Goal: Task Accomplishment & Management: Manage account settings

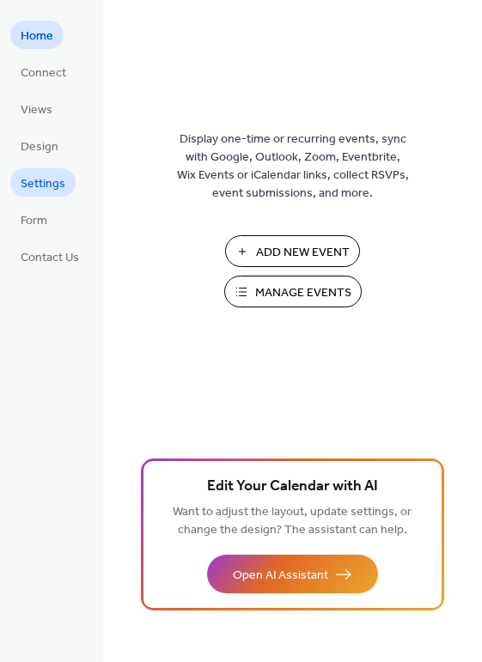
click at [58, 182] on span "Settings" at bounding box center [43, 184] width 45 height 18
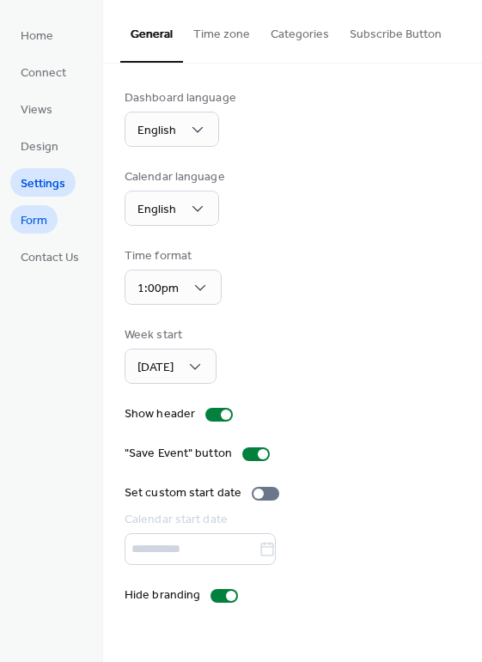
click at [52, 222] on link "Form" at bounding box center [33, 219] width 47 height 28
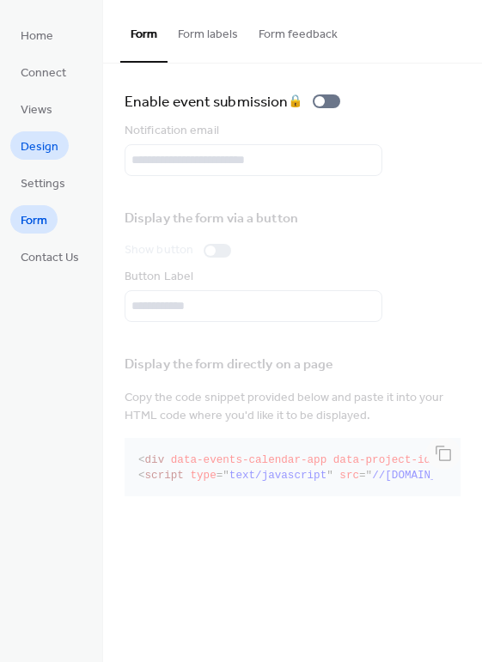
click at [41, 149] on span "Design" at bounding box center [40, 147] width 38 height 18
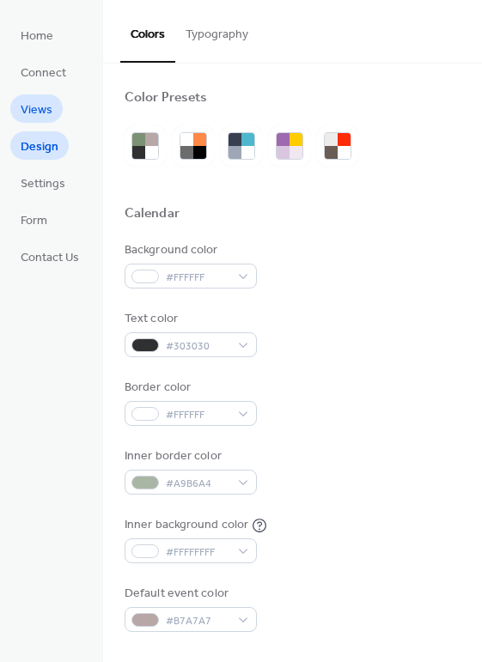
click at [40, 106] on span "Views" at bounding box center [37, 110] width 32 height 18
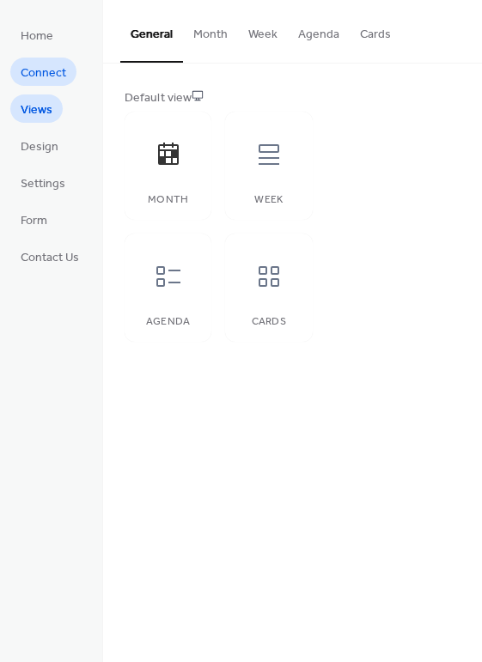
click at [36, 65] on span "Connect" at bounding box center [44, 73] width 46 height 18
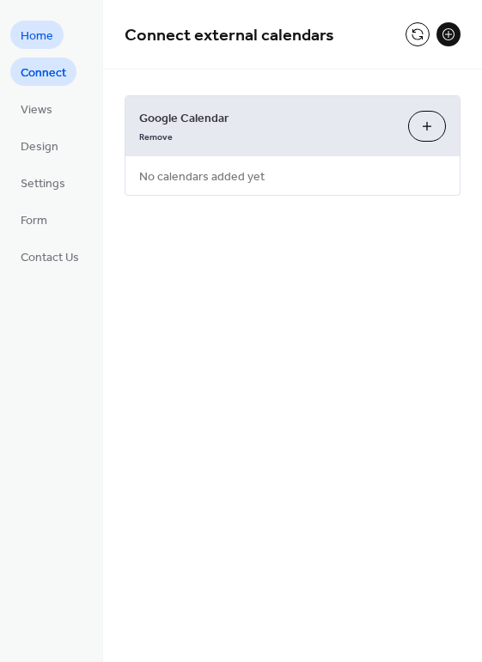
click at [39, 39] on span "Home" at bounding box center [37, 36] width 33 height 18
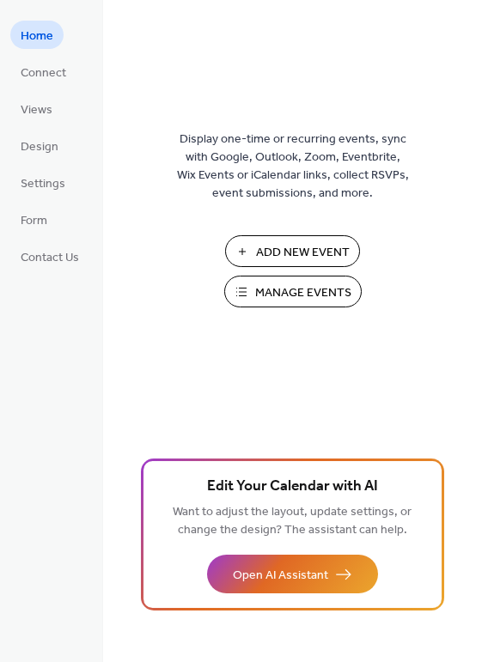
click at [297, 288] on span "Manage Events" at bounding box center [303, 293] width 96 height 18
click at [297, 297] on span "Manage Events" at bounding box center [303, 293] width 96 height 18
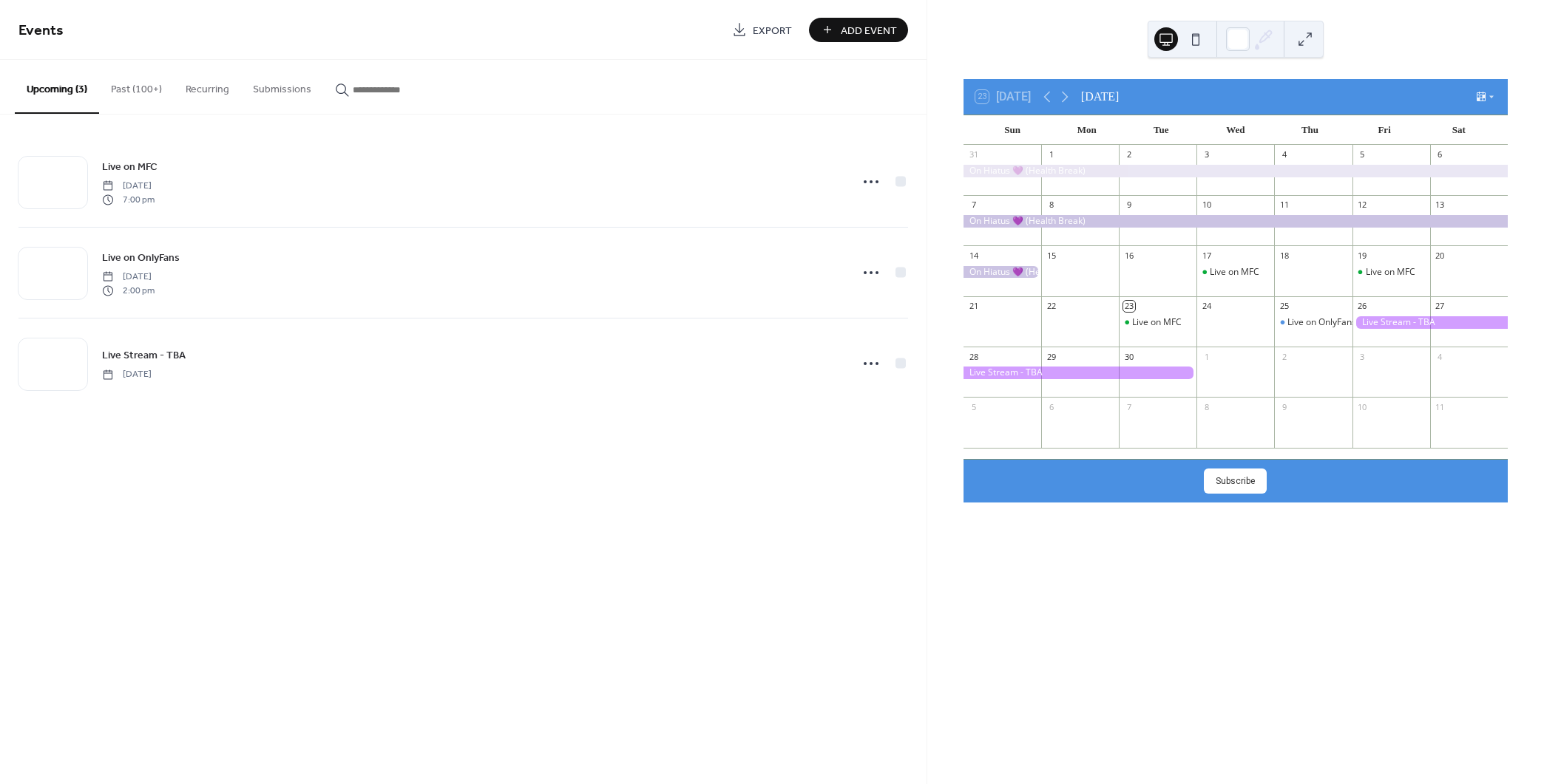
click at [126, 96] on button "Past (100+)" at bounding box center [136, 86] width 75 height 52
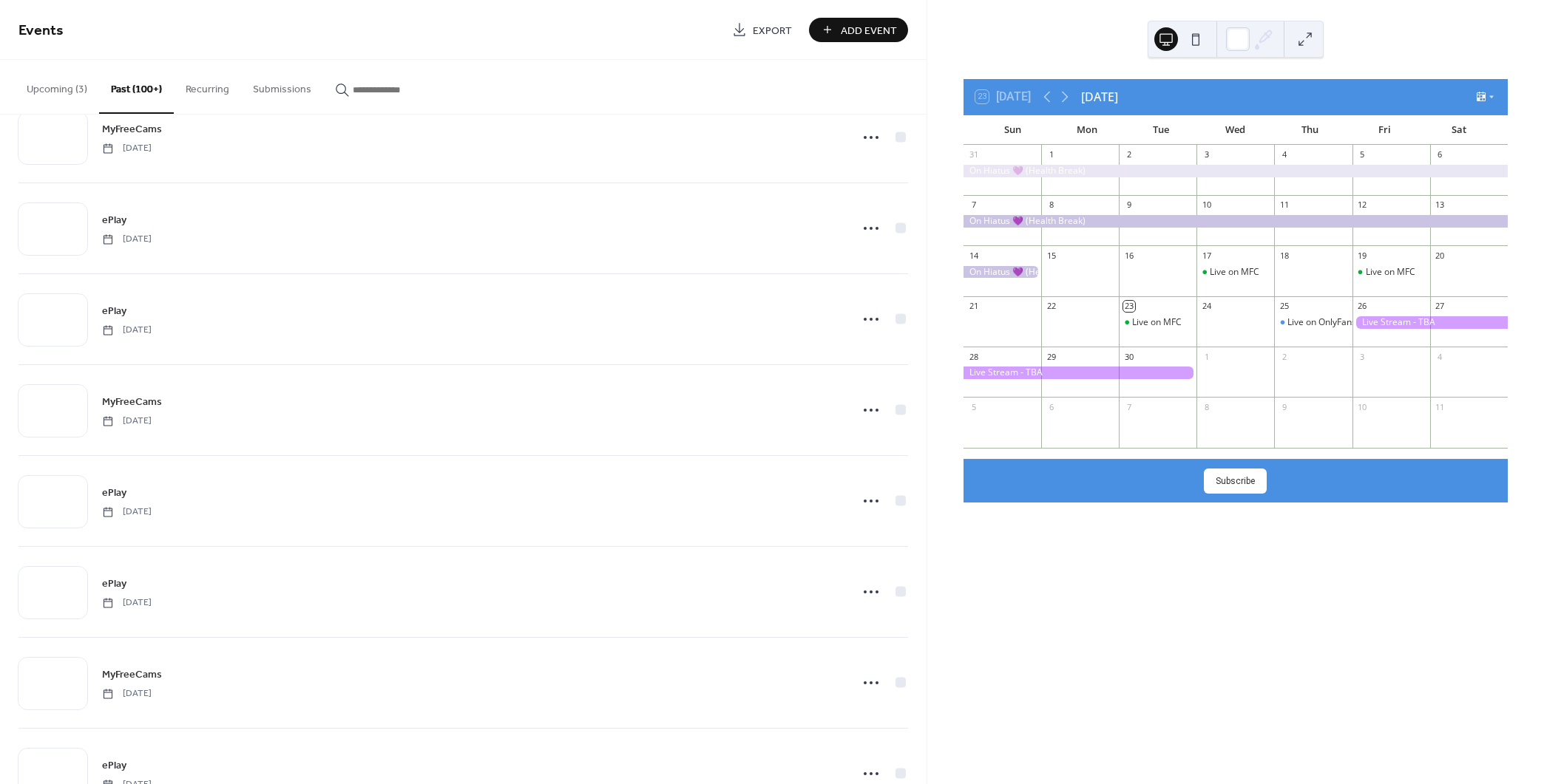
scroll to position [25885, 0]
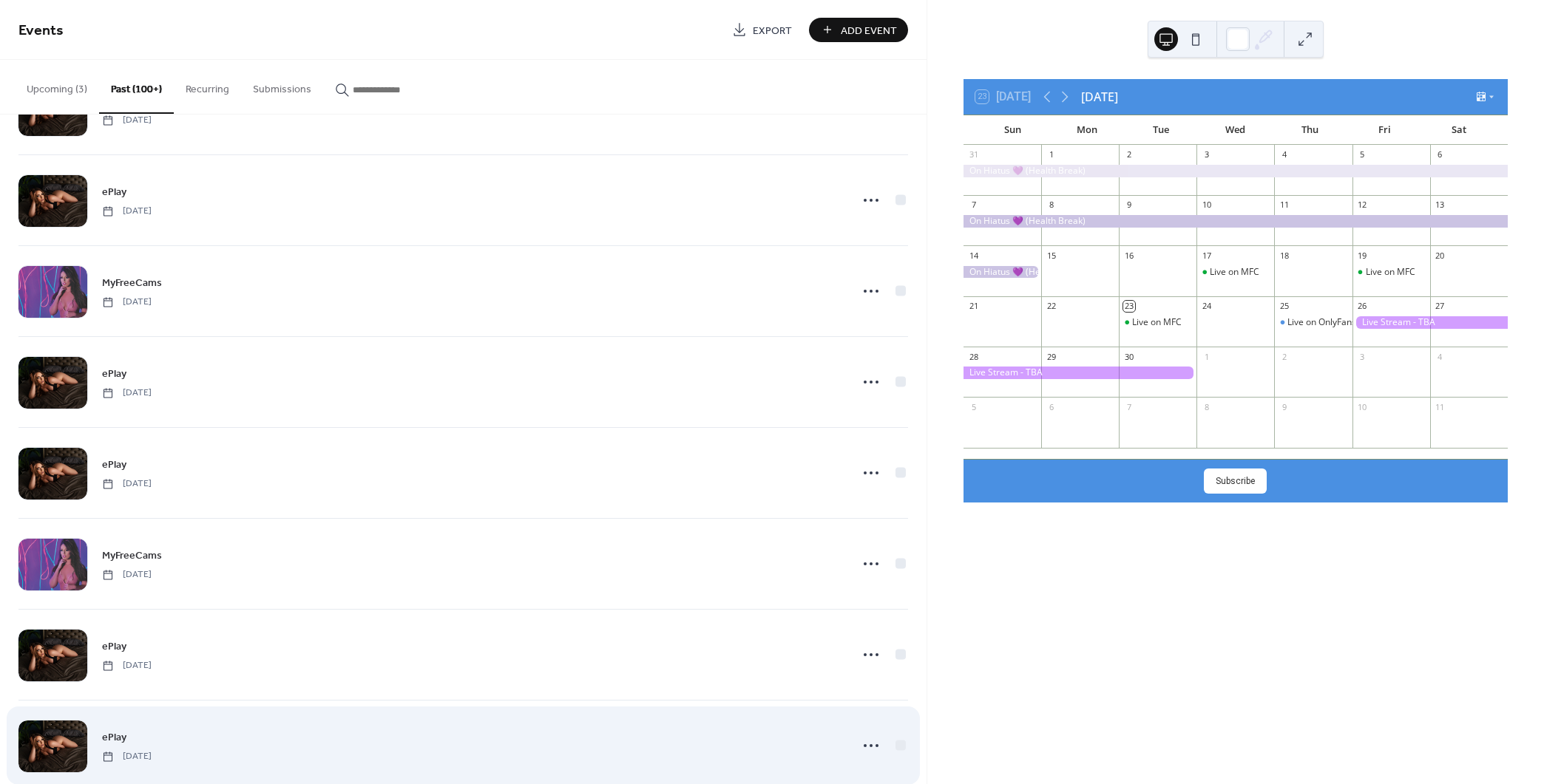
click at [152, 750] on span "[DATE]" at bounding box center [127, 756] width 50 height 13
click at [60, 720] on div at bounding box center [53, 746] width 69 height 52
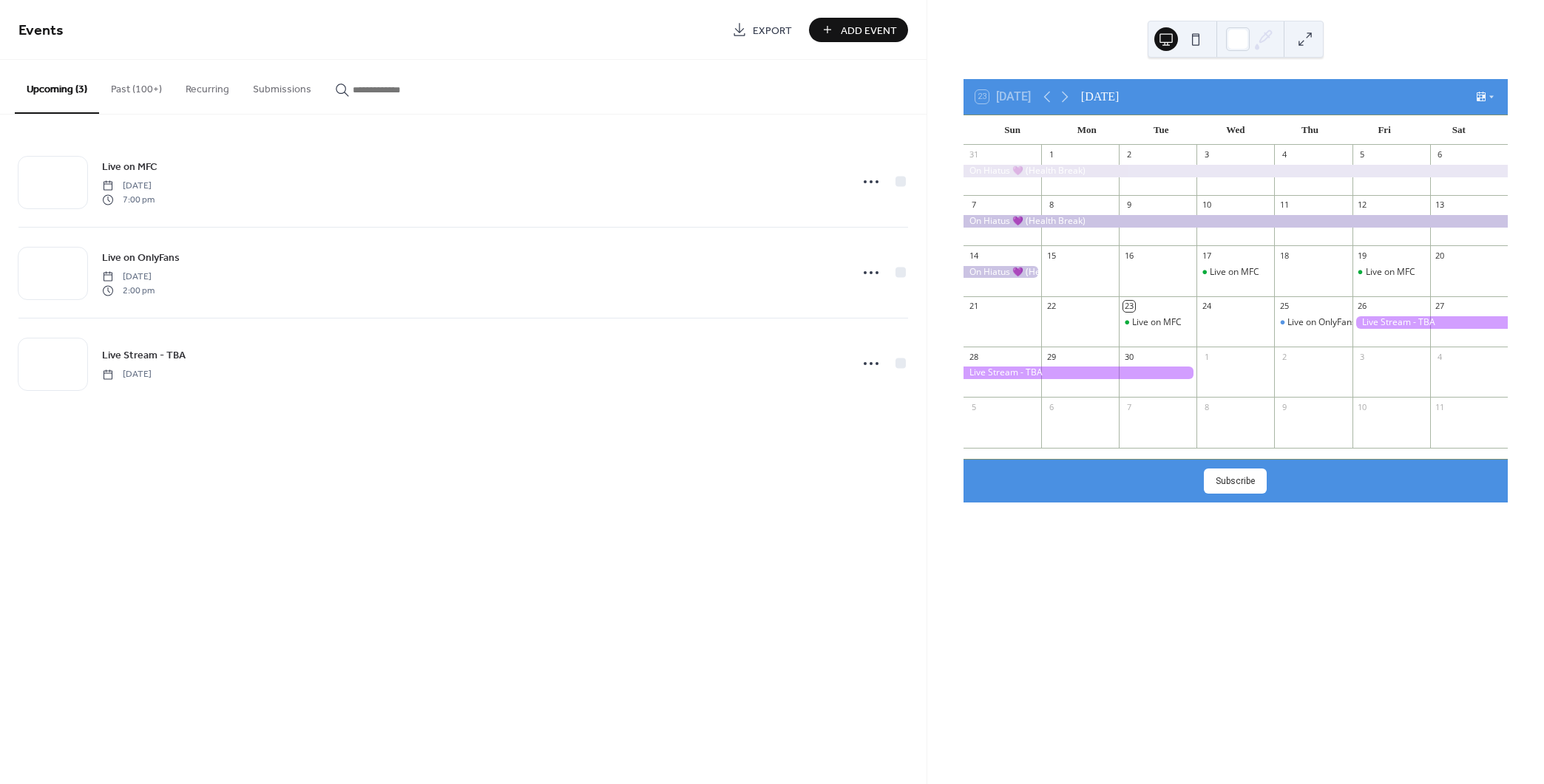
click at [163, 92] on button "Past (100+)" at bounding box center [136, 86] width 75 height 52
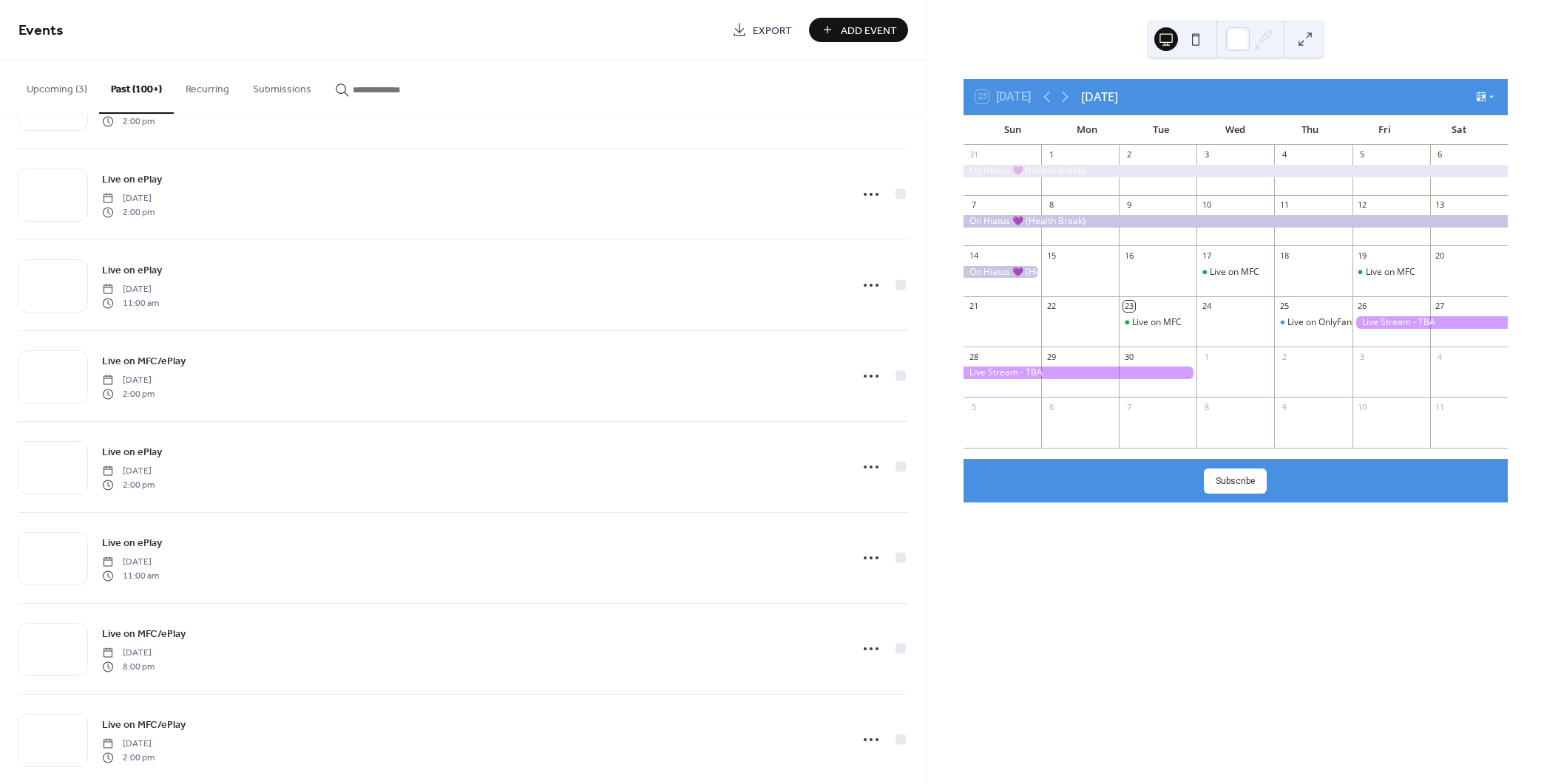
scroll to position [12992, 0]
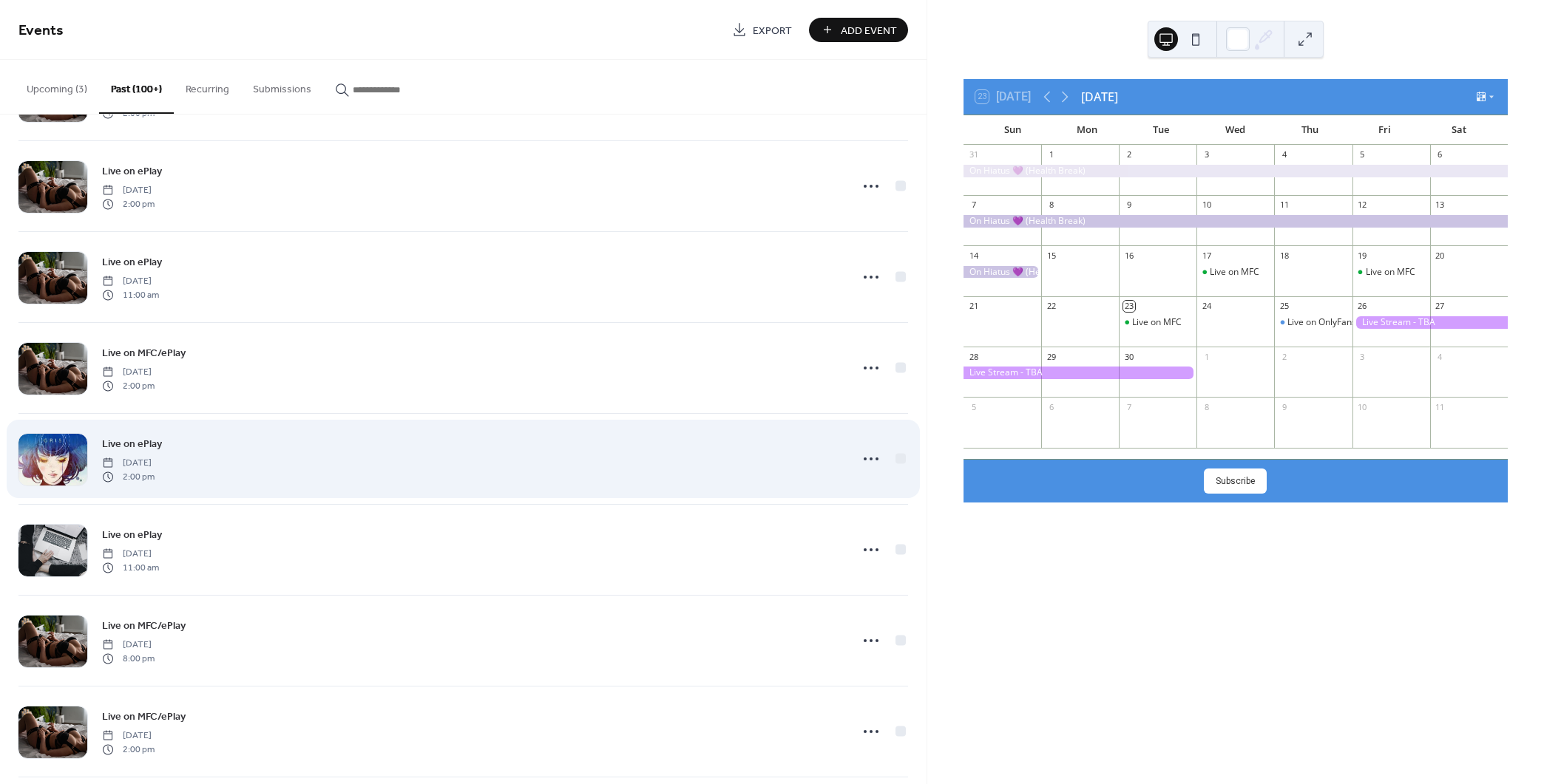
click at [753, 420] on div "Live on ePlay [DATE] 2:00 pm" at bounding box center [462, 459] width 890 height 90
click at [727, 446] on div "Live on ePlay [DATE] 2:00 pm" at bounding box center [471, 459] width 739 height 47
click at [55, 438] on div at bounding box center [53, 460] width 69 height 52
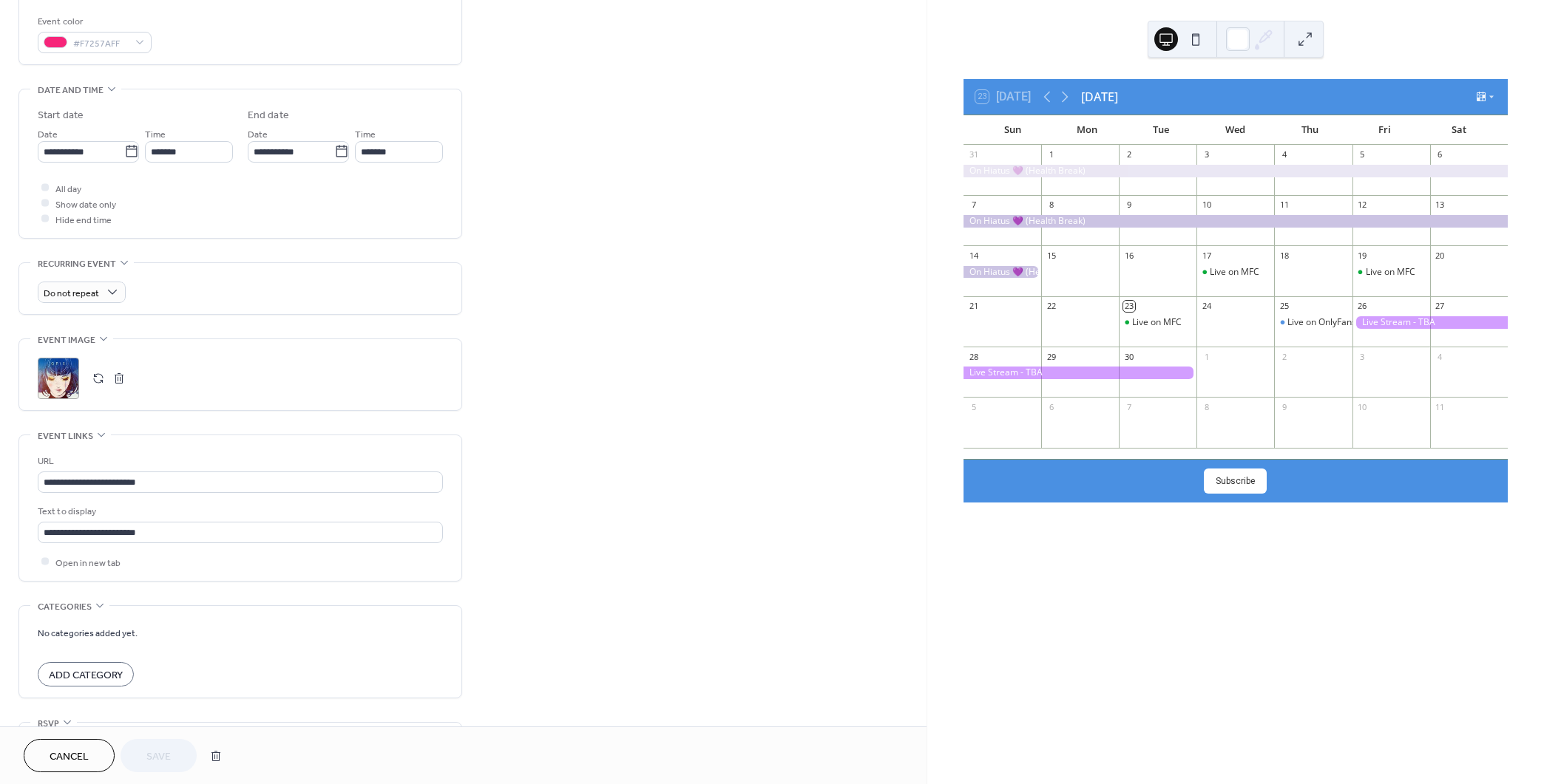
scroll to position [480, 0]
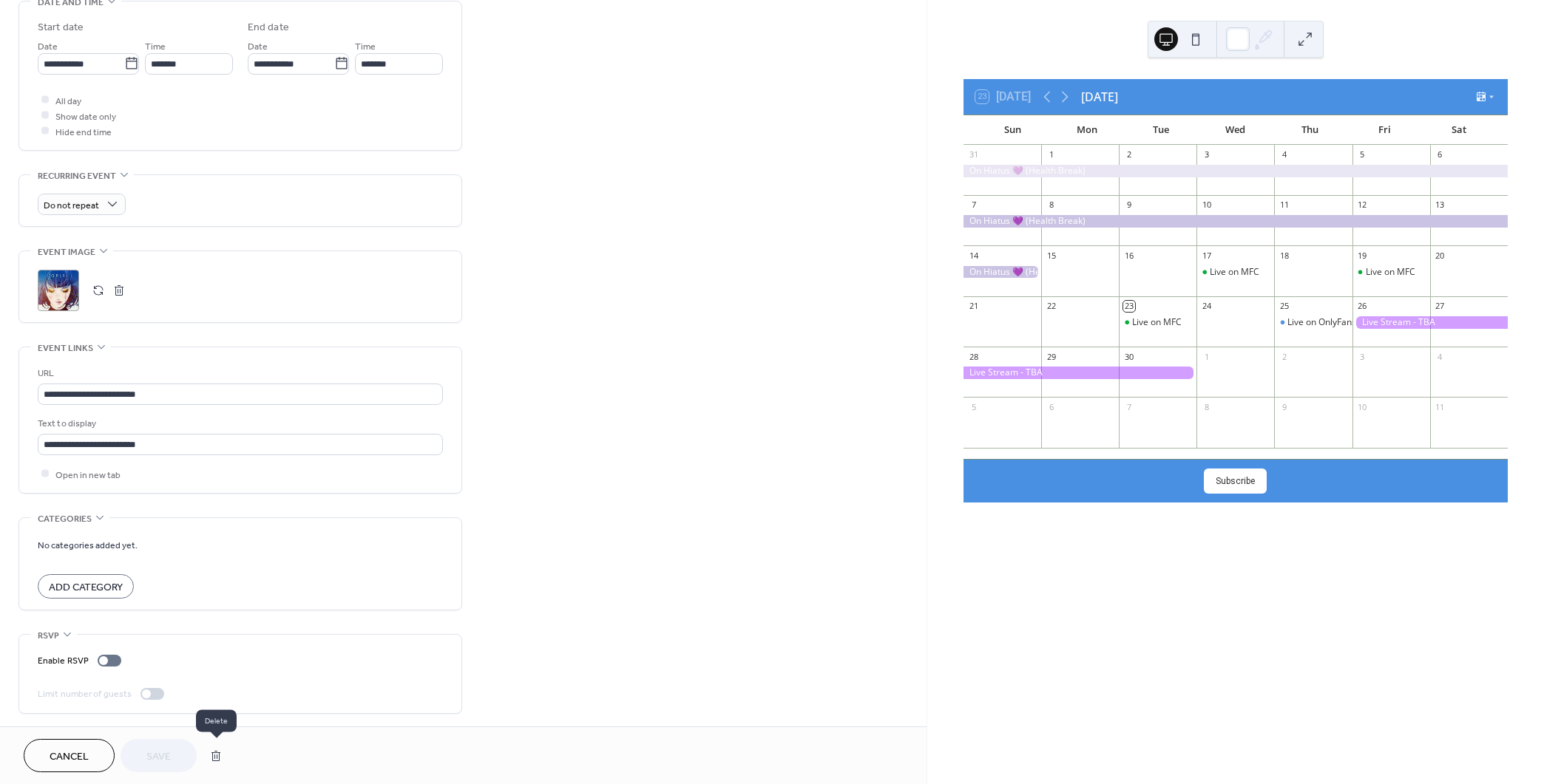
click at [221, 756] on button "button" at bounding box center [215, 756] width 27 height 29
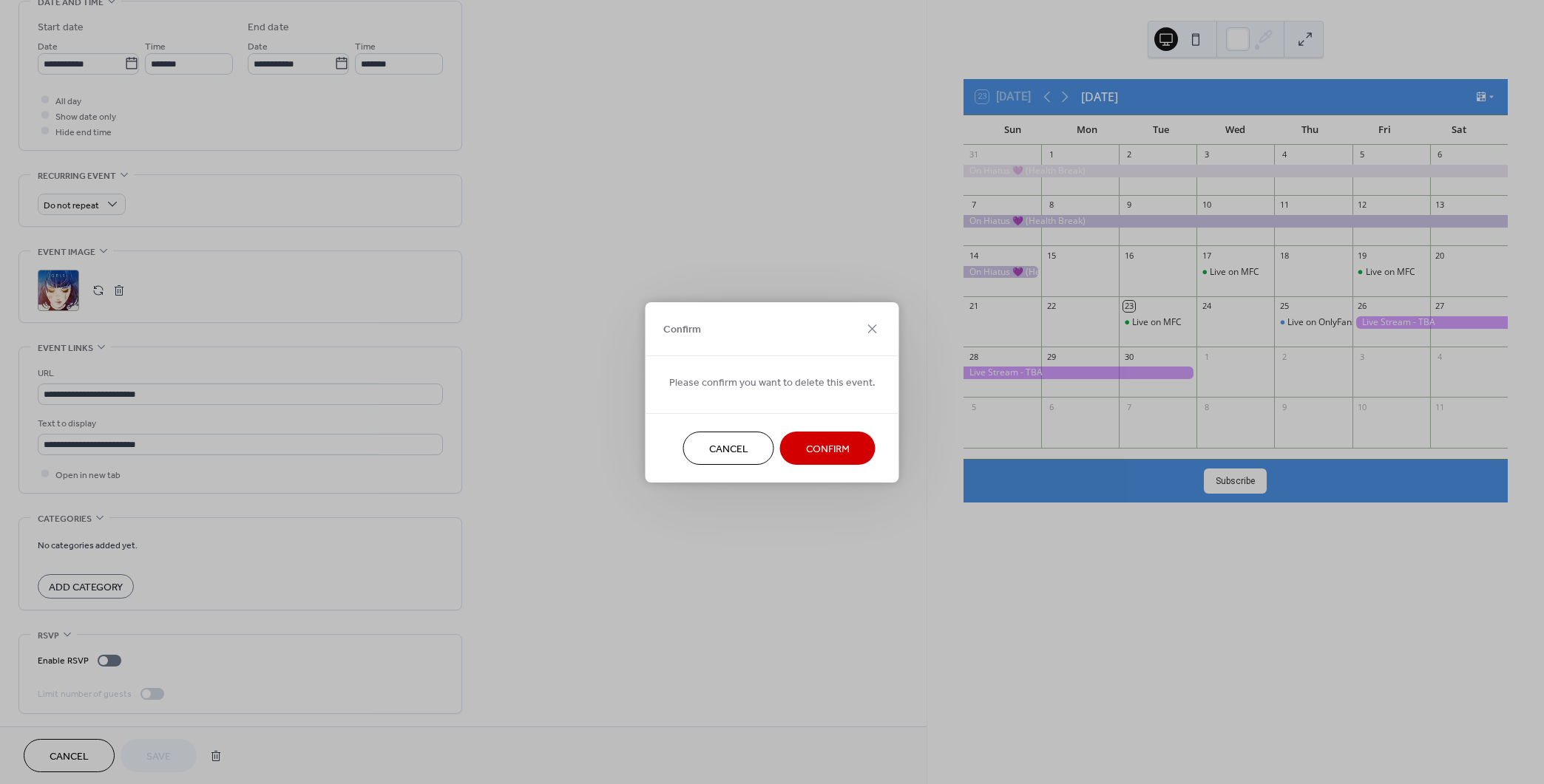
click at [864, 452] on button "Confirm" at bounding box center [828, 448] width 96 height 34
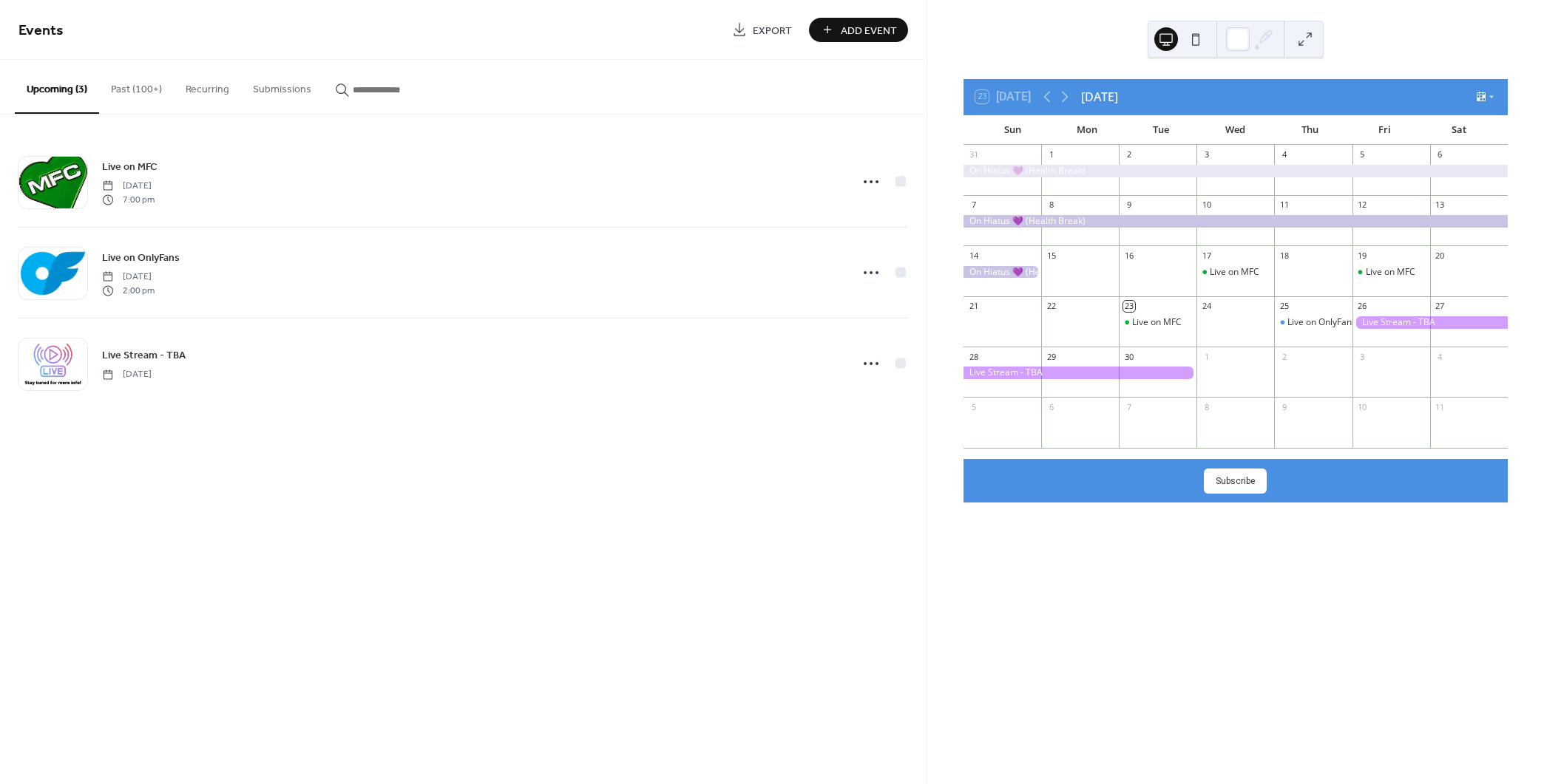
click at [148, 91] on button "Past (100+)" at bounding box center [136, 86] width 75 height 52
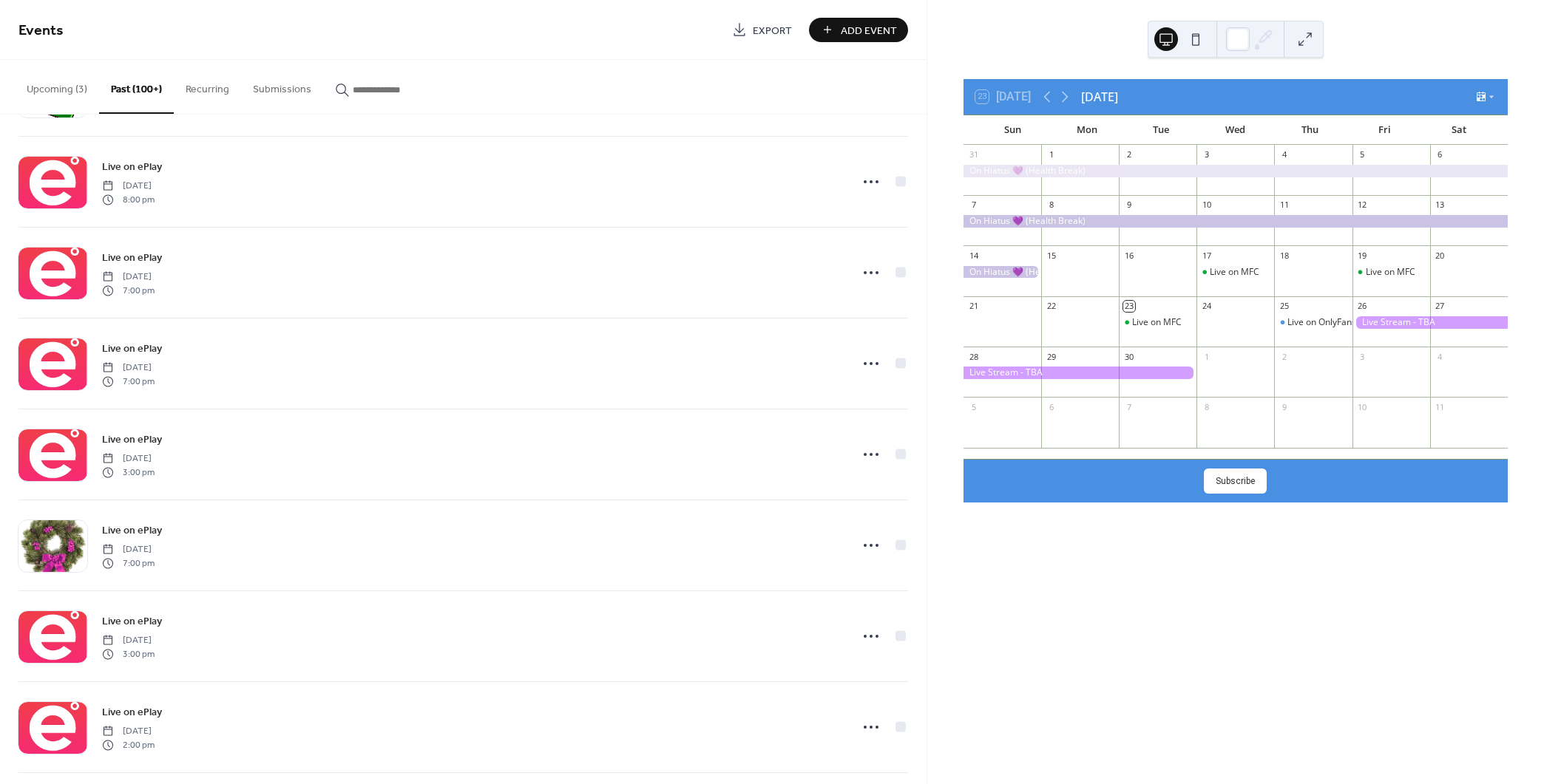
scroll to position [11472, 0]
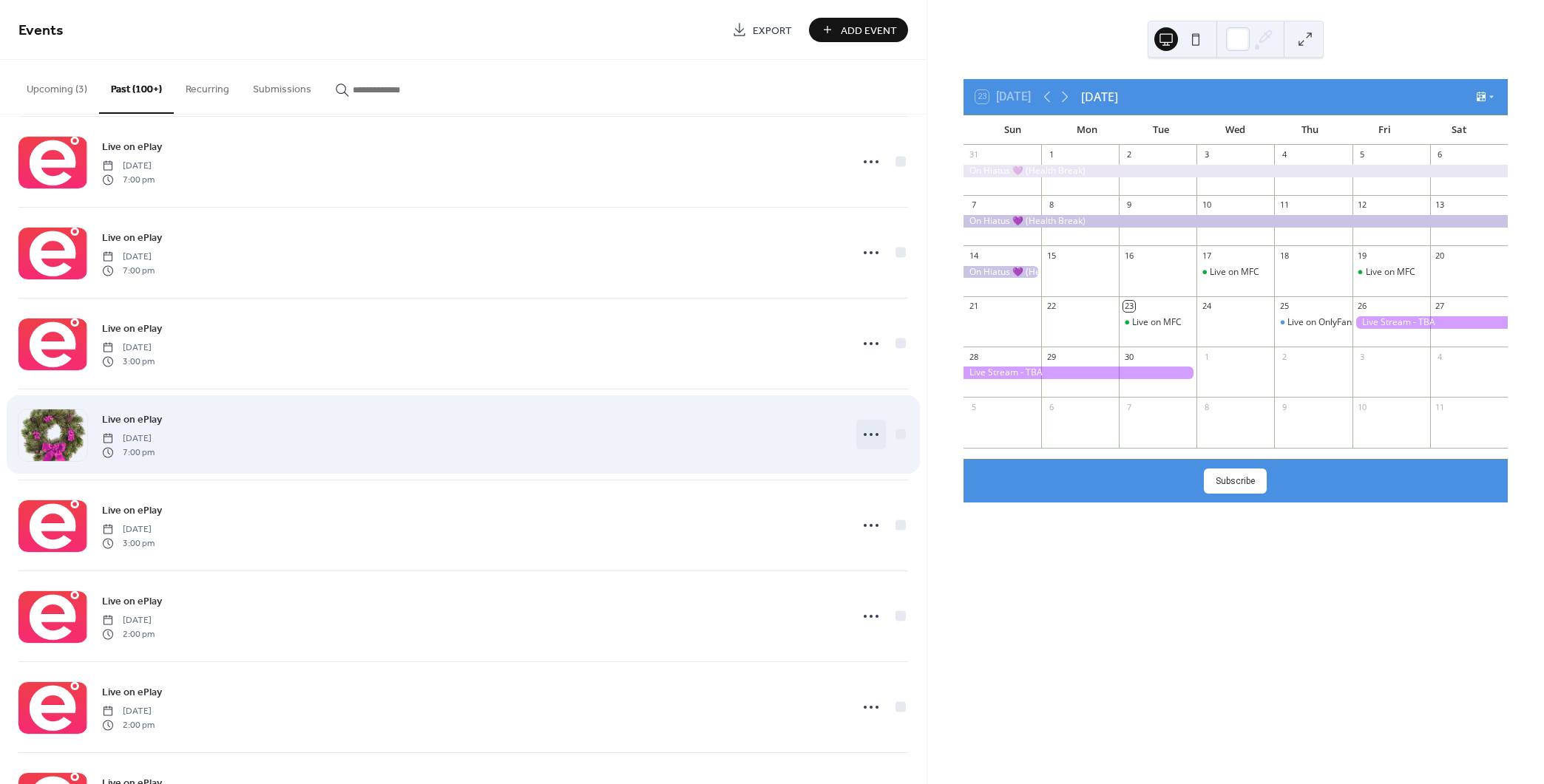
click at [876, 433] on circle at bounding box center [877, 434] width 3 height 3
drag, startPoint x: 845, startPoint y: 447, endPoint x: 710, endPoint y: 429, distance: 136.2
click at [710, 429] on div "Live on ePlay [DATE] 7:00 pm" at bounding box center [471, 434] width 739 height 47
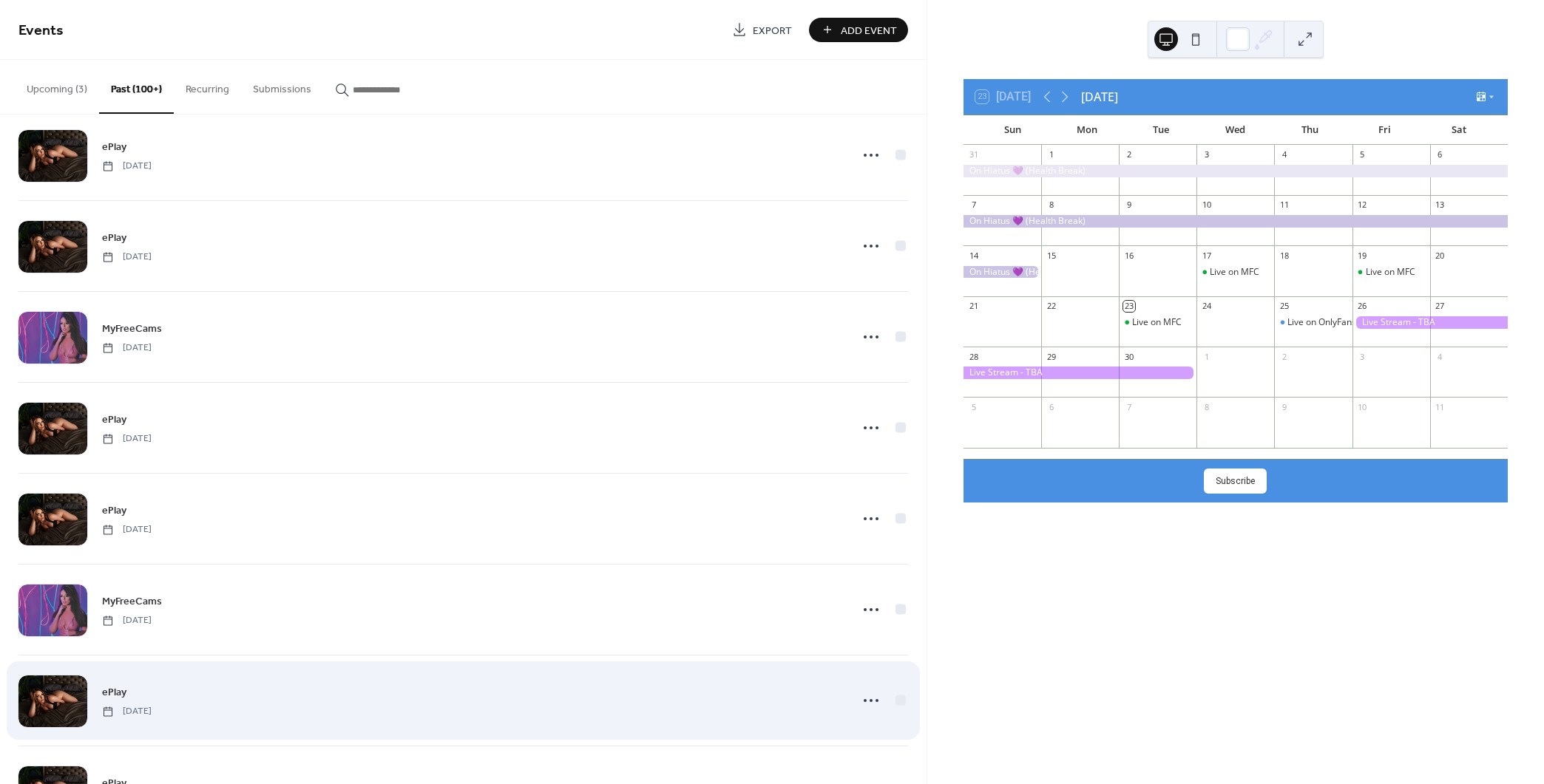
scroll to position [24887, 0]
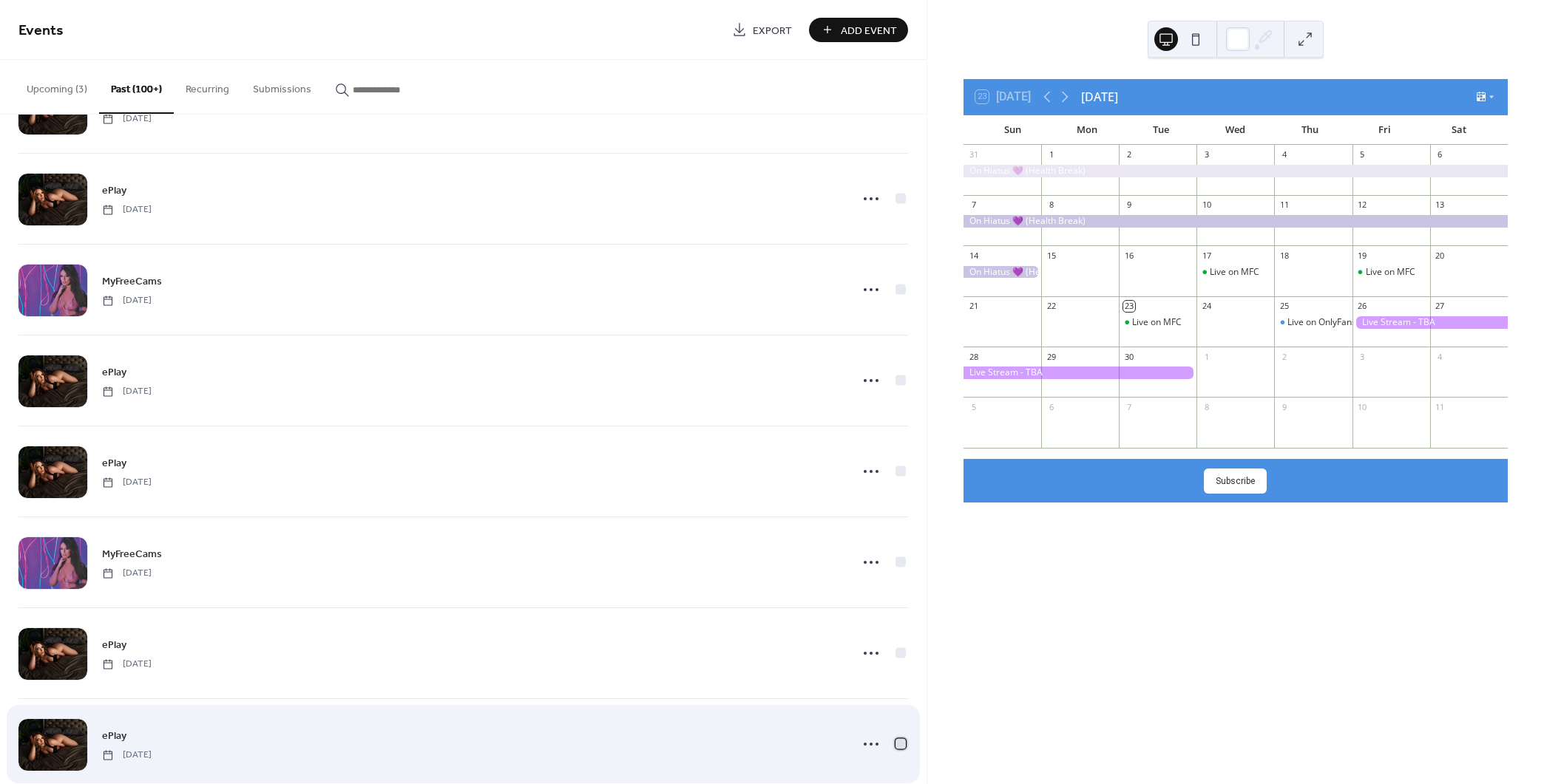
click at [896, 738] on div at bounding box center [901, 744] width 10 height 10
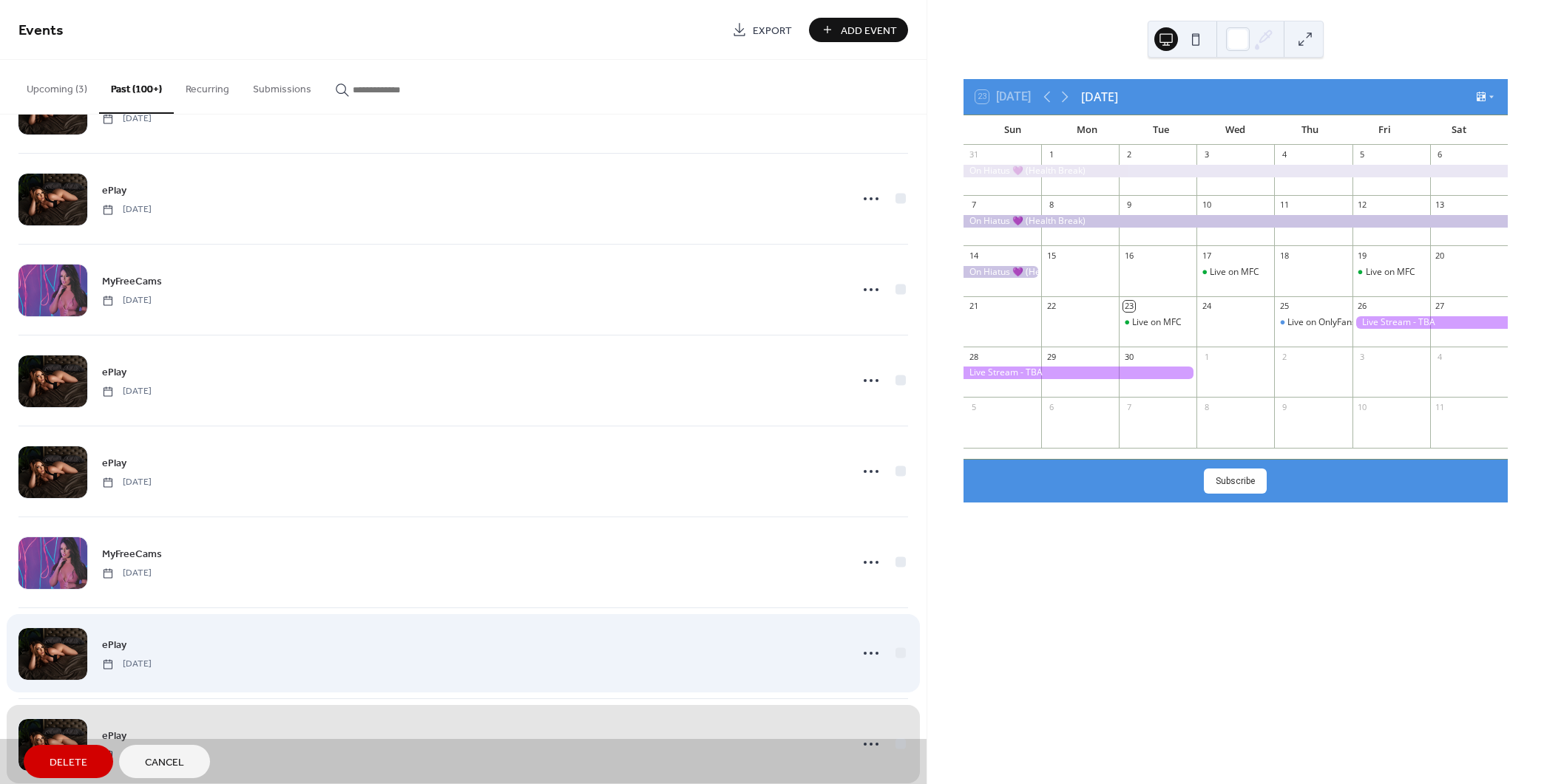
click at [897, 624] on div "ePlay [DATE]" at bounding box center [462, 653] width 890 height 91
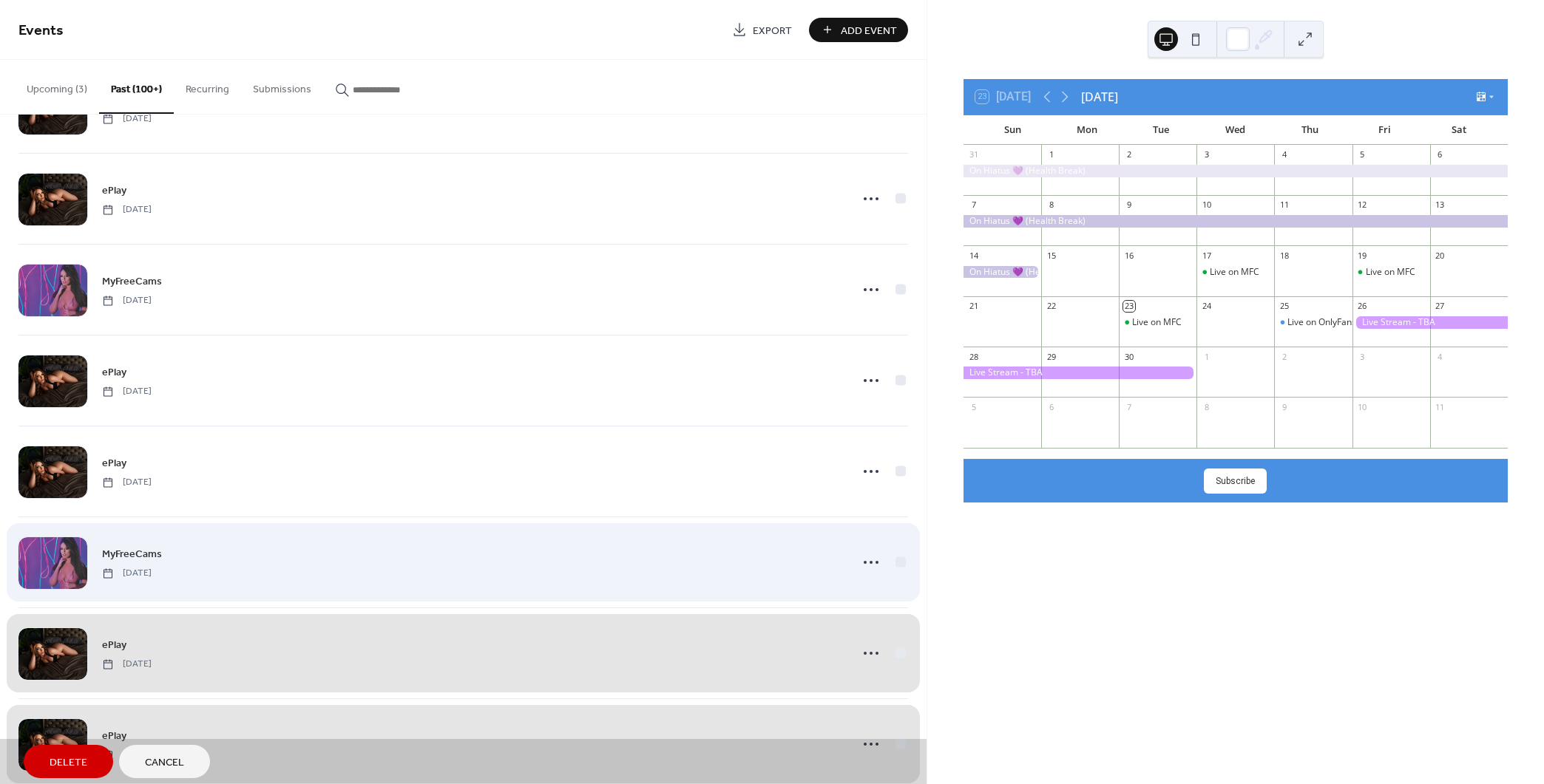
click at [897, 537] on div "MyFreeCams [DATE]" at bounding box center [462, 562] width 890 height 91
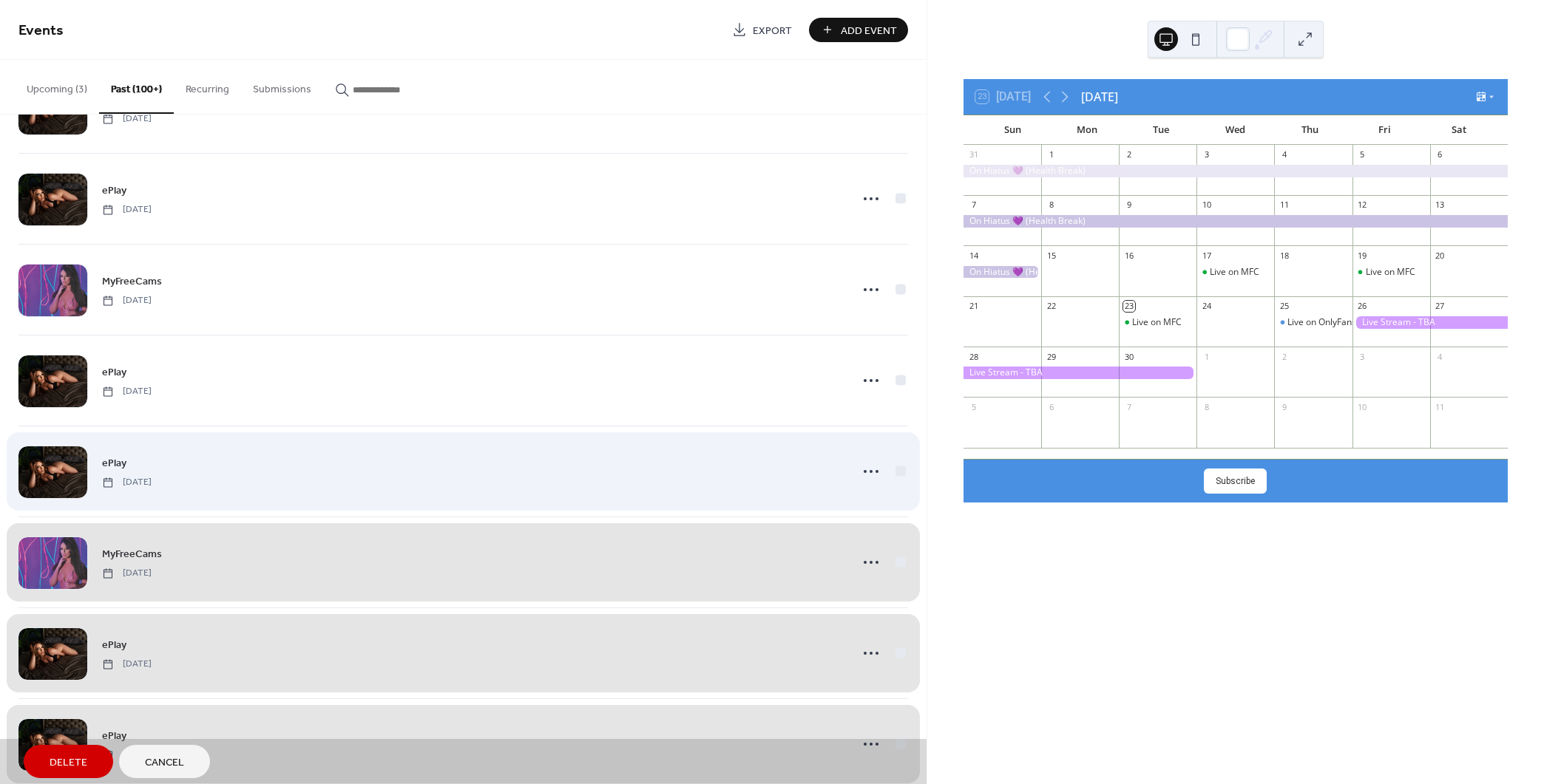
click at [895, 441] on div "ePlay [DATE]" at bounding box center [462, 472] width 890 height 91
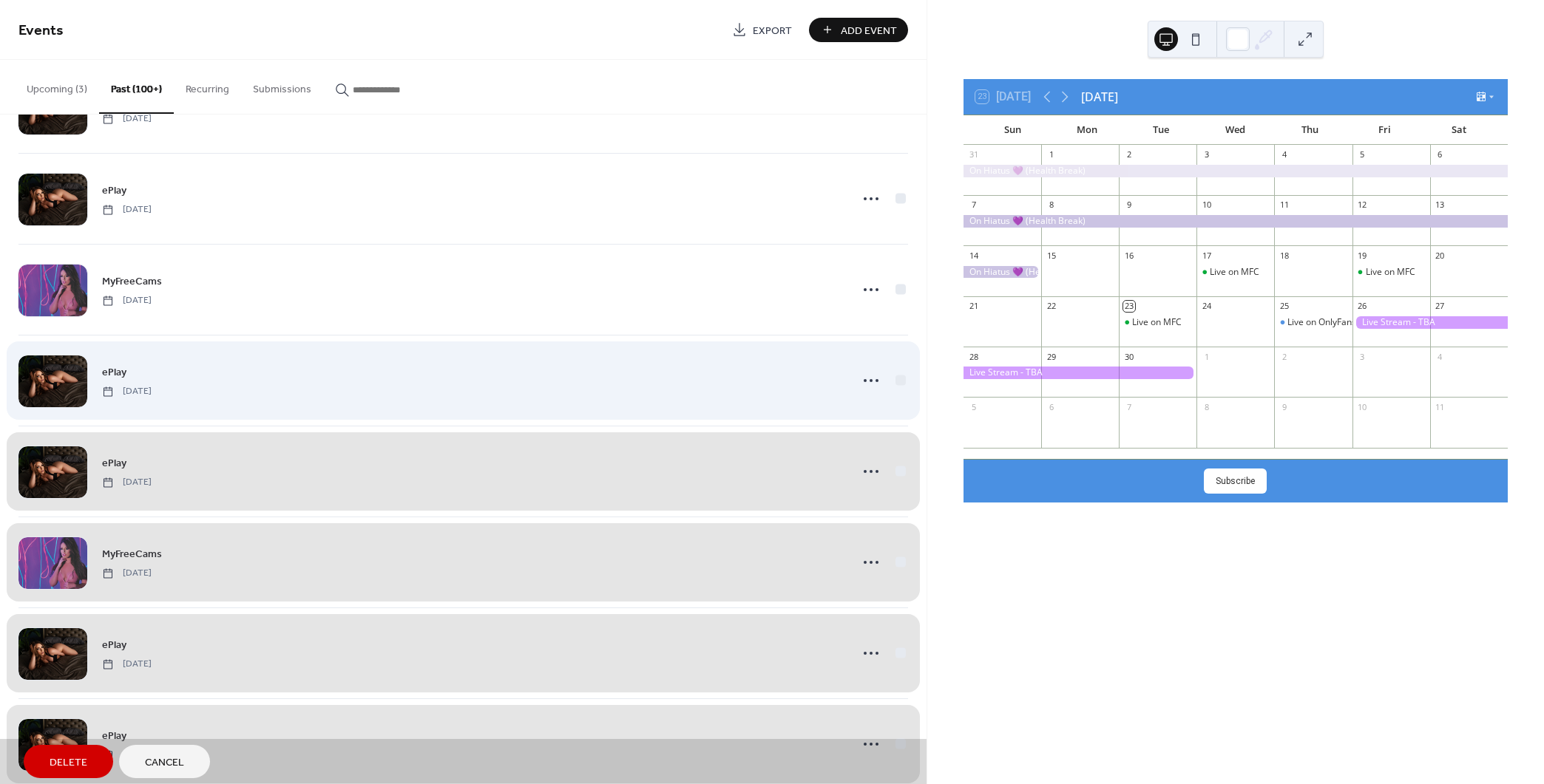
drag, startPoint x: 894, startPoint y: 352, endPoint x: 899, endPoint y: 281, distance: 71.2
click at [894, 351] on div "ePlay [DATE]" at bounding box center [462, 380] width 890 height 91
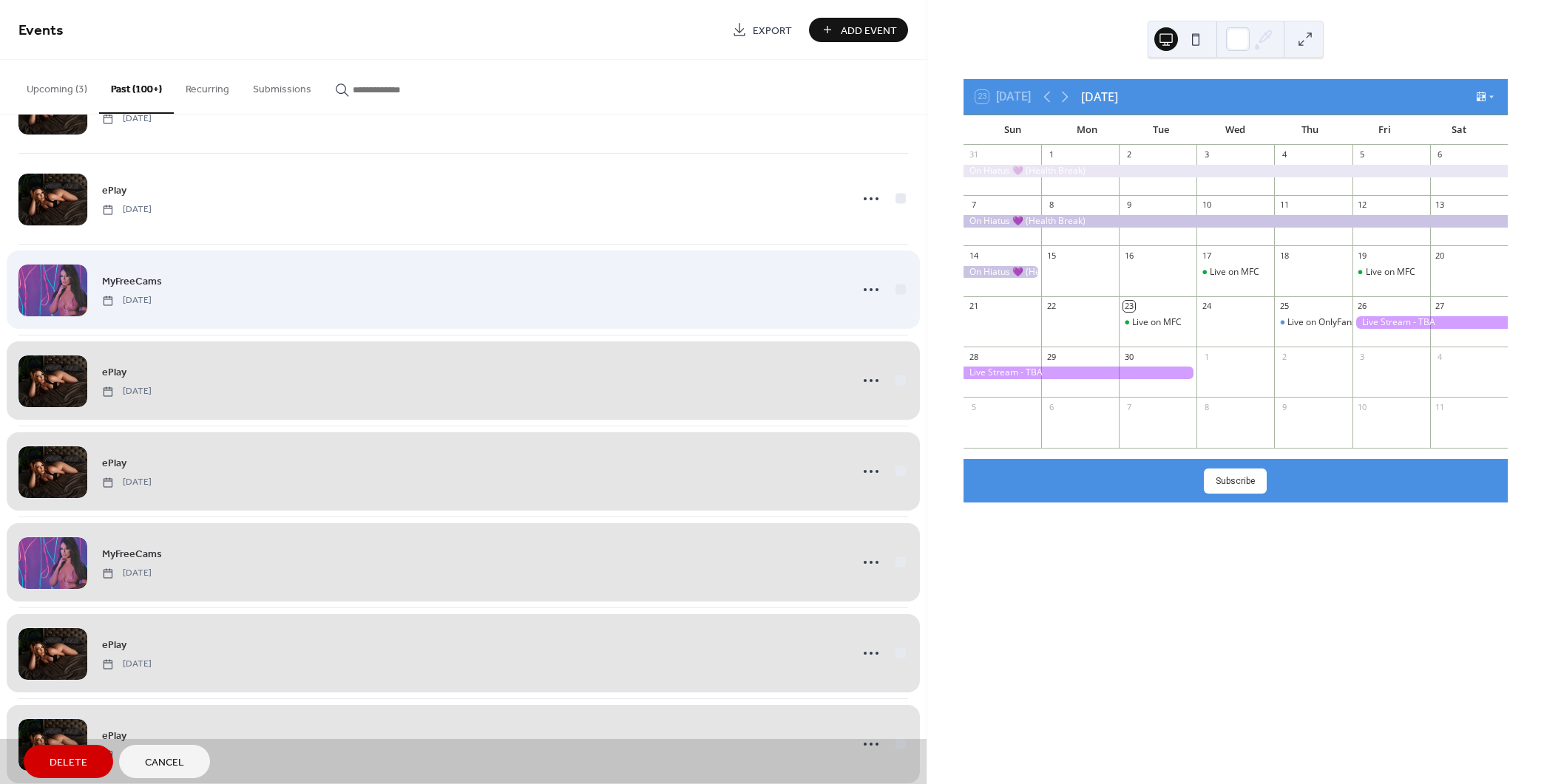
drag, startPoint x: 896, startPoint y: 263, endPoint x: 896, endPoint y: 176, distance: 87.0
click at [896, 262] on div "MyFreeCams [DATE]" at bounding box center [462, 289] width 890 height 91
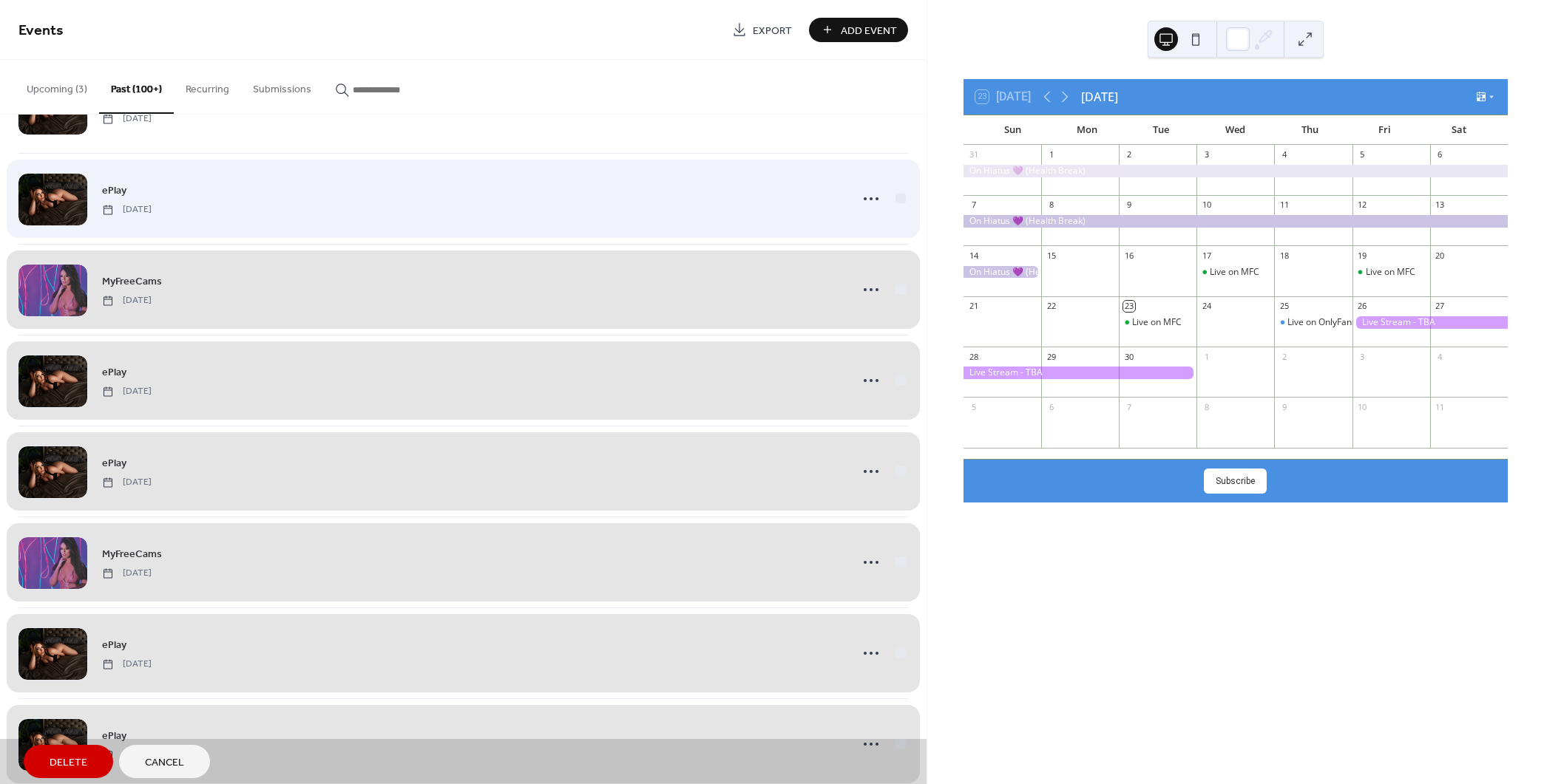
click at [894, 173] on div "ePlay [DATE]" at bounding box center [462, 199] width 890 height 91
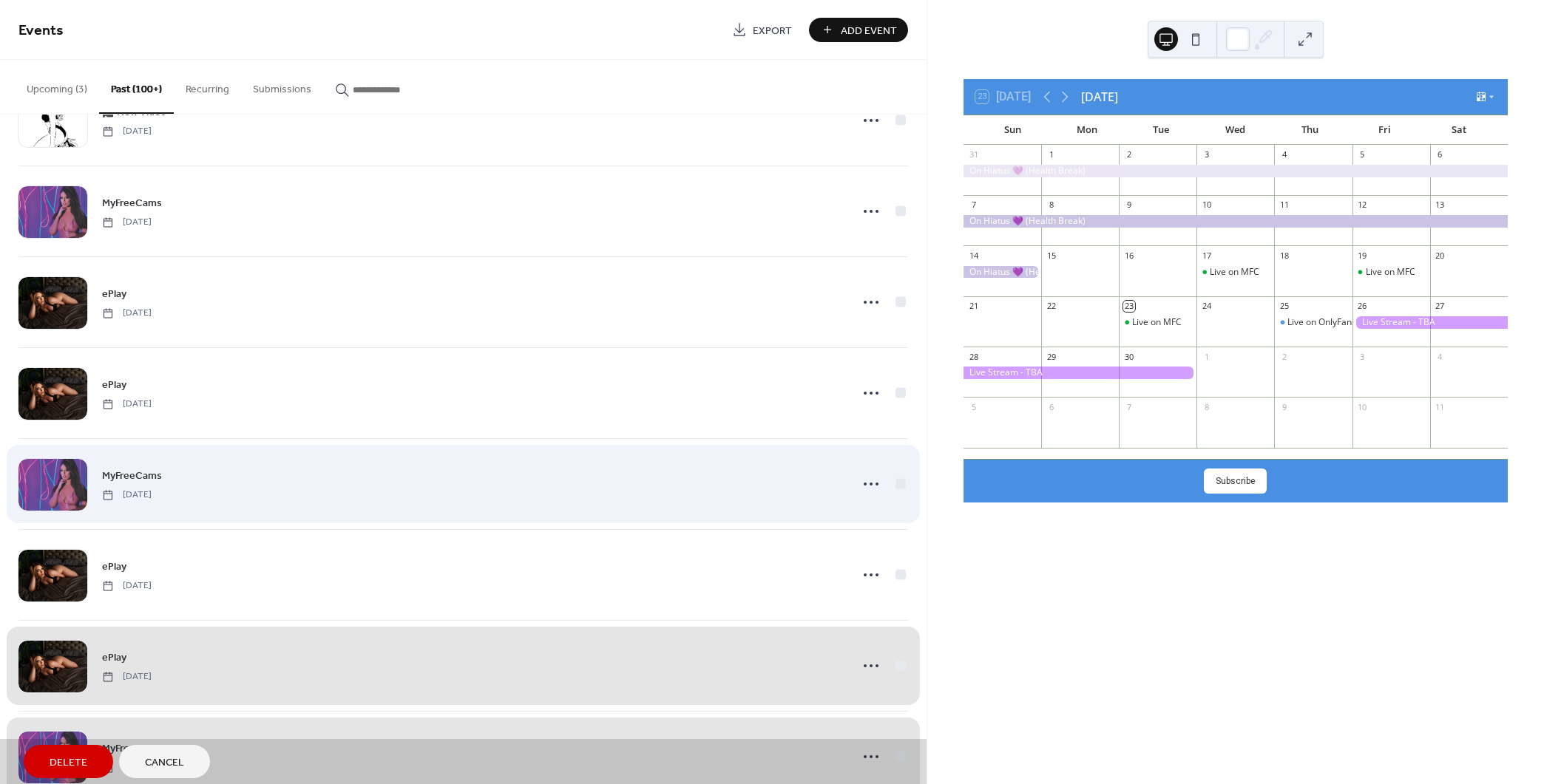
scroll to position [24369, 0]
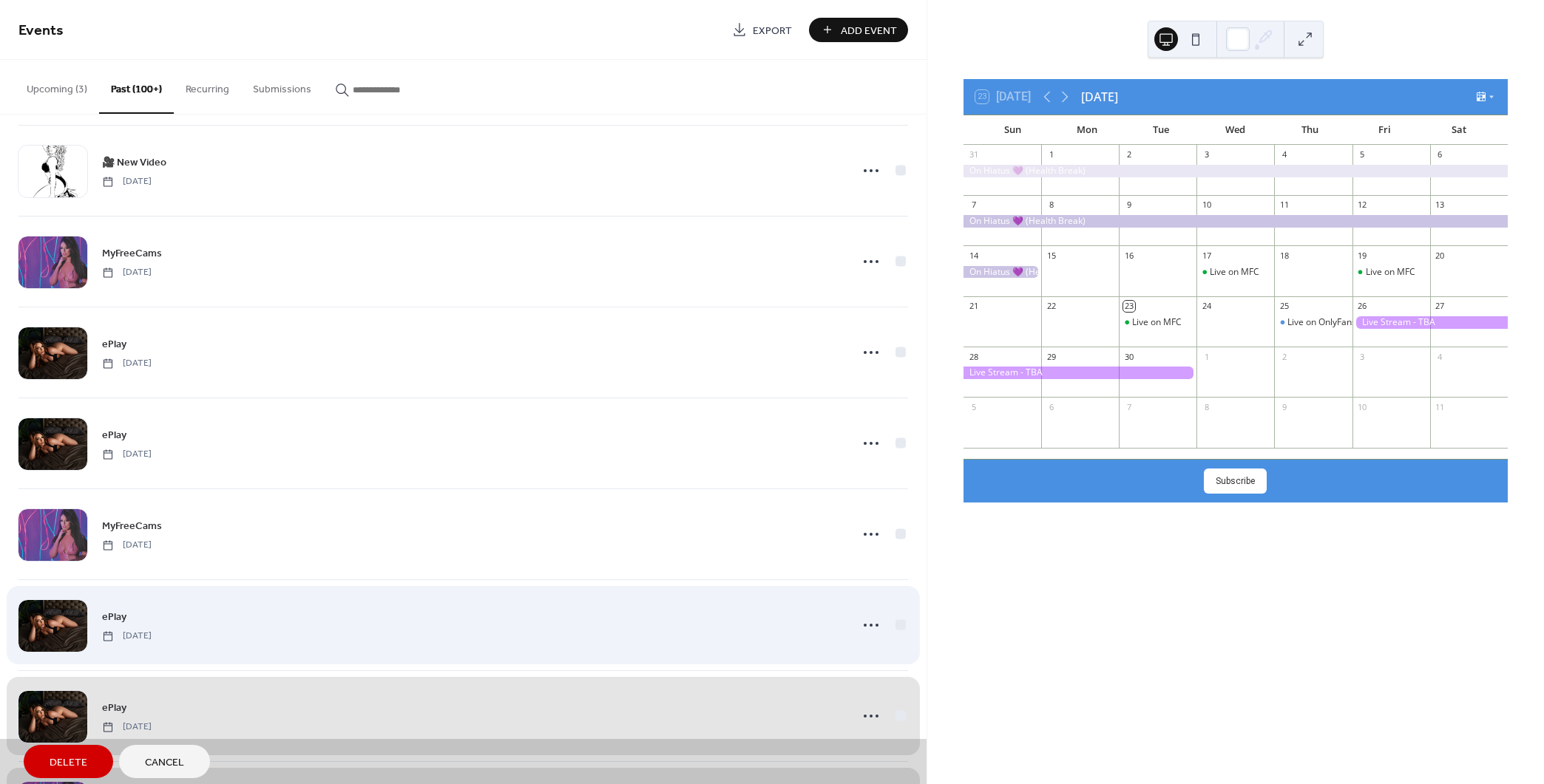
click at [894, 595] on div "ePlay [DATE]" at bounding box center [462, 625] width 890 height 91
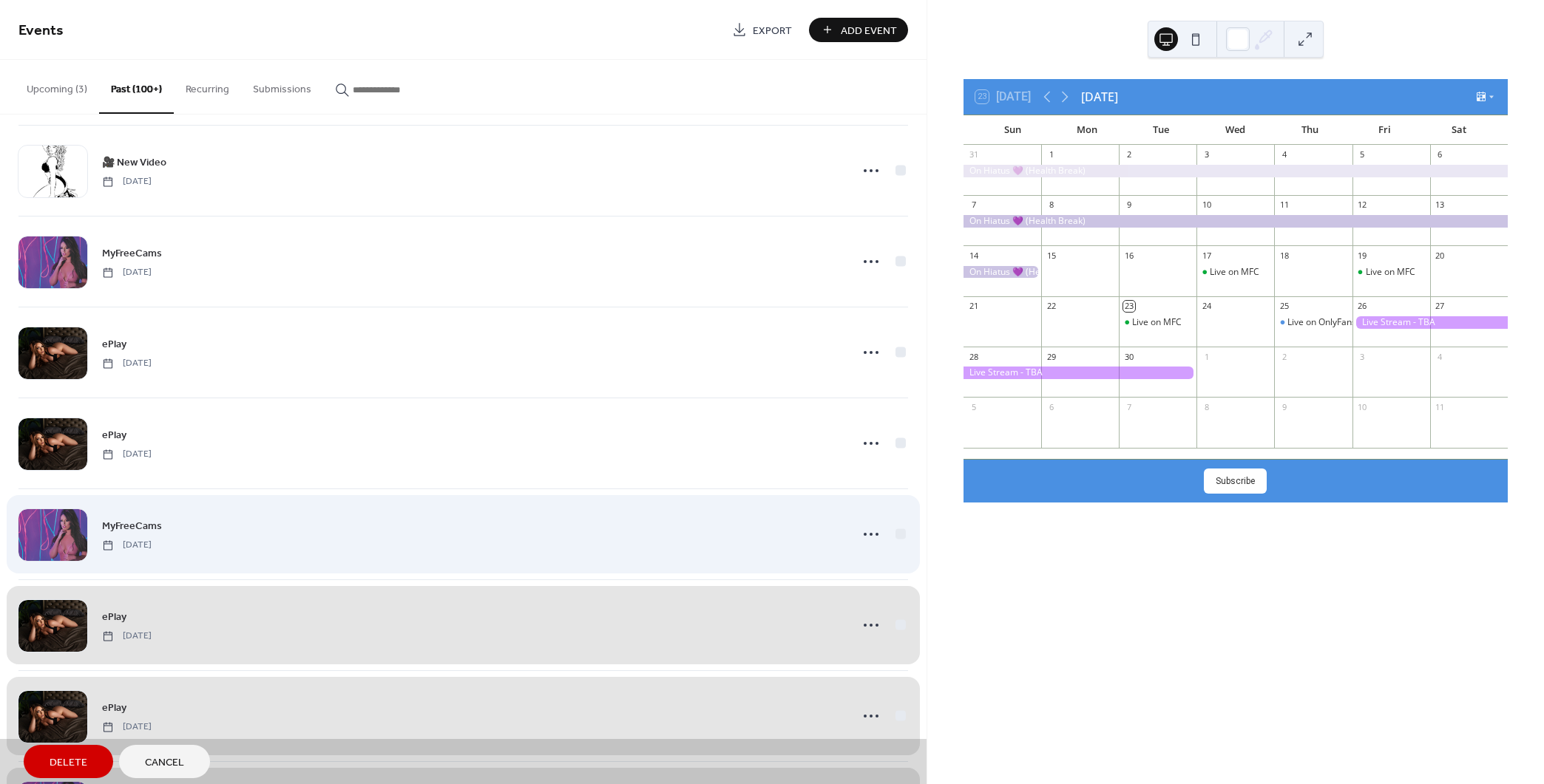
click at [897, 509] on div "MyFreeCams [DATE]" at bounding box center [462, 534] width 890 height 91
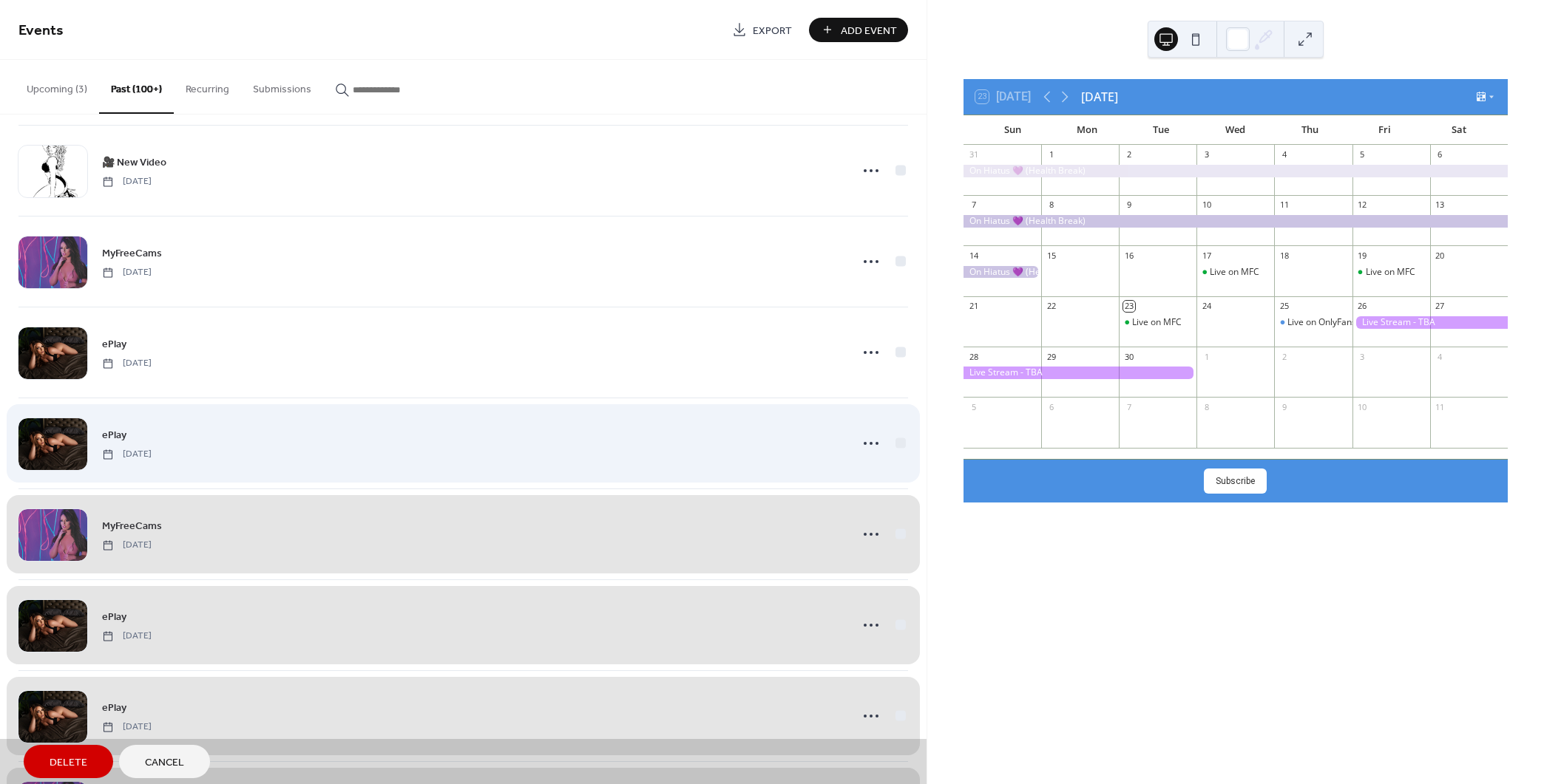
click at [897, 423] on div "ePlay [DATE]" at bounding box center [462, 443] width 890 height 91
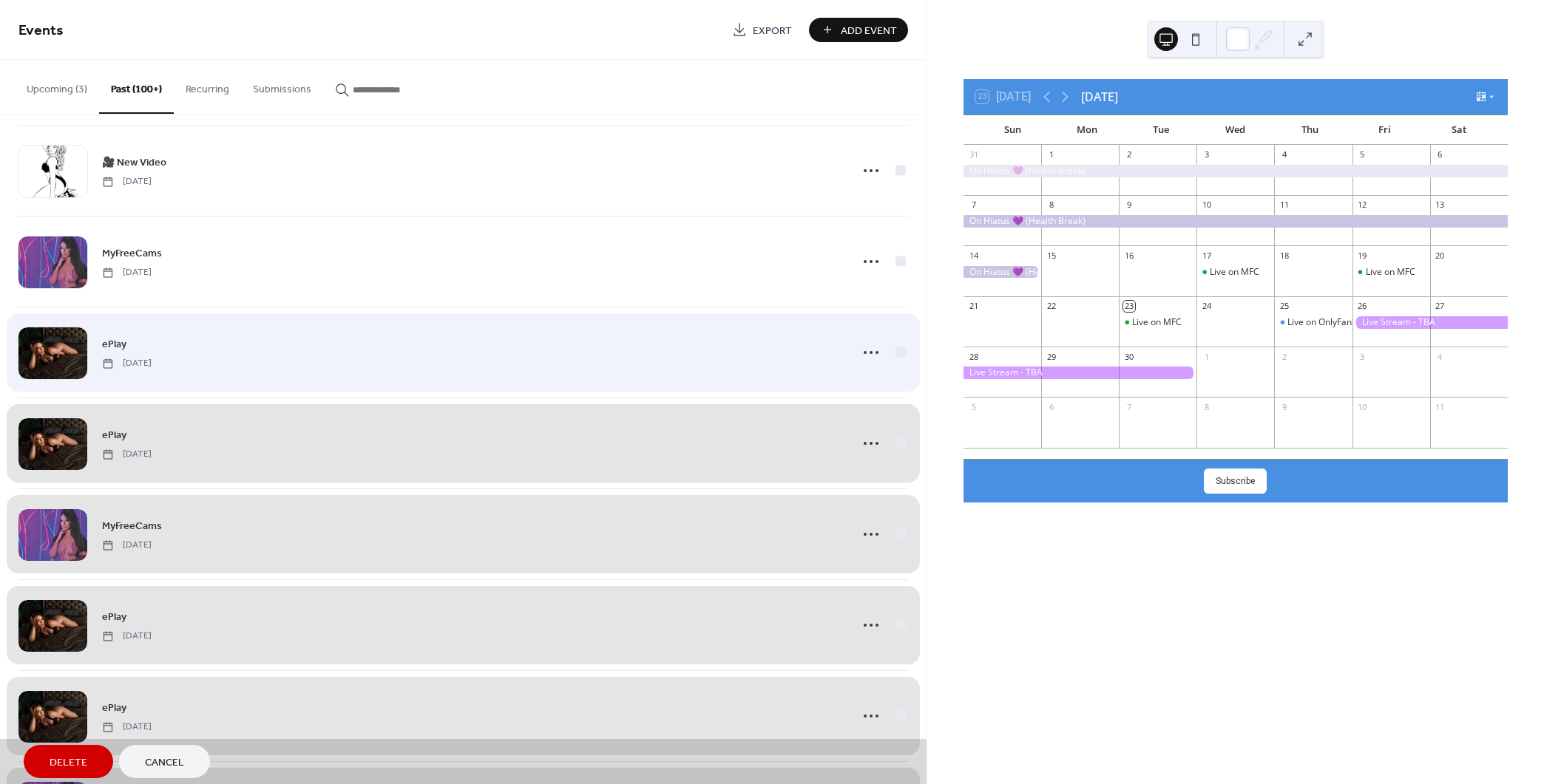
click at [895, 319] on div "ePlay [DATE]" at bounding box center [462, 352] width 890 height 91
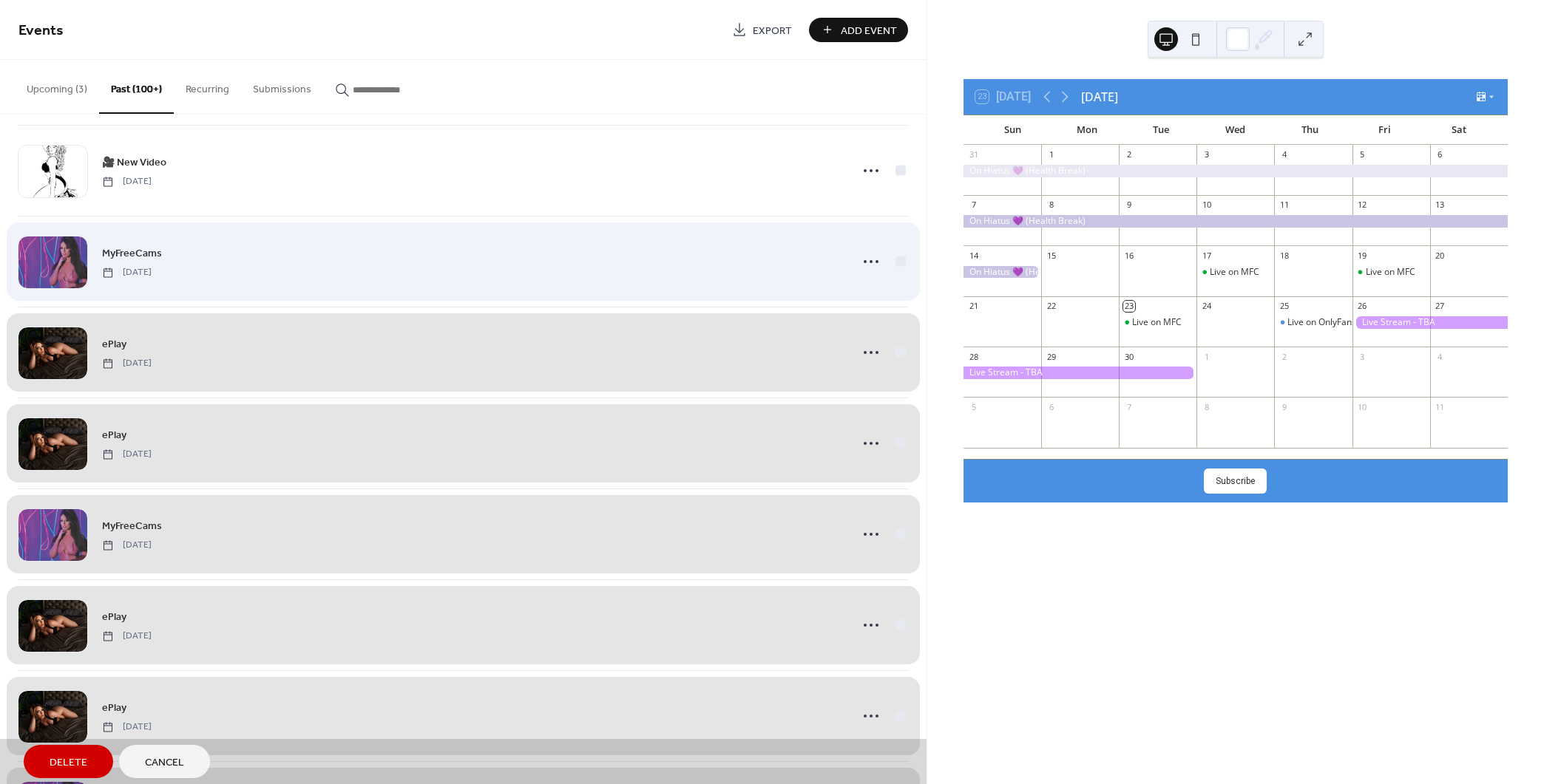
click at [896, 232] on div "MyFreeCams [DATE]" at bounding box center [462, 262] width 890 height 91
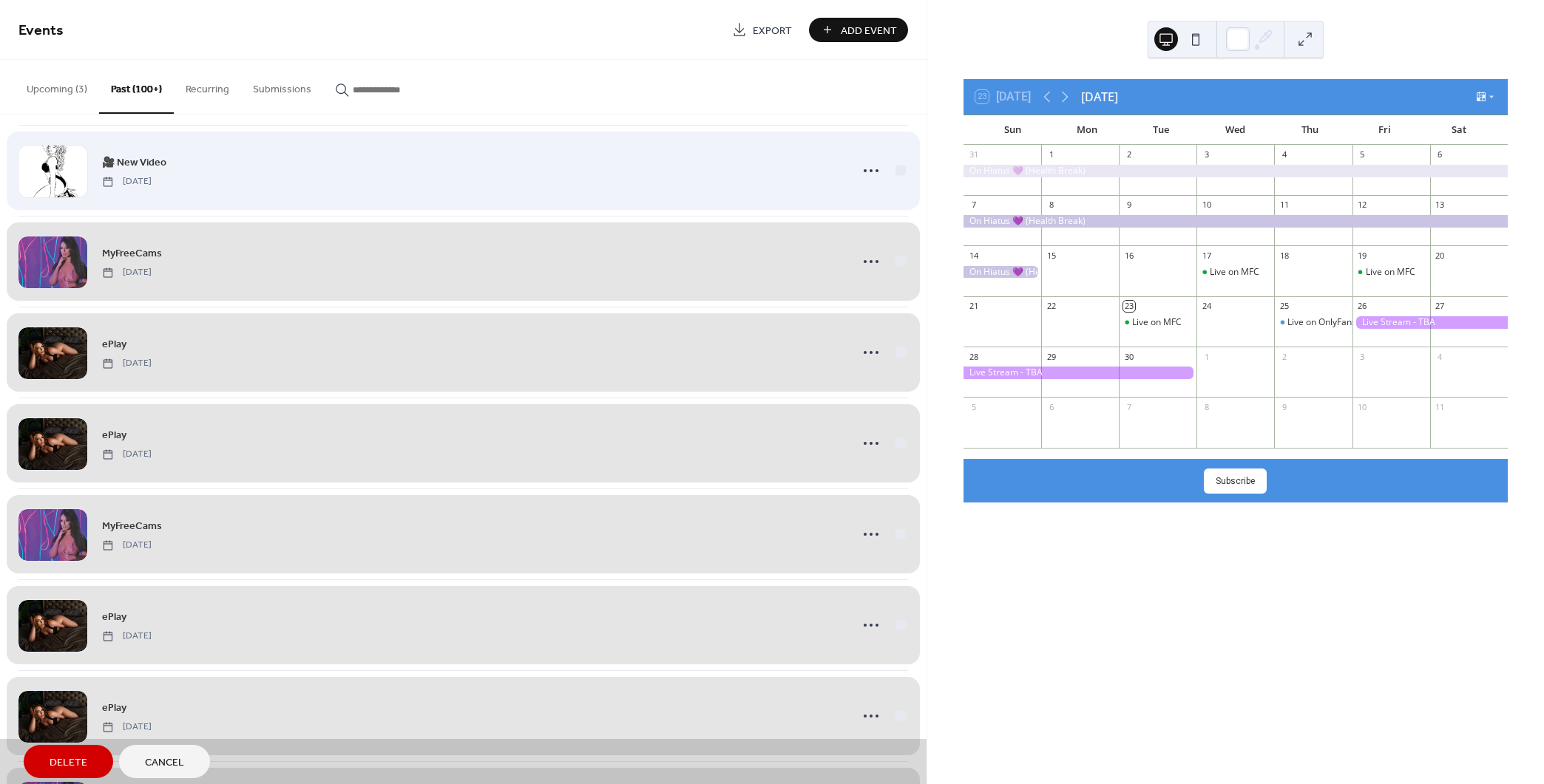
click at [897, 149] on div "🎥 New Video [DATE]" at bounding box center [462, 170] width 890 height 91
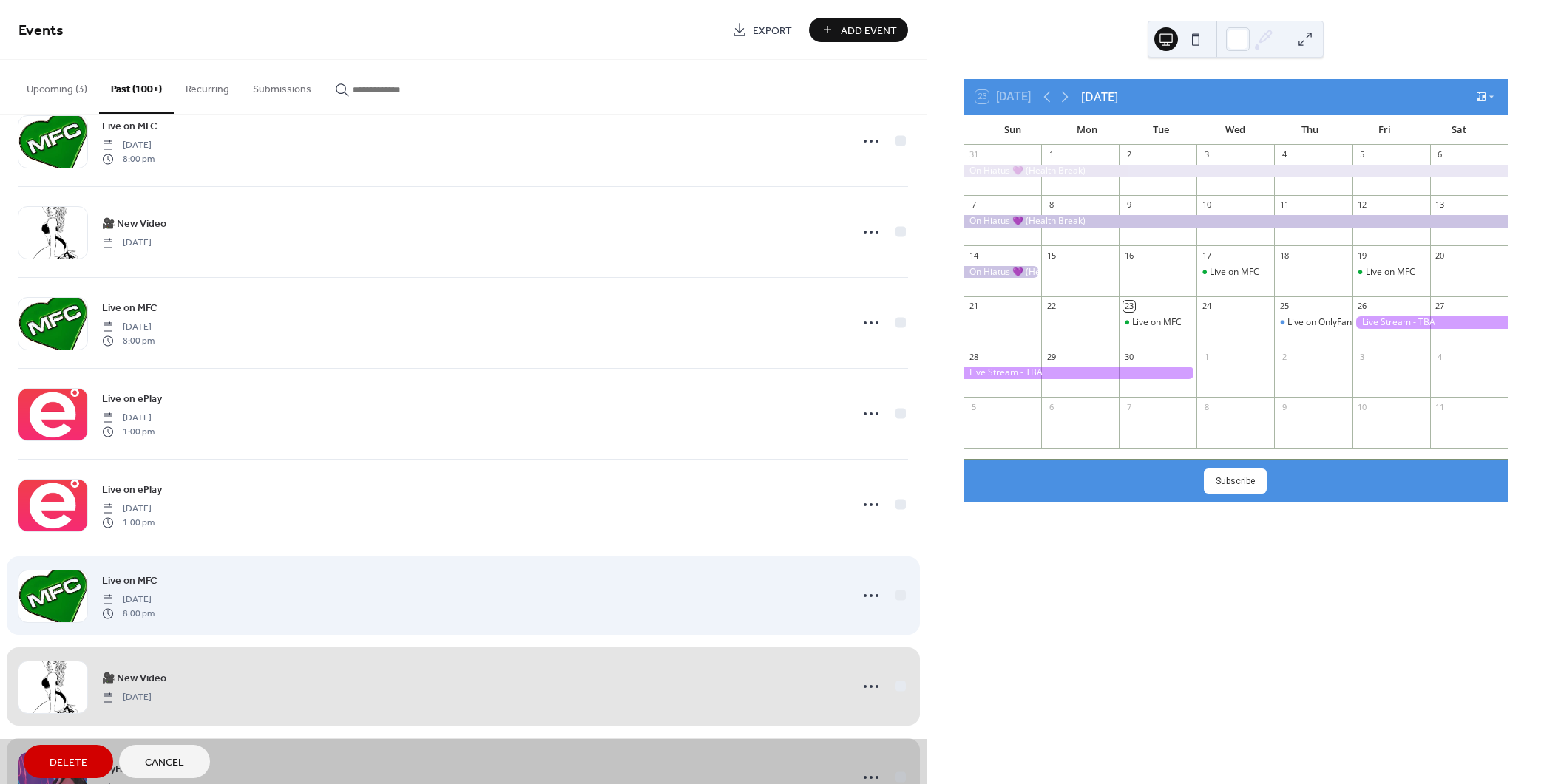
scroll to position [23852, 0]
click at [896, 572] on div "Live on MFC [DATE] 8:00 pm" at bounding box center [462, 597] width 890 height 91
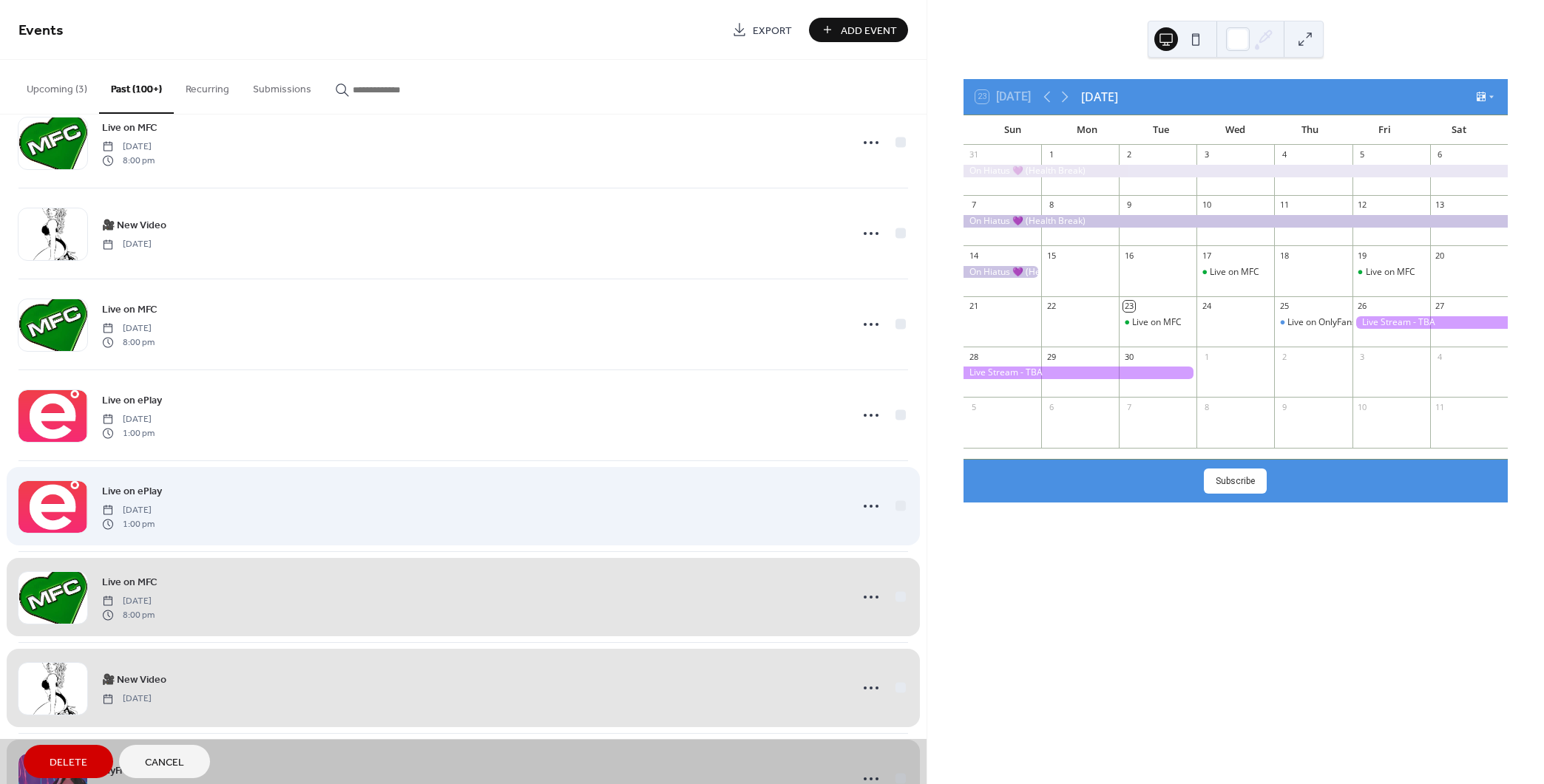
click at [892, 479] on div "Live on ePlay [DATE] 1:00 pm" at bounding box center [462, 506] width 890 height 91
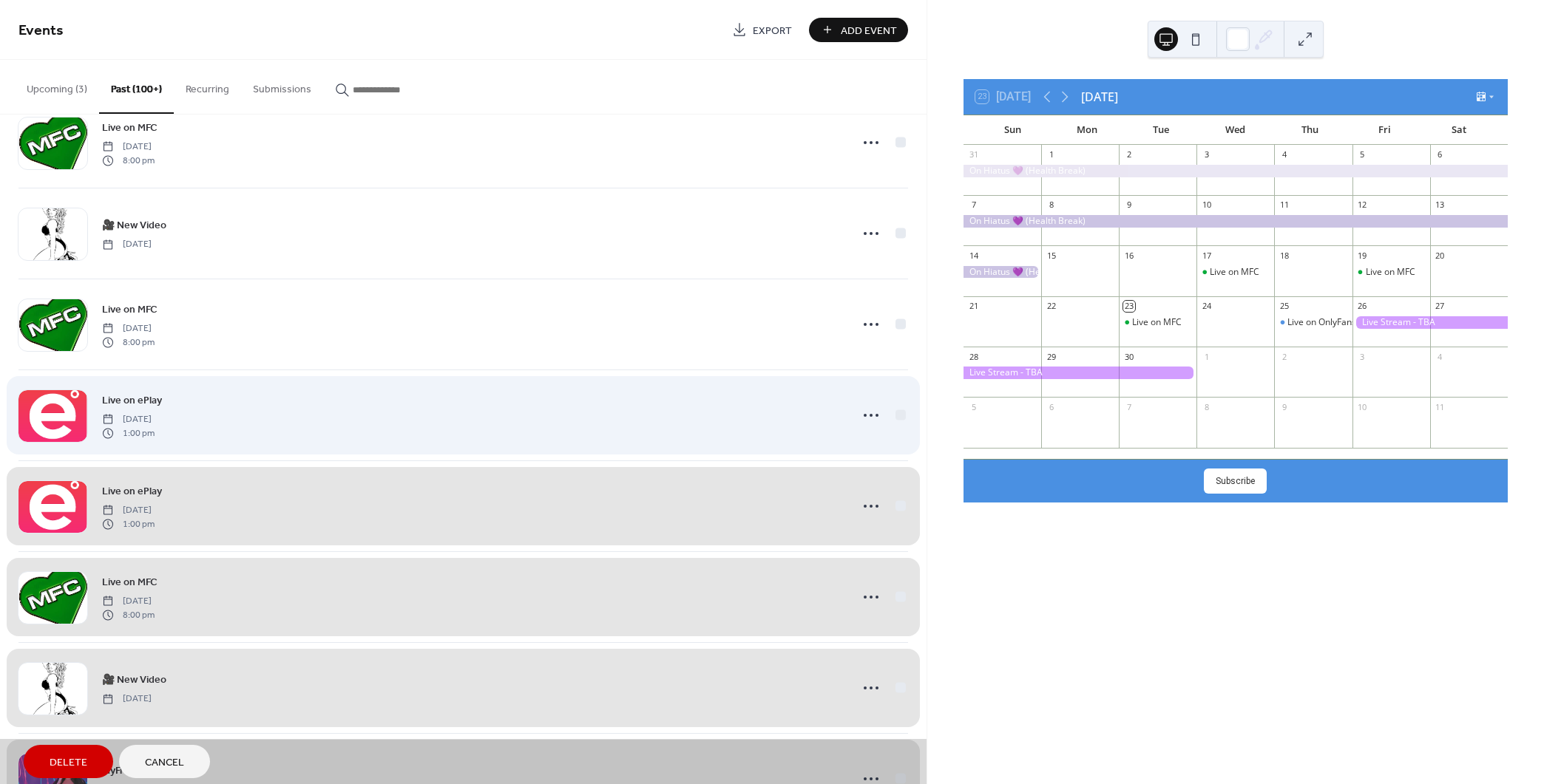
click at [892, 388] on div "Live on ePlay [DATE] 1:00 pm" at bounding box center [462, 415] width 890 height 91
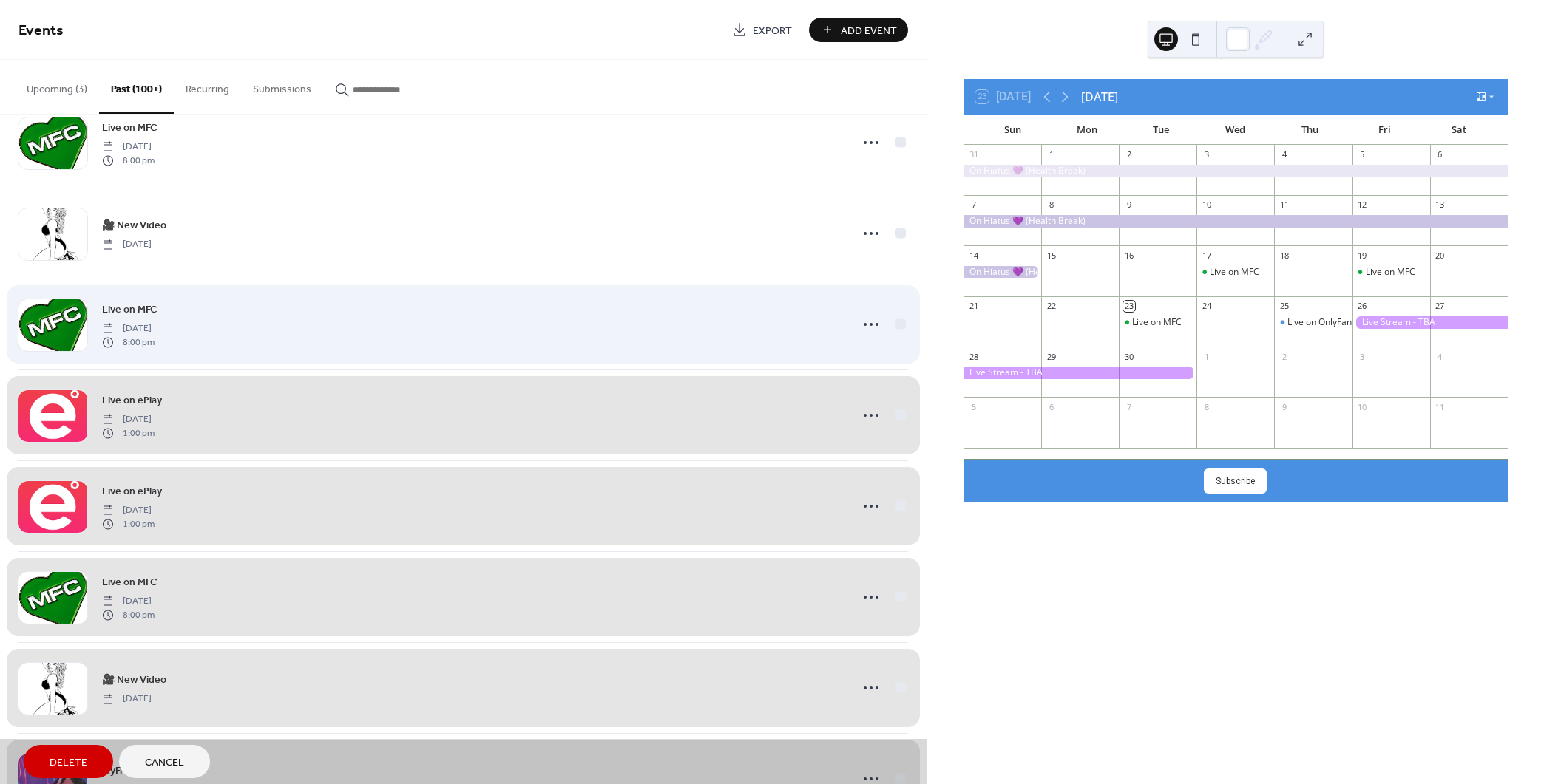
click at [894, 304] on div "Live on MFC [DATE] 8:00 pm" at bounding box center [462, 324] width 890 height 91
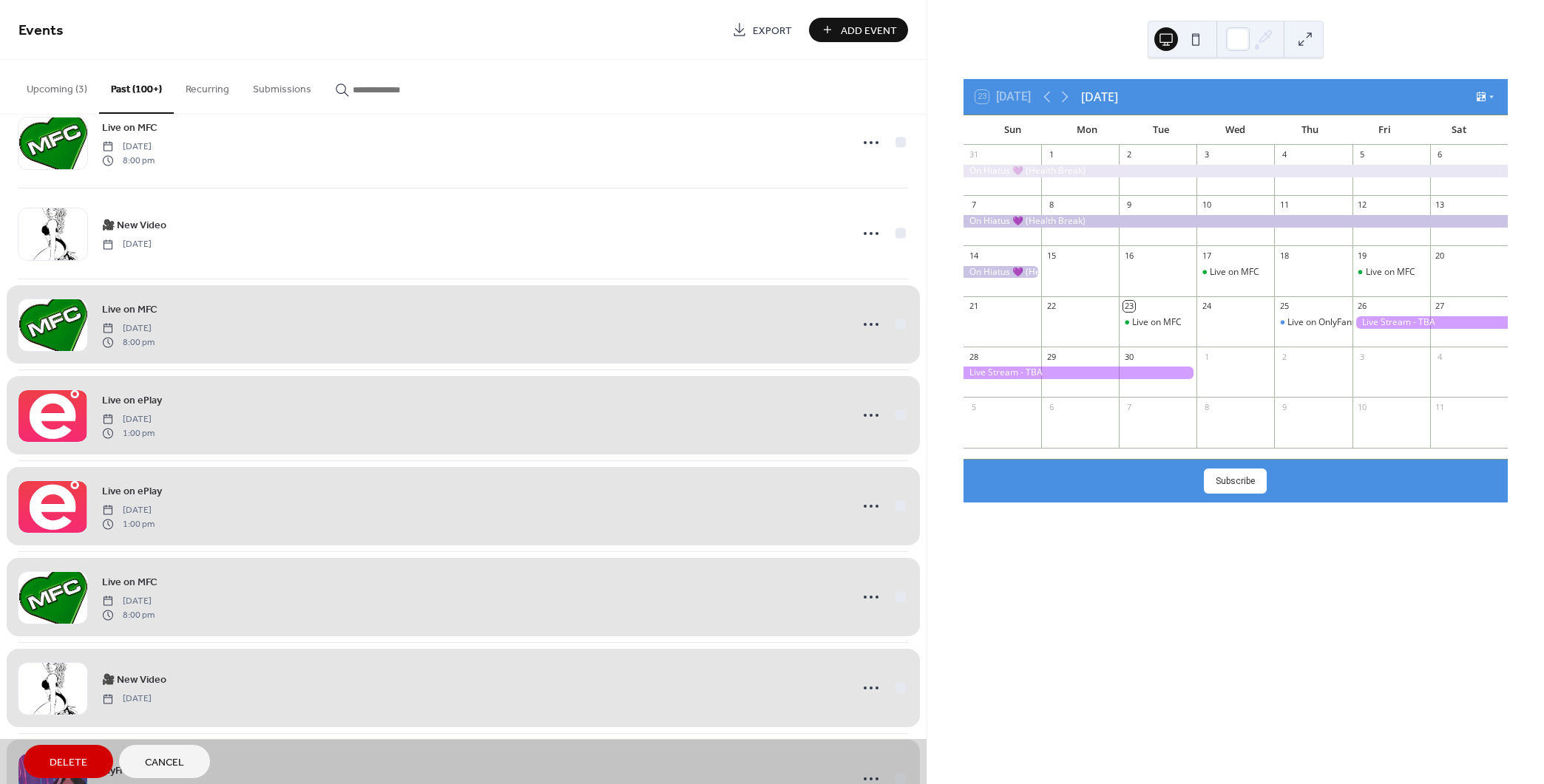
click at [71, 756] on span "Delete" at bounding box center [69, 763] width 38 height 15
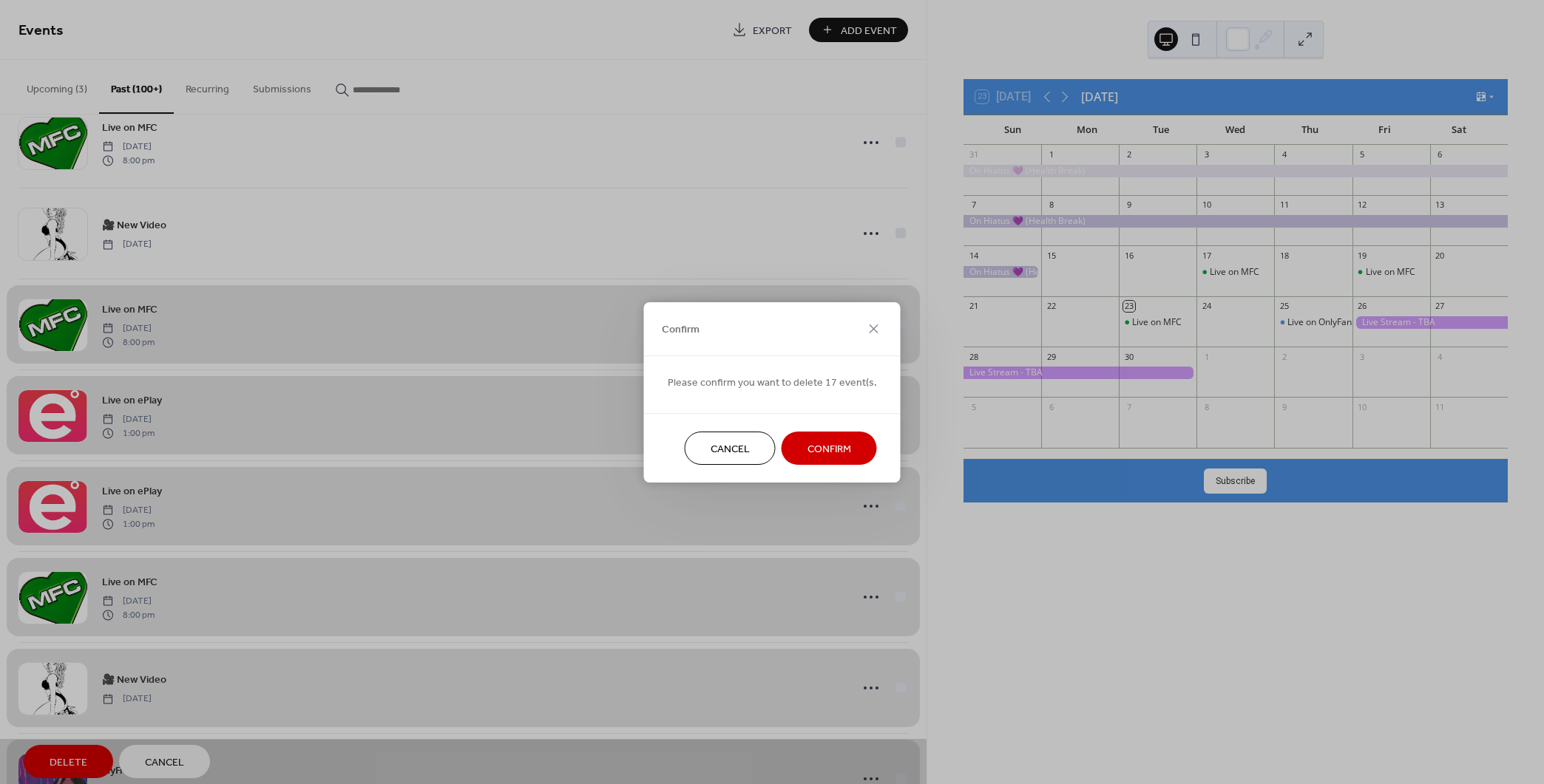
click at [863, 441] on button "Confirm" at bounding box center [829, 448] width 96 height 34
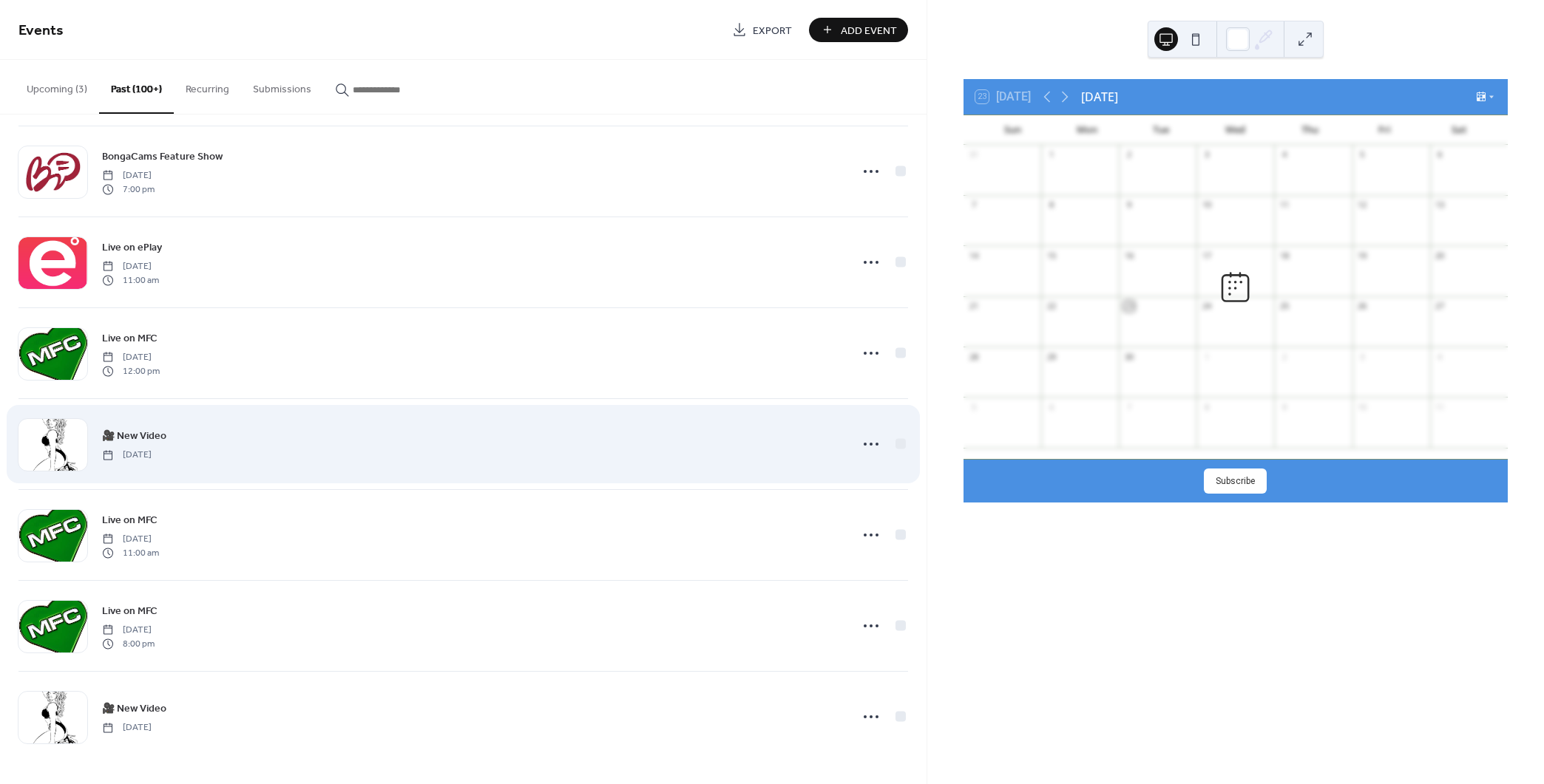
scroll to position [23344, 0]
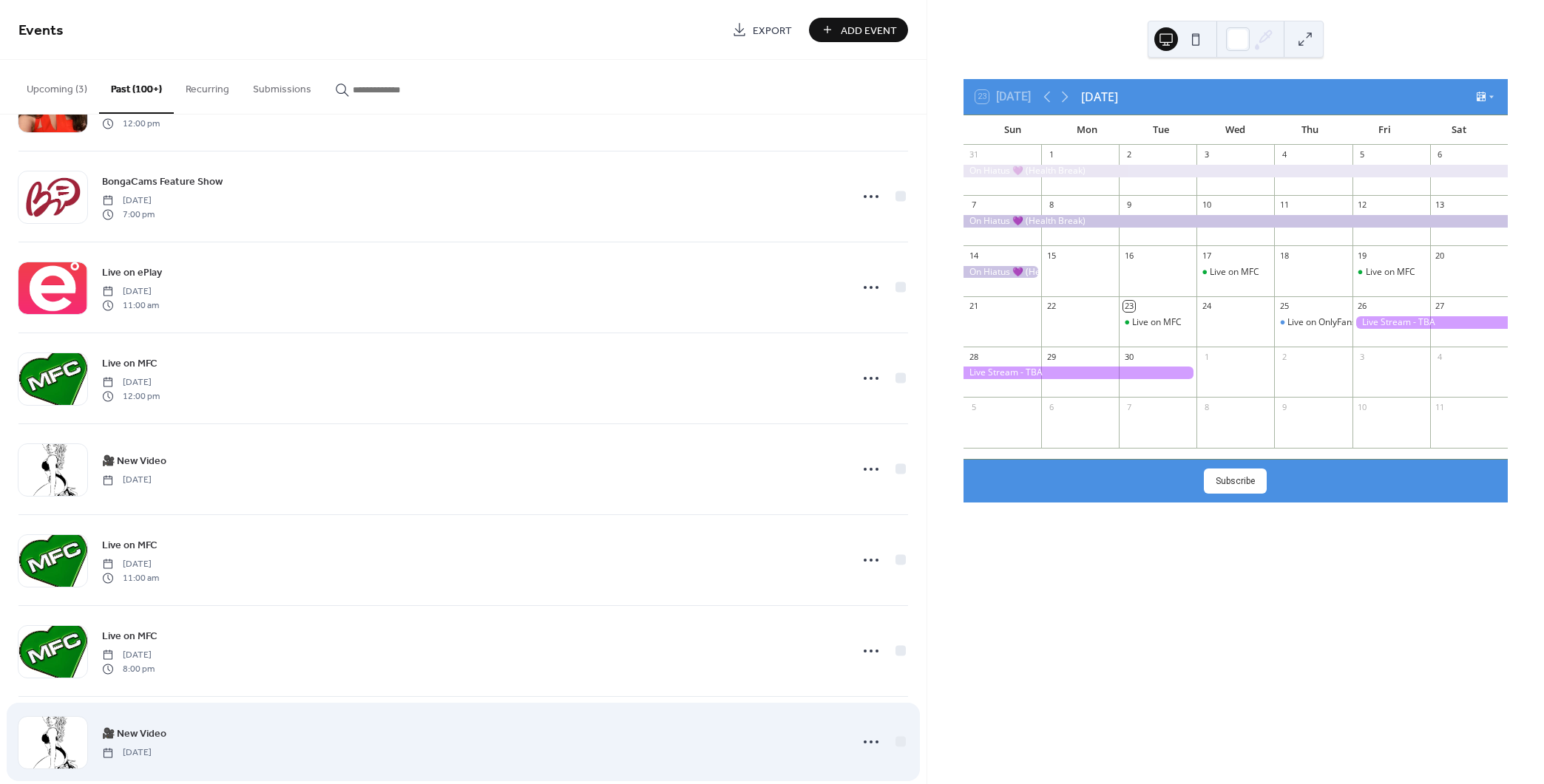
click at [137, 726] on span "🎥 New Video" at bounding box center [133, 734] width 65 height 15
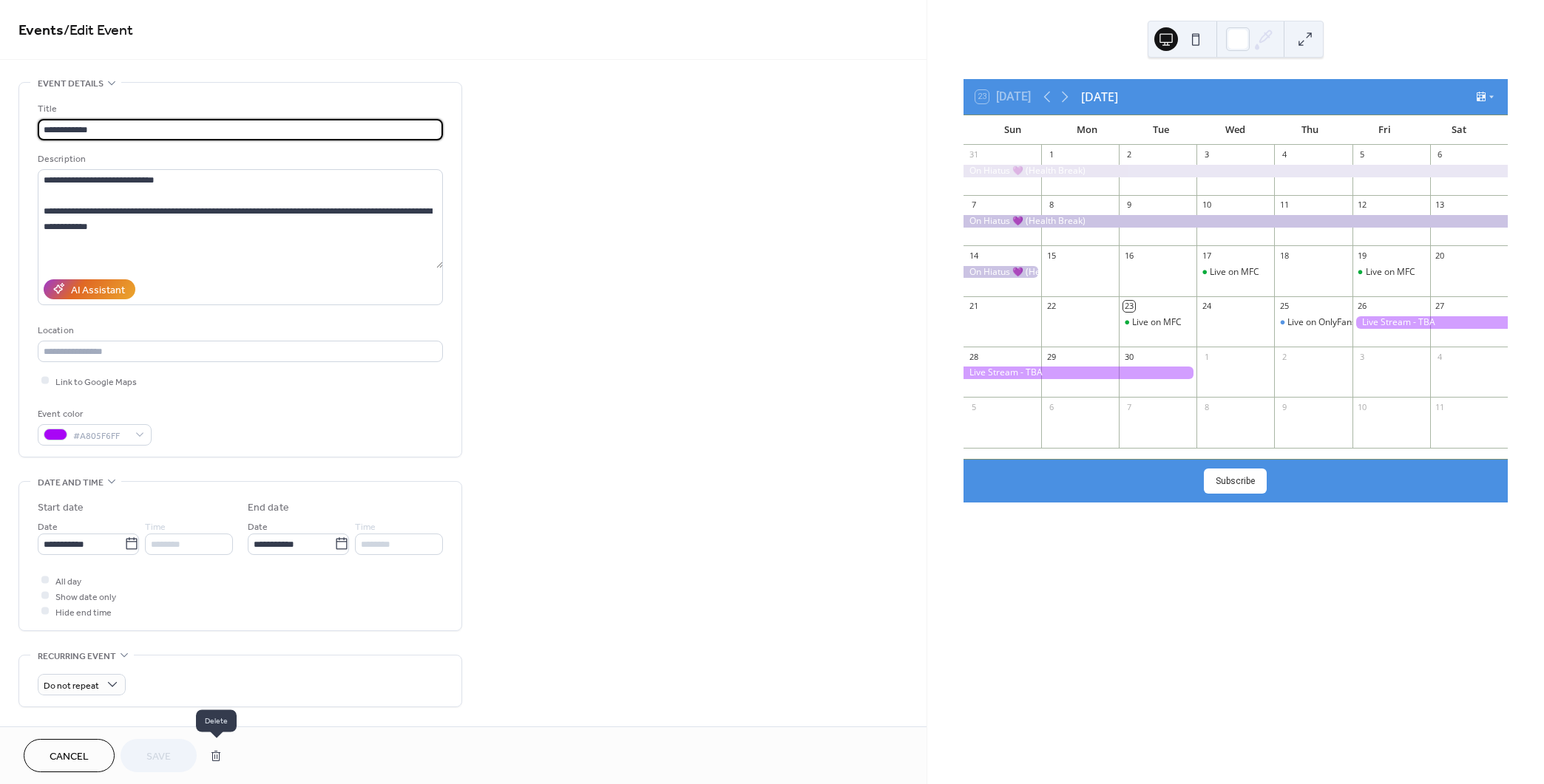
click at [218, 755] on button "button" at bounding box center [215, 756] width 27 height 29
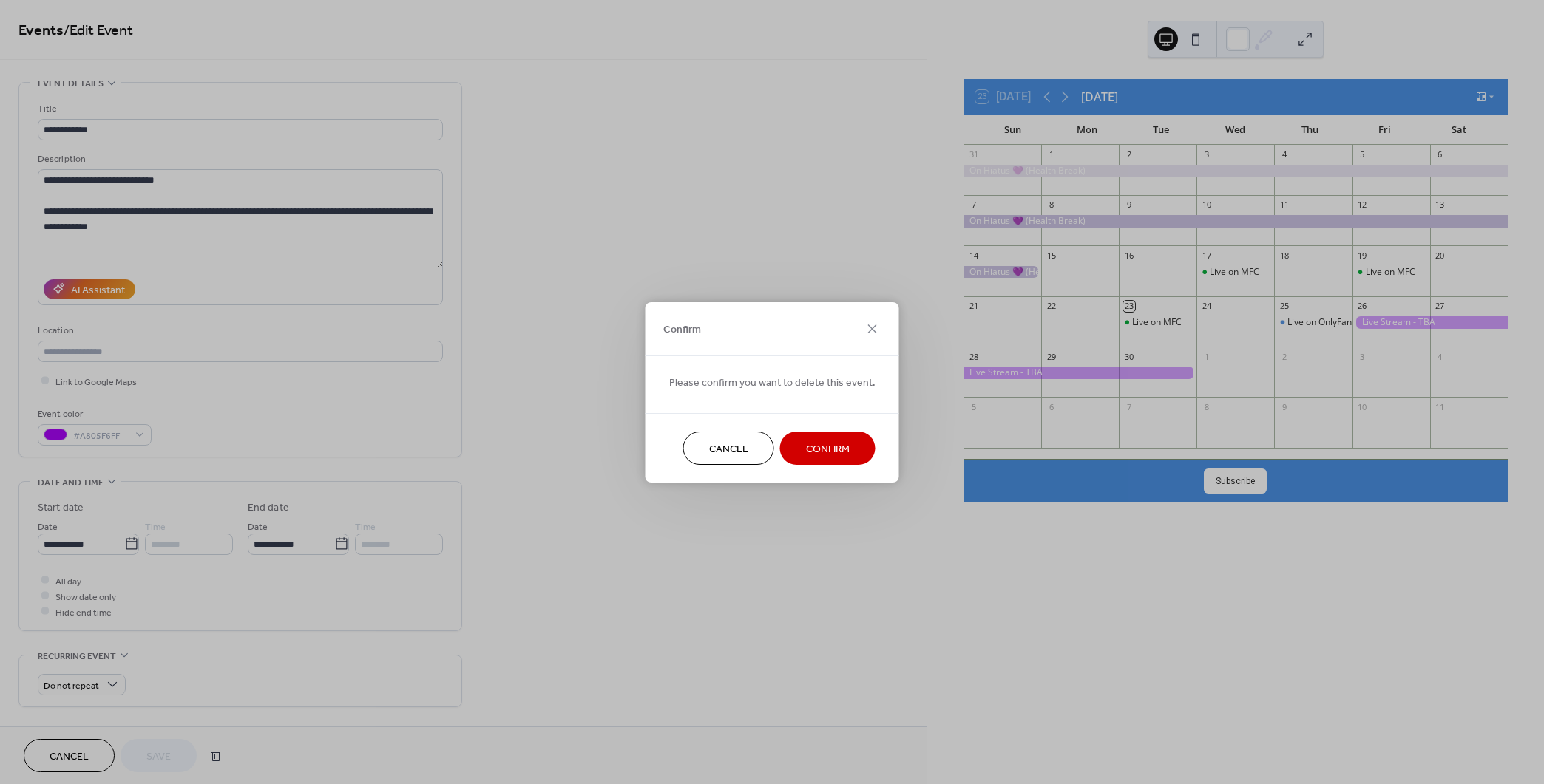
click at [847, 437] on button "Confirm" at bounding box center [828, 448] width 96 height 34
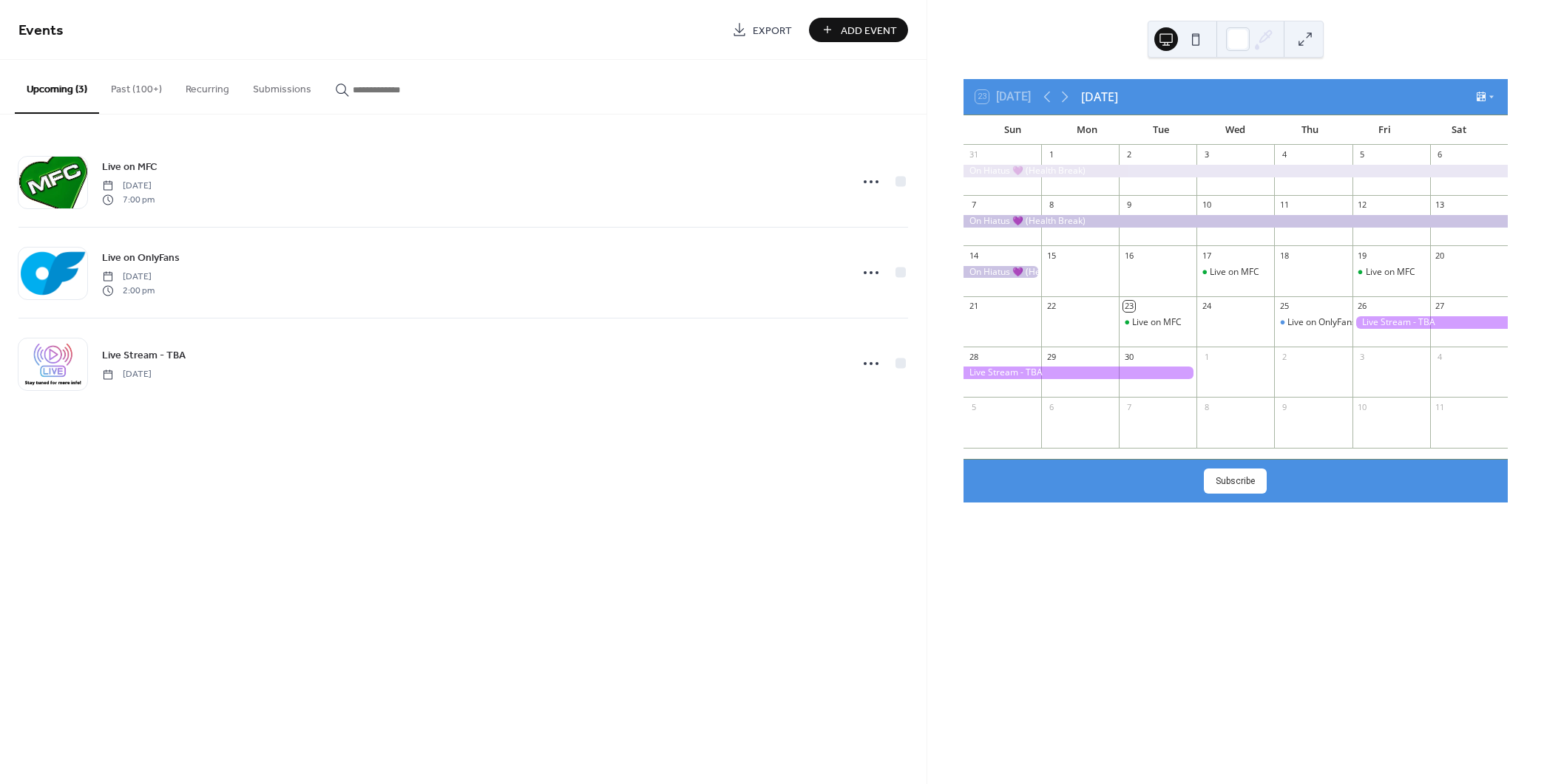
click at [109, 91] on button "Past (100+)" at bounding box center [136, 86] width 75 height 52
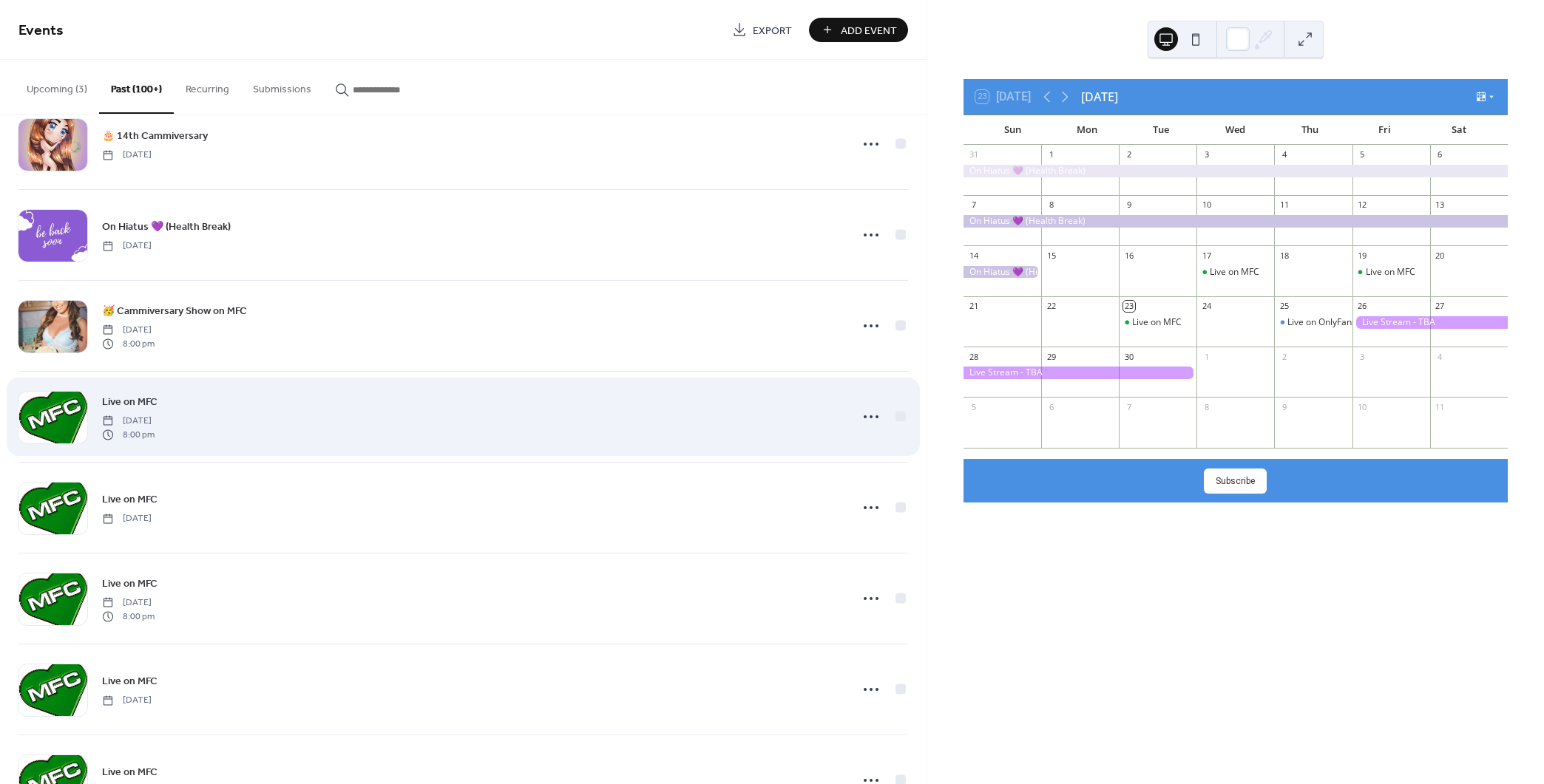
scroll to position [295, 0]
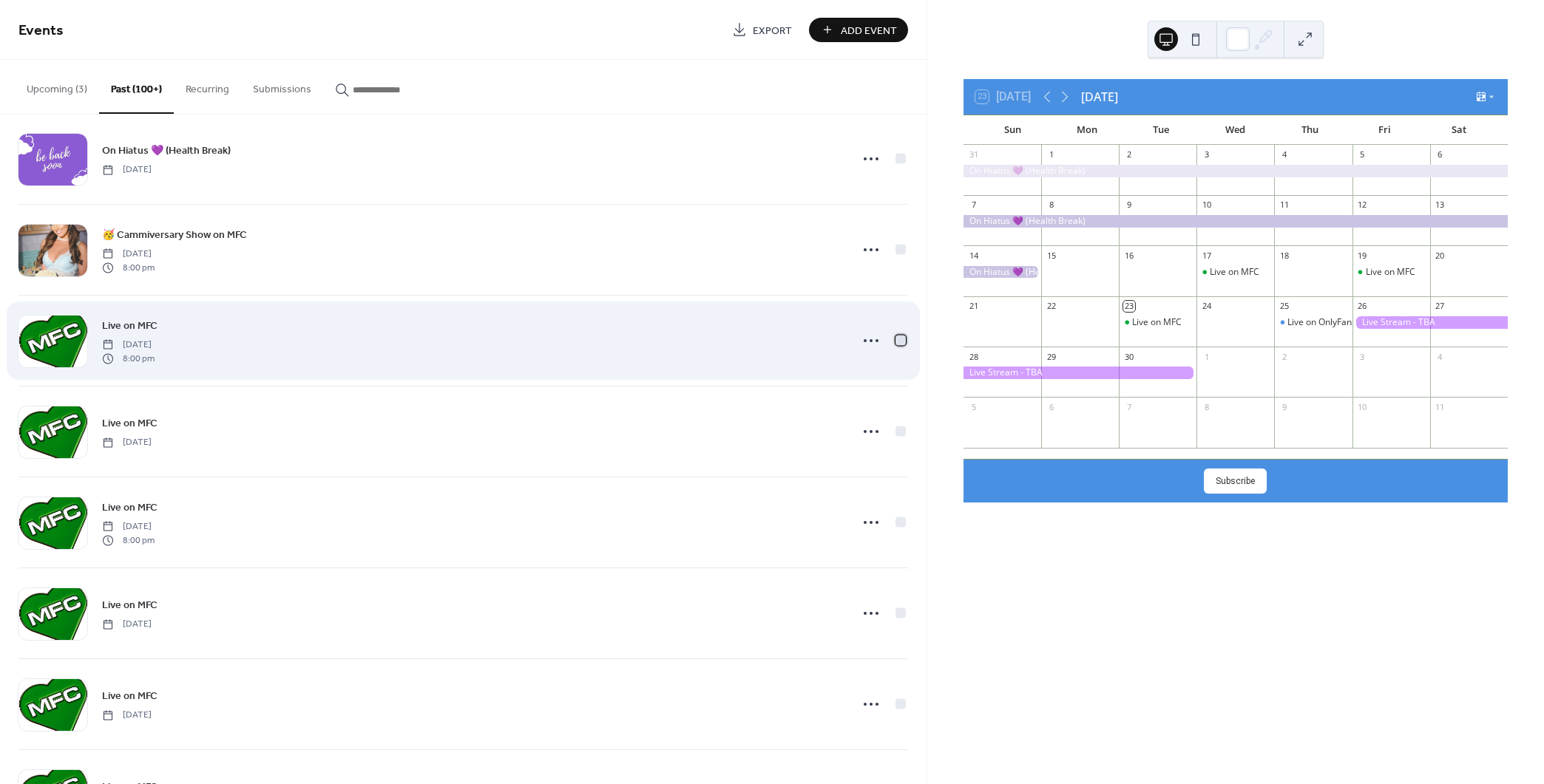
click at [897, 337] on div at bounding box center [901, 340] width 10 height 10
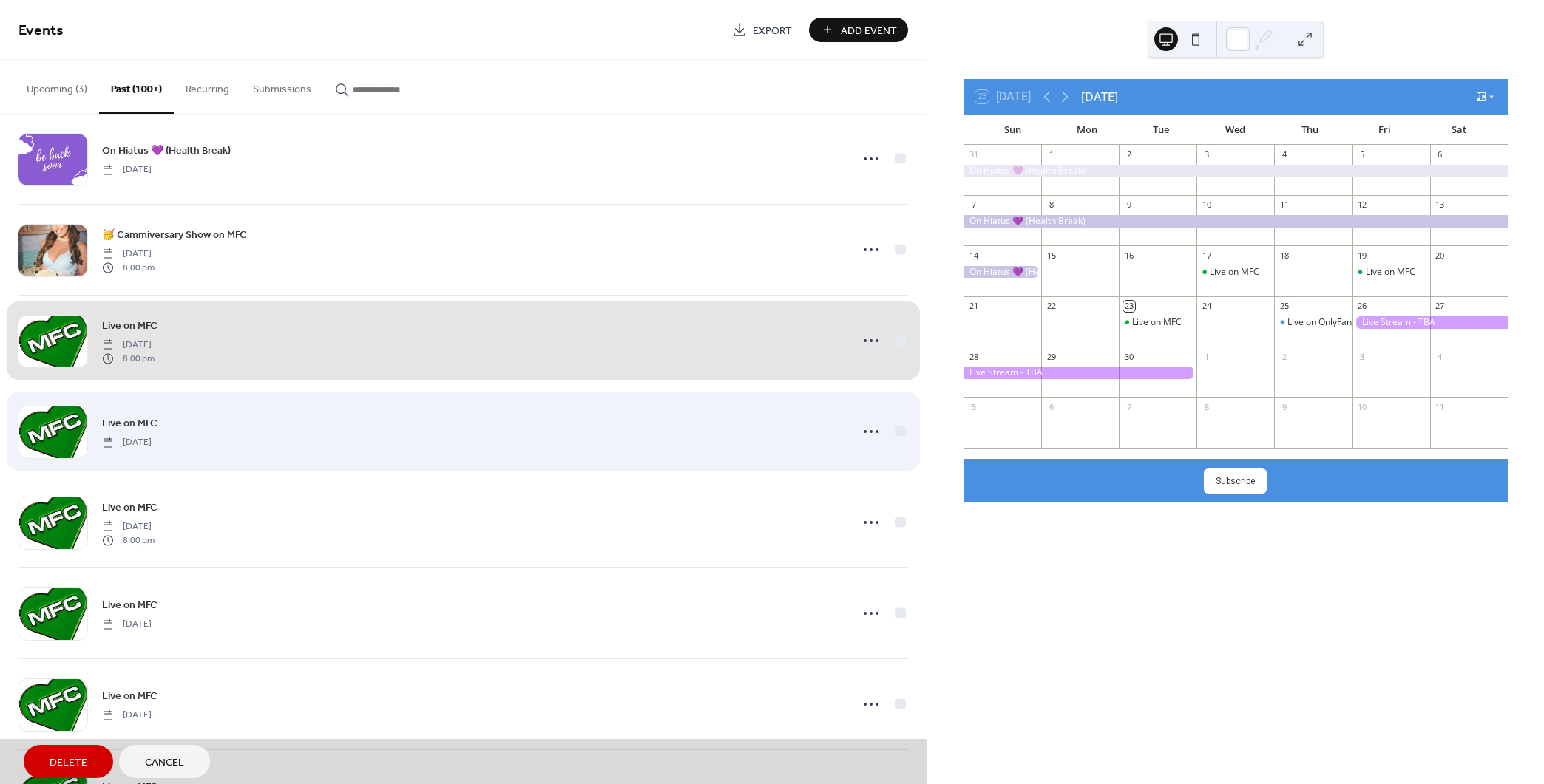
click at [896, 430] on div "Live on MFC [DATE]" at bounding box center [462, 431] width 890 height 91
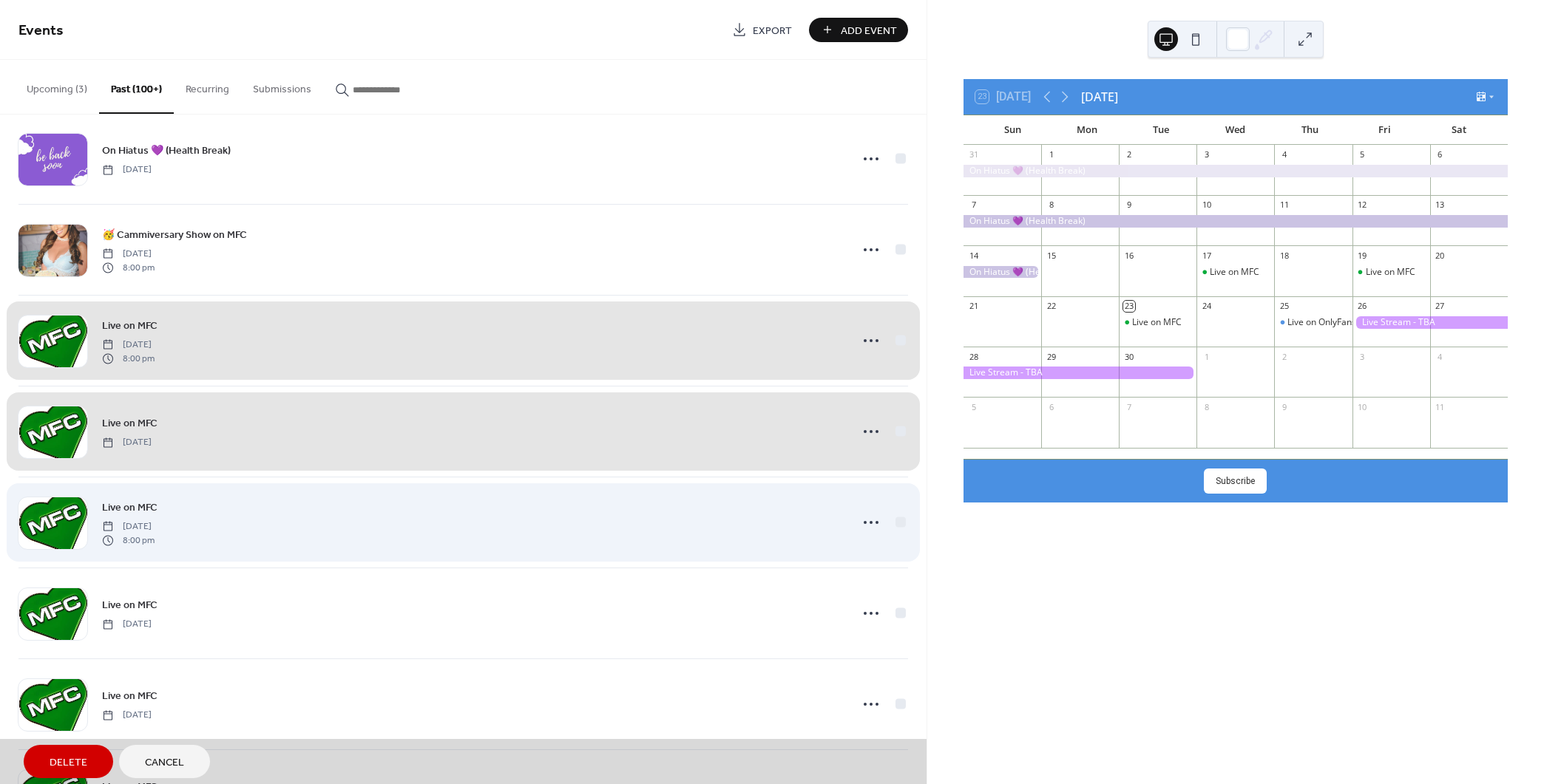
drag, startPoint x: 896, startPoint y: 521, endPoint x: 792, endPoint y: 489, distance: 108.8
click at [897, 521] on div "Live on MFC [DATE] 8:00 pm" at bounding box center [462, 522] width 890 height 91
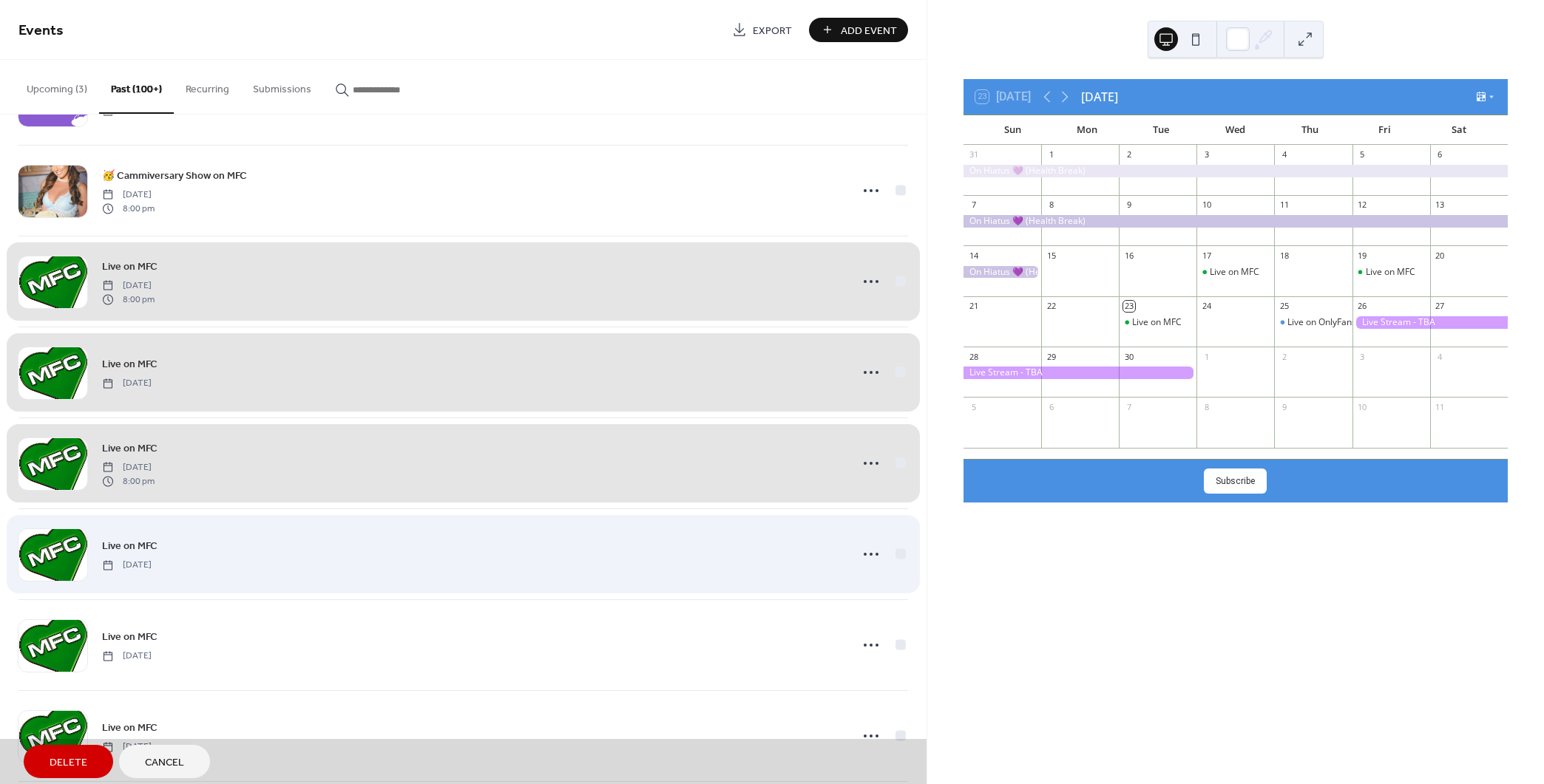
scroll to position [590, 0]
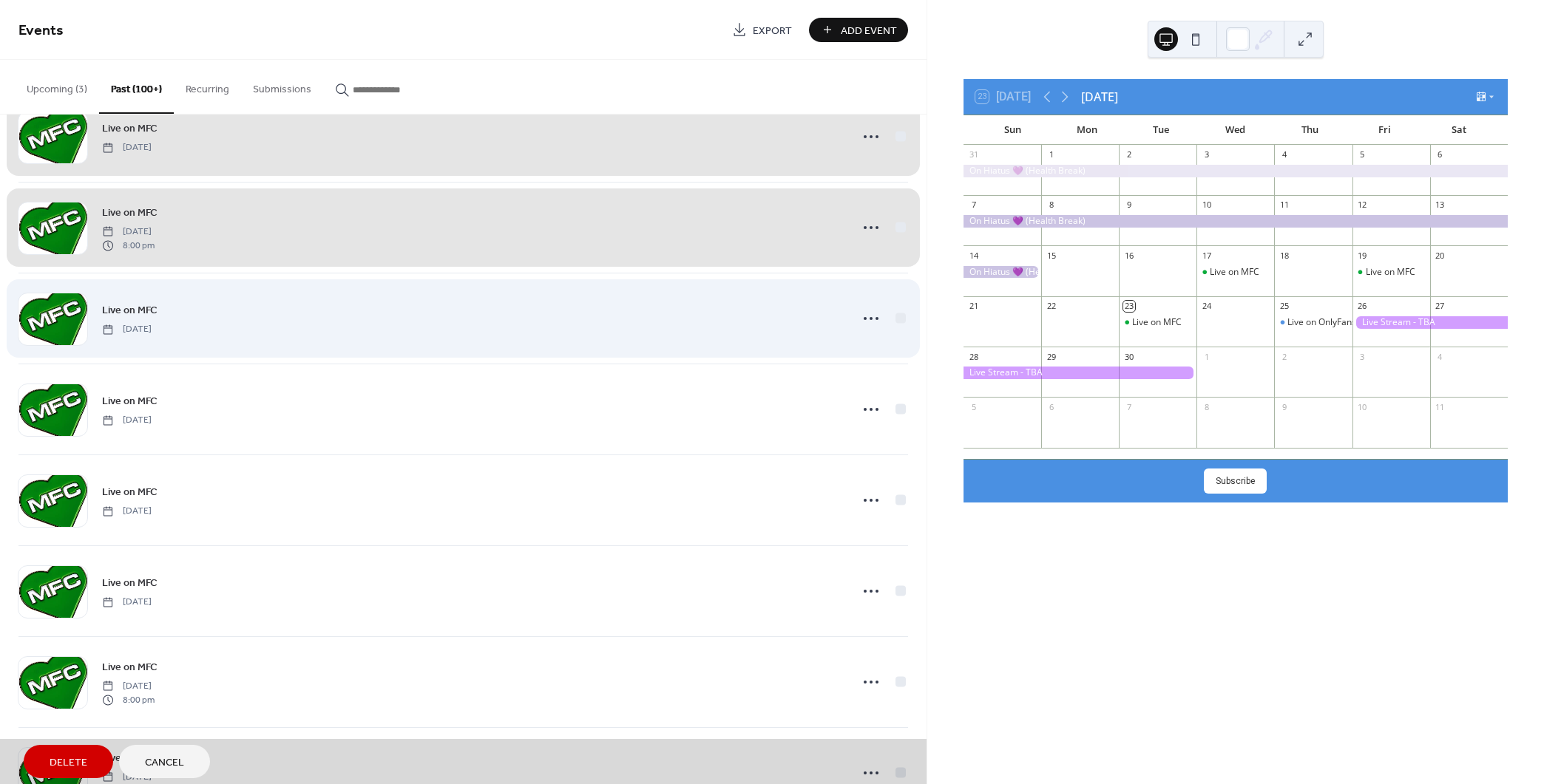
drag, startPoint x: 895, startPoint y: 318, endPoint x: 899, endPoint y: 404, distance: 86.1
click at [895, 318] on div "Live on MFC [DATE]" at bounding box center [462, 318] width 890 height 91
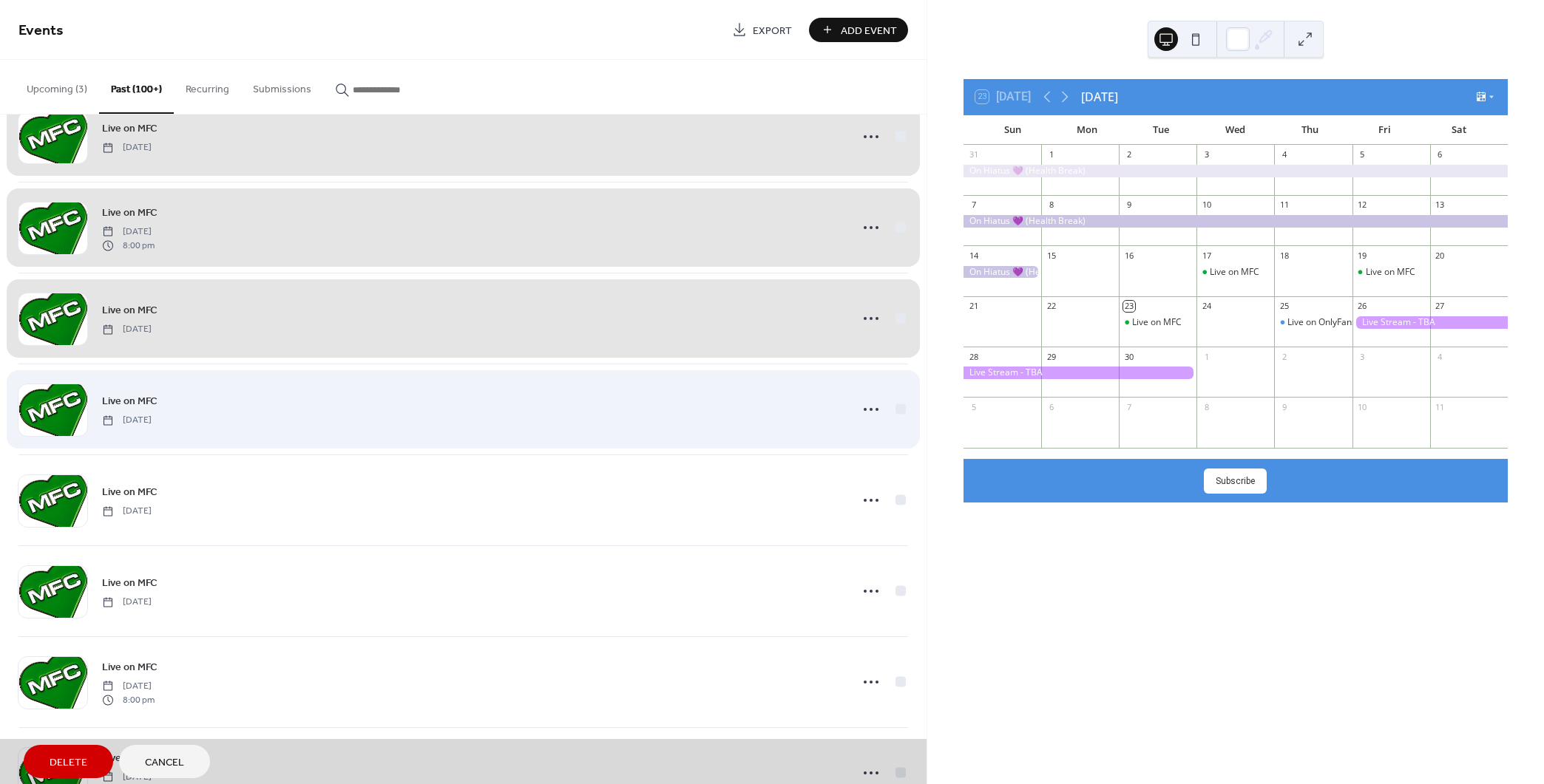
click at [899, 406] on div "Live on MFC [DATE]" at bounding box center [462, 409] width 890 height 91
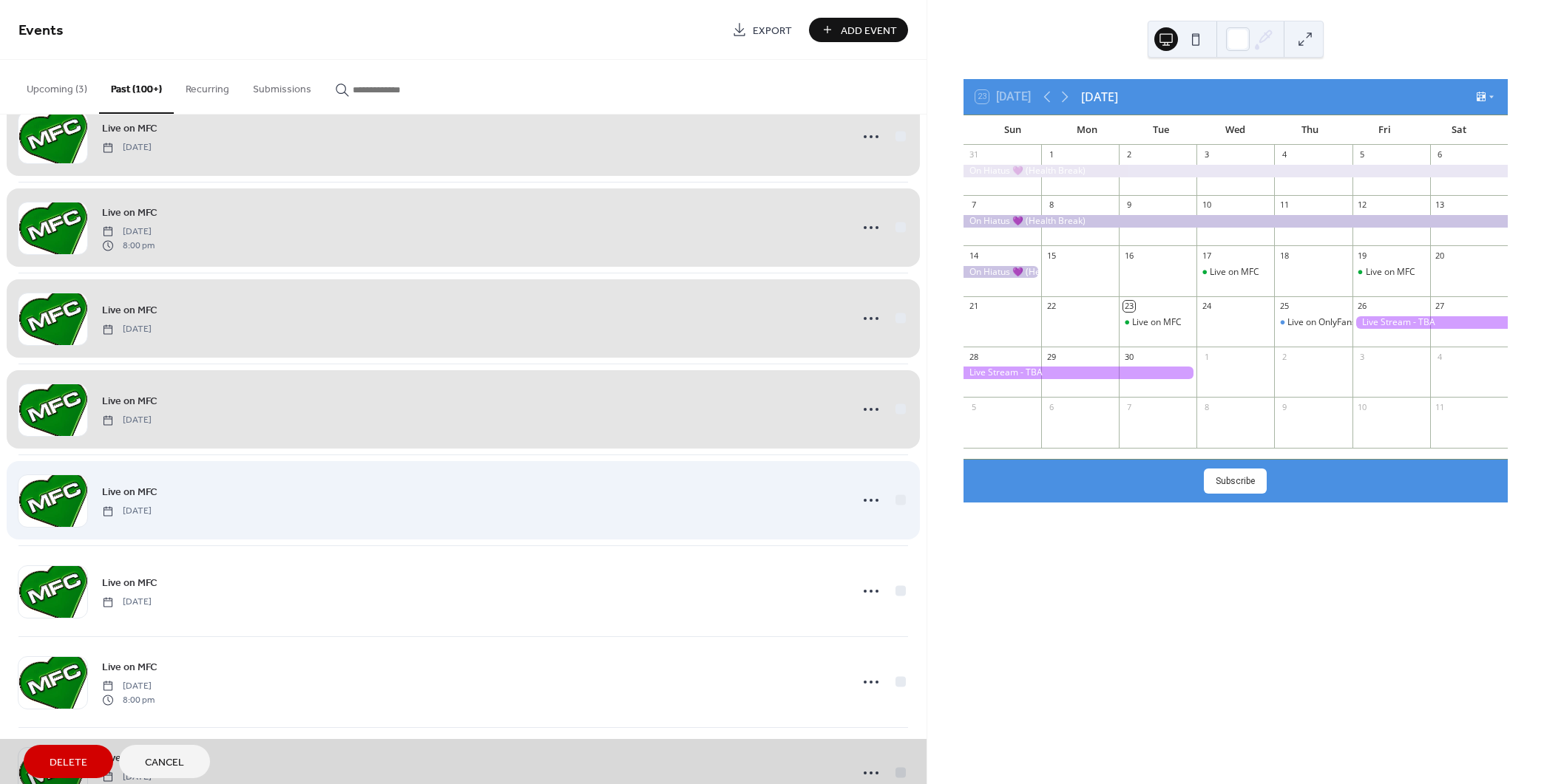
click at [897, 493] on div "Live on MFC [DATE]" at bounding box center [462, 500] width 890 height 91
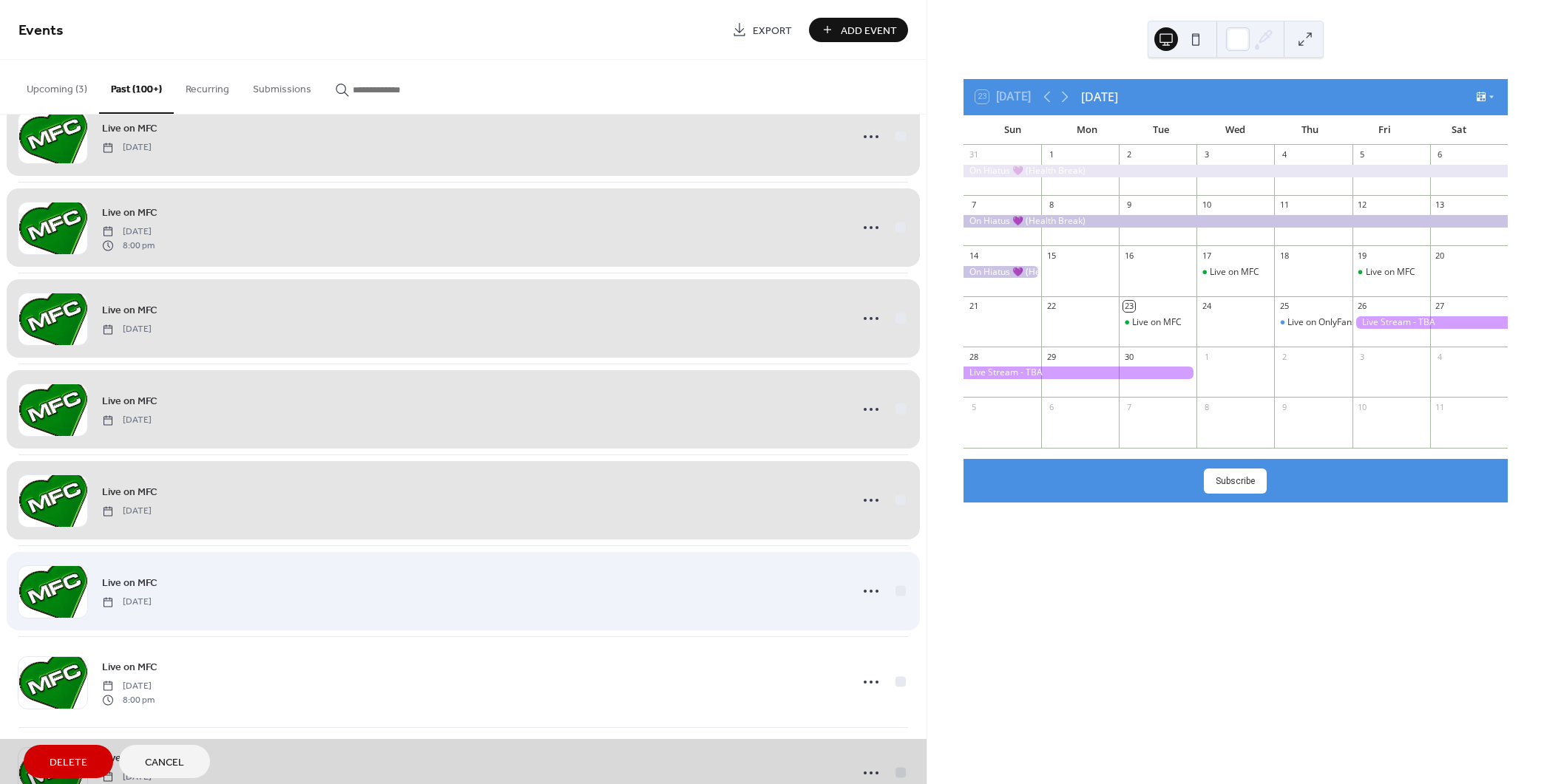
click at [900, 593] on div "Live on MFC [DATE]" at bounding box center [462, 591] width 890 height 91
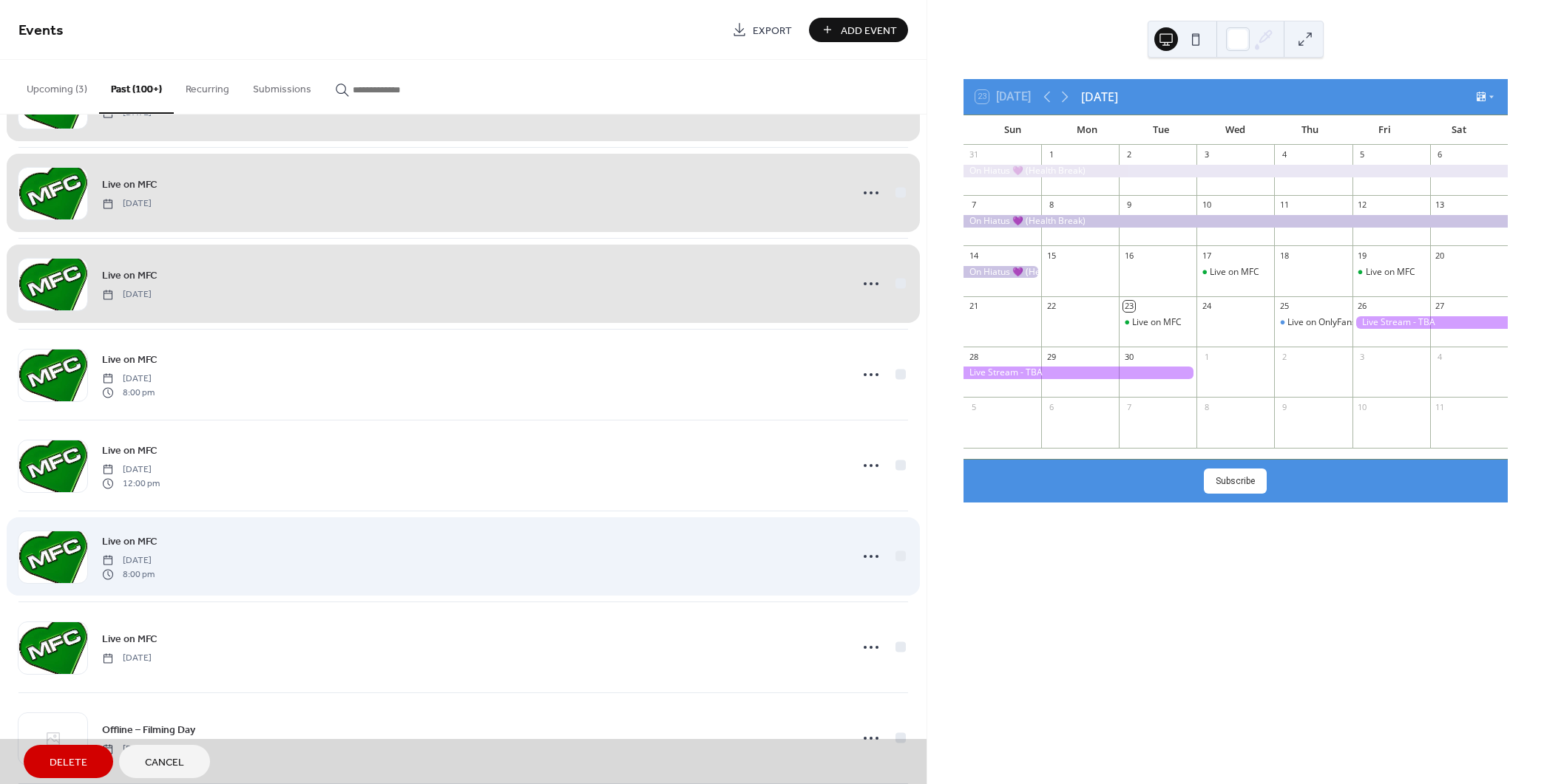
scroll to position [960, 0]
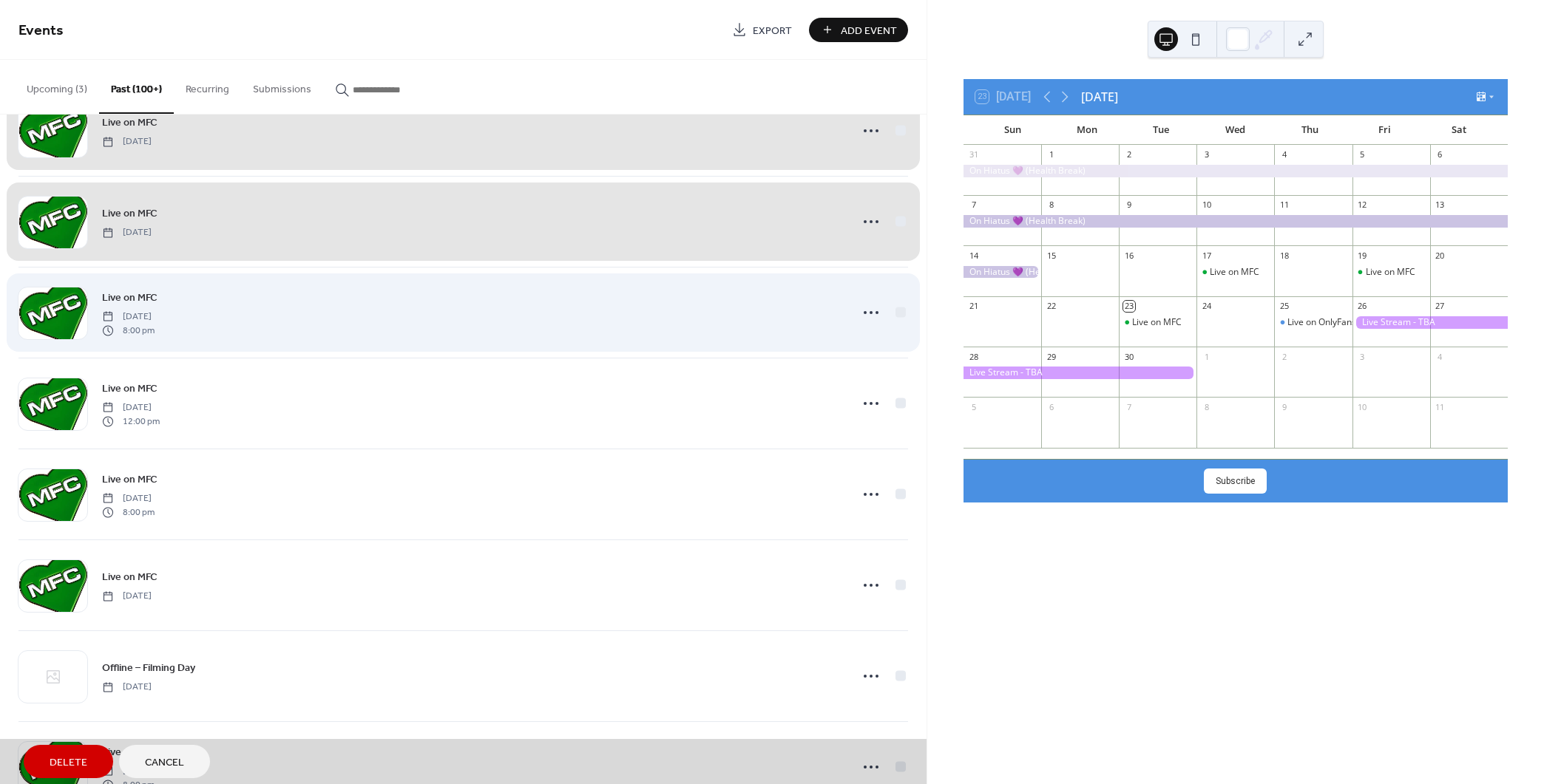
click at [892, 311] on div "Live on MFC [DATE] 8:00 pm" at bounding box center [462, 312] width 890 height 91
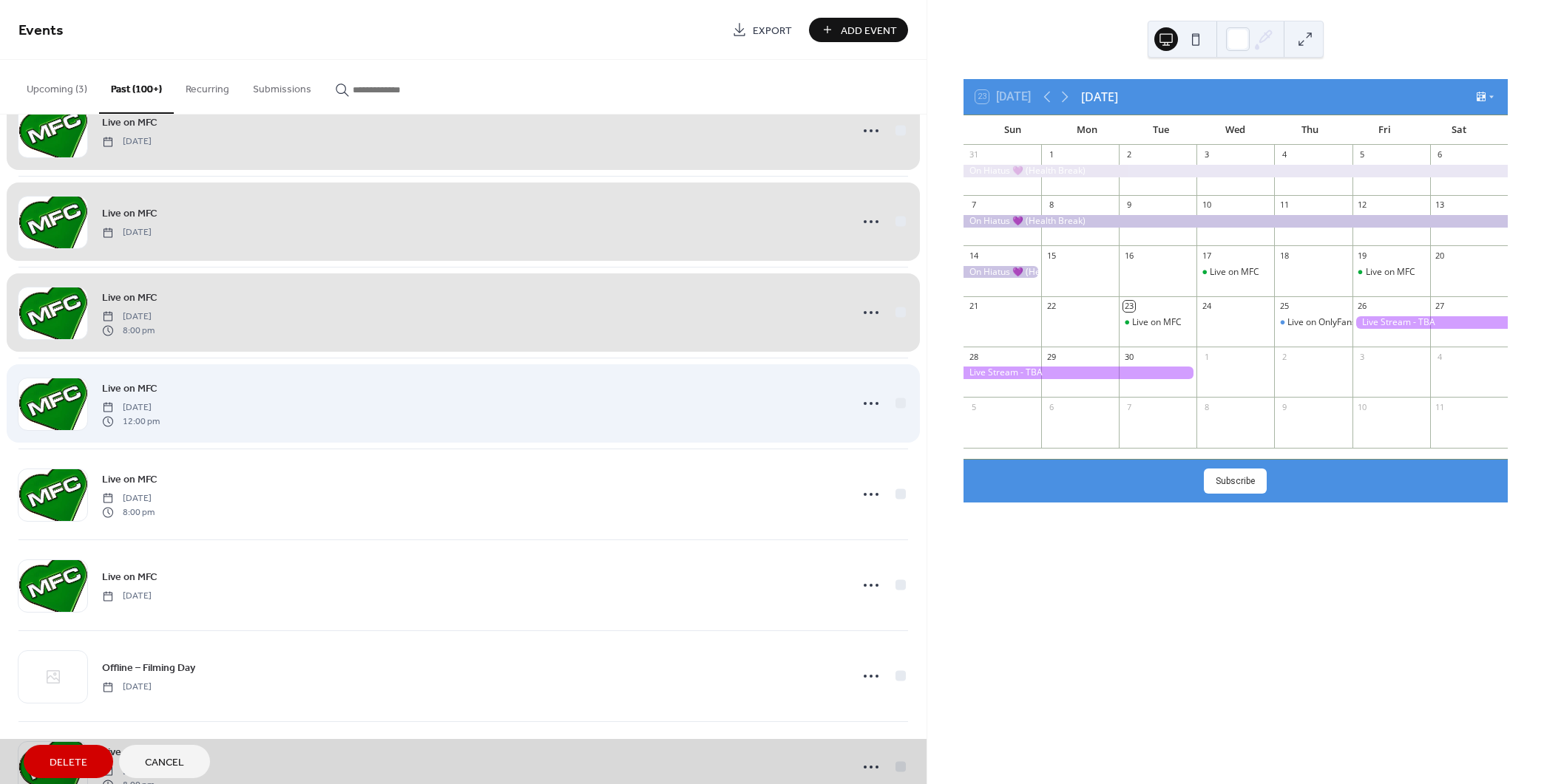
click at [898, 403] on div "Live on MFC [DATE] 12:00 pm" at bounding box center [462, 404] width 890 height 91
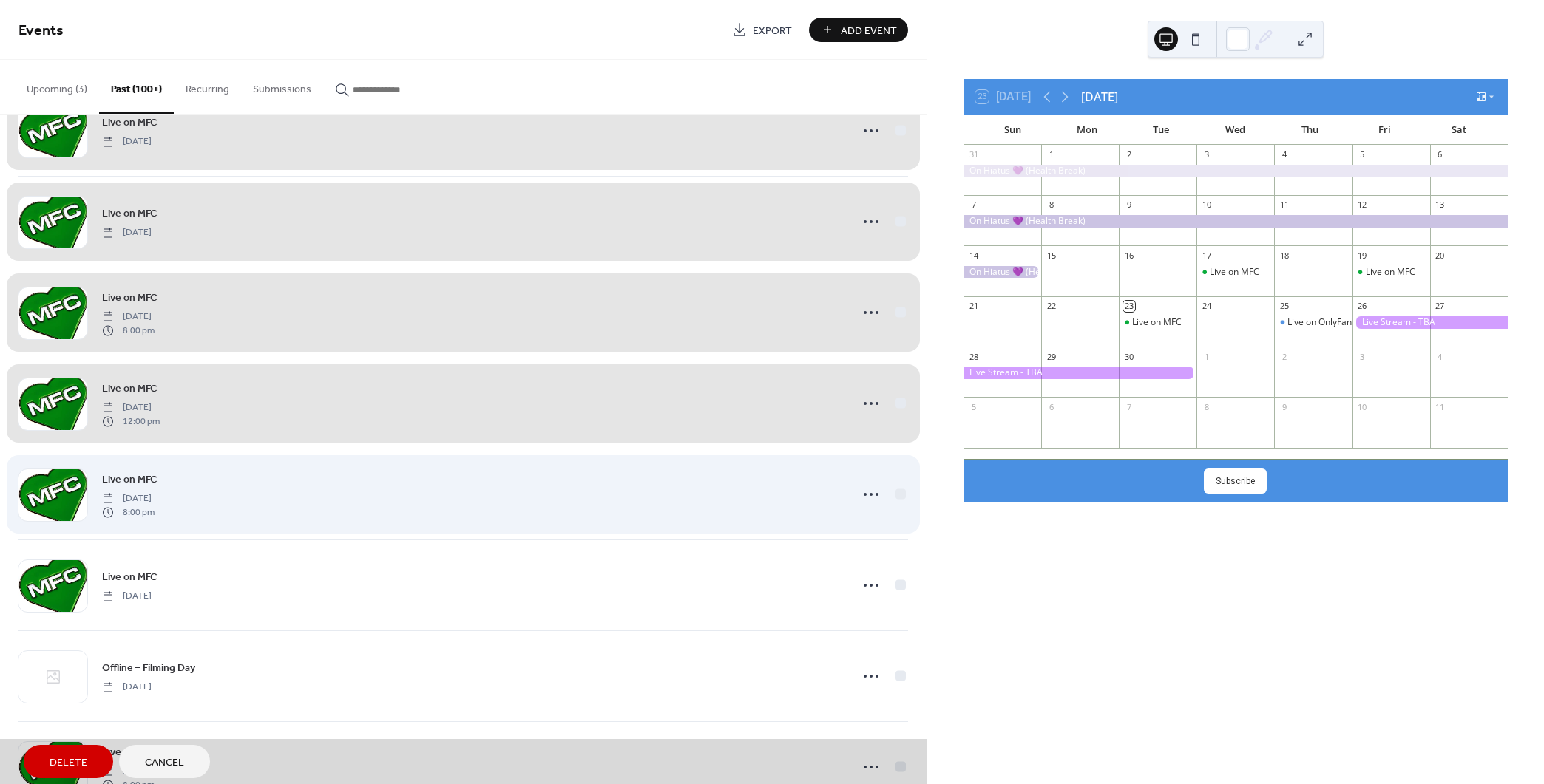
click at [894, 492] on div "Live on MFC [DATE] 8:00 pm" at bounding box center [462, 494] width 890 height 91
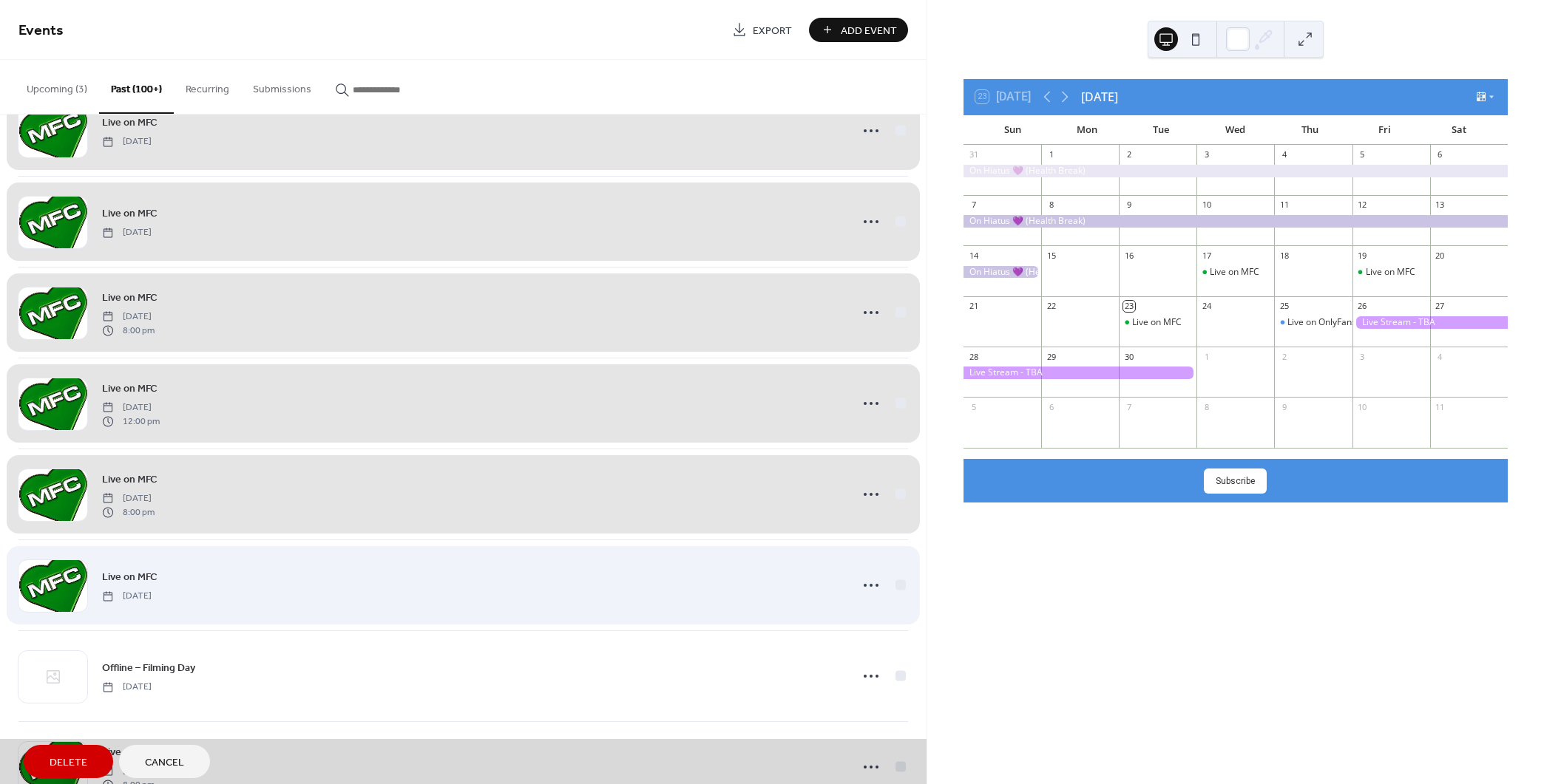
click at [896, 582] on div "Live on MFC [DATE]" at bounding box center [462, 585] width 890 height 91
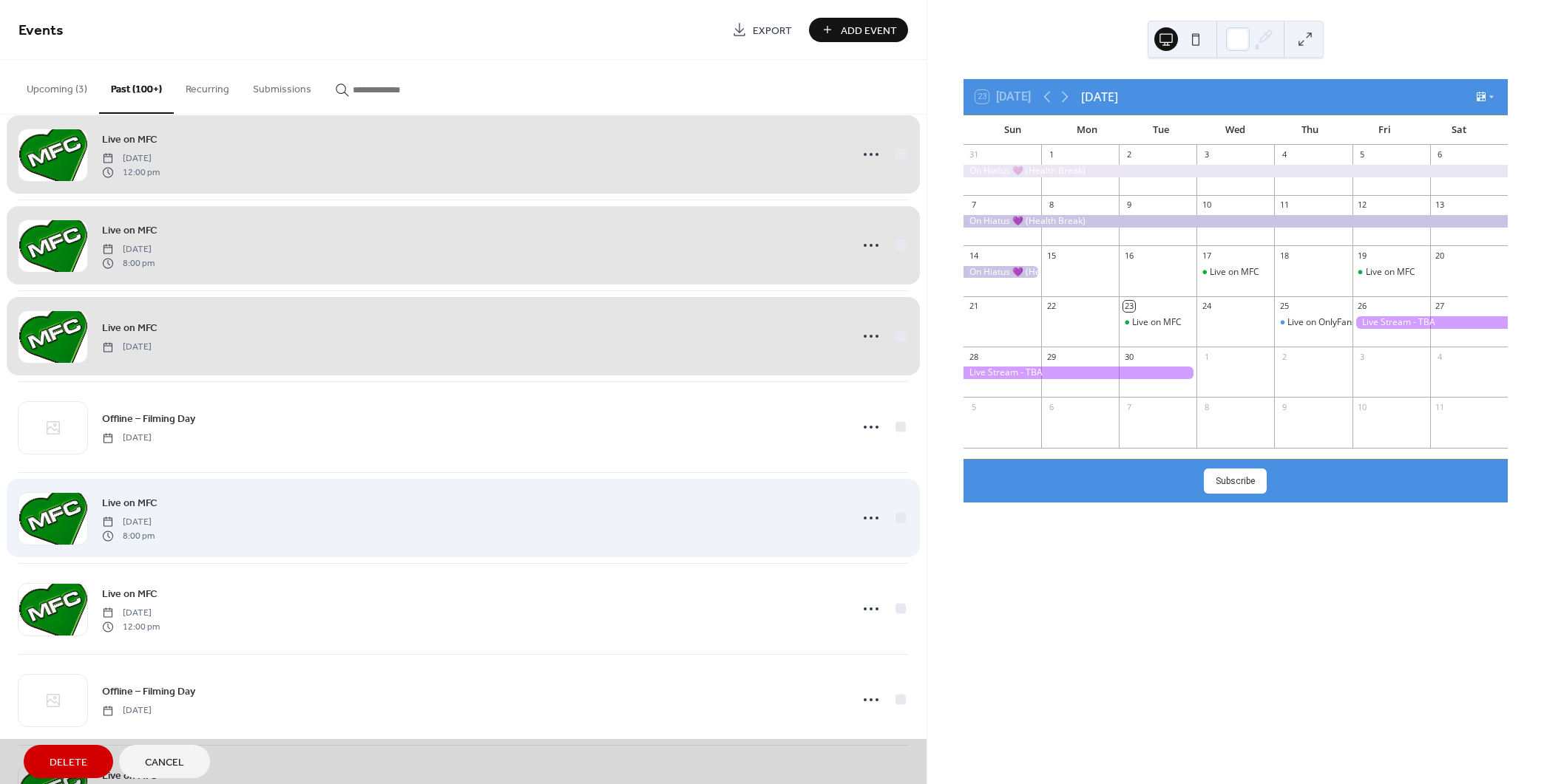
scroll to position [1330, 0]
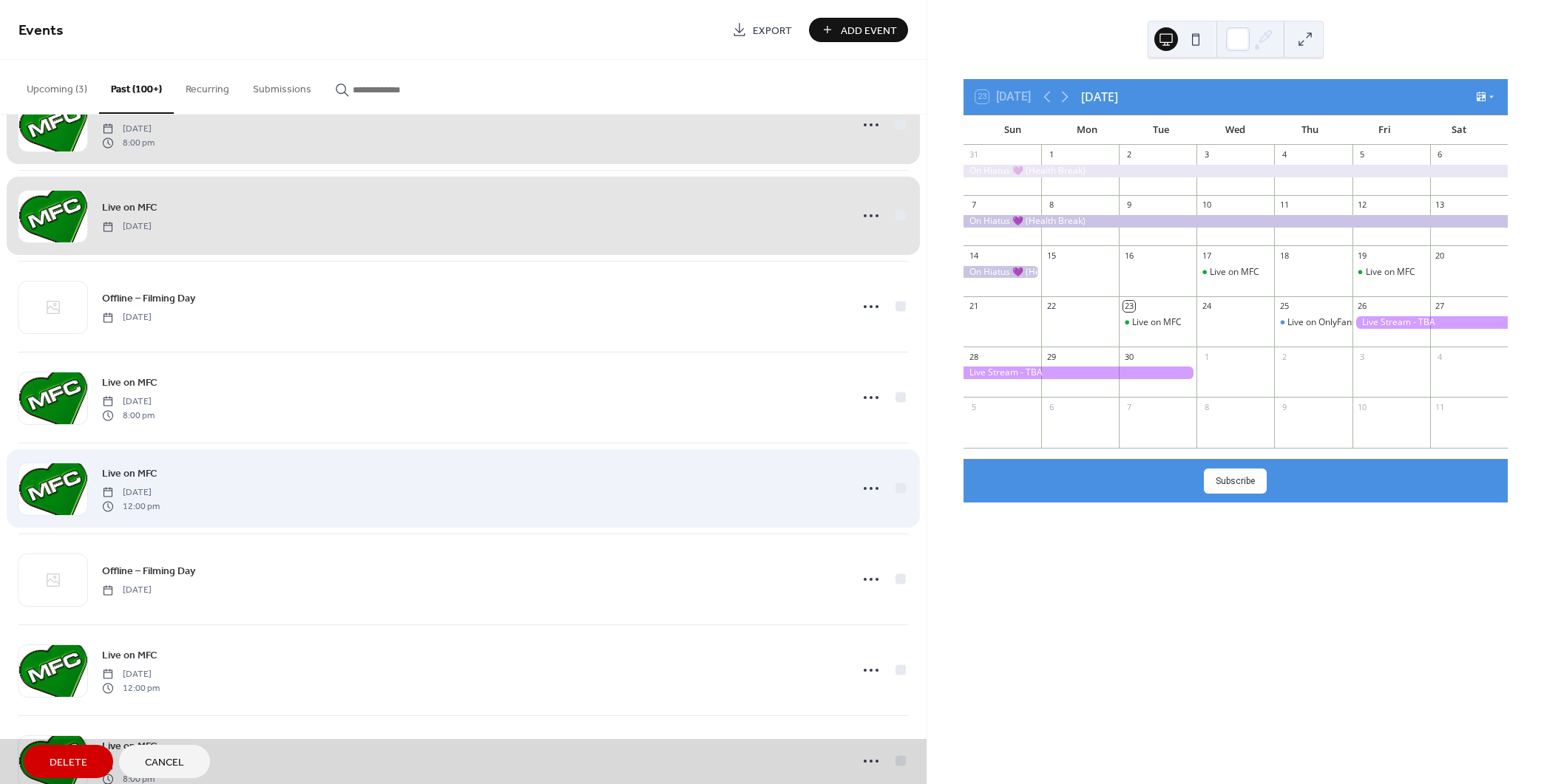
click at [896, 395] on div "Live on MFC [DATE] 8:00 pm" at bounding box center [462, 398] width 890 height 91
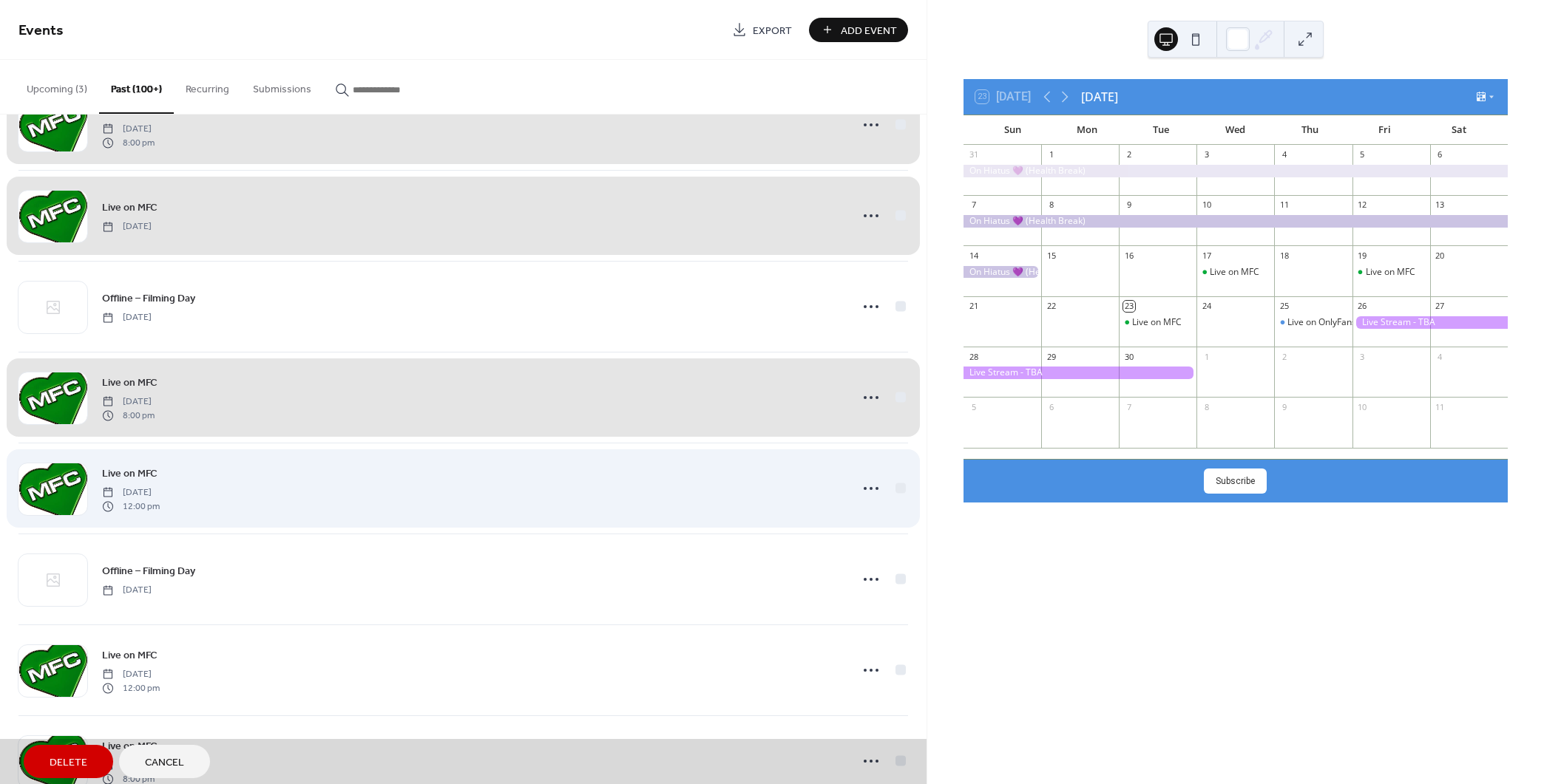
click at [892, 480] on div "Live on MFC [DATE] 12:00 pm" at bounding box center [462, 488] width 890 height 91
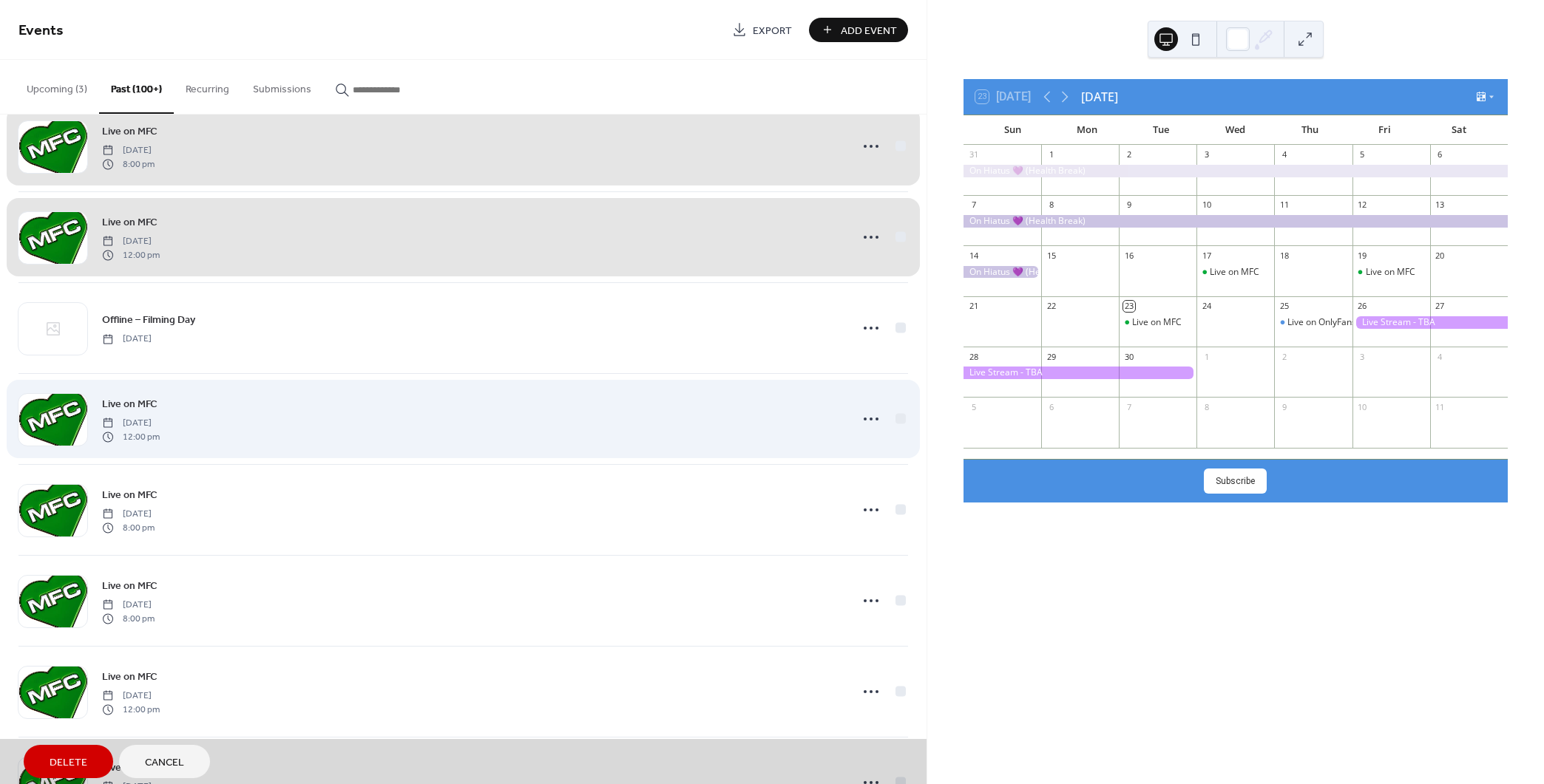
scroll to position [1700, 0]
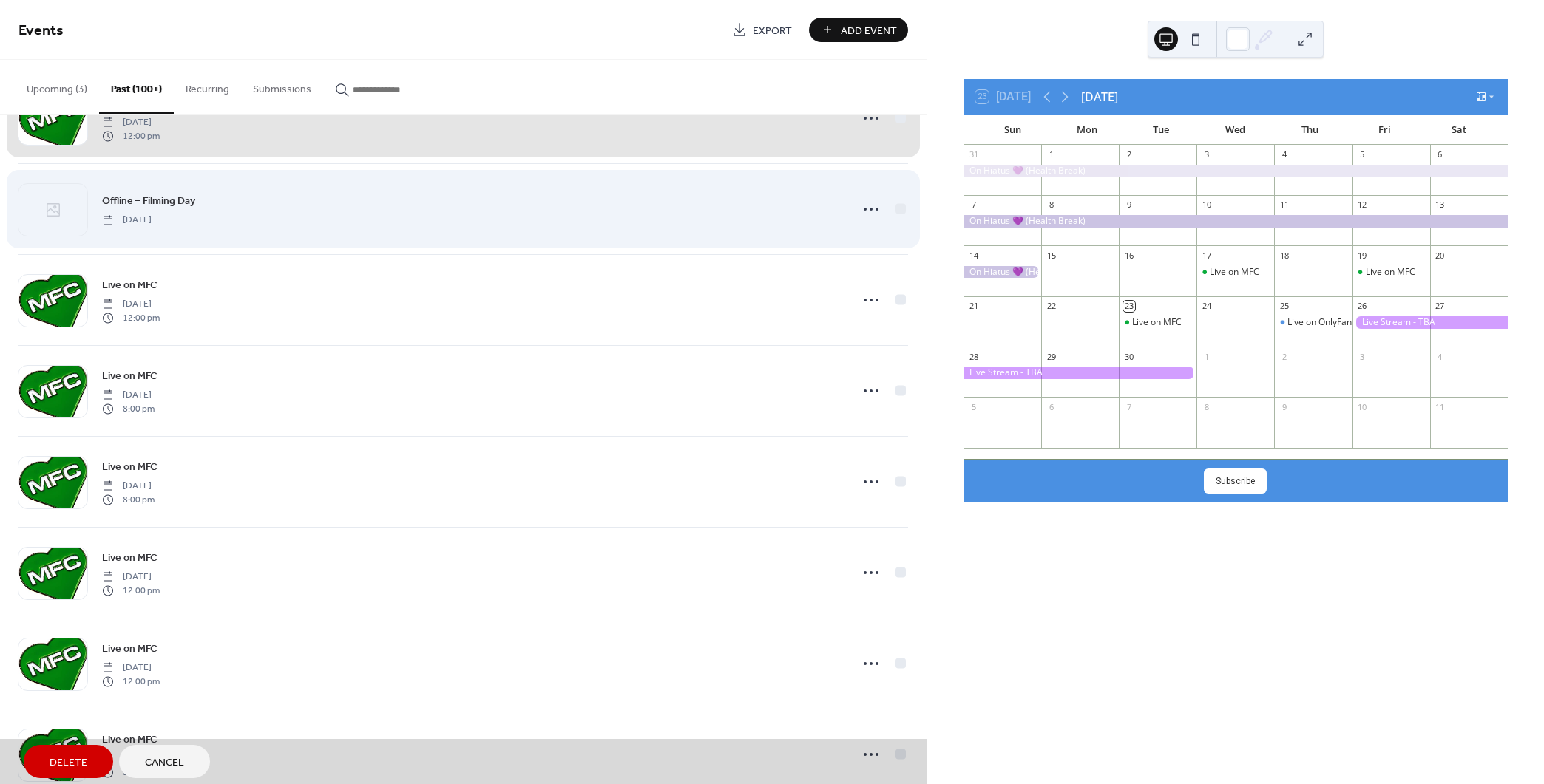
click at [896, 212] on div "Offline – Filming Day [DATE]" at bounding box center [462, 209] width 890 height 91
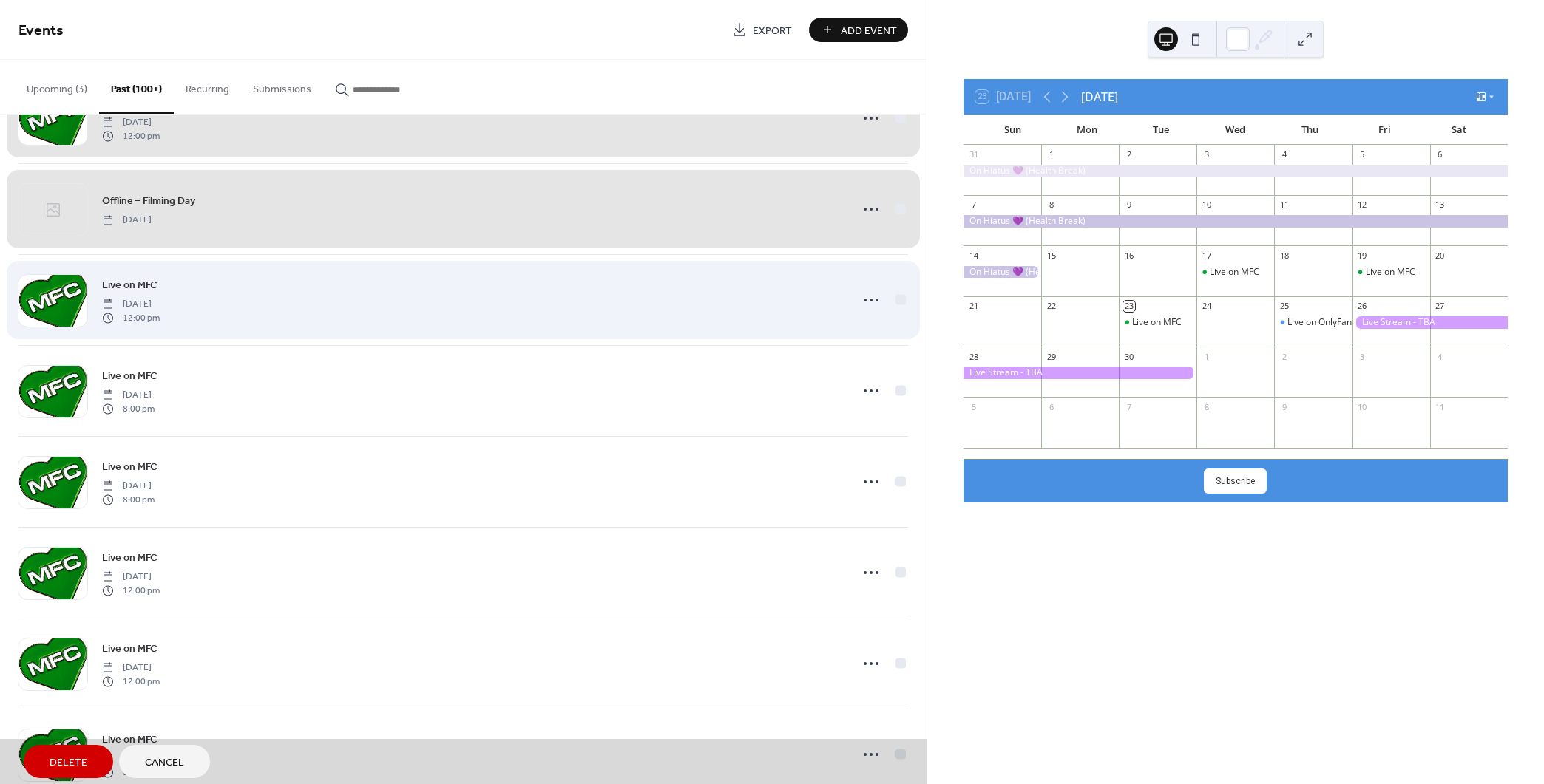
click at [895, 296] on div "Live on MFC [DATE] 12:00 pm" at bounding box center [462, 299] width 890 height 91
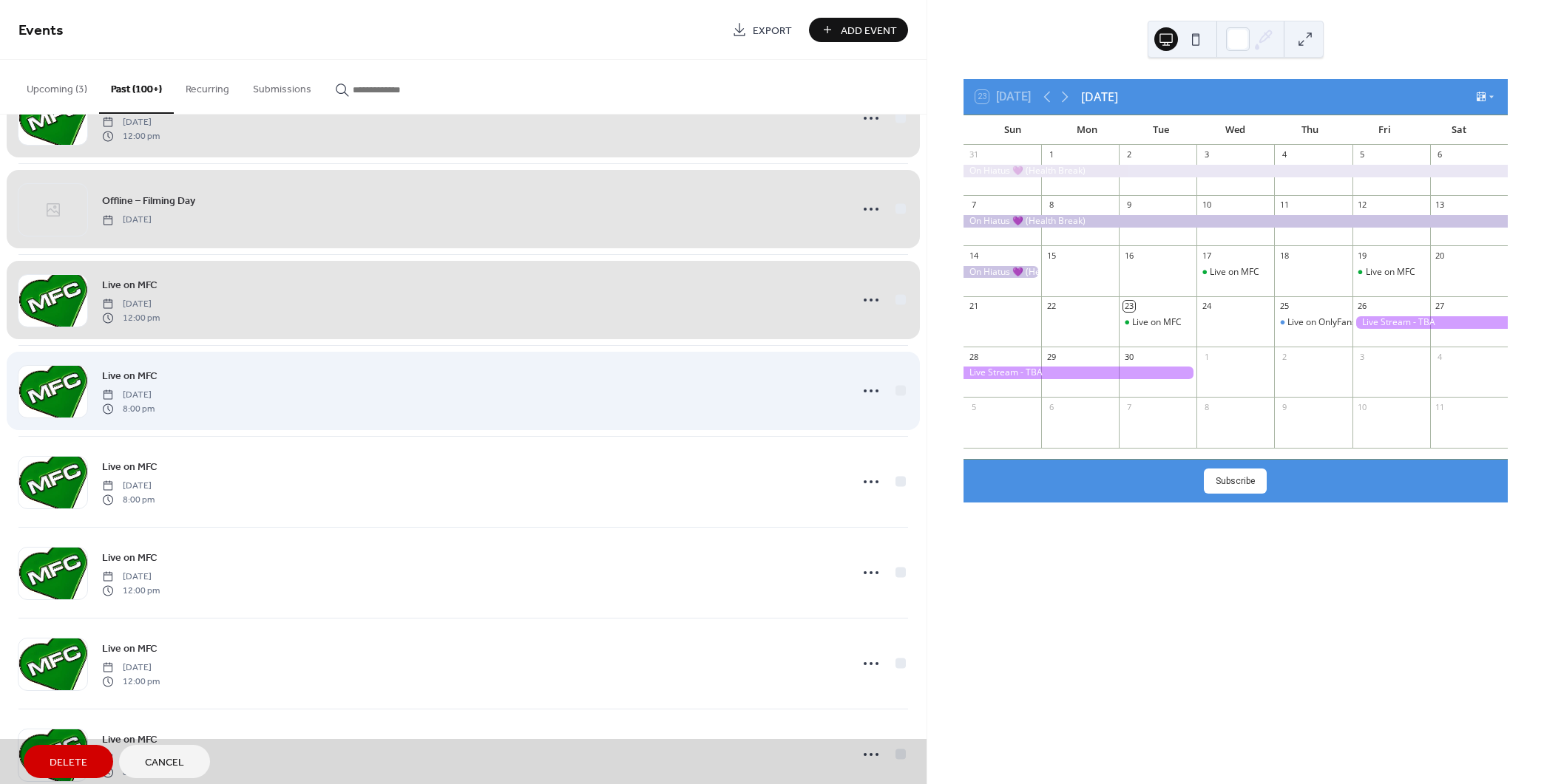
click at [898, 389] on div "Live on MFC [DATE] 8:00 pm" at bounding box center [462, 391] width 890 height 91
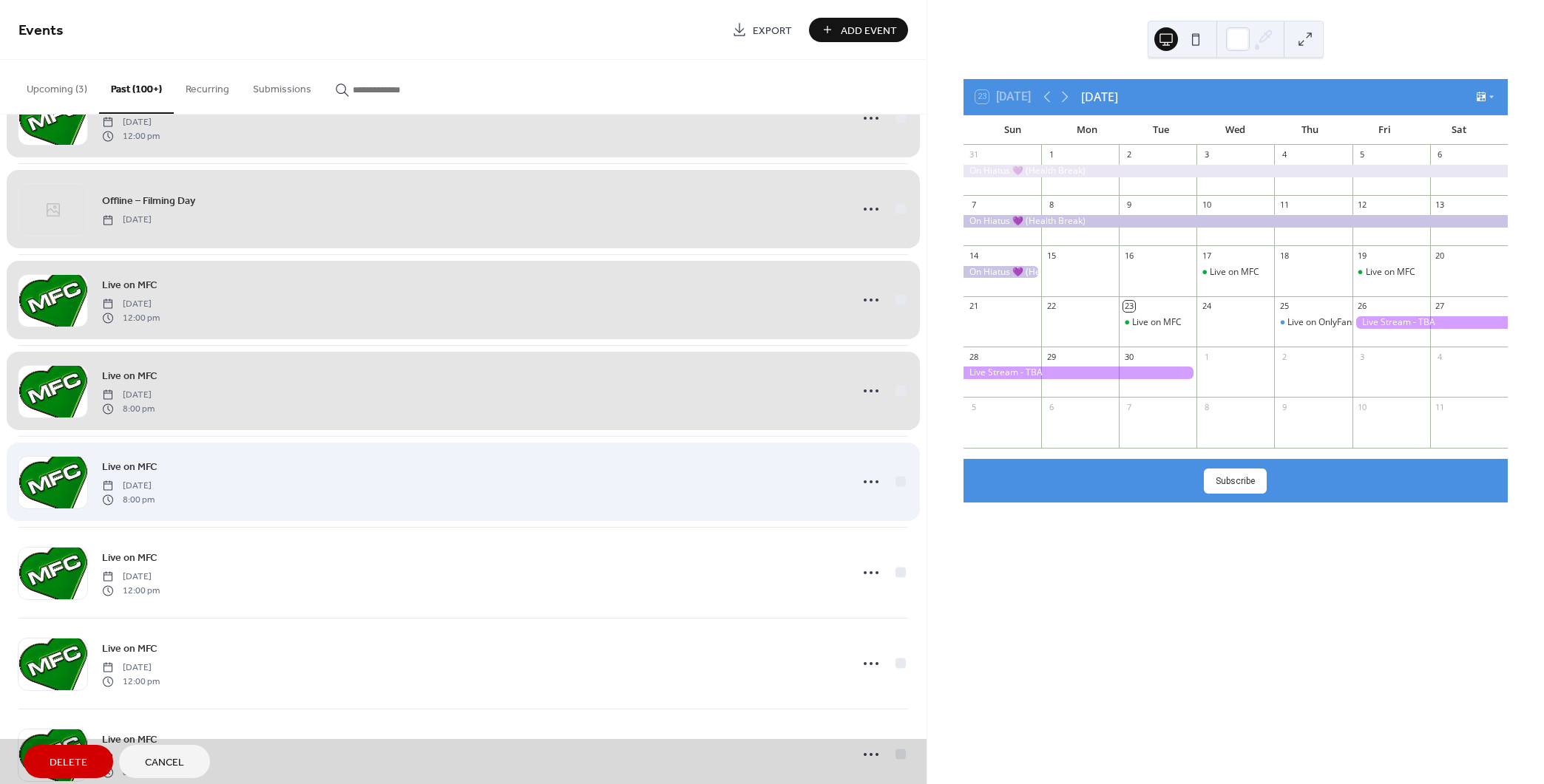
click at [894, 478] on div "Live on MFC [DATE] 8:00 pm" at bounding box center [462, 482] width 890 height 91
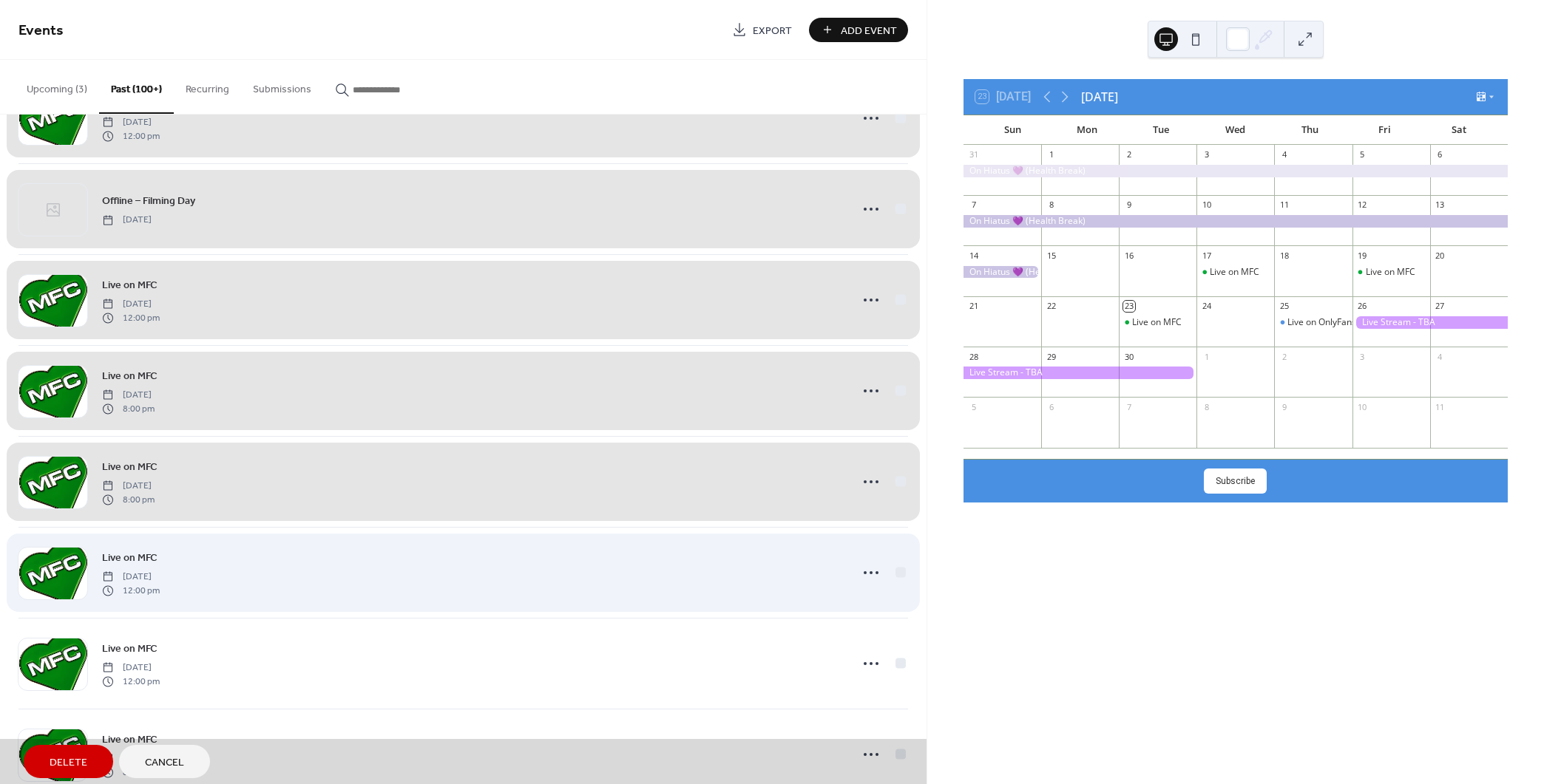
click at [895, 574] on div "Live on MFC [DATE] 12:00 pm" at bounding box center [462, 572] width 890 height 91
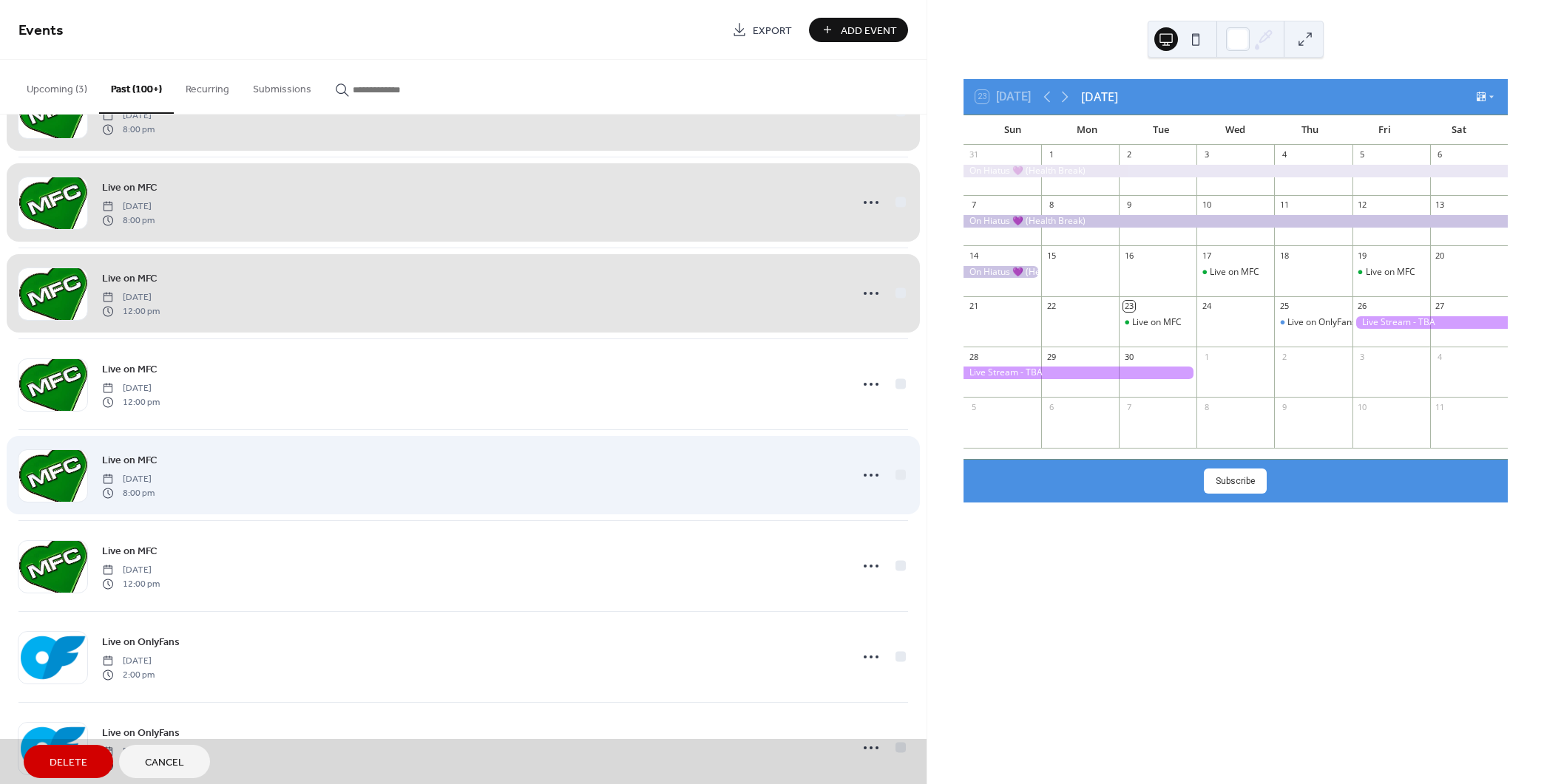
scroll to position [2069, 0]
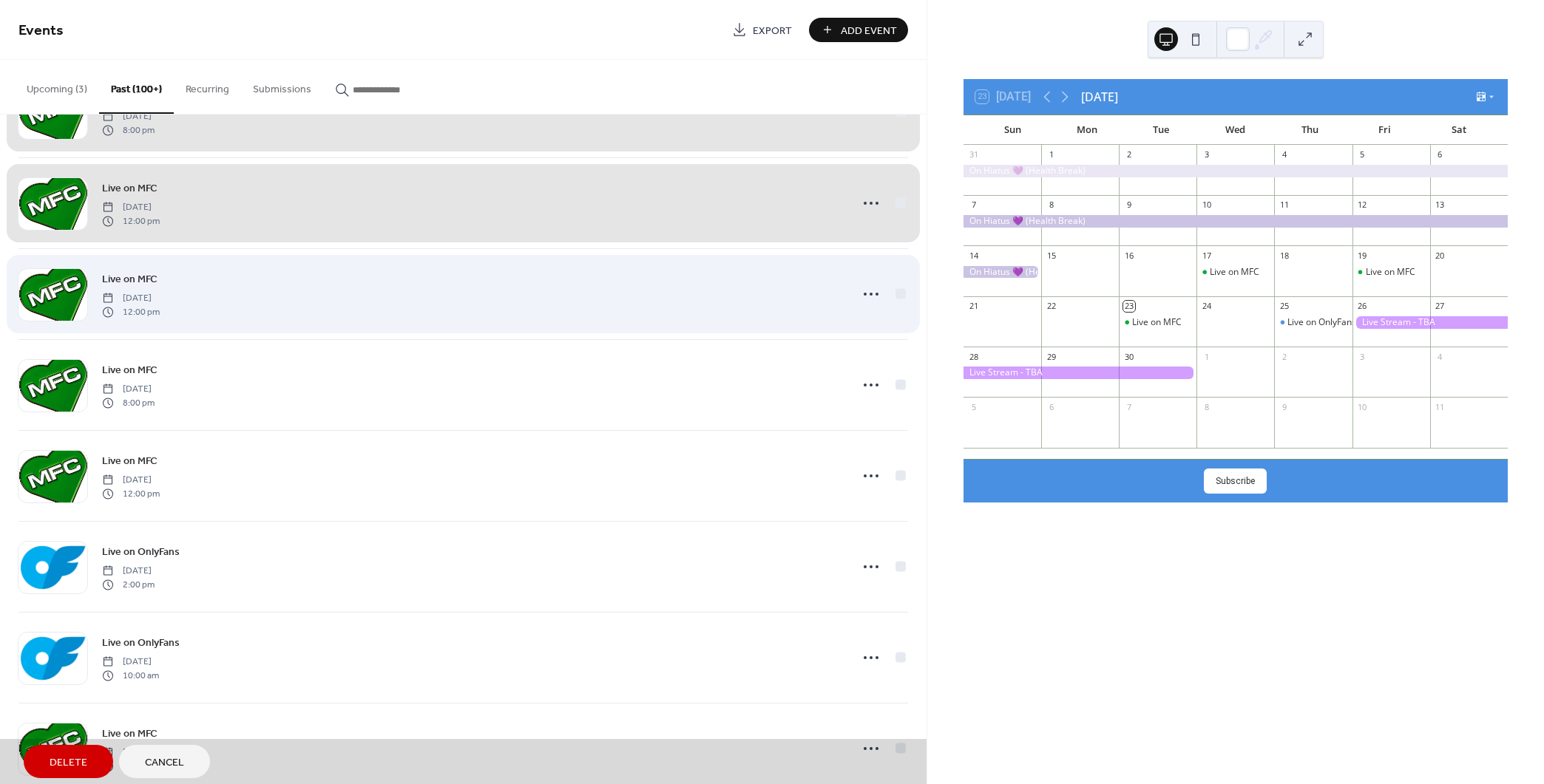
click at [902, 287] on div "Live on MFC [DATE] 12:00 pm" at bounding box center [462, 293] width 890 height 91
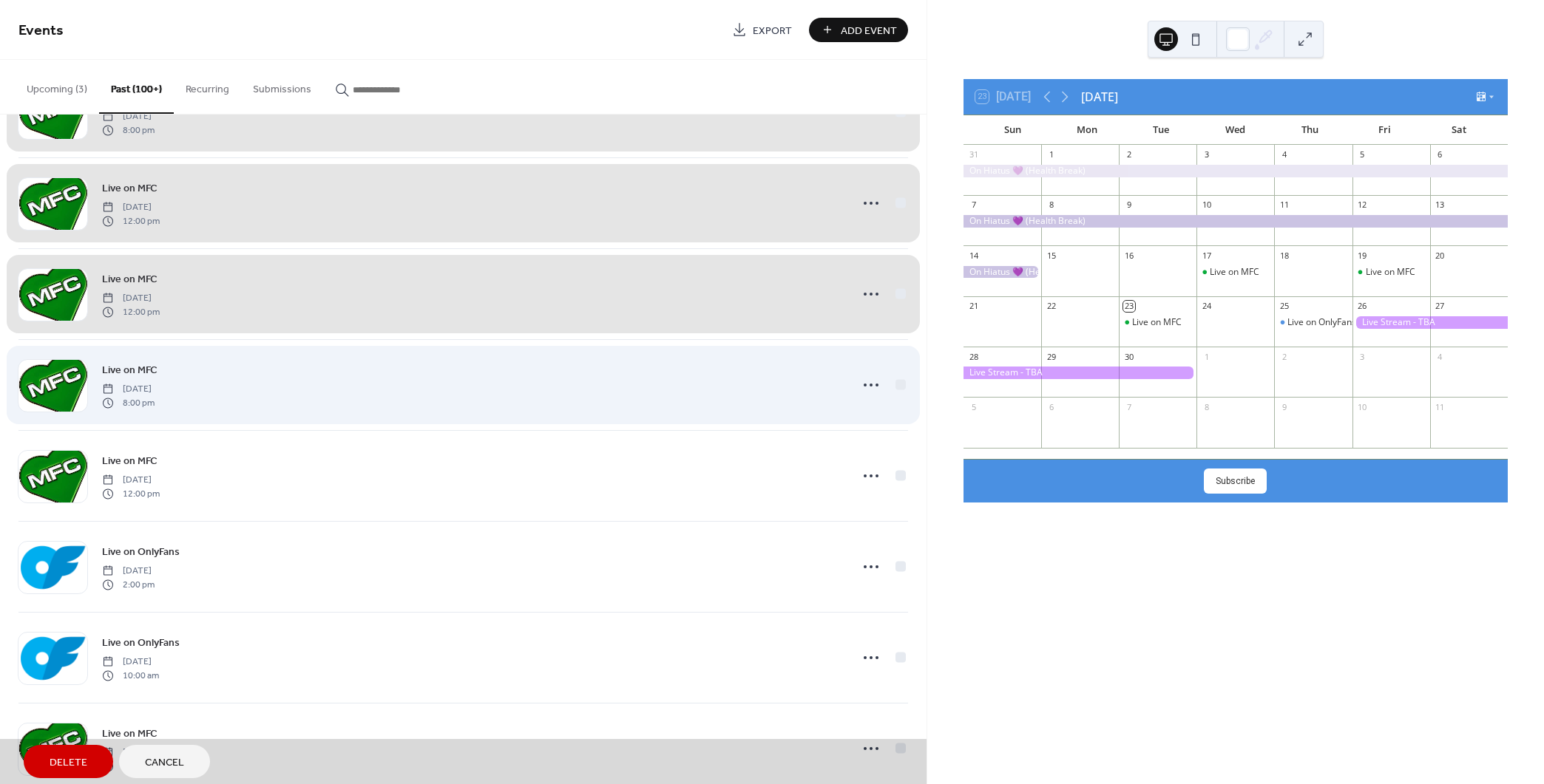
click at [902, 394] on div "Live on MFC [DATE] 8:00 pm" at bounding box center [462, 385] width 890 height 91
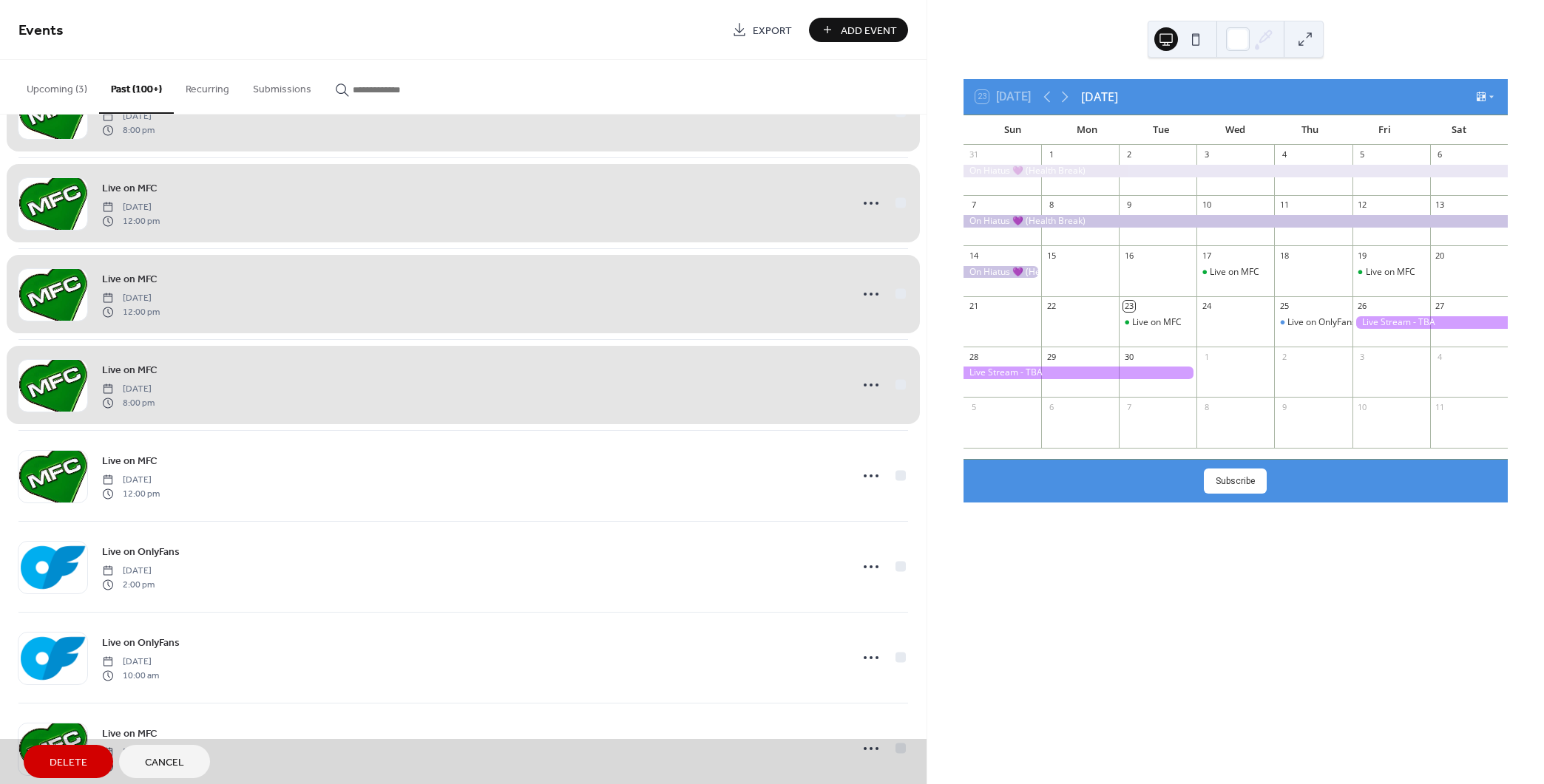
click at [898, 384] on div "Live on MFC [DATE] 8:00 pm" at bounding box center [462, 385] width 890 height 91
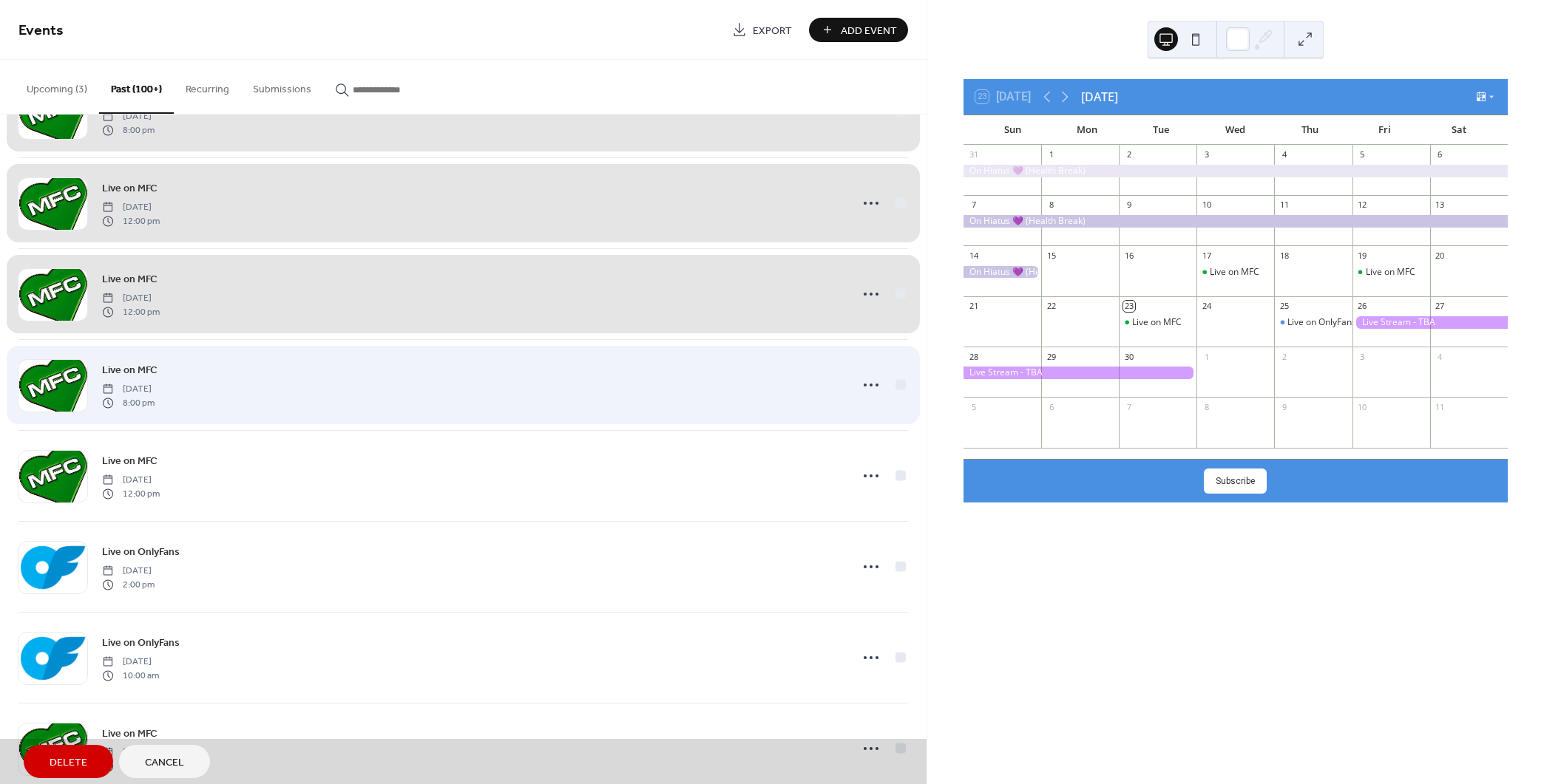
click at [896, 379] on div "Live on MFC [DATE] 8:00 pm" at bounding box center [462, 385] width 890 height 91
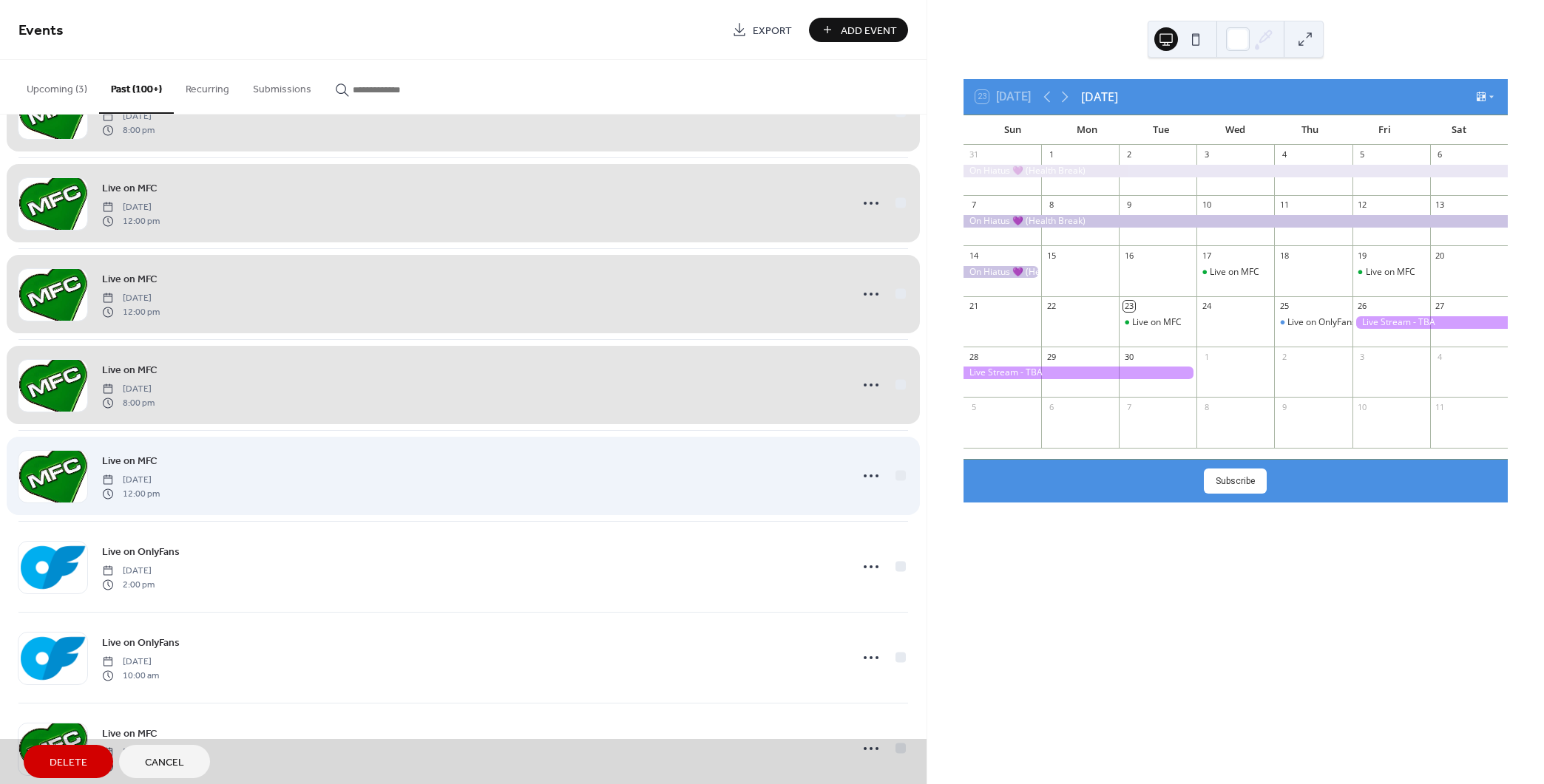
click at [896, 468] on div "Live on MFC [DATE] 12:00 pm" at bounding box center [462, 476] width 890 height 91
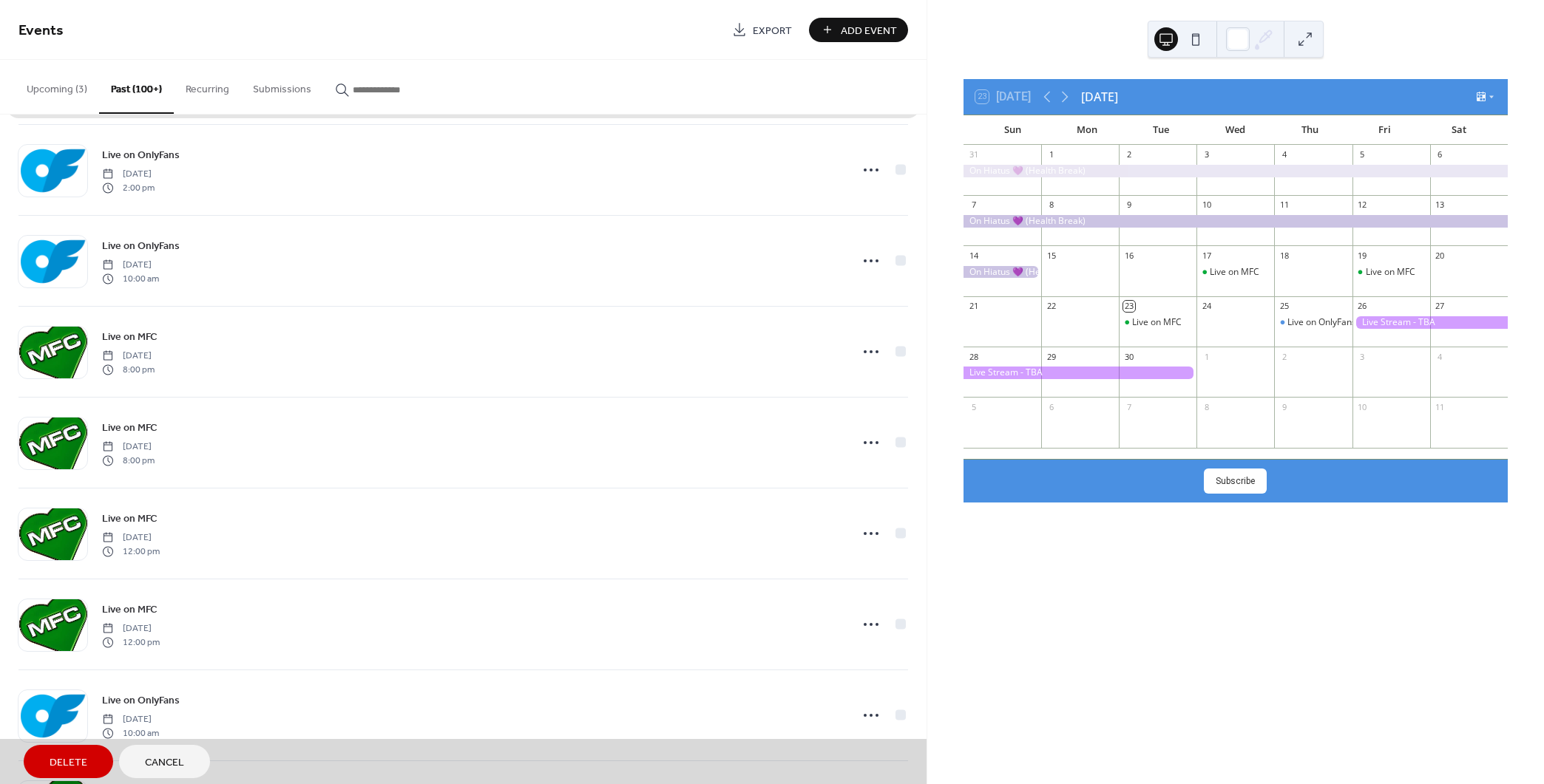
scroll to position [2466, 0]
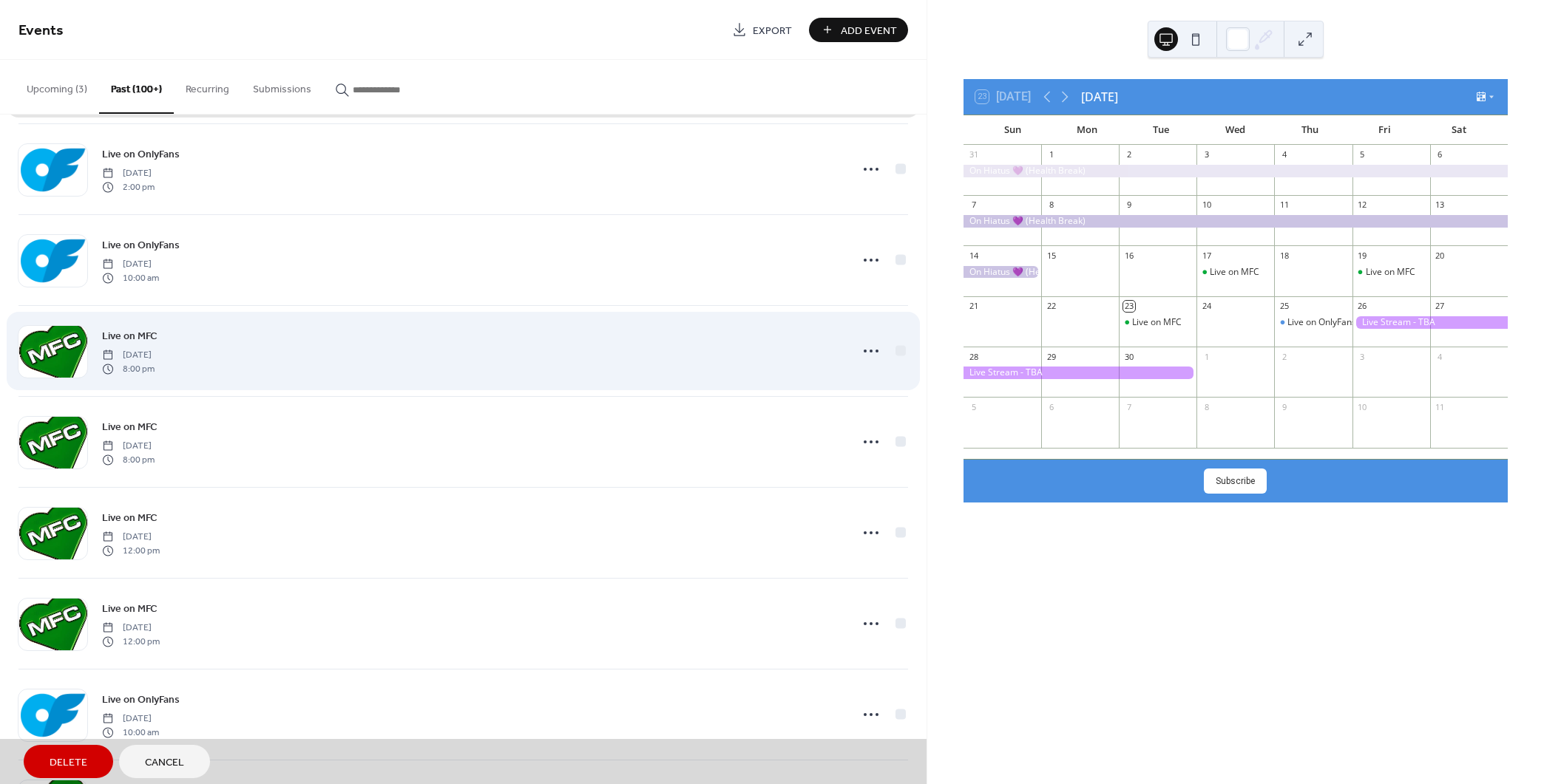
click at [899, 349] on div "Live on MFC [DATE] 8:00 pm" at bounding box center [462, 351] width 890 height 91
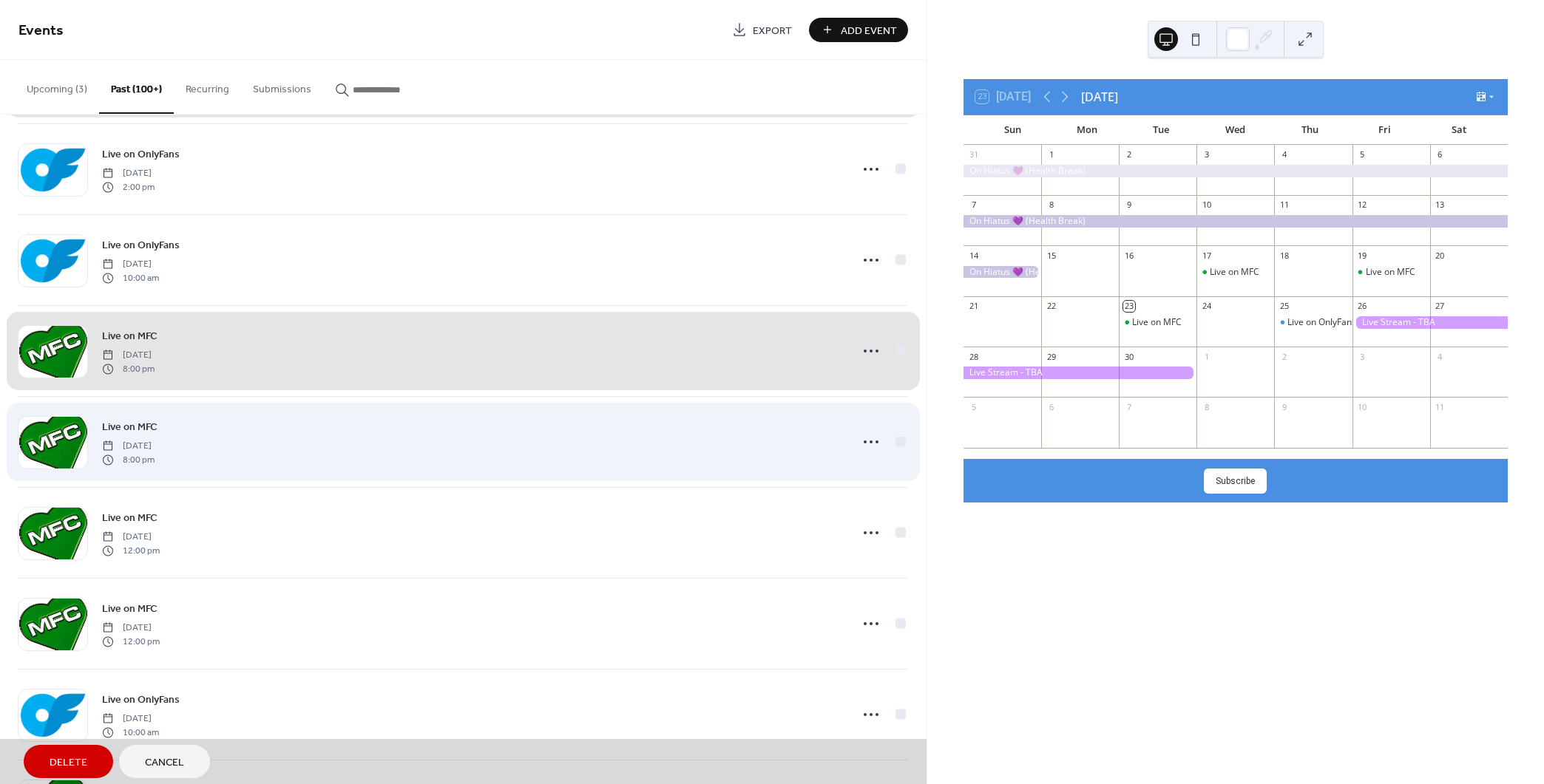
click at [896, 441] on div "Live on MFC [DATE] 8:00 pm" at bounding box center [462, 441] width 890 height 91
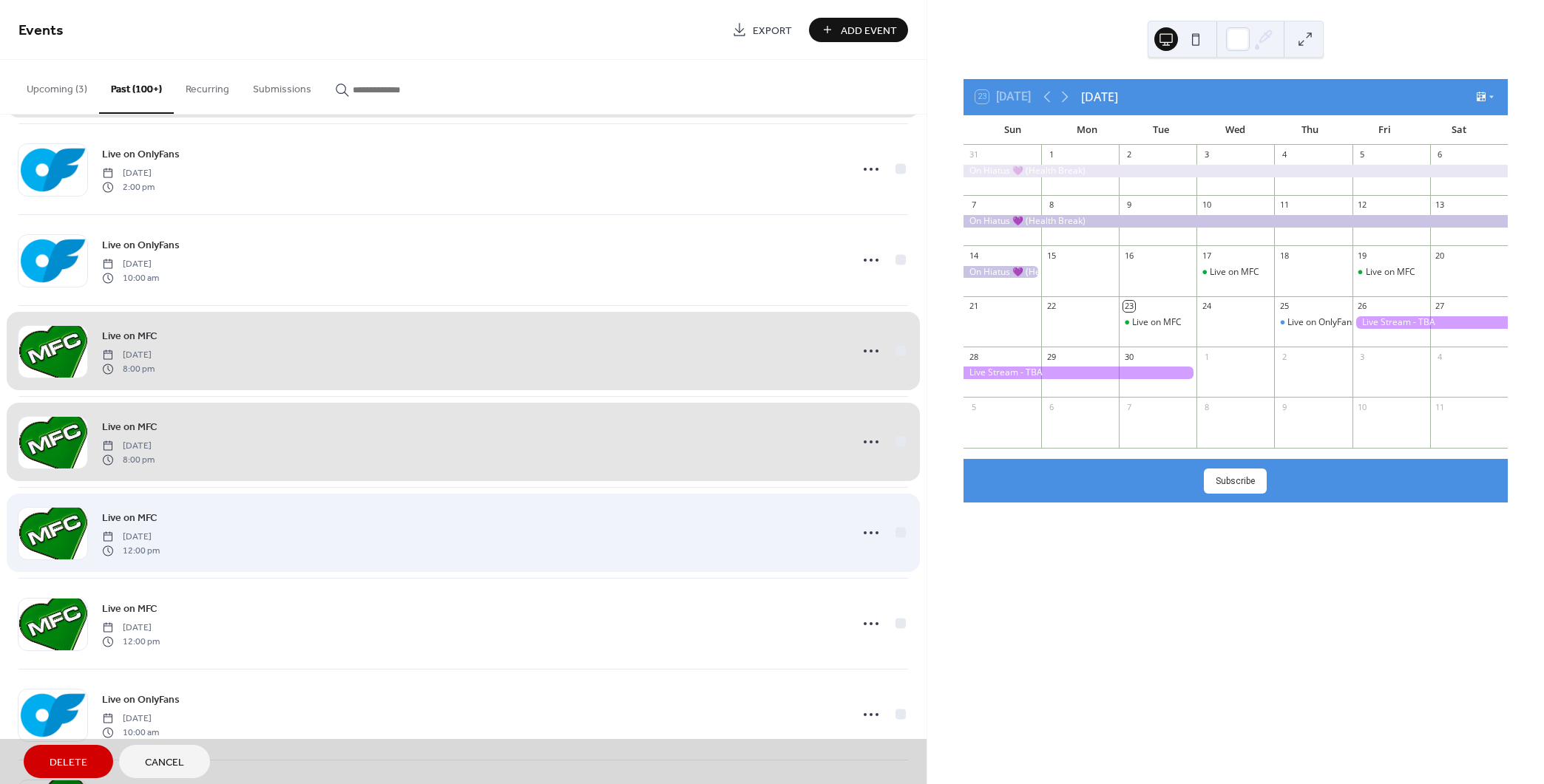
drag, startPoint x: 894, startPoint y: 528, endPoint x: 895, endPoint y: 552, distance: 24.0
click at [894, 528] on div "Live on MFC [DATE] 12:00 pm" at bounding box center [462, 533] width 890 height 91
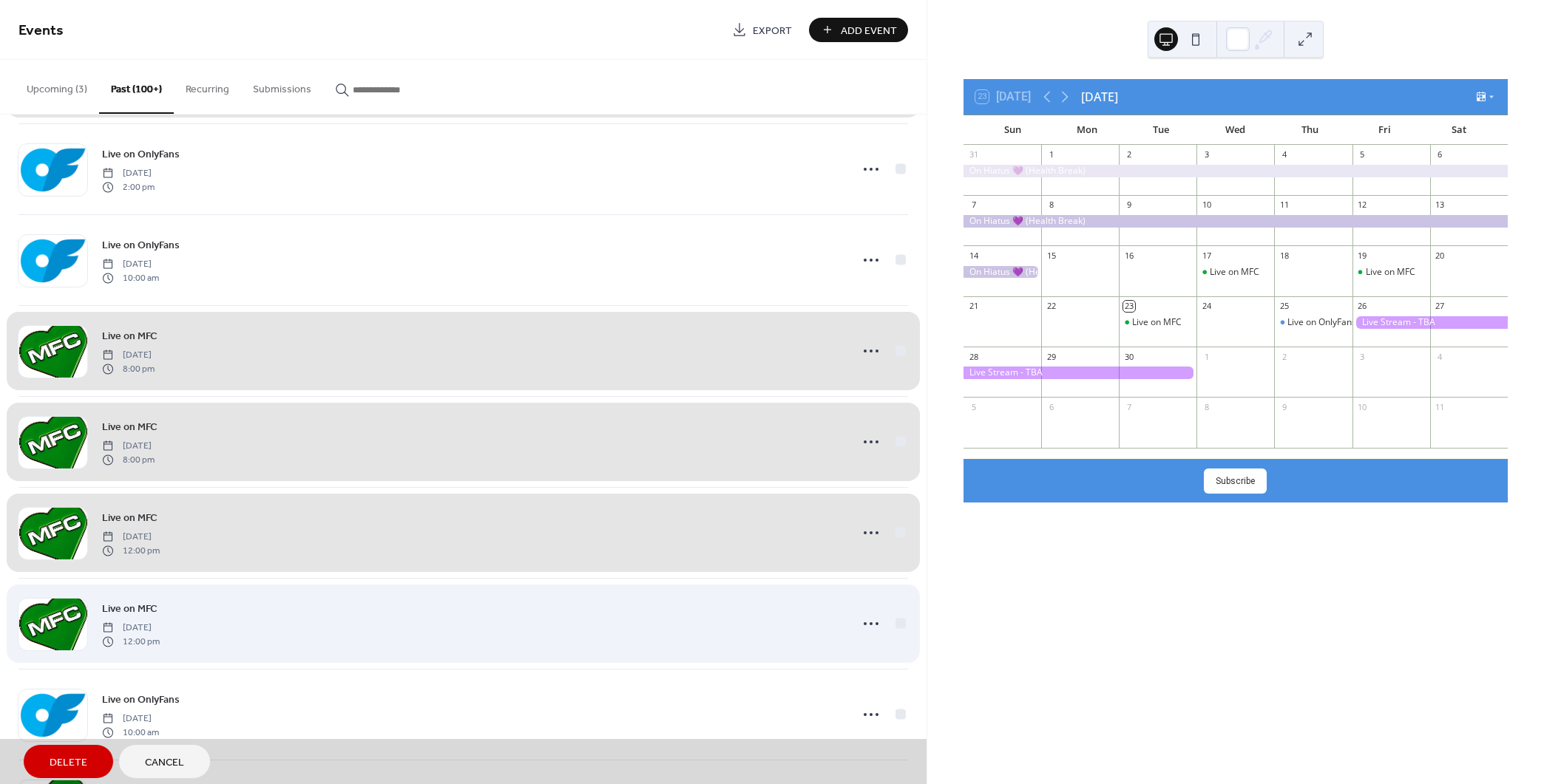
click at [893, 620] on div "Live on MFC [DATE] 12:00 pm" at bounding box center [462, 623] width 890 height 91
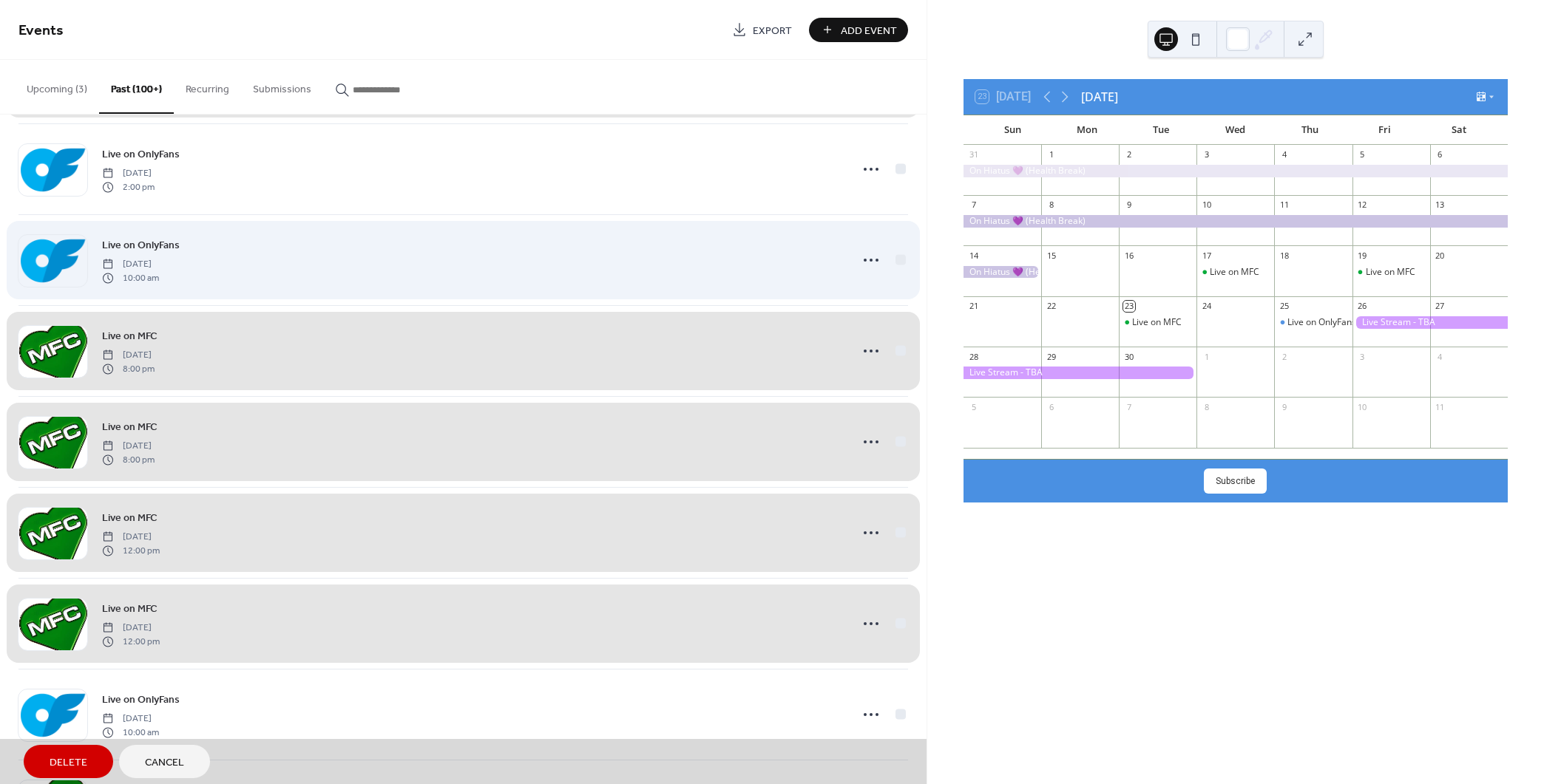
click at [894, 254] on div "Live on OnlyFans [DATE] 10:00 am" at bounding box center [462, 260] width 890 height 91
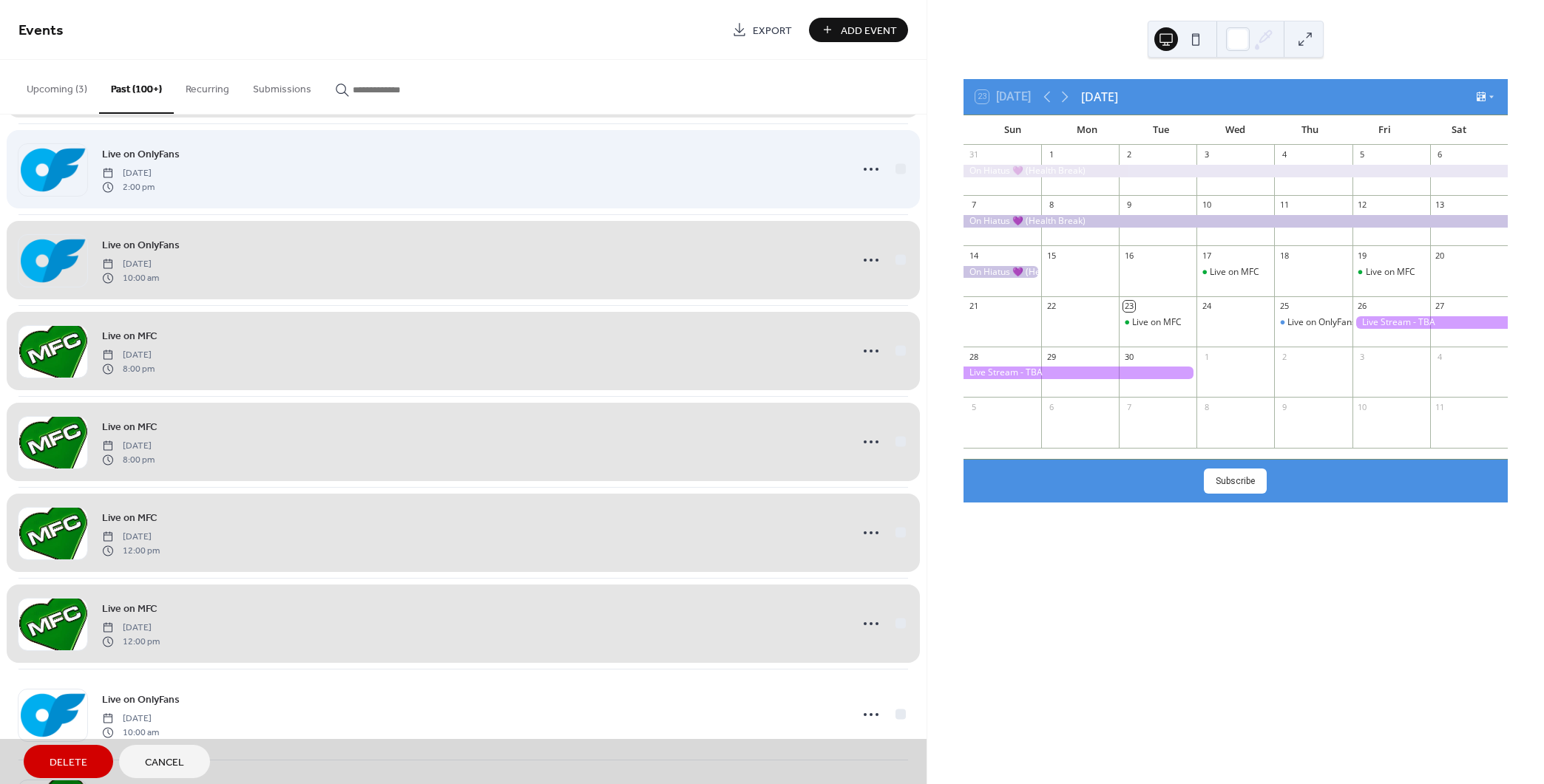
click at [897, 165] on div "Live on OnlyFans [DATE] 2:00 pm" at bounding box center [462, 169] width 890 height 91
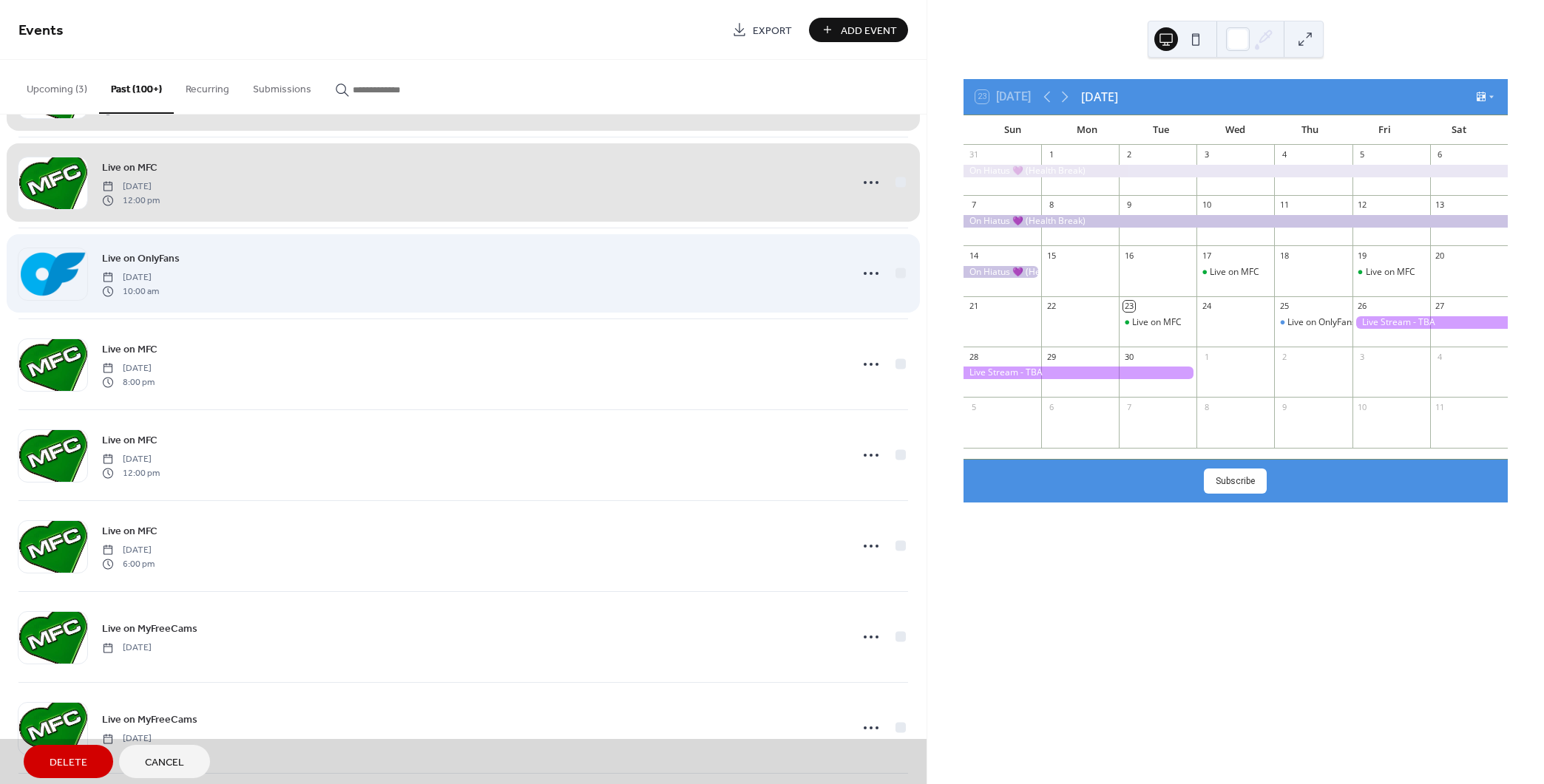
scroll to position [2910, 0]
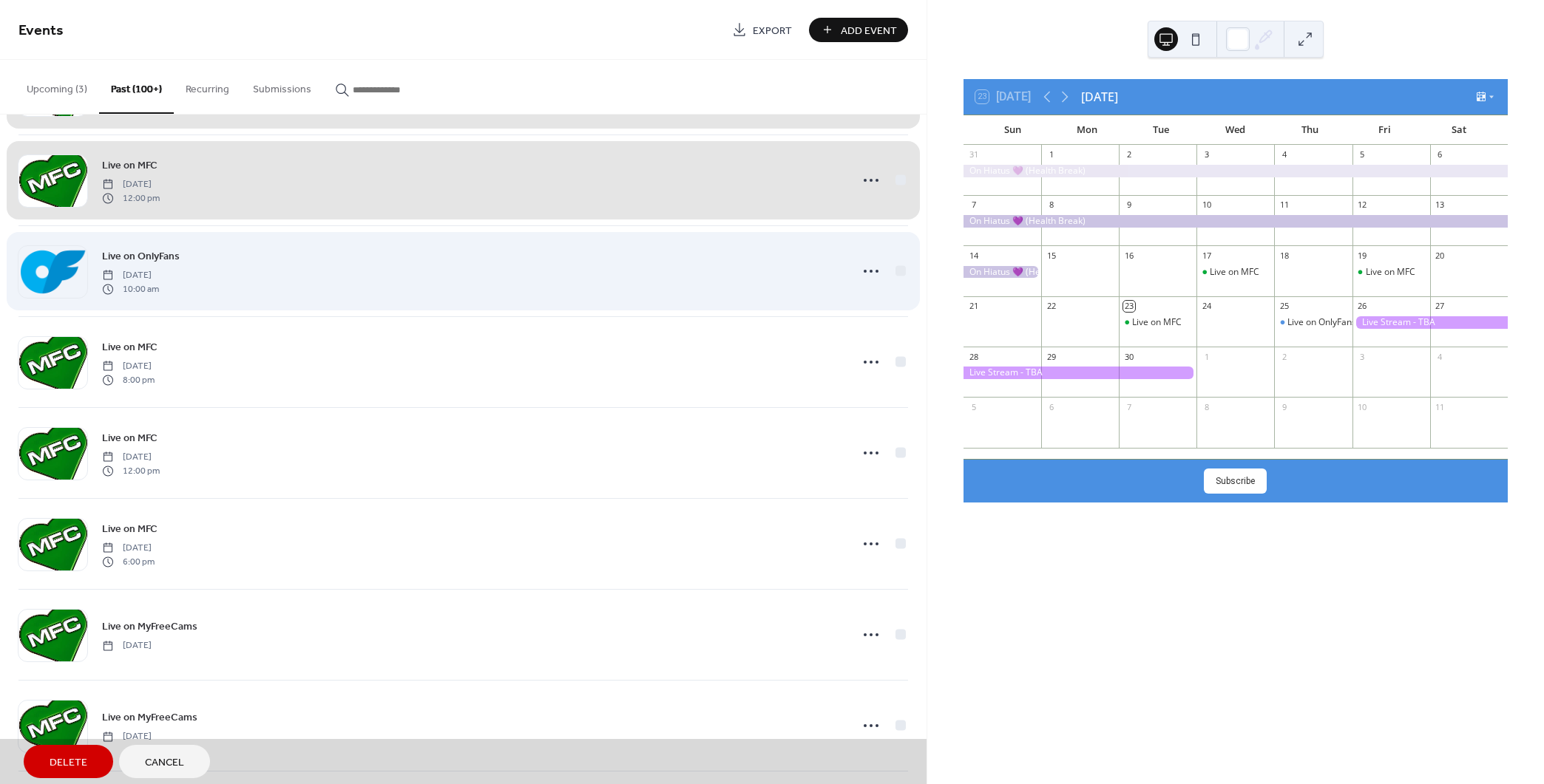
click at [891, 269] on div "Live on OnlyFans [DATE] 10:00 am" at bounding box center [462, 271] width 890 height 91
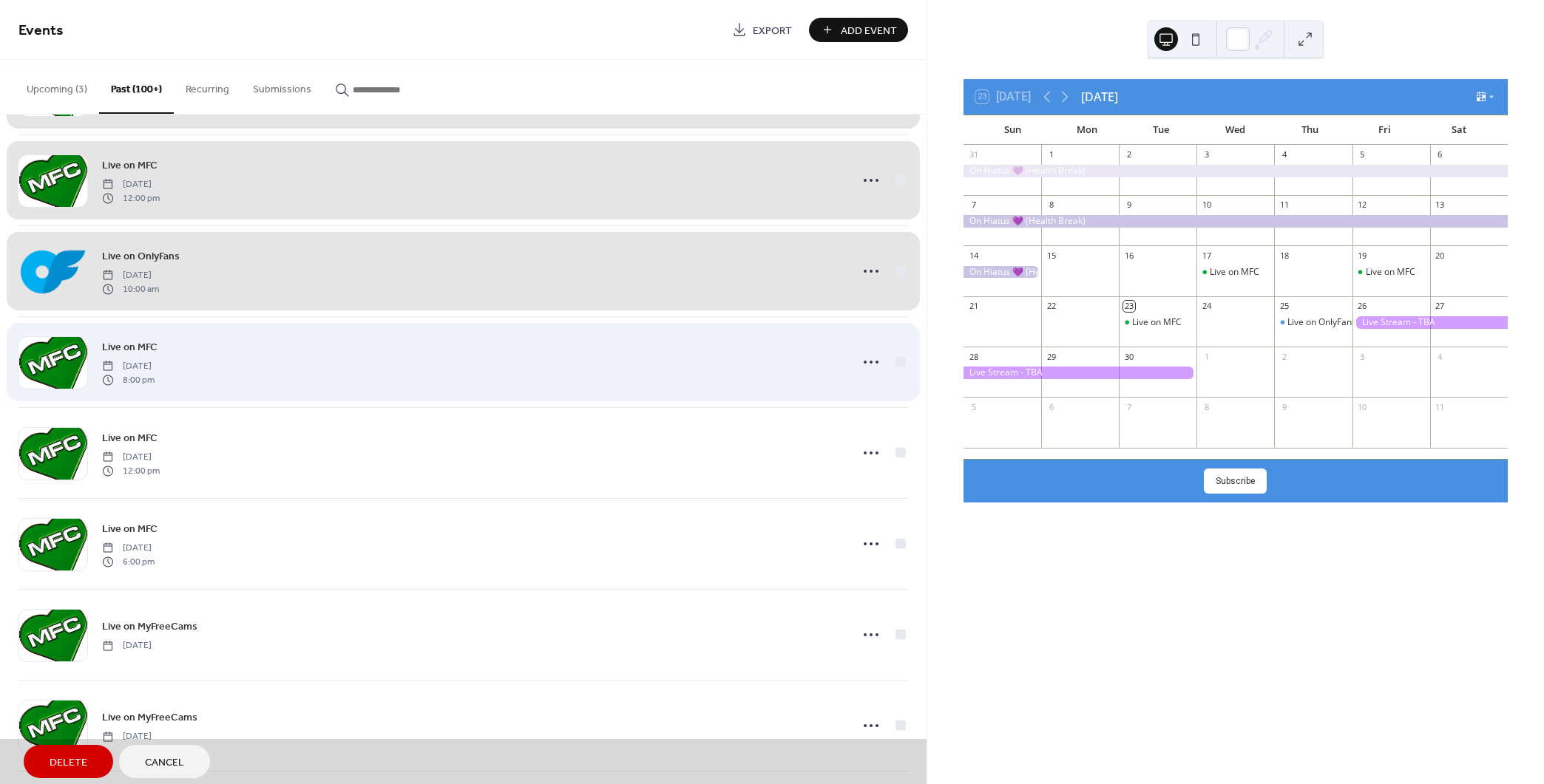
click at [894, 355] on div "Live on MFC [DATE] 8:00 pm" at bounding box center [462, 361] width 890 height 91
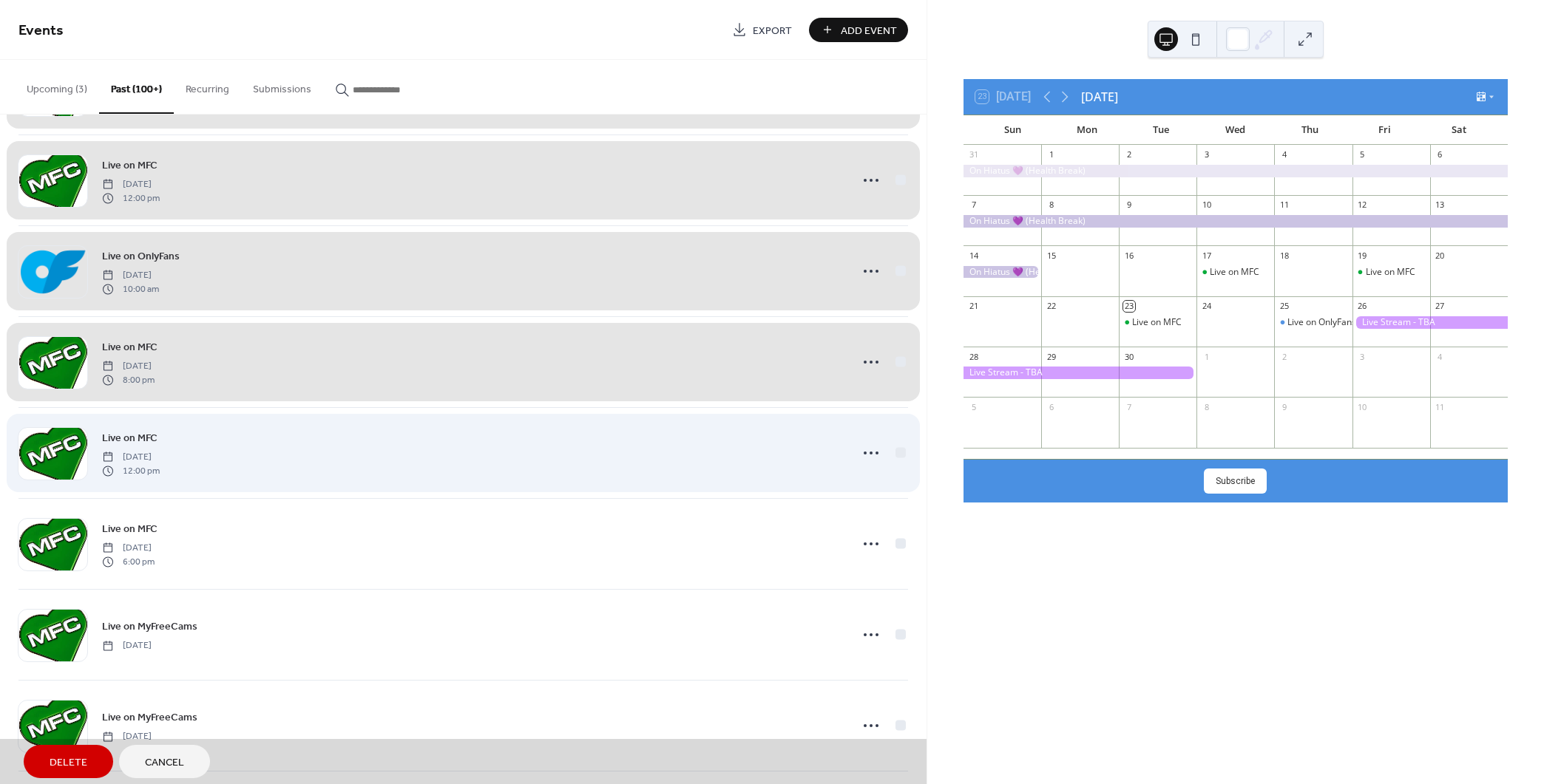
click at [898, 445] on div "Live on MFC [DATE] 12:00 pm" at bounding box center [462, 453] width 890 height 91
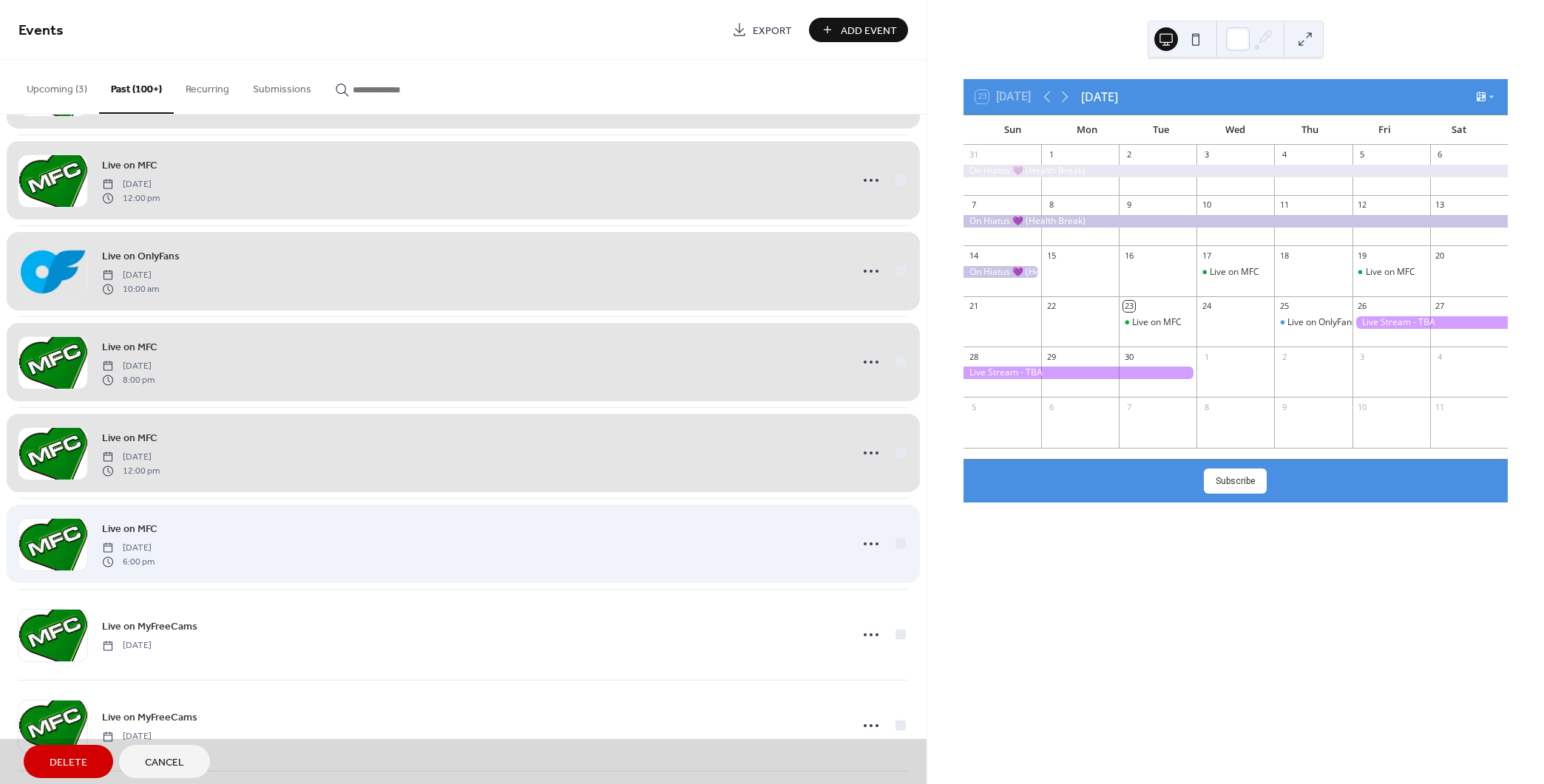
click at [896, 546] on div "Live on MFC [DATE] 6:00 pm" at bounding box center [462, 544] width 890 height 91
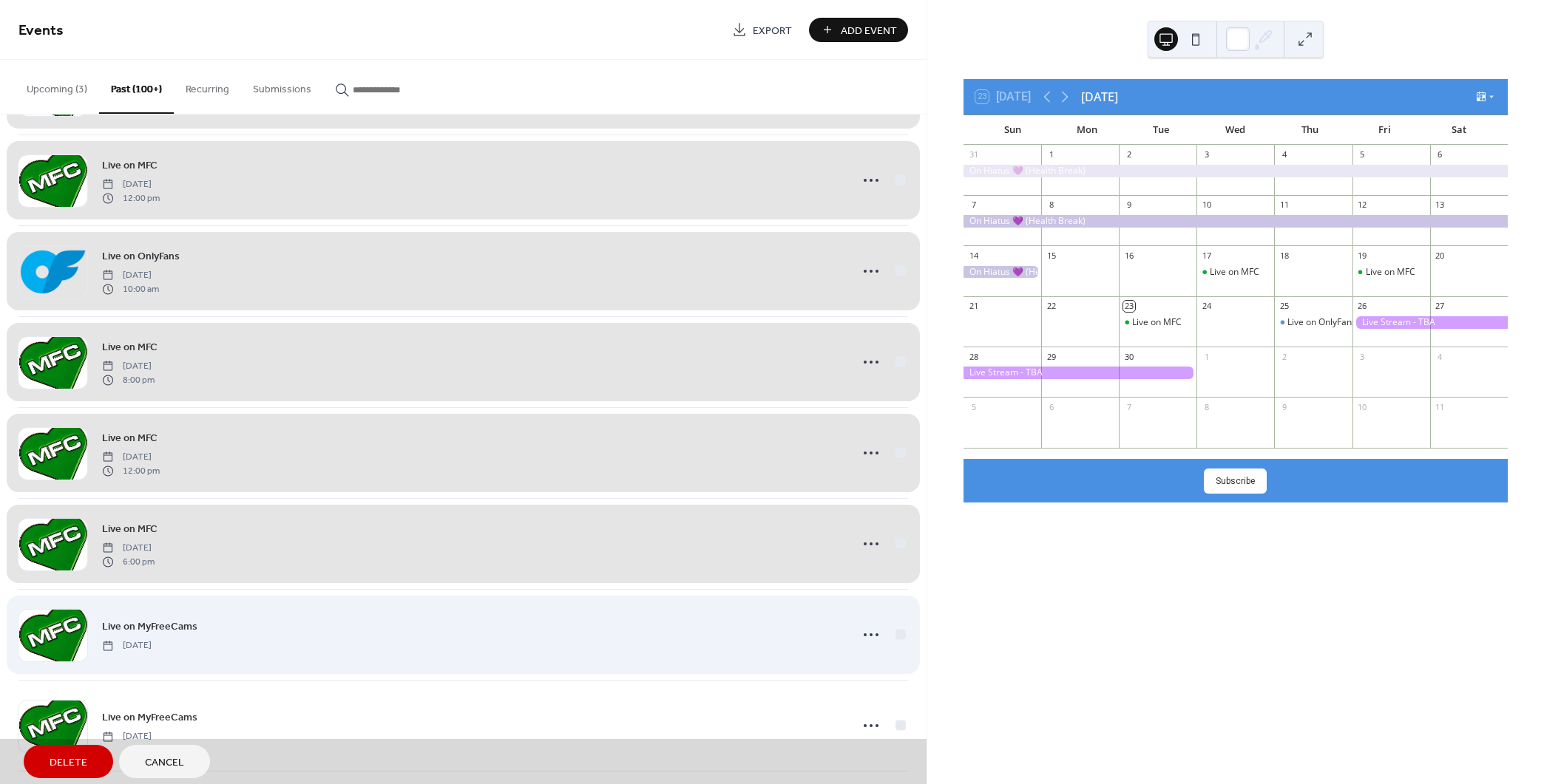
click at [901, 628] on div "Live on MyFreeCams [DATE]" at bounding box center [462, 634] width 890 height 91
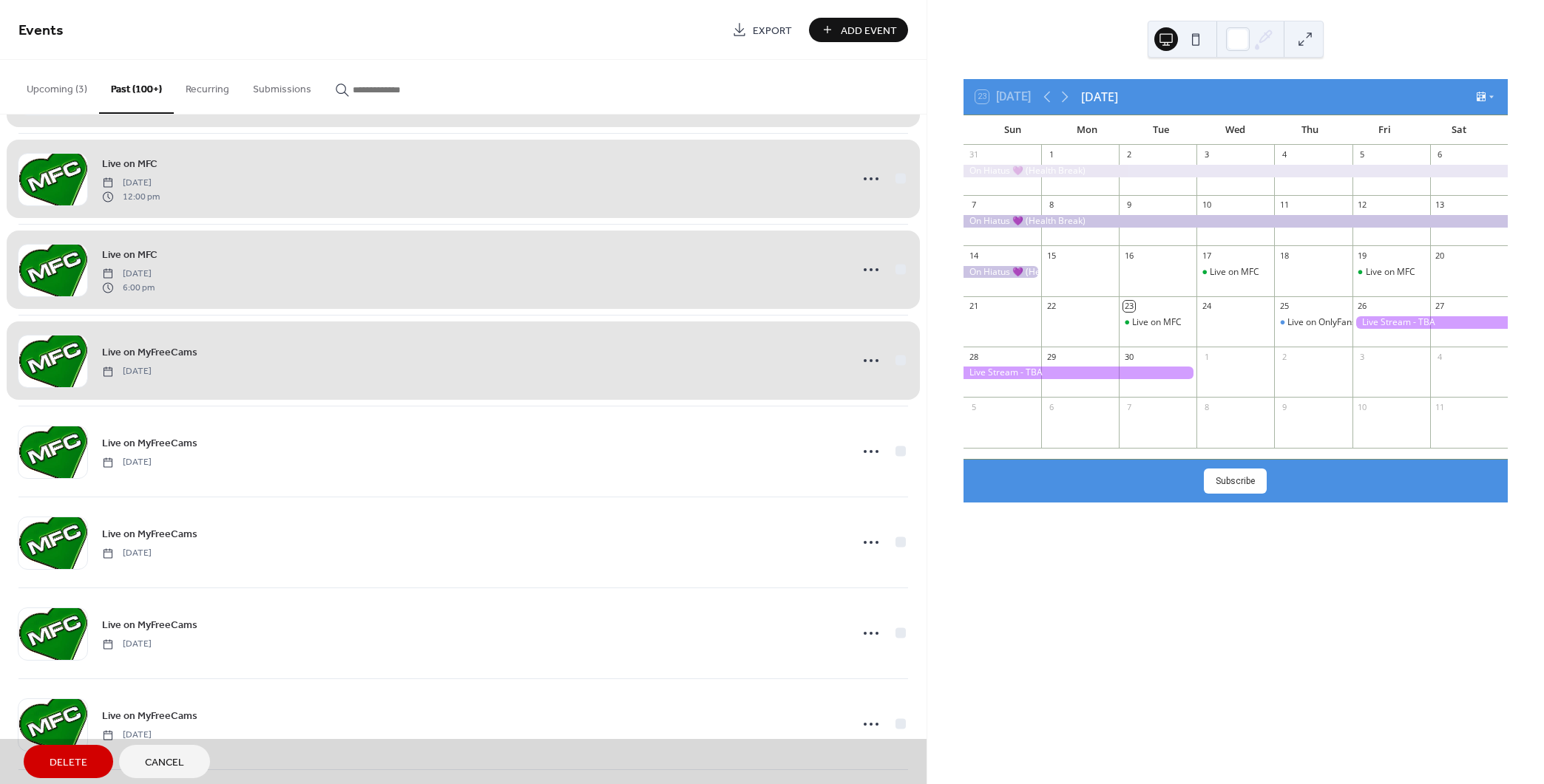
scroll to position [3227, 0]
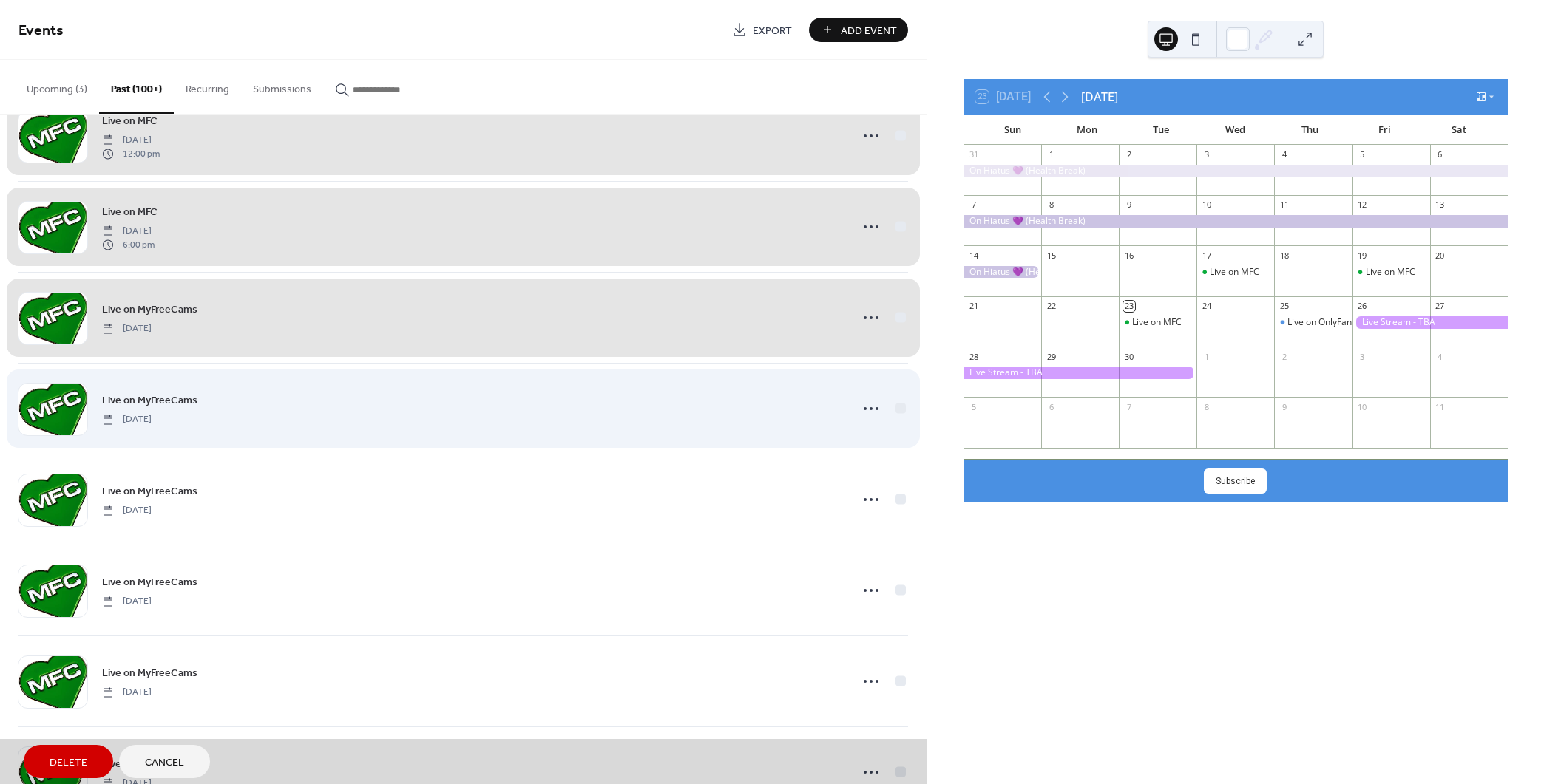
click at [896, 402] on div "Live on MyFreeCams [DATE]" at bounding box center [462, 409] width 890 height 91
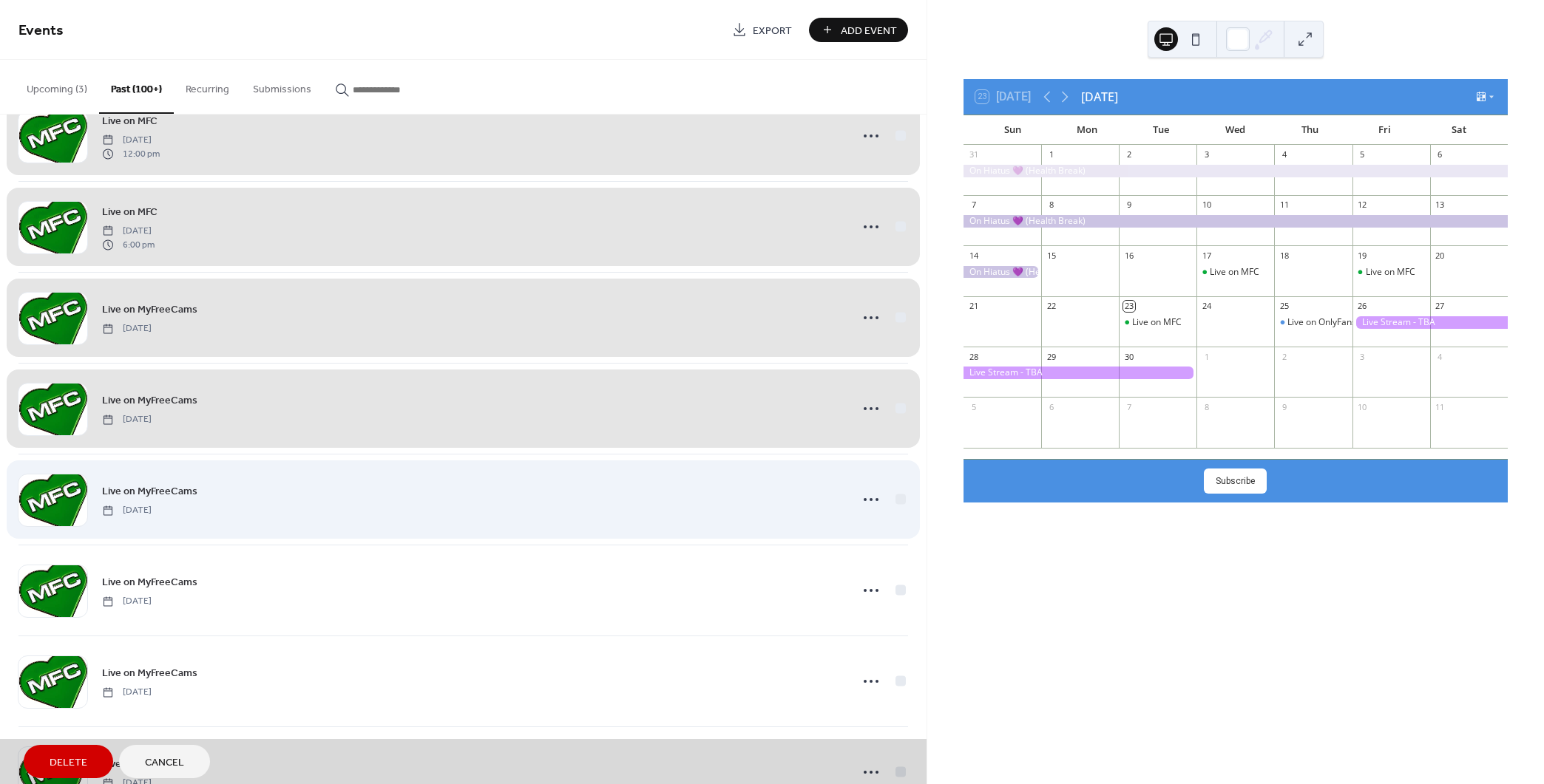
click at [893, 497] on div "Live on MyFreeCams [DATE]" at bounding box center [462, 499] width 890 height 91
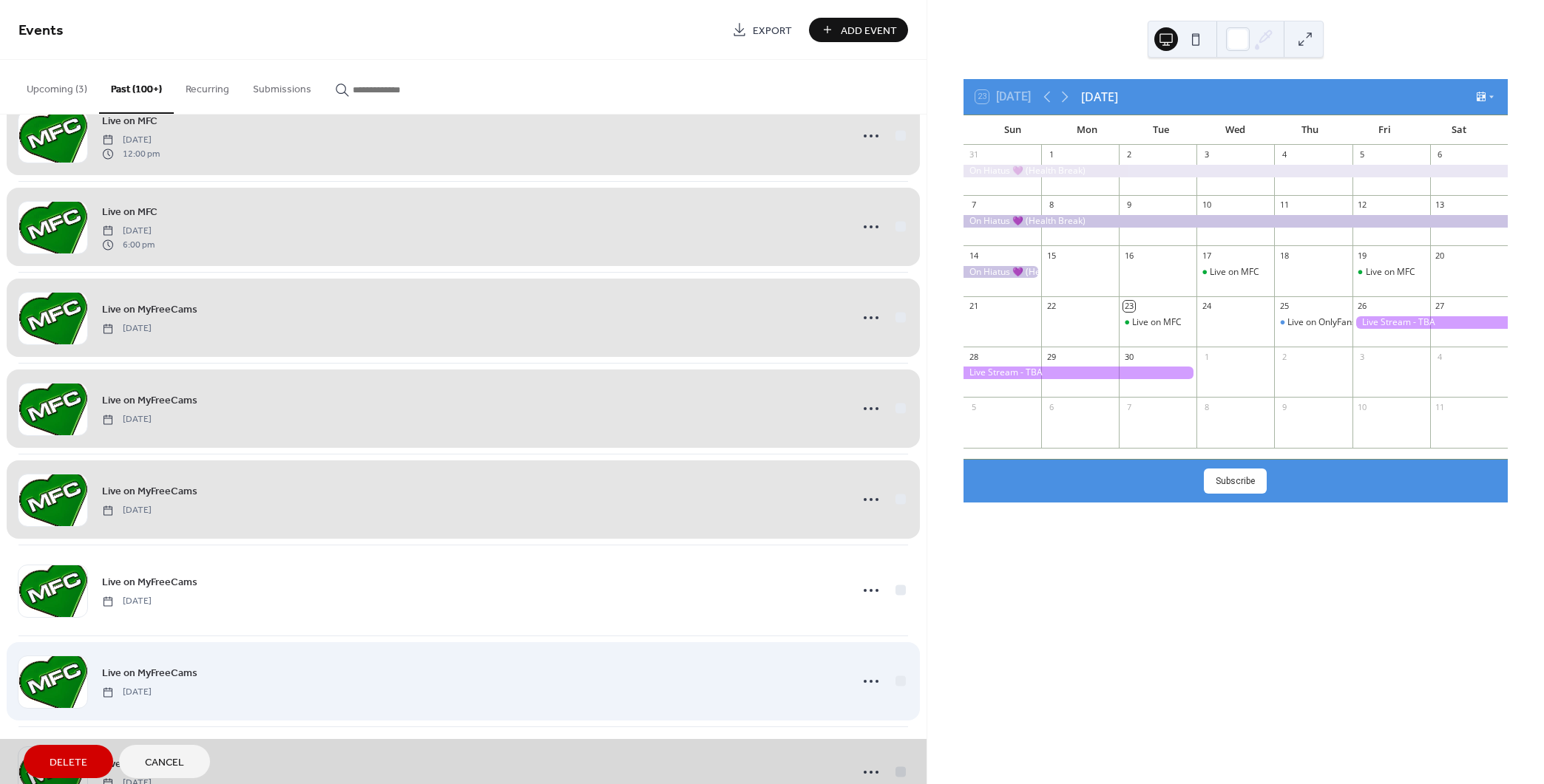
click at [894, 590] on div "Live on MyFreeCams [DATE]" at bounding box center [462, 590] width 890 height 91
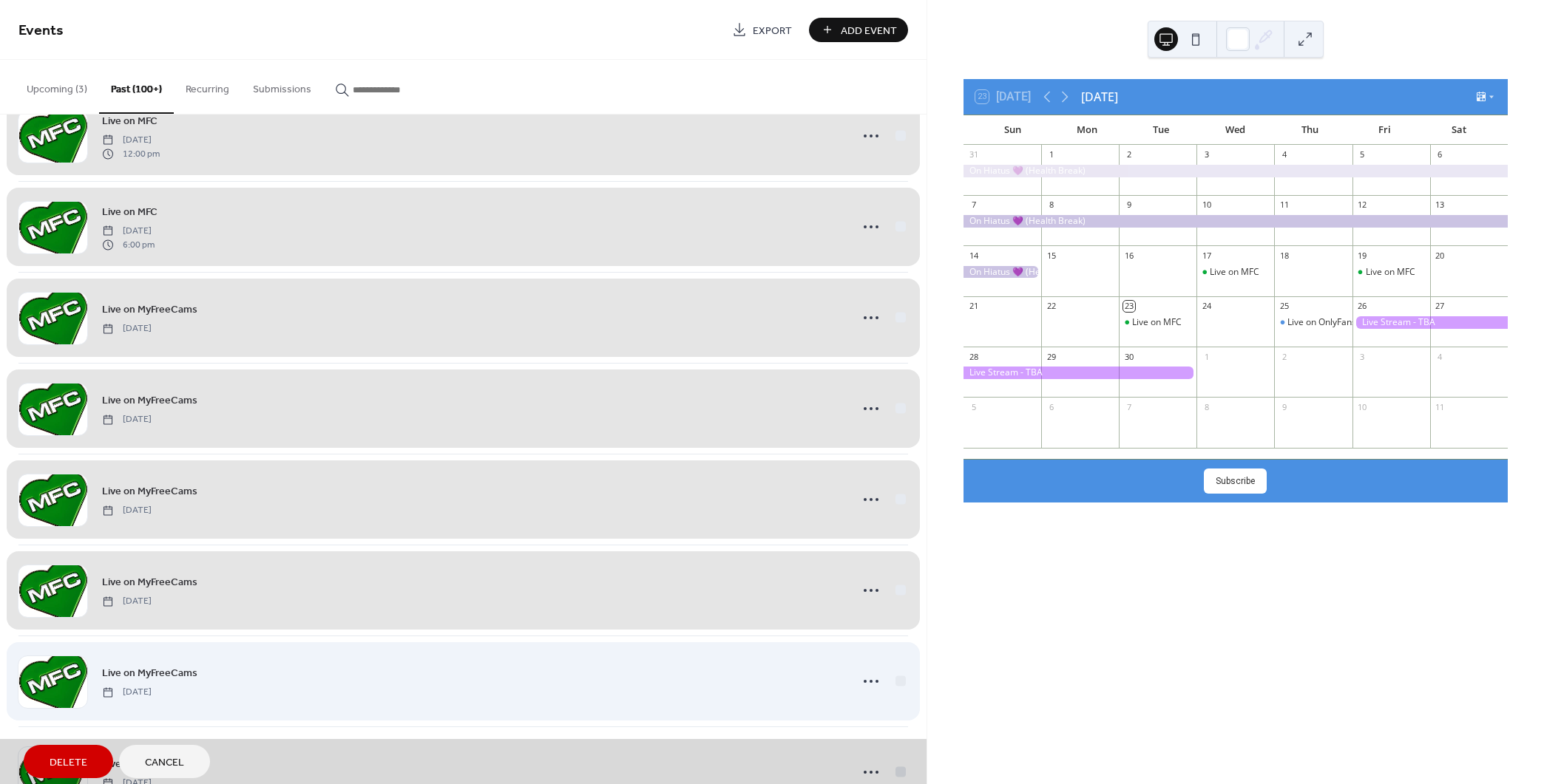
click at [896, 676] on div "Live on MyFreeCams [DATE]" at bounding box center [462, 681] width 890 height 91
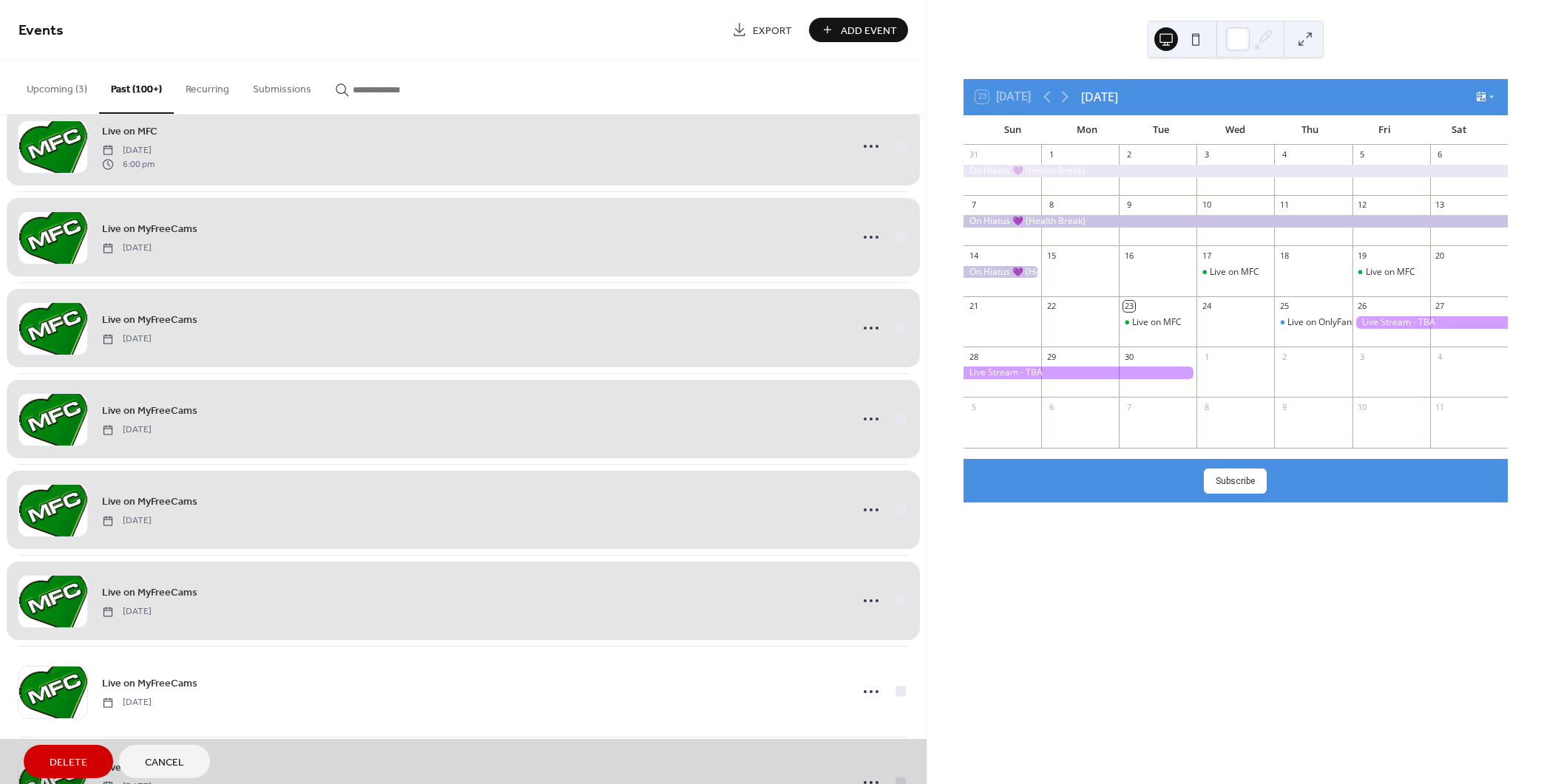
scroll to position [3596, 0]
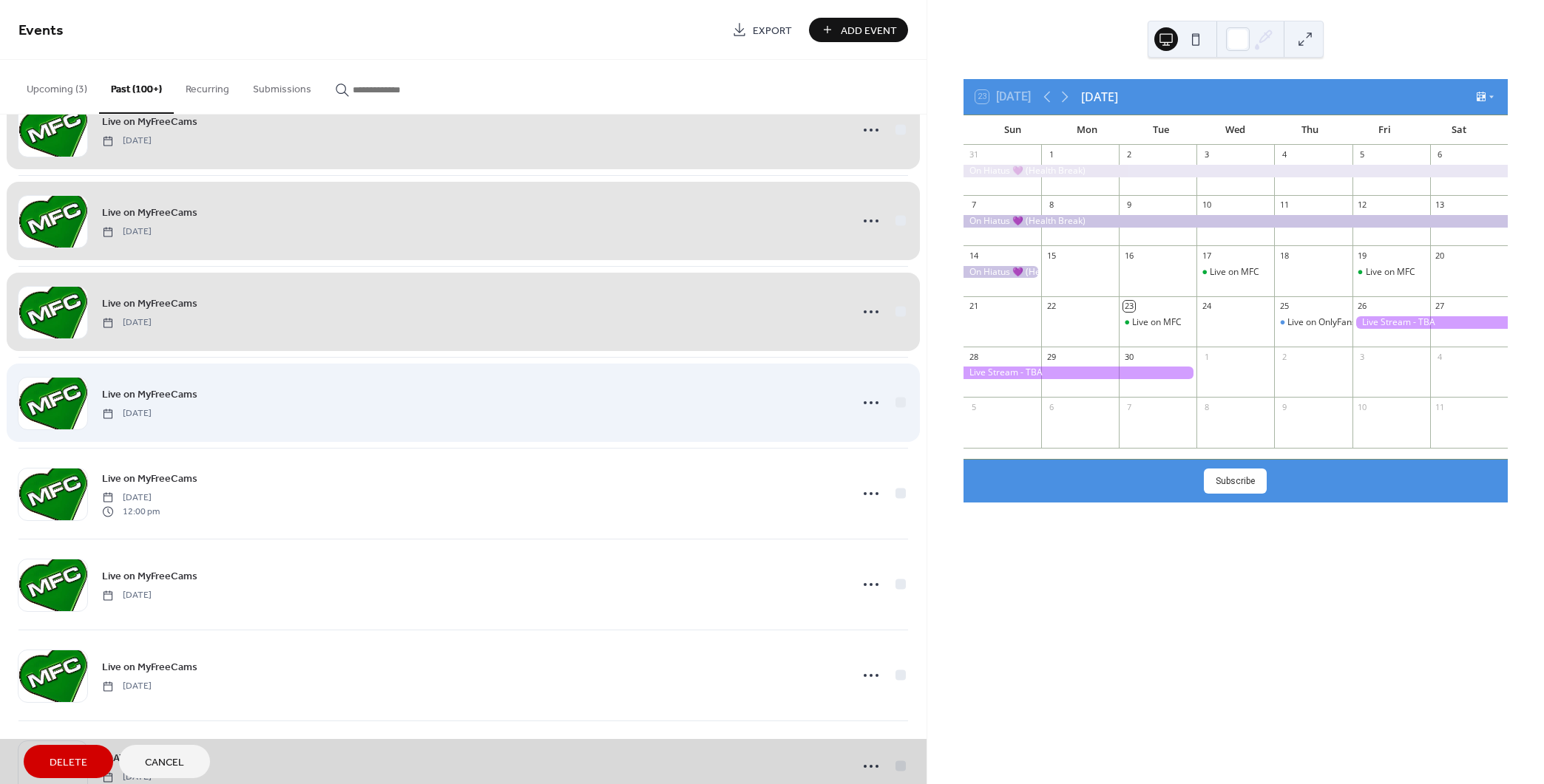
click at [892, 396] on div "Live on MyFreeCams [DATE]" at bounding box center [462, 403] width 890 height 91
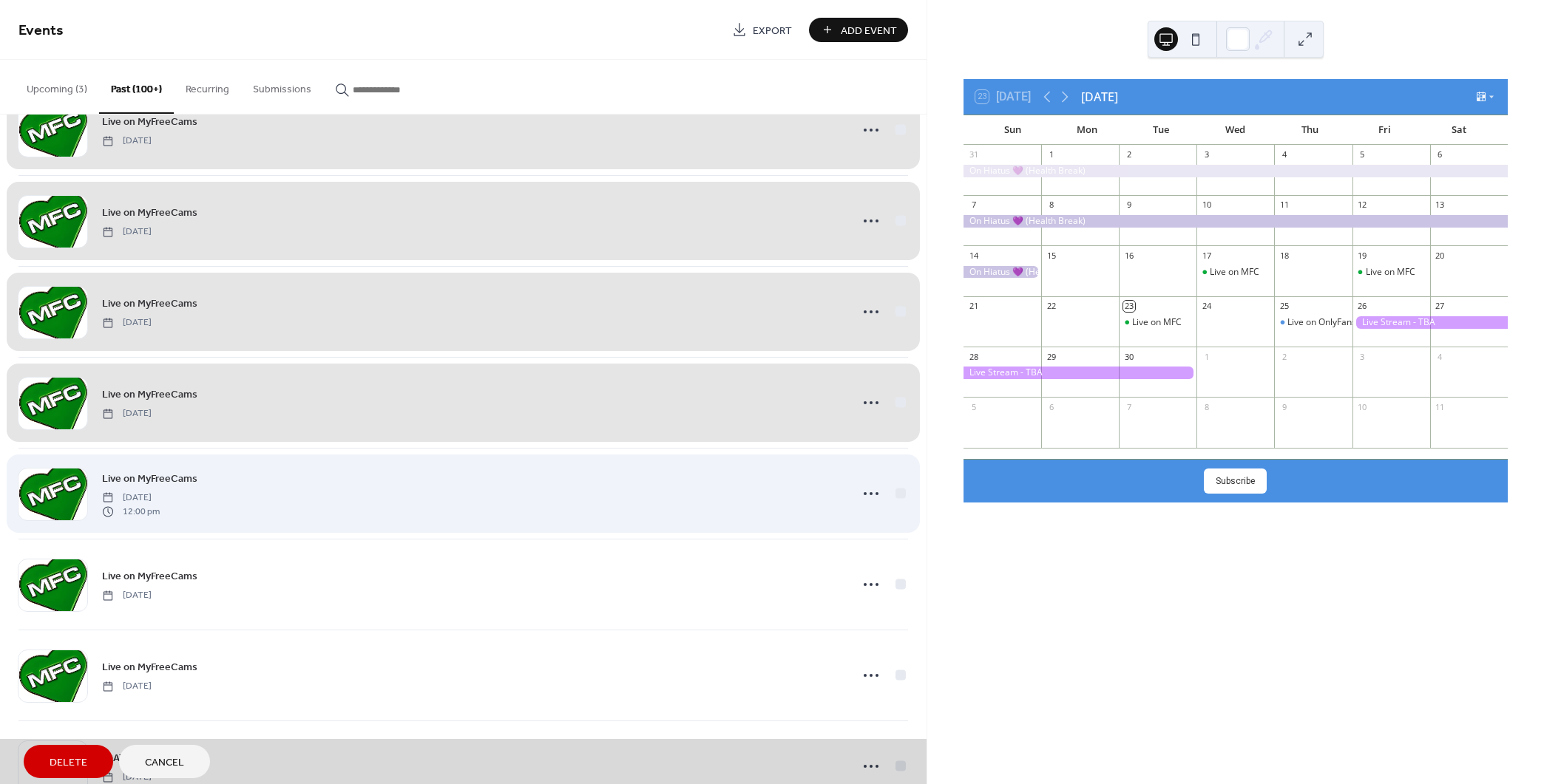
click at [890, 482] on div "Live on MyFreeCams [DATE] 12:00 pm" at bounding box center [462, 493] width 890 height 91
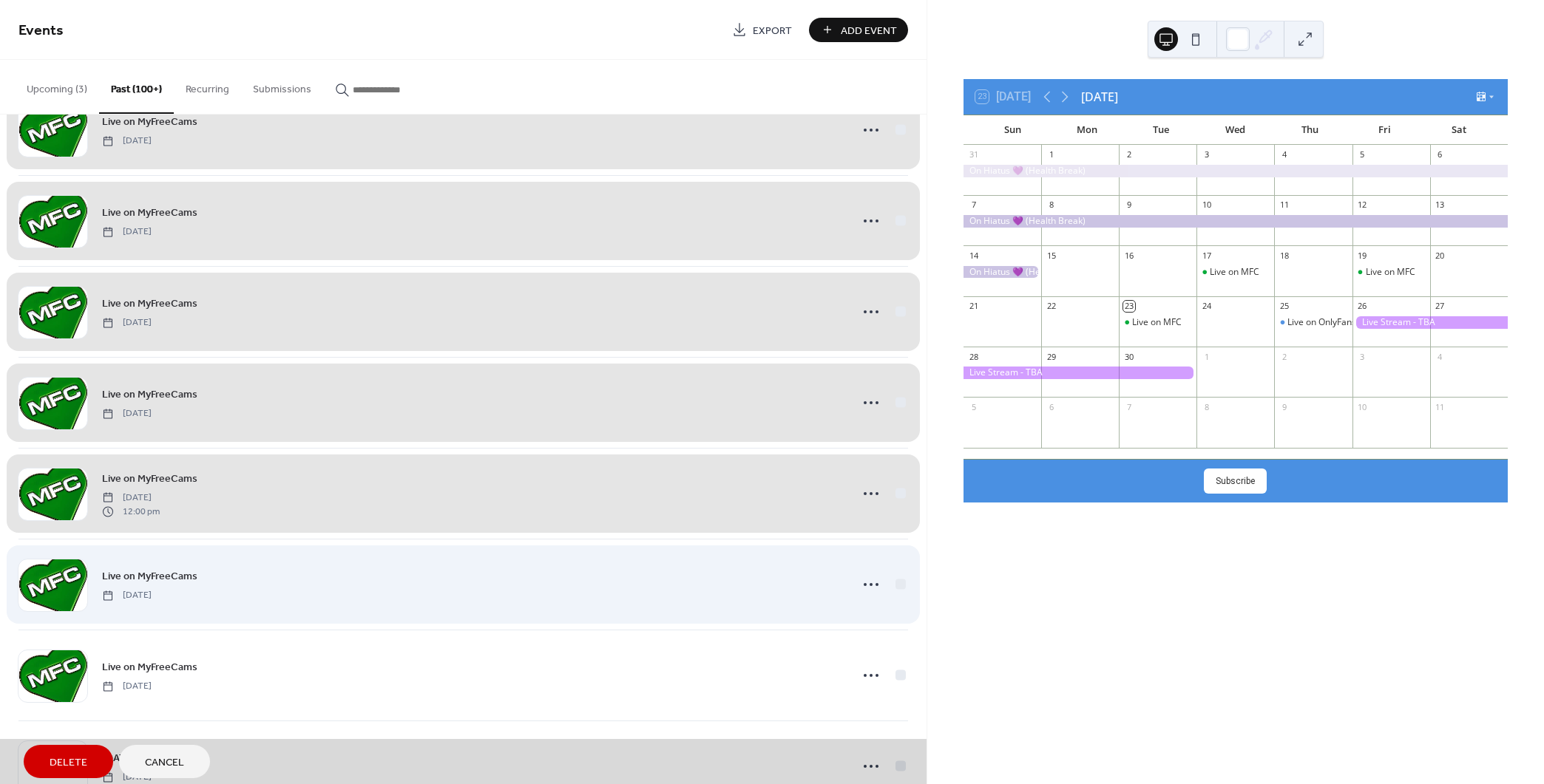
click at [896, 582] on div "Live on MyFreeCams [DATE]" at bounding box center [462, 584] width 890 height 91
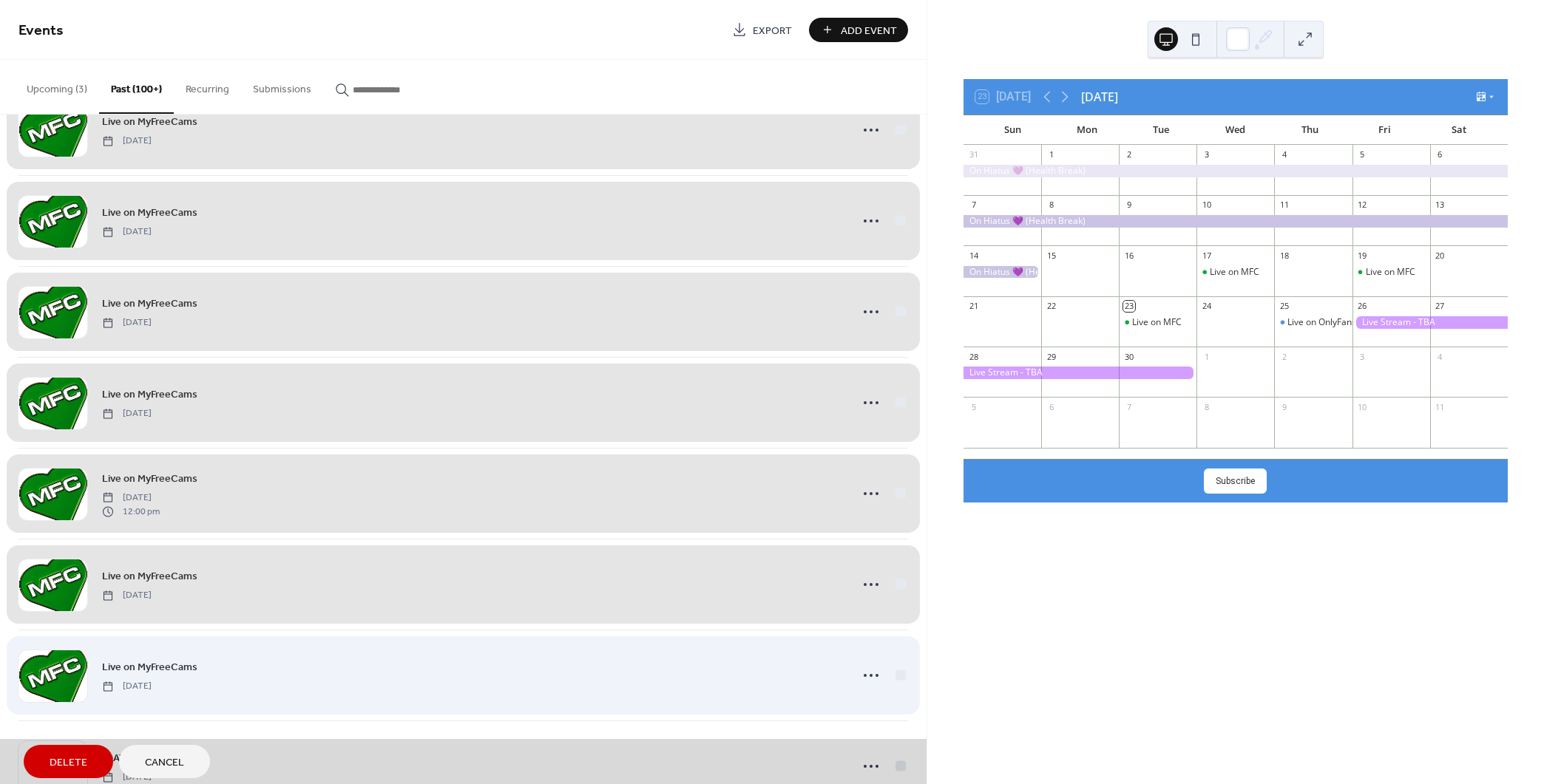
click at [893, 673] on div "Live on MyFreeCams [DATE]" at bounding box center [462, 676] width 890 height 91
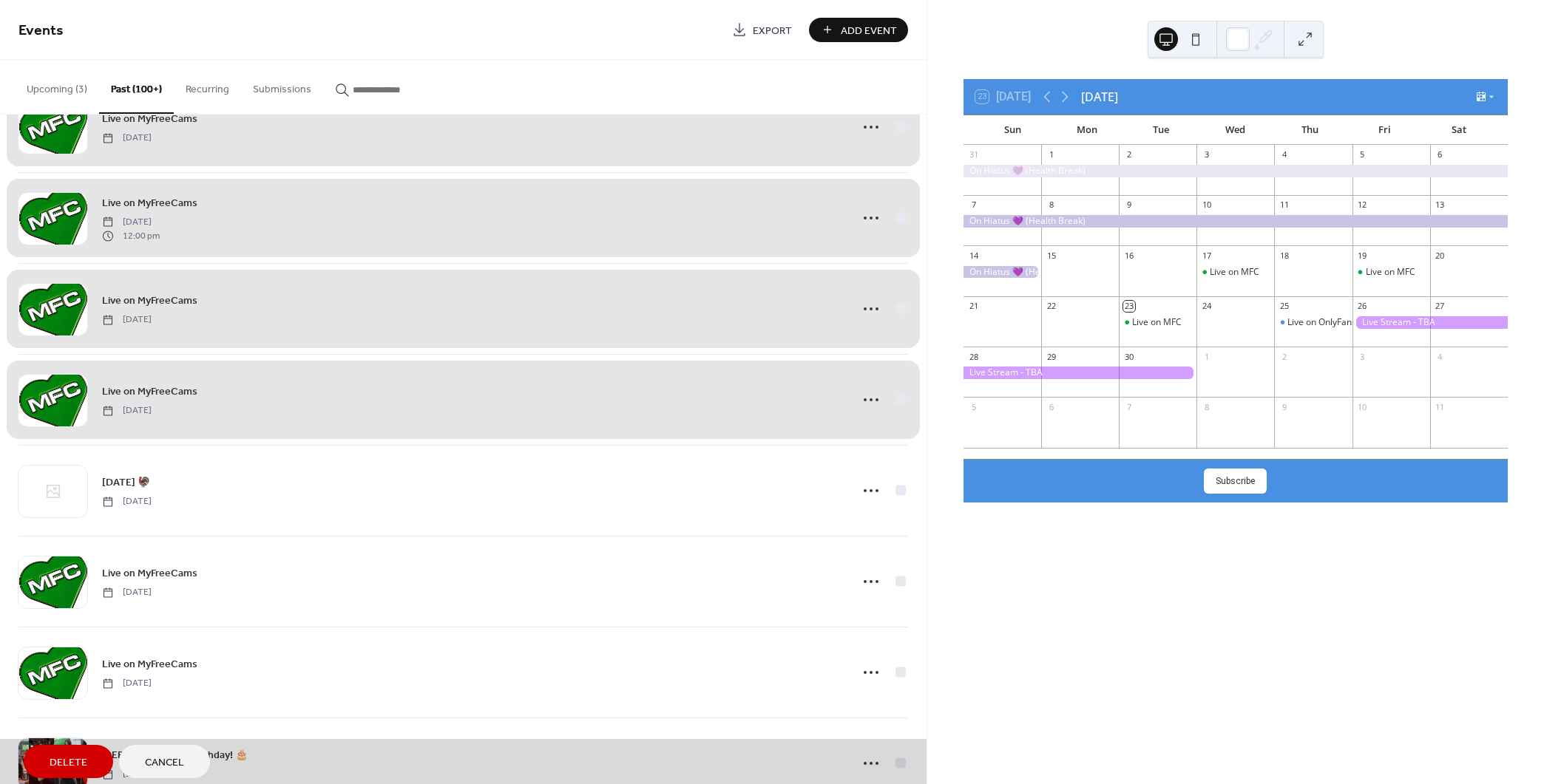
scroll to position [3913, 0]
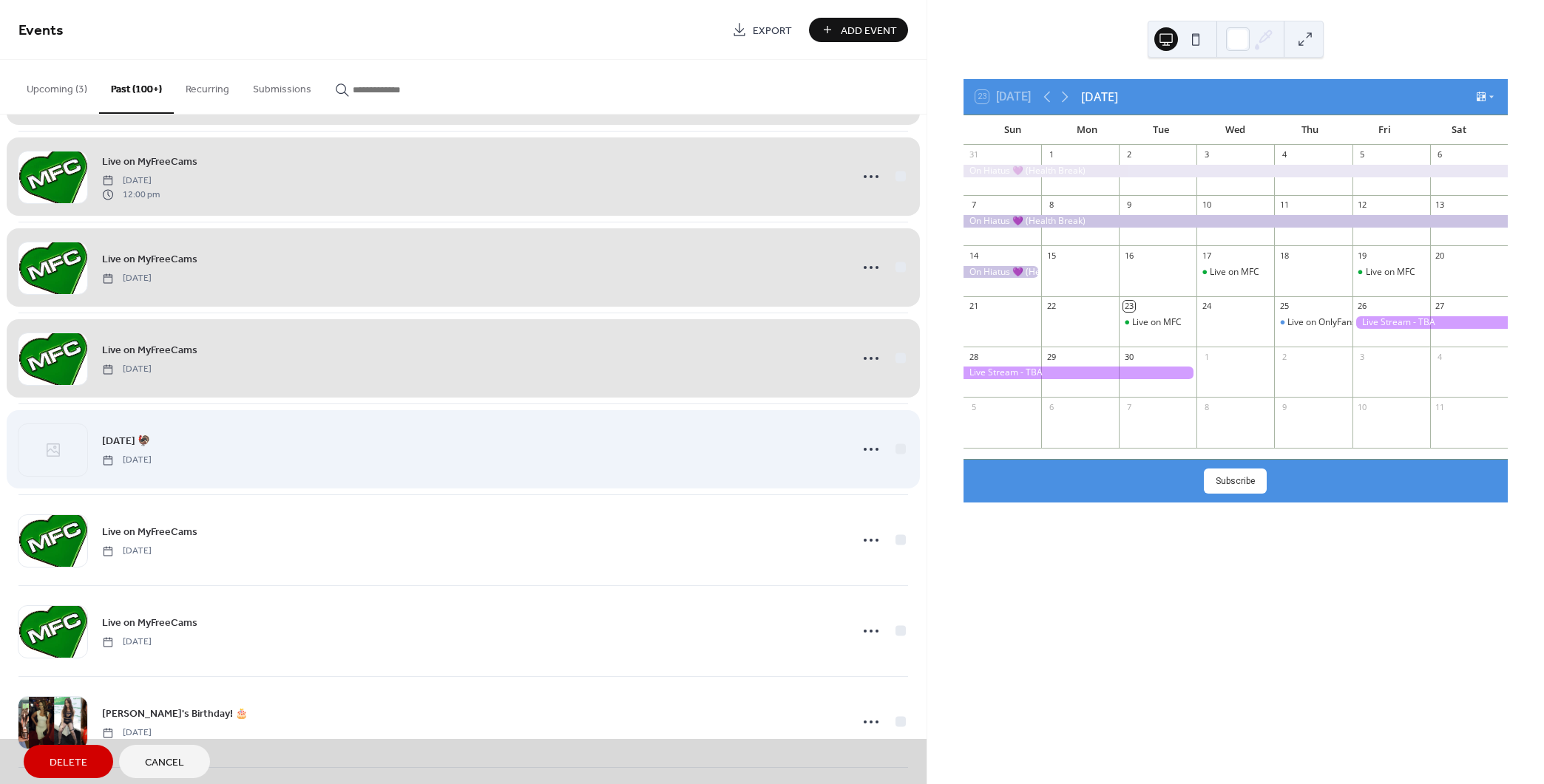
click at [892, 445] on div "[DATE] 🦃 [DATE]" at bounding box center [462, 449] width 890 height 91
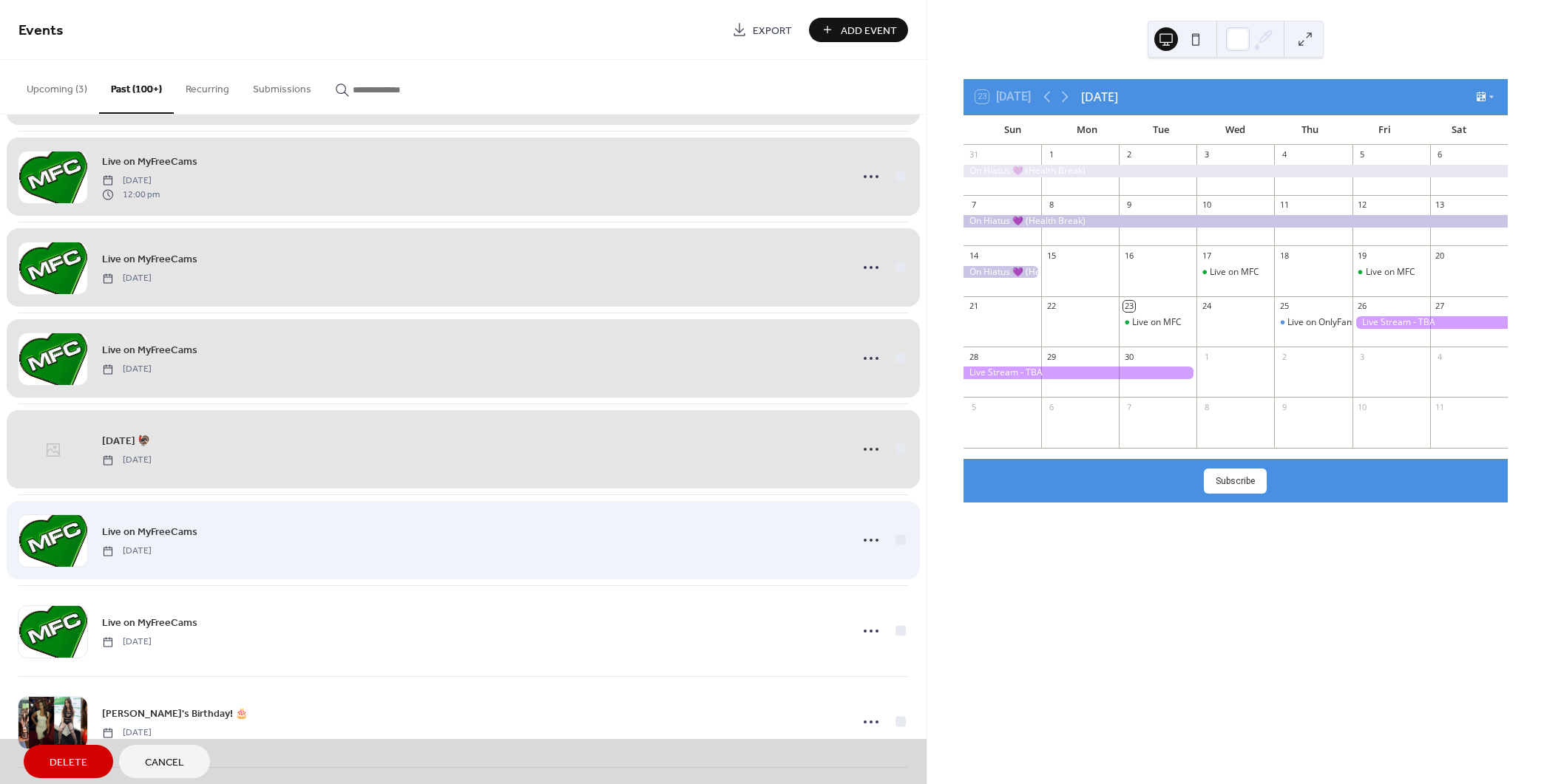
click at [897, 531] on div "Live on MyFreeCams [DATE]" at bounding box center [462, 540] width 890 height 91
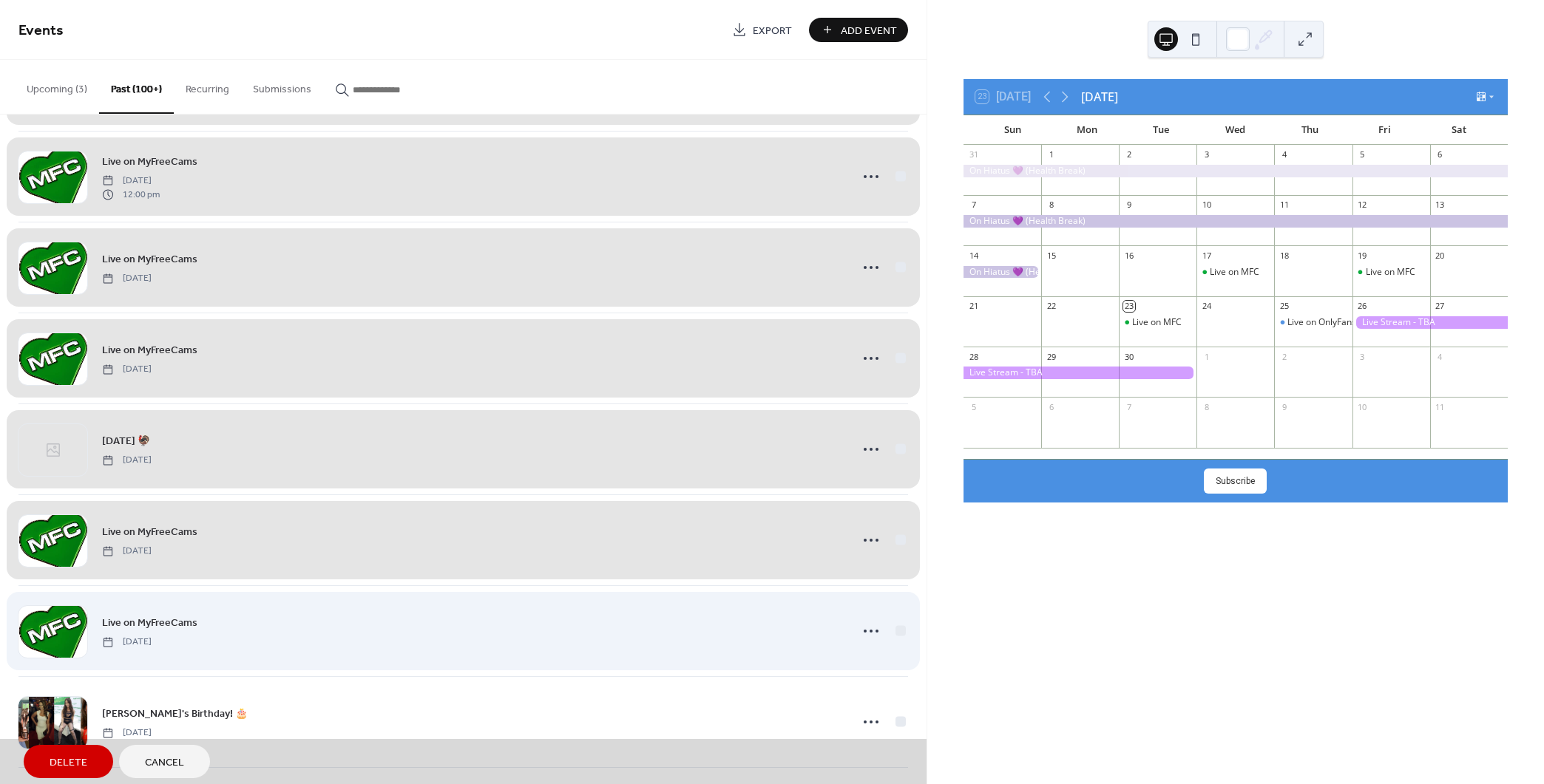
click at [896, 624] on div "Live on MyFreeCams [DATE]" at bounding box center [462, 631] width 890 height 91
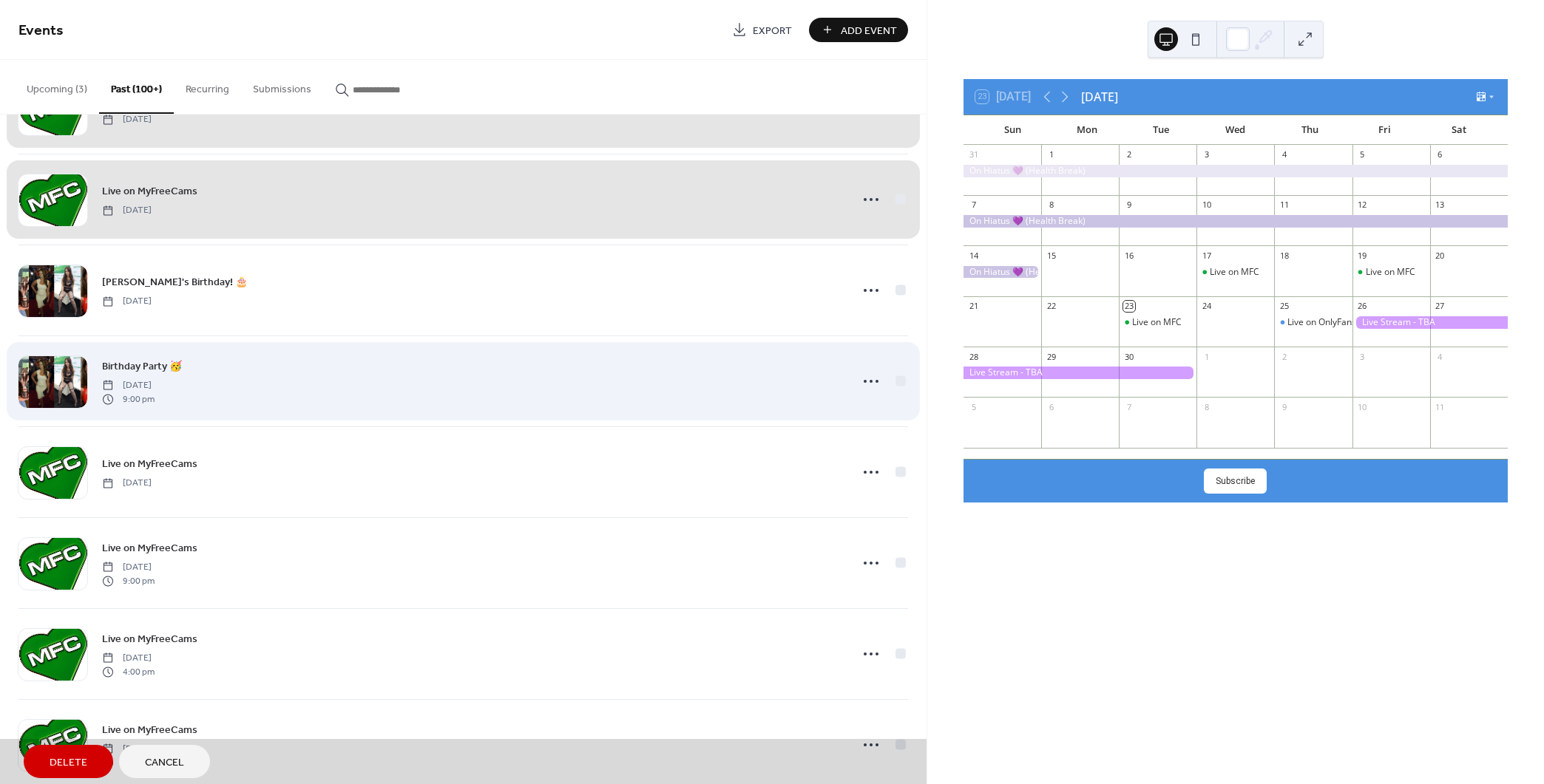
scroll to position [4356, 0]
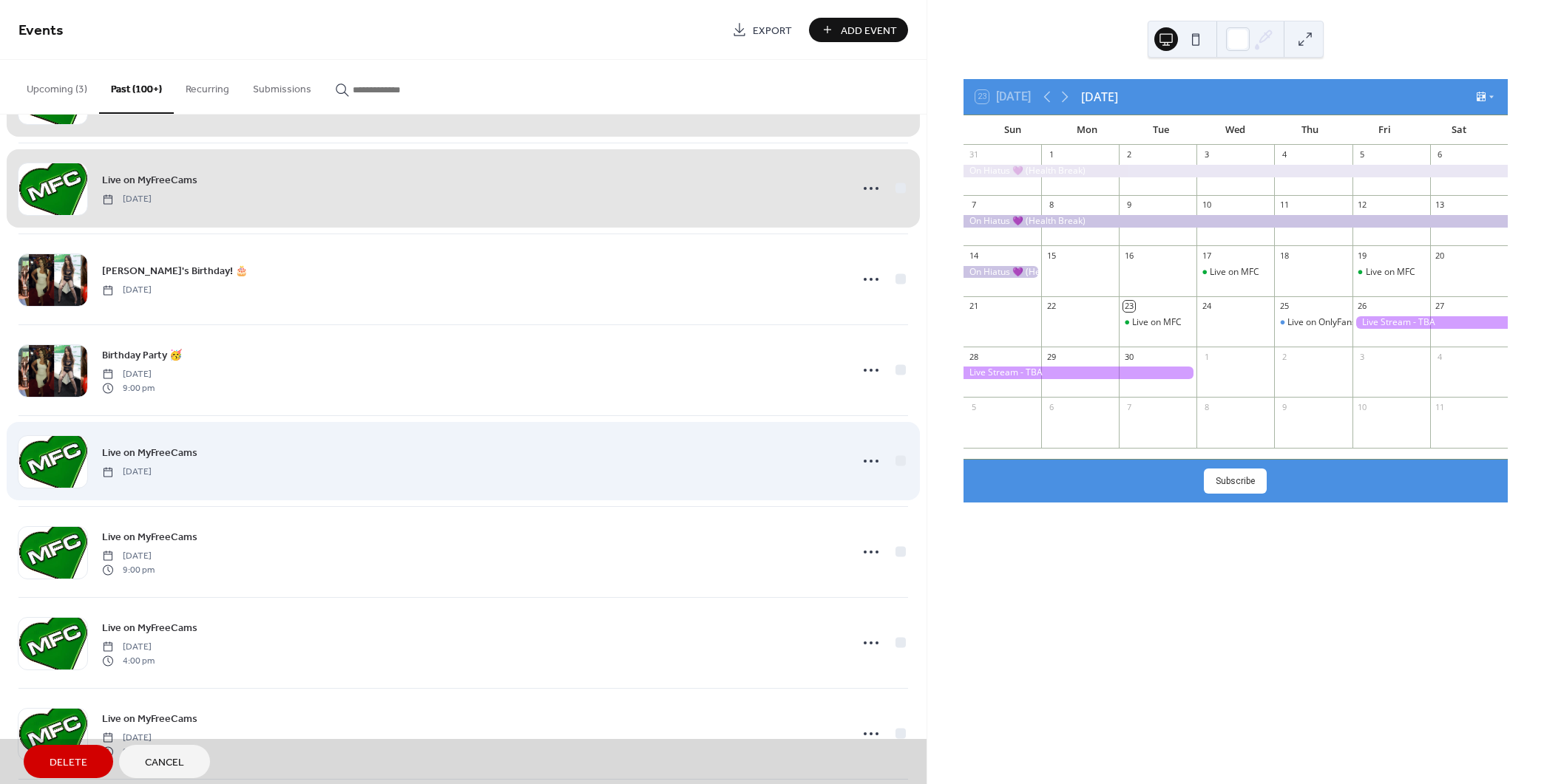
click at [892, 454] on div "Live on MyFreeCams [DATE]" at bounding box center [462, 461] width 890 height 91
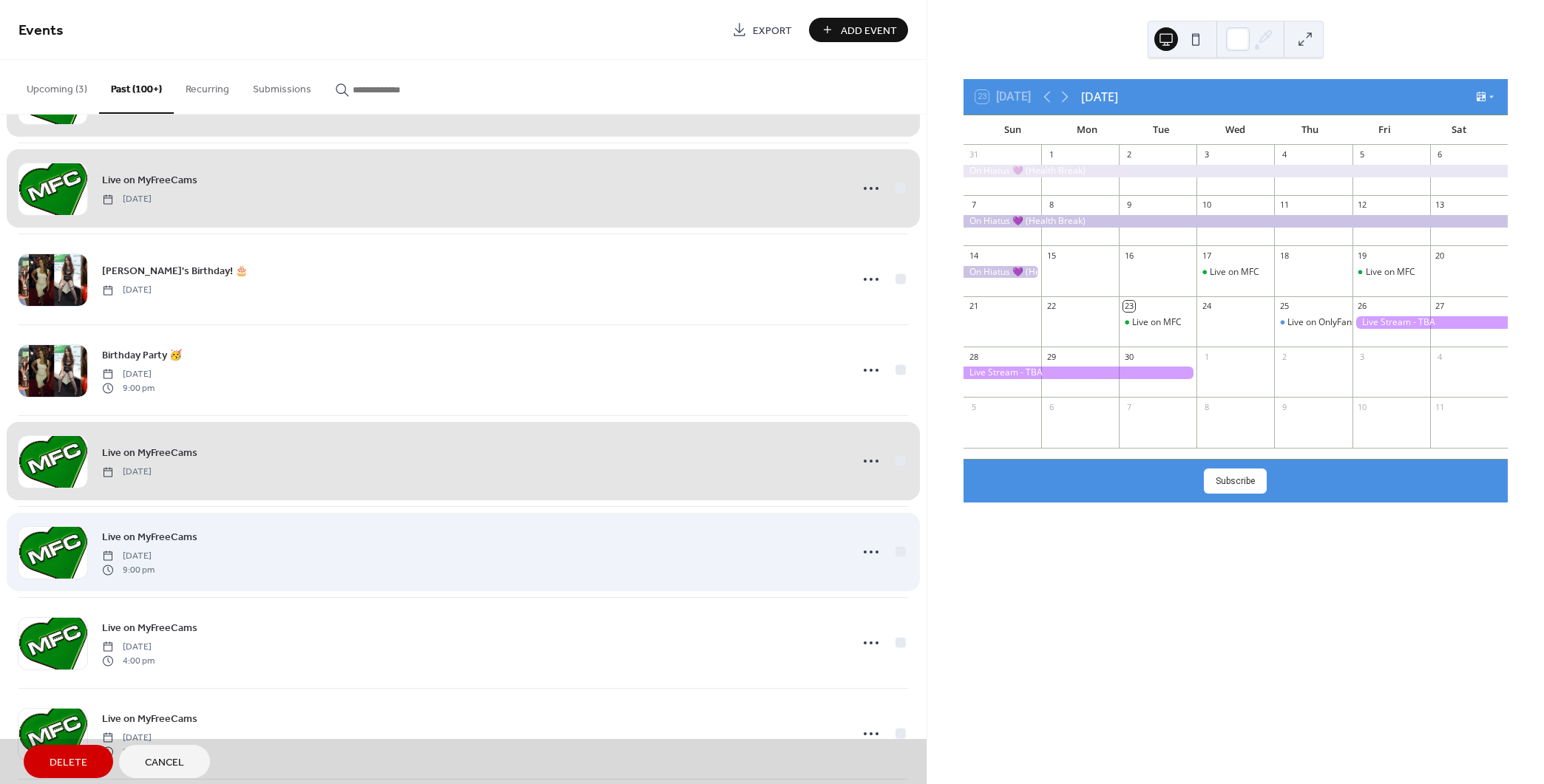
drag, startPoint x: 894, startPoint y: 540, endPoint x: 902, endPoint y: 609, distance: 69.5
click at [894, 540] on div "Live on MyFreeCams [DATE] 9:00 pm" at bounding box center [462, 552] width 890 height 91
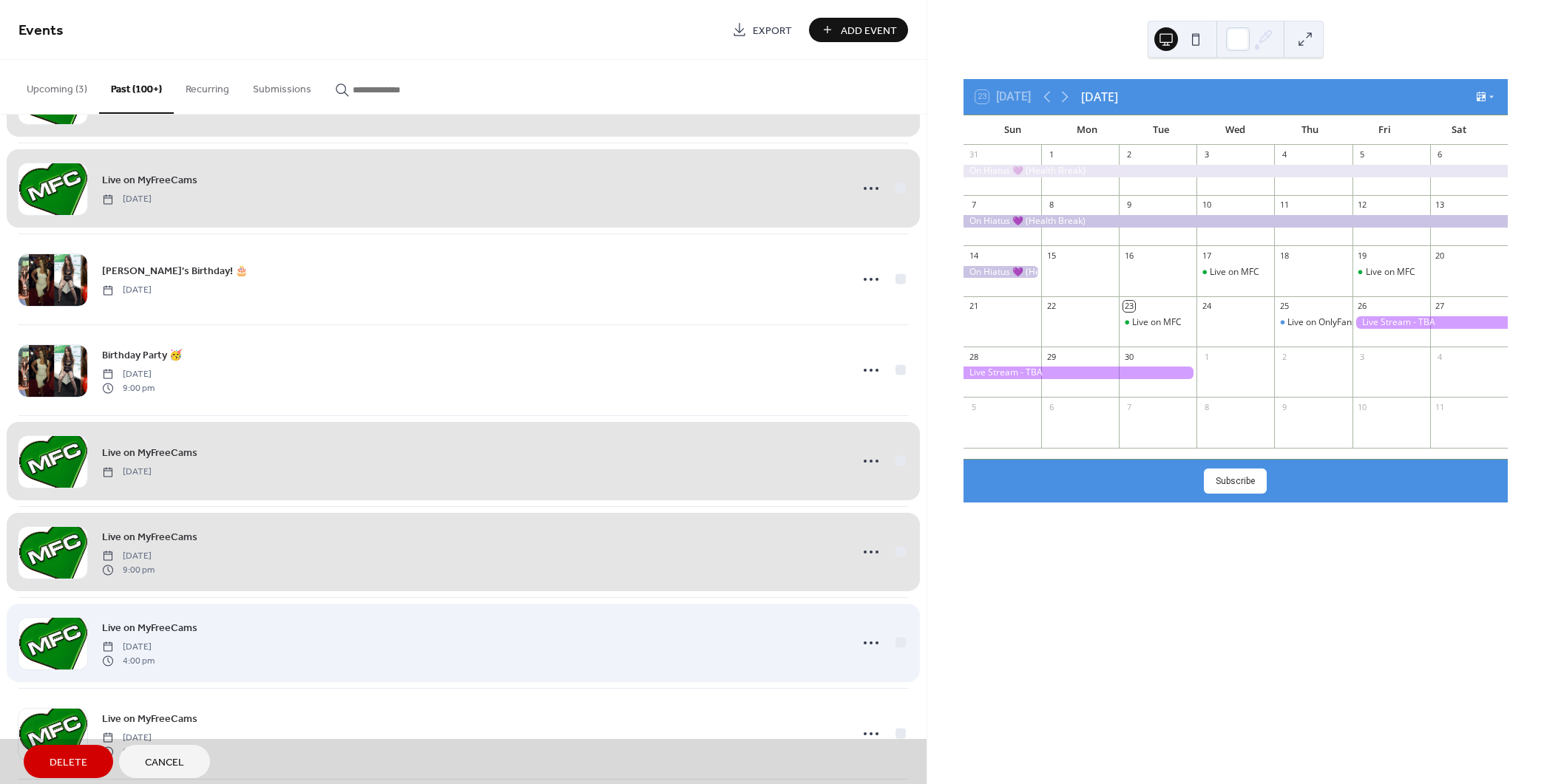
click at [897, 637] on div "Live on MyFreeCams [DATE] 4:00 pm" at bounding box center [462, 643] width 890 height 91
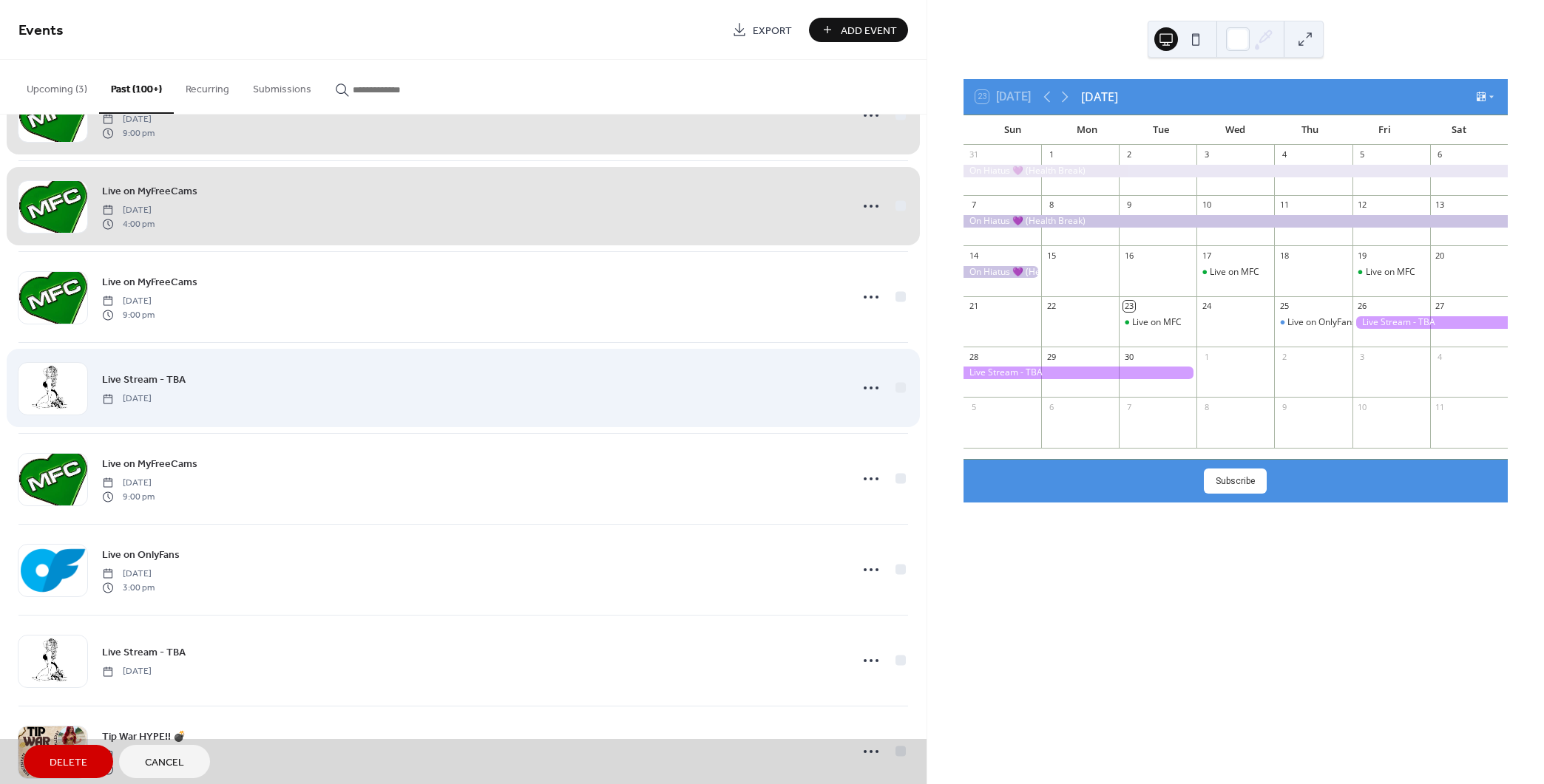
scroll to position [4800, 0]
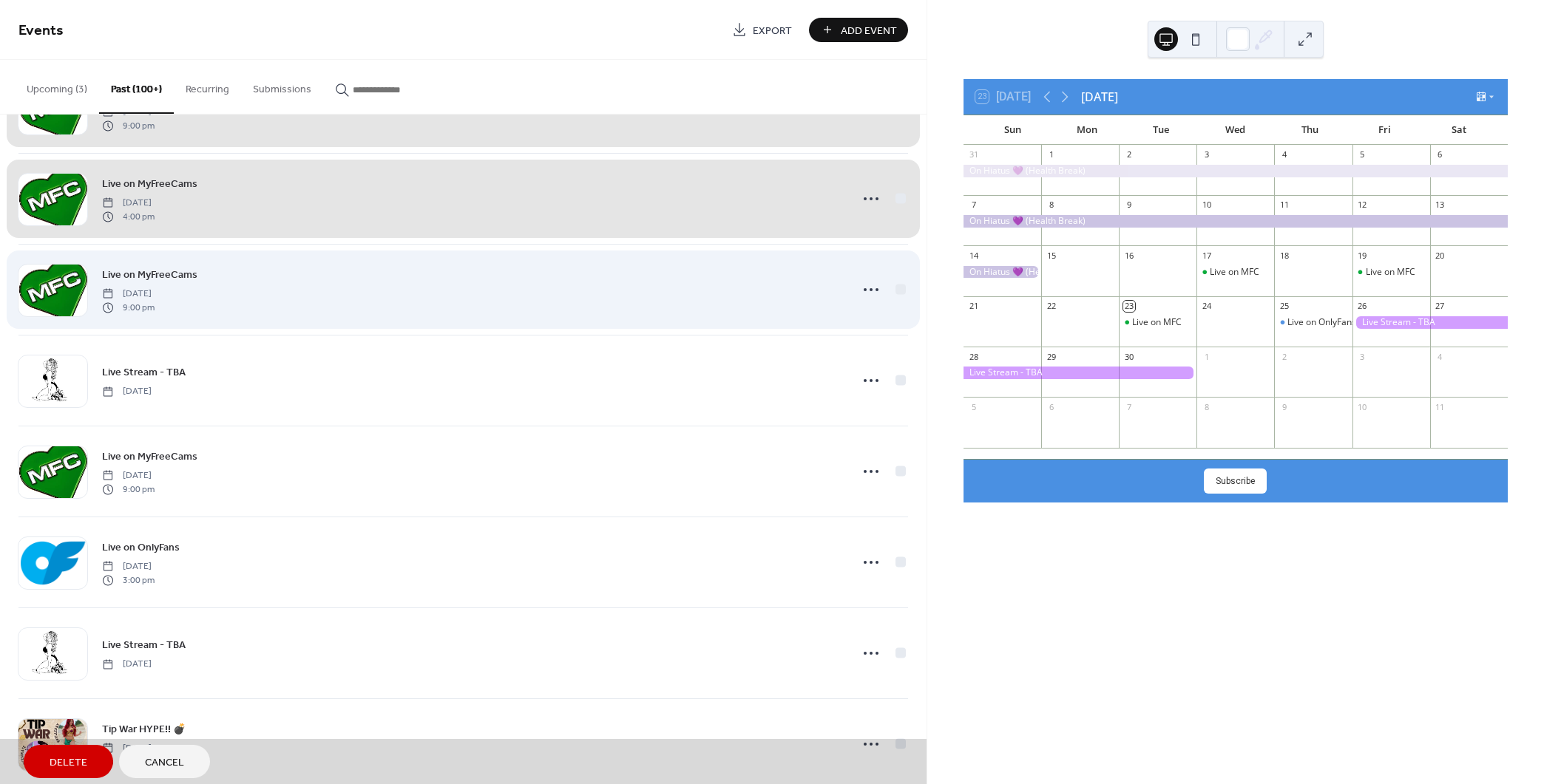
click at [891, 285] on div "Live on MyFreeCams [DATE] 9:00 pm" at bounding box center [462, 289] width 890 height 91
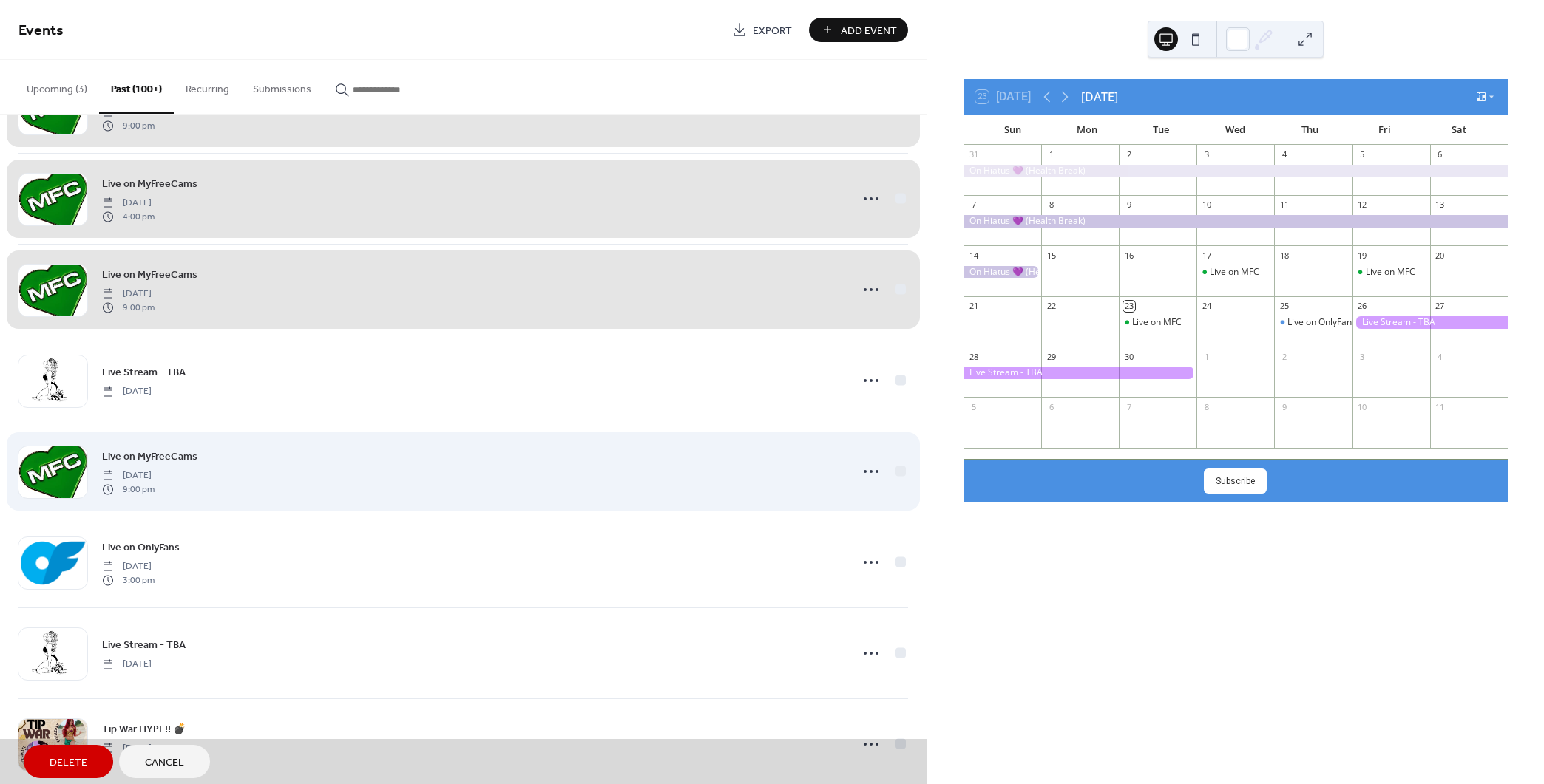
click at [896, 466] on div "Live on MyFreeCams [DATE] 9:00 pm" at bounding box center [462, 472] width 890 height 91
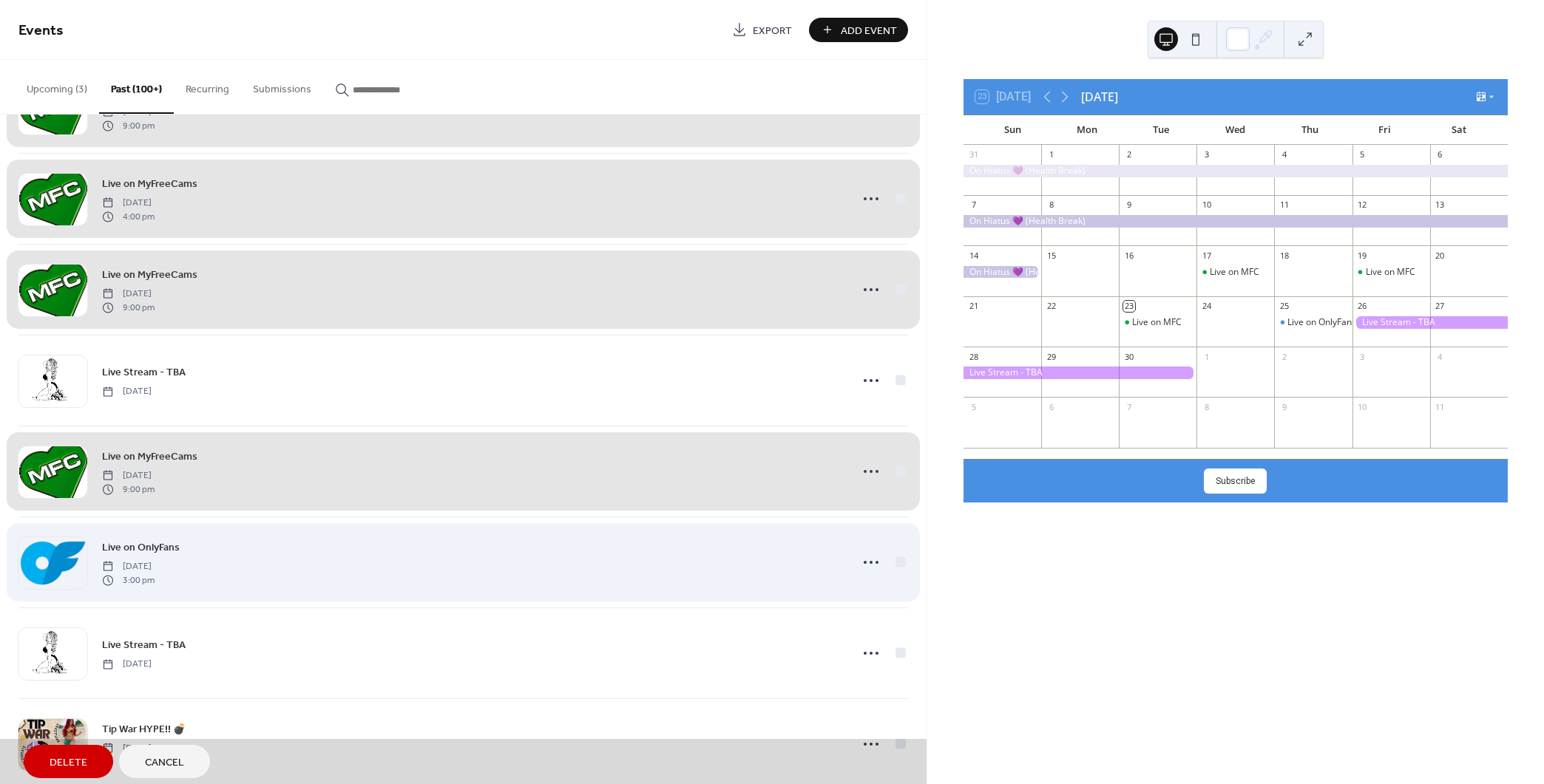
click at [897, 559] on div "Live on OnlyFans [DATE] 3:00 pm" at bounding box center [462, 562] width 890 height 91
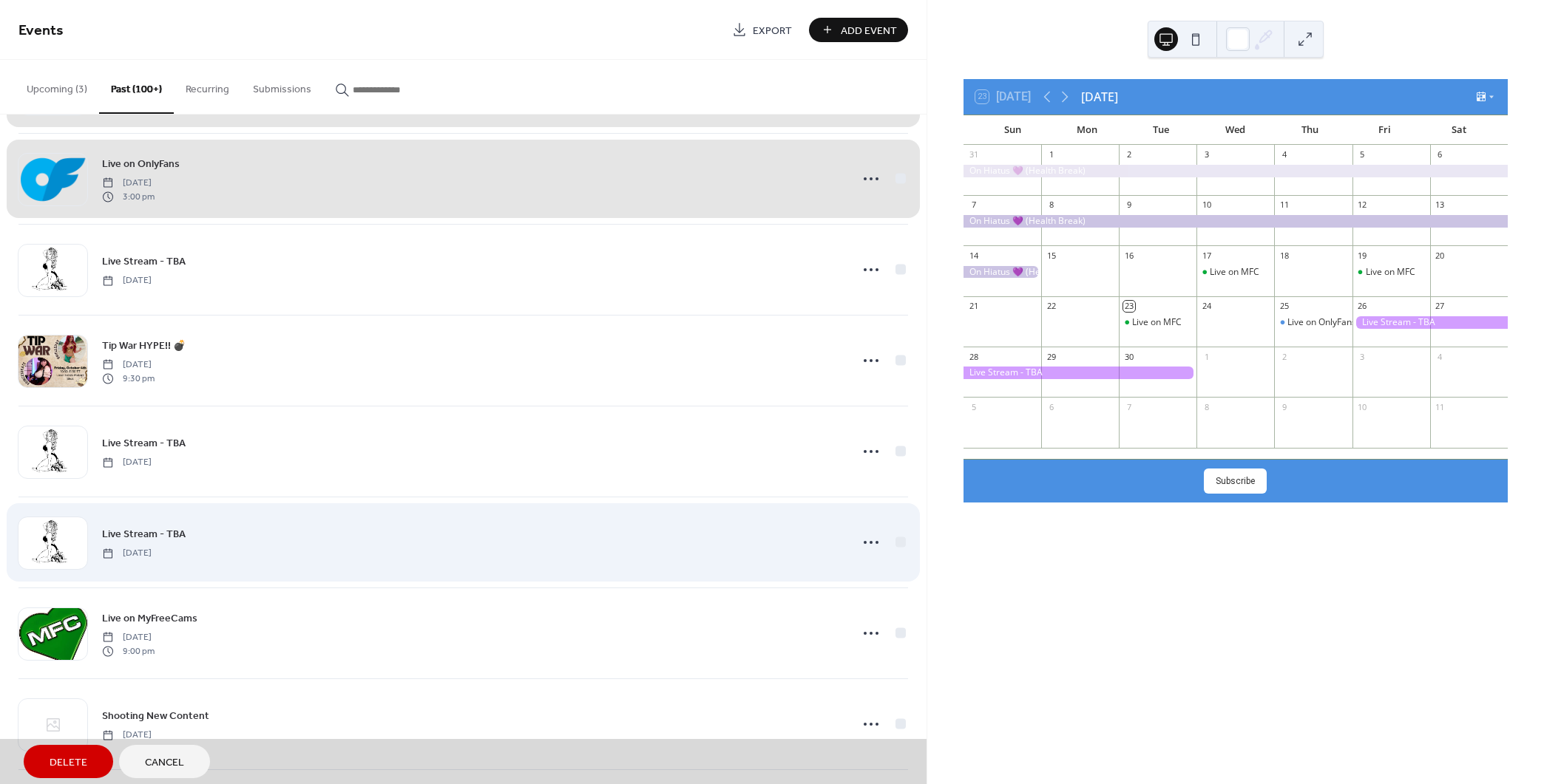
scroll to position [5190, 0]
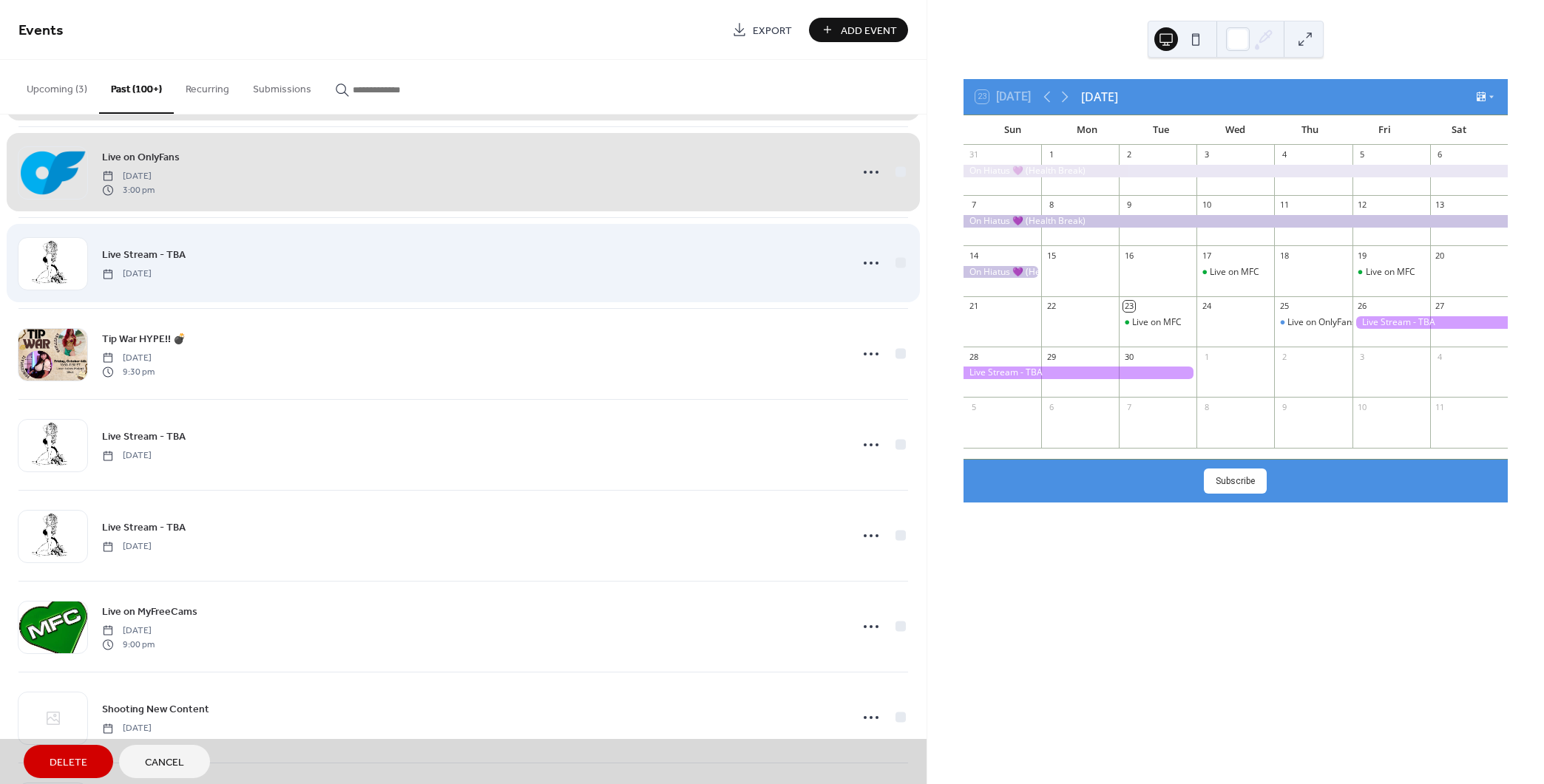
click at [893, 258] on div "Live Stream - TBA [DATE]" at bounding box center [462, 262] width 890 height 91
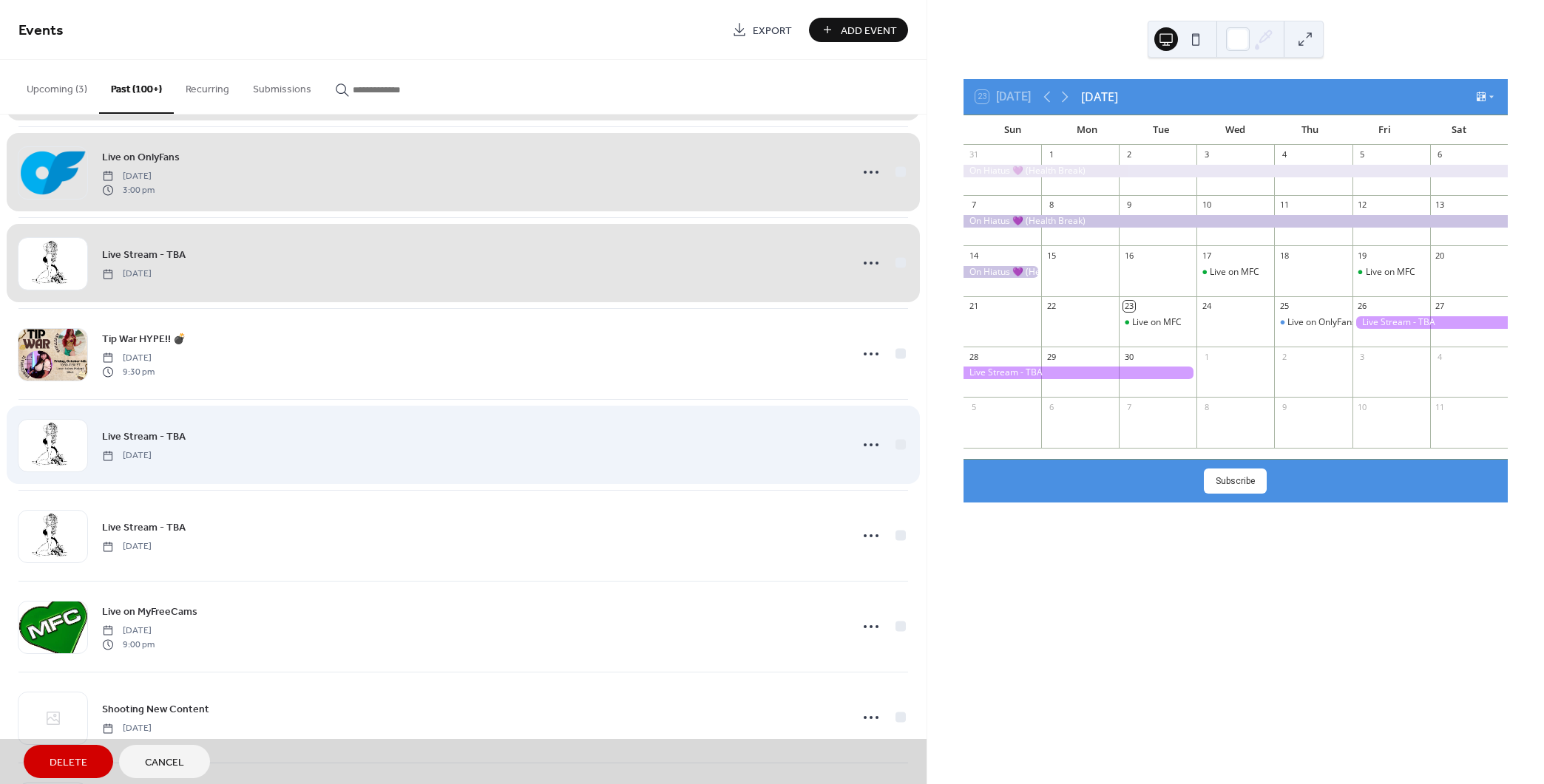
click at [896, 442] on div "Live Stream - TBA [DATE]" at bounding box center [462, 445] width 890 height 91
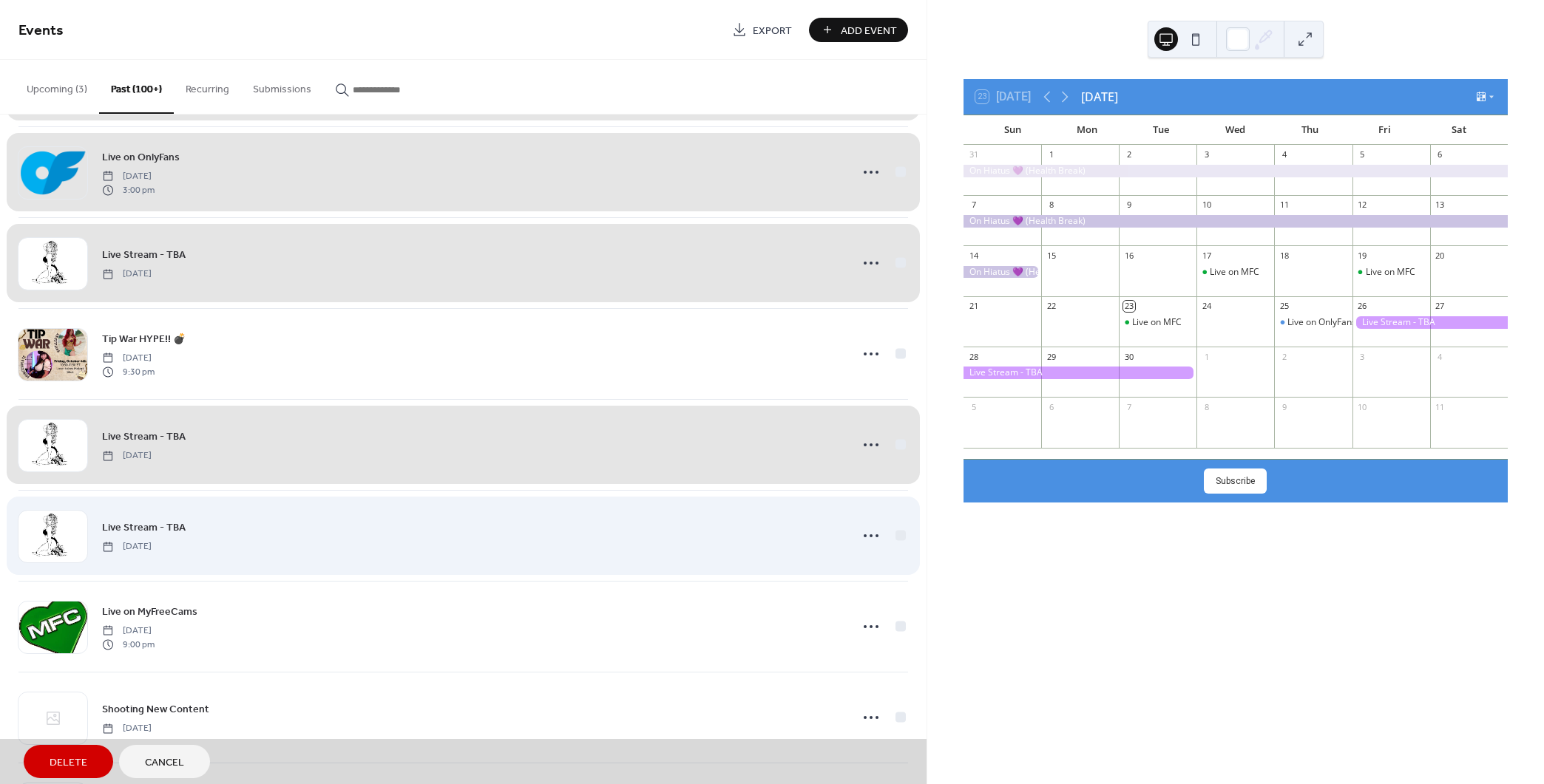
click at [895, 534] on div "Live Stream - TBA [DATE]" at bounding box center [462, 535] width 890 height 91
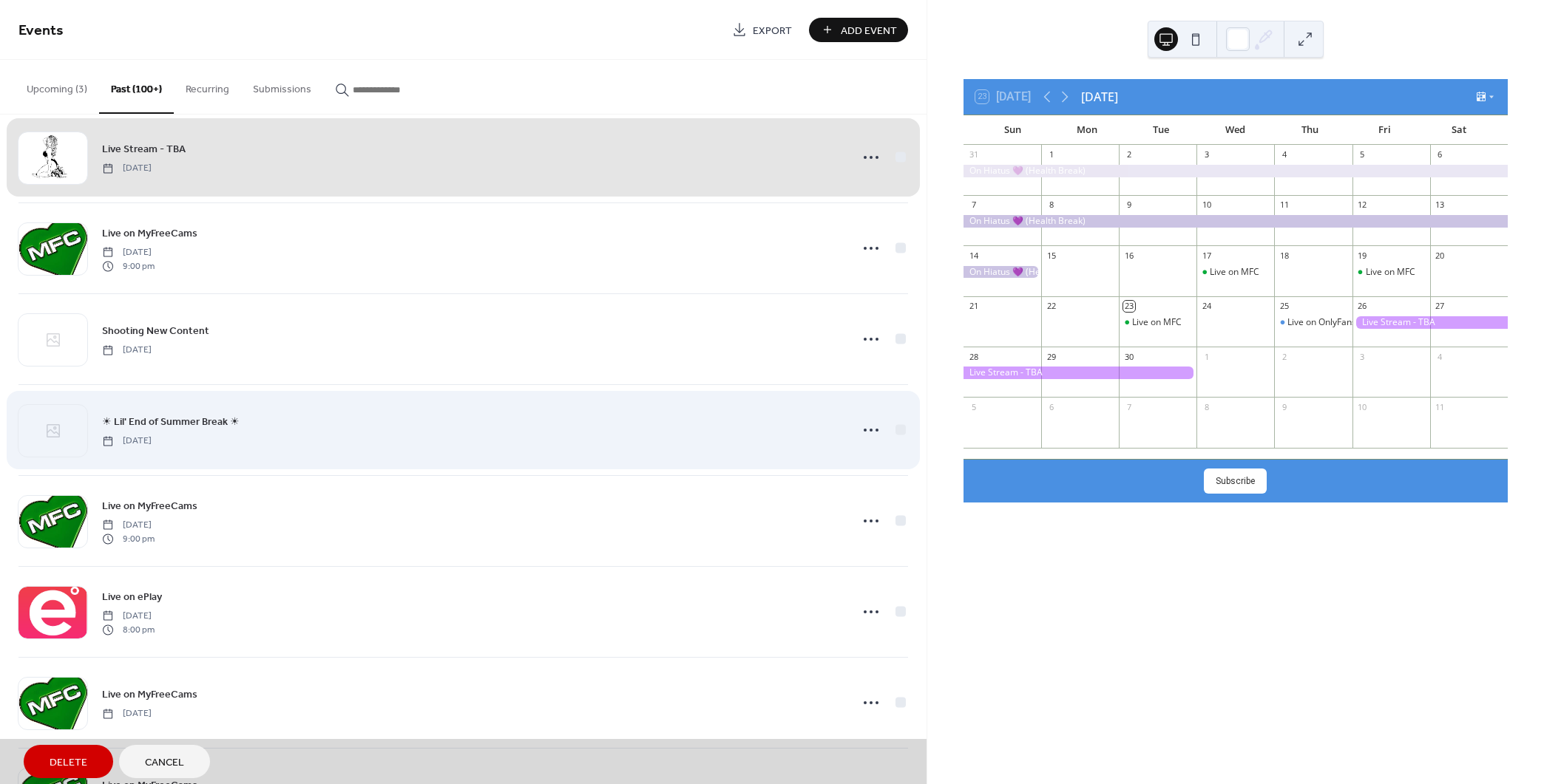
scroll to position [5633, 0]
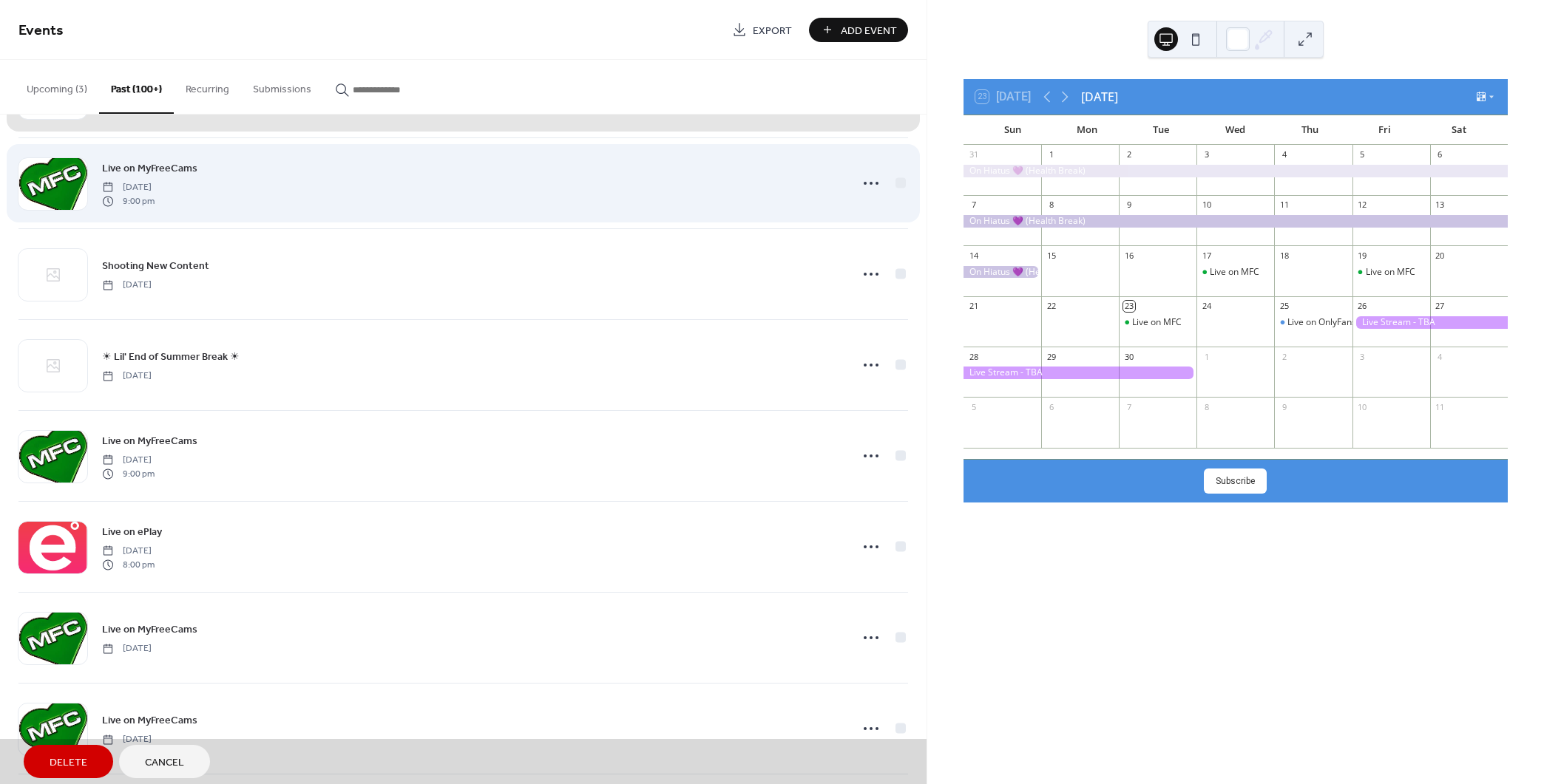
click at [892, 181] on div "Live on MyFreeCams [DATE] 9:00 pm" at bounding box center [462, 183] width 890 height 91
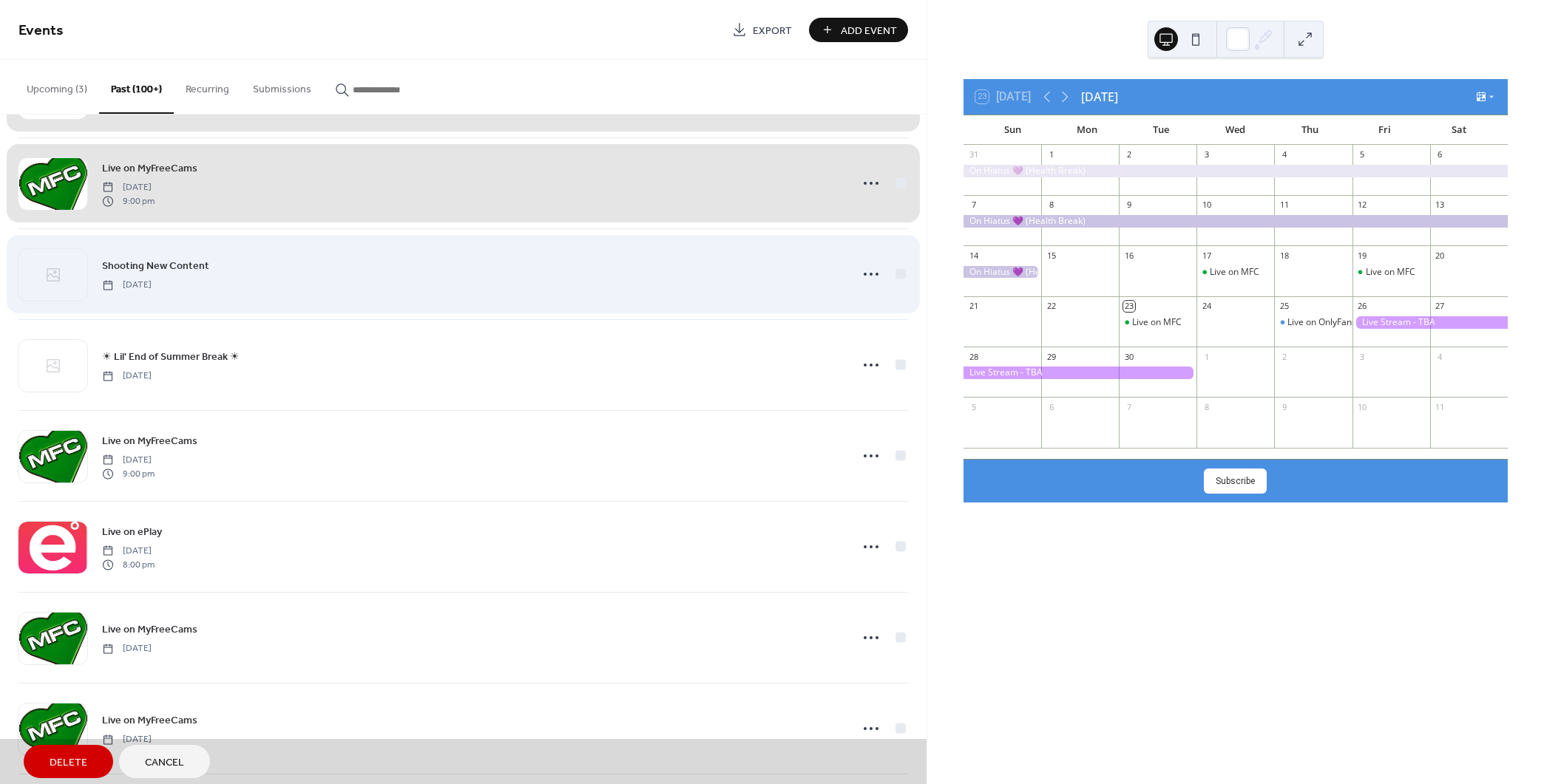
click at [892, 269] on div "Shooting New Content [DATE]" at bounding box center [462, 274] width 890 height 91
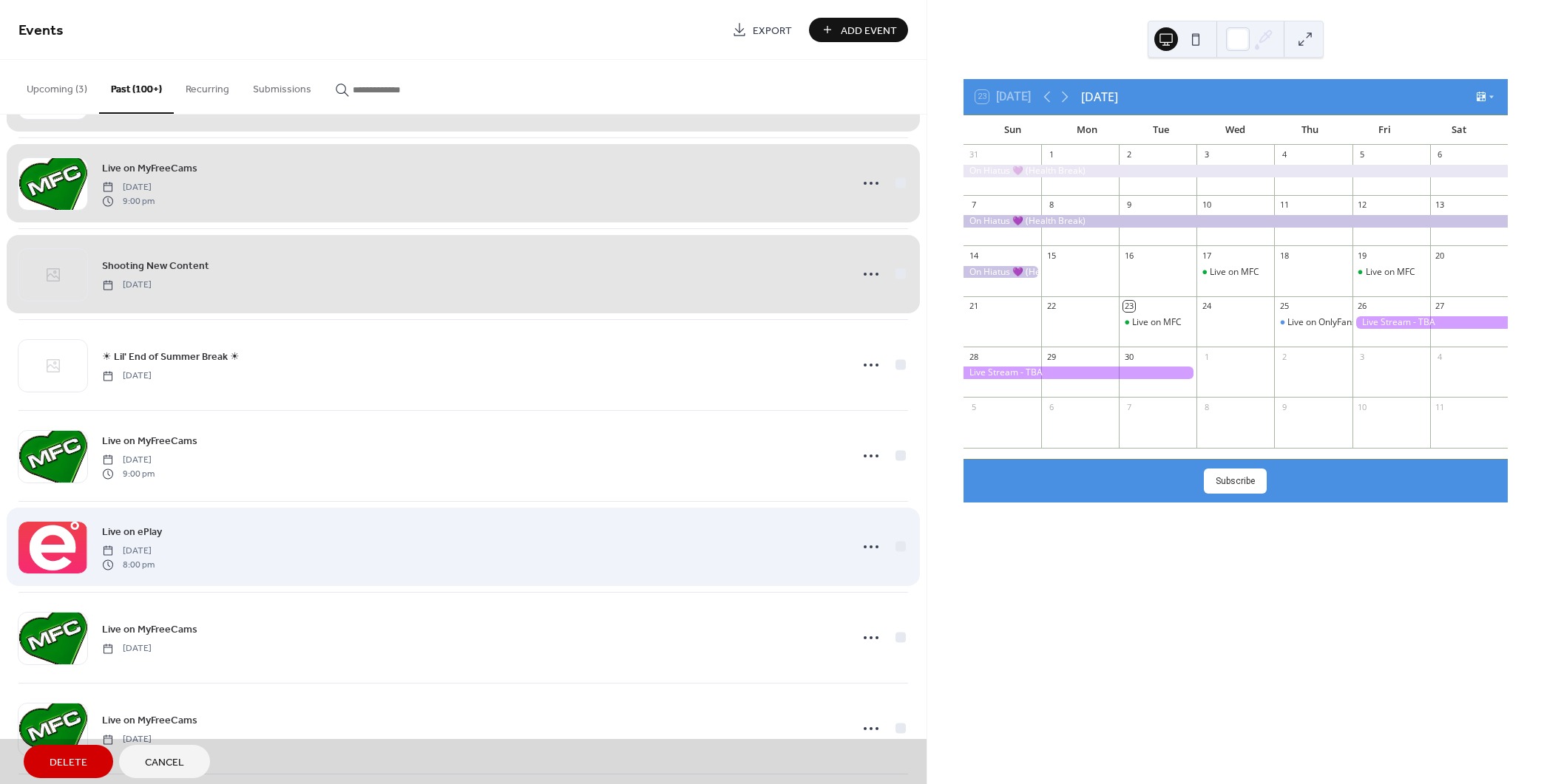
drag, startPoint x: 896, startPoint y: 442, endPoint x: 890, endPoint y: 535, distance: 93.2
click at [895, 443] on div "Live on MyFreeCams [DATE] 9:00 pm" at bounding box center [462, 456] width 890 height 91
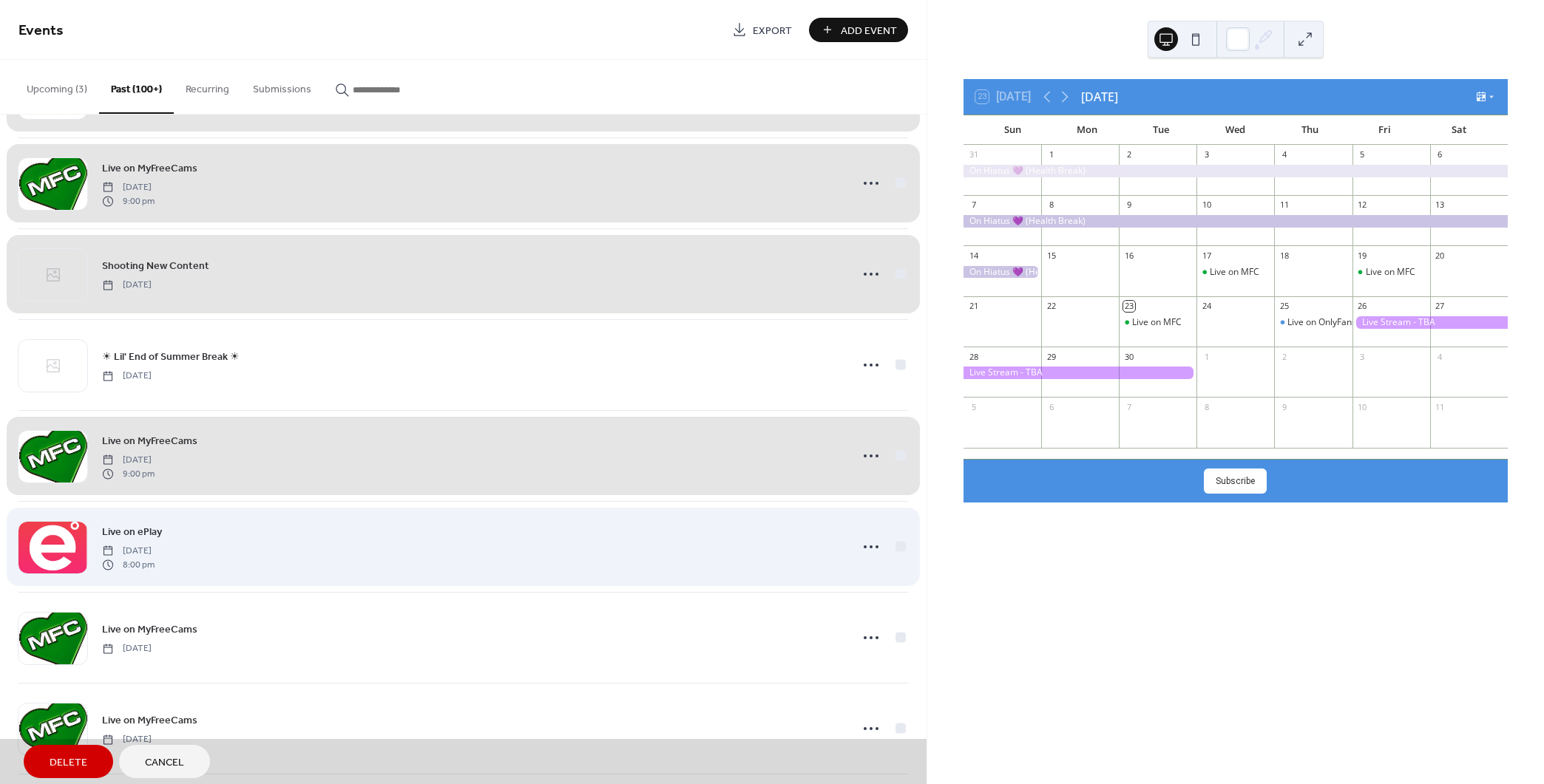
click at [894, 541] on div "Live on ePlay [DATE] 8:00 pm" at bounding box center [462, 546] width 890 height 91
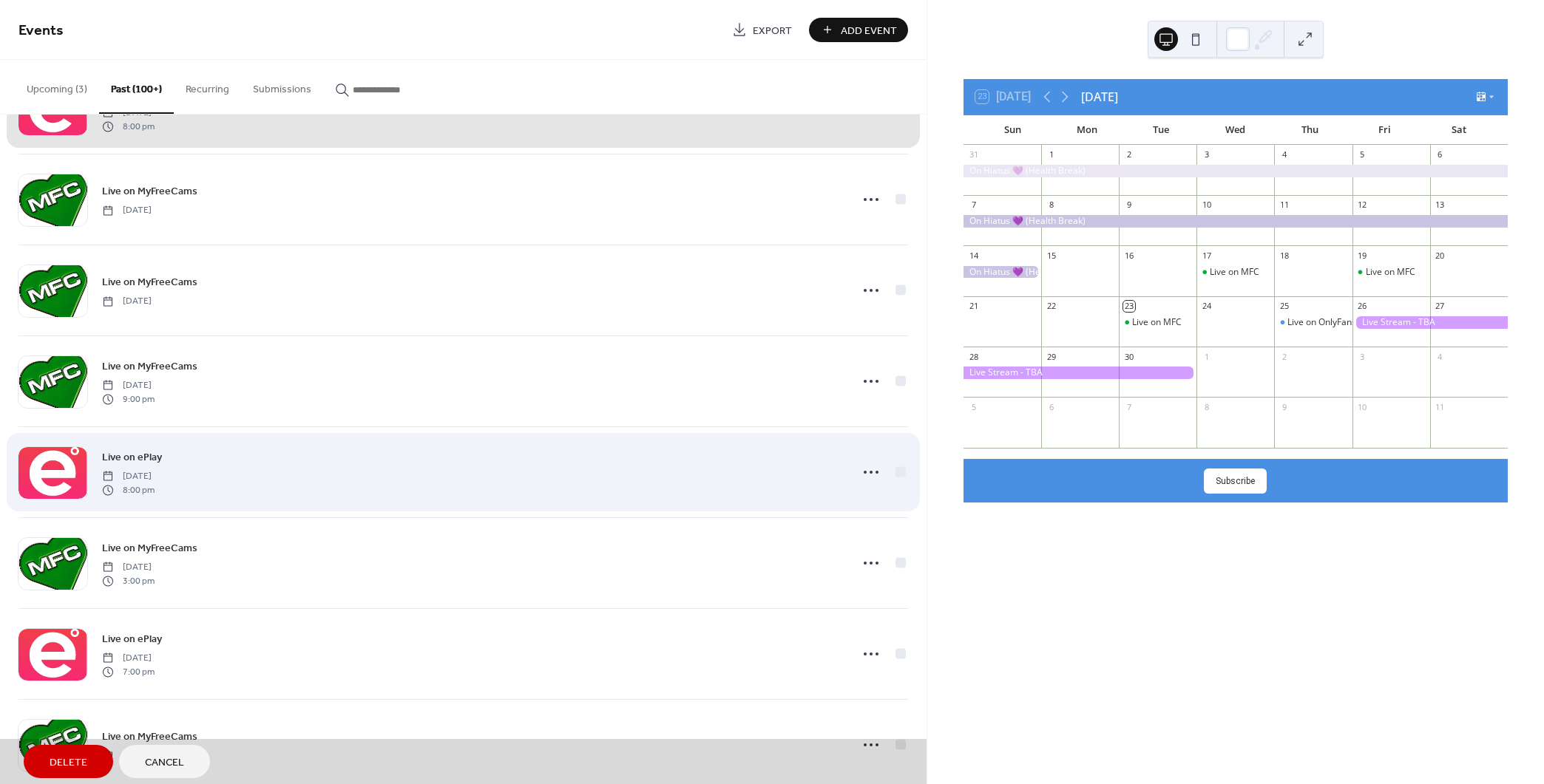
scroll to position [6098, 0]
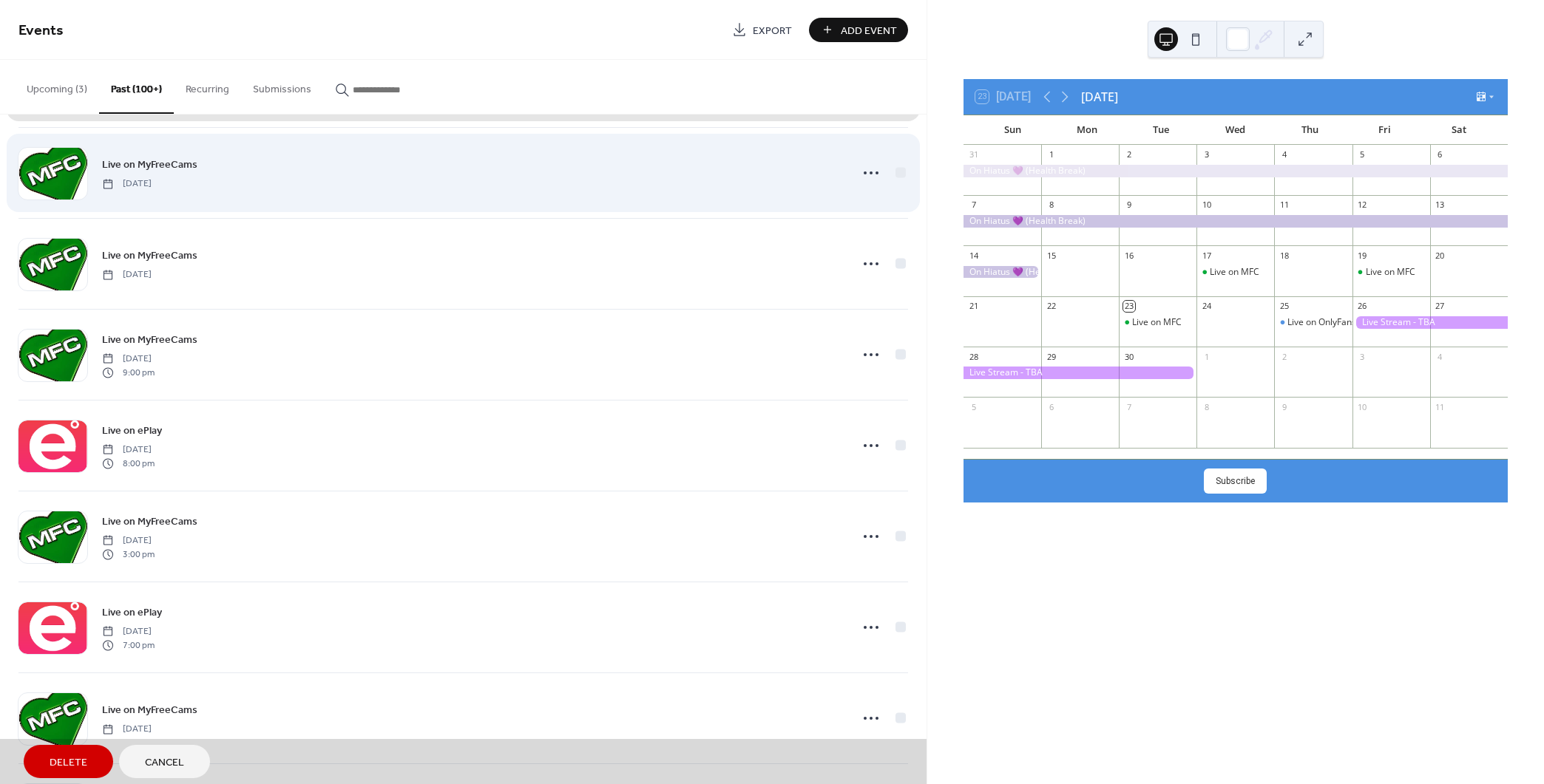
click at [886, 169] on div "Live on MyFreeCams [DATE]" at bounding box center [462, 173] width 890 height 91
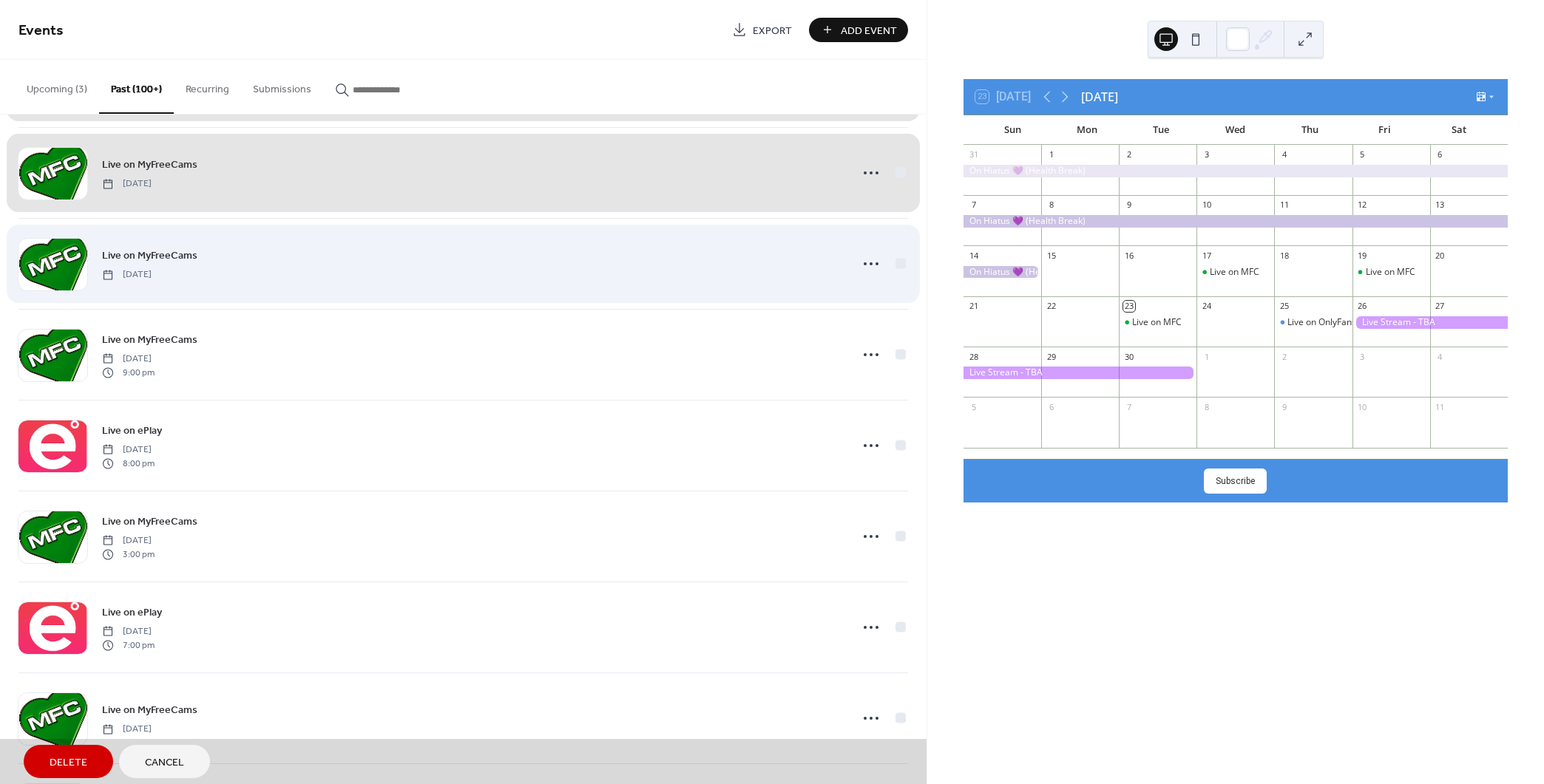
drag, startPoint x: 902, startPoint y: 256, endPoint x: 899, endPoint y: 297, distance: 41.1
click at [902, 256] on div "Live on MyFreeCams [DATE]" at bounding box center [462, 263] width 890 height 91
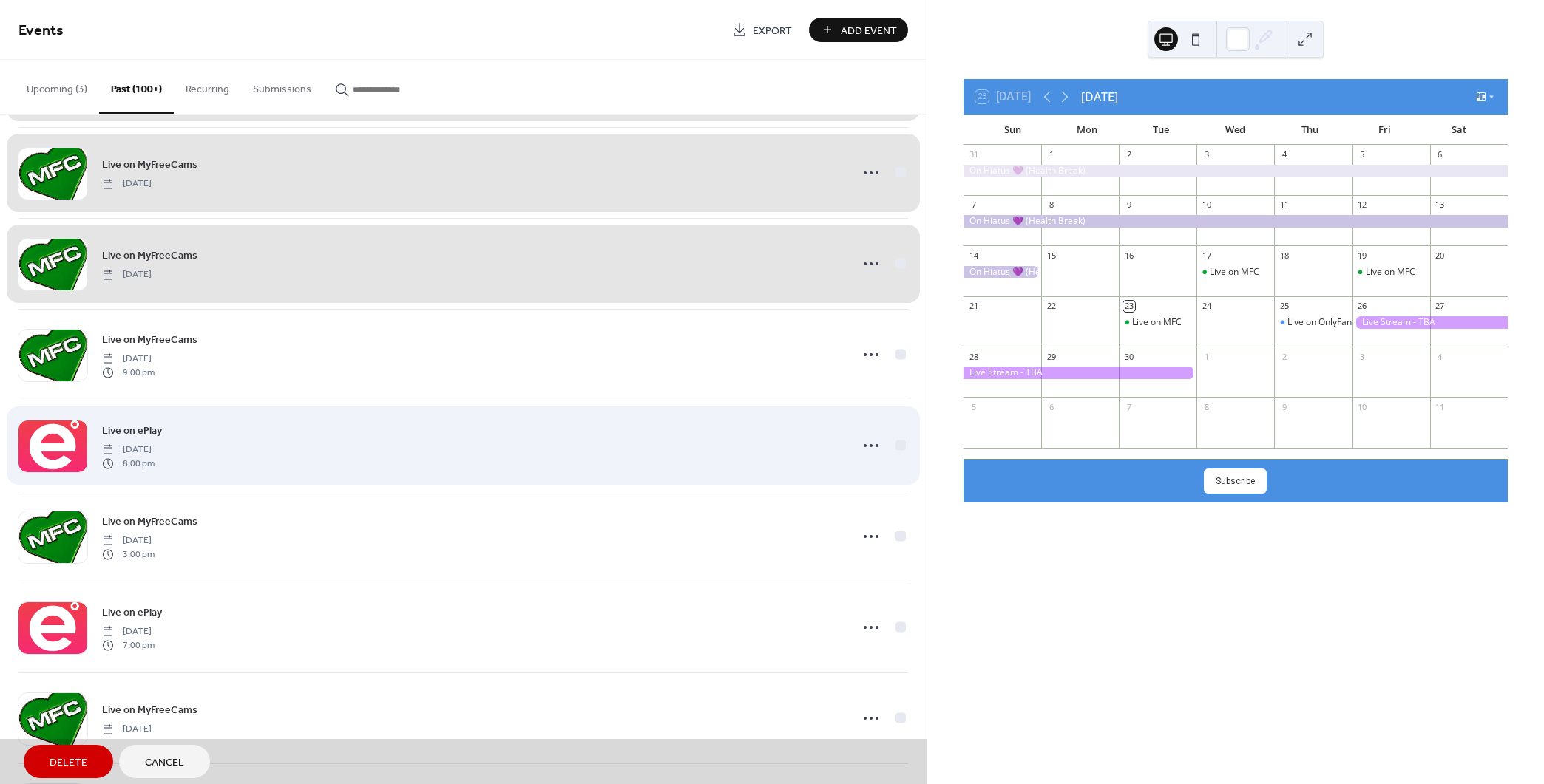
drag, startPoint x: 896, startPoint y: 346, endPoint x: 894, endPoint y: 405, distance: 59.0
click at [896, 348] on div "Live on MyFreeCams [DATE] 9:00 pm" at bounding box center [462, 355] width 890 height 91
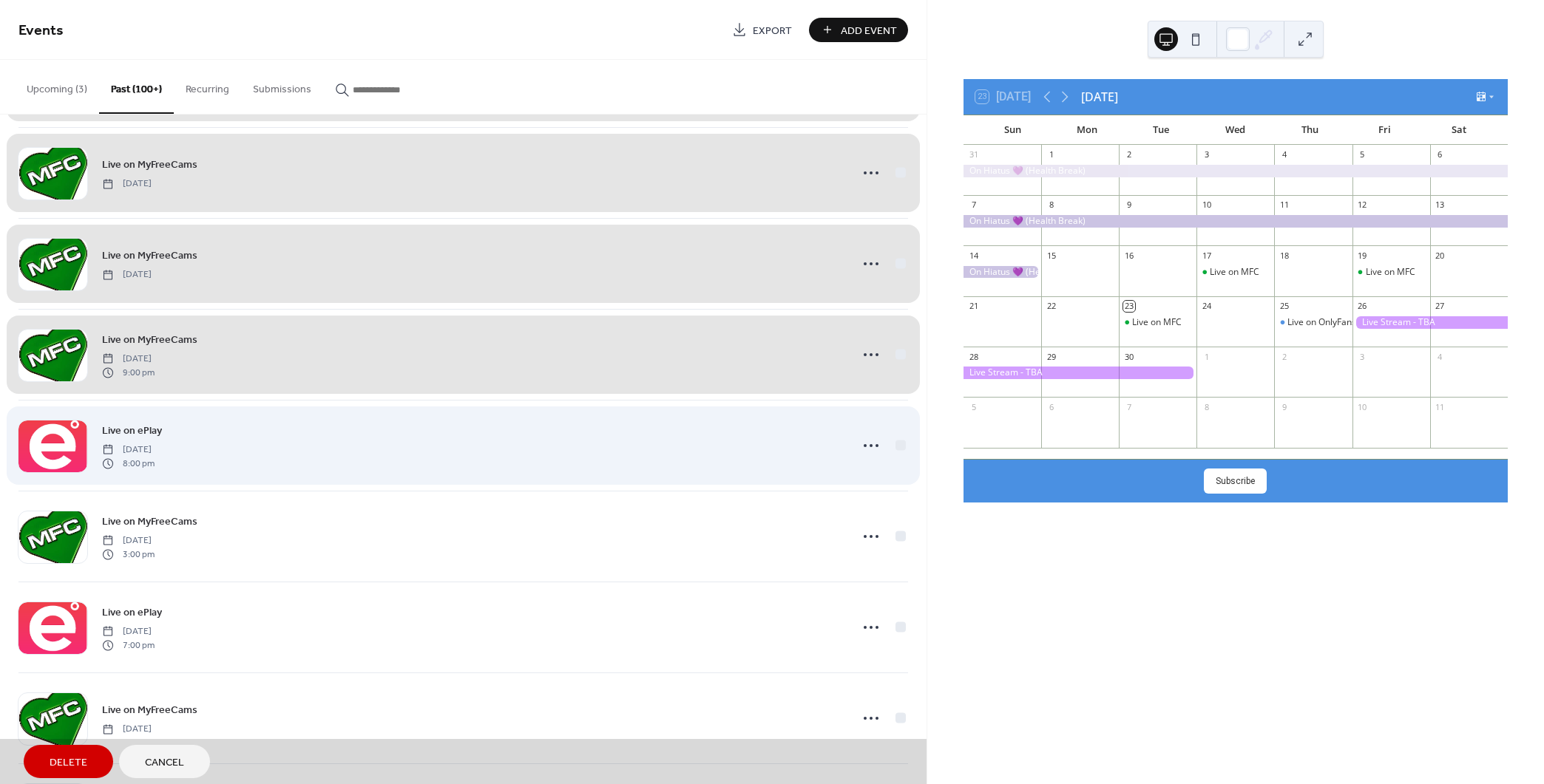
drag, startPoint x: 891, startPoint y: 435, endPoint x: 892, endPoint y: 472, distance: 37.0
click at [890, 436] on div "Live on ePlay [DATE] 8:00 pm" at bounding box center [462, 446] width 890 height 91
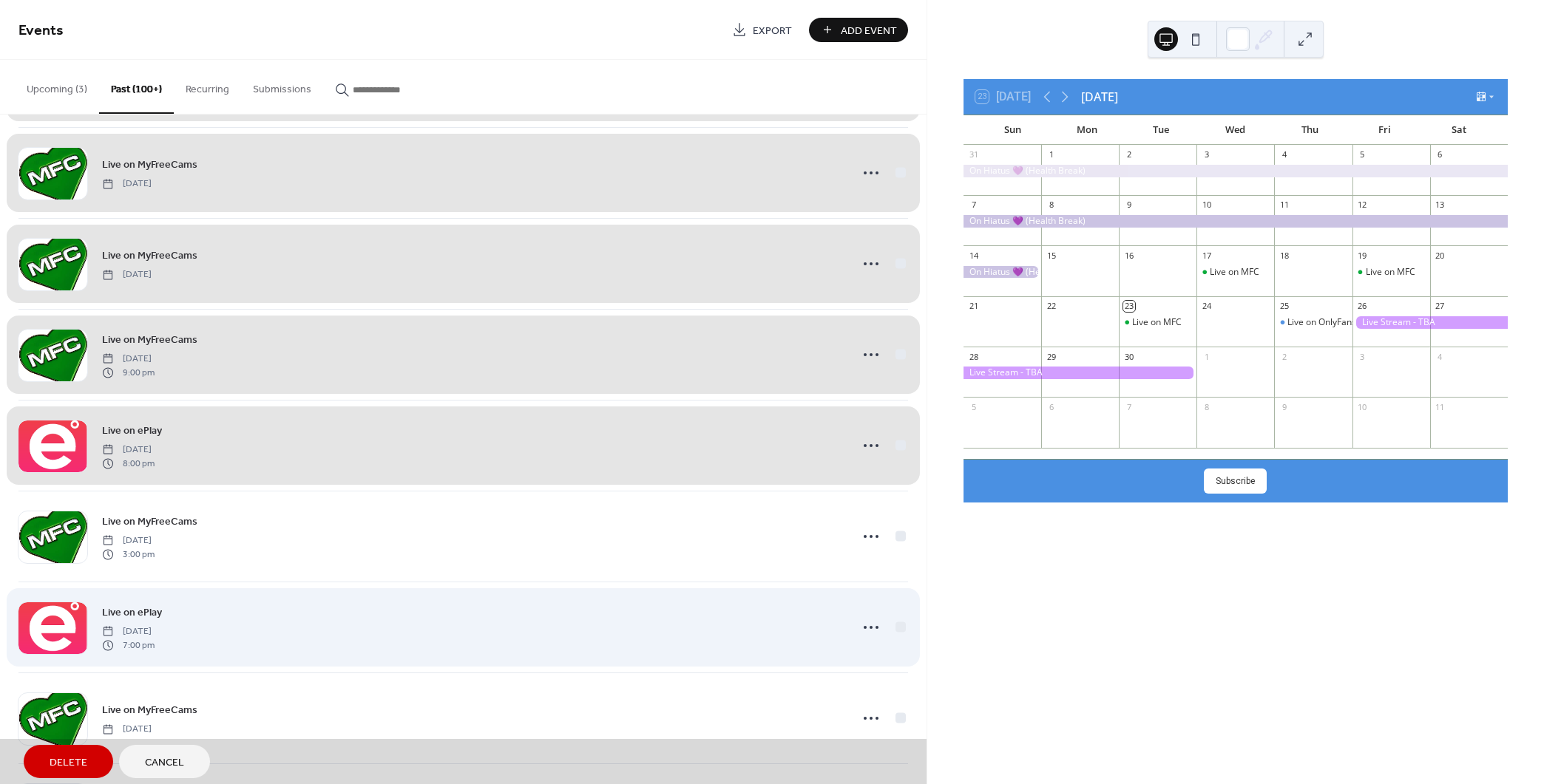
click at [894, 533] on div "Live on MyFreeCams [DATE] 3:00 pm" at bounding box center [462, 536] width 890 height 91
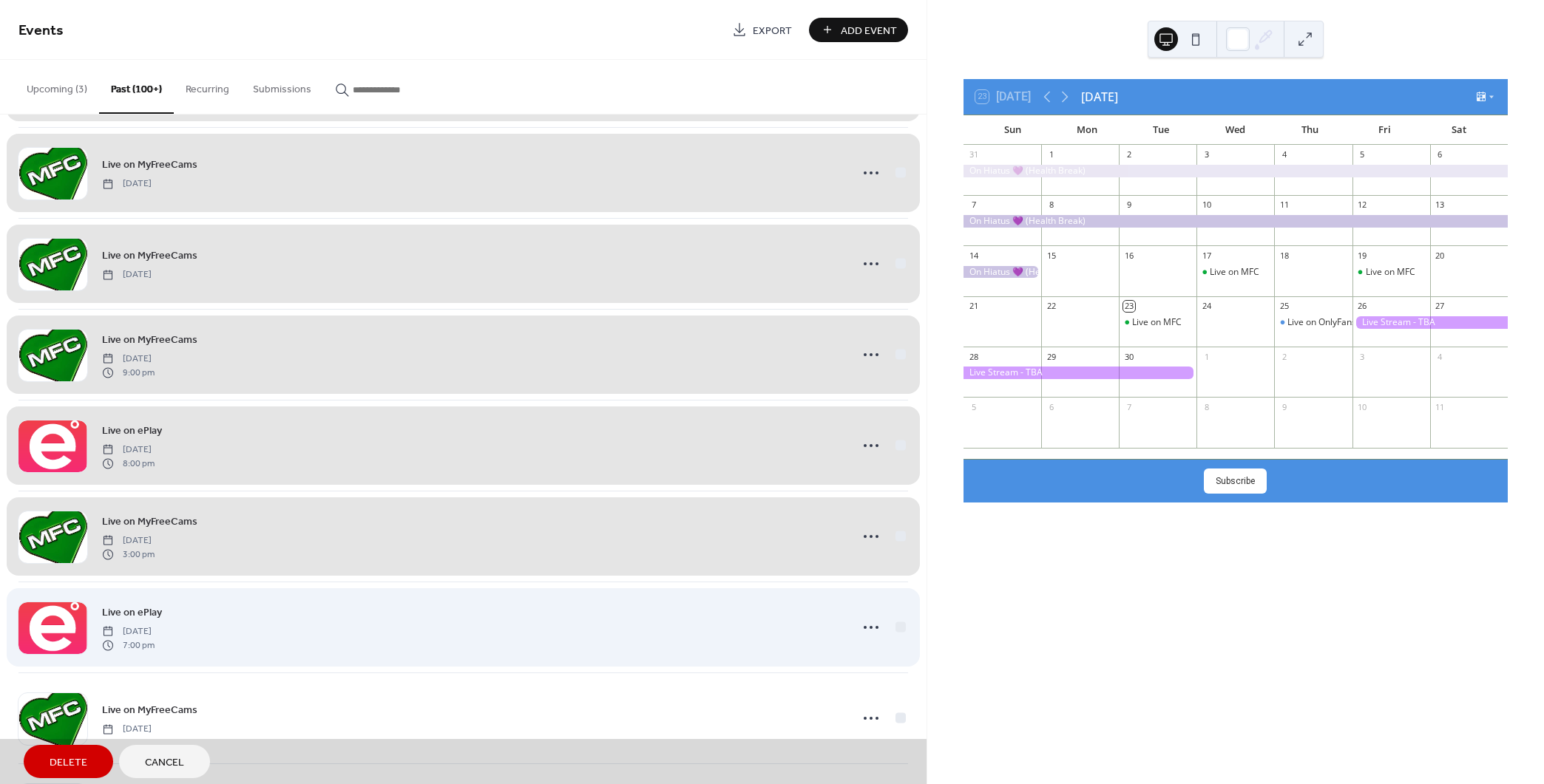
click at [893, 626] on div "Live on ePlay [DATE] 7:00 pm" at bounding box center [462, 627] width 890 height 91
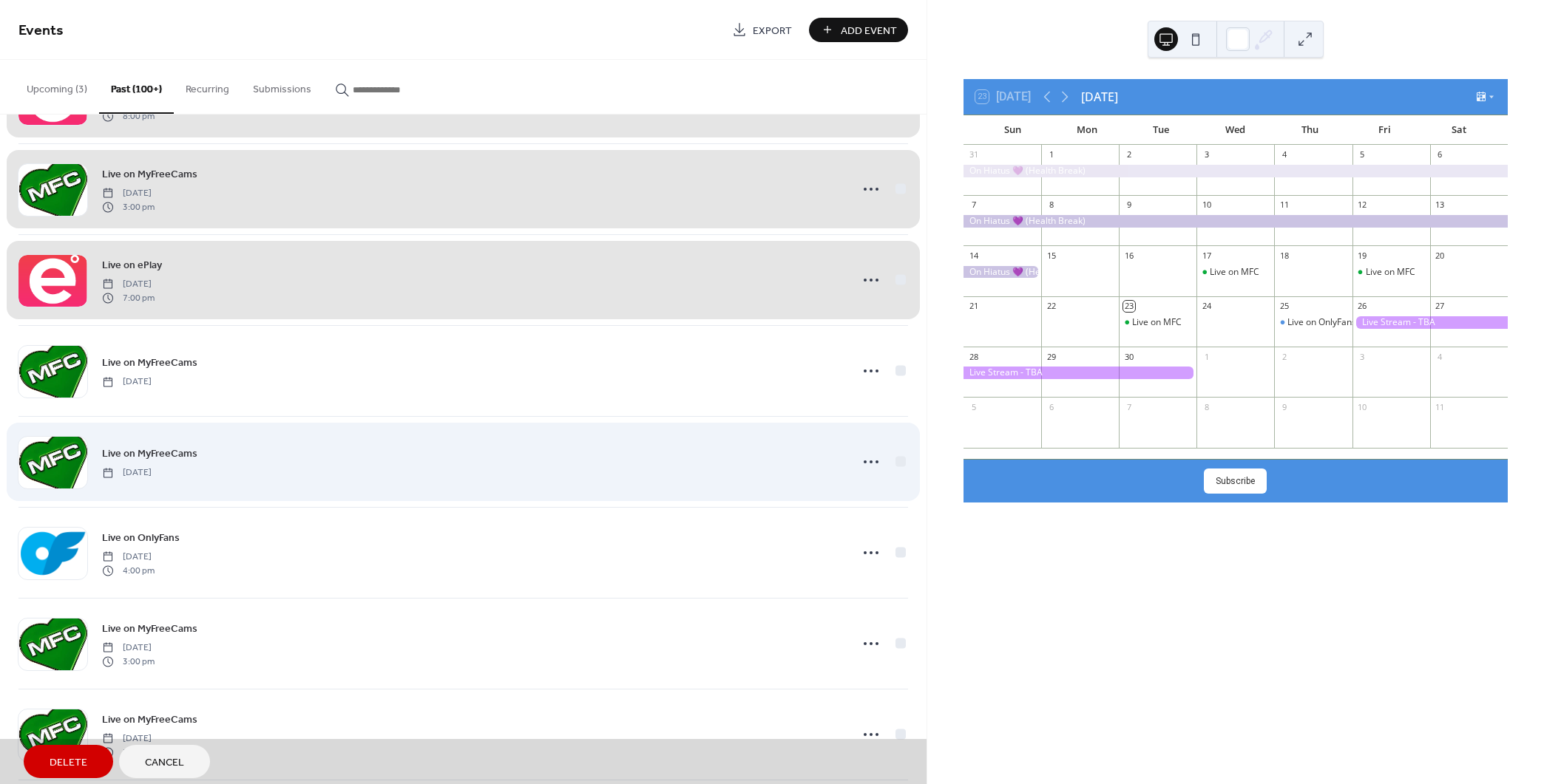
scroll to position [6541, 0]
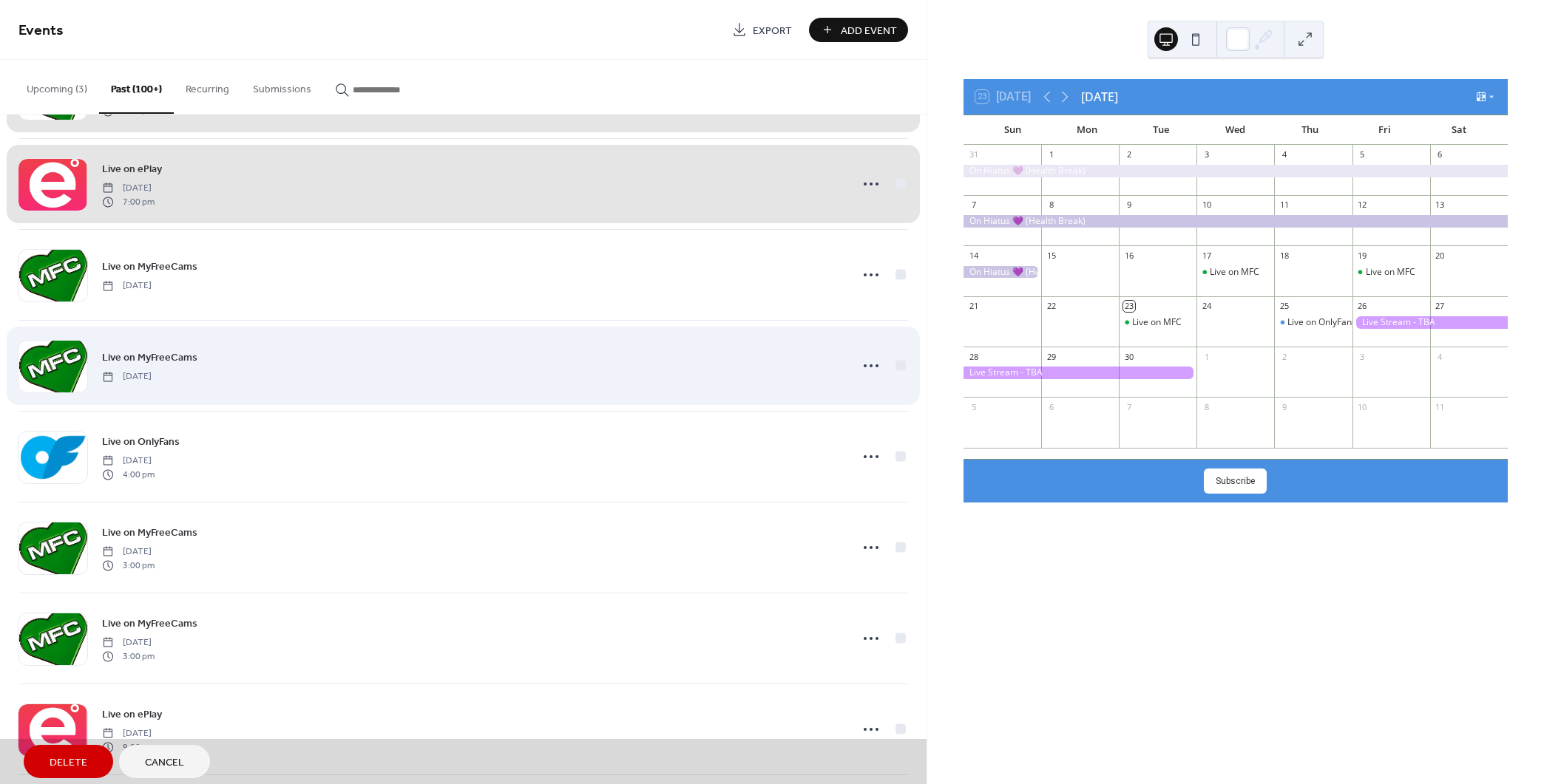
click at [897, 268] on div "Live on MyFreeCams [DATE]" at bounding box center [462, 275] width 890 height 91
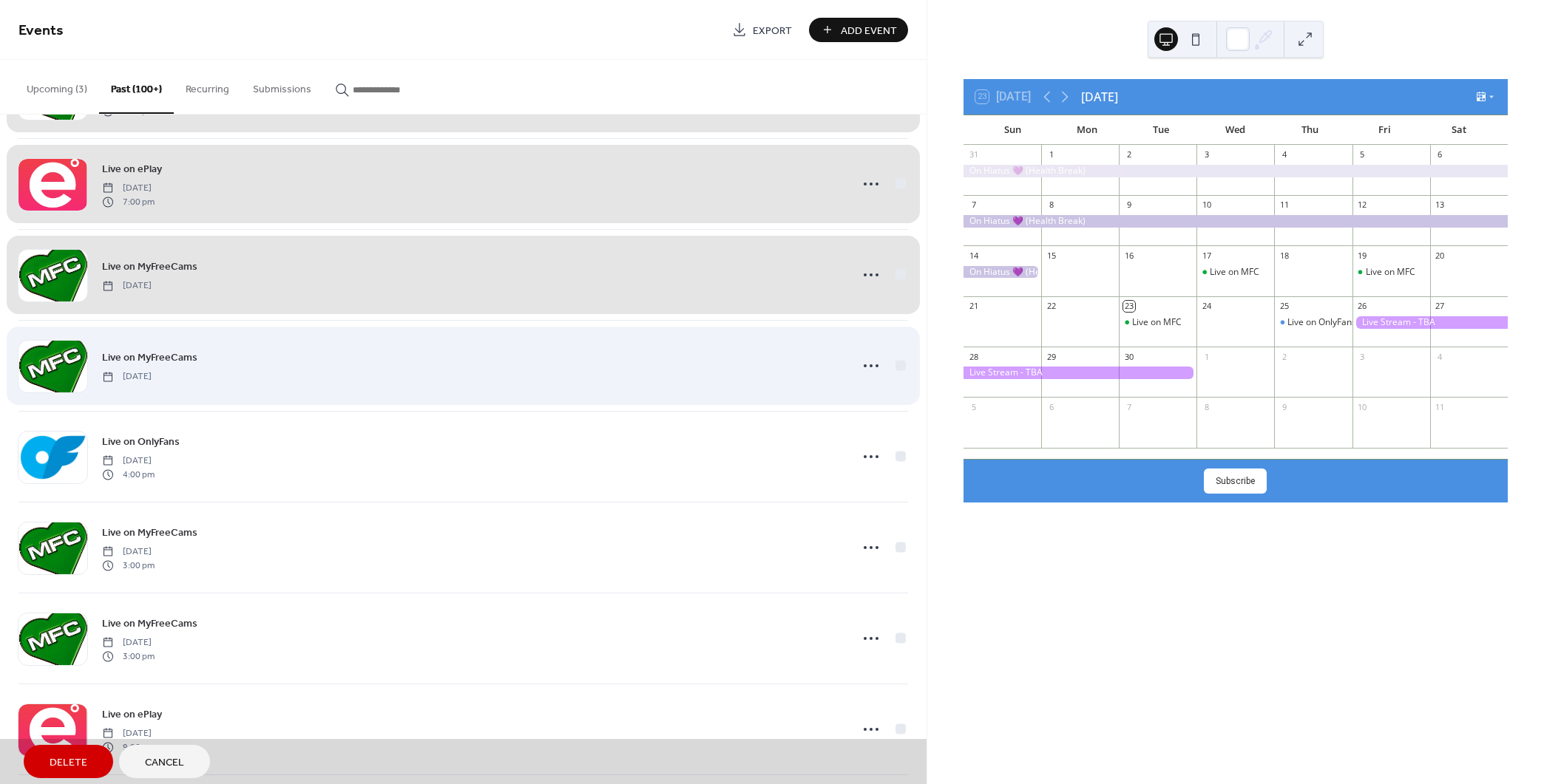
click at [896, 360] on div "Live on MyFreeCams [DATE]" at bounding box center [462, 366] width 890 height 91
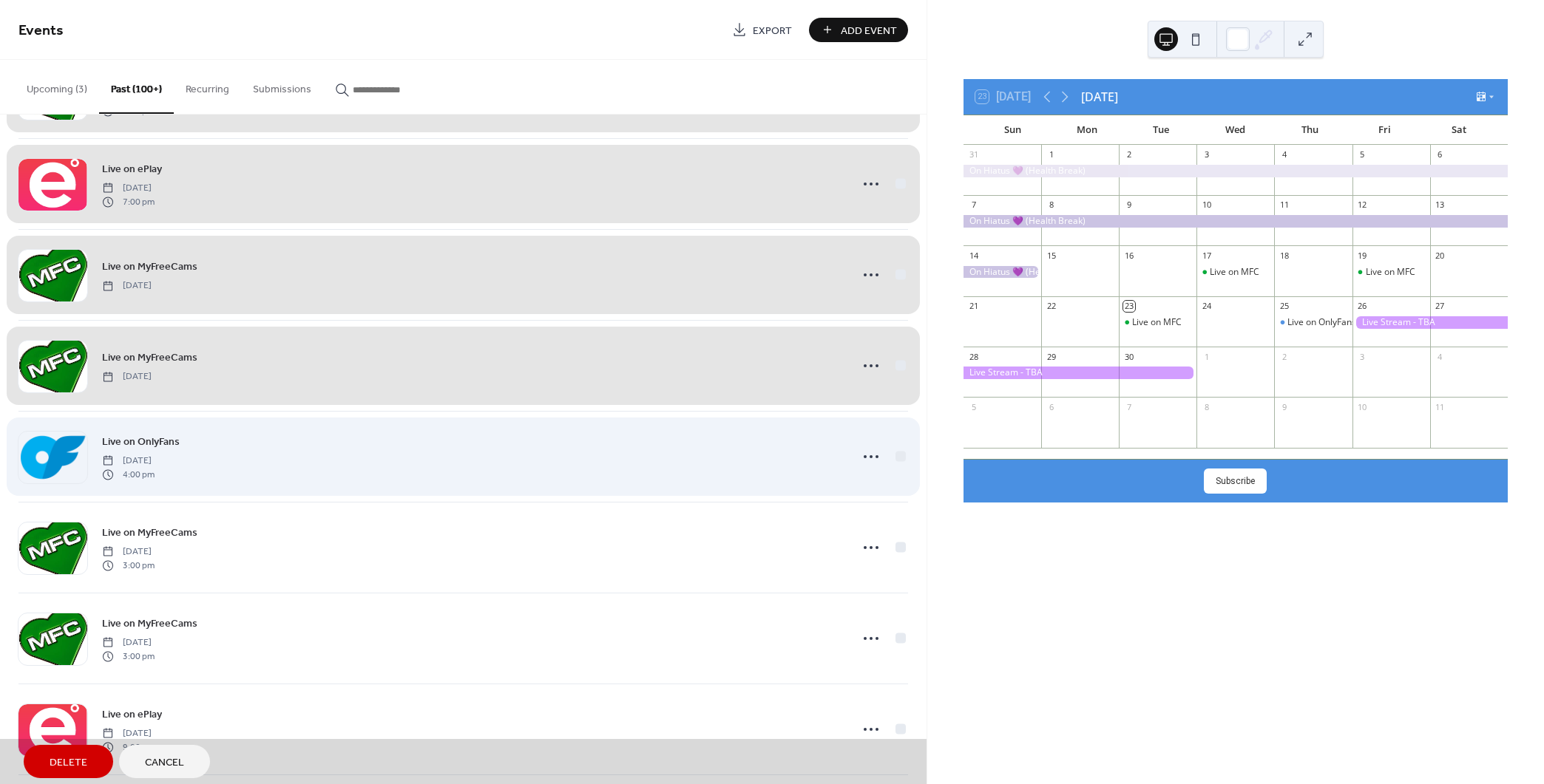
drag, startPoint x: 897, startPoint y: 446, endPoint x: 882, endPoint y: 457, distance: 18.6
click at [896, 447] on div "Live on OnlyFans [DATE] 4:00 pm" at bounding box center [462, 456] width 890 height 91
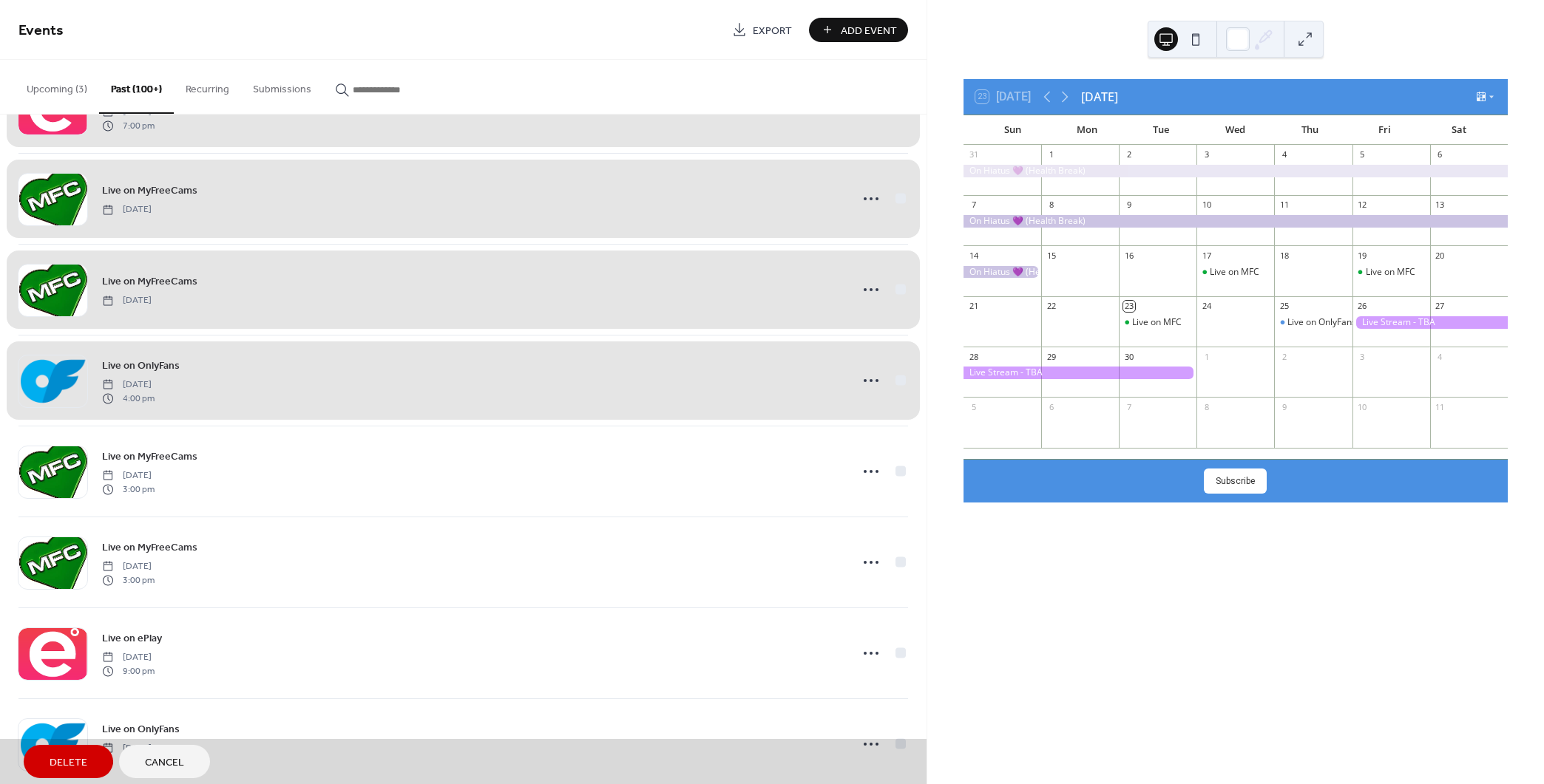
scroll to position [6637, 0]
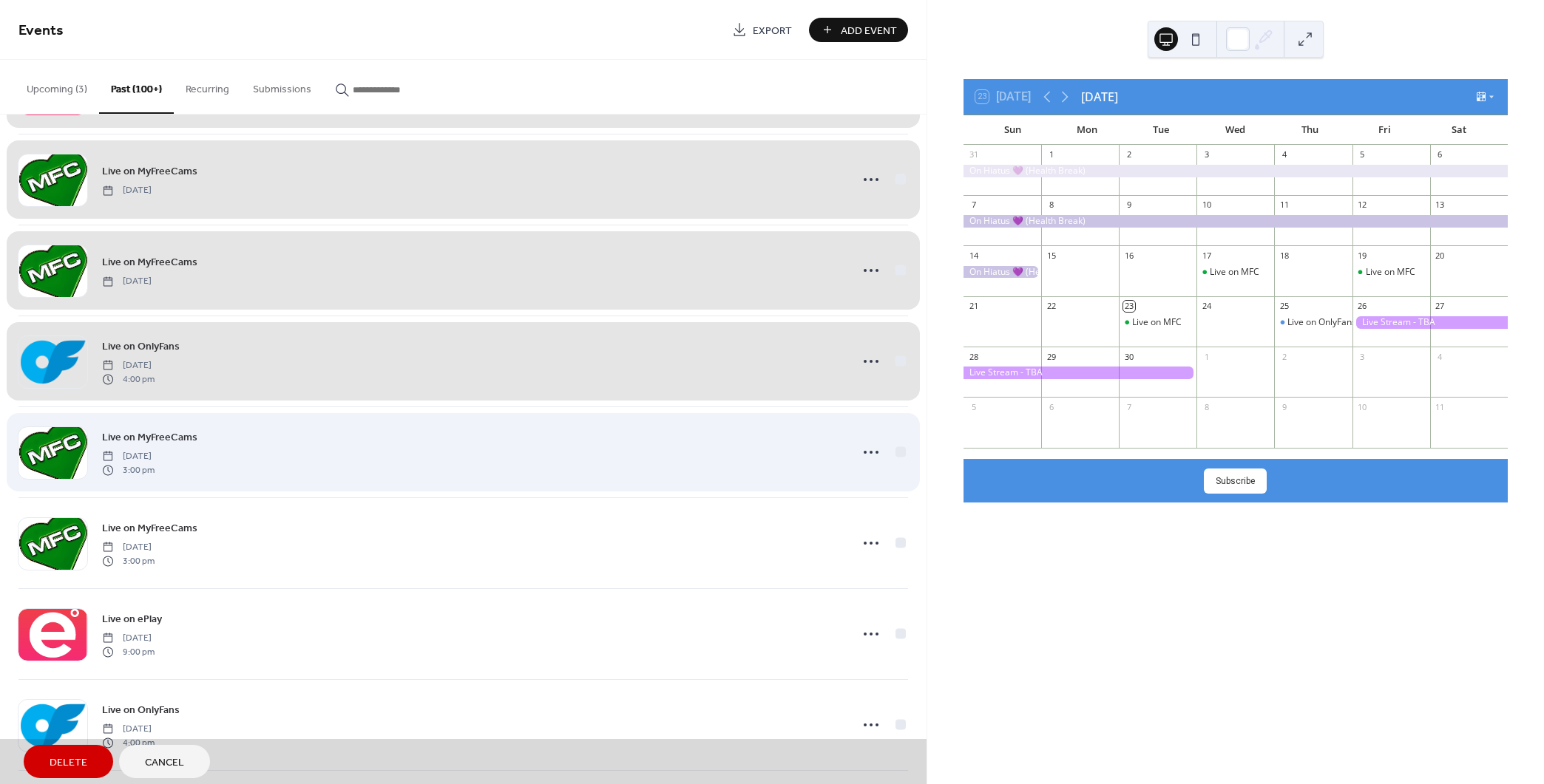
click at [899, 441] on div "Live on MyFreeCams [DATE] 3:00 pm" at bounding box center [462, 452] width 890 height 91
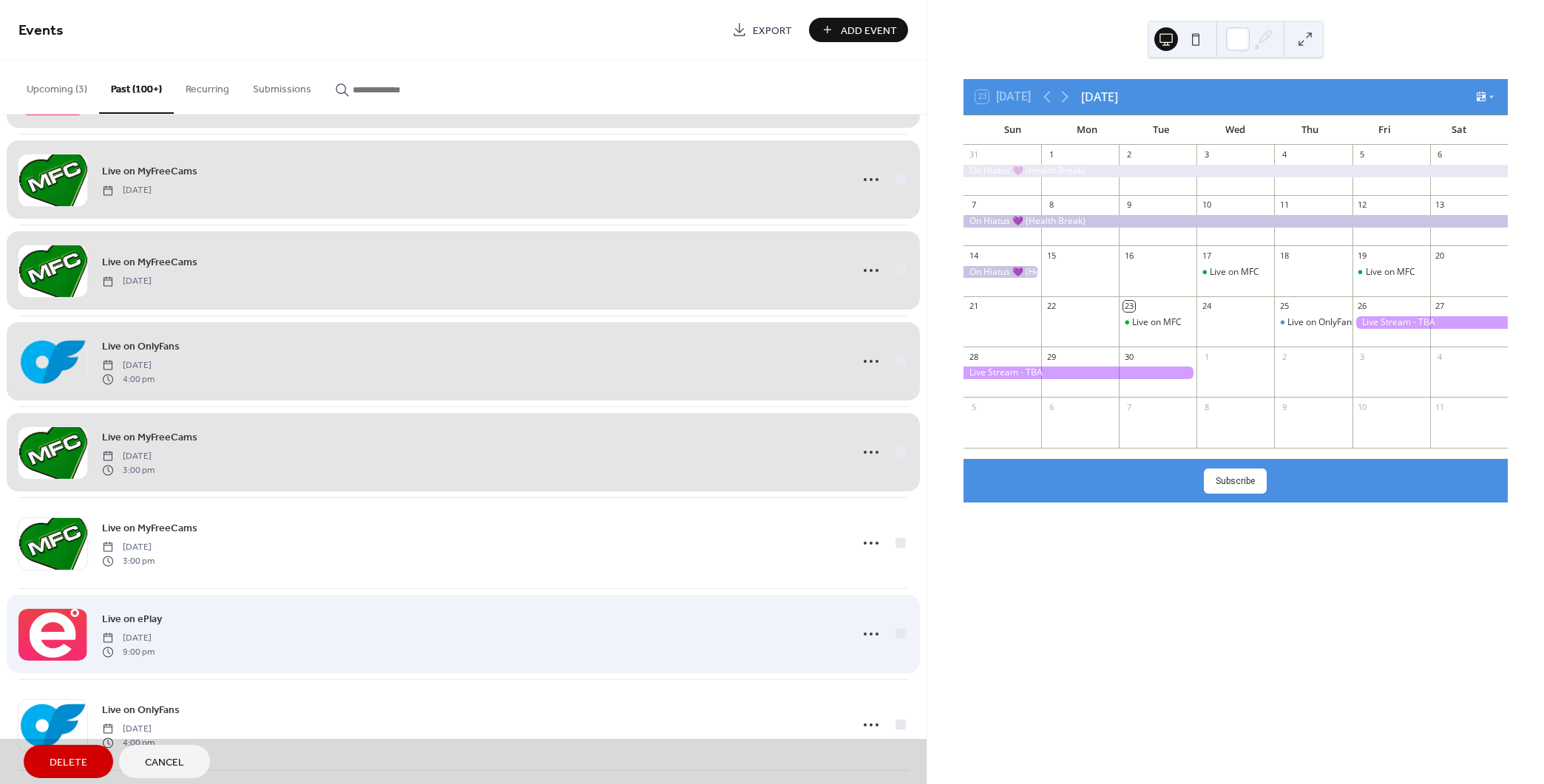
drag, startPoint x: 895, startPoint y: 536, endPoint x: 902, endPoint y: 591, distance: 55.4
click at [896, 536] on div "Live on MyFreeCams [DATE] 3:00 pm" at bounding box center [462, 543] width 890 height 91
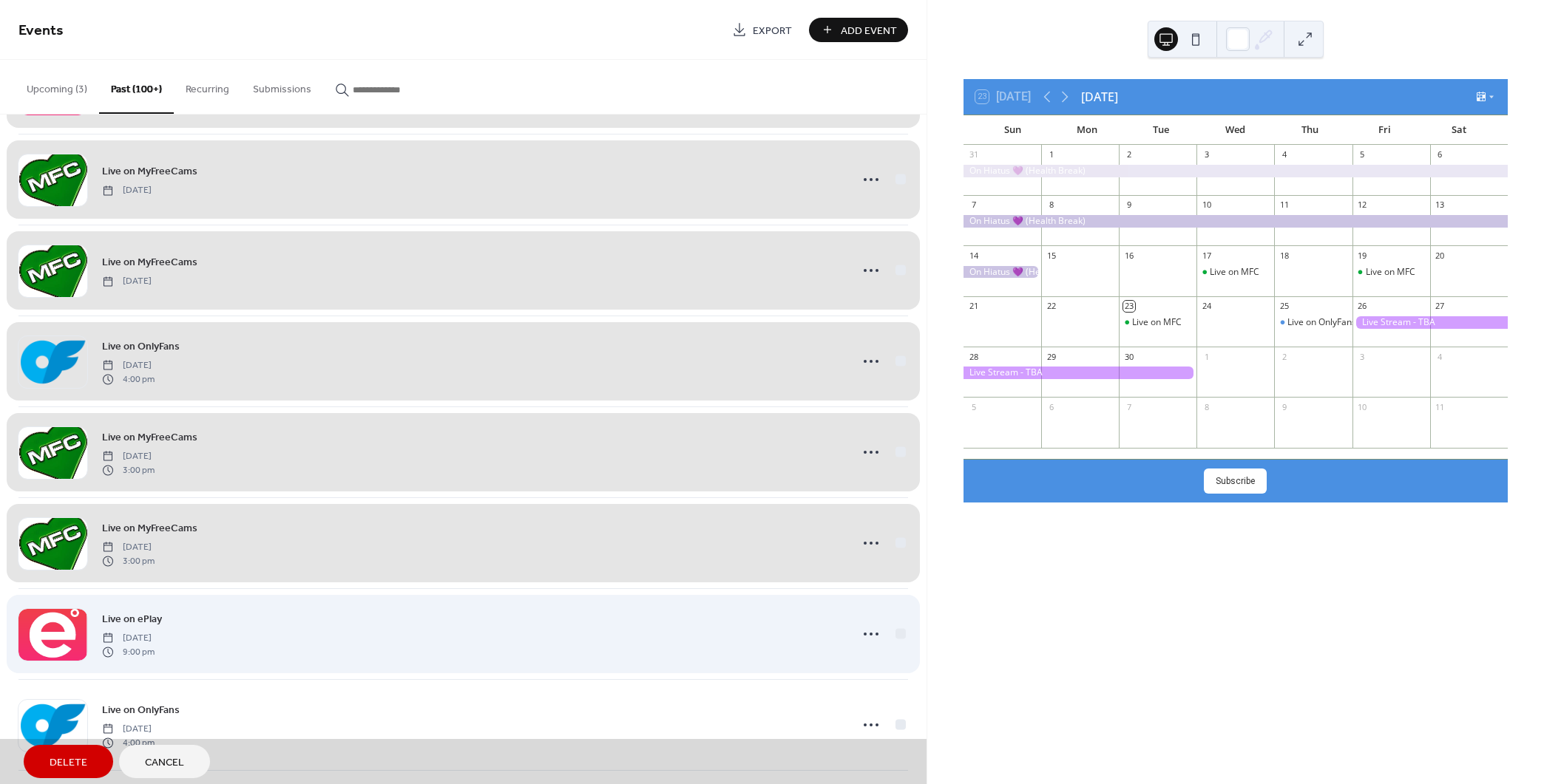
click at [894, 630] on div "Live on ePlay [DATE] 9:00 pm" at bounding box center [462, 633] width 890 height 91
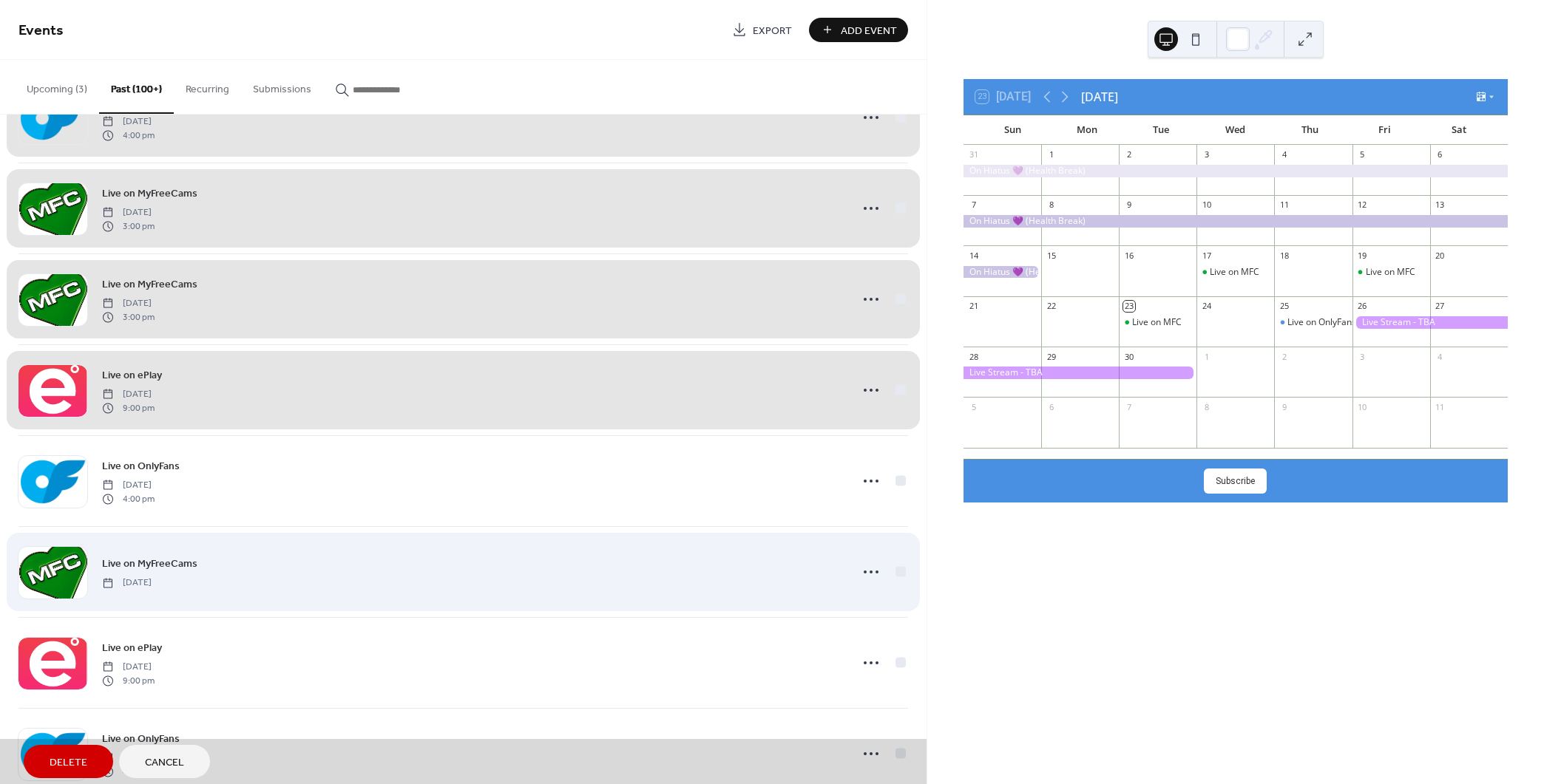
scroll to position [7006, 0]
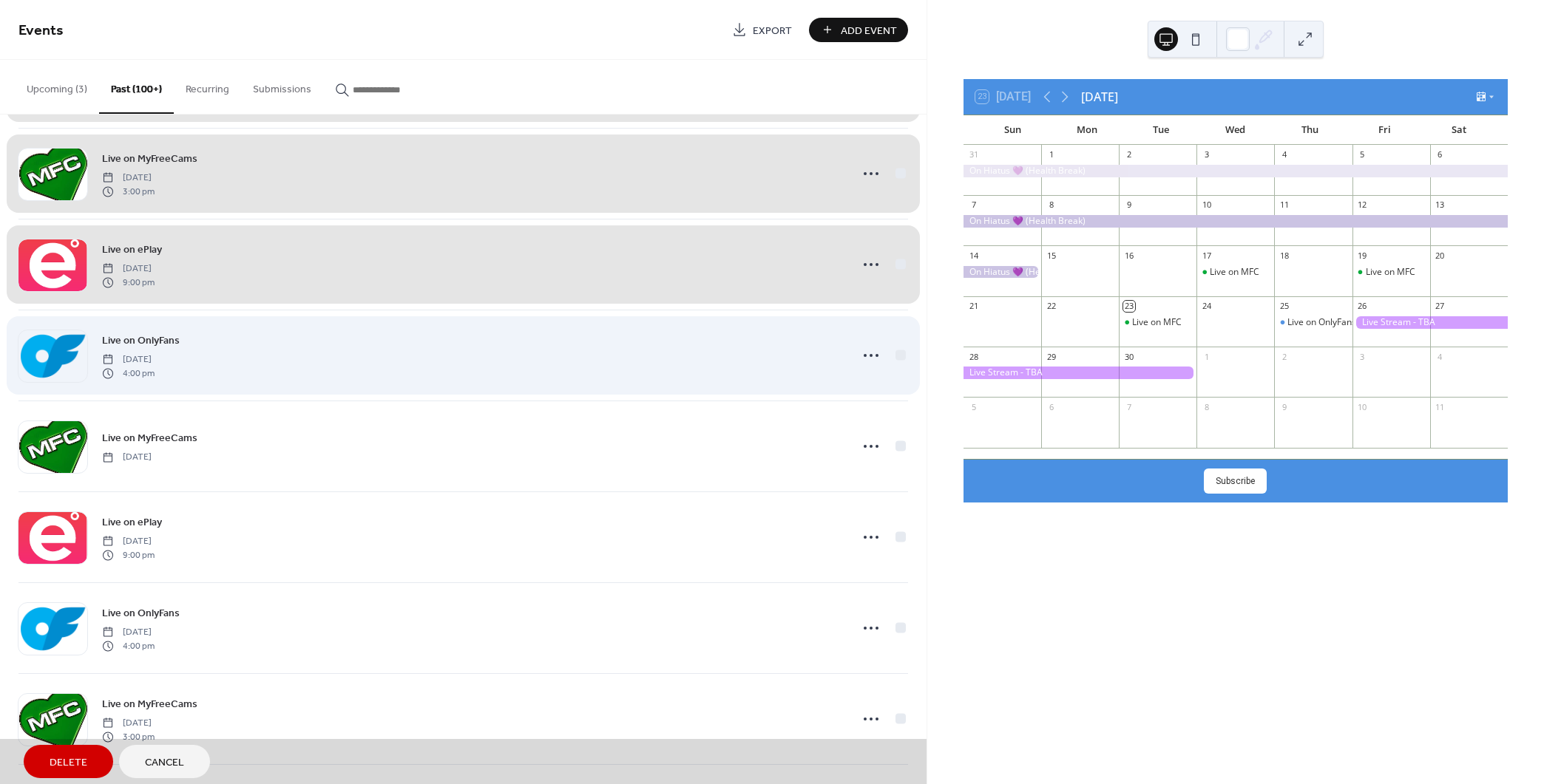
click at [897, 344] on div "Live on OnlyFans [DATE] 4:00 pm" at bounding box center [462, 355] width 890 height 91
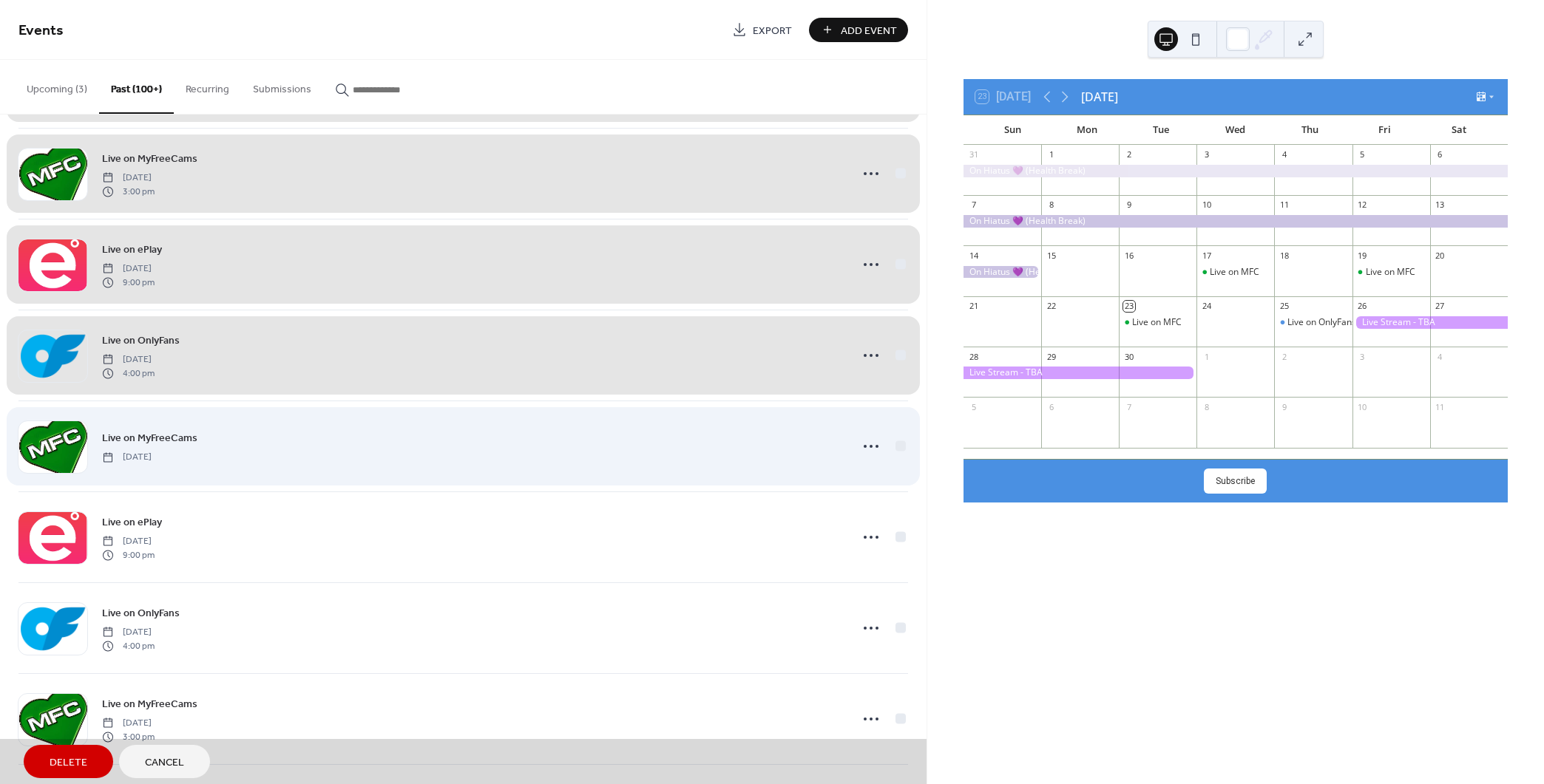
click at [901, 440] on div "Live on MyFreeCams [DATE]" at bounding box center [462, 446] width 890 height 91
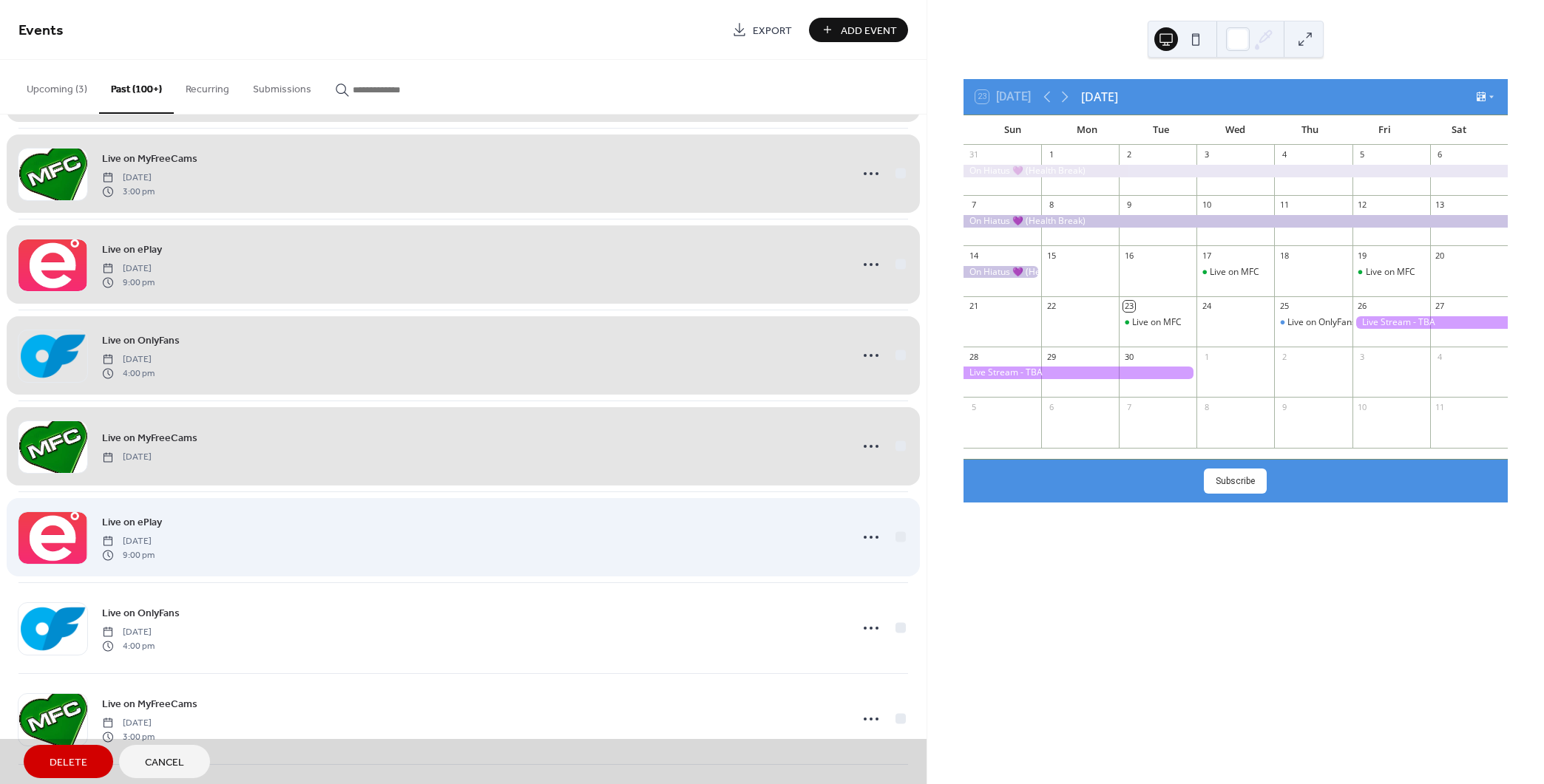
click at [896, 529] on div "Live on ePlay [DATE] 9:00 pm" at bounding box center [462, 537] width 890 height 91
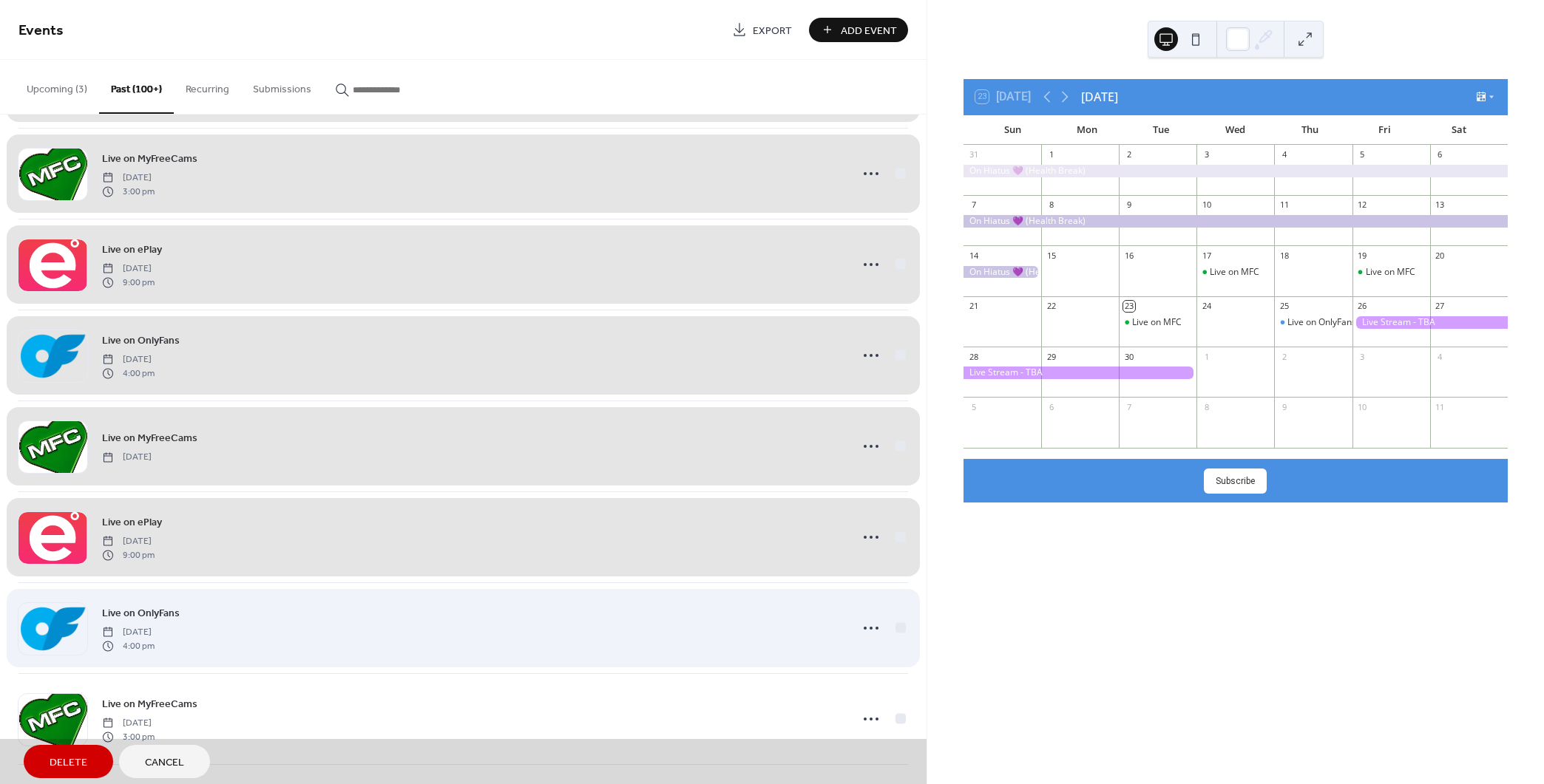
click at [896, 615] on div "Live on OnlyFans [DATE] 4:00 pm" at bounding box center [462, 628] width 890 height 91
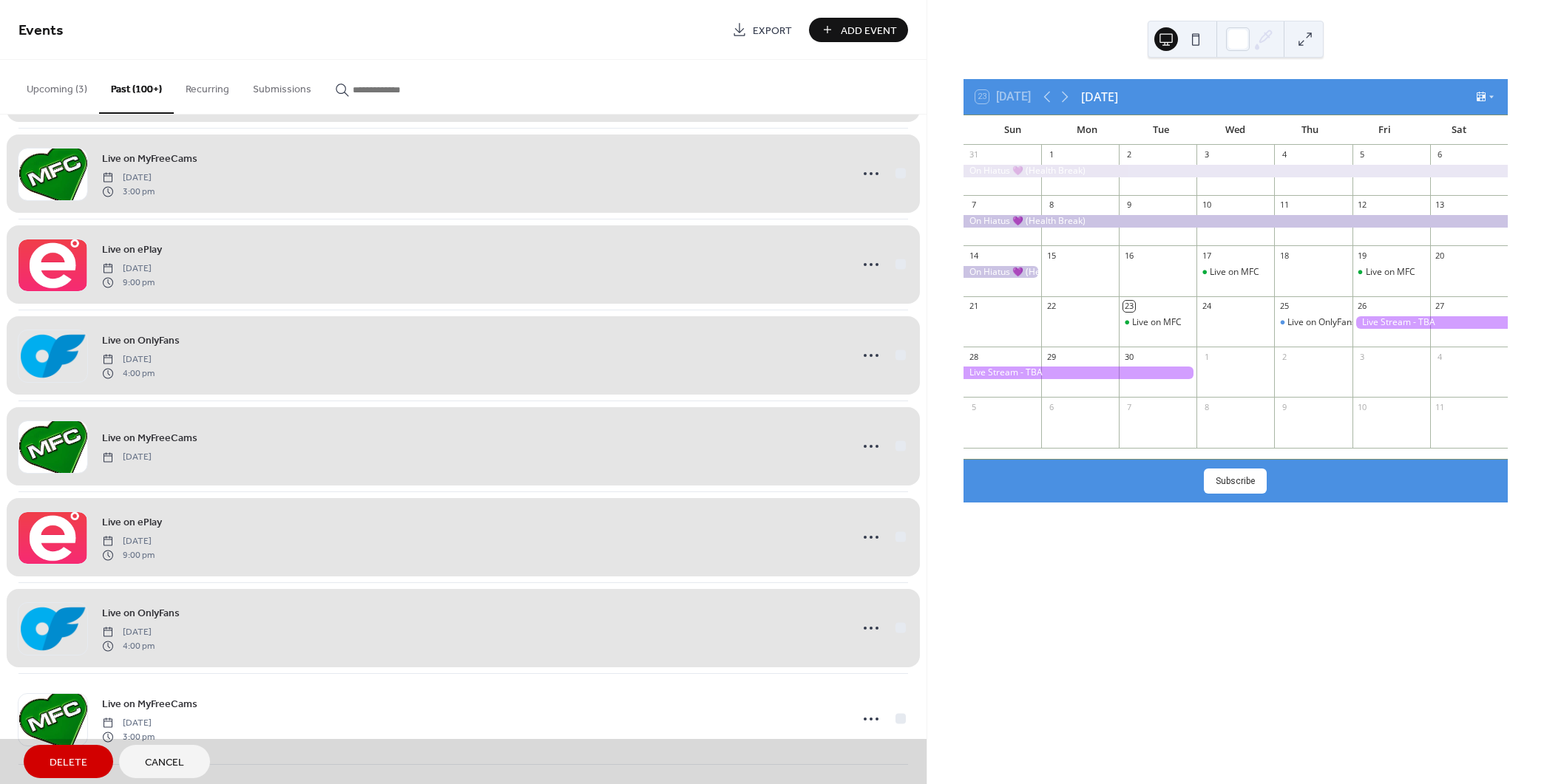
click at [896, 615] on div "Live on OnlyFans [DATE] 4:00 pm" at bounding box center [462, 628] width 890 height 91
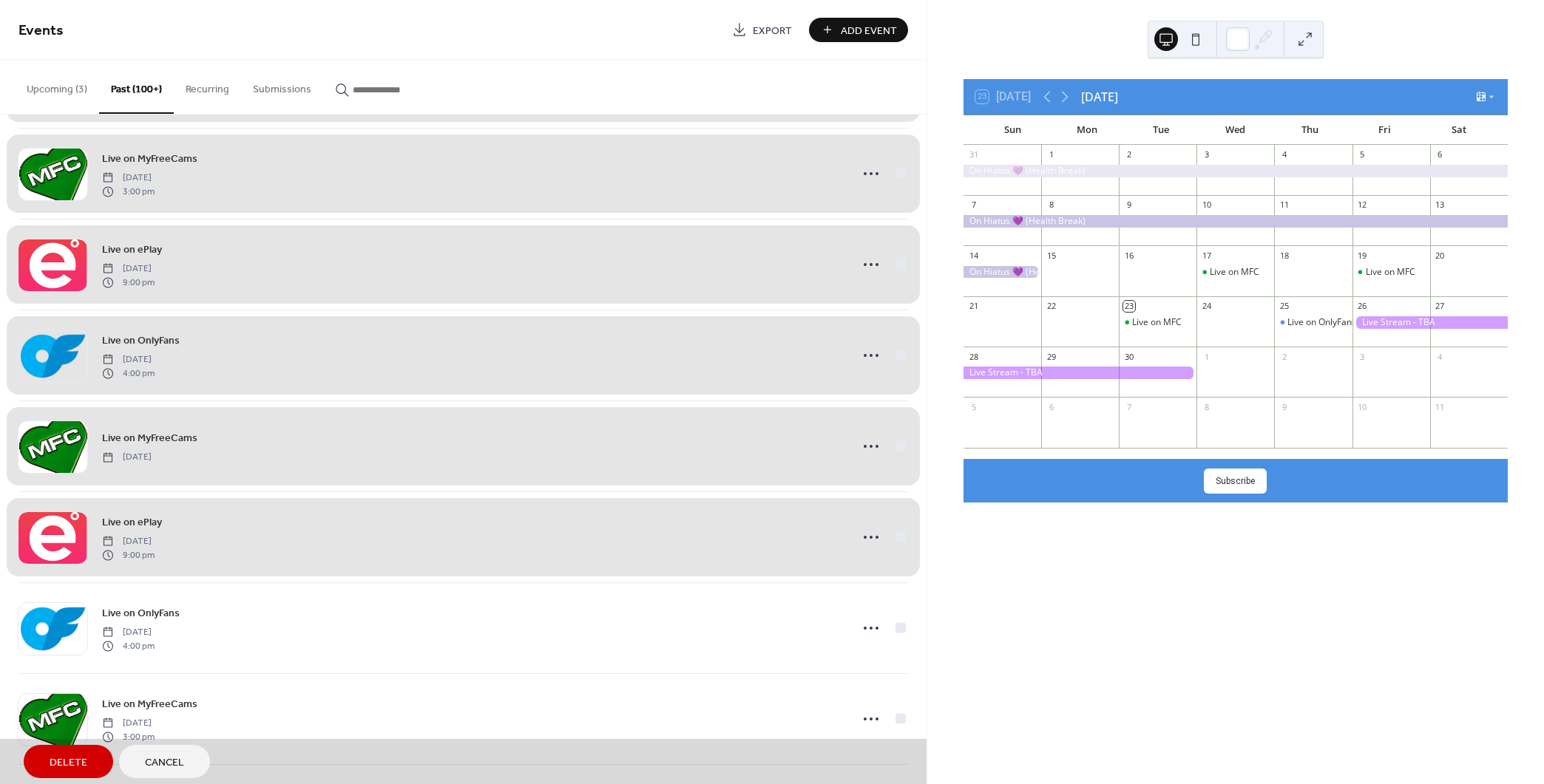
click at [898, 526] on div "Live on ePlay [DATE] 9:00 pm" at bounding box center [462, 537] width 890 height 91
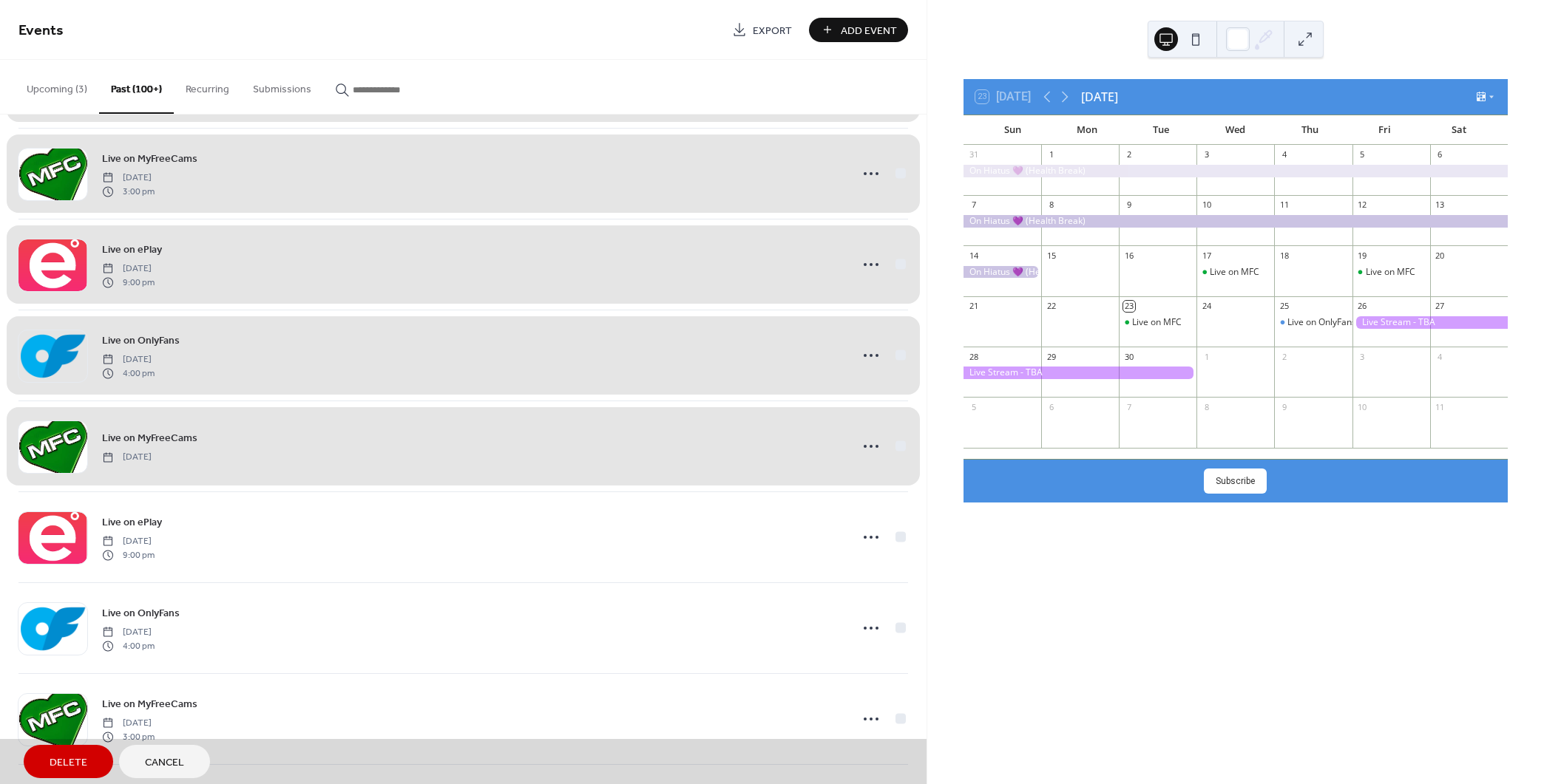
drag, startPoint x: 893, startPoint y: 438, endPoint x: 893, endPoint y: 430, distance: 8.0
click at [894, 434] on div "Live on MyFreeCams [DATE]" at bounding box center [462, 446] width 890 height 91
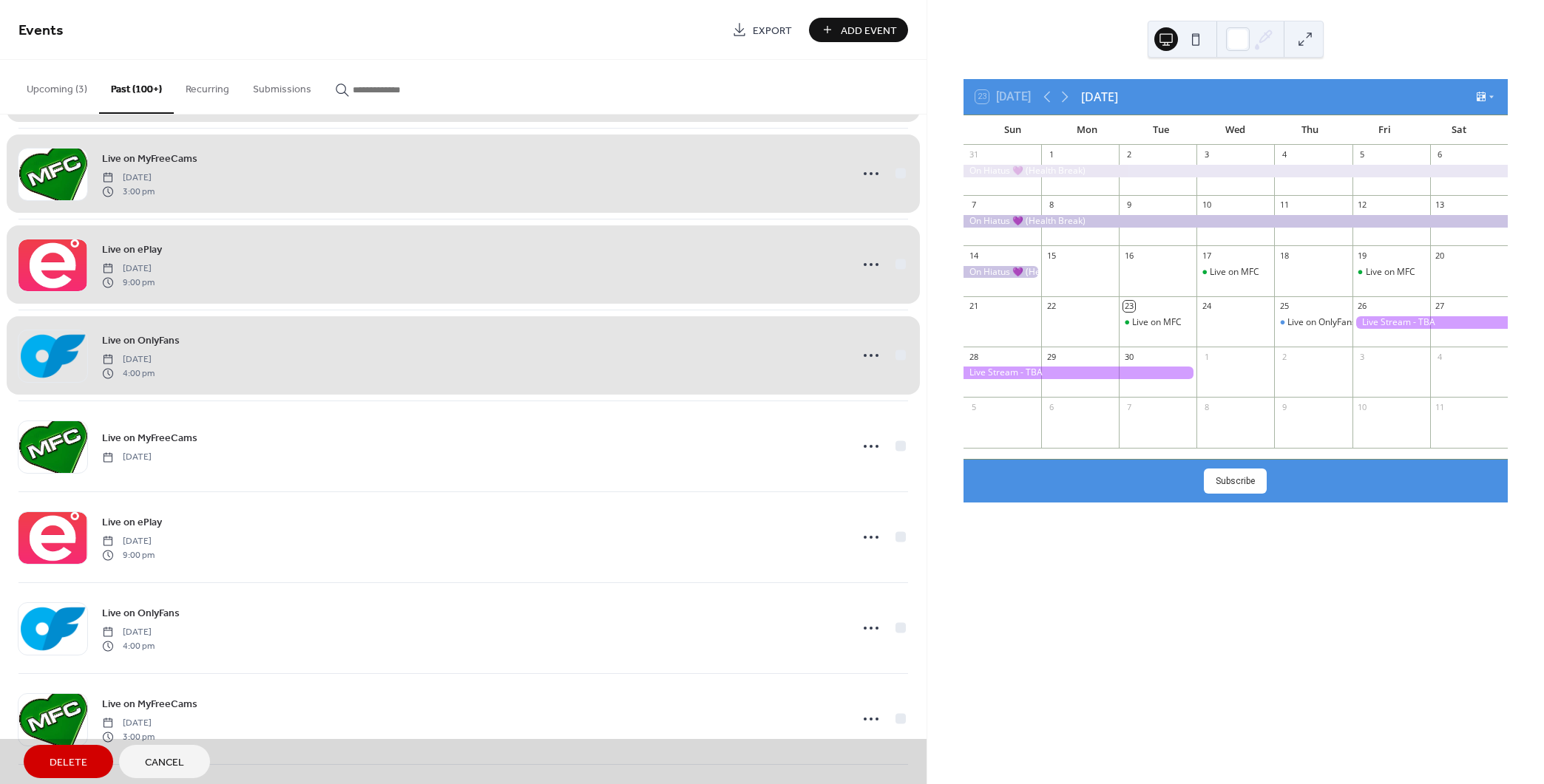
click at [896, 349] on div "Live on OnlyFans [DATE] 4:00 pm" at bounding box center [462, 355] width 890 height 91
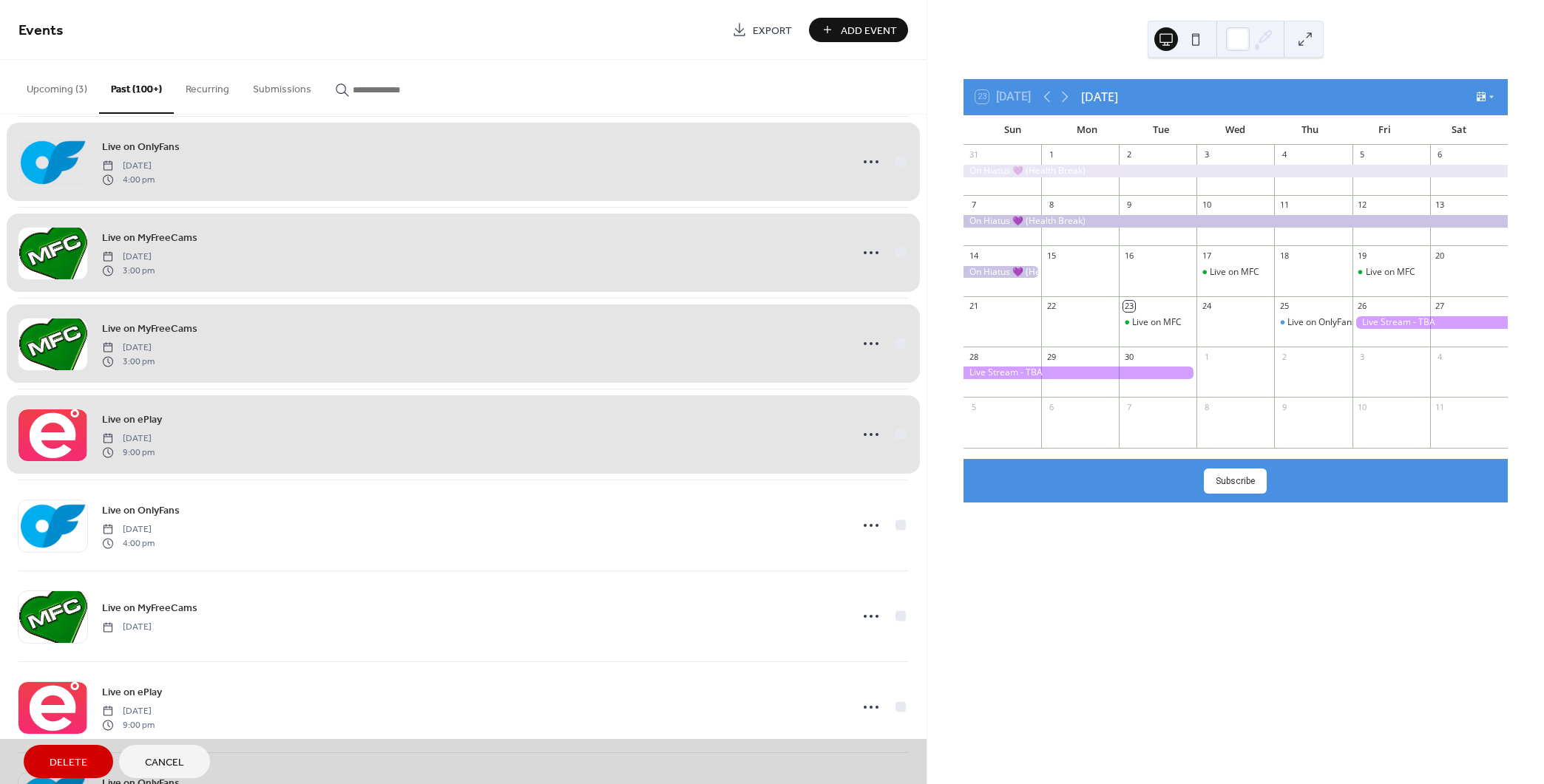
scroll to position [6785, 0]
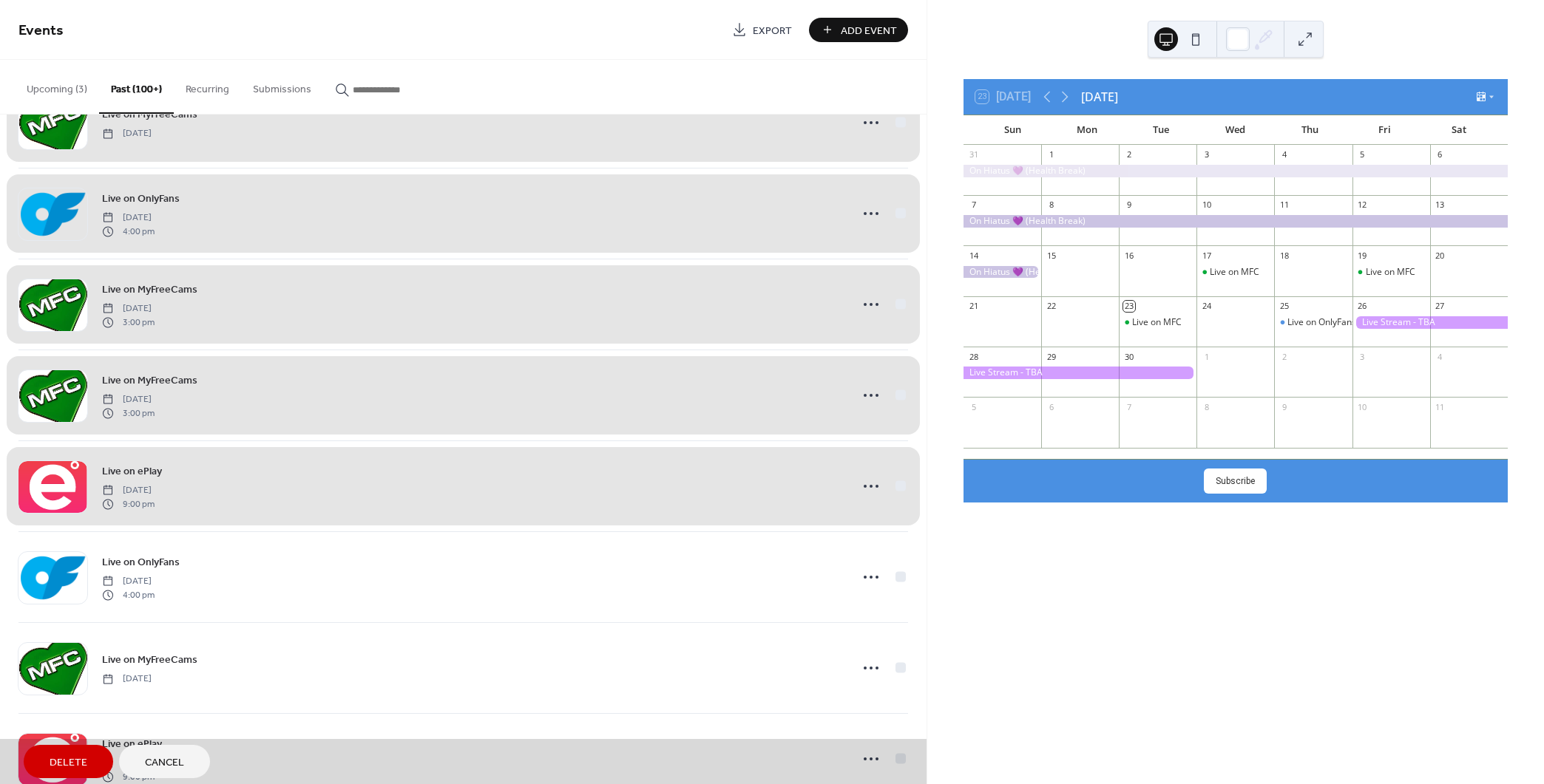
click at [899, 478] on div "Live on ePlay [DATE] 9:00 pm" at bounding box center [462, 486] width 890 height 91
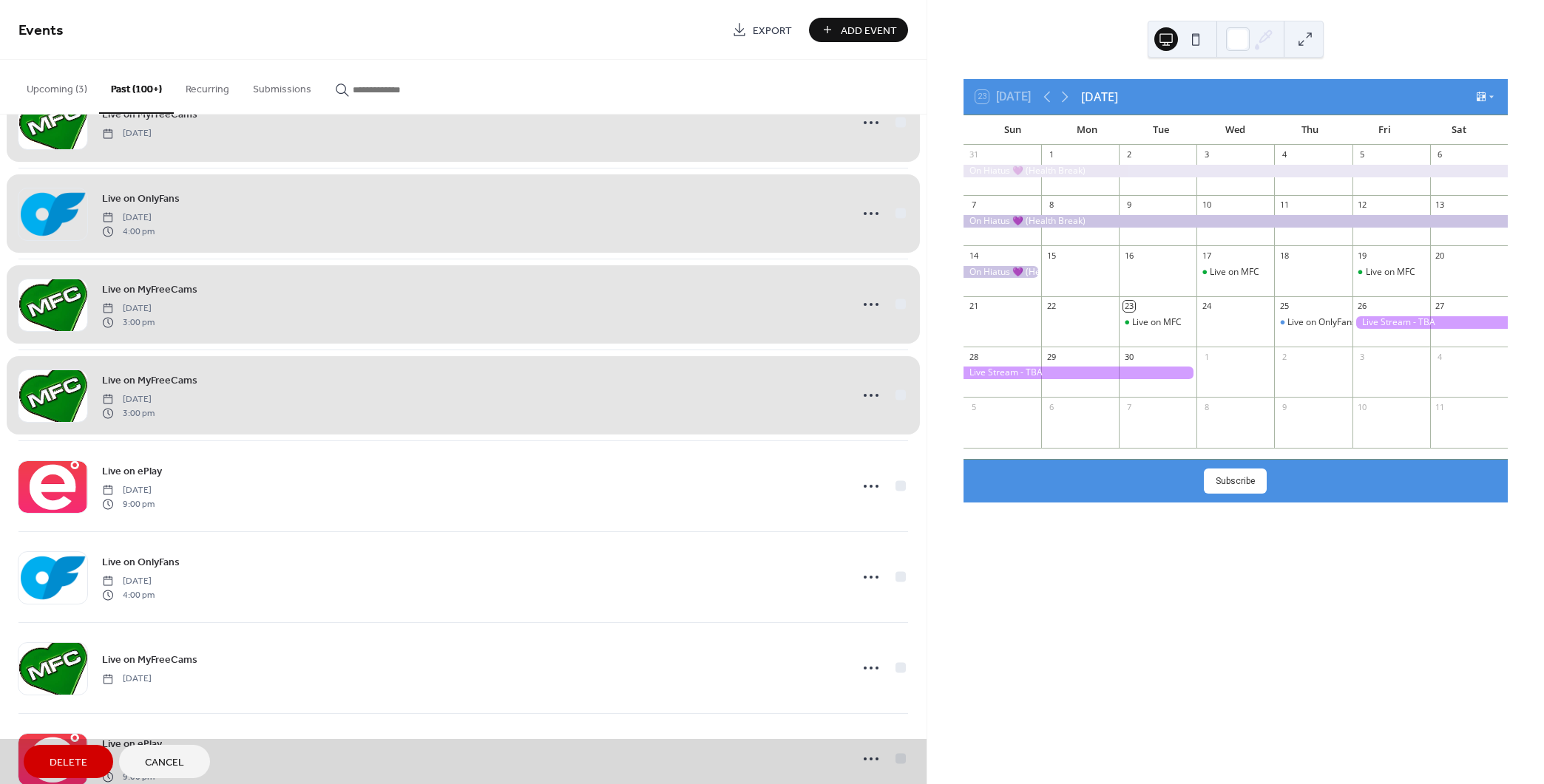
click at [899, 389] on div "Live on MyFreeCams [DATE] 3:00 pm" at bounding box center [462, 395] width 890 height 91
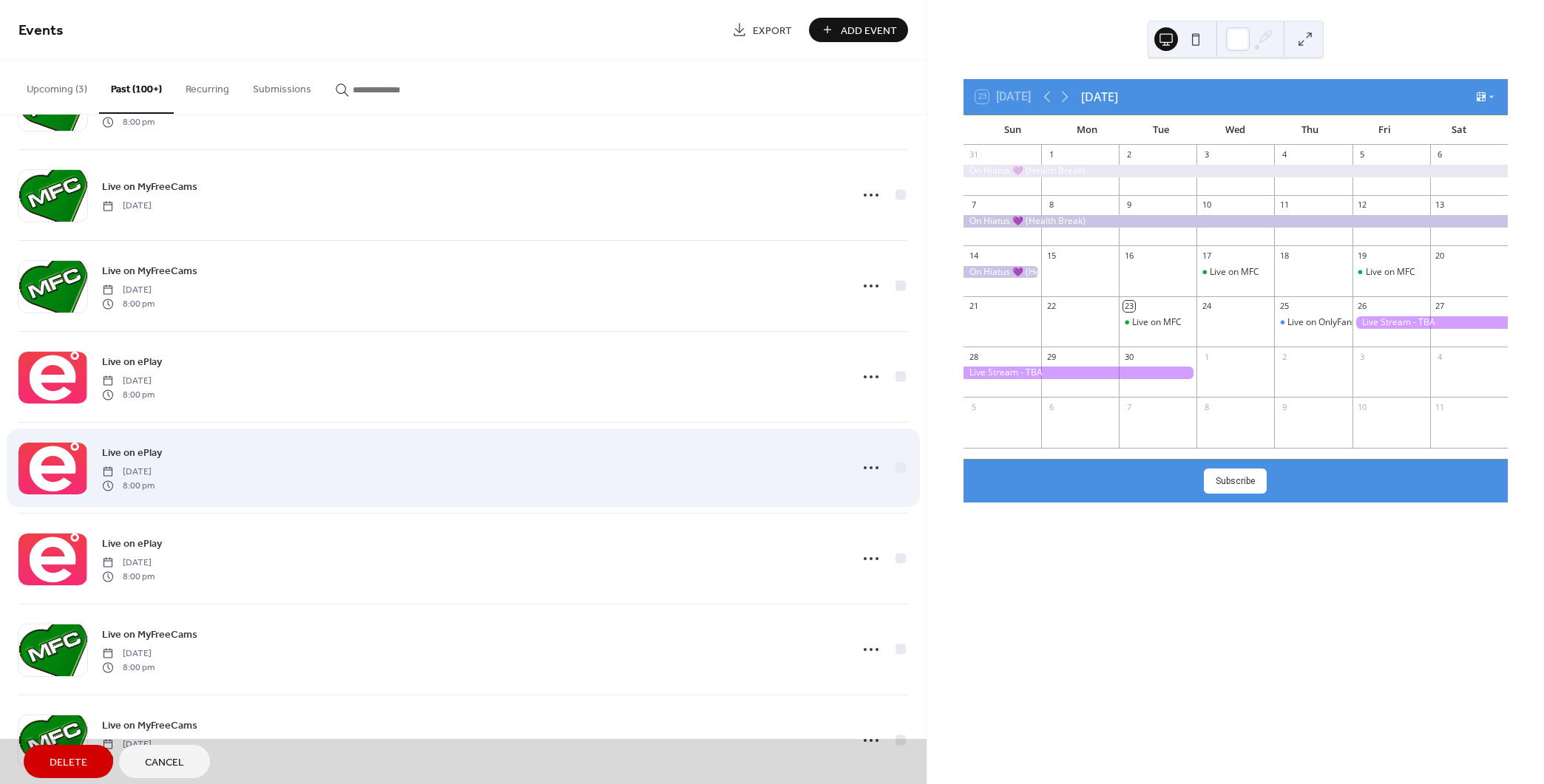
scroll to position [10269, 0]
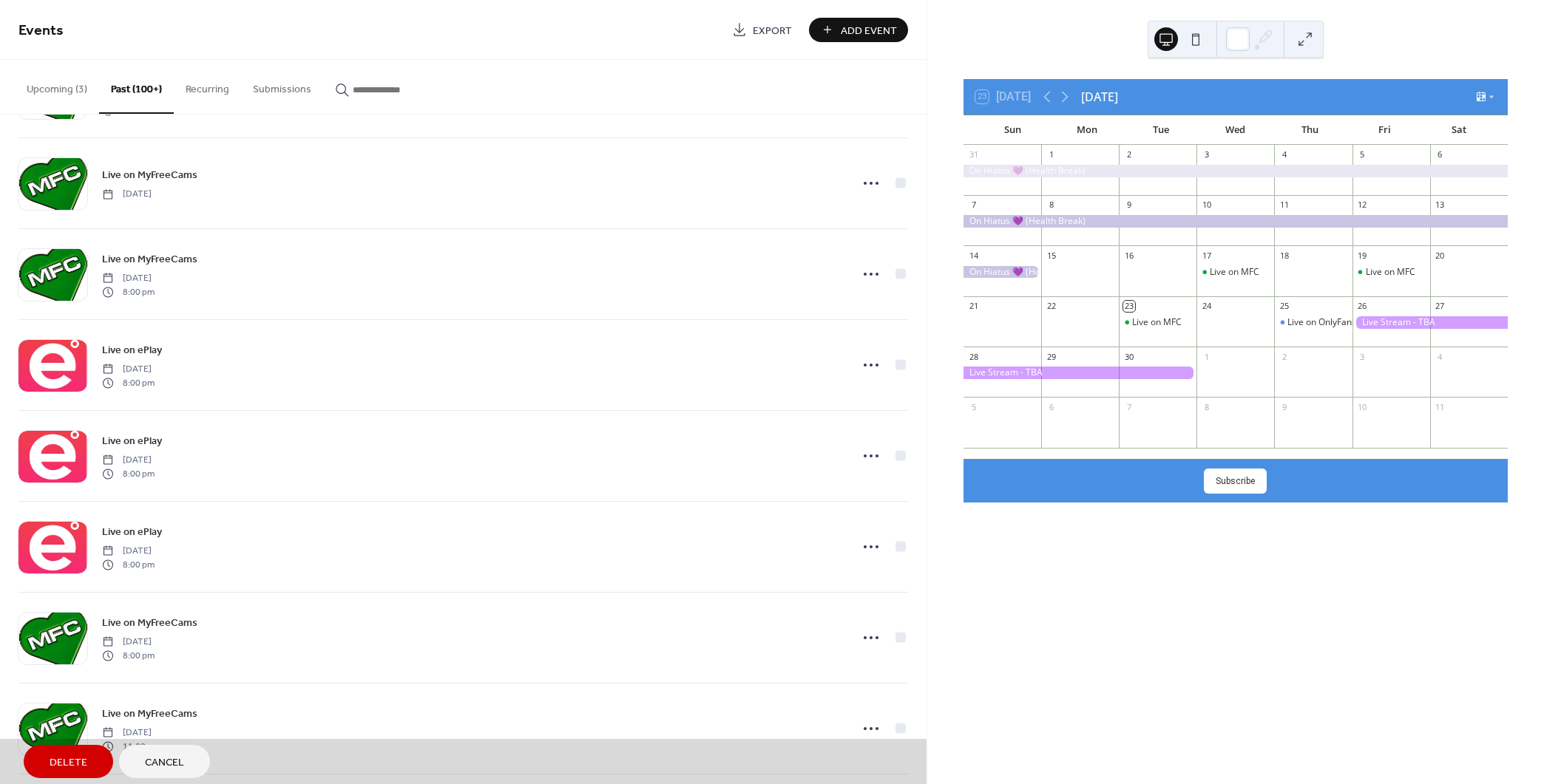
click at [67, 756] on span "Delete" at bounding box center [69, 763] width 38 height 15
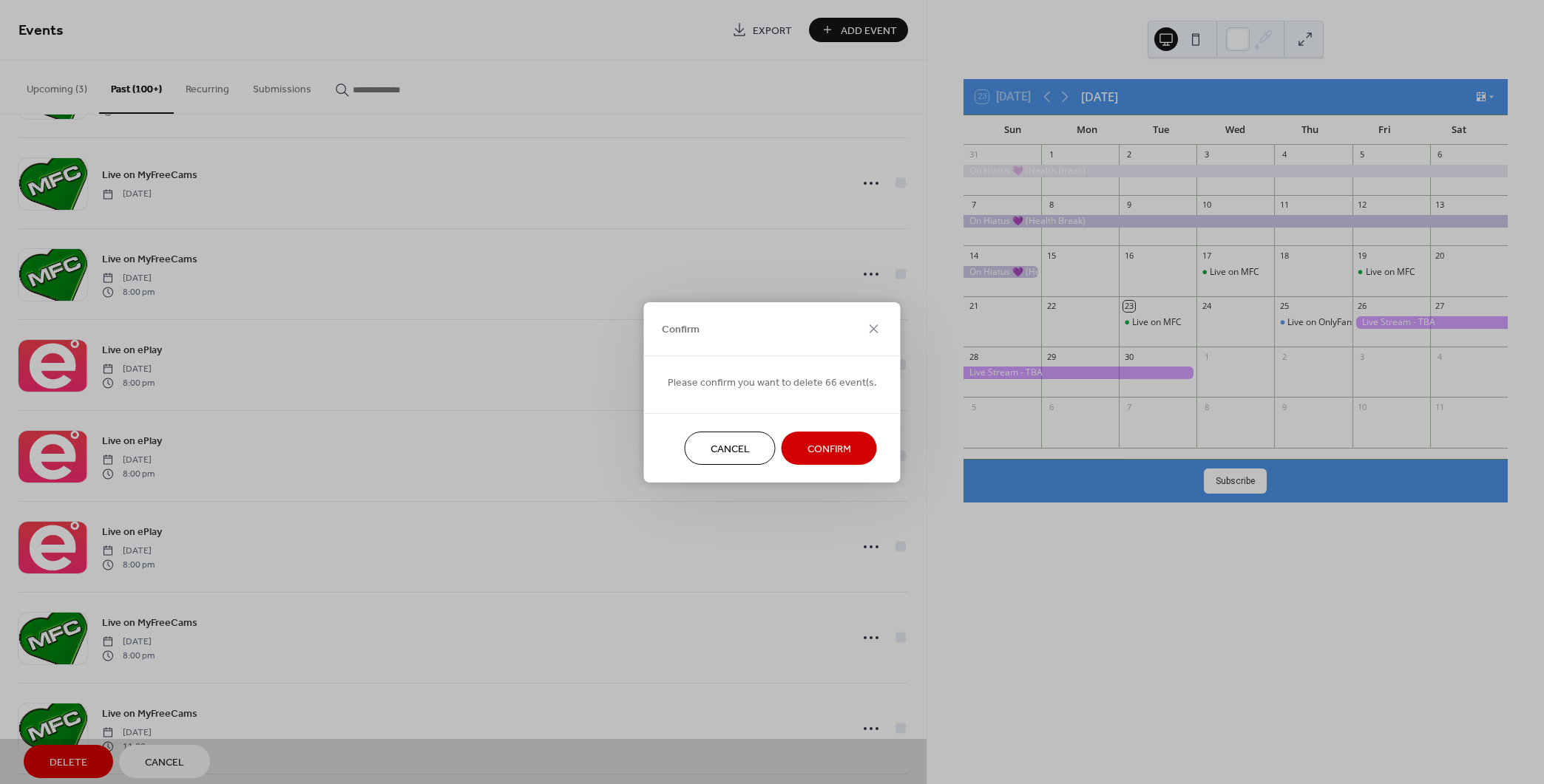
click at [827, 453] on span "Confirm" at bounding box center [829, 449] width 44 height 15
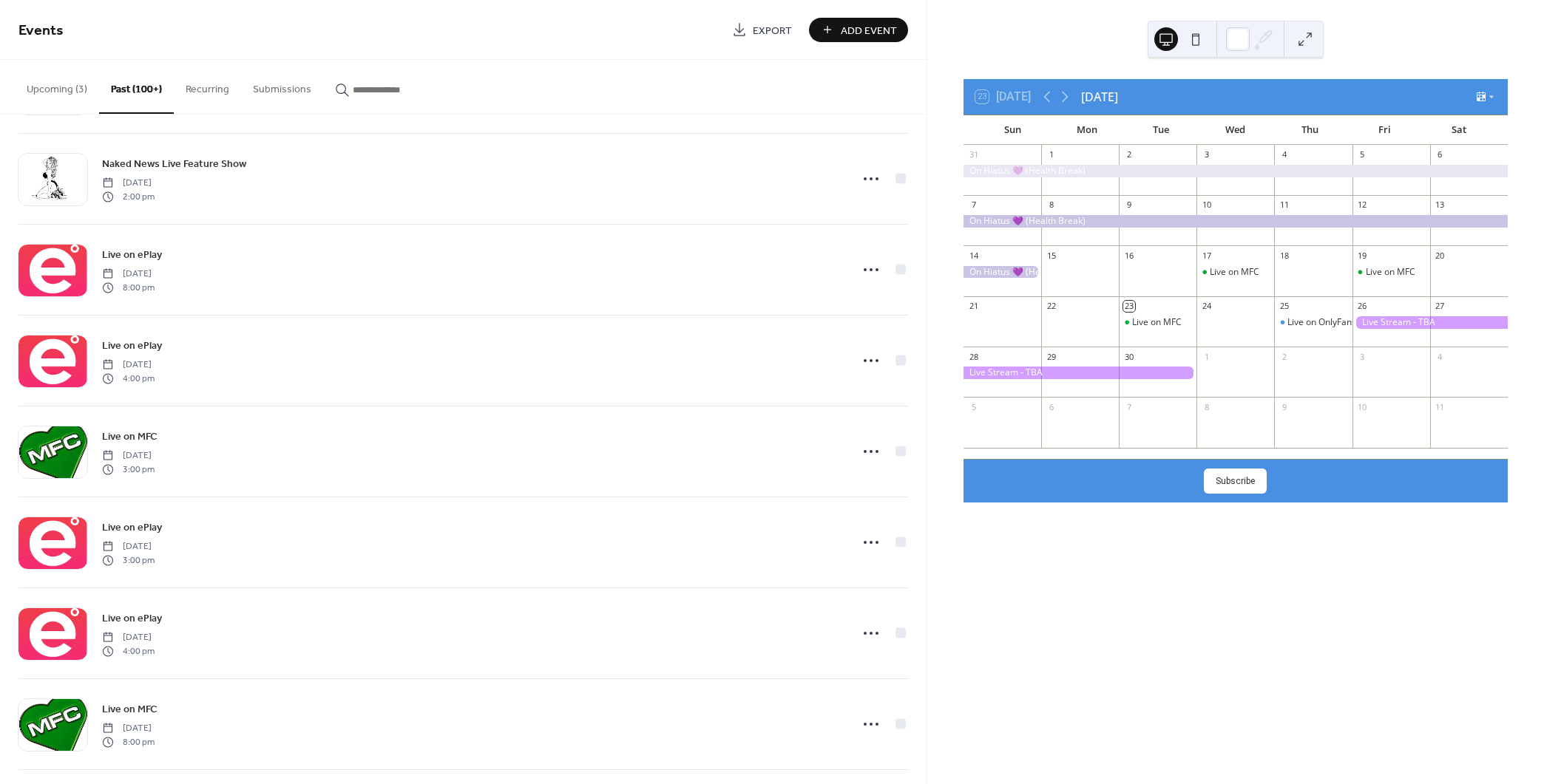
scroll to position [5575, 0]
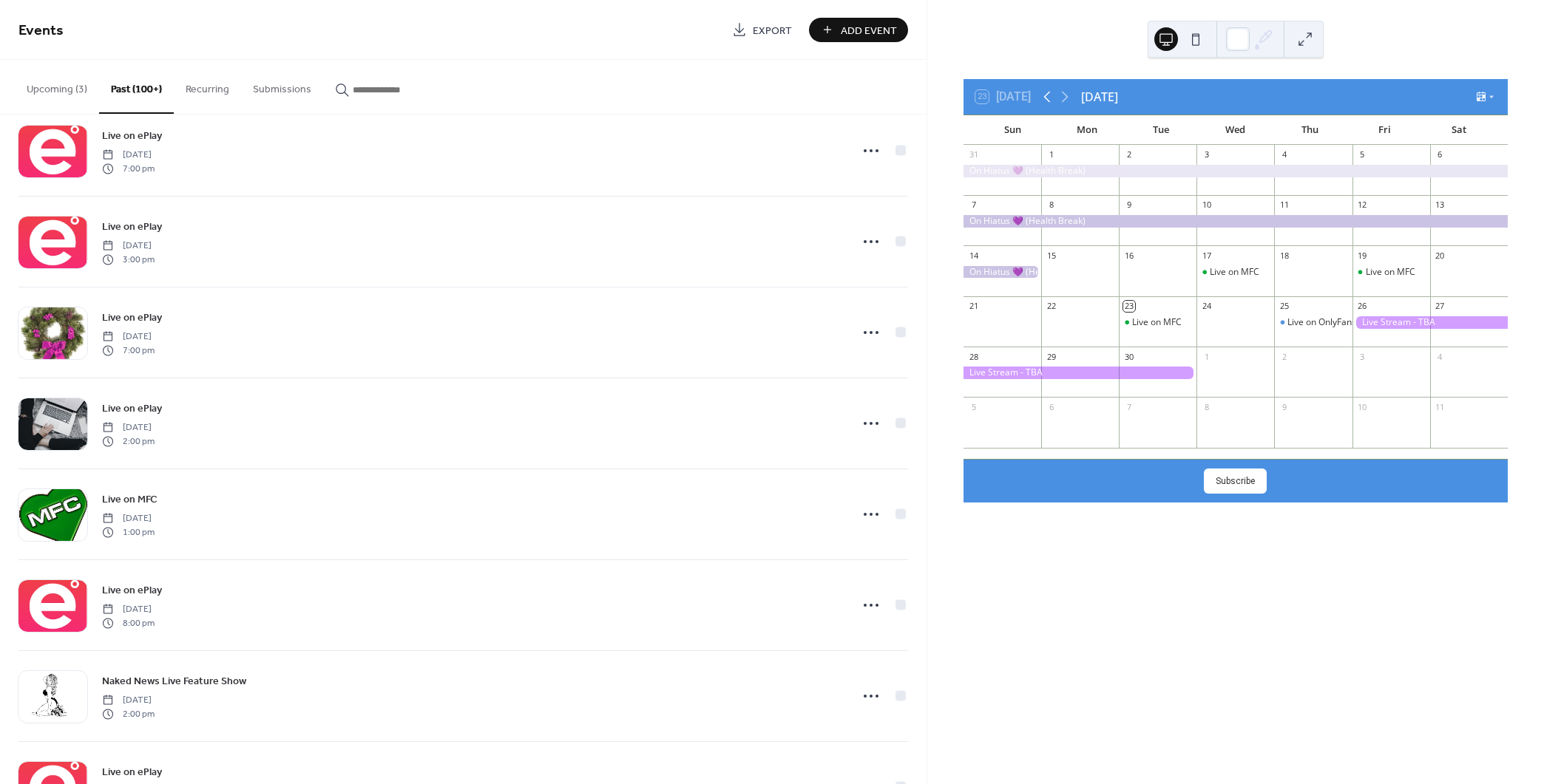
click at [1051, 96] on icon at bounding box center [1047, 96] width 18 height 18
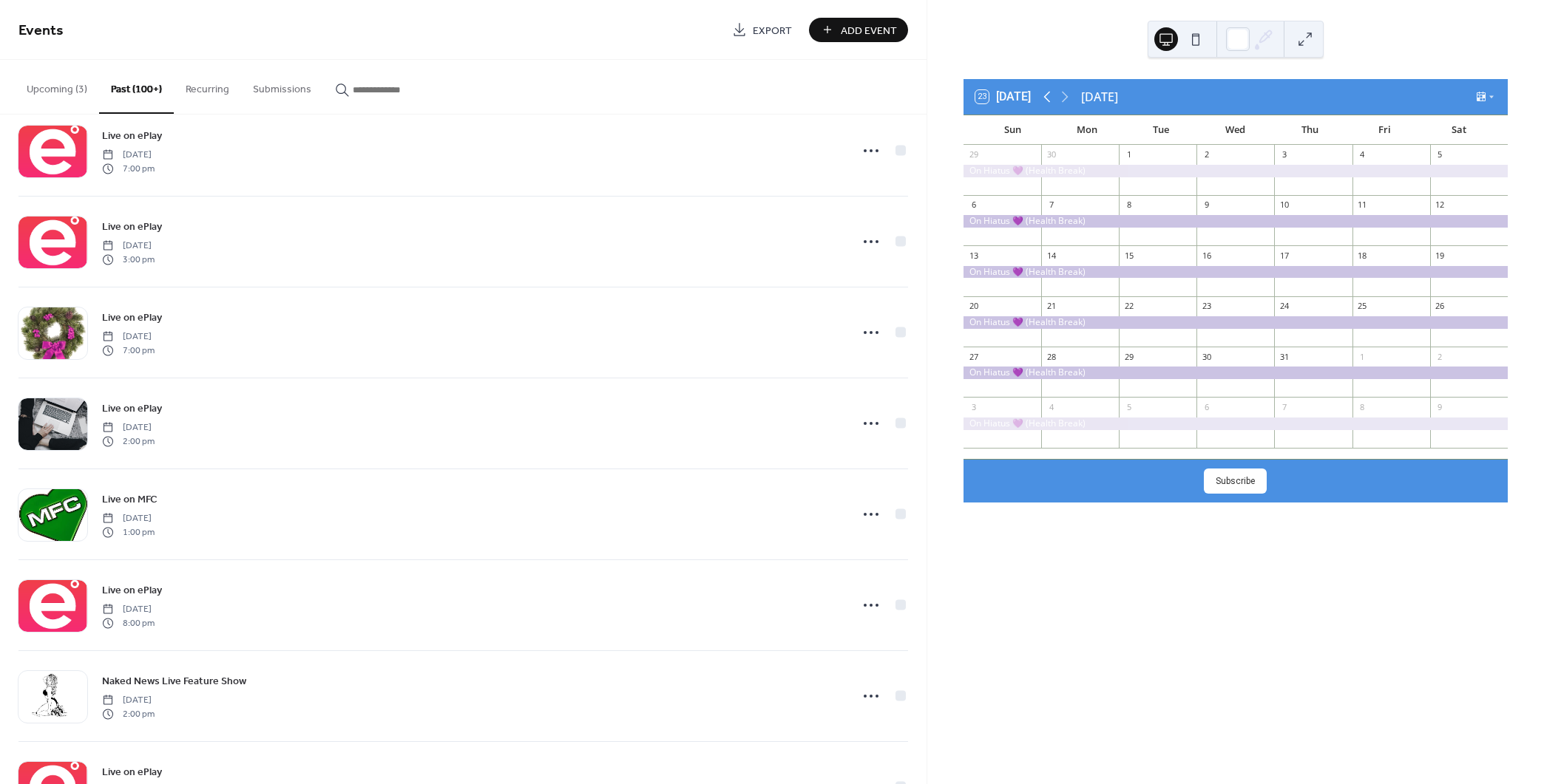
click at [1051, 96] on icon at bounding box center [1047, 96] width 18 height 18
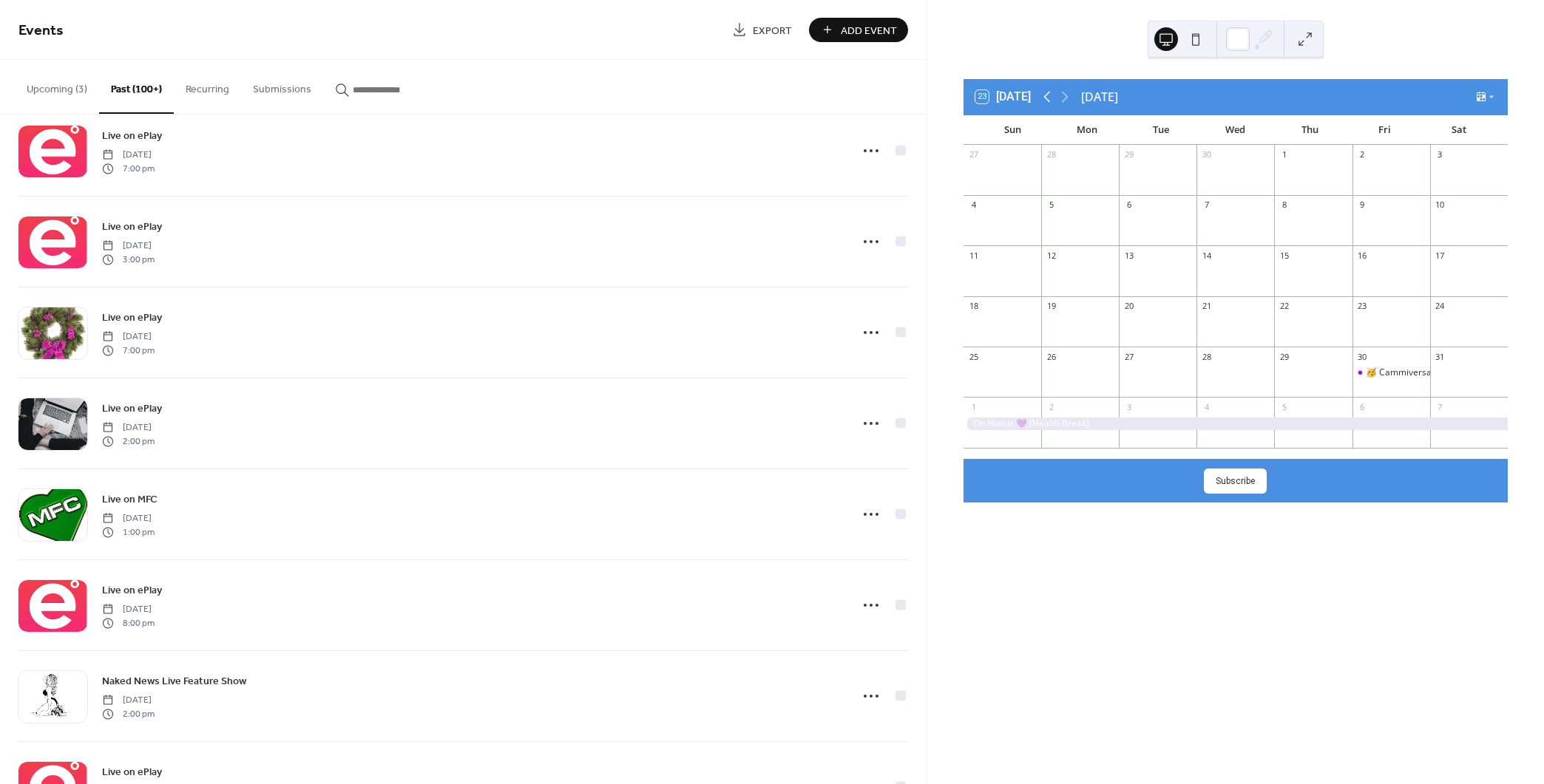
click at [1051, 96] on icon at bounding box center [1047, 96] width 18 height 18
click at [1051, 96] on icon at bounding box center [1047, 96] width 18 height 18
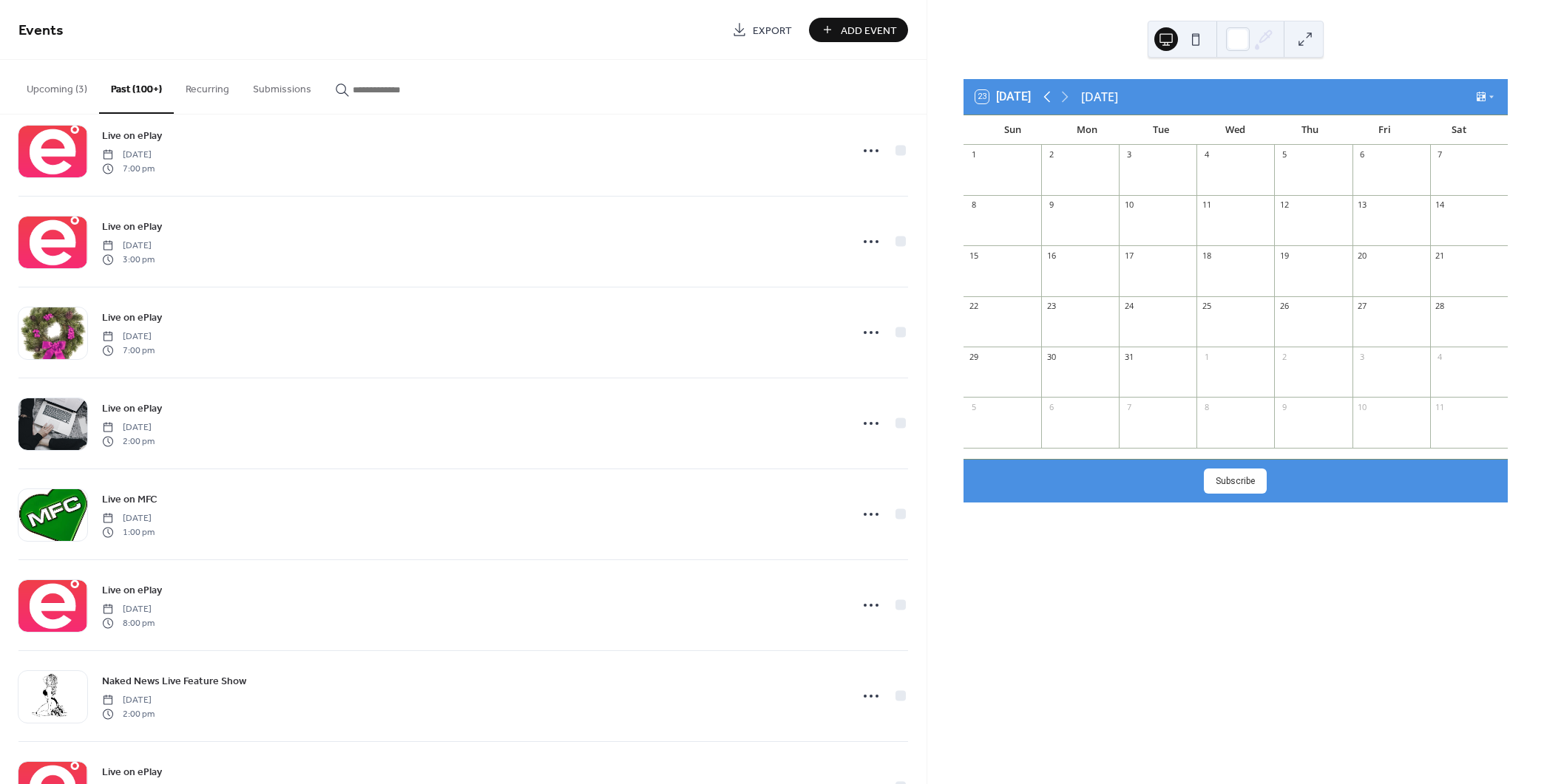
click at [1051, 96] on icon at bounding box center [1047, 96] width 18 height 18
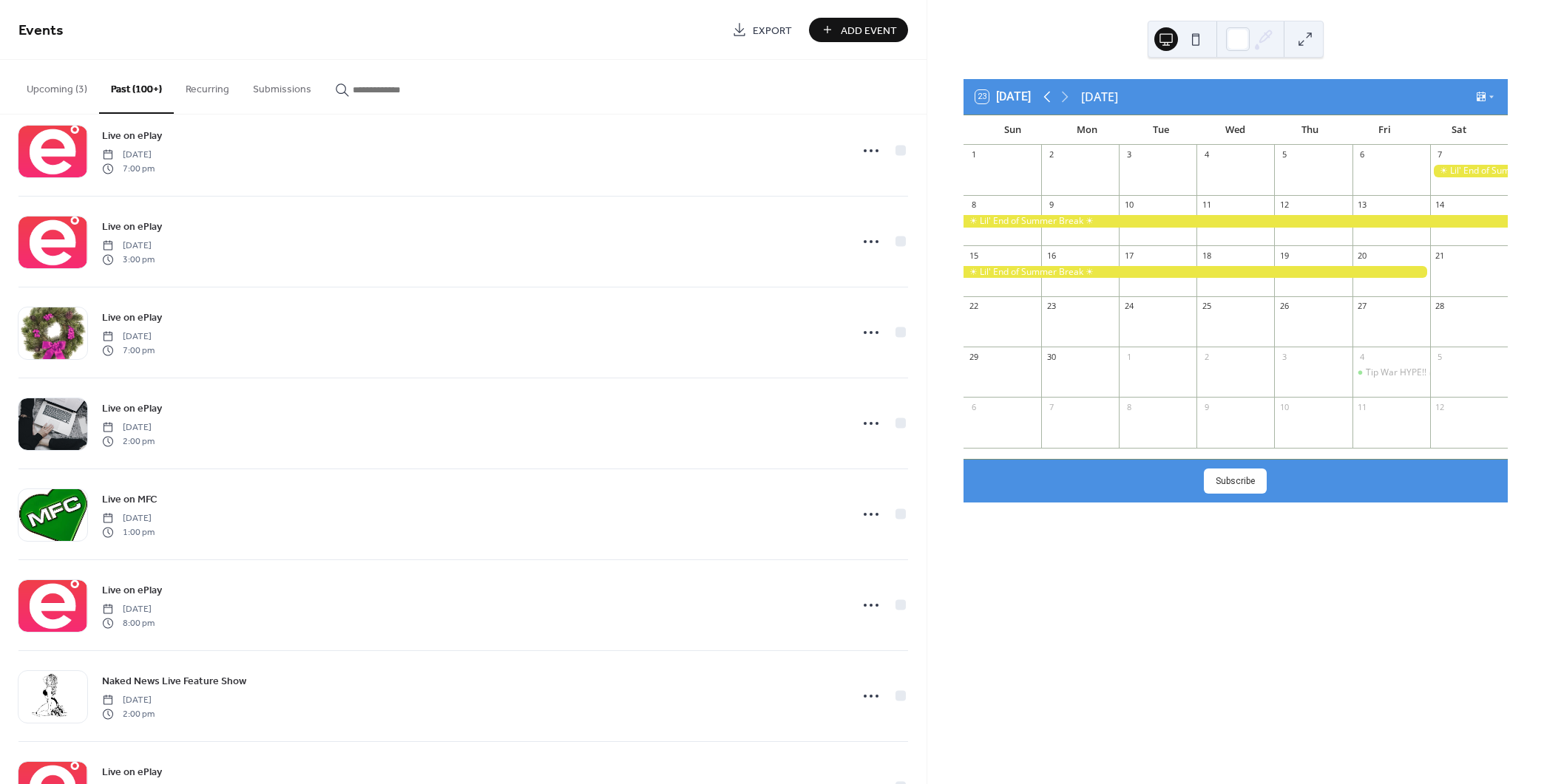
click at [1051, 96] on icon at bounding box center [1047, 96] width 18 height 18
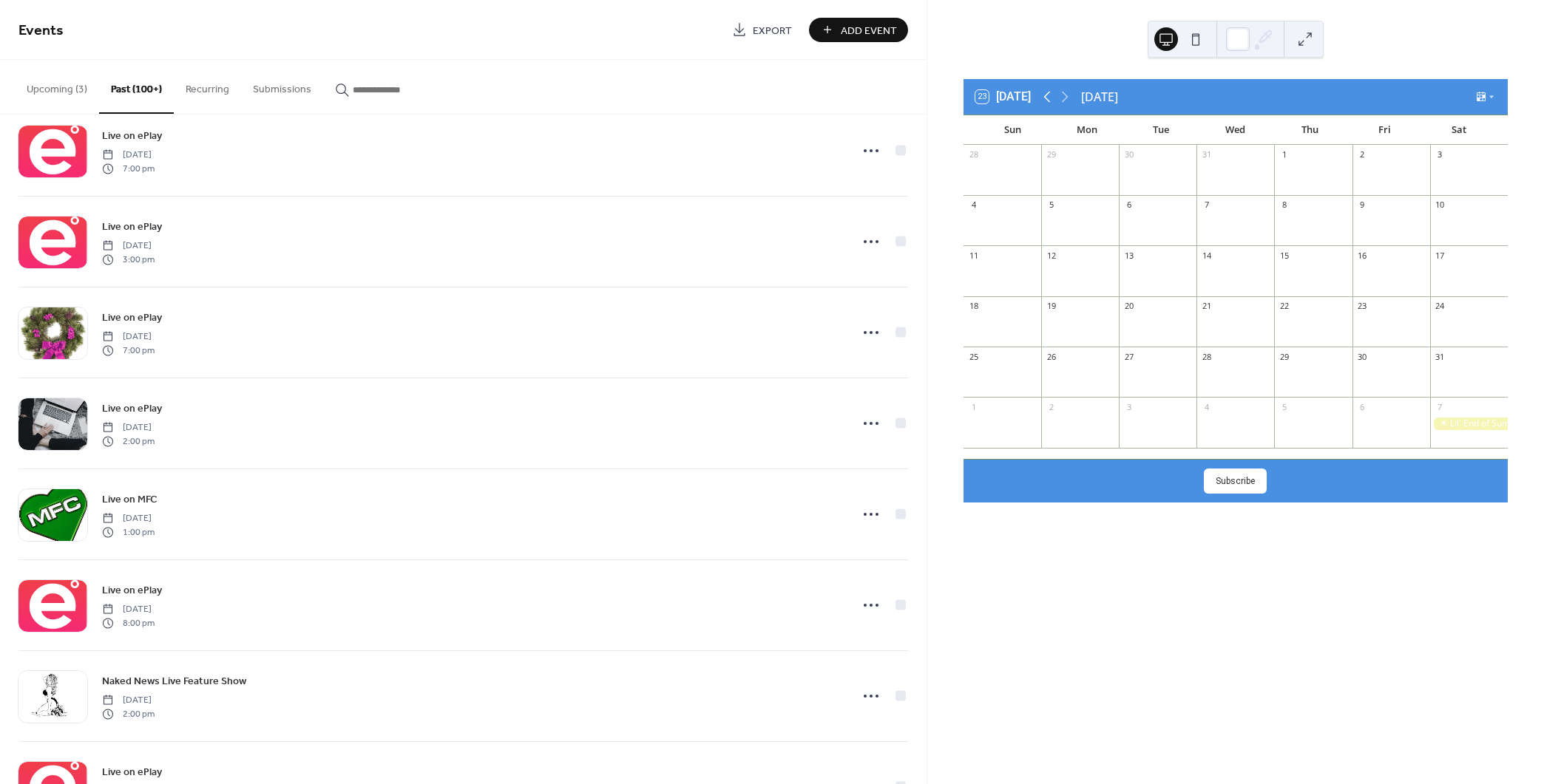
click at [1051, 96] on icon at bounding box center [1047, 96] width 18 height 18
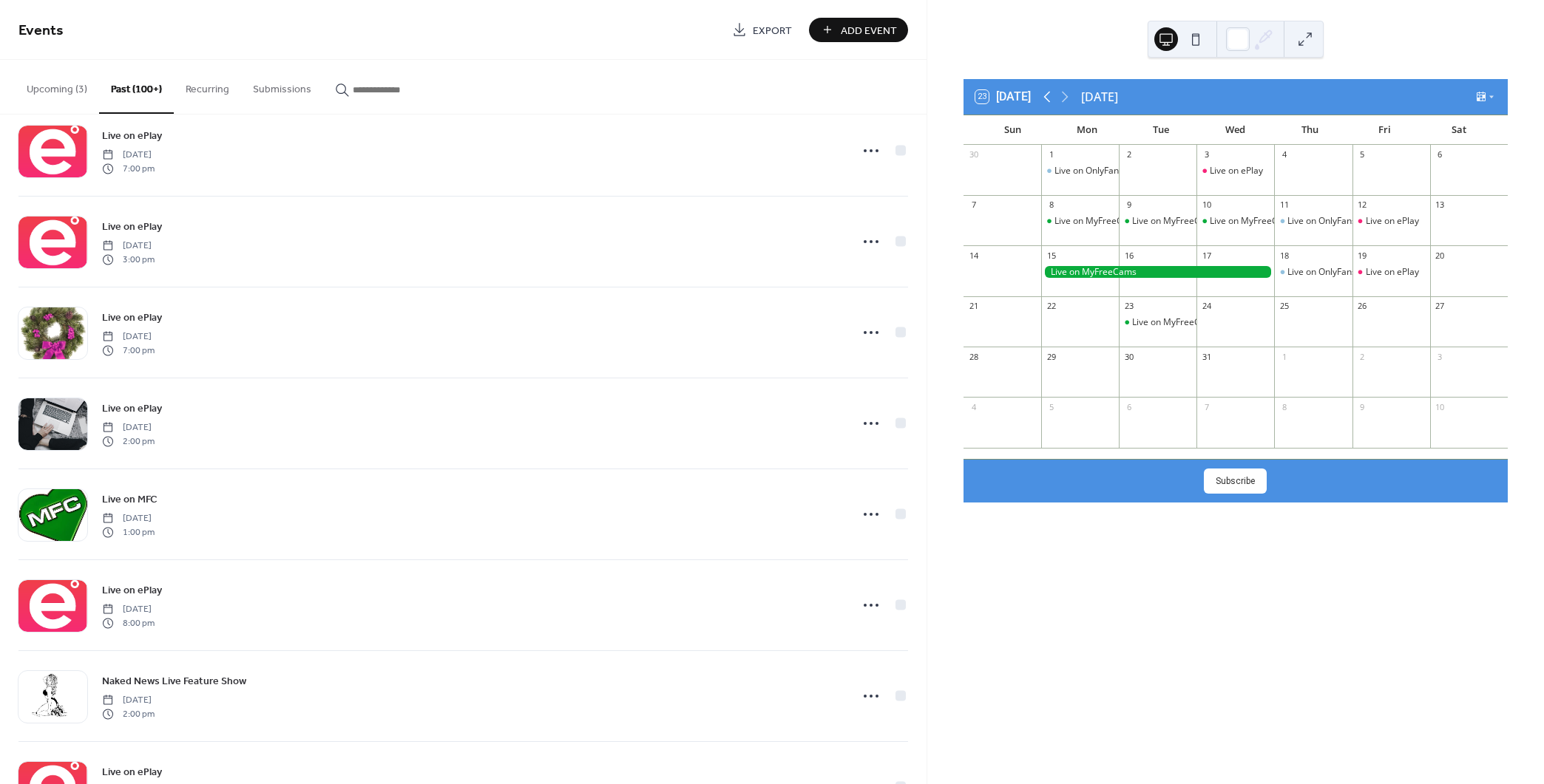
click at [1048, 96] on icon at bounding box center [1047, 96] width 7 height 11
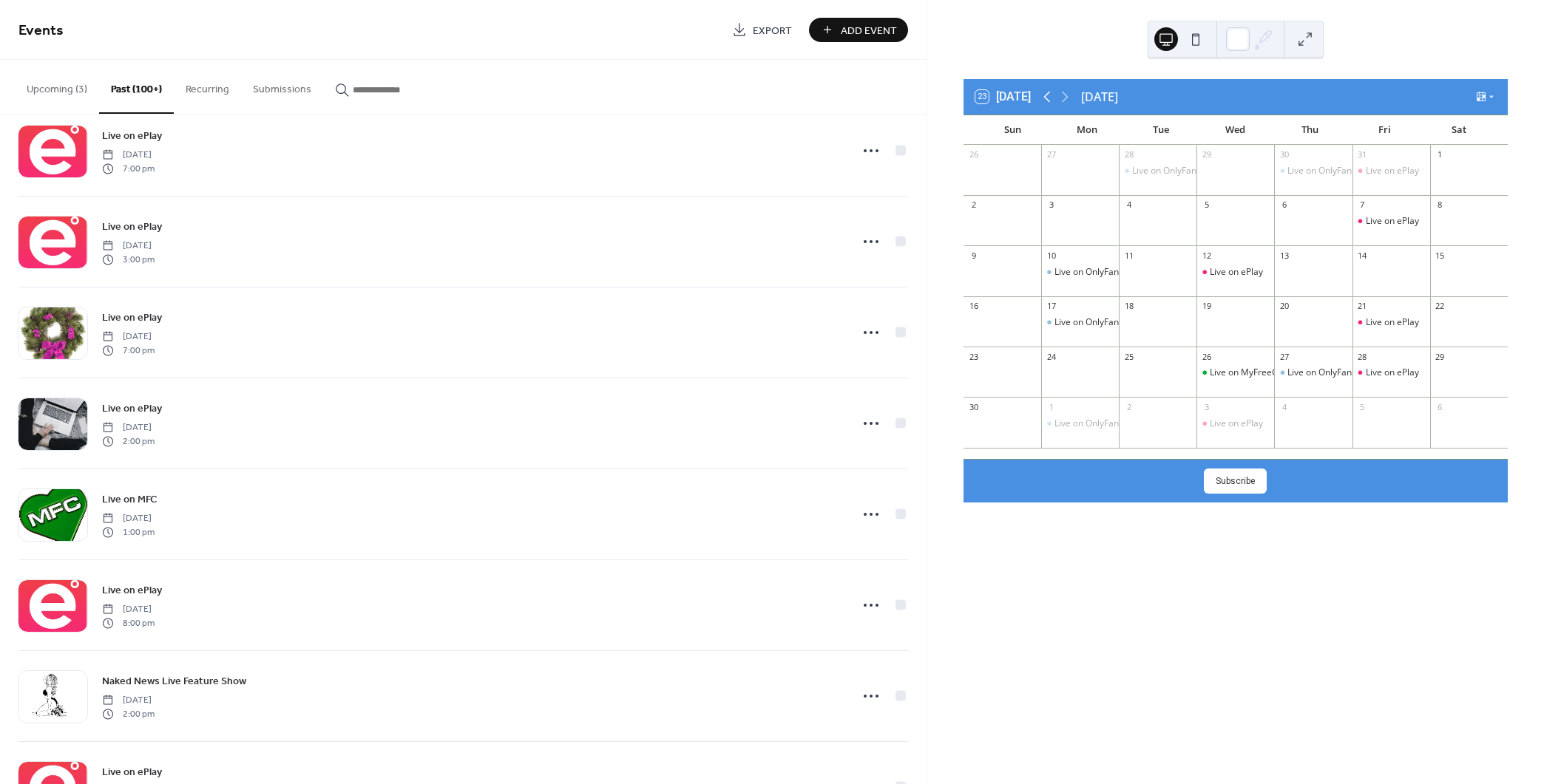
click at [1048, 96] on icon at bounding box center [1047, 96] width 7 height 11
click at [1047, 96] on icon at bounding box center [1047, 96] width 7 height 11
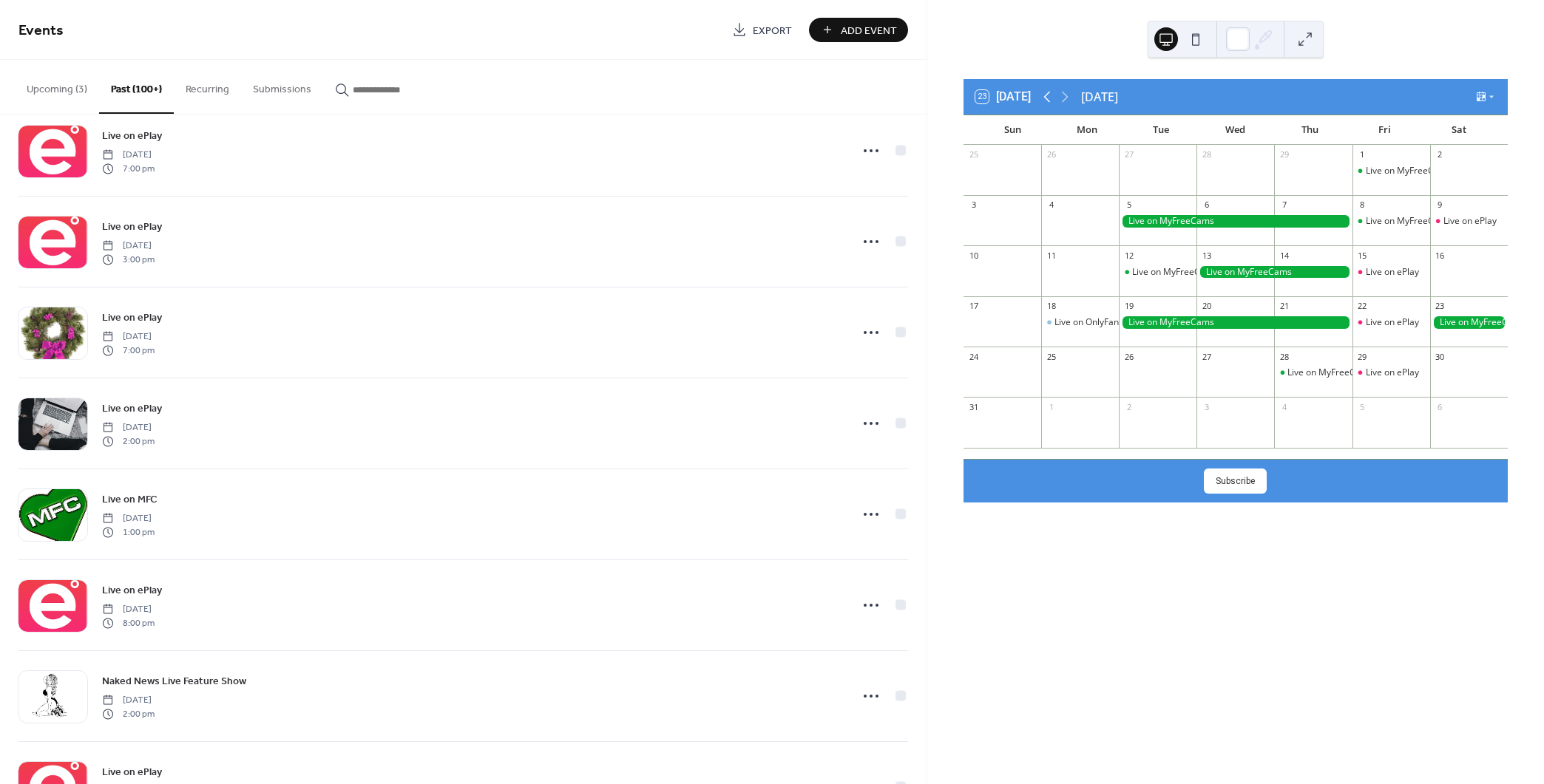
click at [1047, 96] on icon at bounding box center [1047, 96] width 7 height 11
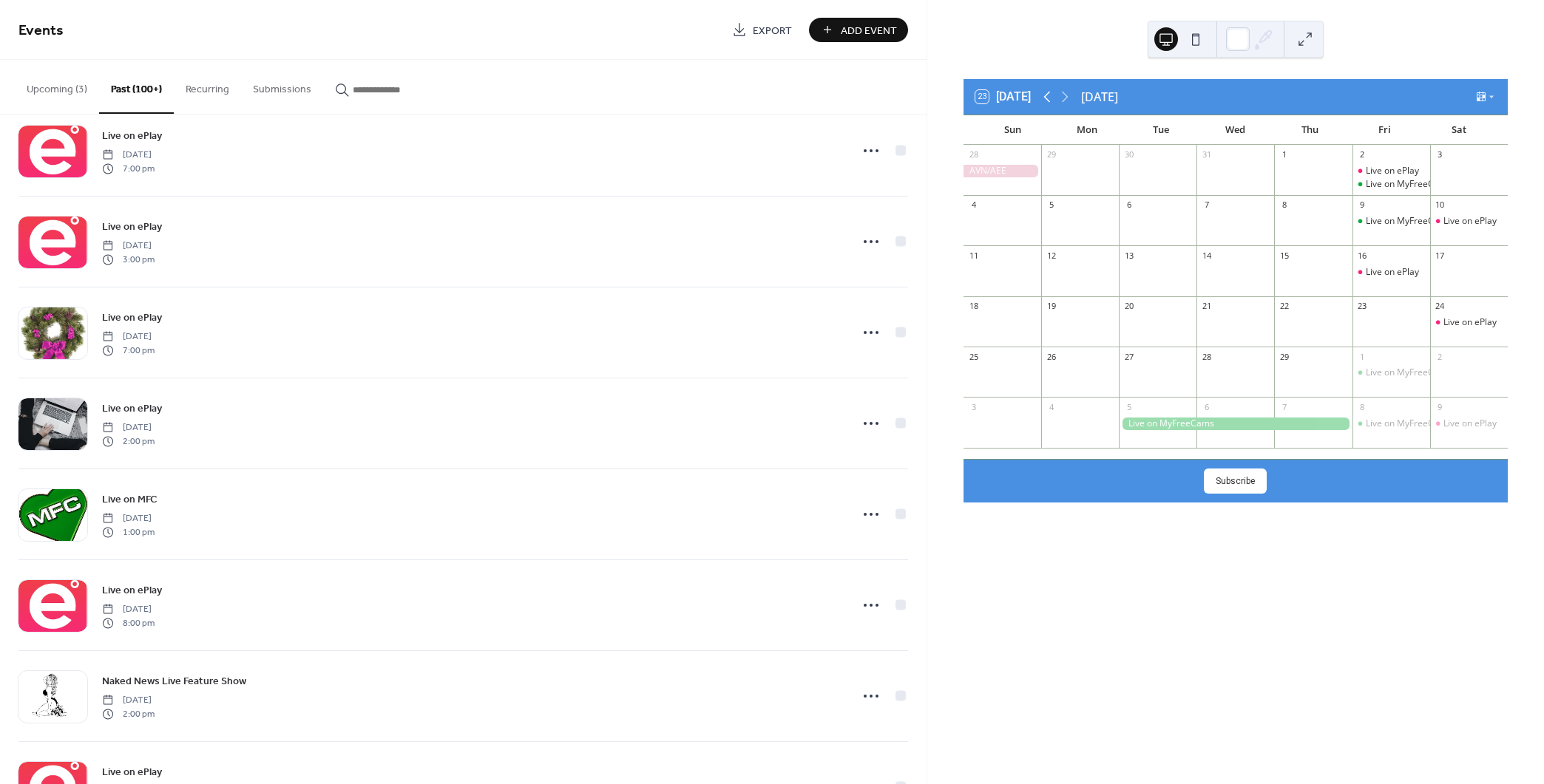
click at [1047, 96] on icon at bounding box center [1047, 96] width 7 height 11
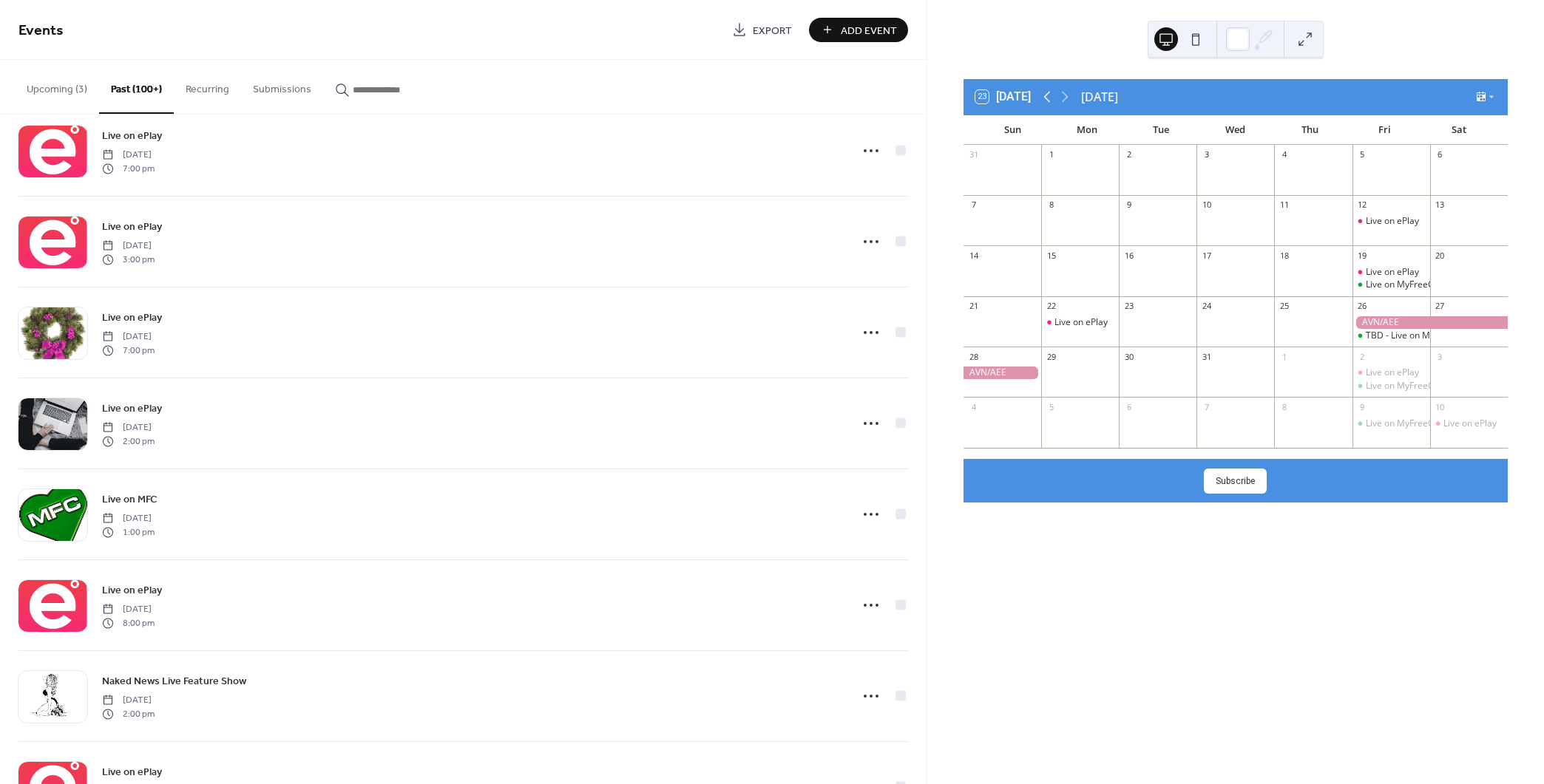
click at [1047, 96] on icon at bounding box center [1047, 96] width 7 height 11
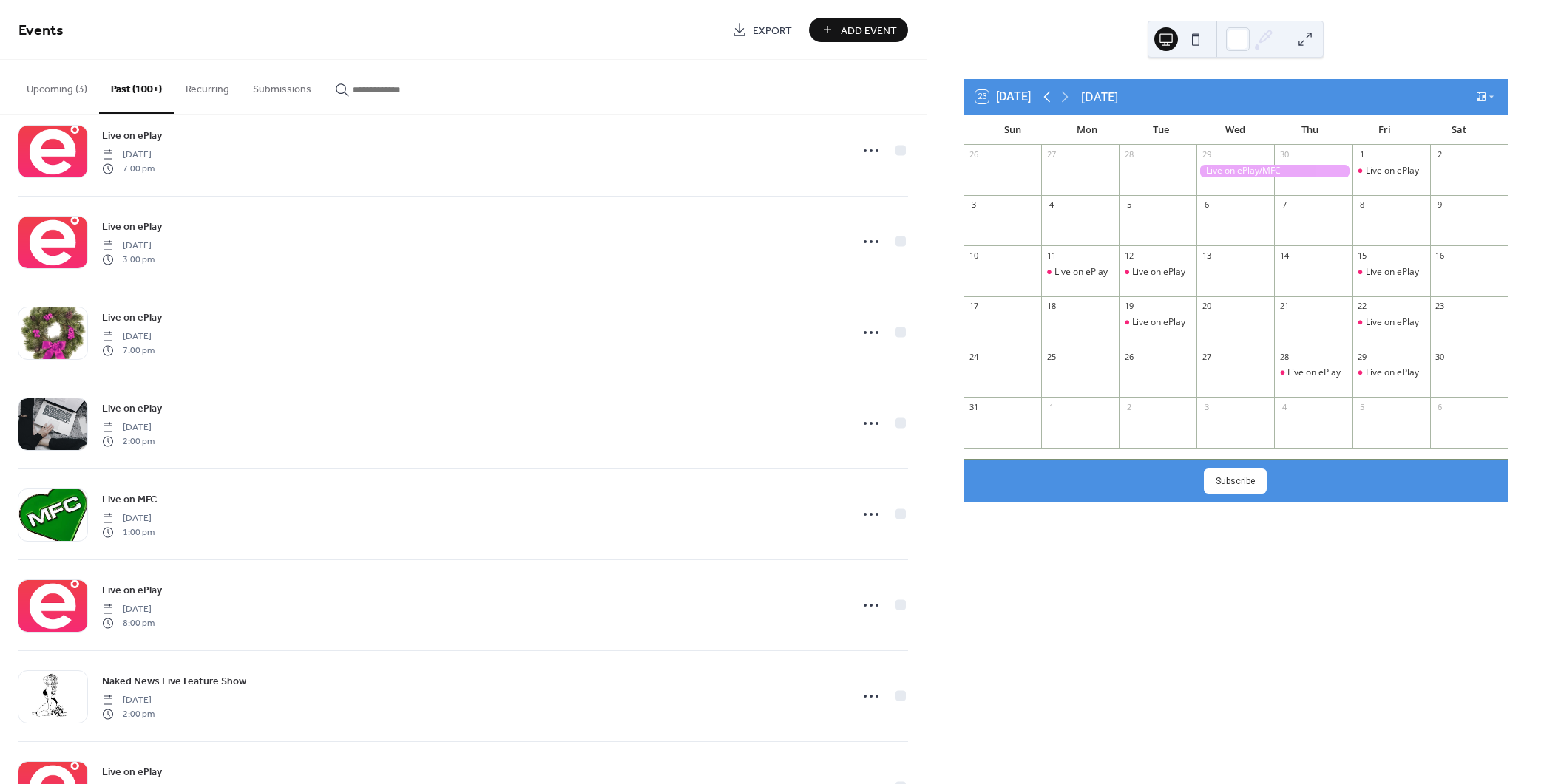
click at [1047, 96] on icon at bounding box center [1047, 96] width 7 height 11
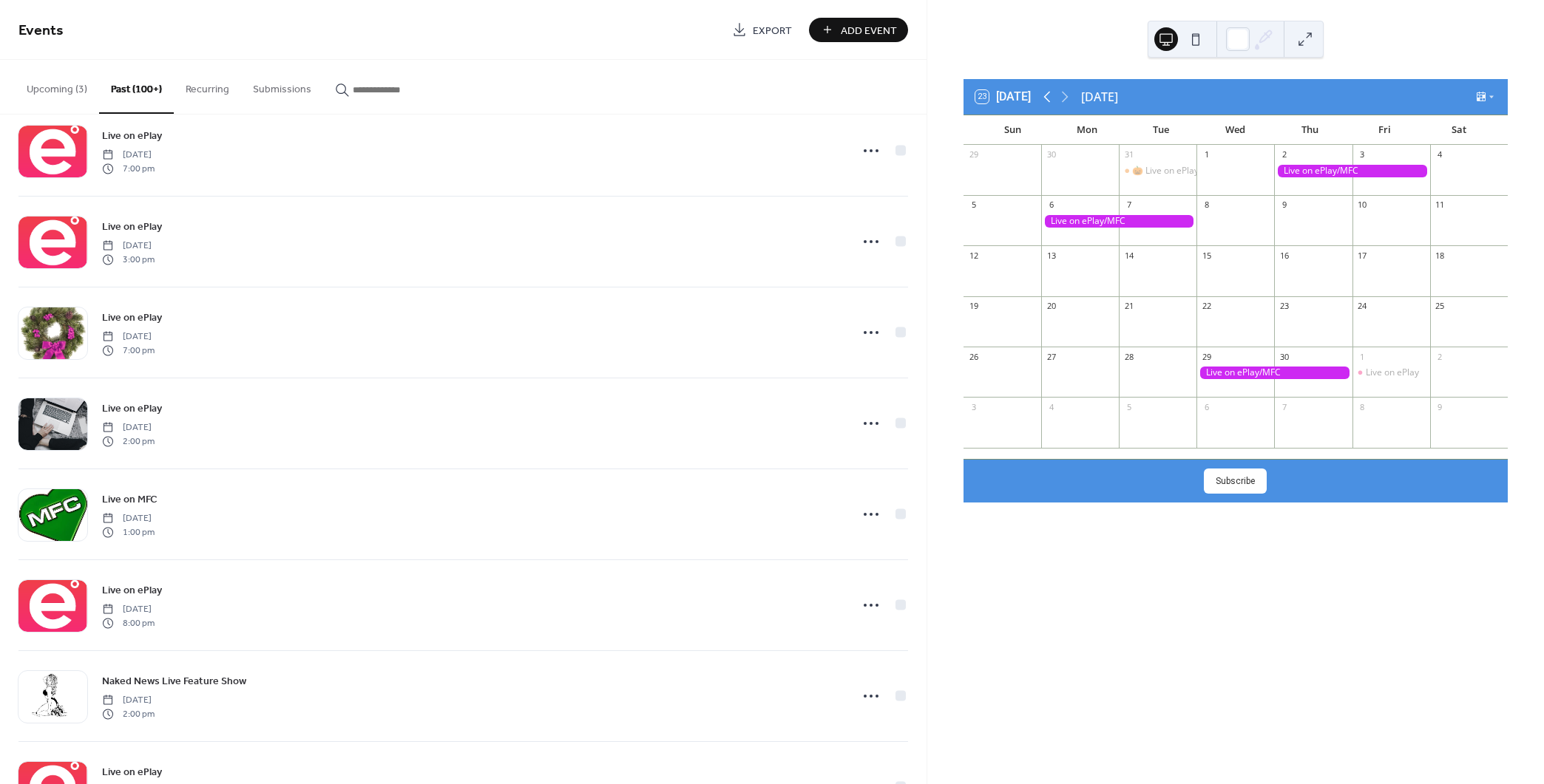
click at [1047, 96] on icon at bounding box center [1047, 96] width 7 height 11
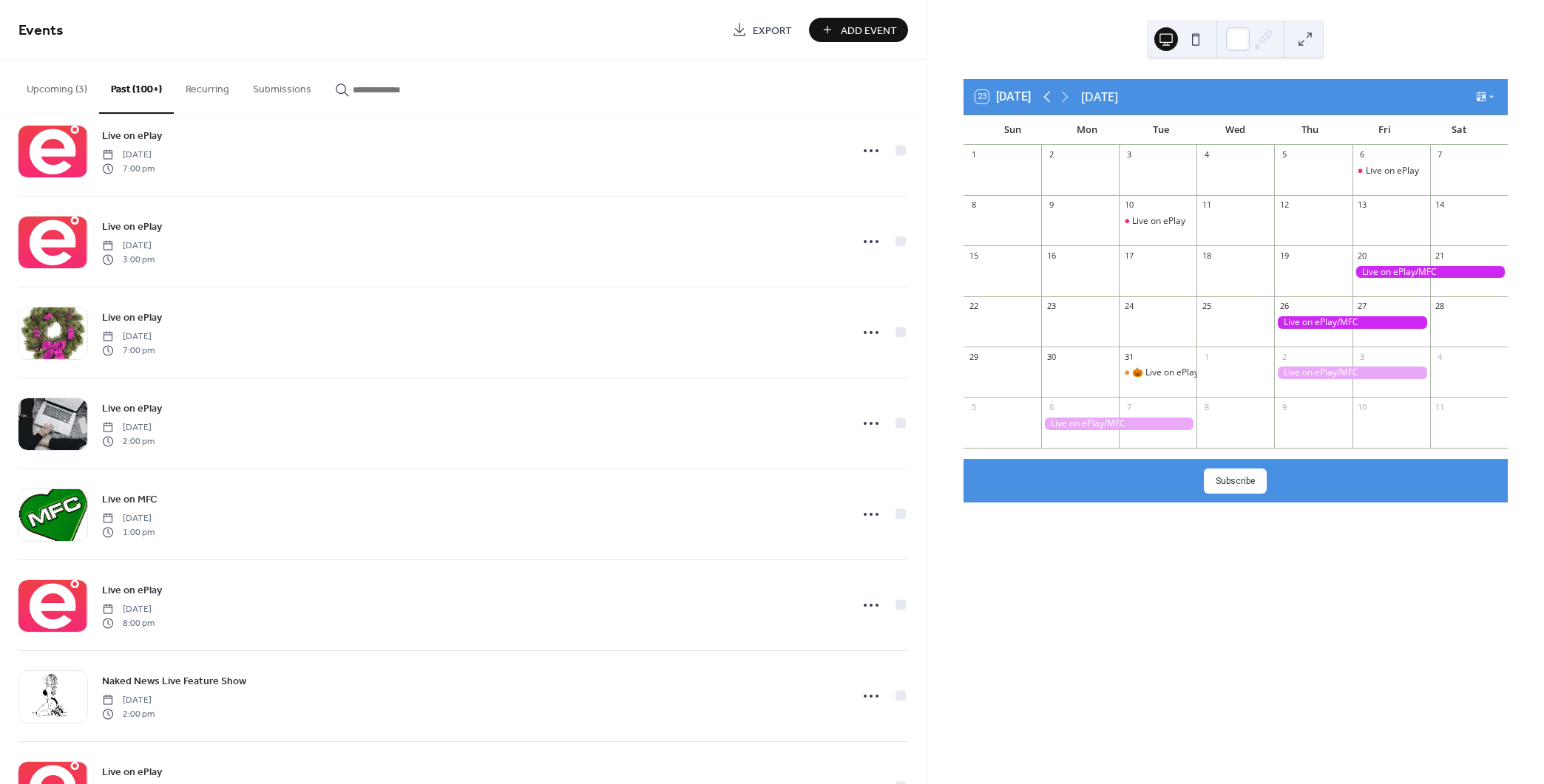
click at [1047, 96] on icon at bounding box center [1047, 96] width 7 height 11
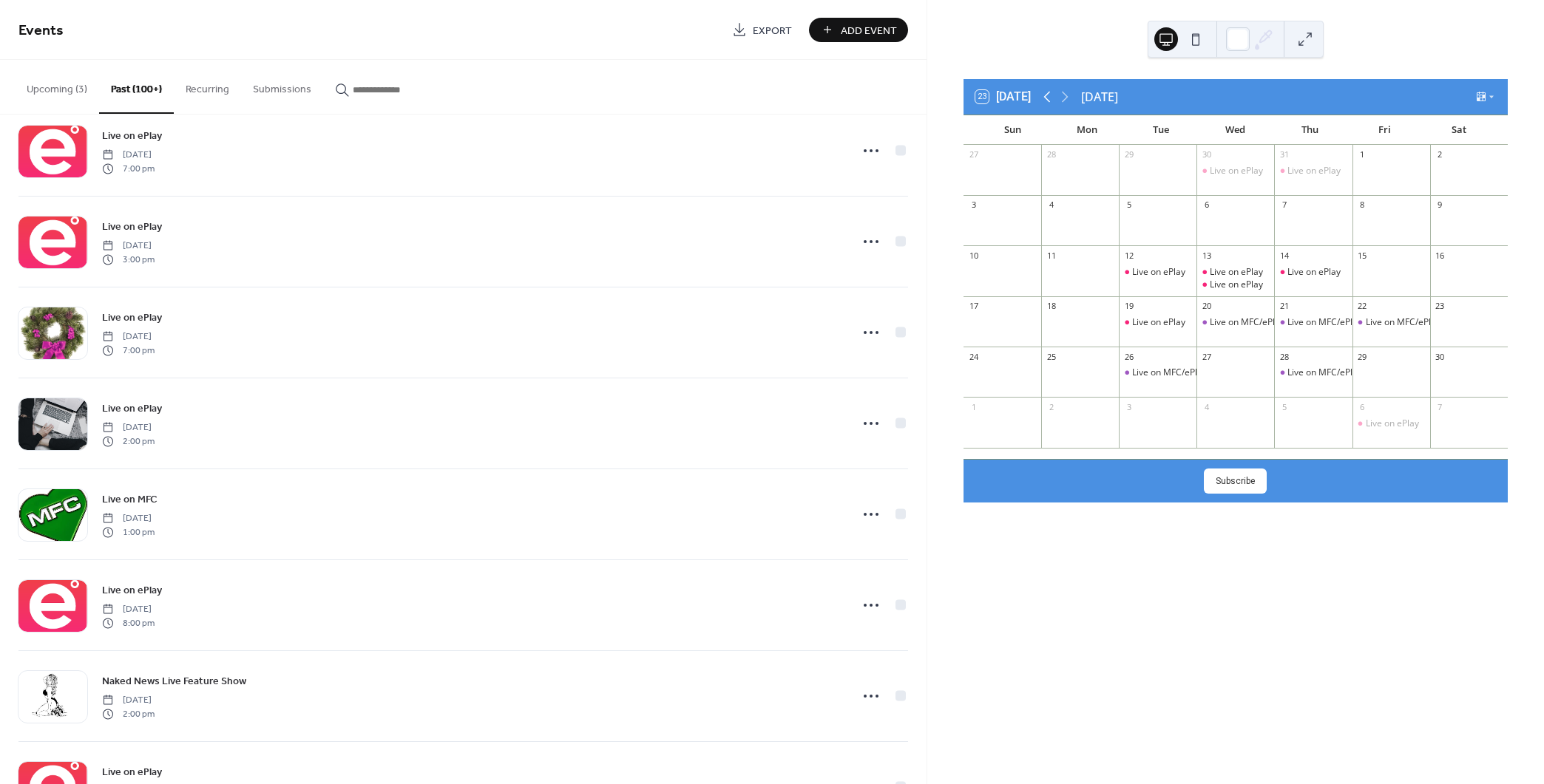
click at [1047, 96] on icon at bounding box center [1047, 96] width 7 height 11
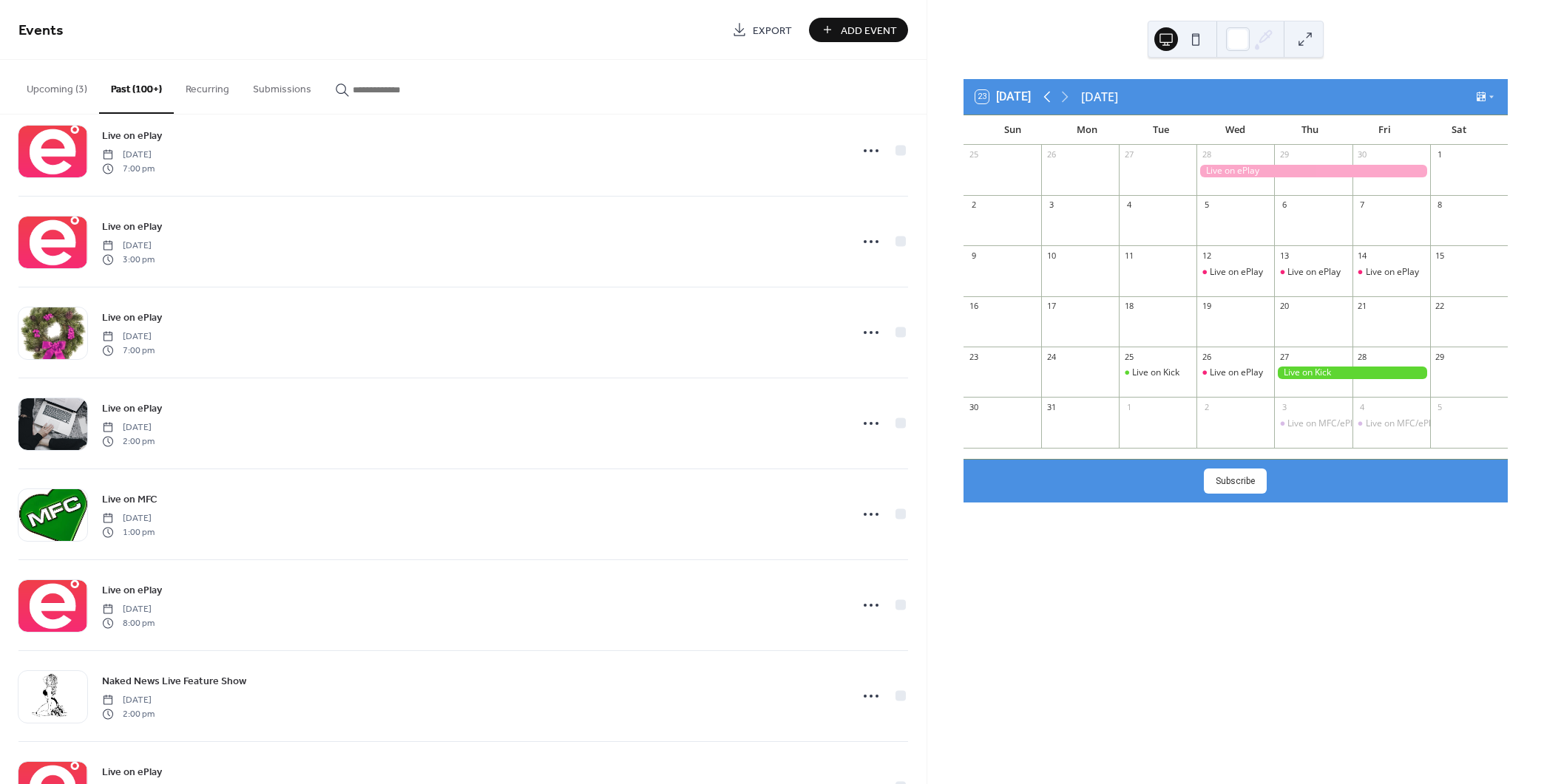
click at [1047, 96] on icon at bounding box center [1047, 96] width 7 height 11
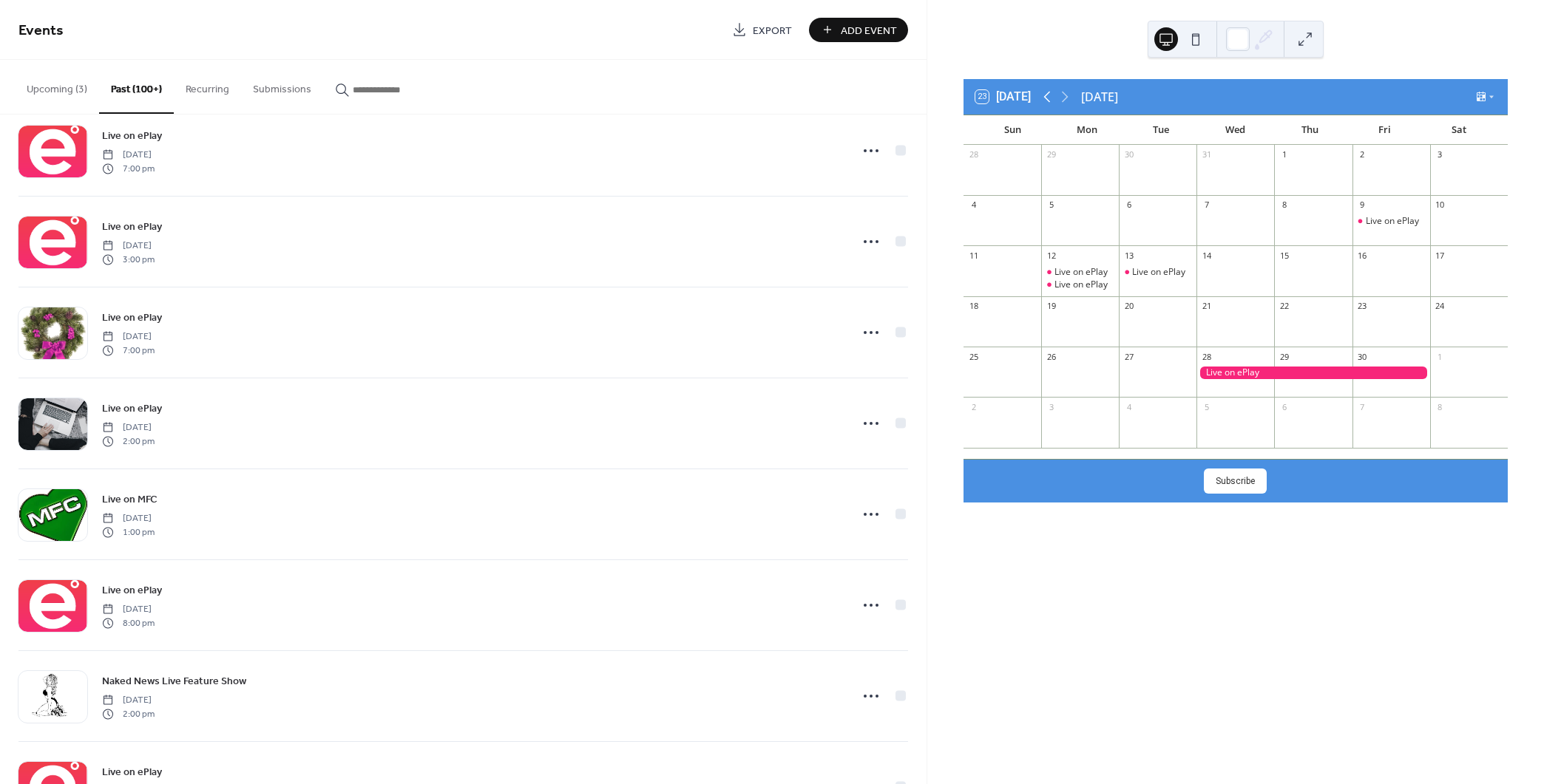
click at [1047, 96] on icon at bounding box center [1047, 96] width 7 height 11
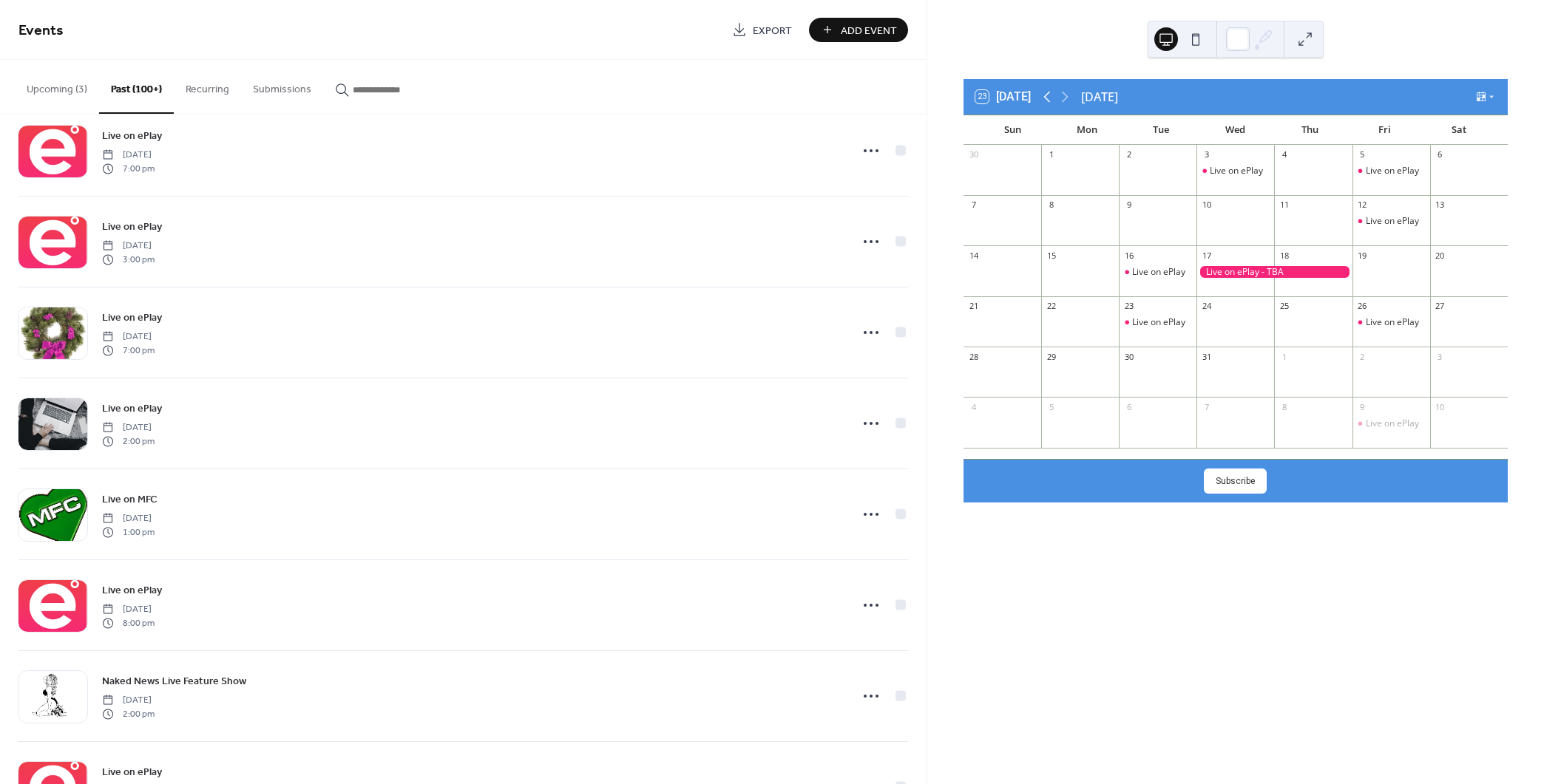
click at [1047, 96] on icon at bounding box center [1047, 96] width 7 height 11
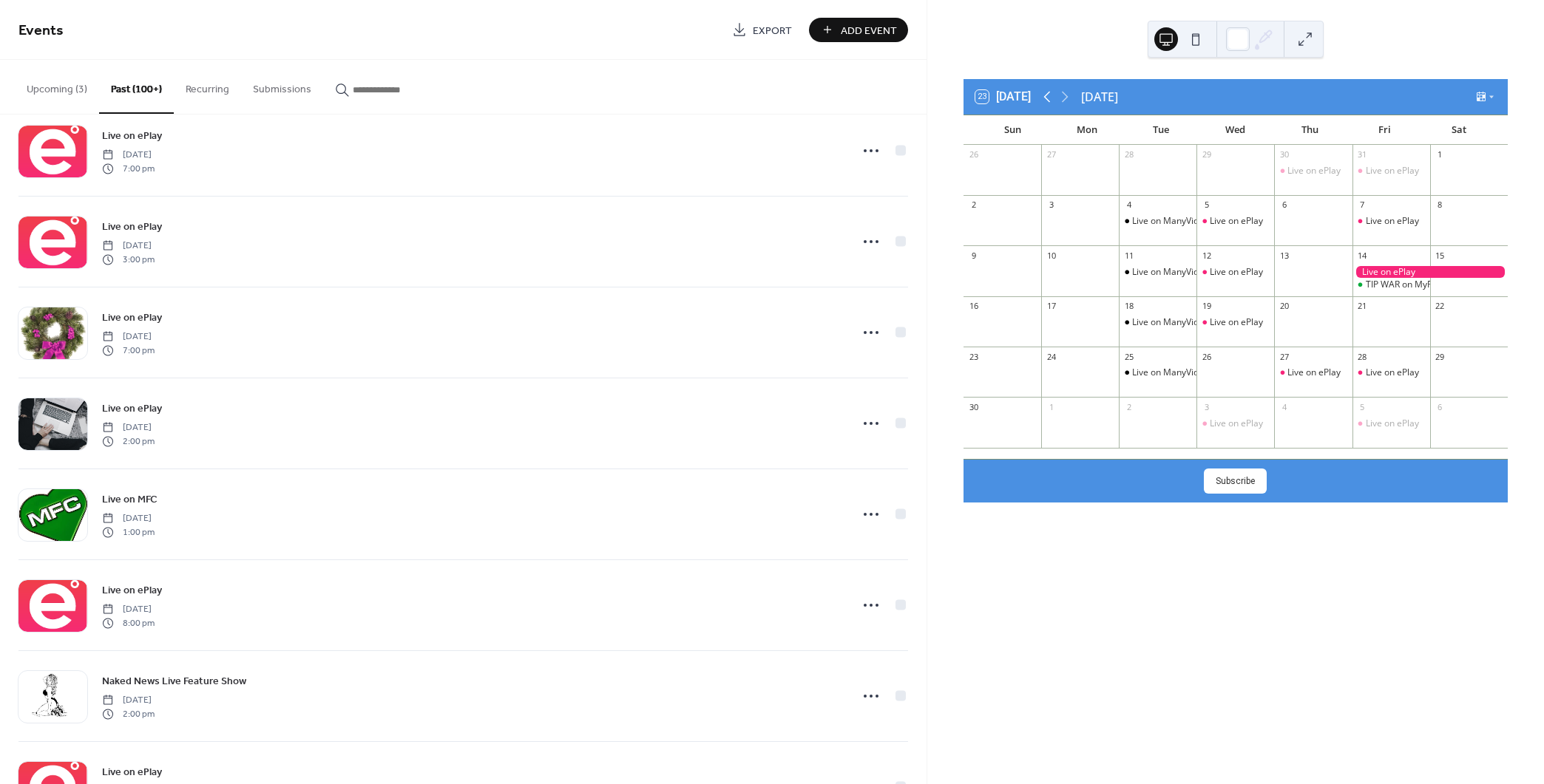
click at [1047, 96] on icon at bounding box center [1047, 96] width 7 height 11
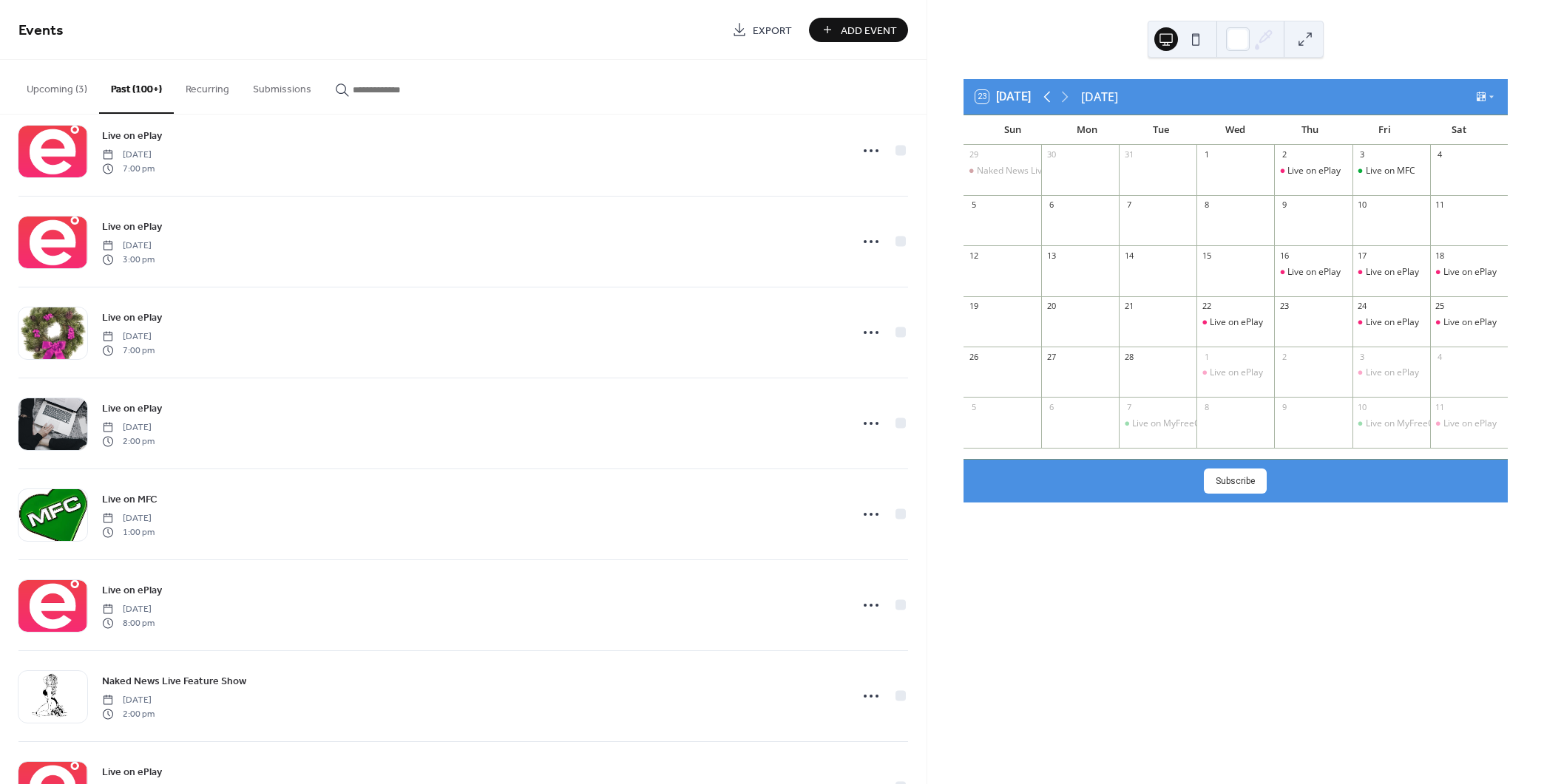
click at [1047, 96] on icon at bounding box center [1047, 96] width 7 height 11
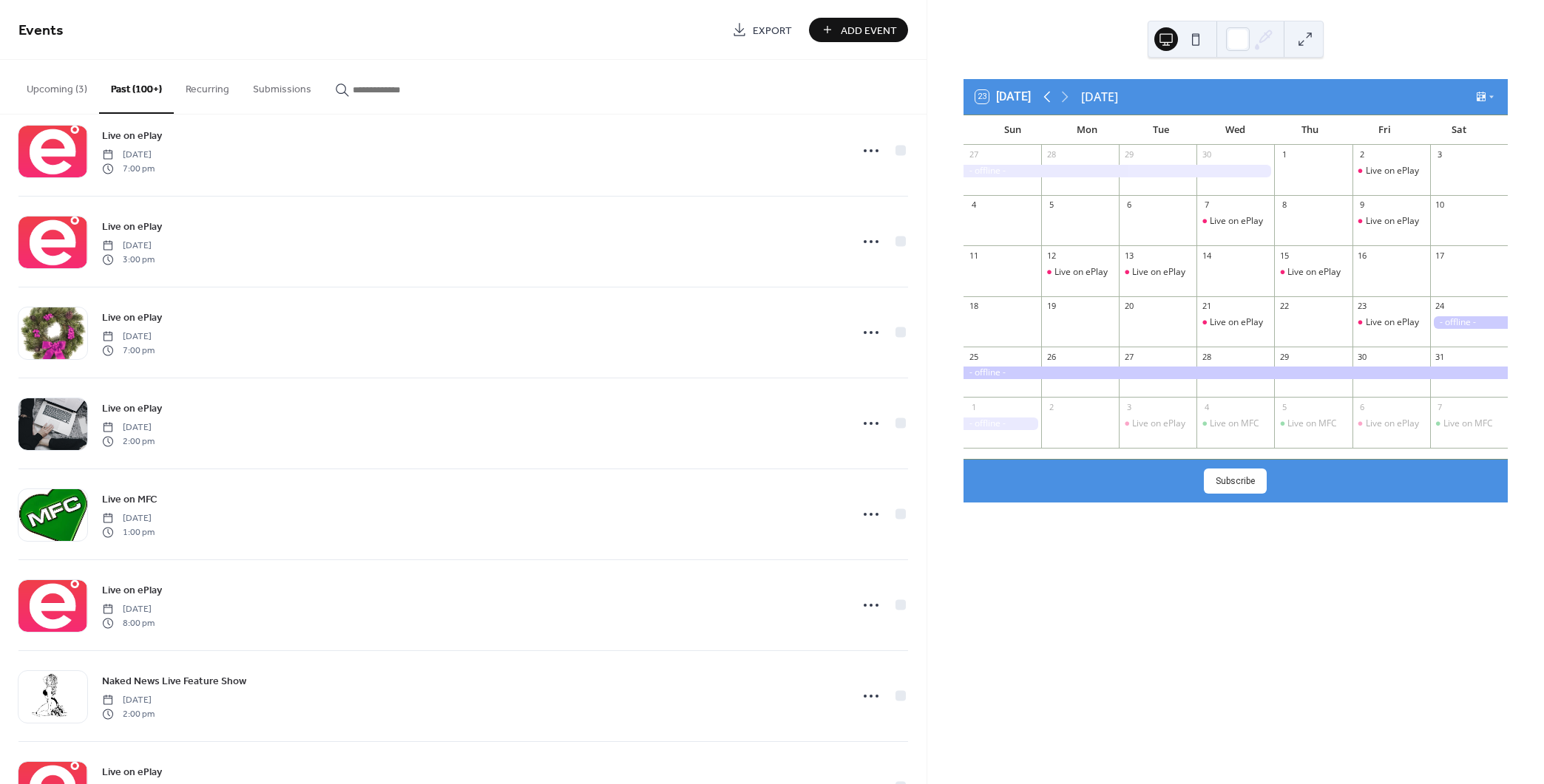
click at [1047, 96] on icon at bounding box center [1047, 96] width 7 height 11
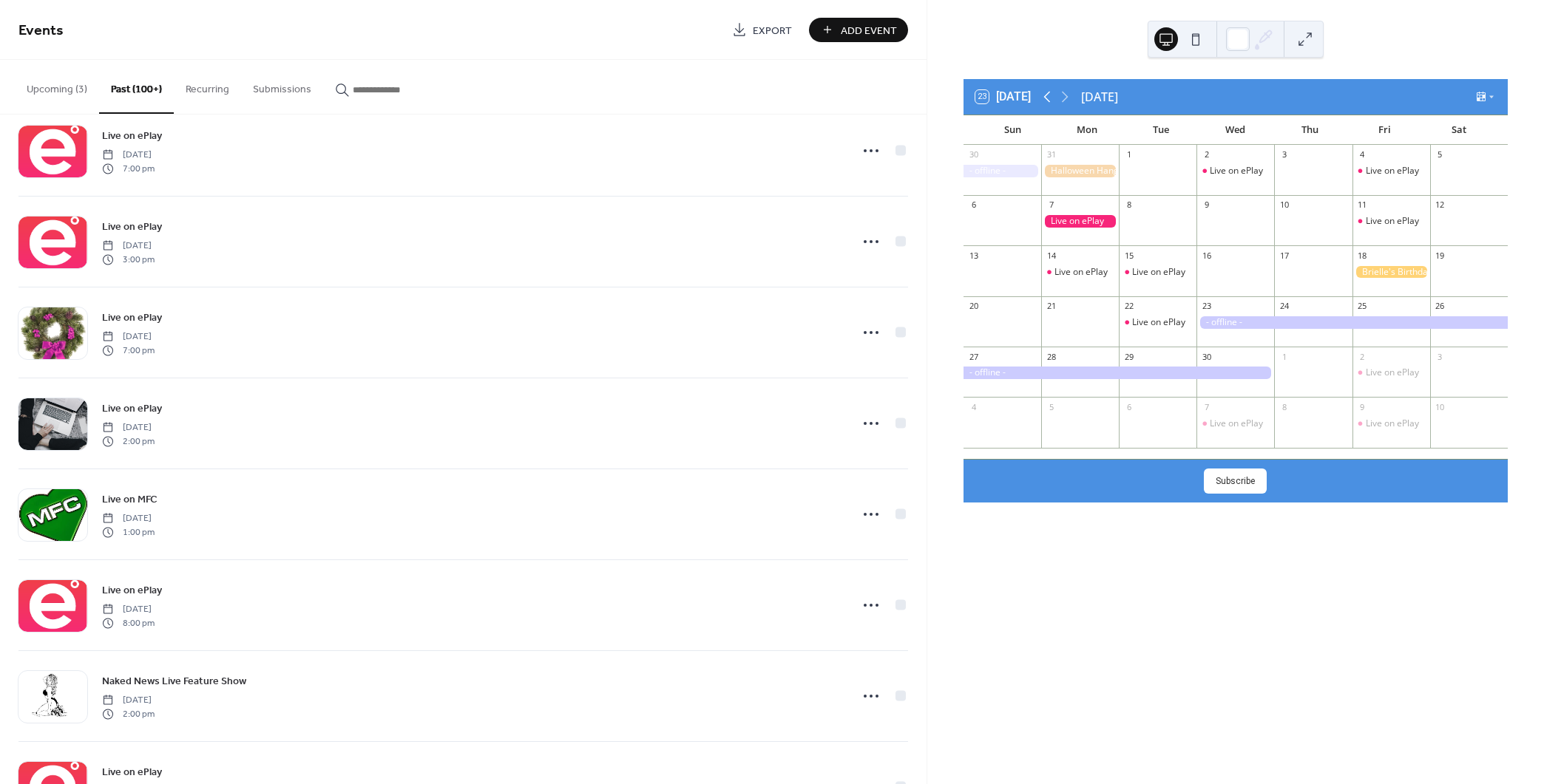
click at [1047, 96] on icon at bounding box center [1047, 96] width 7 height 11
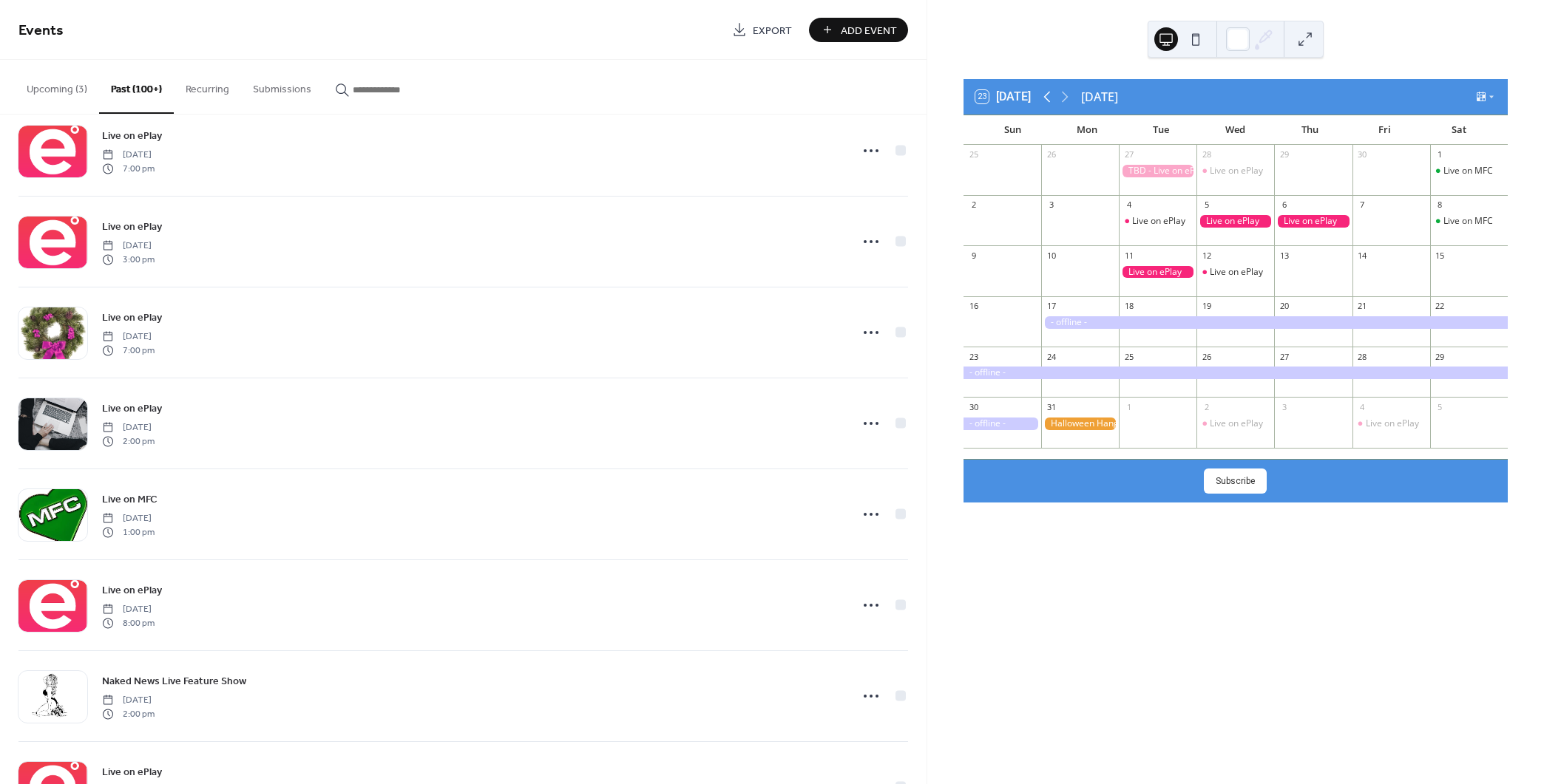
click at [1047, 96] on icon at bounding box center [1047, 96] width 7 height 11
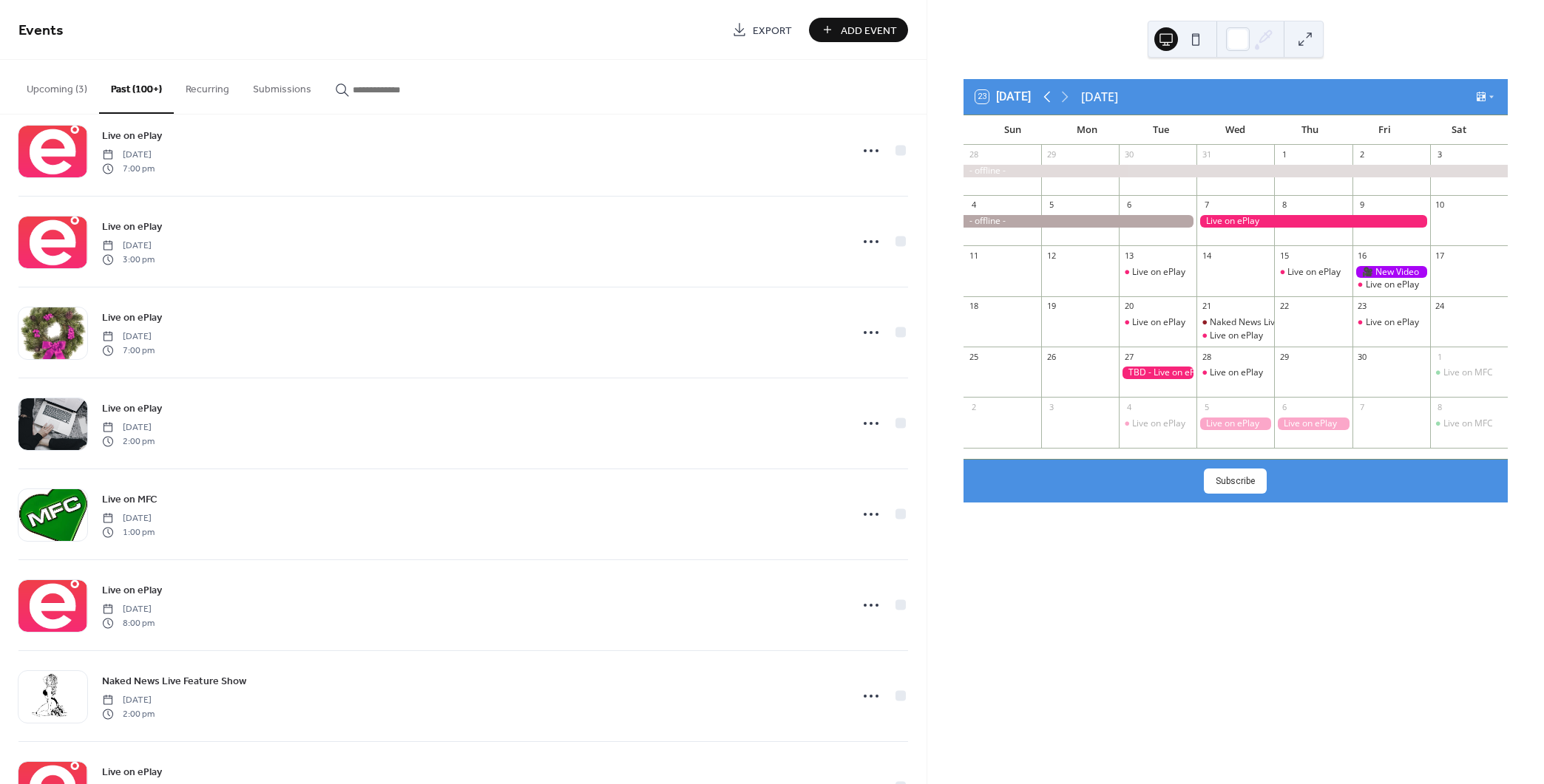
click at [1047, 96] on icon at bounding box center [1047, 96] width 7 height 11
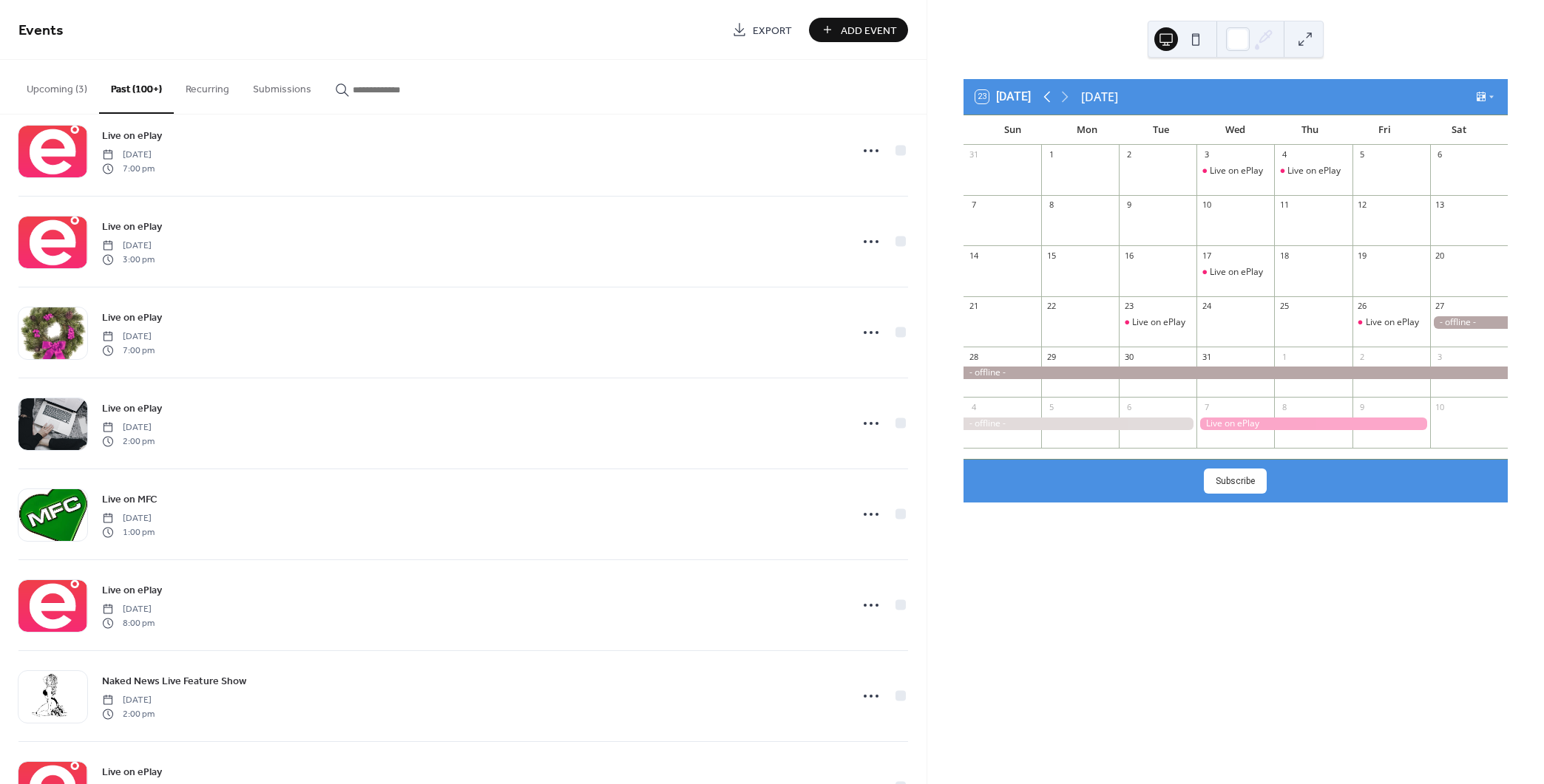
click at [1047, 96] on icon at bounding box center [1047, 96] width 7 height 11
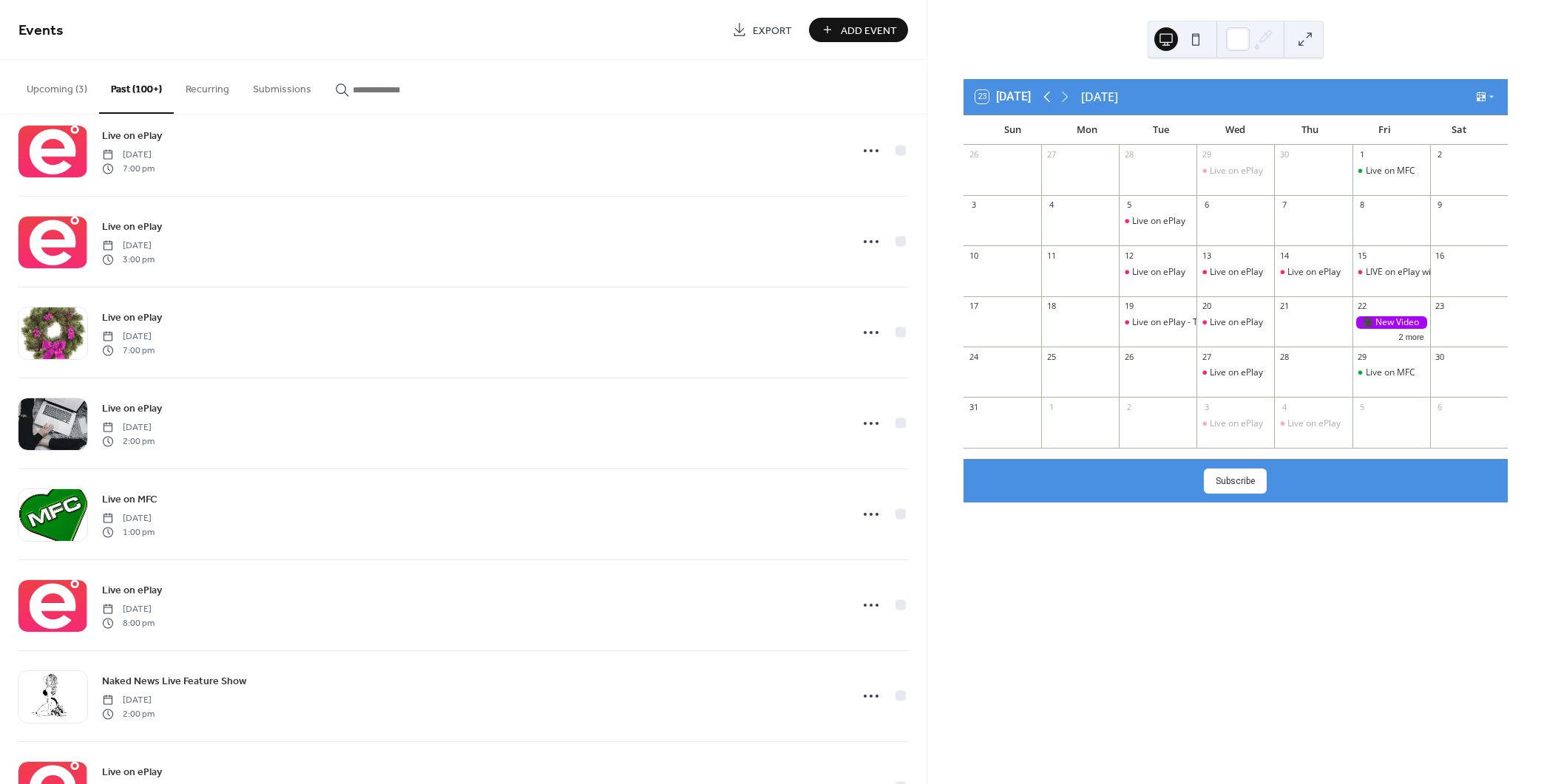
click at [1047, 96] on icon at bounding box center [1047, 96] width 7 height 11
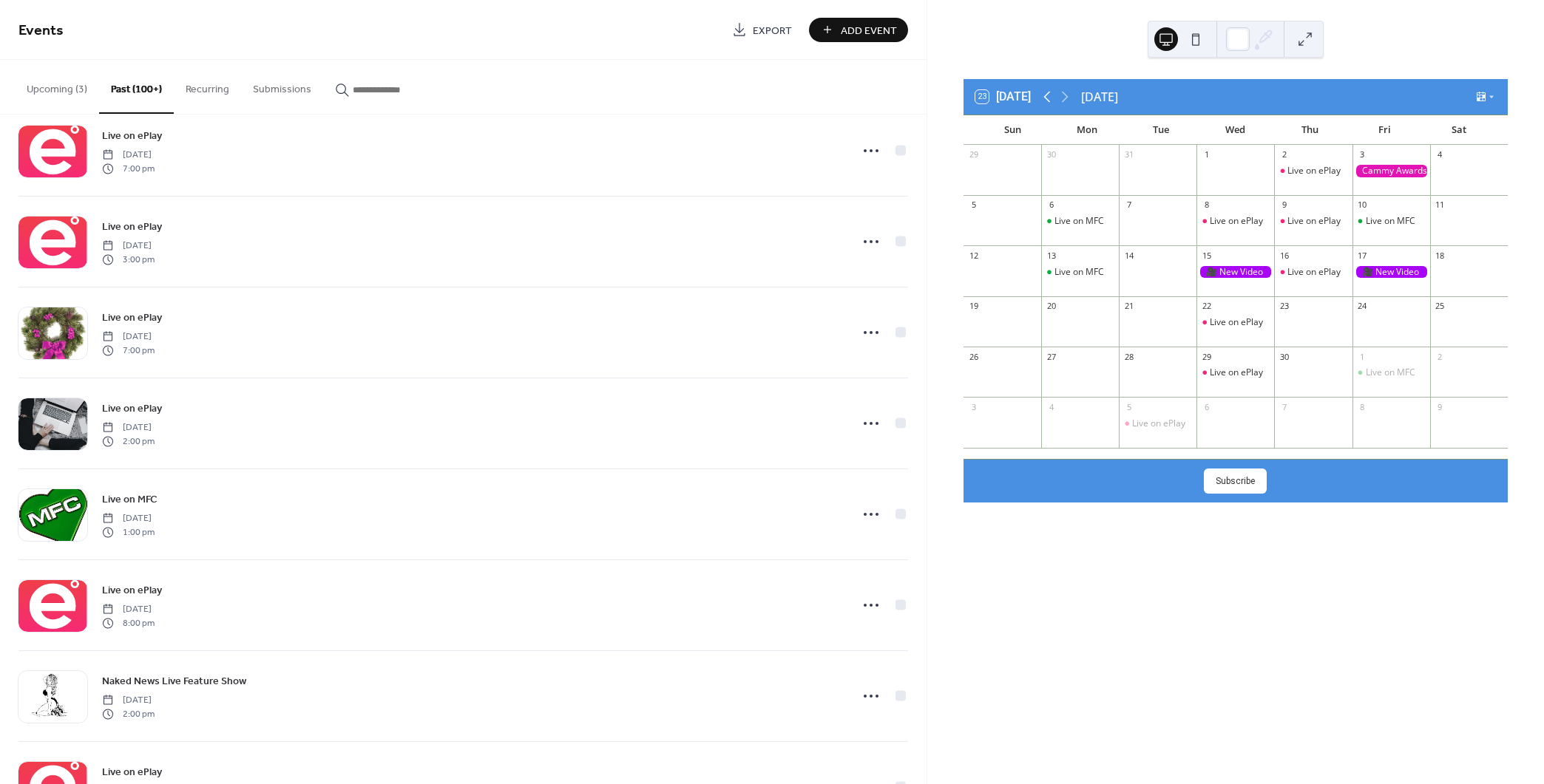
click at [1047, 96] on icon at bounding box center [1047, 96] width 7 height 11
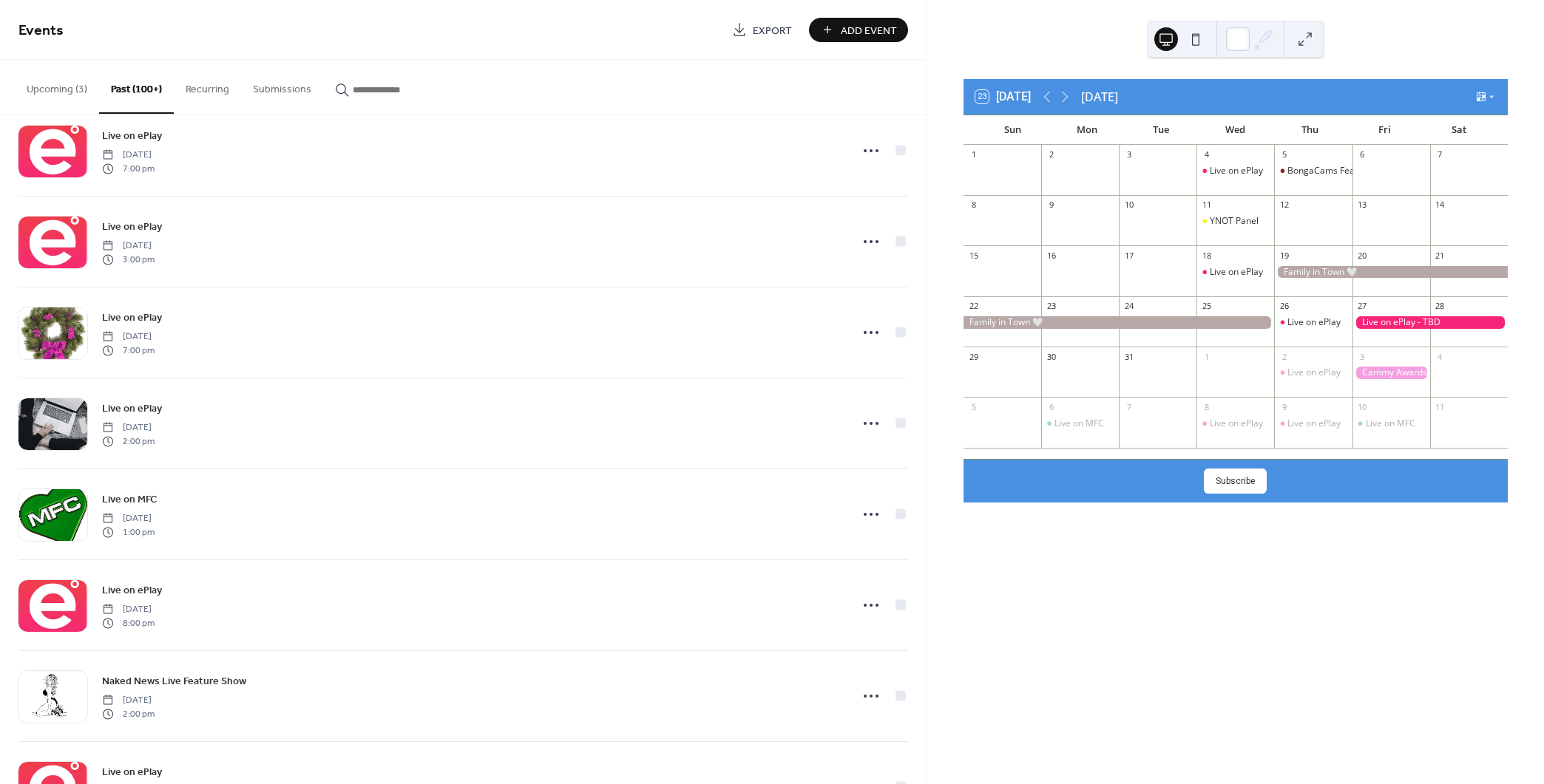
click at [1305, 269] on div at bounding box center [1390, 272] width 233 height 13
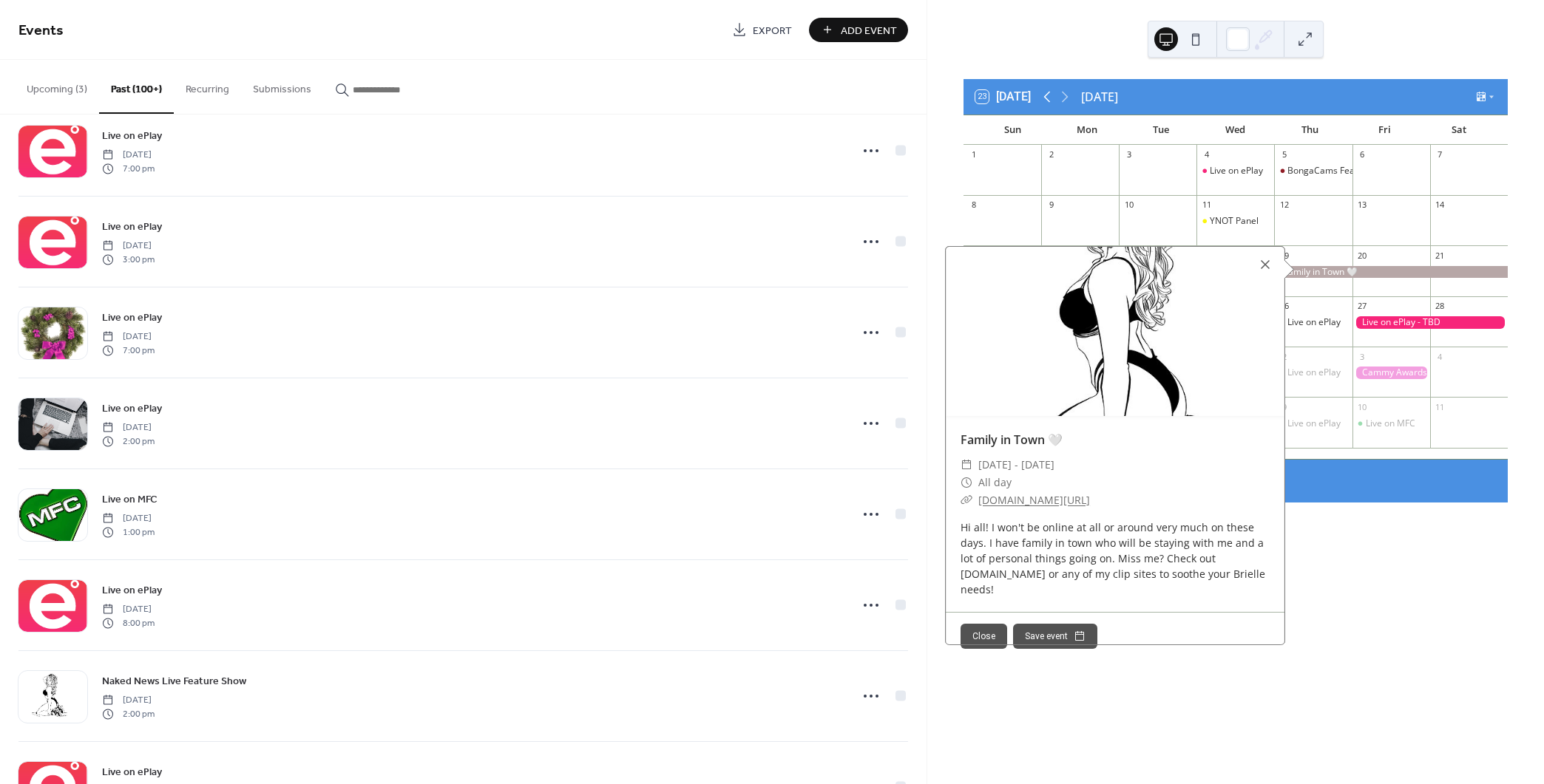
click at [1046, 96] on icon at bounding box center [1047, 96] width 7 height 11
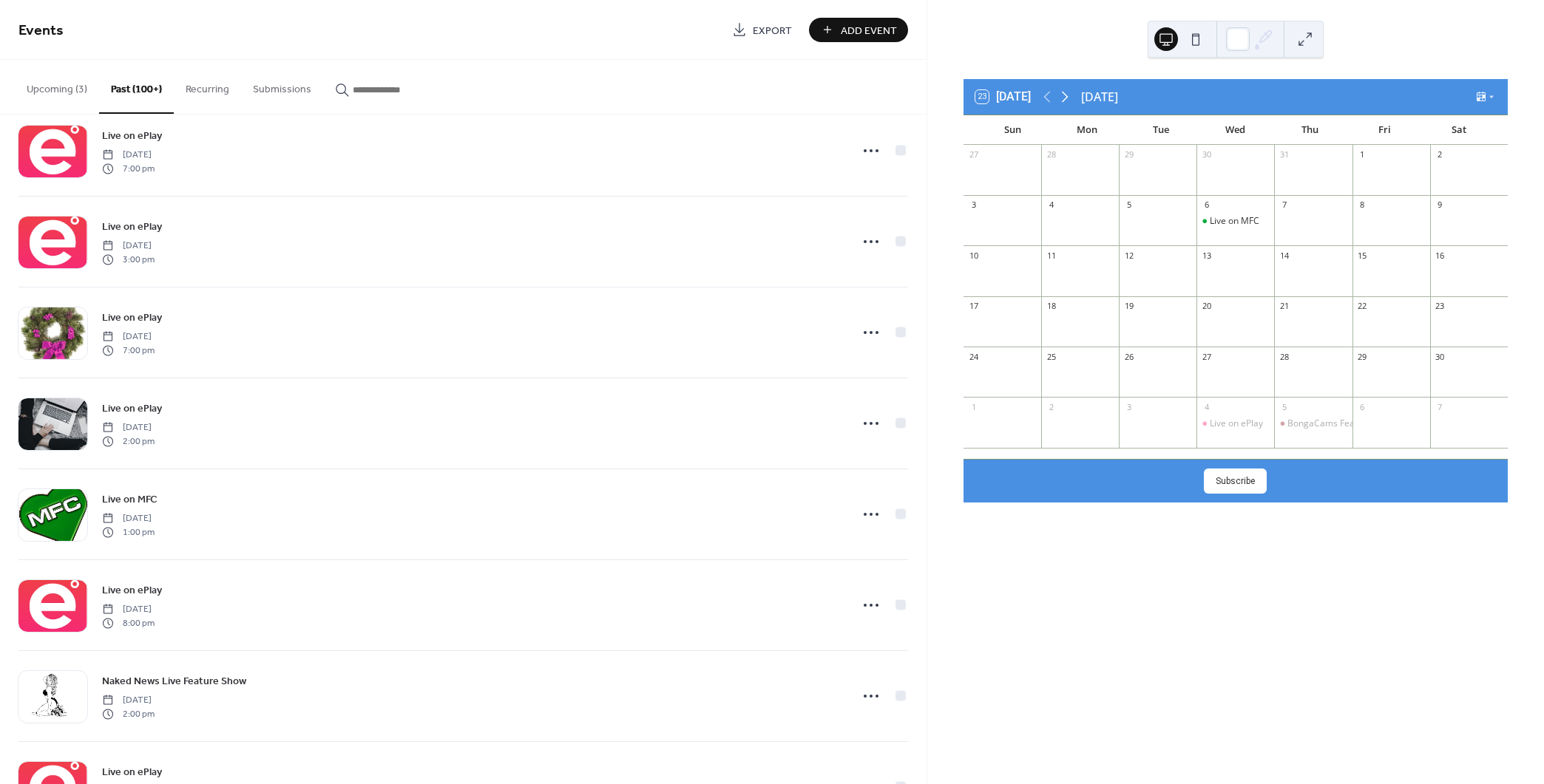
click at [1070, 95] on icon at bounding box center [1064, 96] width 18 height 18
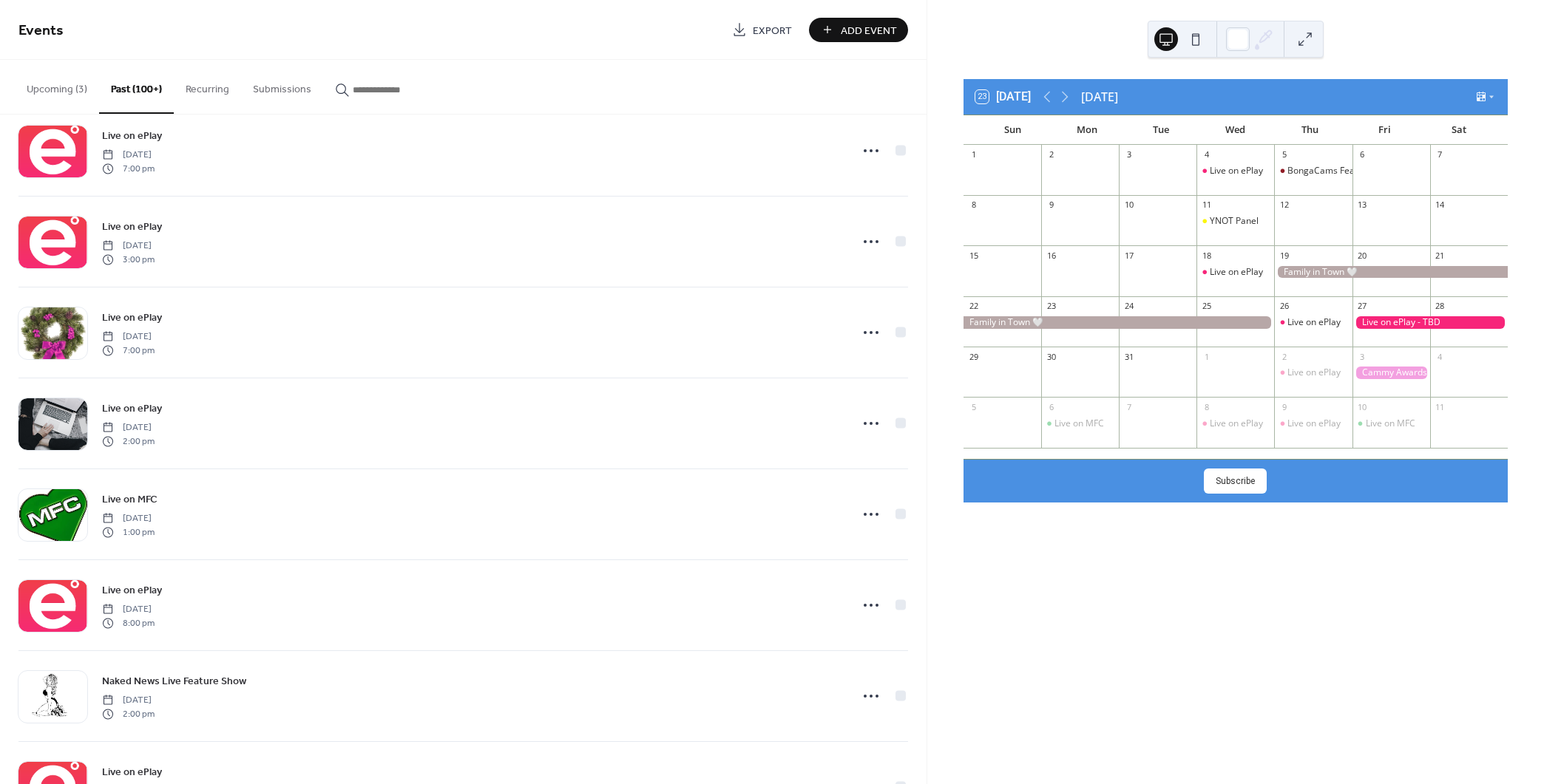
click at [1379, 376] on div at bounding box center [1391, 373] width 78 height 13
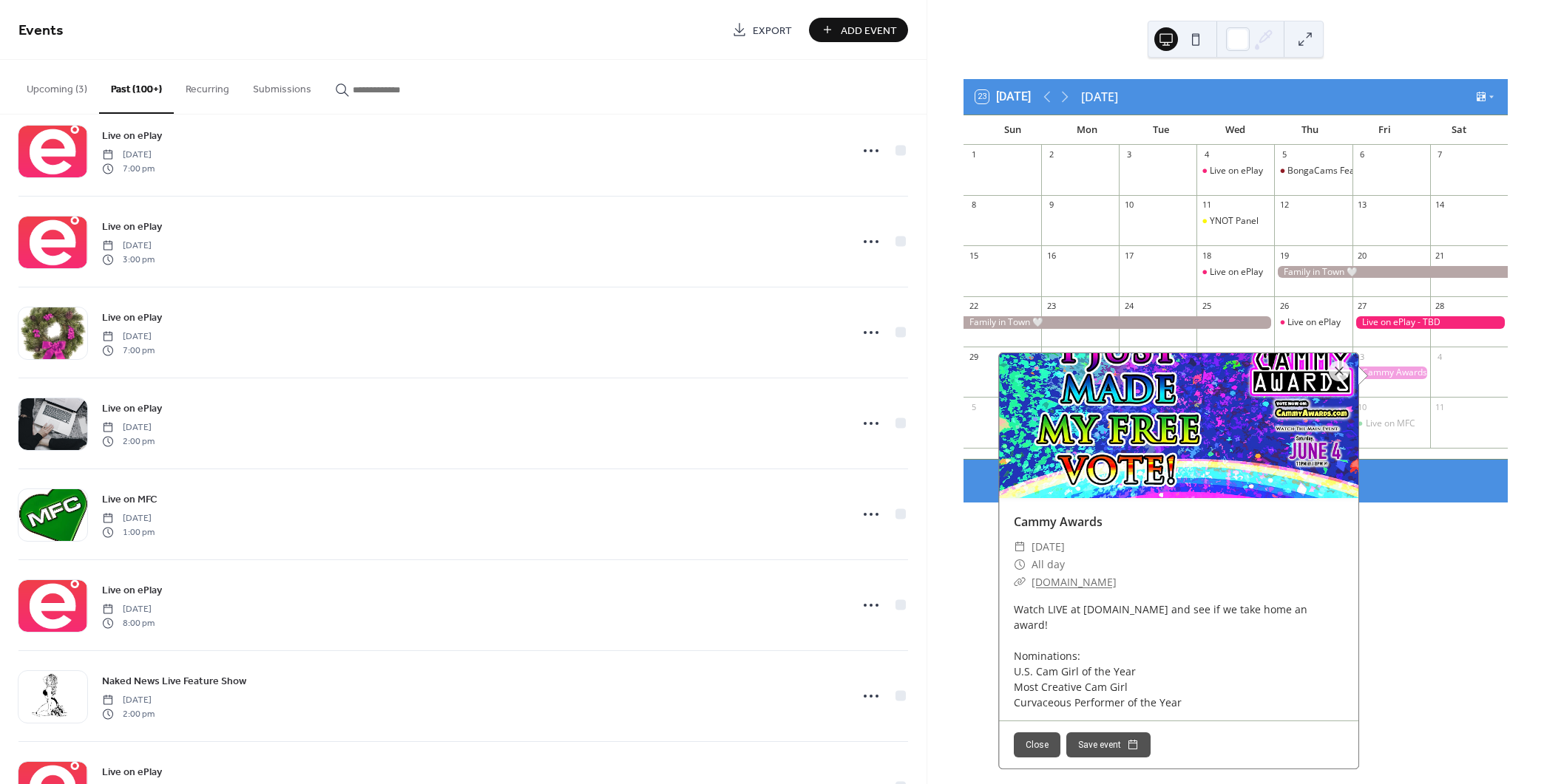
scroll to position [36, 0]
click at [1399, 539] on div "23 [DATE] [DATE] Sun Mon Tue Wed Thu Fri Sat 1 2 3 4 Live on ePlay 5 BongaCams …" at bounding box center [1236, 392] width 617 height 784
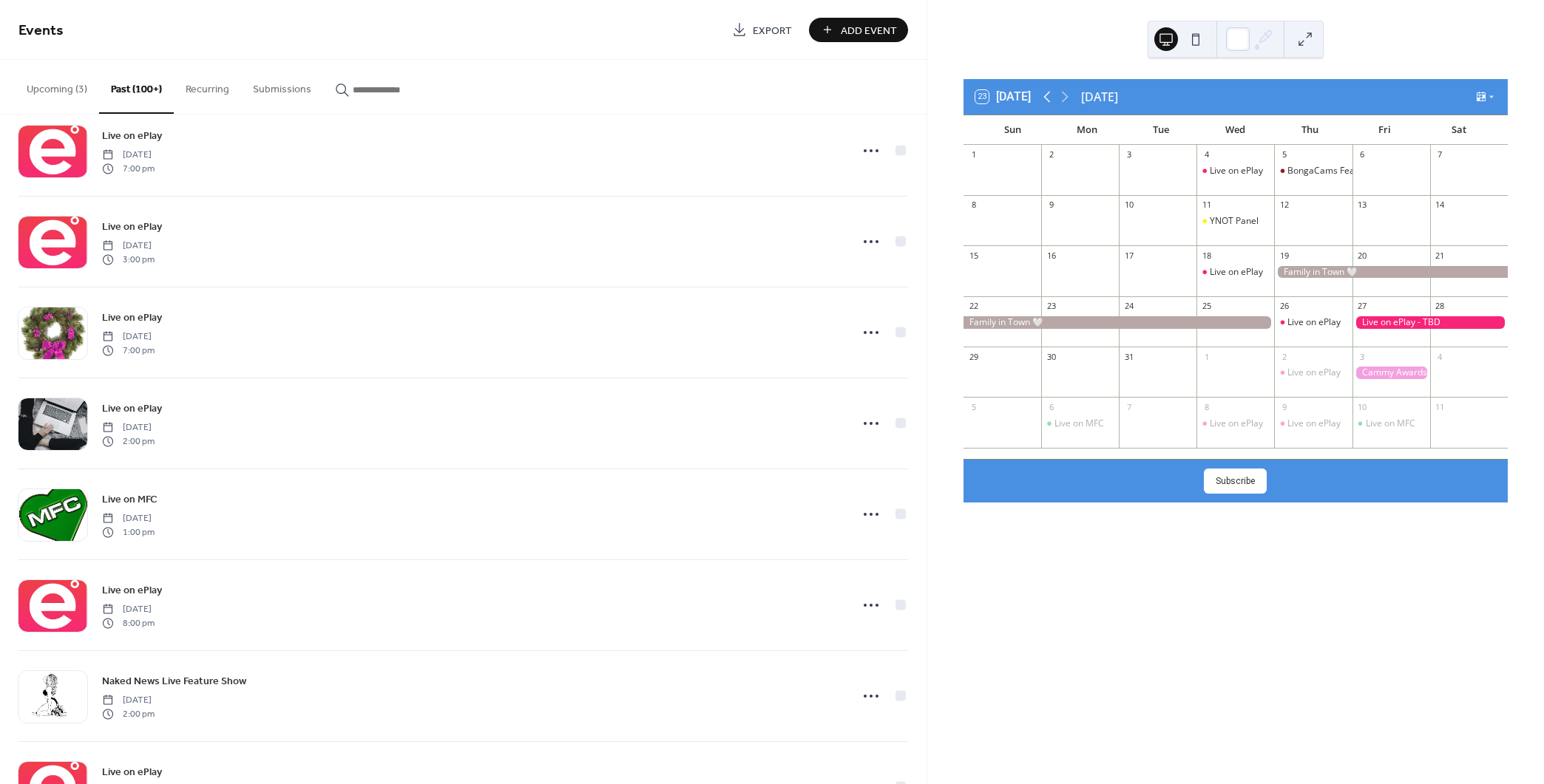
click at [1046, 92] on icon at bounding box center [1047, 96] width 18 height 18
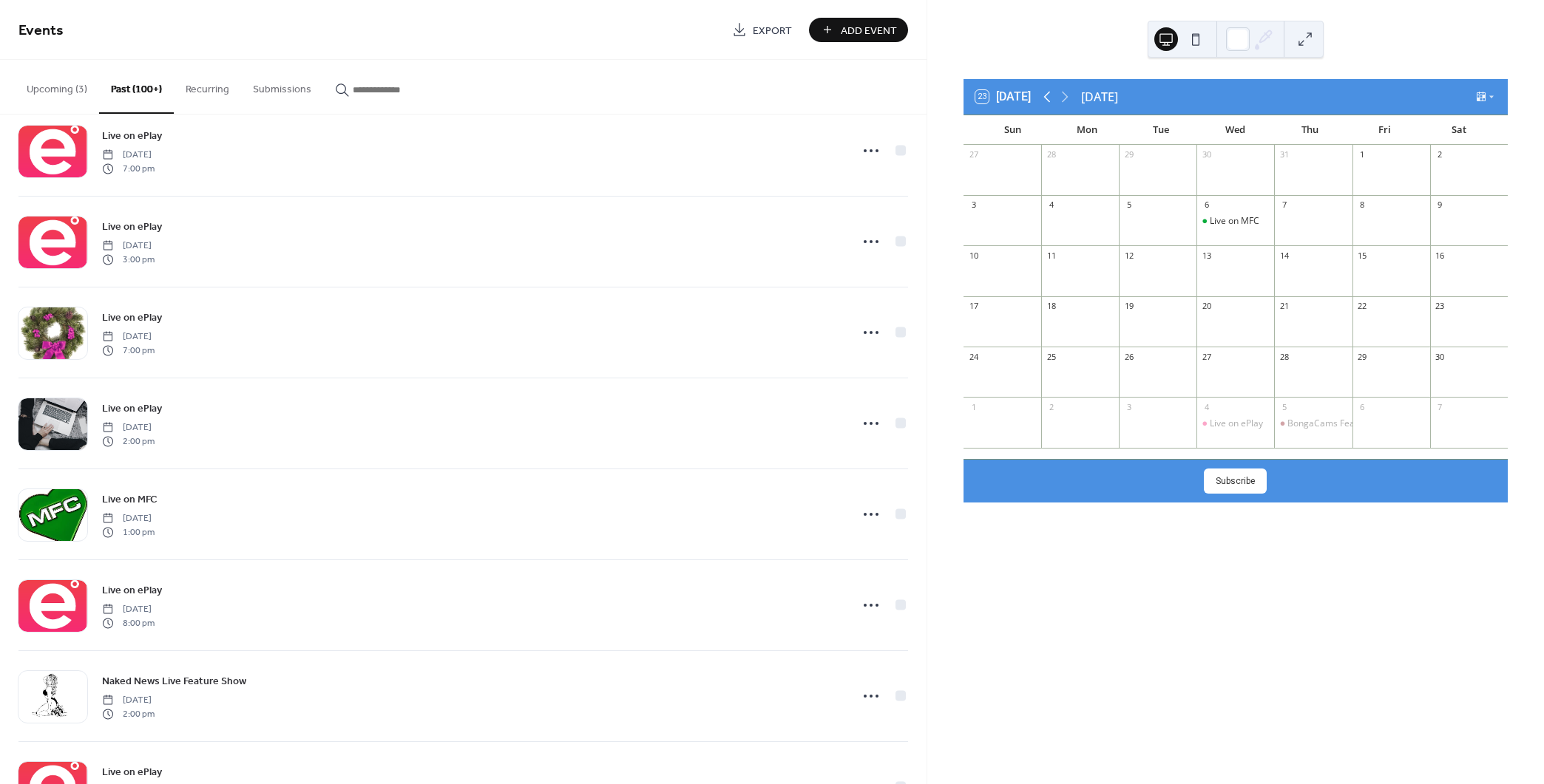
click at [1046, 92] on icon at bounding box center [1047, 96] width 18 height 18
click at [1391, 327] on div at bounding box center [1391, 322] width 78 height 13
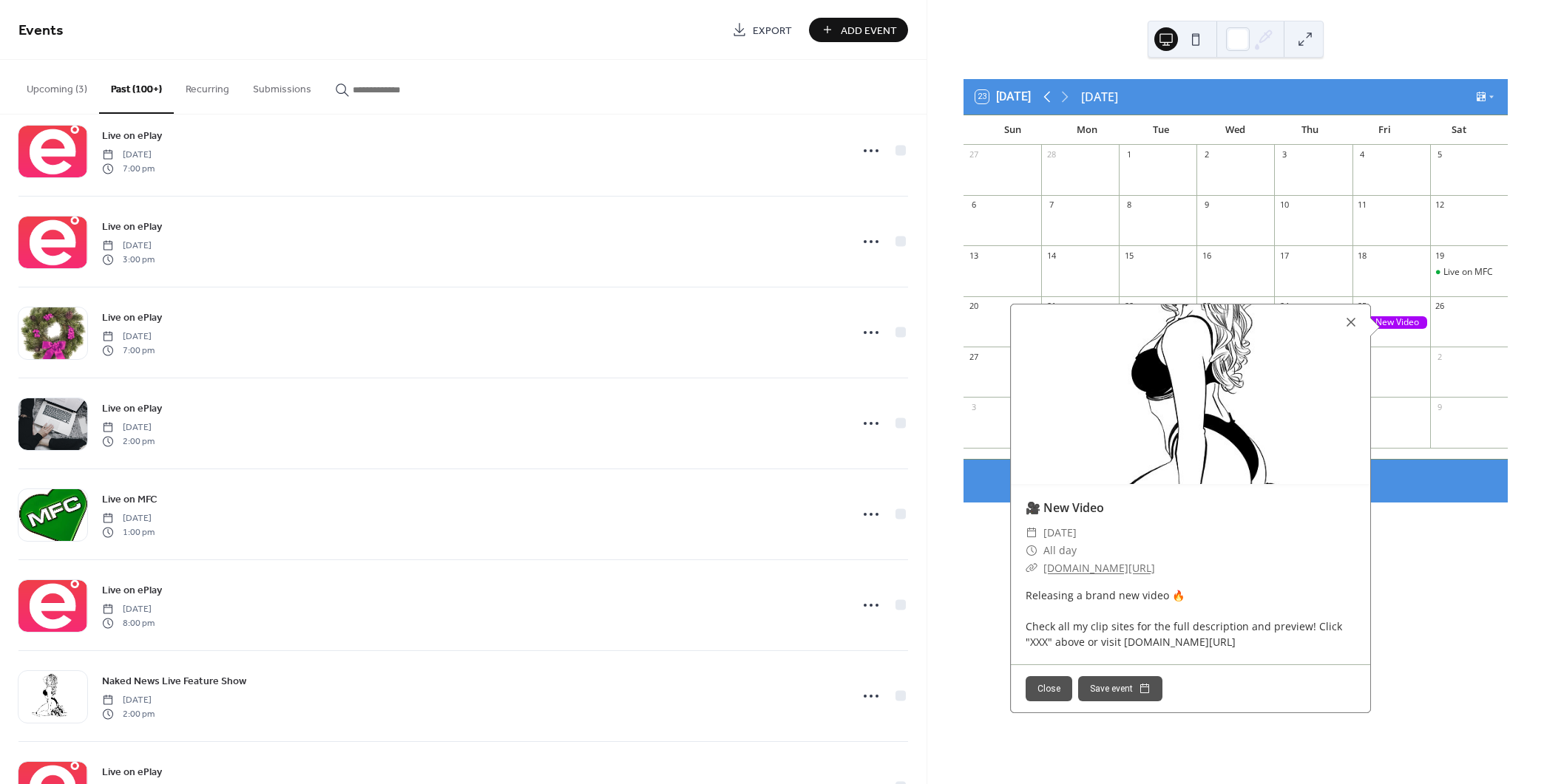
click at [1049, 94] on icon at bounding box center [1047, 96] width 7 height 11
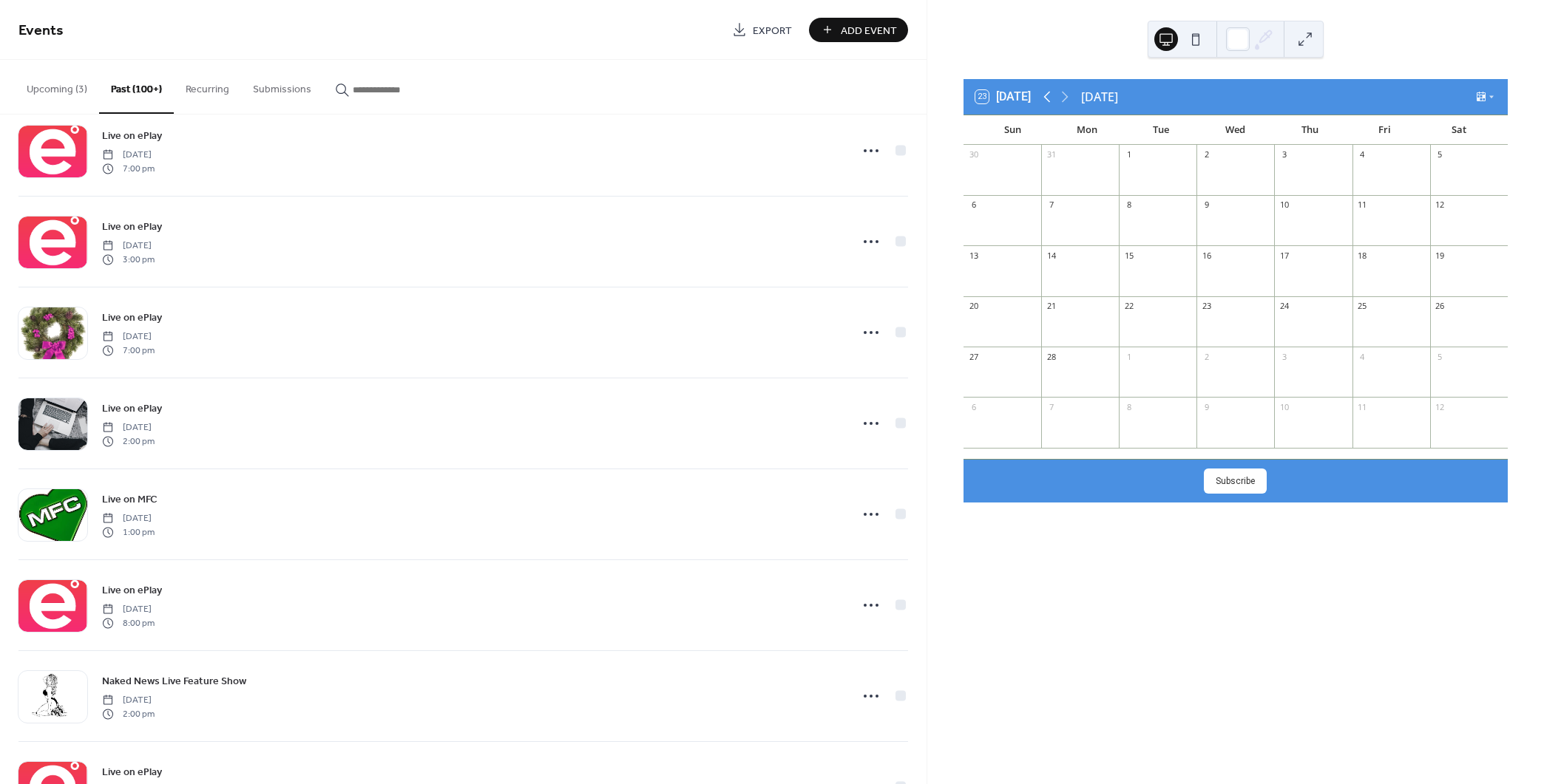
click at [1049, 94] on icon at bounding box center [1047, 96] width 7 height 11
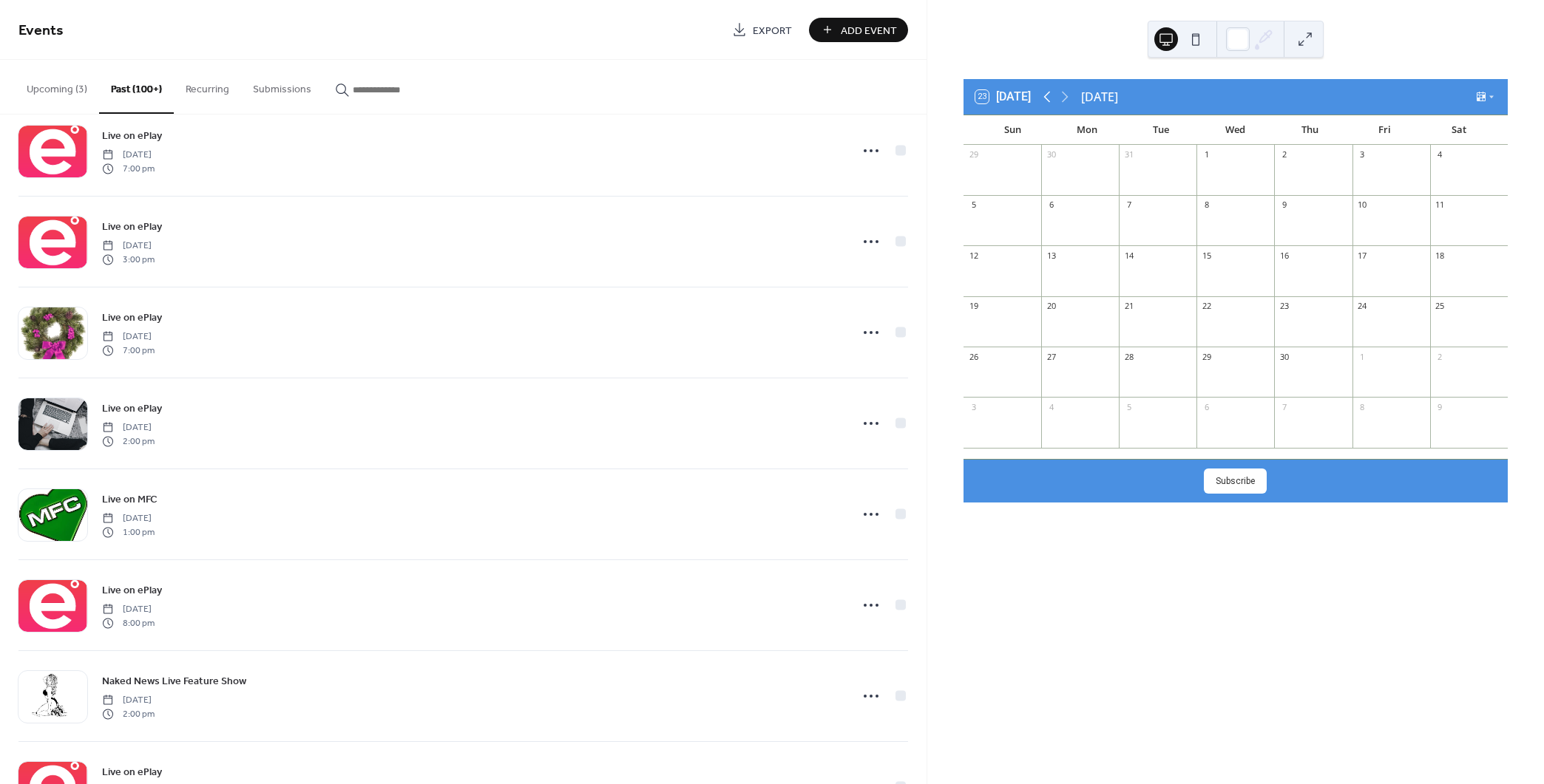
click at [1049, 94] on icon at bounding box center [1047, 96] width 7 height 11
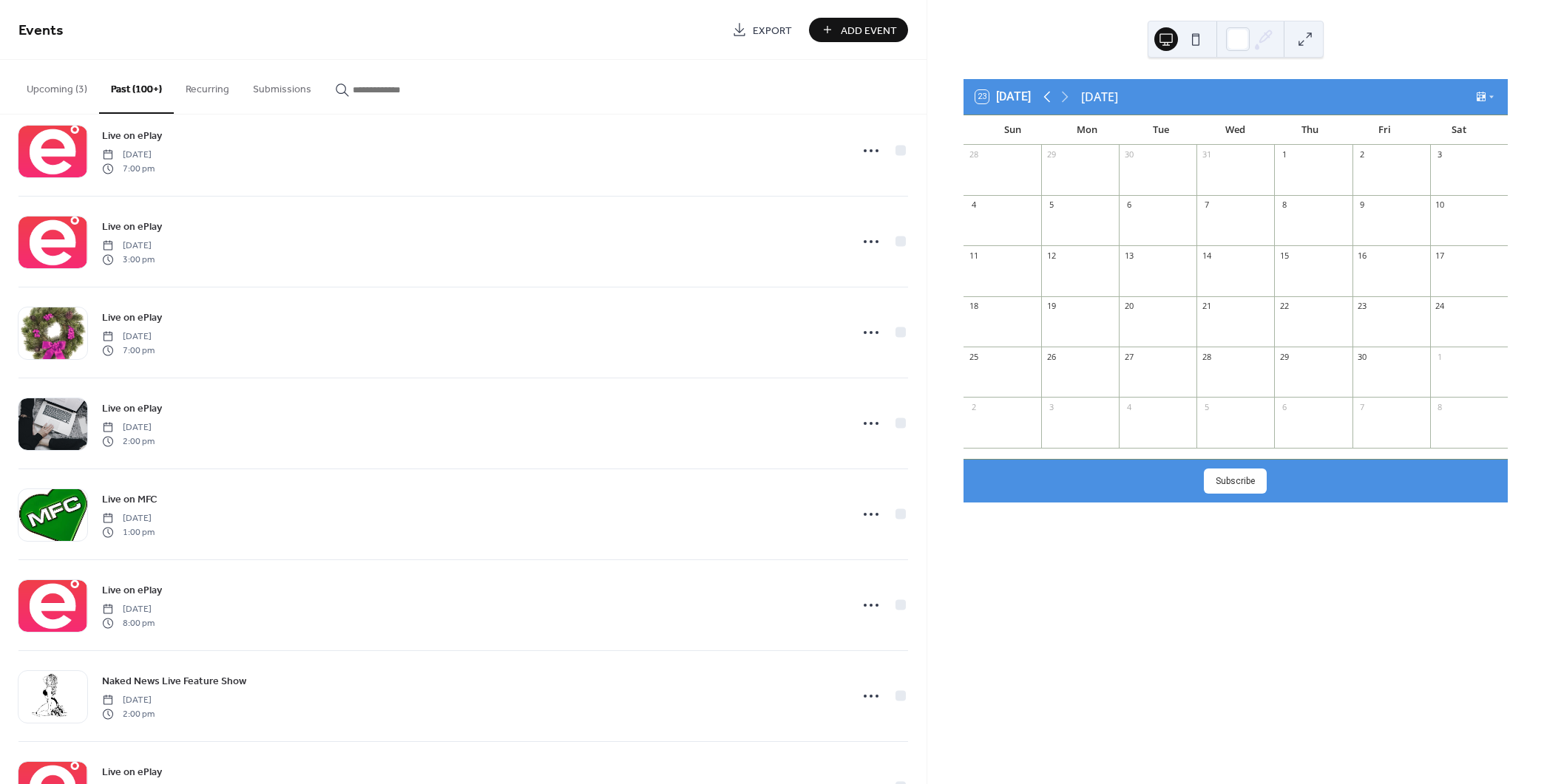
click at [1049, 94] on icon at bounding box center [1047, 96] width 7 height 11
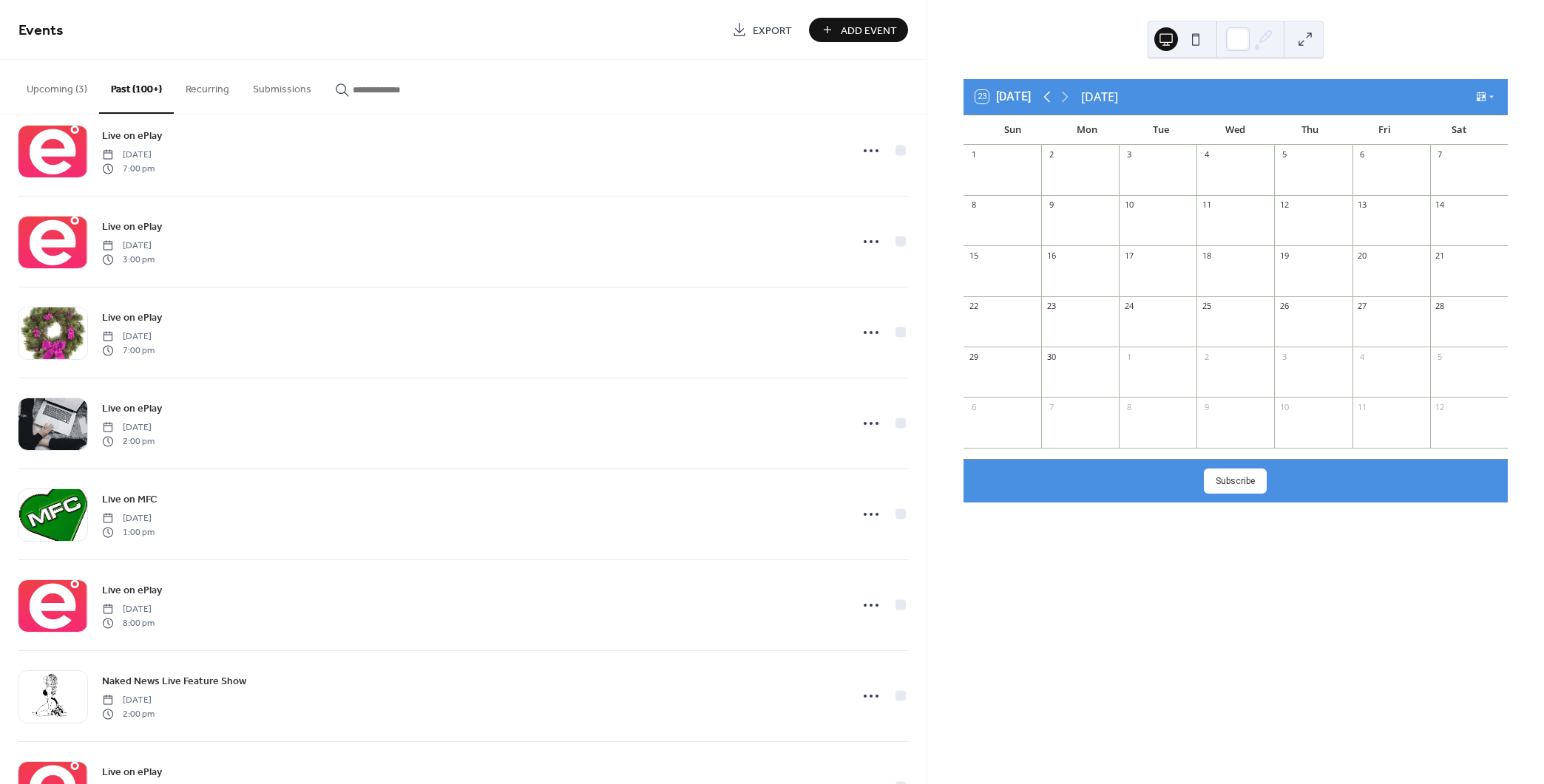
click at [1049, 94] on icon at bounding box center [1047, 96] width 7 height 11
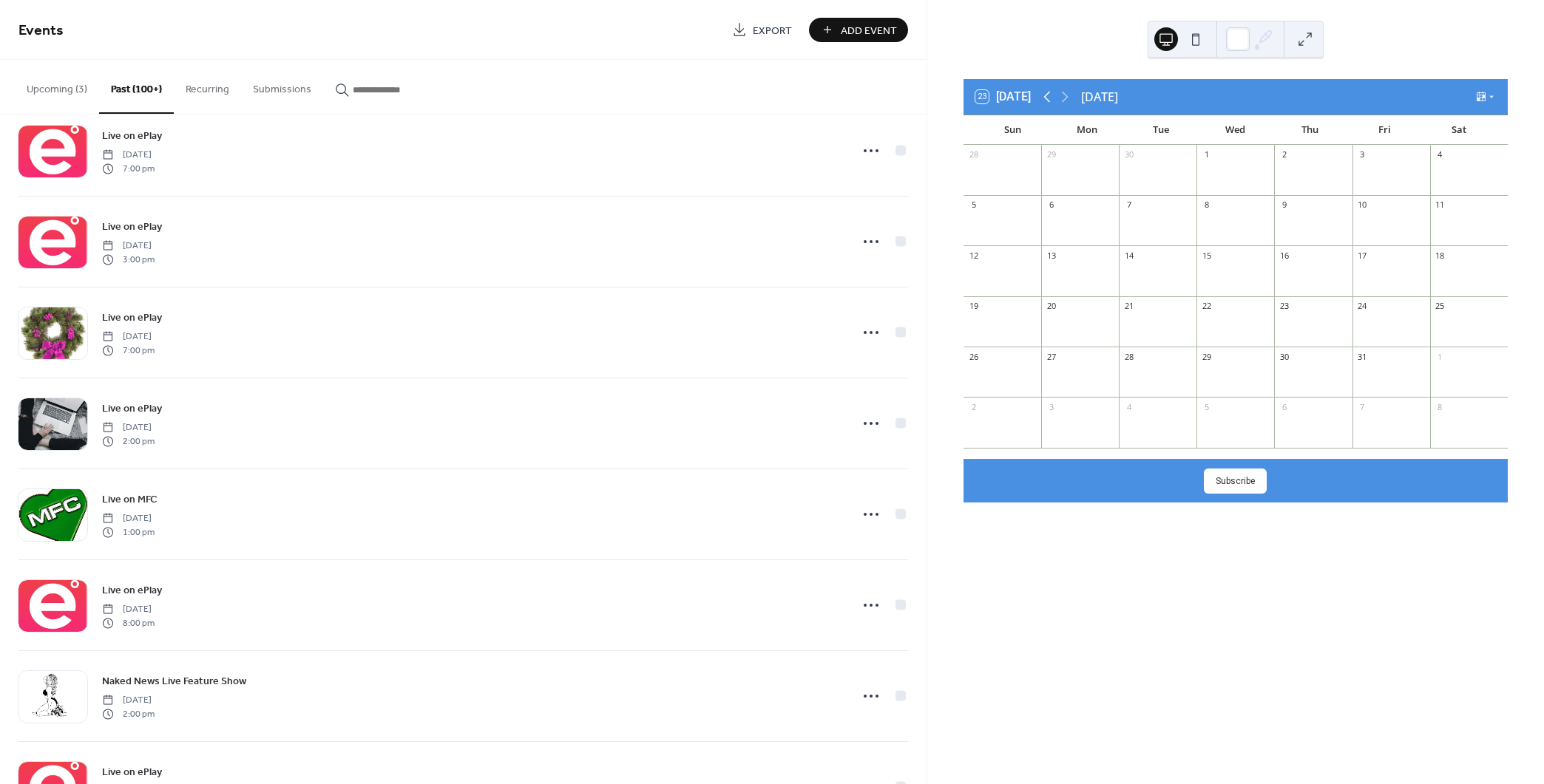
click at [1049, 94] on icon at bounding box center [1047, 96] width 7 height 11
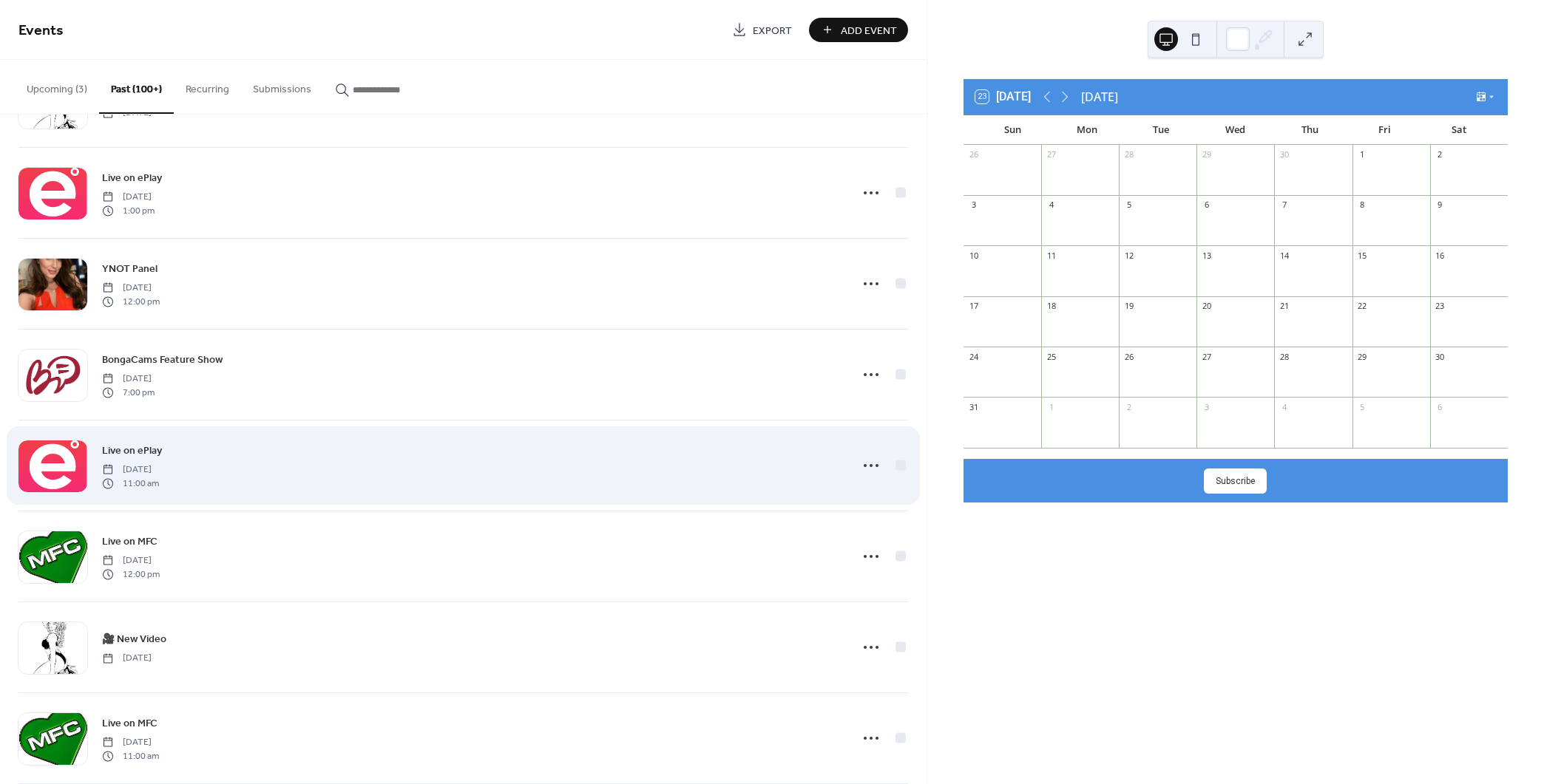
scroll to position [12176, 0]
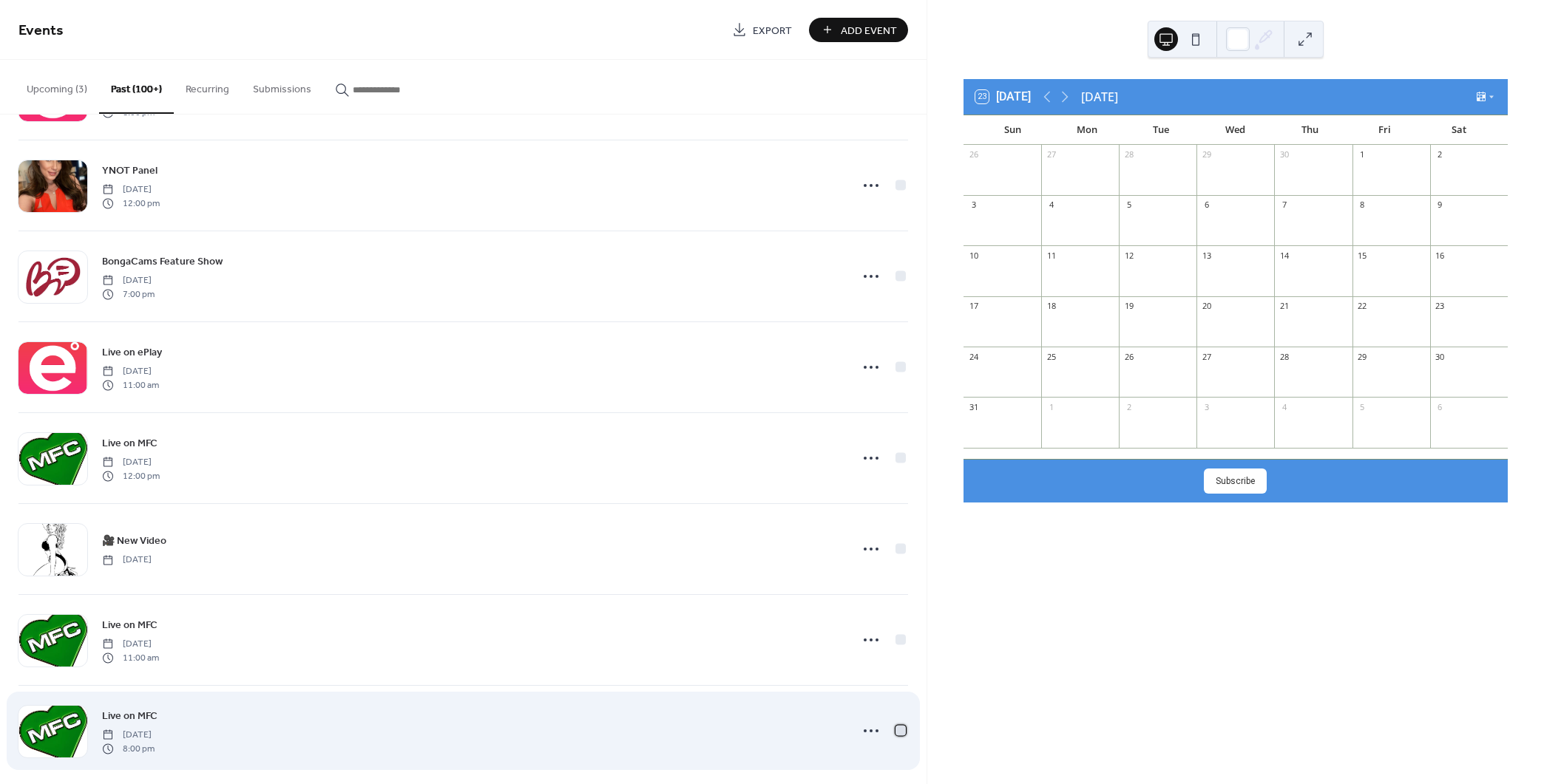
click at [893, 723] on div at bounding box center [900, 730] width 15 height 15
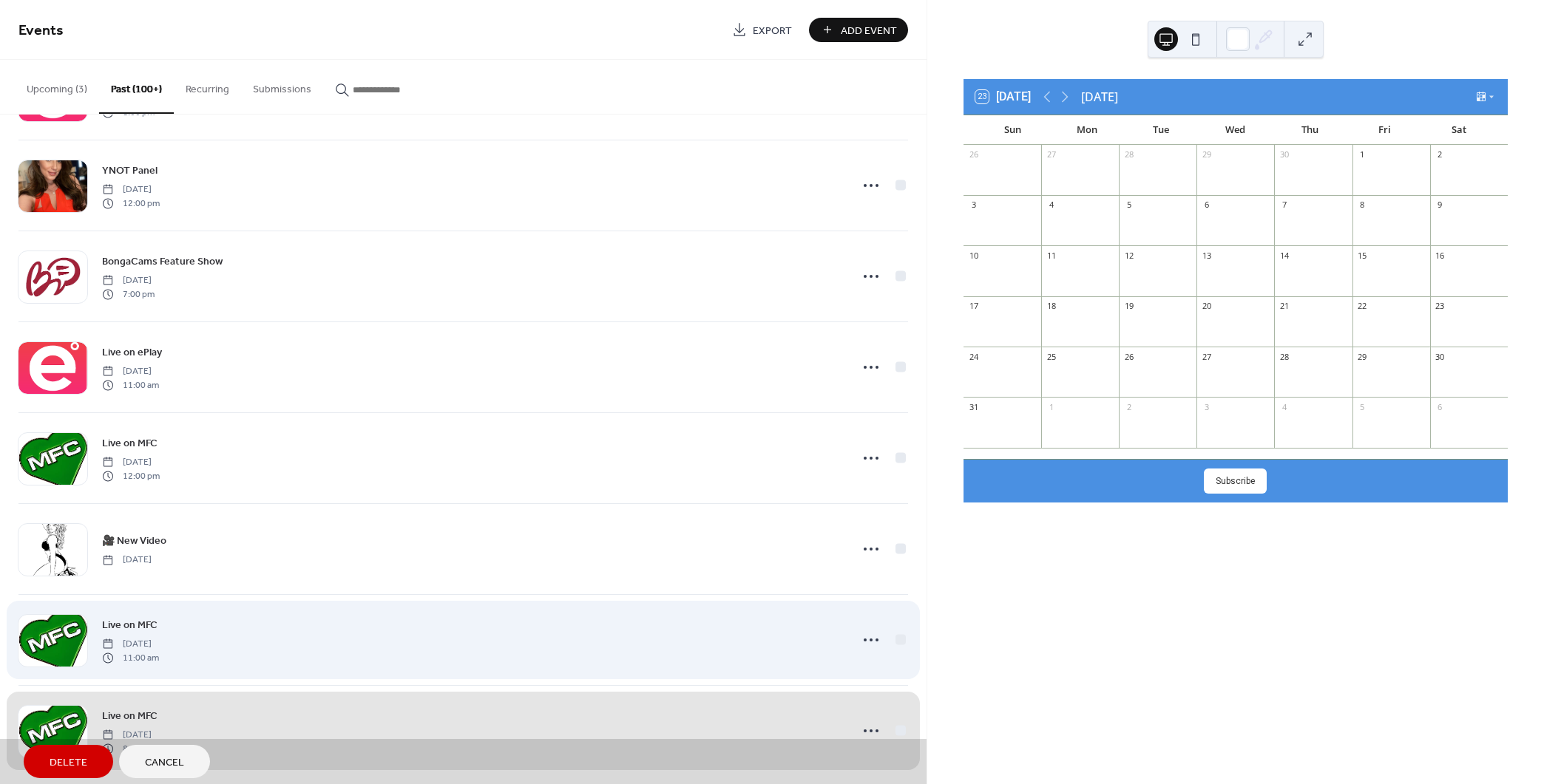
click at [897, 627] on div "Live on MFC [DATE] 11:00 am" at bounding box center [462, 639] width 890 height 91
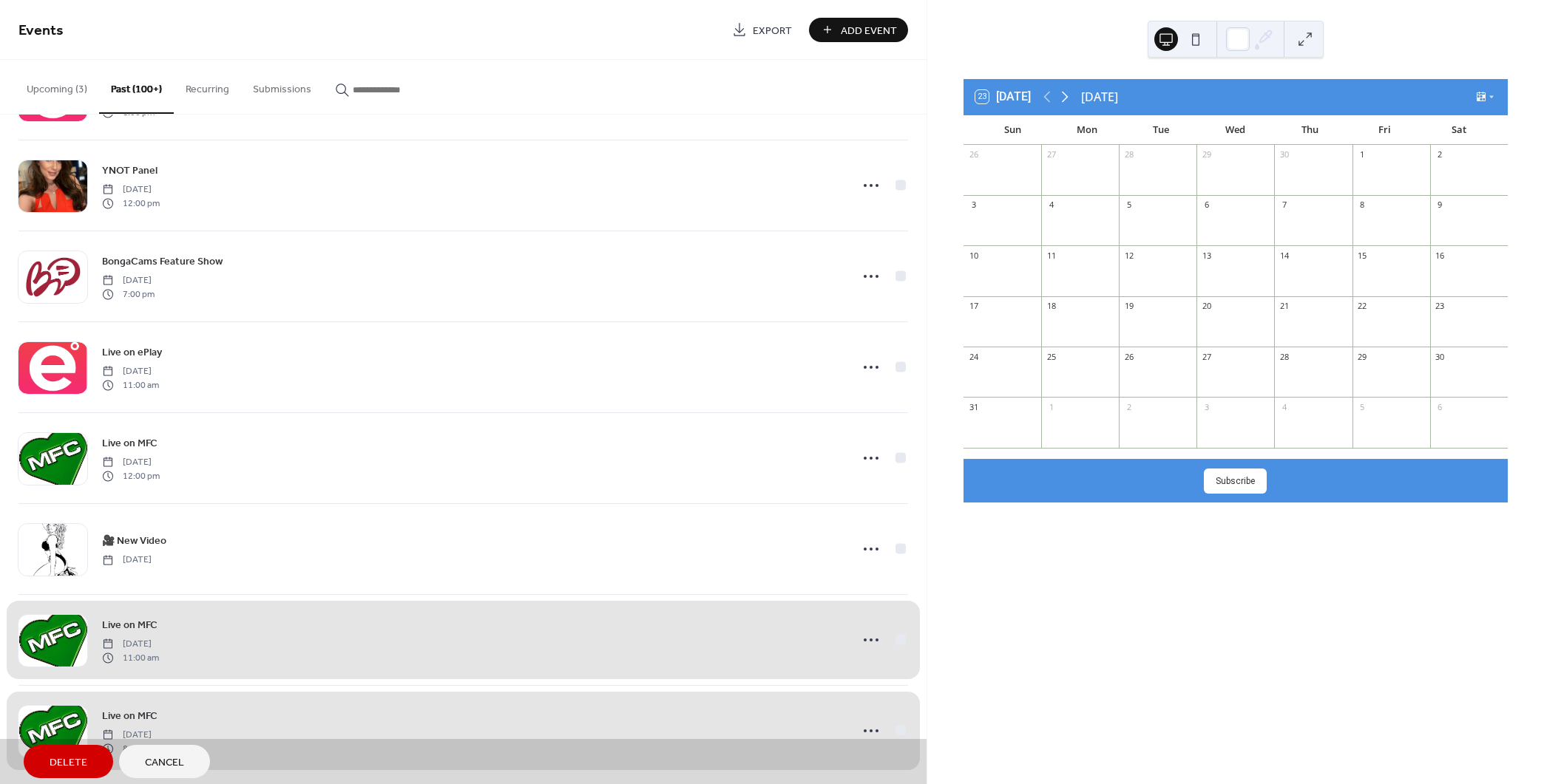
click at [1070, 93] on icon at bounding box center [1064, 96] width 18 height 18
click at [1069, 93] on icon at bounding box center [1064, 96] width 18 height 18
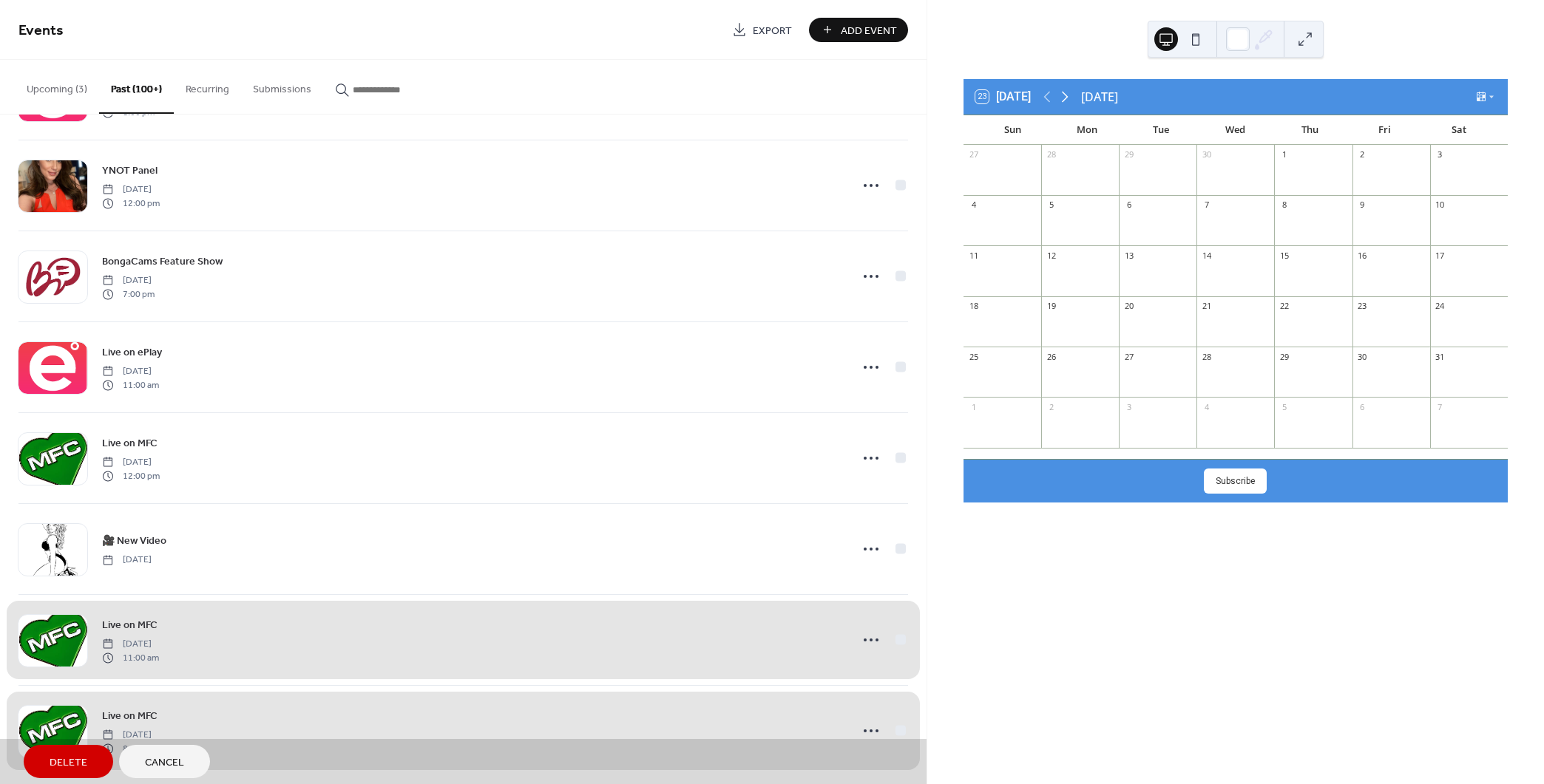
click at [1068, 93] on icon at bounding box center [1064, 96] width 18 height 18
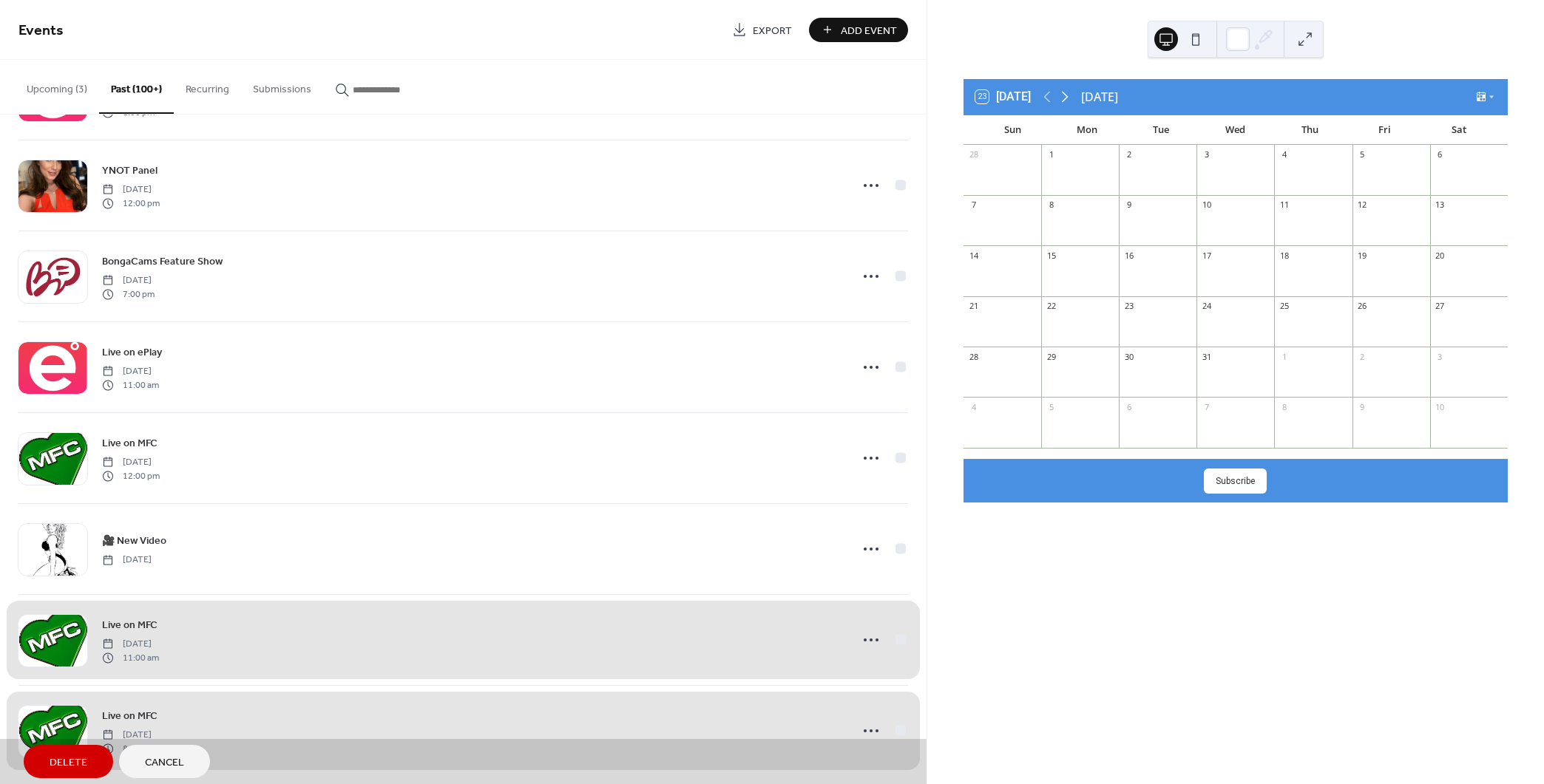
click at [1068, 93] on icon at bounding box center [1064, 96] width 18 height 18
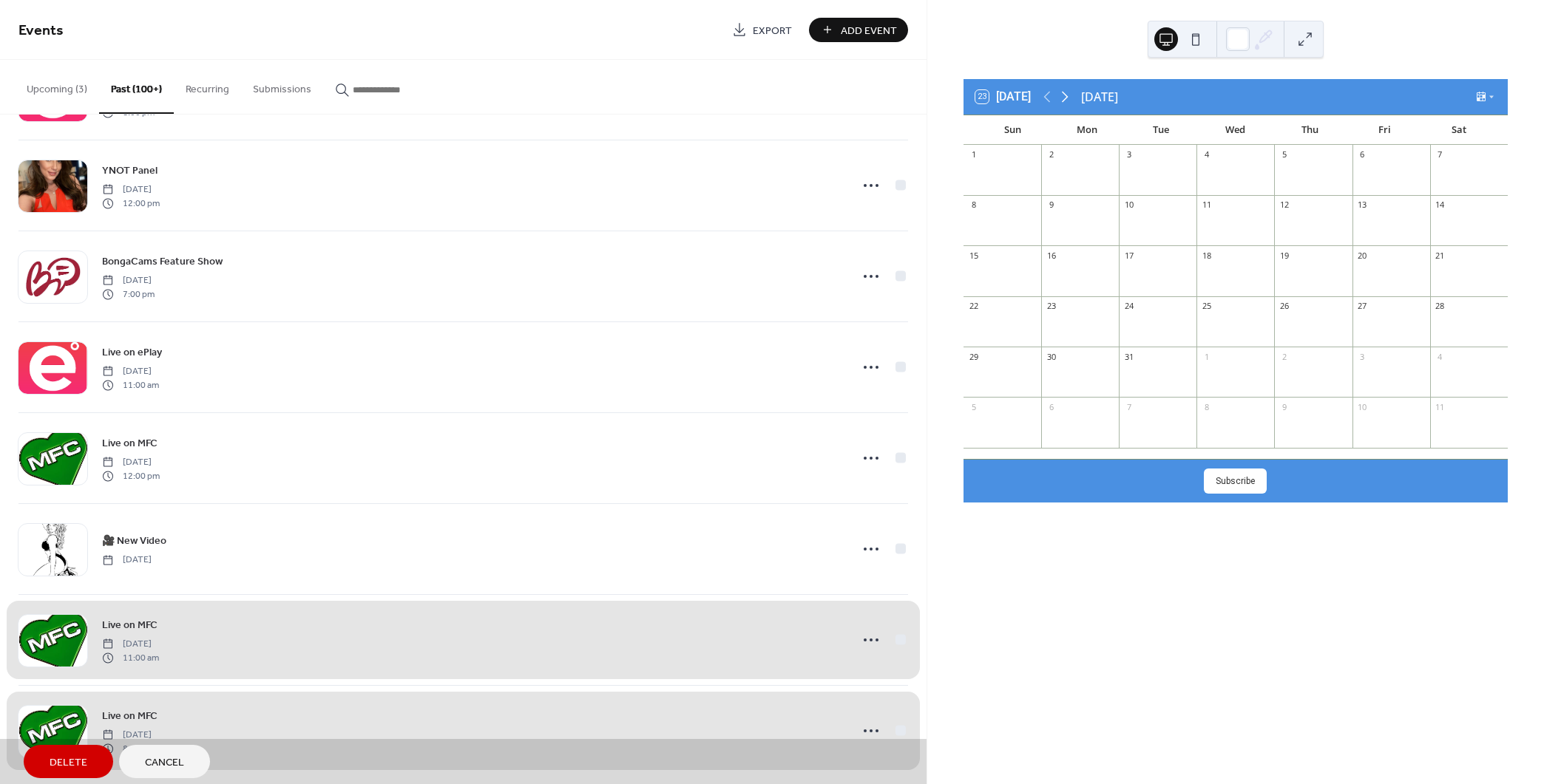
click at [1068, 93] on icon at bounding box center [1064, 96] width 18 height 18
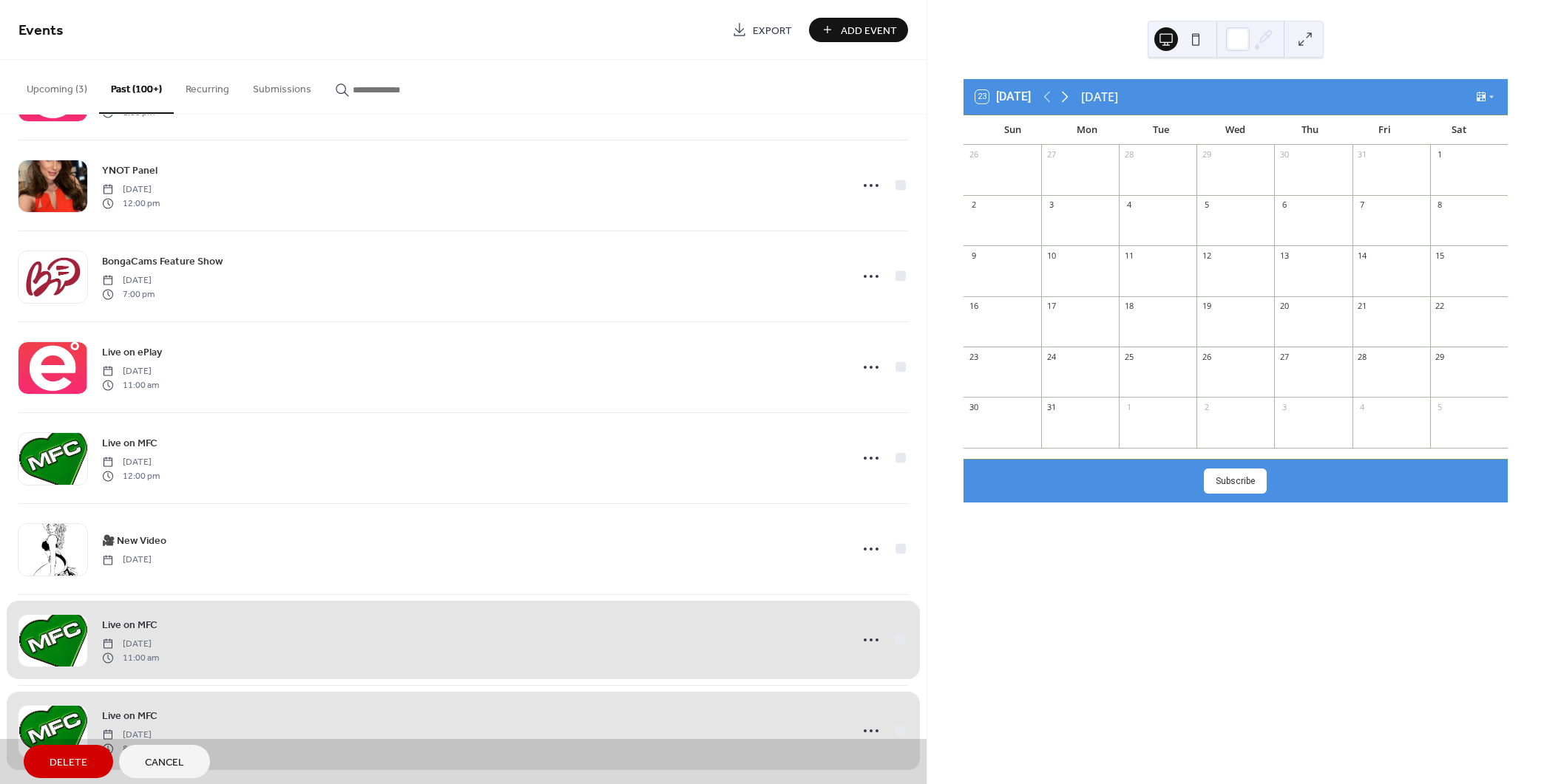
click at [1068, 93] on icon at bounding box center [1064, 96] width 18 height 18
click at [1216, 324] on div "Live on MFC" at bounding box center [1235, 322] width 50 height 13
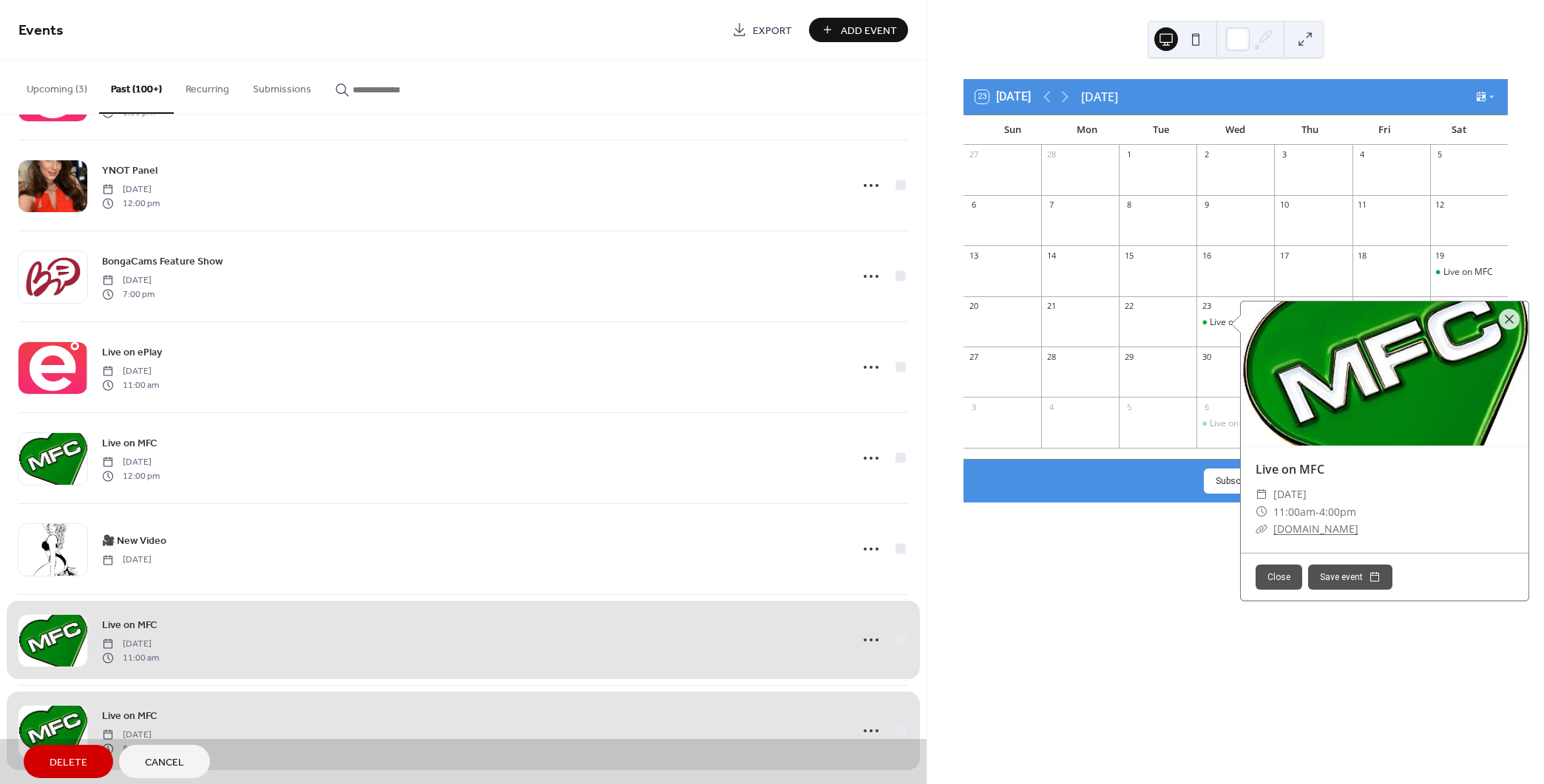
click at [1149, 571] on div "23 [DATE] [DATE] Sun Mon Tue Wed Thu Fri Sat 27 28 1 2 3 4 5 6 7 8 9 10 11 12 1…" at bounding box center [1236, 392] width 617 height 784
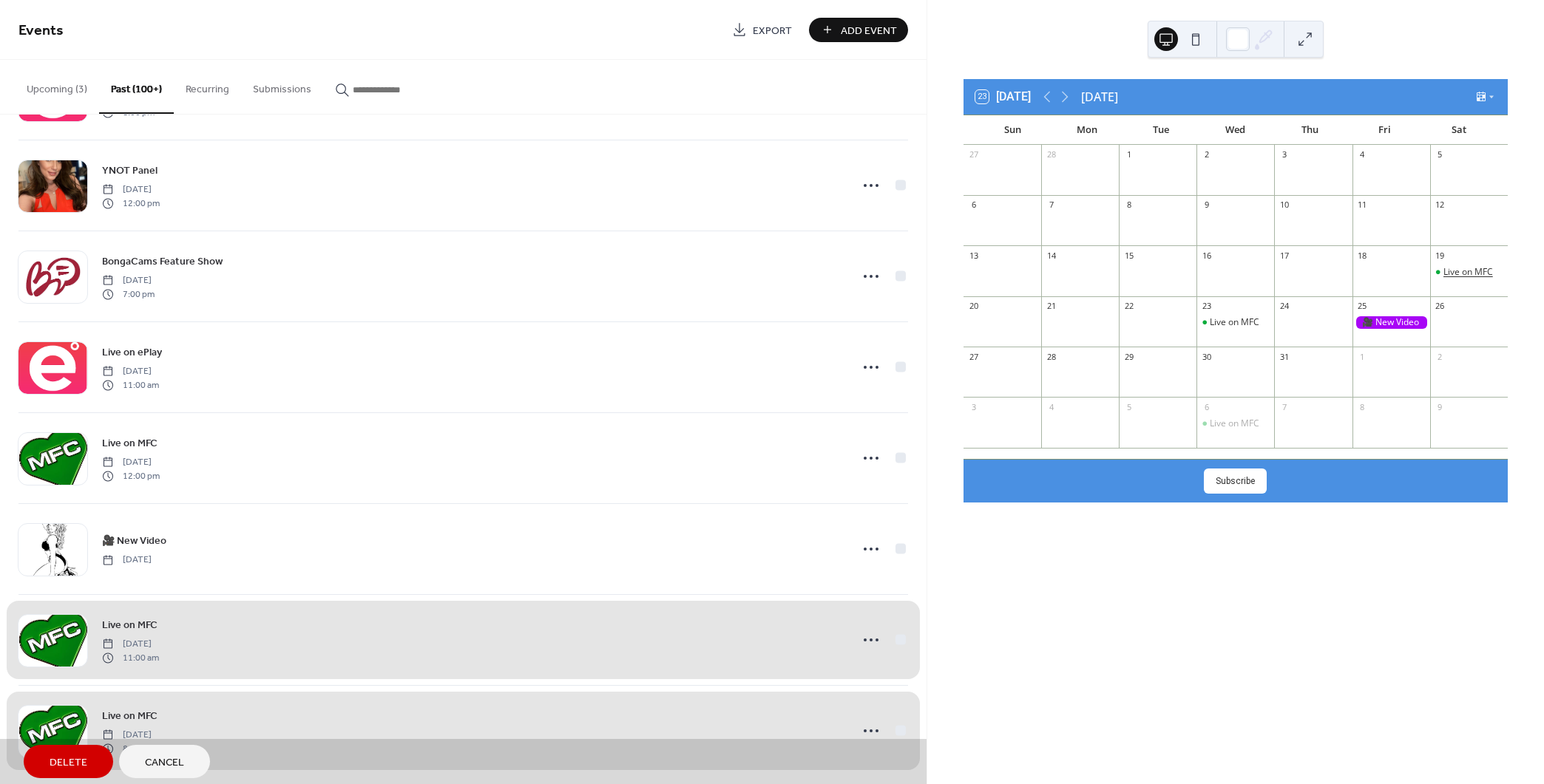
click at [1465, 271] on div "Live on MFC" at bounding box center [1468, 272] width 50 height 13
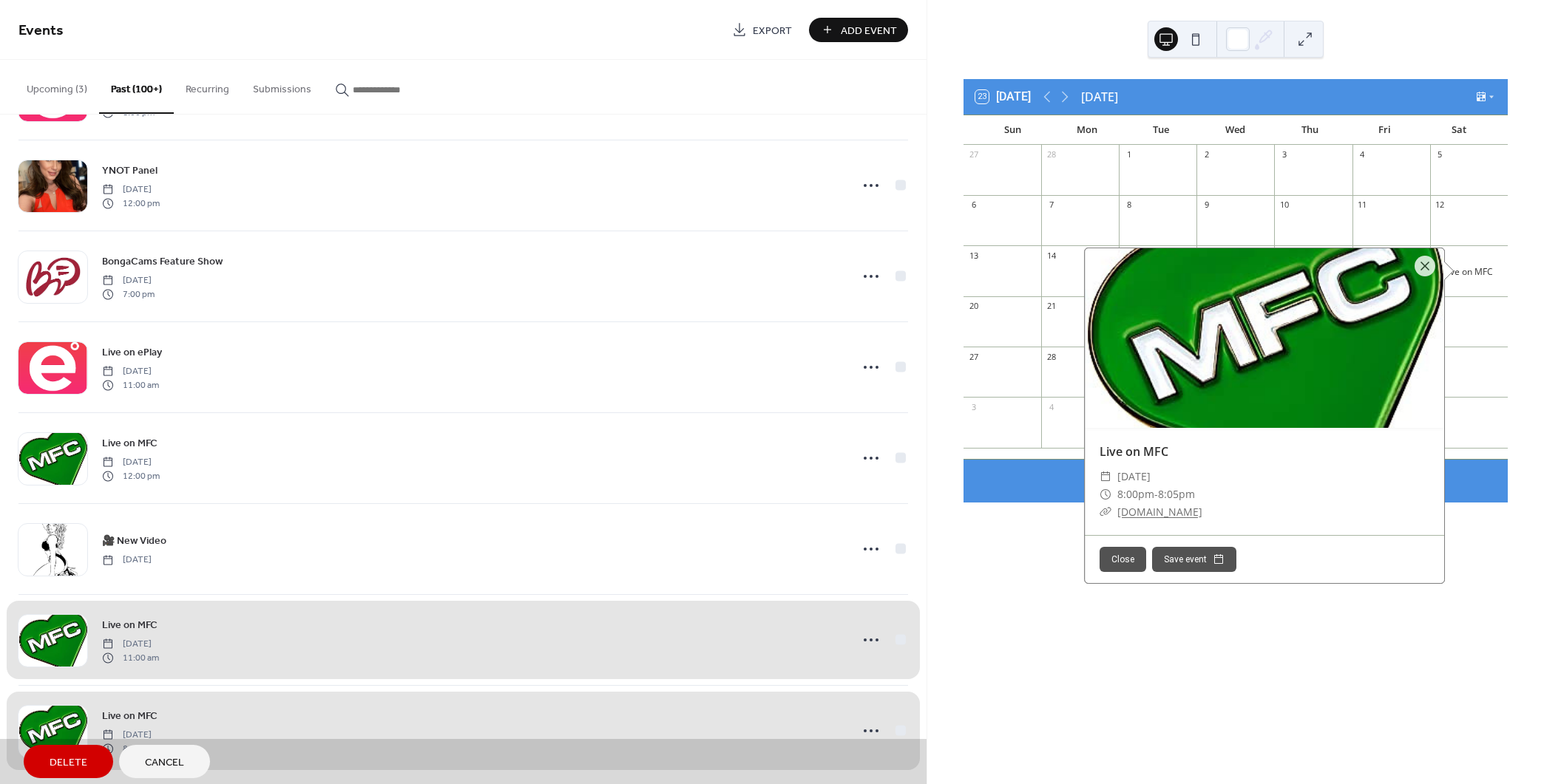
drag, startPoint x: 1141, startPoint y: 695, endPoint x: 1043, endPoint y: 690, distance: 98.1
click at [1142, 694] on div "23 [DATE] [DATE] Sun Mon Tue Wed Thu Fri Sat 27 28 1 2 3 4 5 6 7 8 9 10 11 12 1…" at bounding box center [1236, 392] width 617 height 784
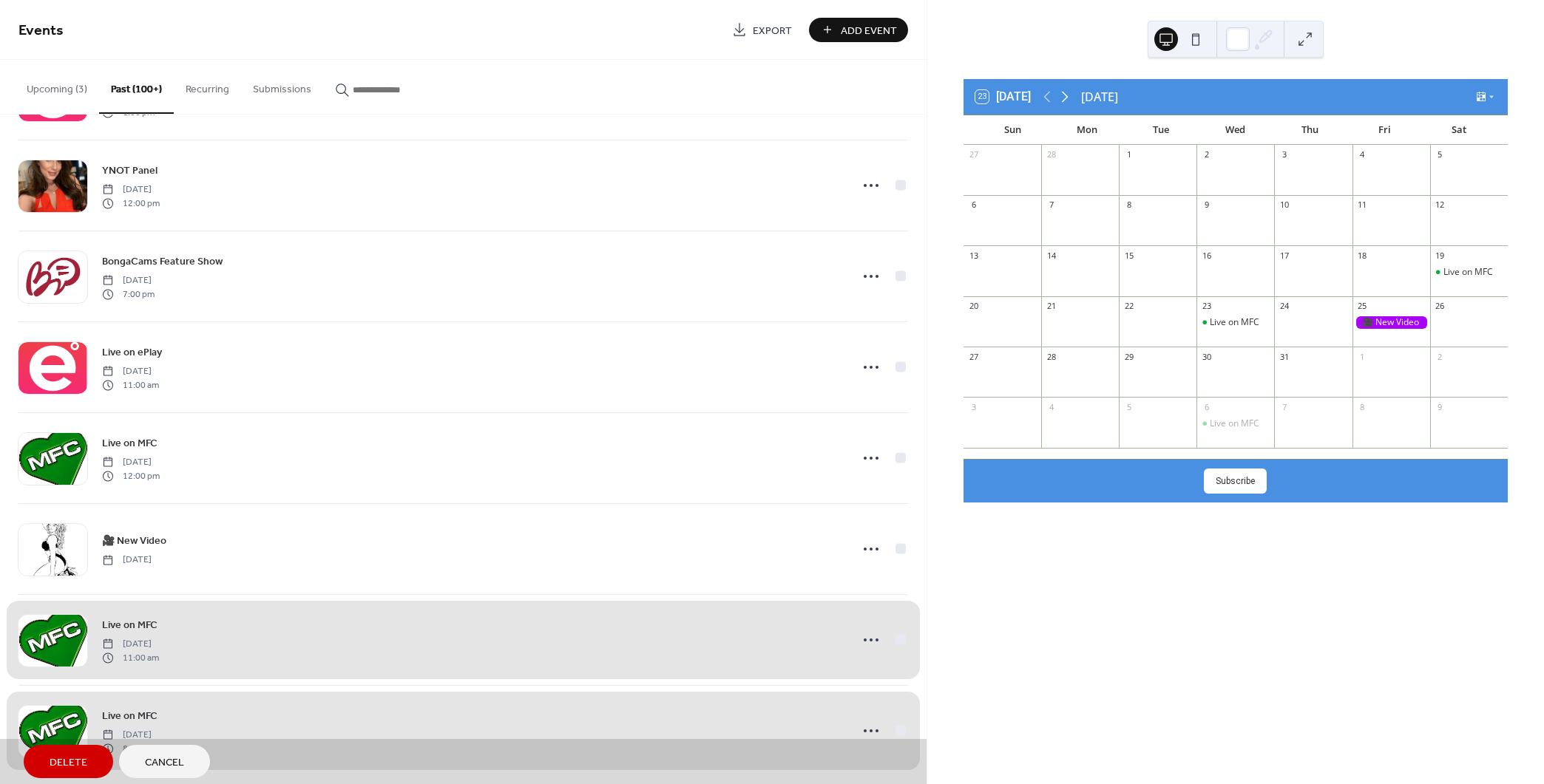
click at [1065, 96] on icon at bounding box center [1064, 96] width 18 height 18
click at [1066, 96] on icon at bounding box center [1064, 96] width 18 height 18
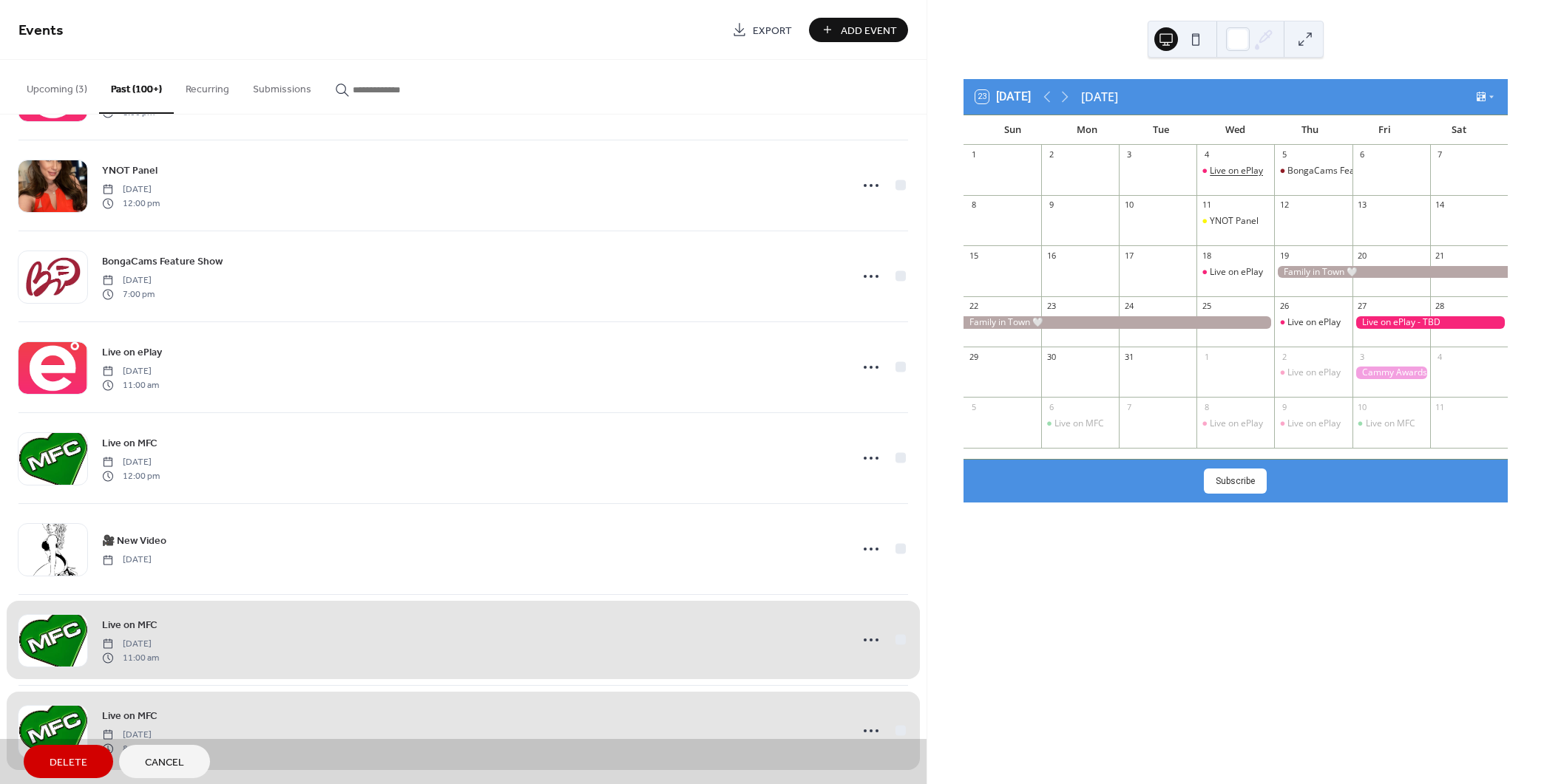
click at [1235, 170] on div "Live on ePlay" at bounding box center [1237, 170] width 53 height 13
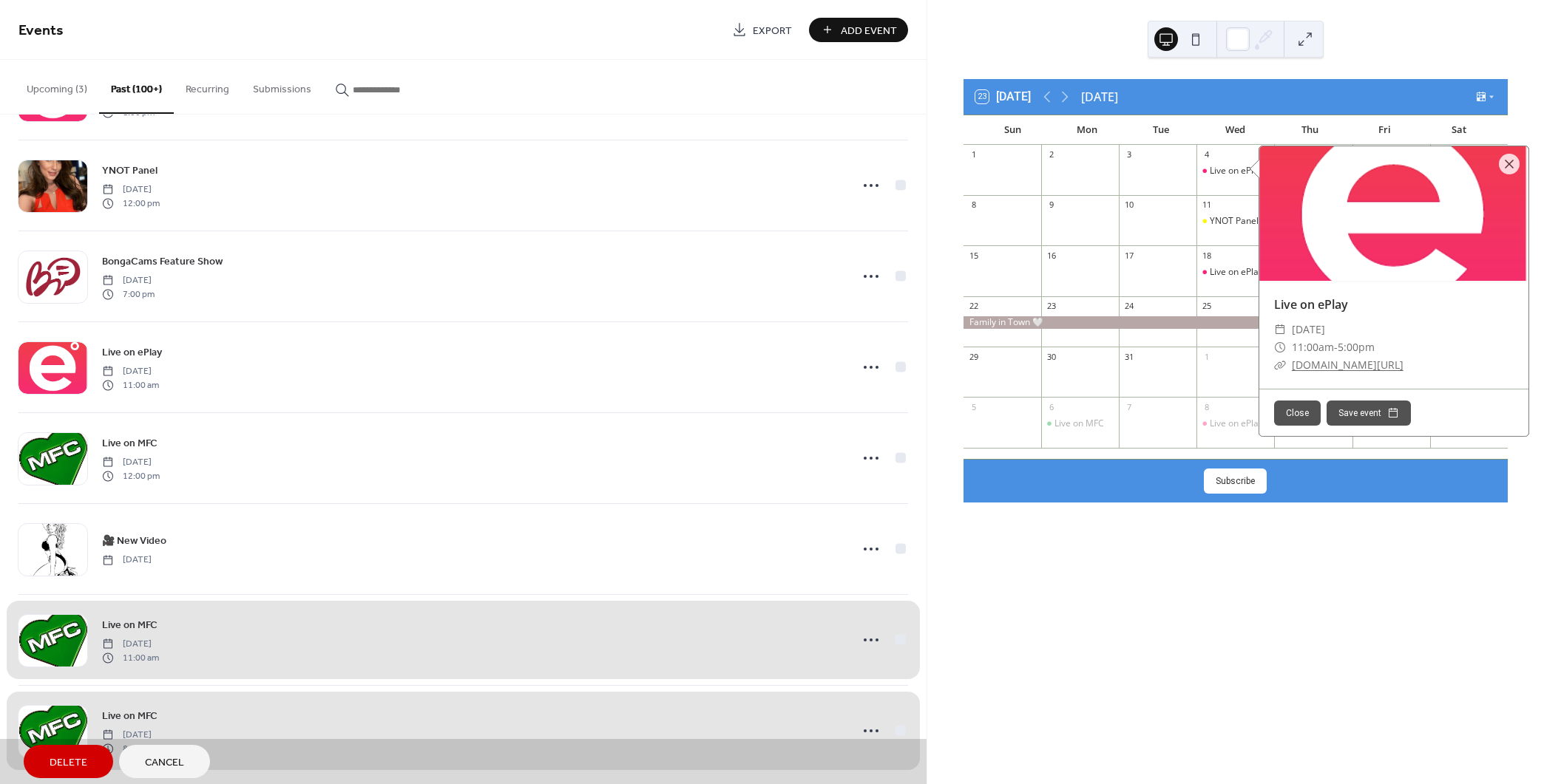
drag, startPoint x: 1236, startPoint y: 582, endPoint x: 1313, endPoint y: 254, distance: 336.9
click at [1237, 581] on div "23 [DATE] [DATE] Sun Mon Tue Wed Thu Fri Sat 1 2 3 4 Live on ePlay 5 BongaCams …" at bounding box center [1236, 392] width 617 height 784
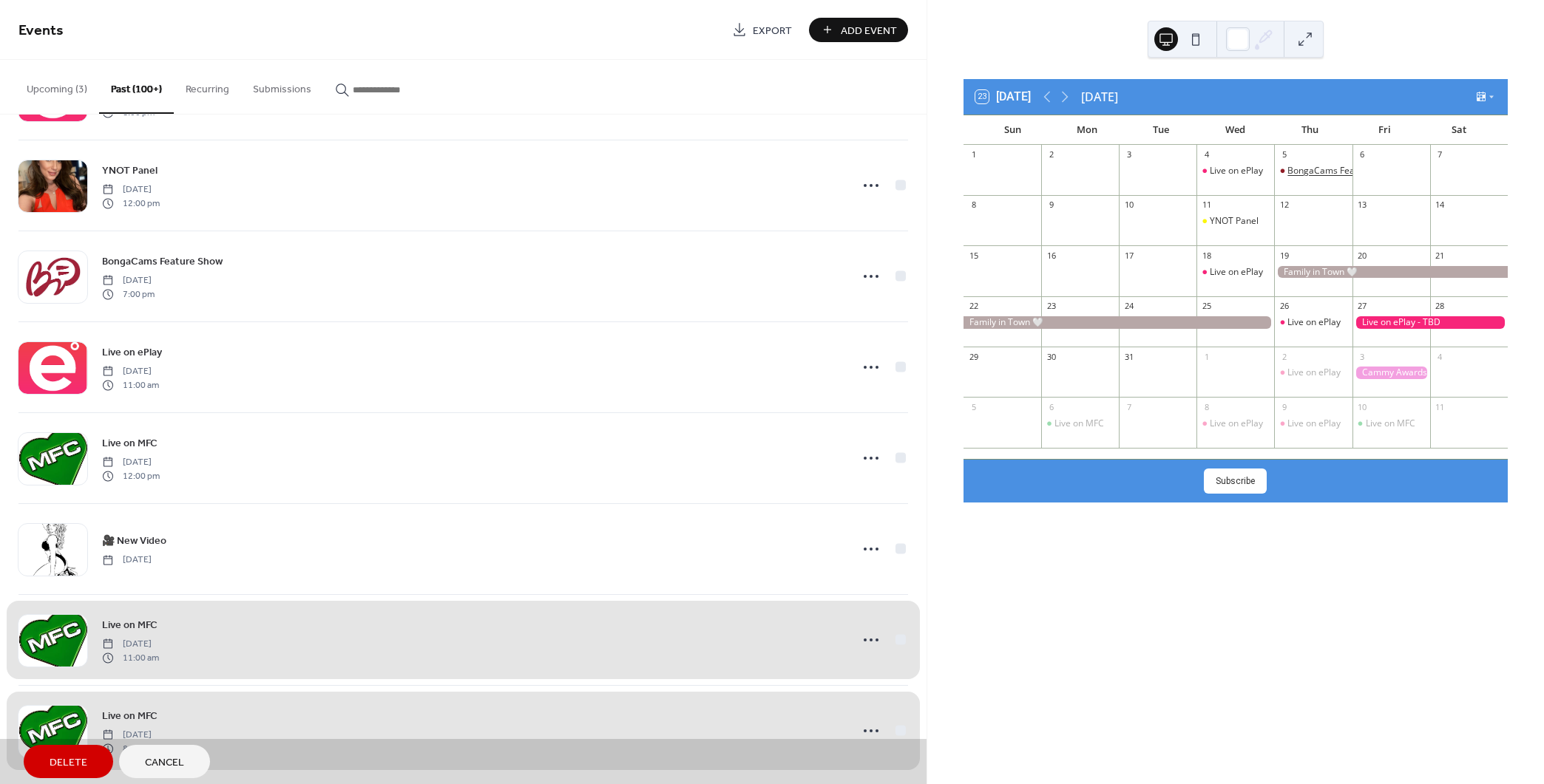
click at [1306, 174] on div "BongaCams Feature Show" at bounding box center [1342, 170] width 109 height 13
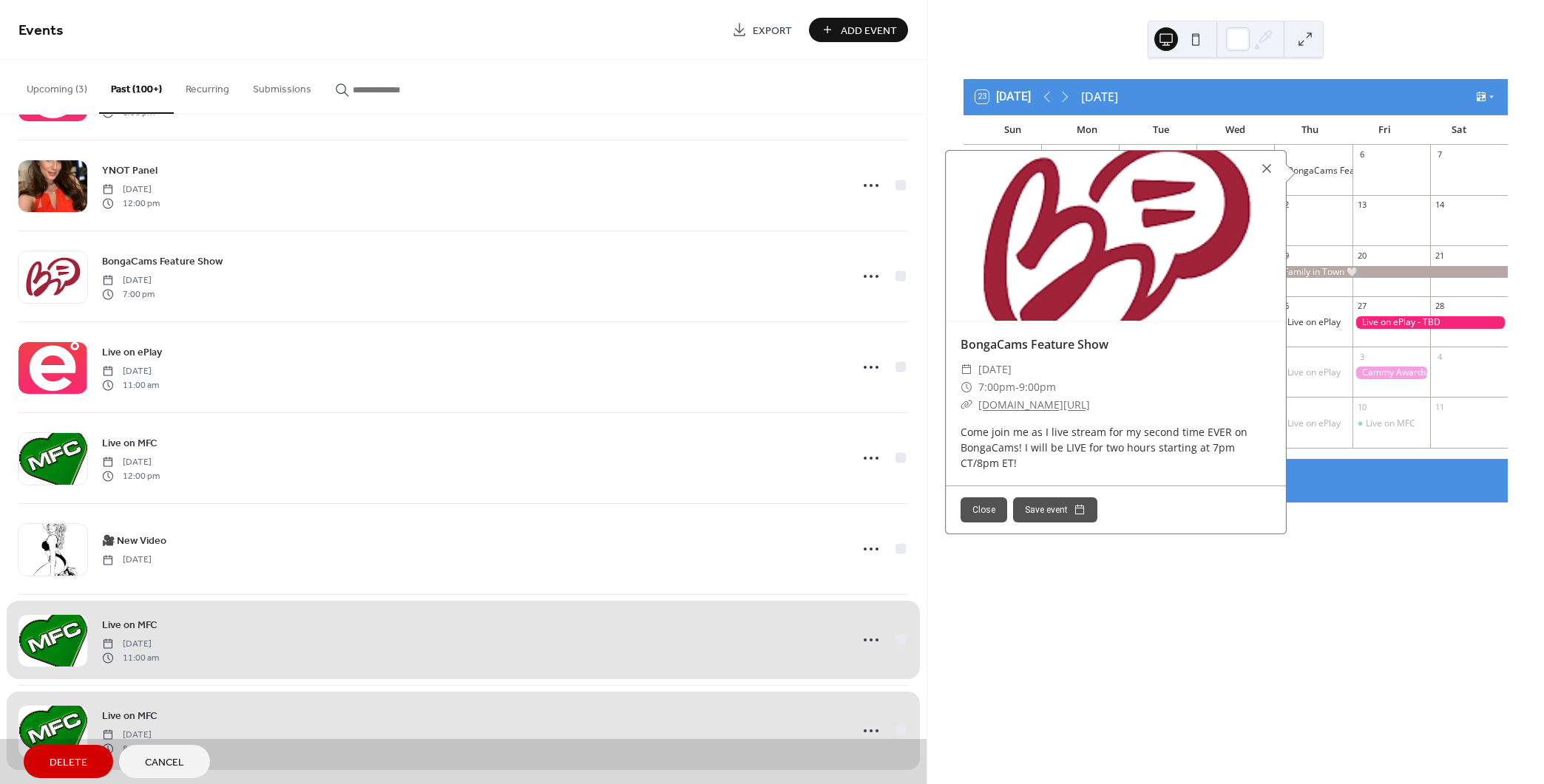
click at [1276, 659] on div "23 [DATE] [DATE] Sun Mon Tue Wed Thu Fri Sat 1 2 3 4 Live on ePlay 5 BongaCams …" at bounding box center [1236, 392] width 617 height 784
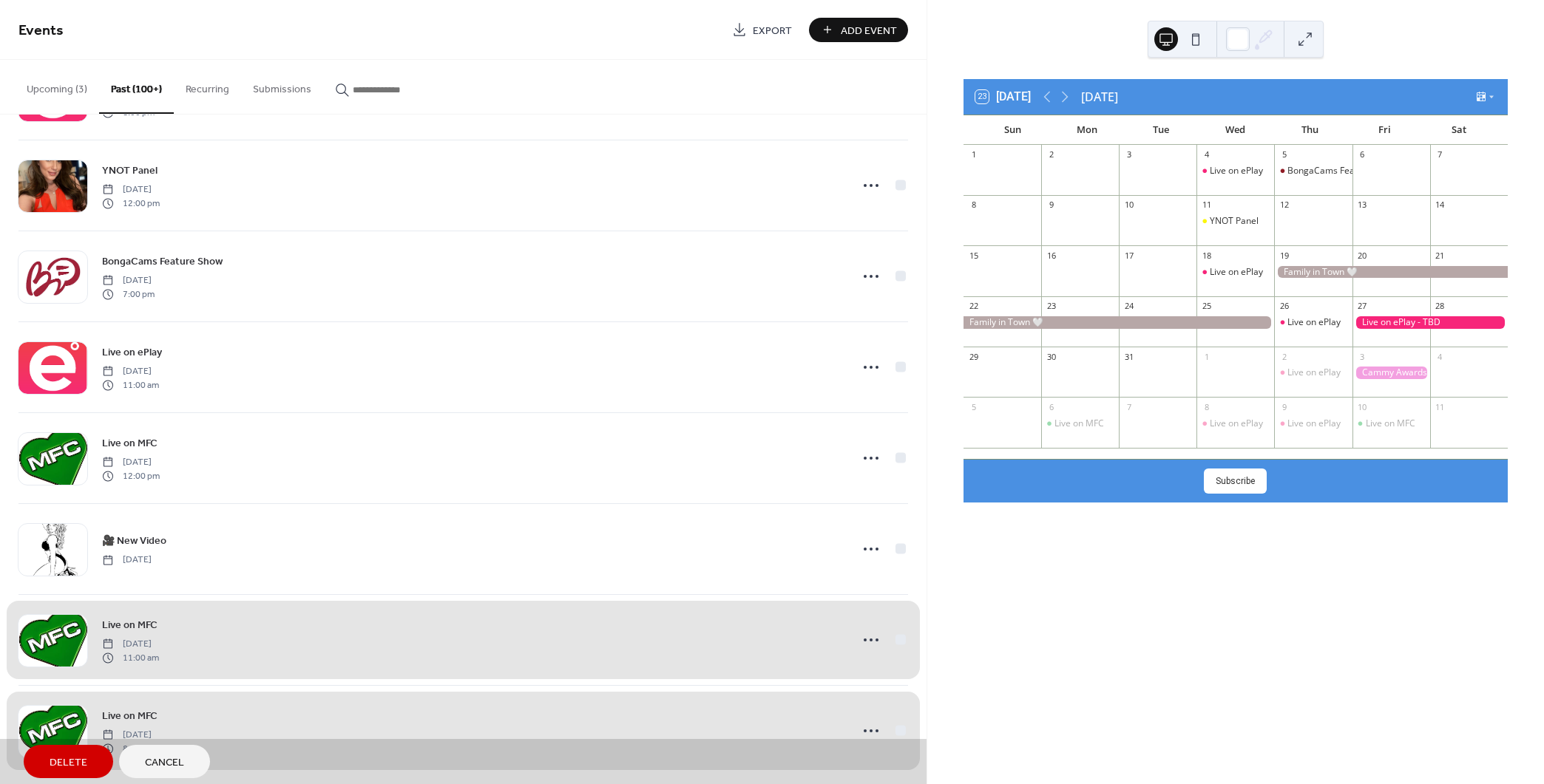
click at [1240, 212] on div "11" at bounding box center [1235, 205] width 78 height 20
click at [1237, 219] on div "YNOT Panel" at bounding box center [1234, 221] width 49 height 13
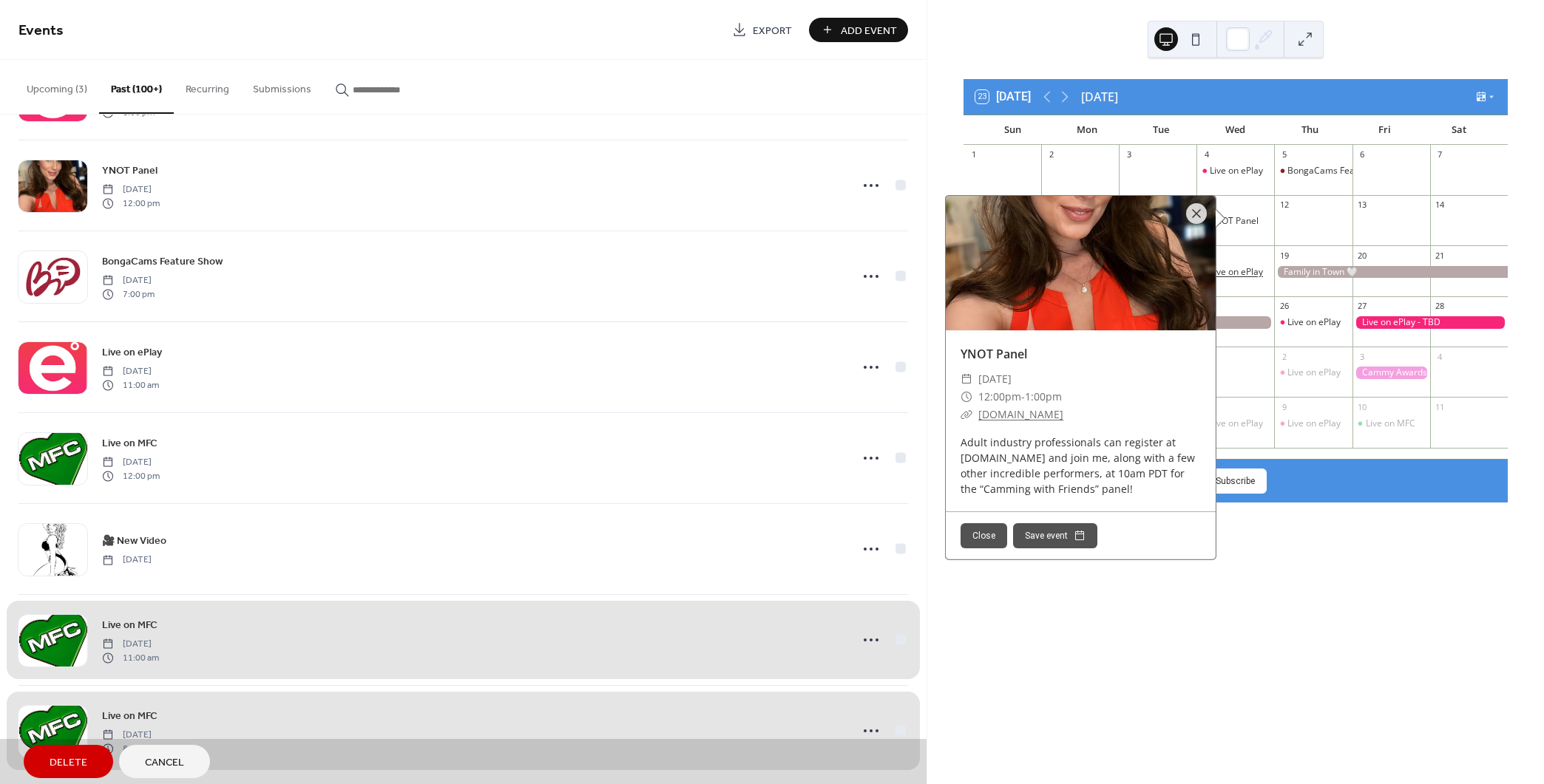
click at [1244, 273] on div "Live on ePlay" at bounding box center [1237, 272] width 53 height 13
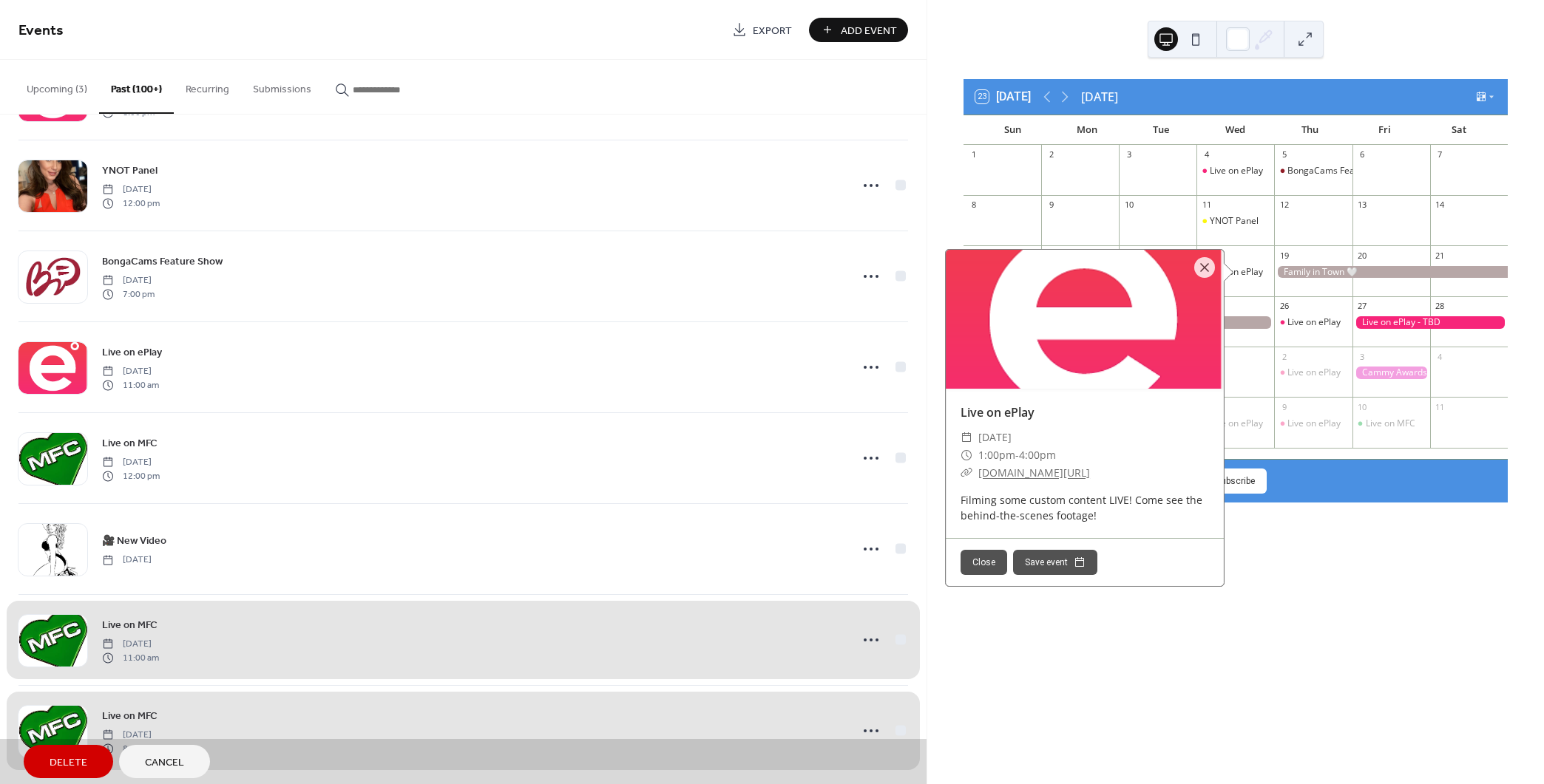
click at [1324, 451] on div "1 2 3 4 Live on ePlay 5 BongaCams Feature Show 6 7 8 9 10 11 YNOT Panel 12 13 1…" at bounding box center [1236, 301] width 544 height 314
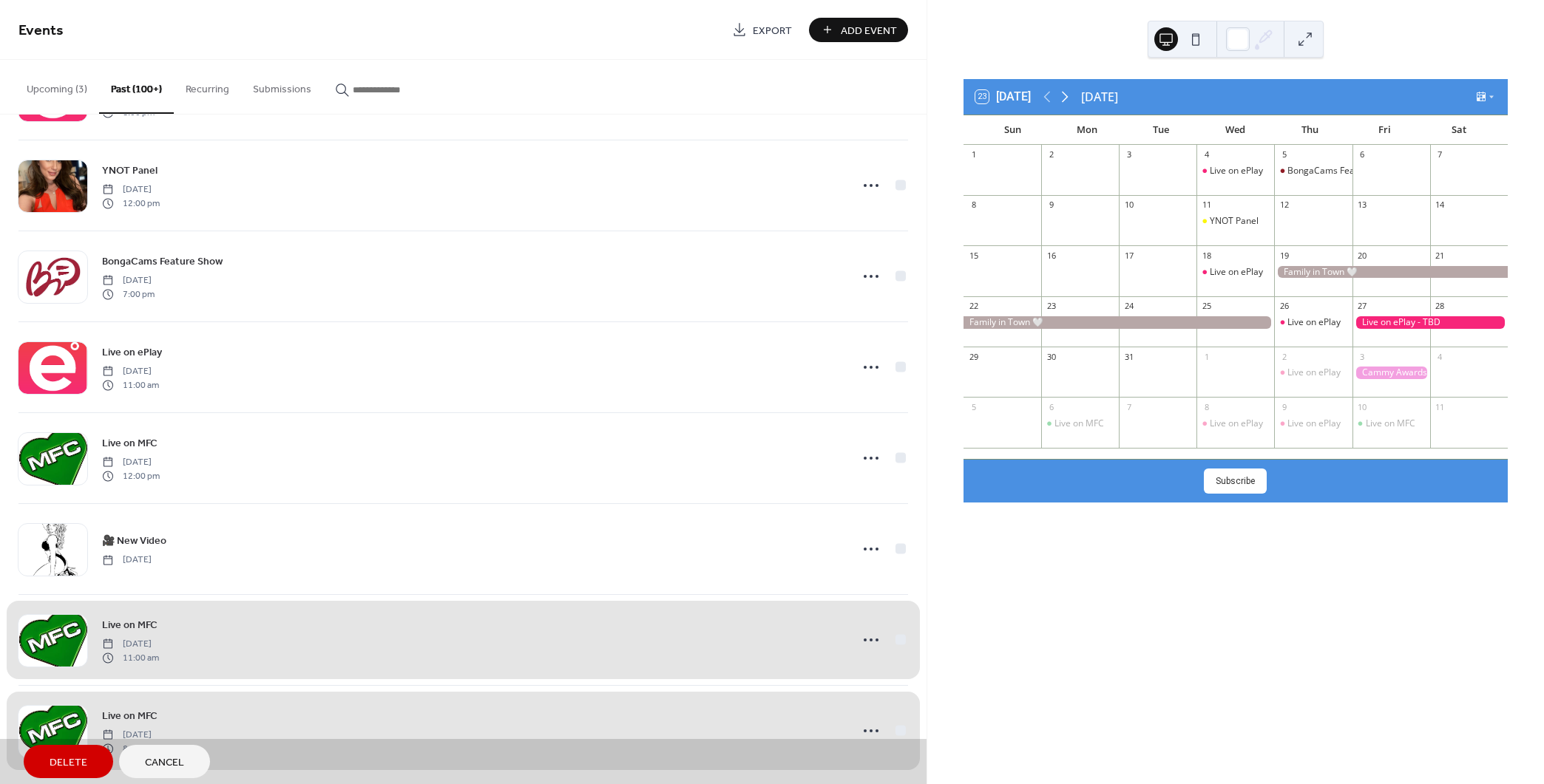
click at [1069, 97] on icon at bounding box center [1065, 96] width 7 height 11
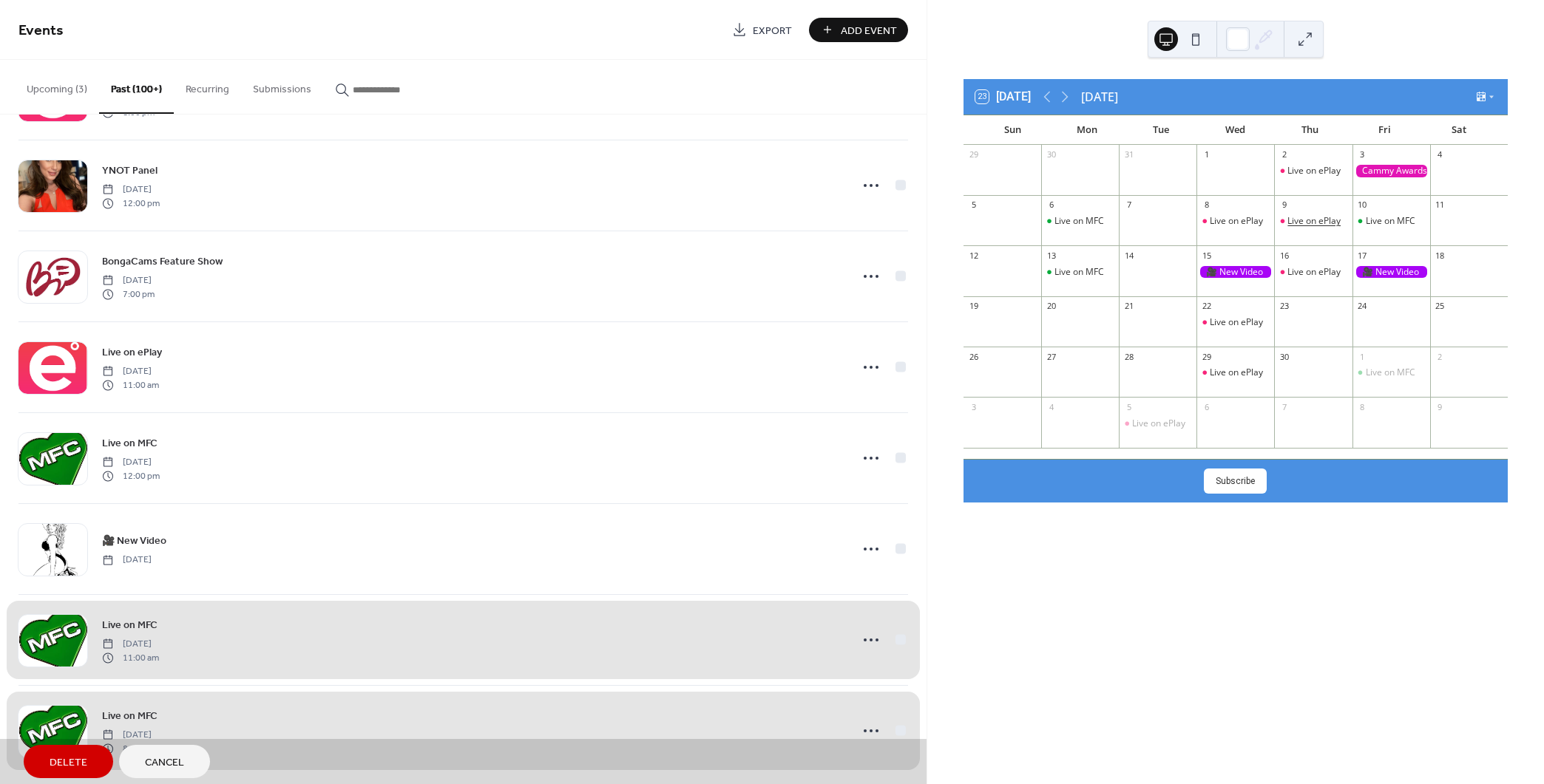
click at [1318, 220] on div "Live on ePlay" at bounding box center [1314, 221] width 53 height 13
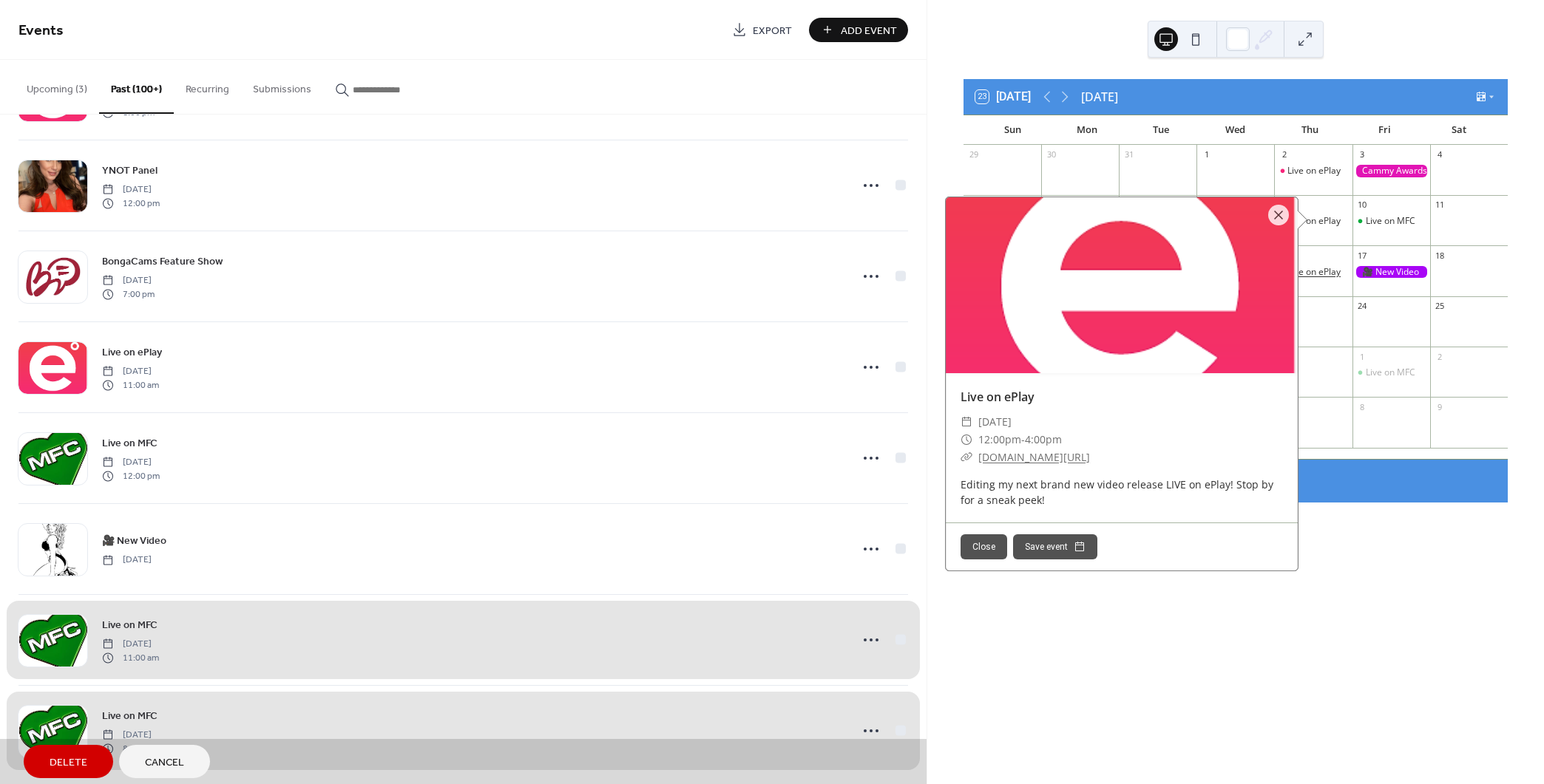
click at [1315, 269] on div "Live on ePlay" at bounding box center [1314, 272] width 53 height 13
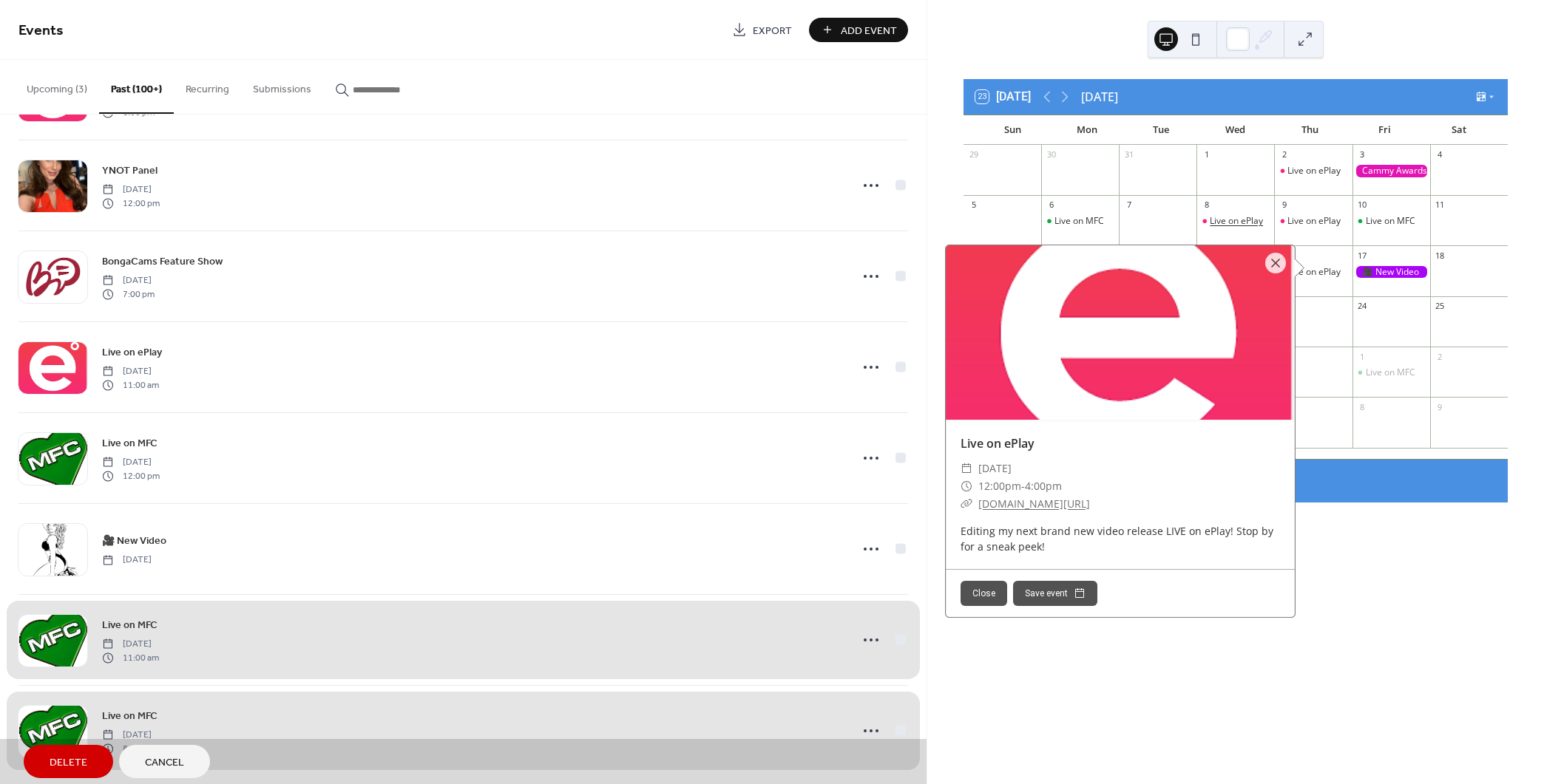
click at [1236, 217] on div "Live on ePlay" at bounding box center [1237, 221] width 53 height 13
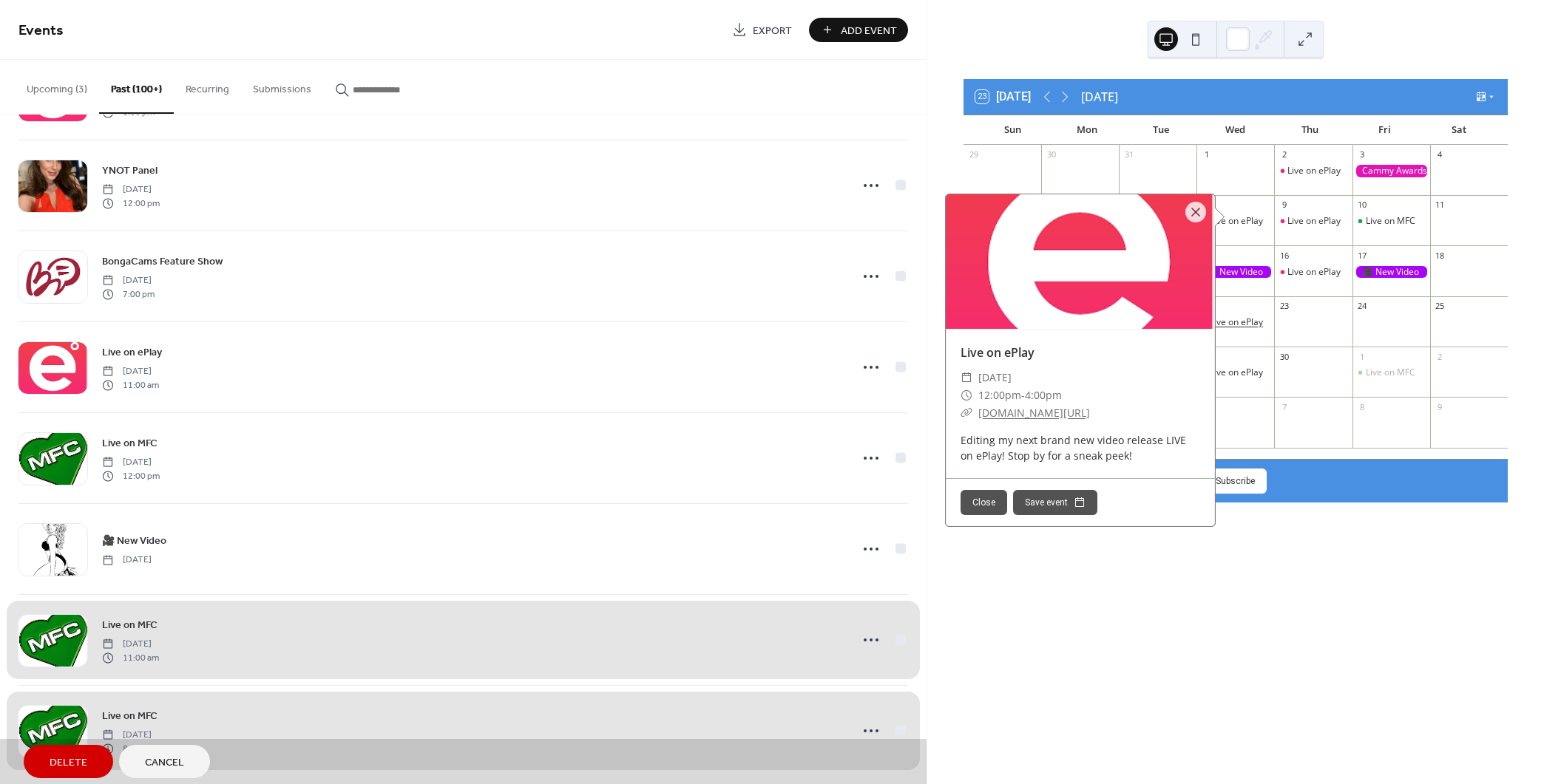
click at [1253, 323] on div "Live on ePlay" at bounding box center [1237, 322] width 53 height 13
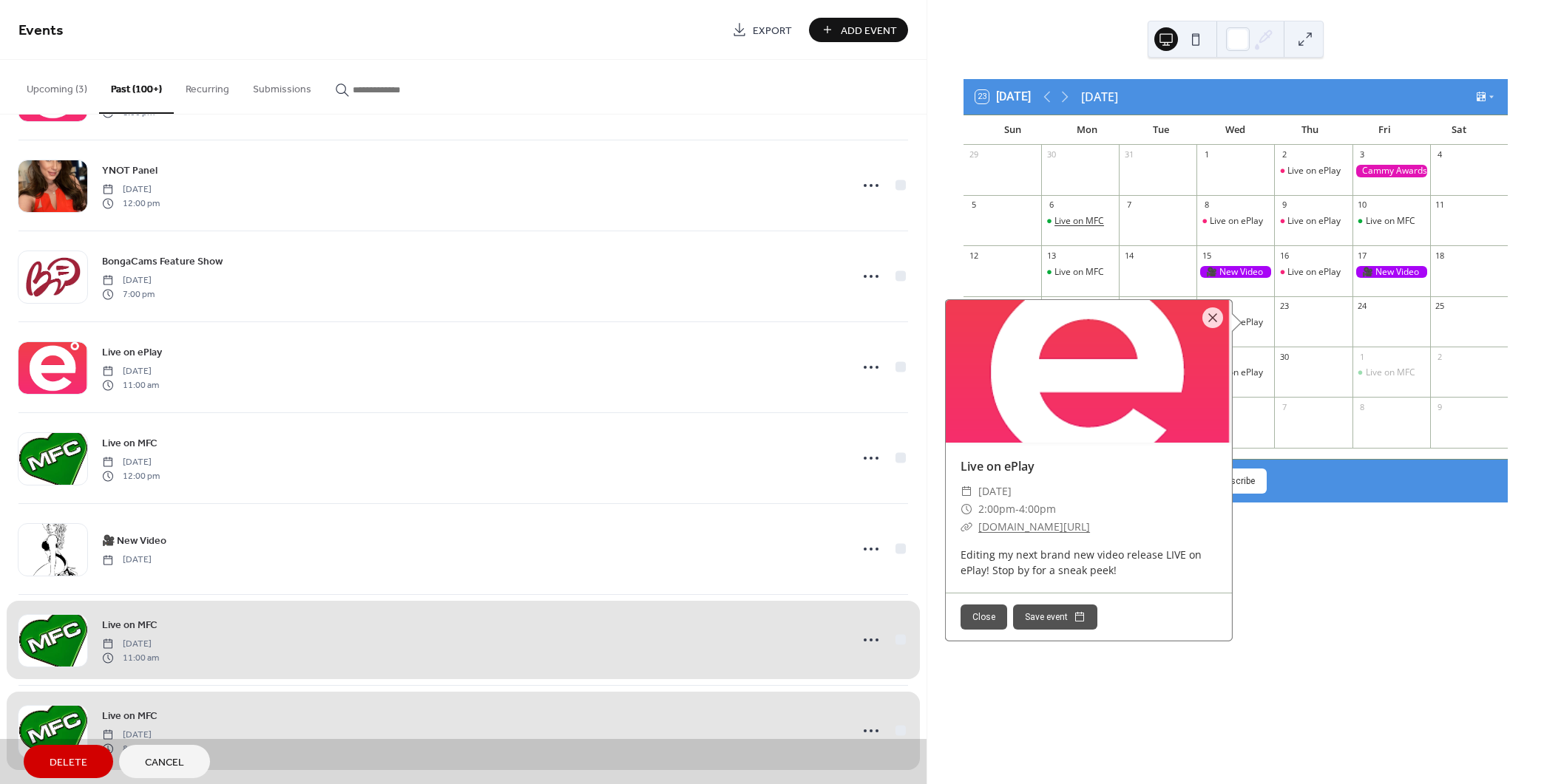
click at [1094, 217] on div "Live on MFC" at bounding box center [1079, 221] width 50 height 13
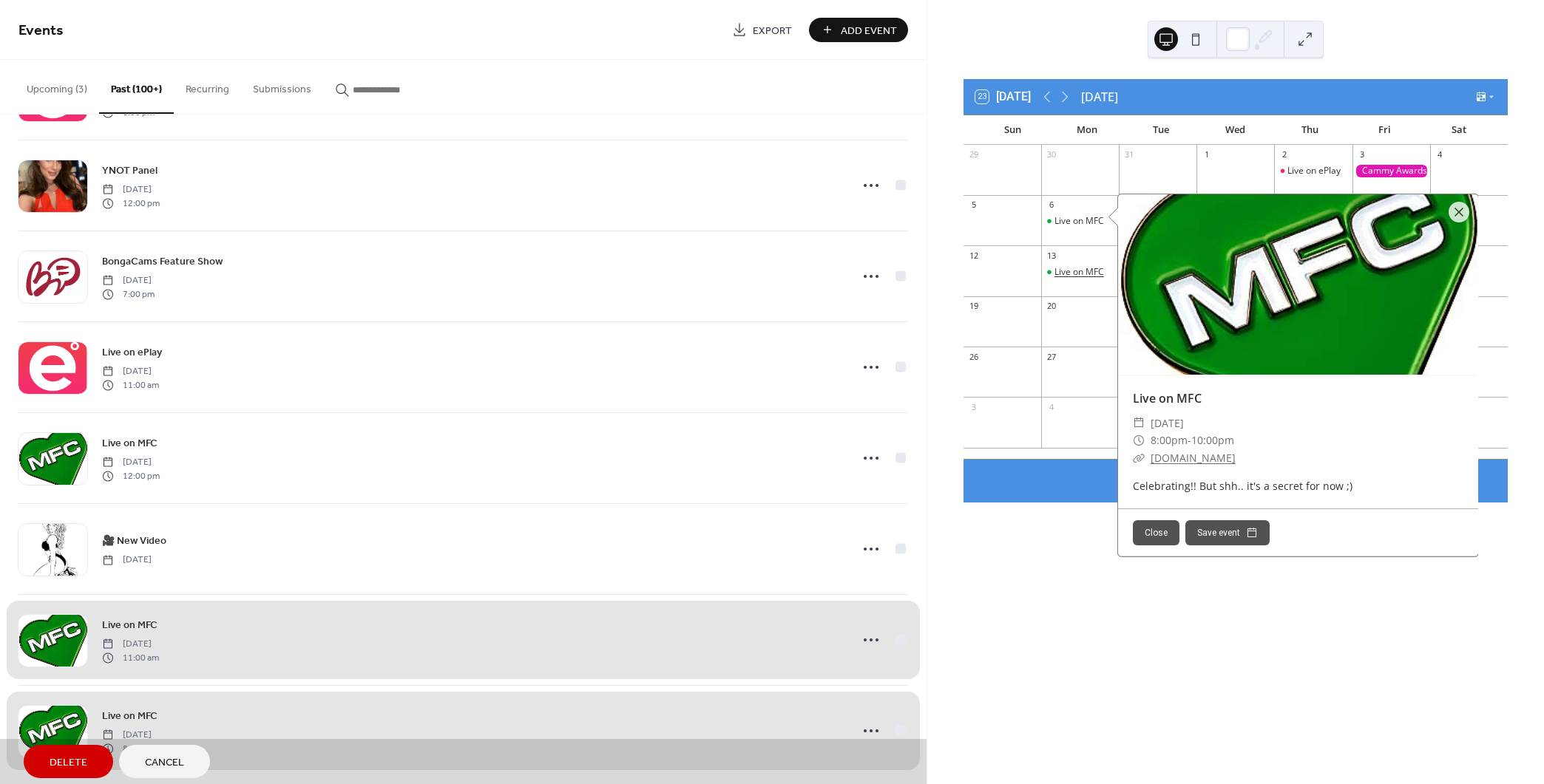
click at [1087, 269] on div "Live on MFC" at bounding box center [1079, 272] width 50 height 13
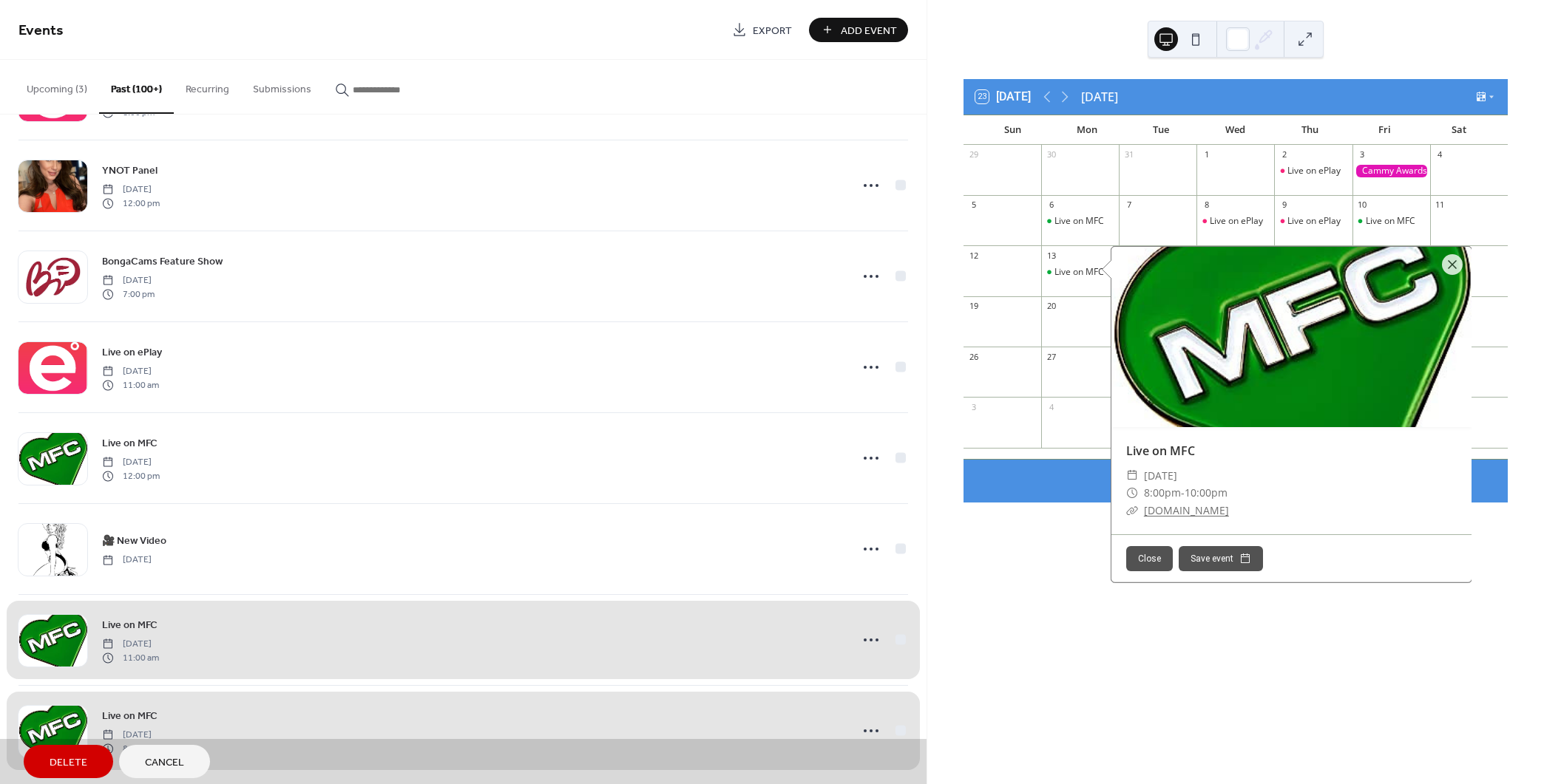
click at [1085, 377] on div at bounding box center [1080, 379] width 78 height 25
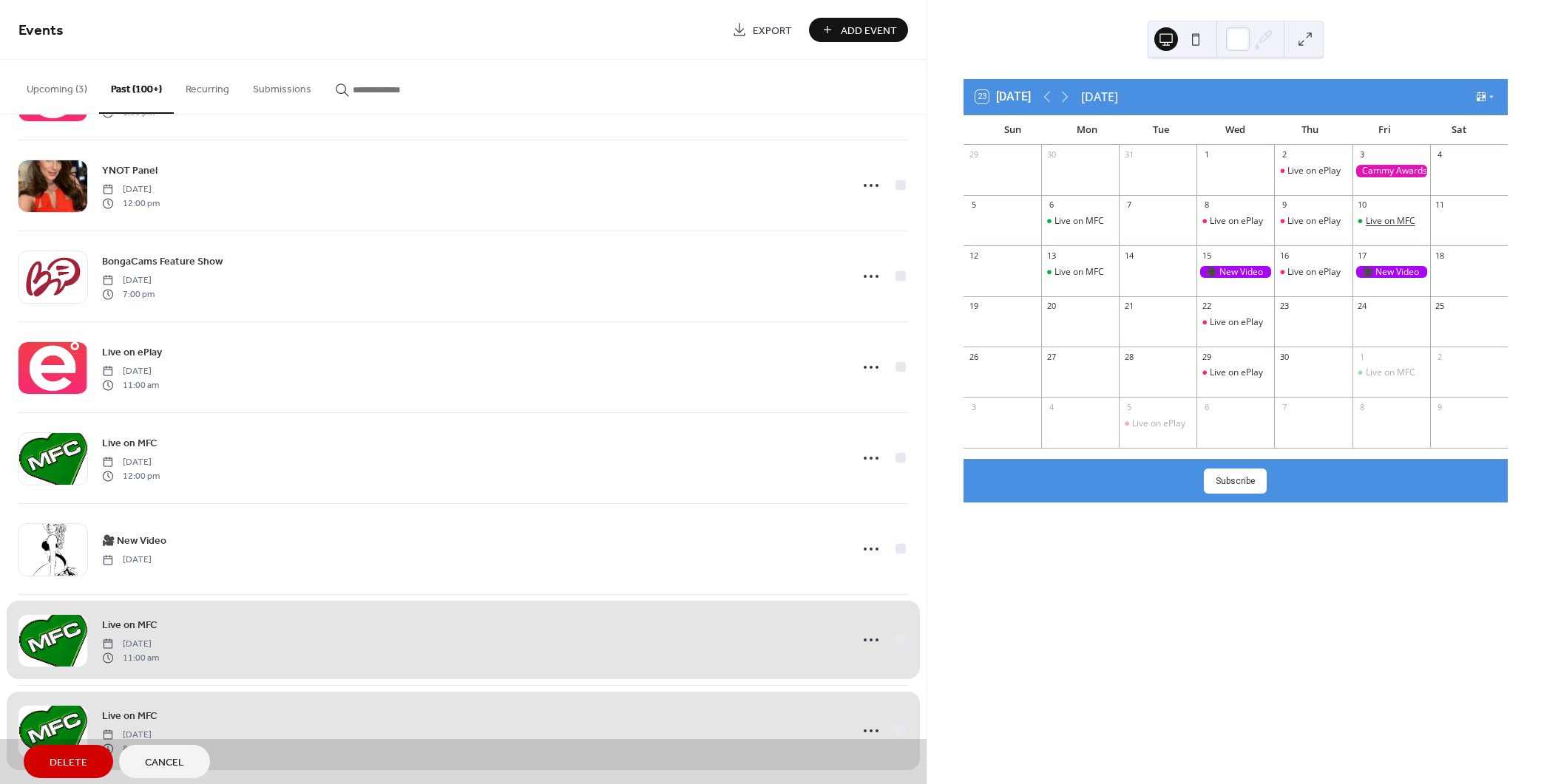
drag, startPoint x: 1355, startPoint y: 216, endPoint x: 1360, endPoint y: 224, distance: 9.4
click at [1355, 217] on div "Live on MFC" at bounding box center [1391, 221] width 78 height 13
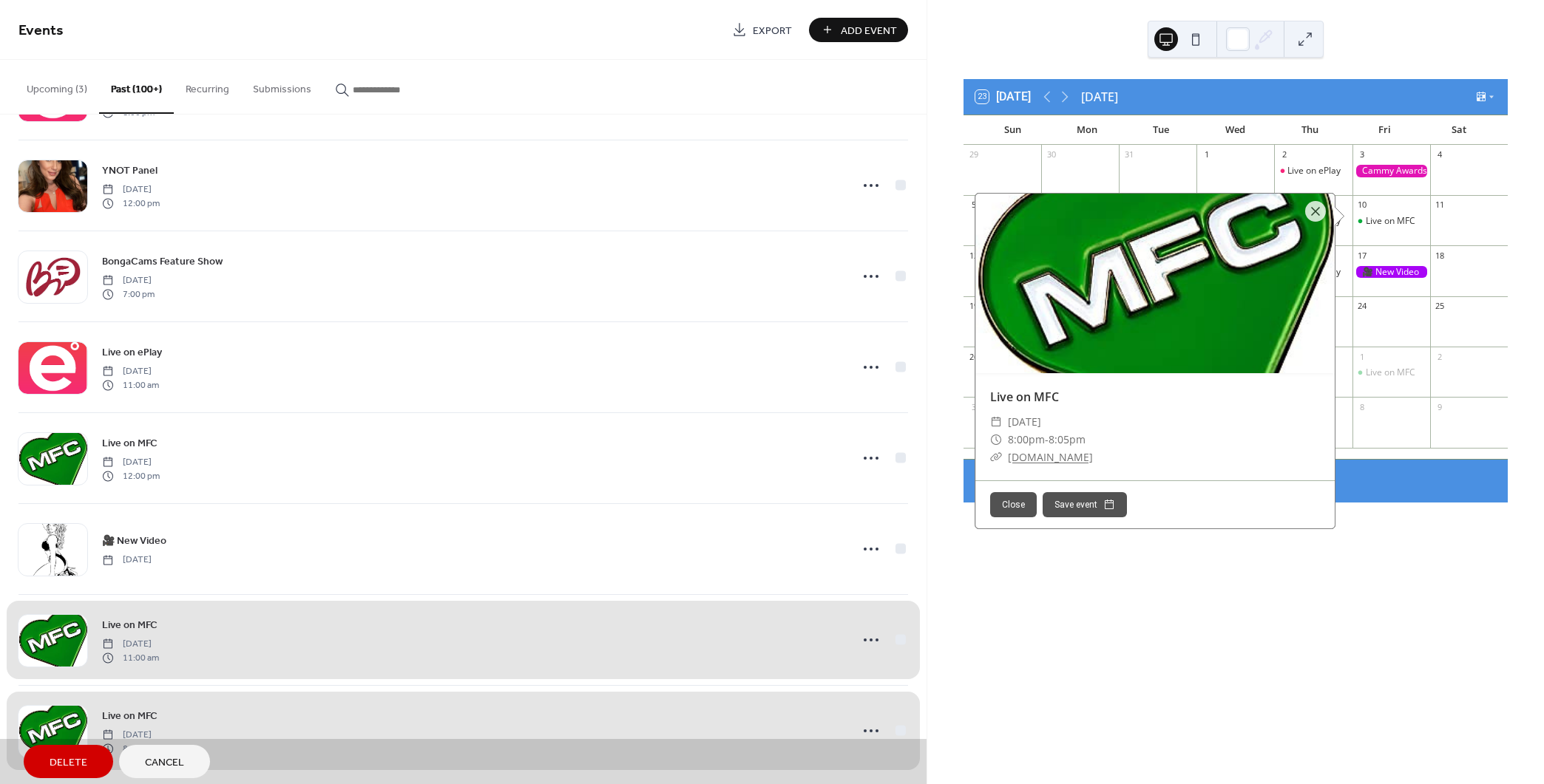
click at [1372, 447] on div "29 30 31 1 2 Live on ePlay 3 4 5 6 Live on MFC 7 8 Live on ePlay 9 Live on ePla…" at bounding box center [1236, 301] width 544 height 314
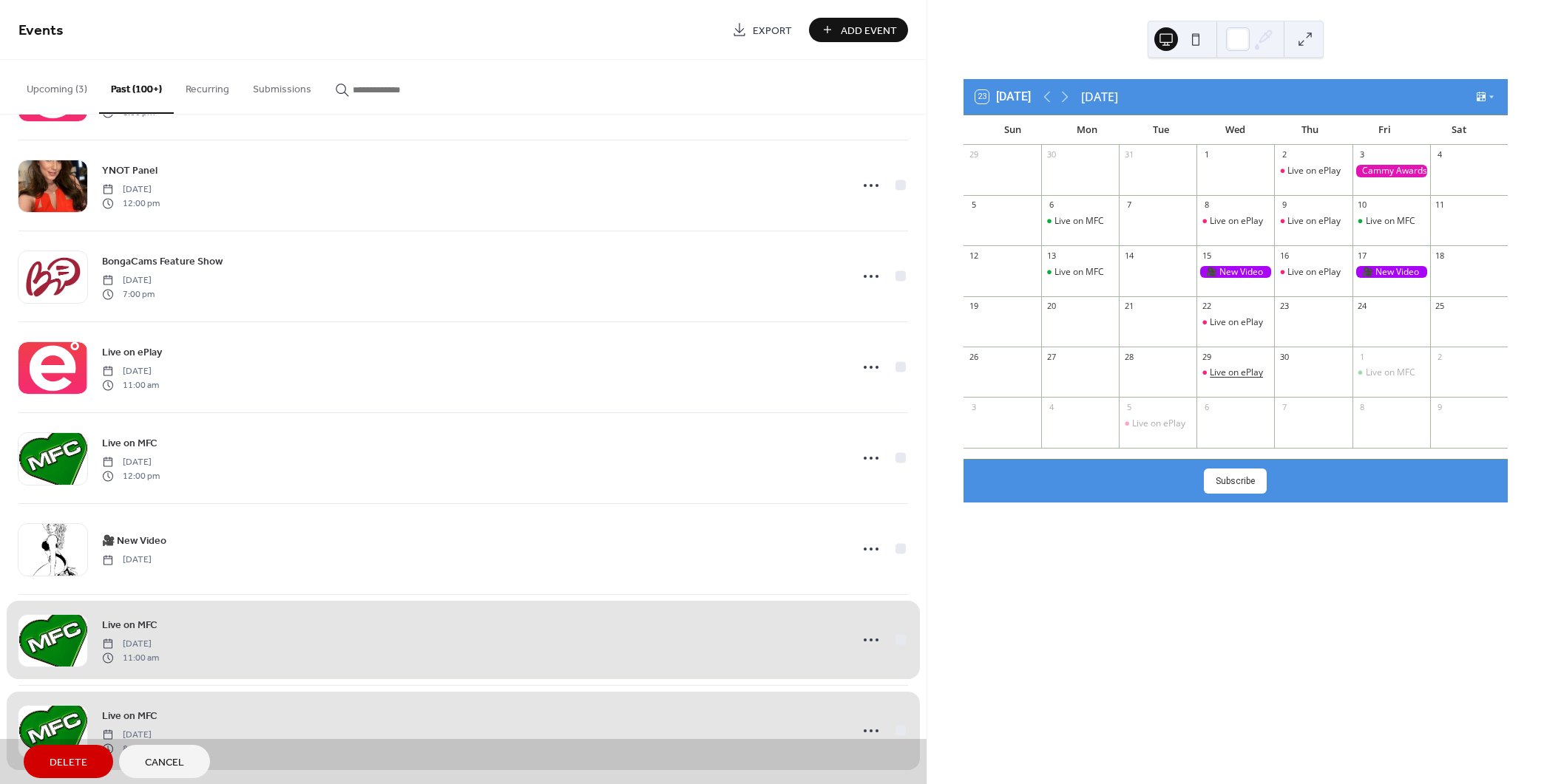
click at [1240, 370] on div "Live on ePlay" at bounding box center [1237, 373] width 53 height 13
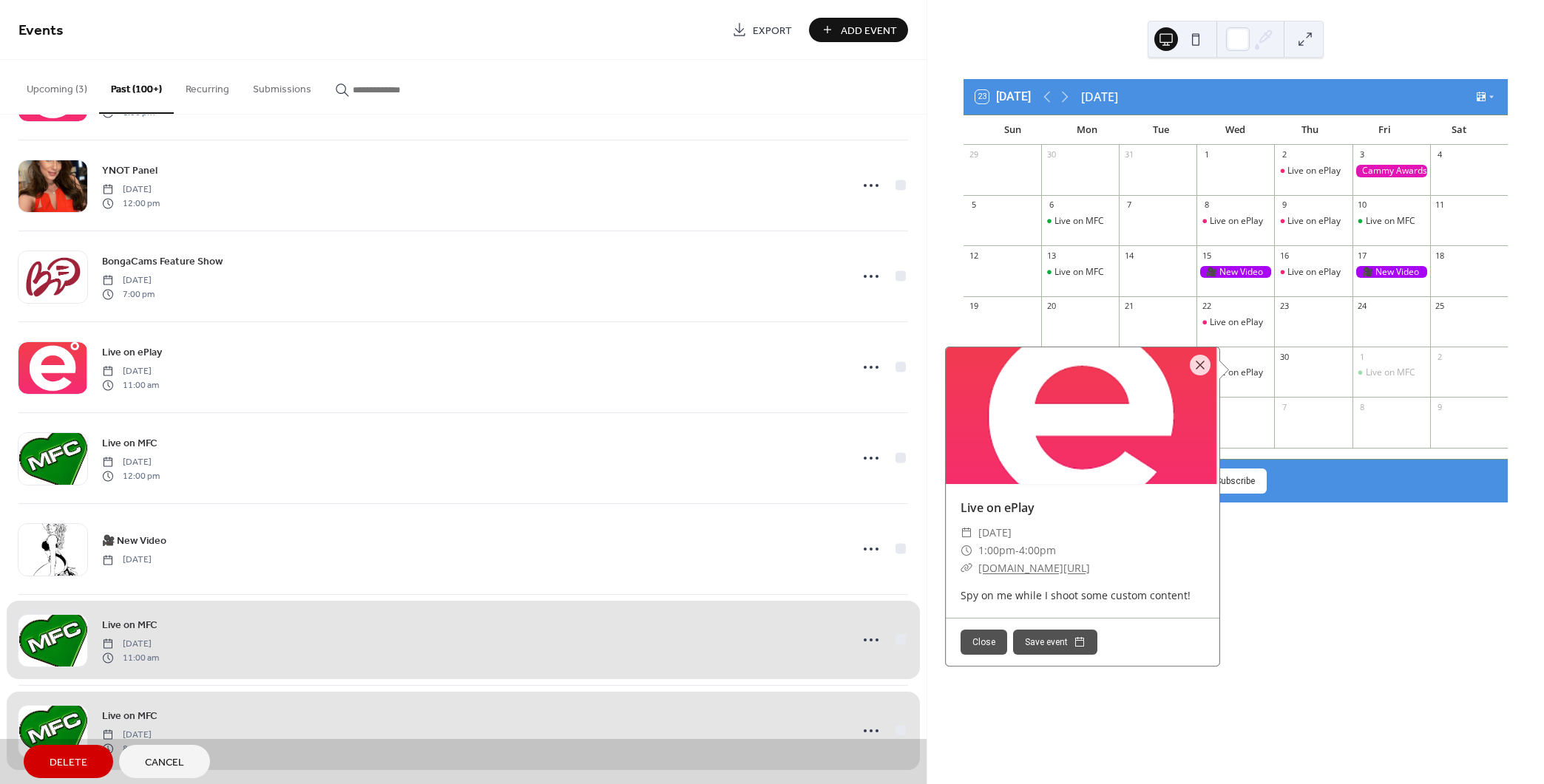
click at [1313, 473] on div "Subscribe" at bounding box center [1236, 480] width 544 height 44
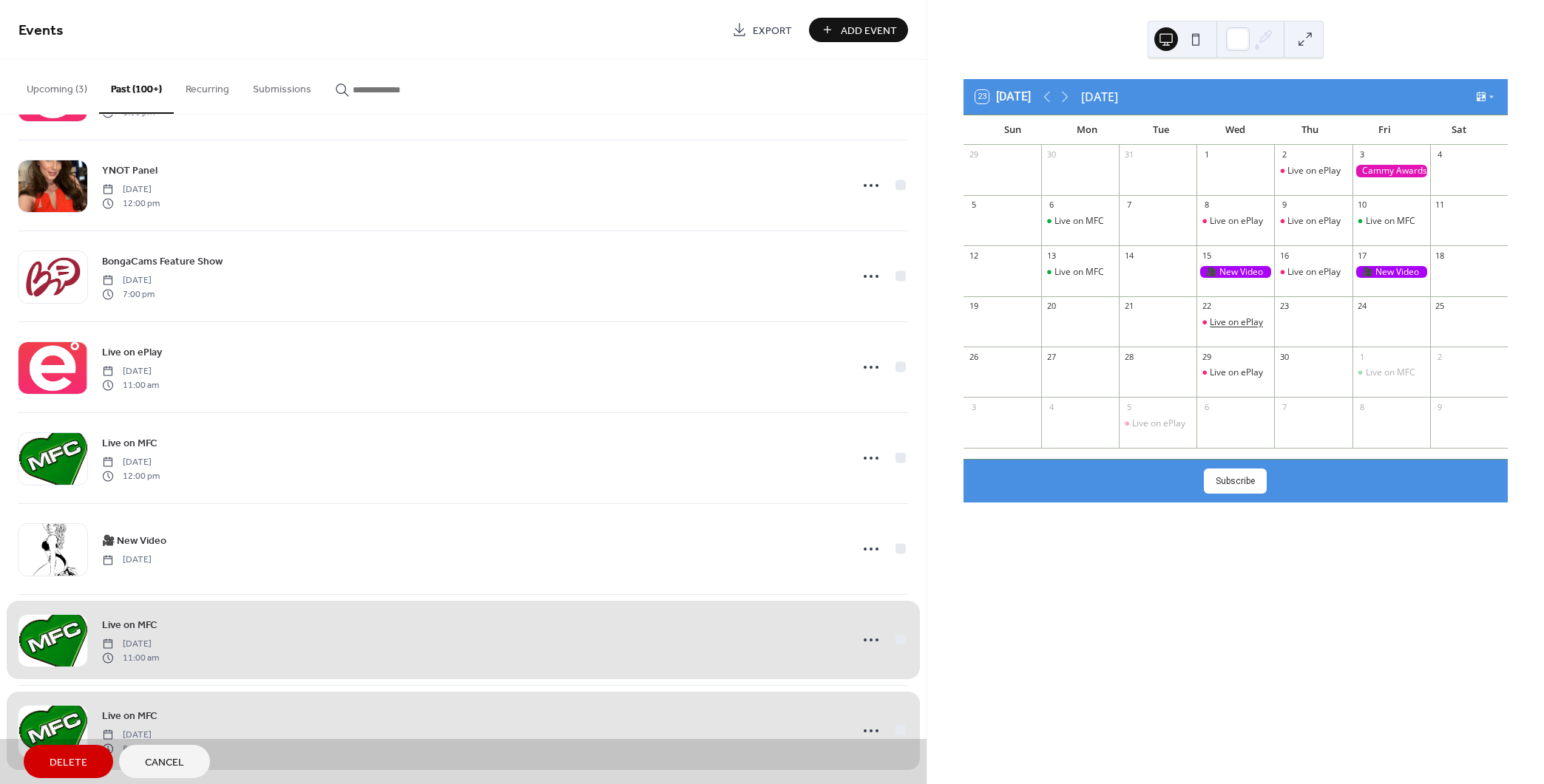
click at [1240, 319] on div "Live on ePlay" at bounding box center [1237, 322] width 53 height 13
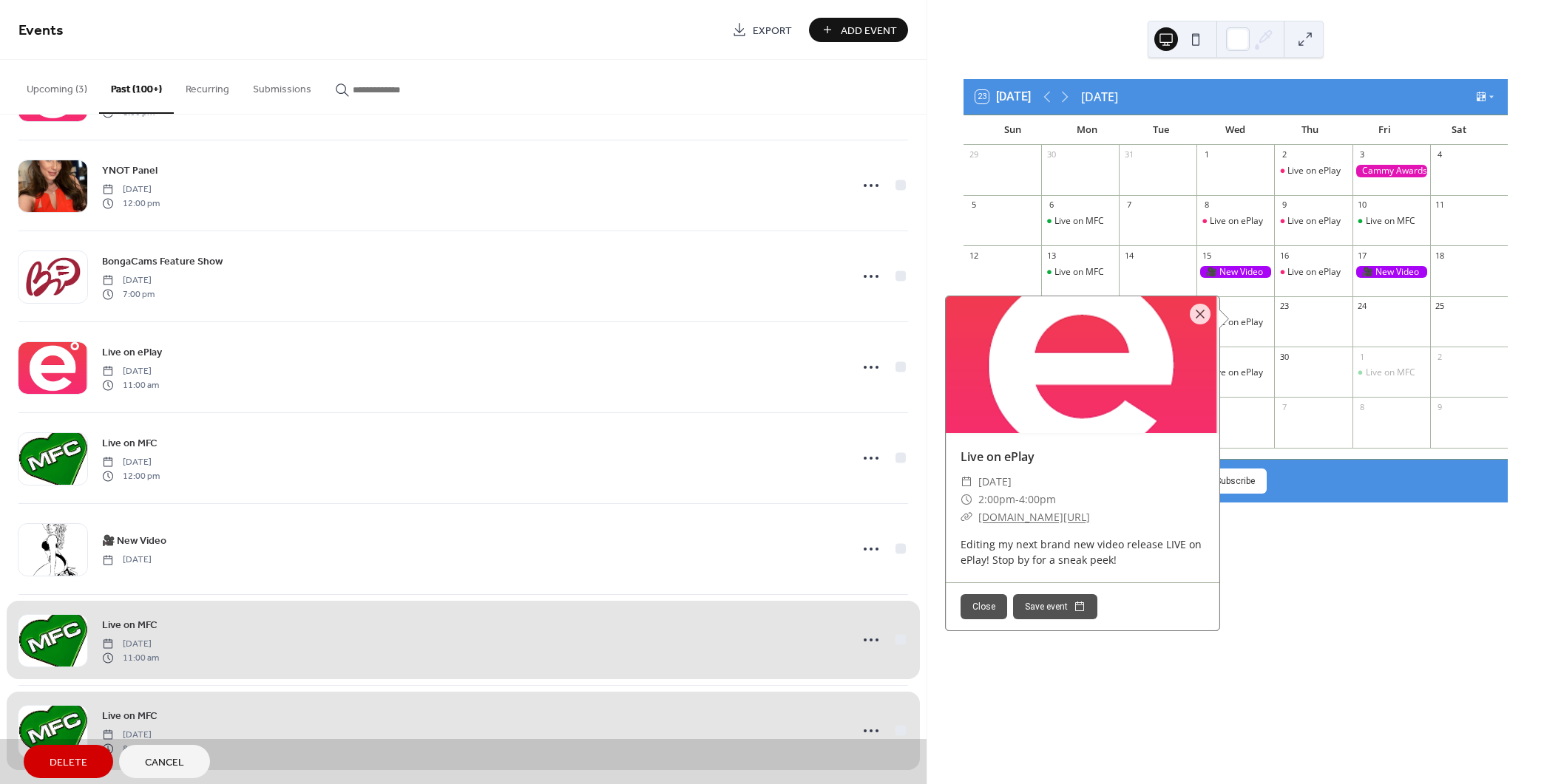
click at [1335, 448] on div "29 30 31 1 2 Live on ePlay 3 4 5 6 Live on MFC 7 8 Live on ePlay 9 Live on ePla…" at bounding box center [1236, 301] width 544 height 314
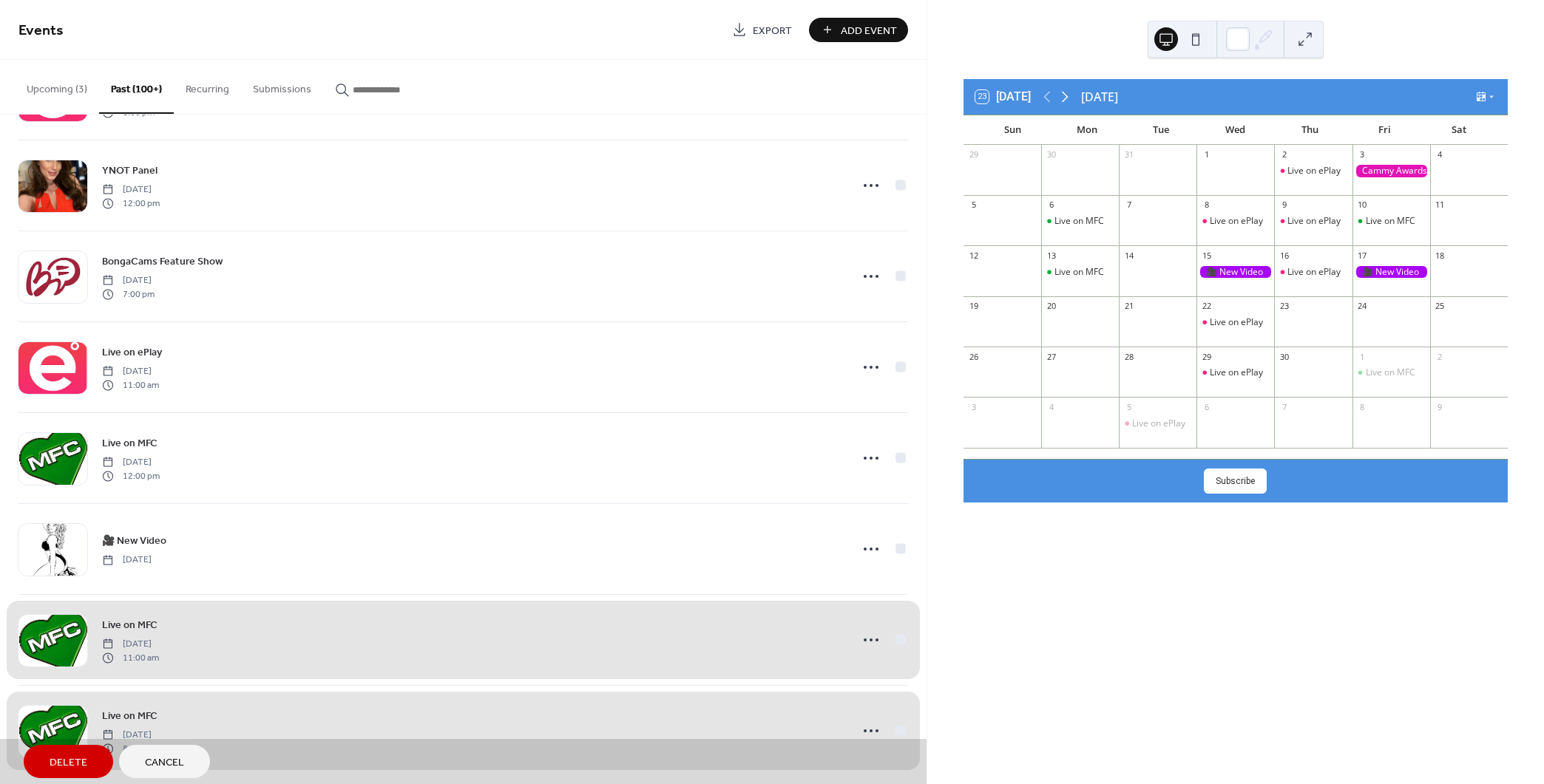
click at [1068, 97] on icon at bounding box center [1065, 96] width 7 height 11
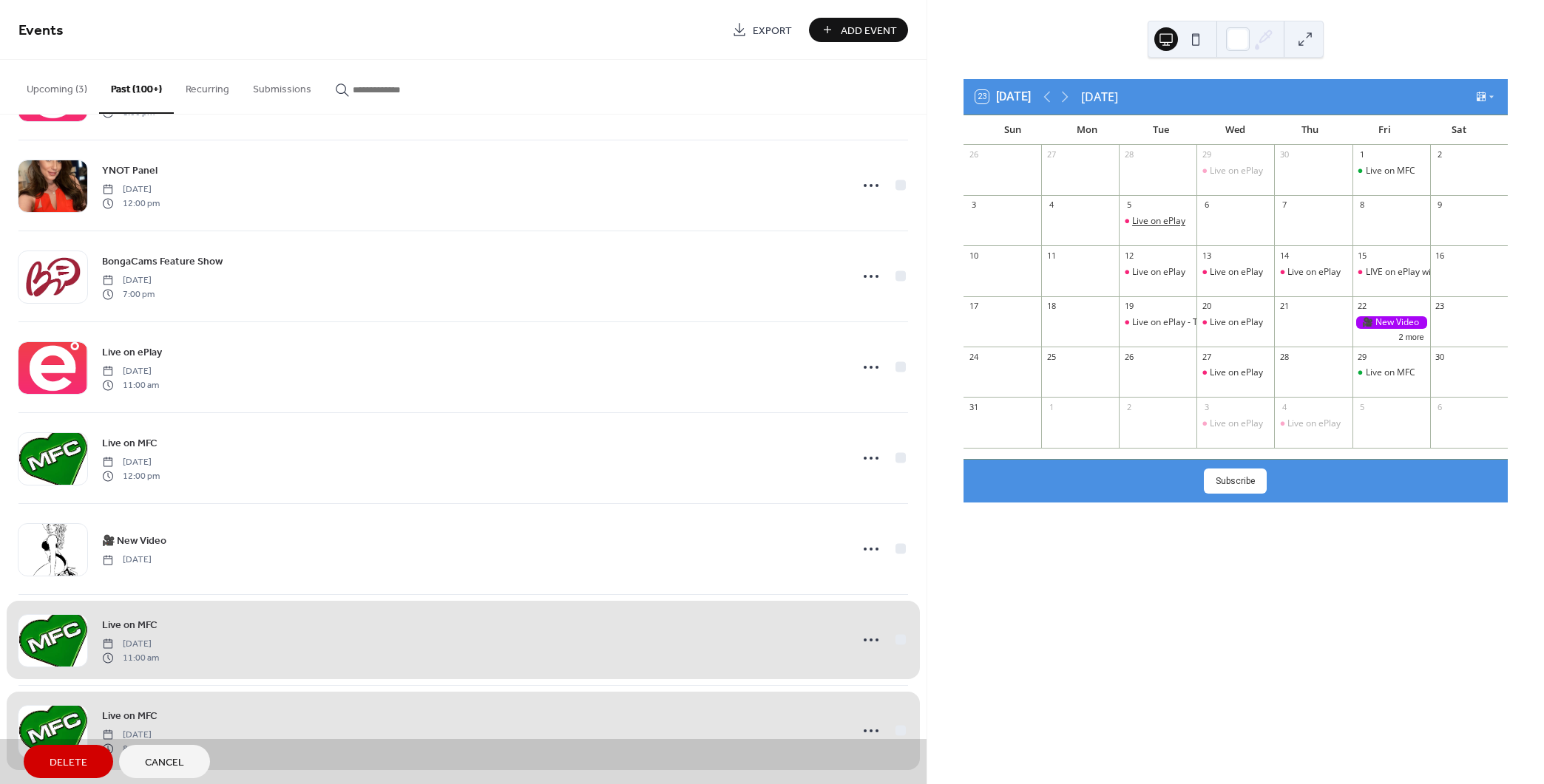
click at [1153, 218] on div "Live on ePlay" at bounding box center [1159, 221] width 53 height 13
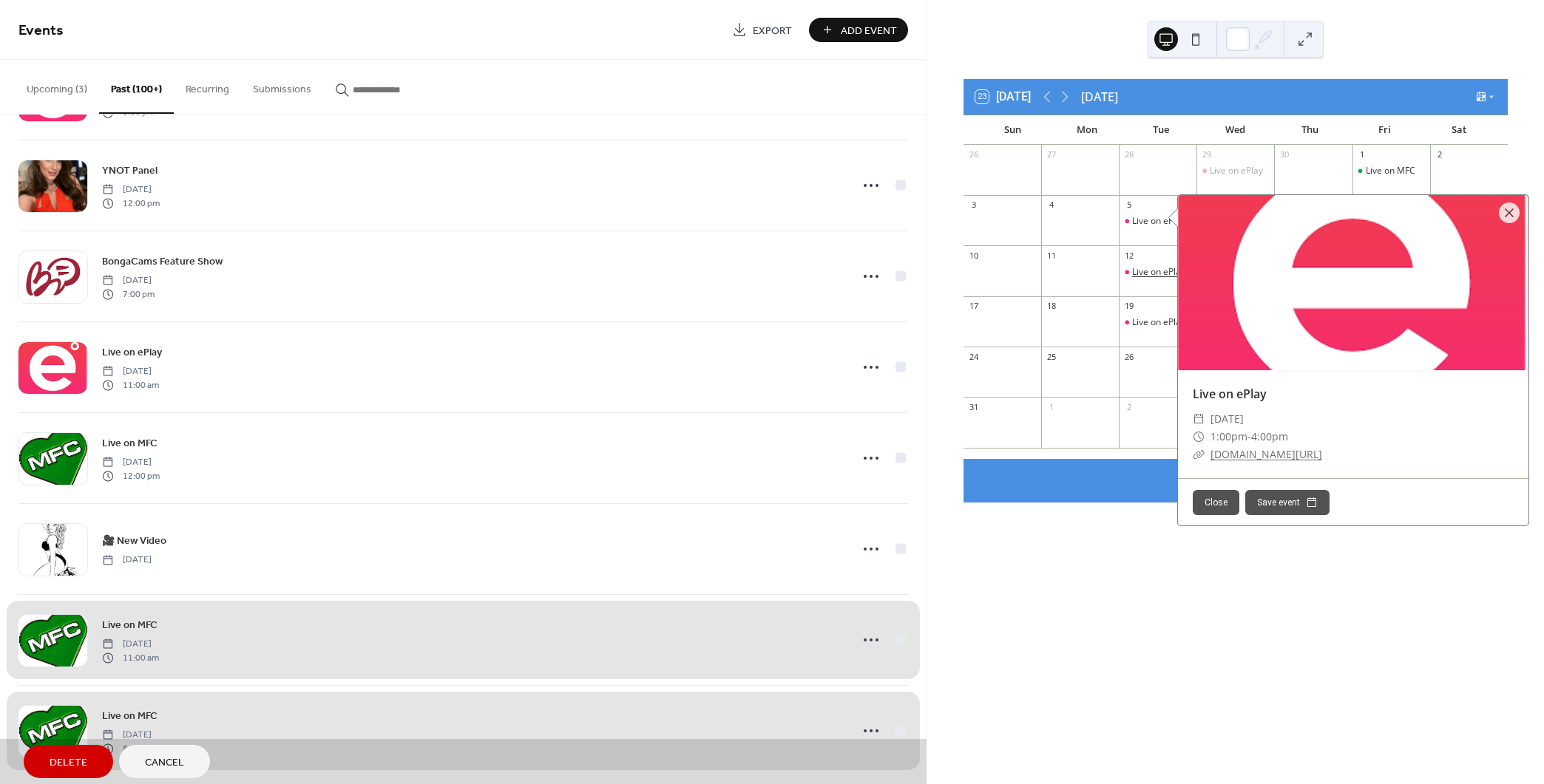
click at [1148, 269] on div "Live on ePlay" at bounding box center [1159, 272] width 53 height 13
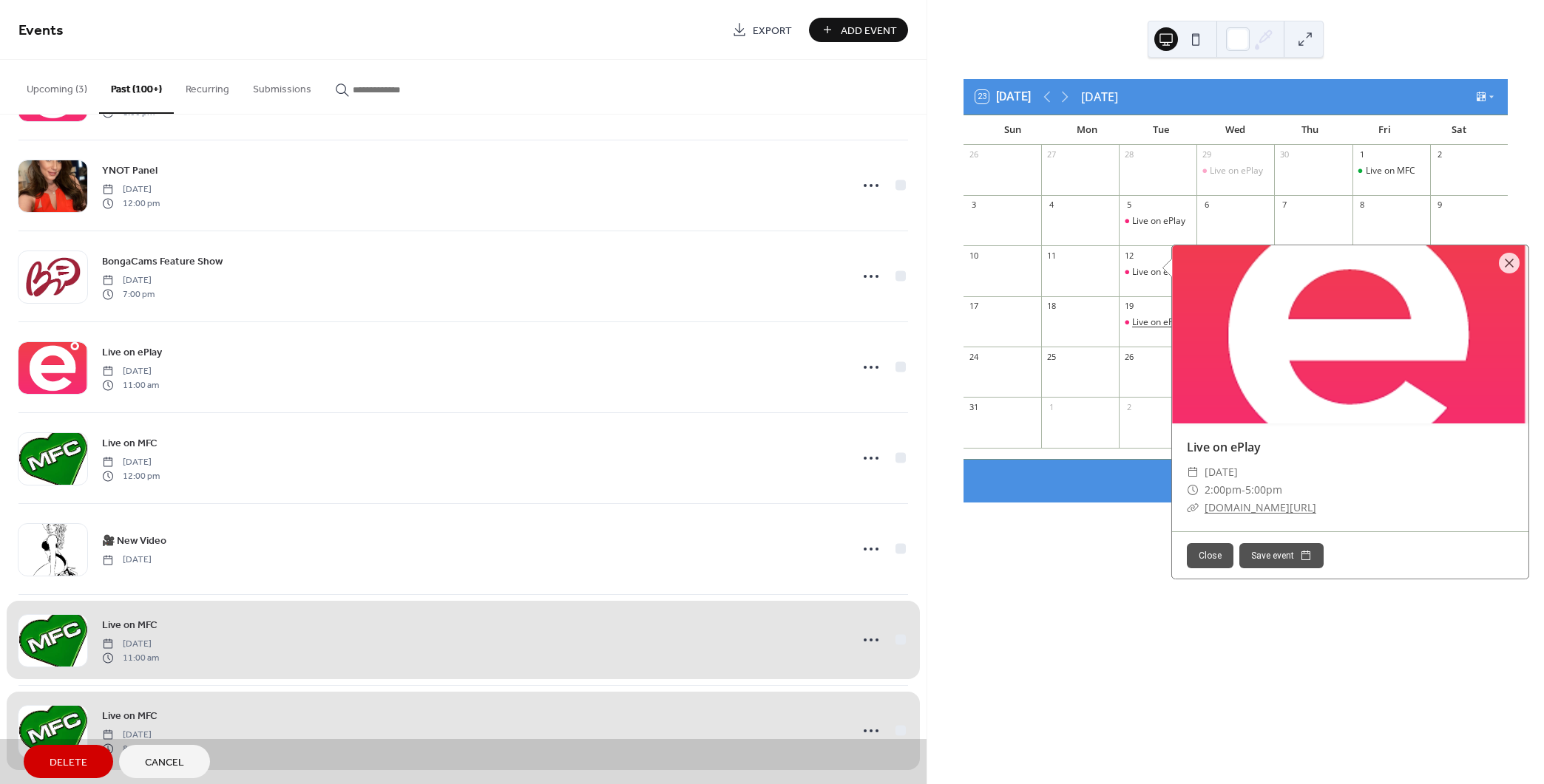
click at [1150, 316] on div "Live on ePlay - TBD" at bounding box center [1171, 322] width 78 height 13
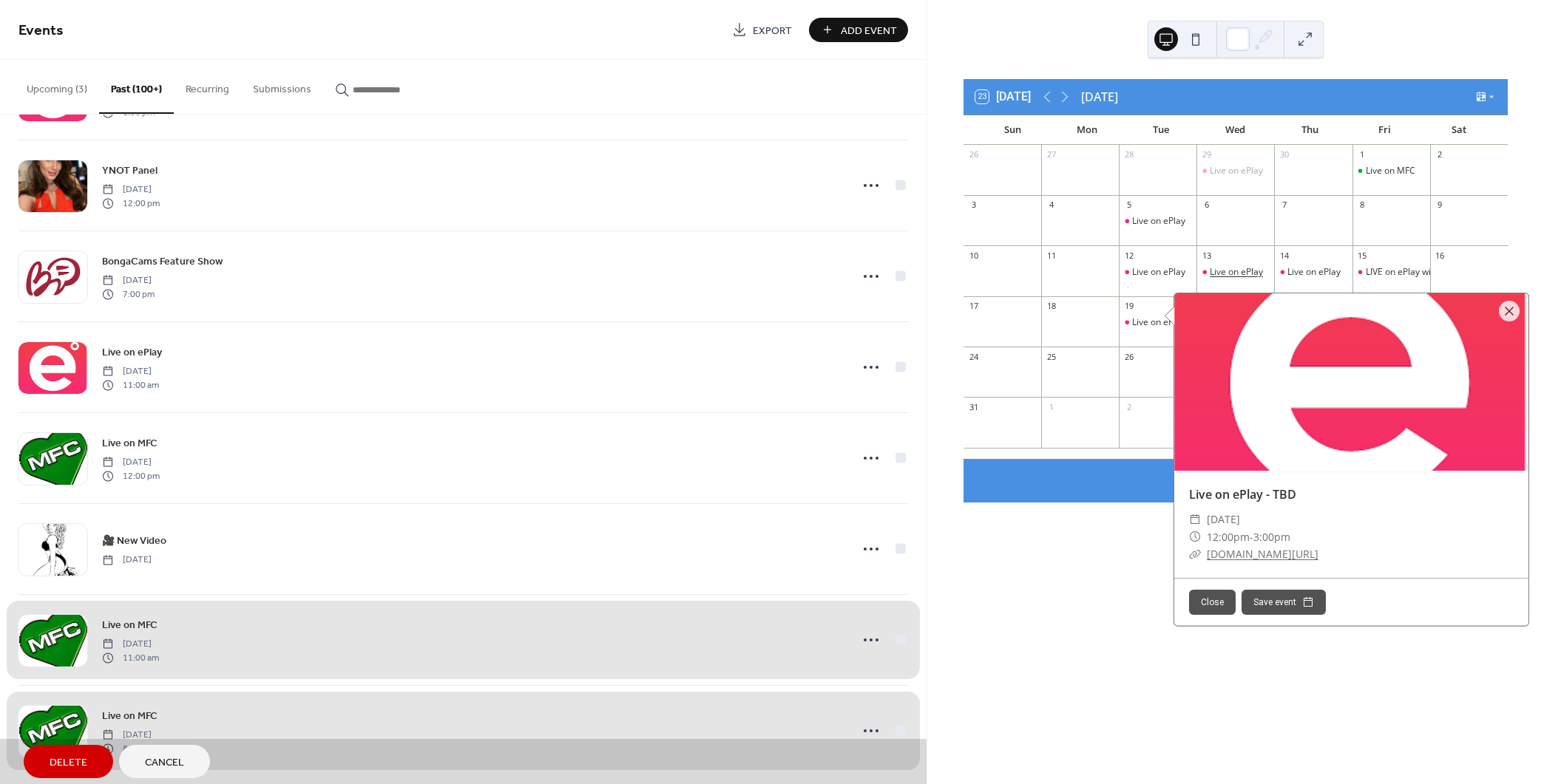
click at [1249, 273] on div "Live on ePlay" at bounding box center [1237, 272] width 53 height 13
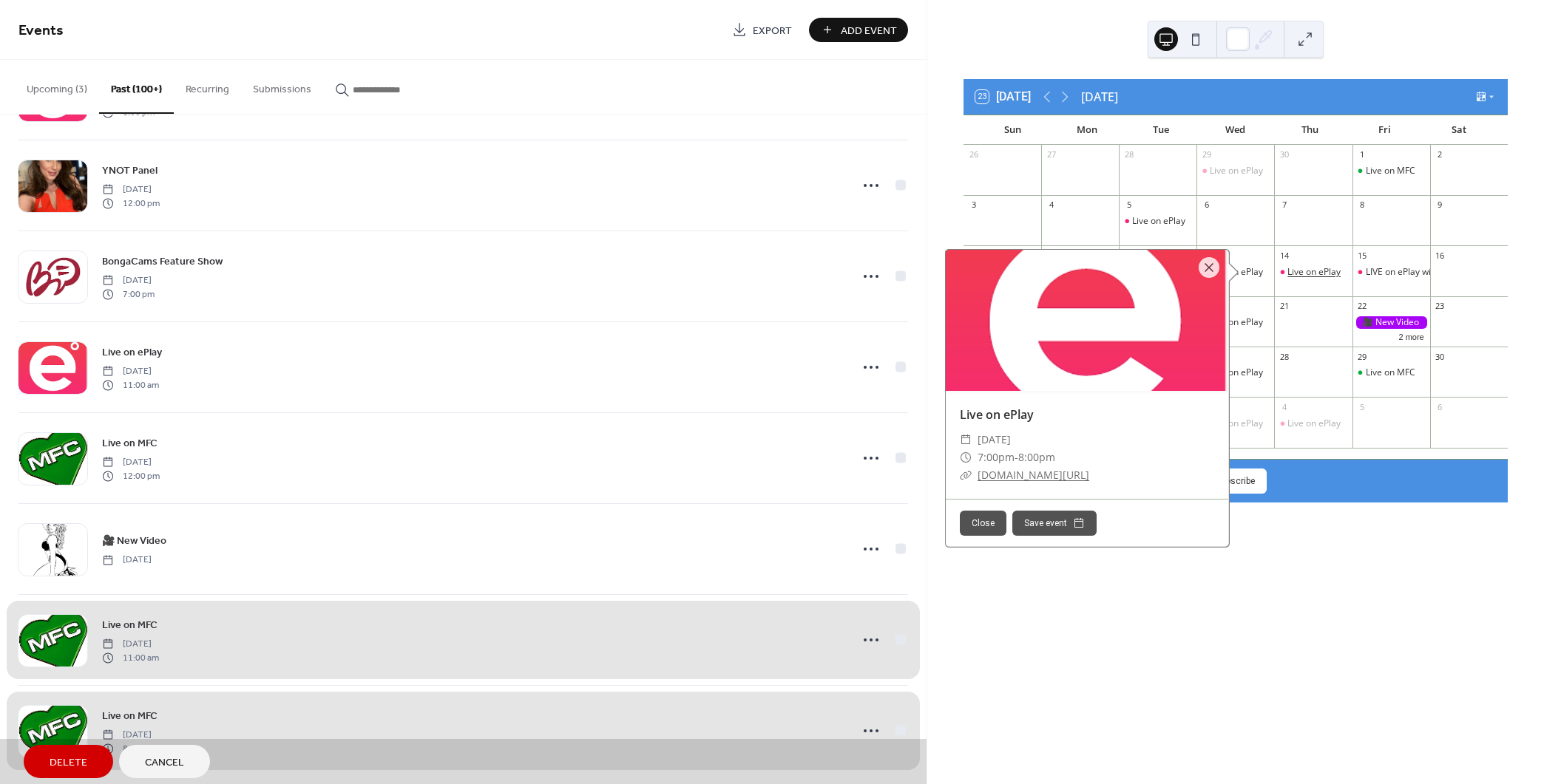
click at [1318, 275] on div "Live on ePlay" at bounding box center [1314, 272] width 53 height 13
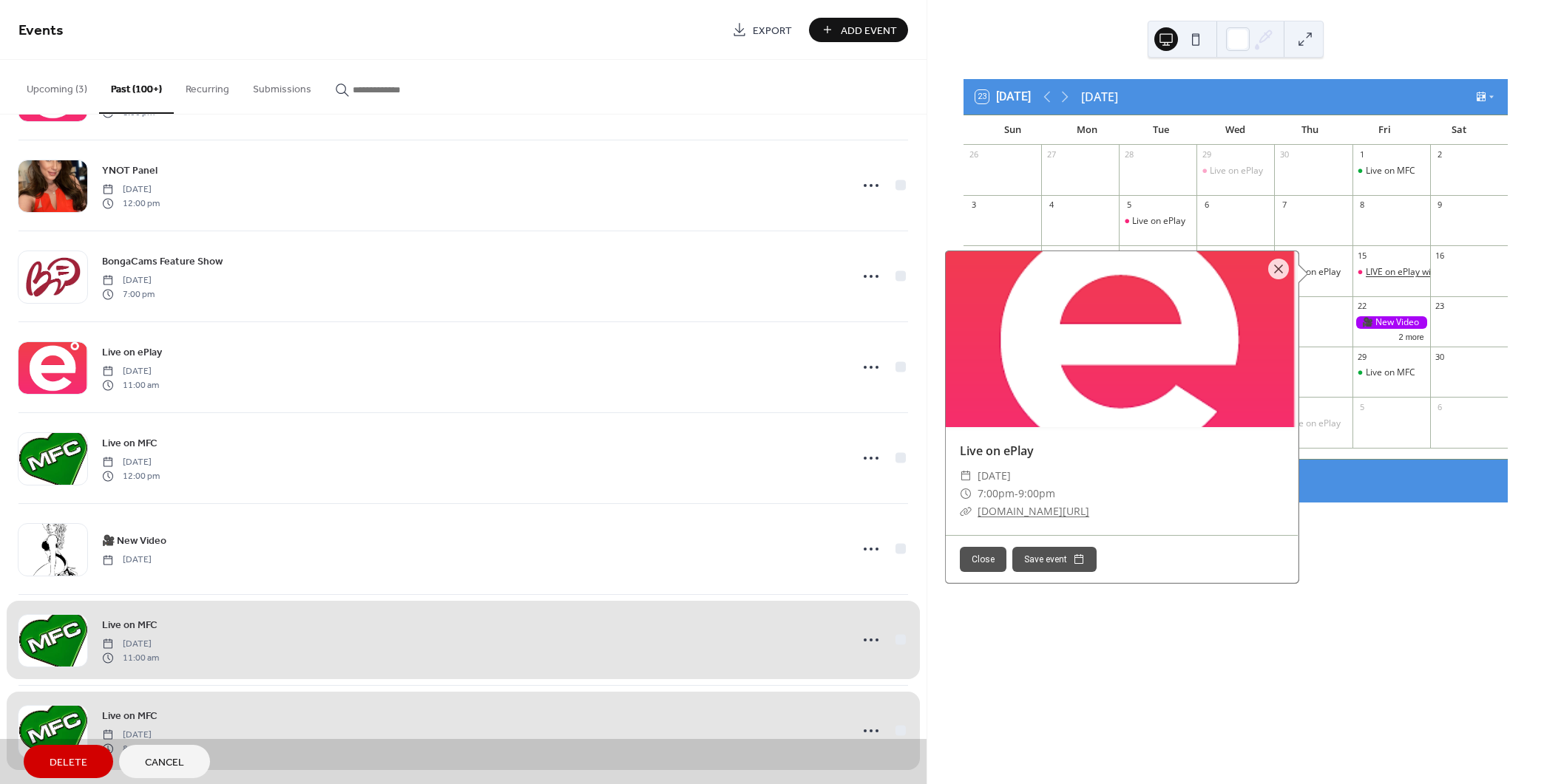
click at [1392, 275] on div "LIVE on ePlay with K!" at bounding box center [1407, 272] width 83 height 13
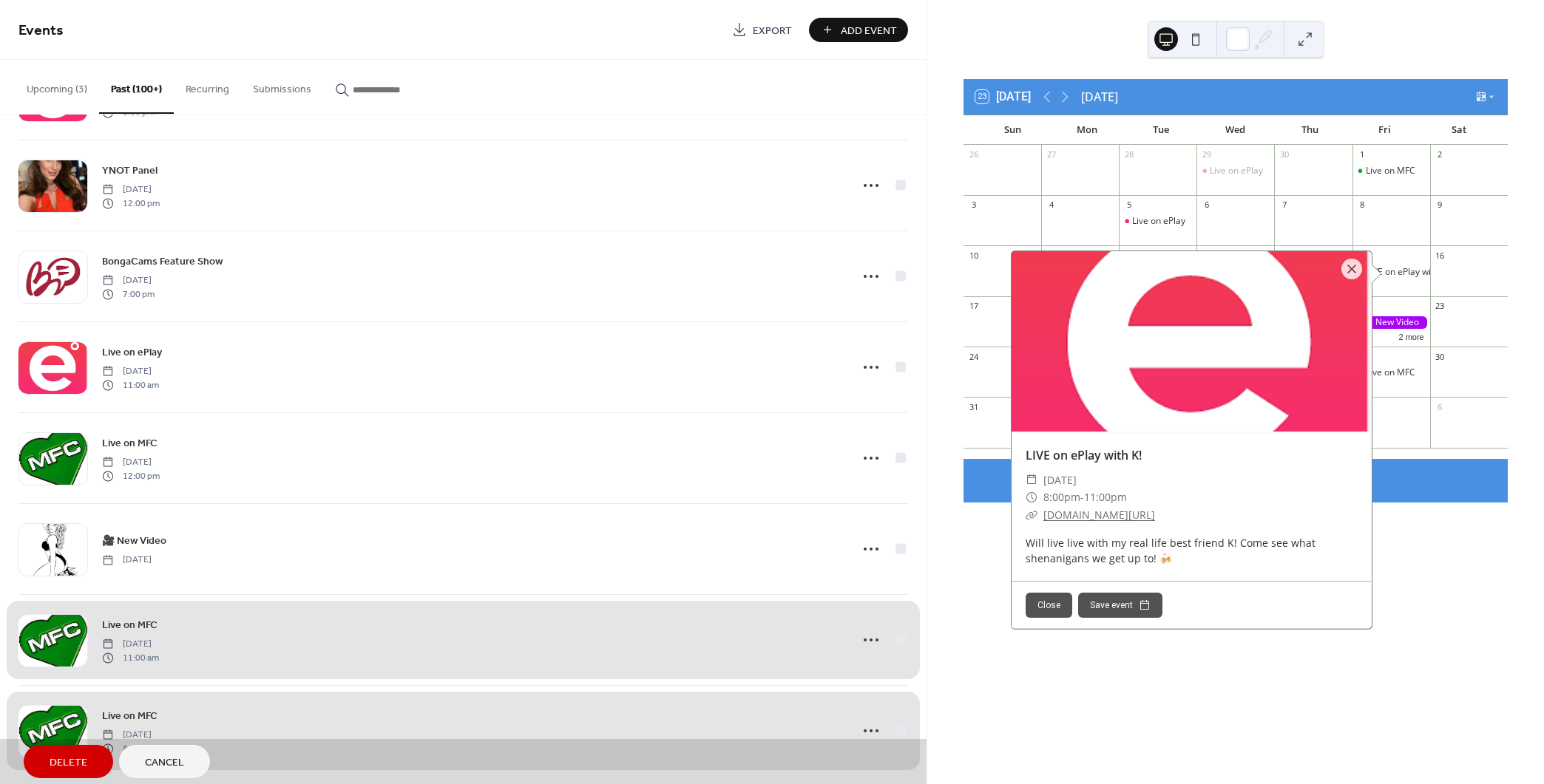
click at [1457, 562] on div "23 [DATE] [DATE] Sun Mon Tue Wed Thu Fri Sat 26 27 28 29 Live on ePlay 30 1 Liv…" at bounding box center [1236, 392] width 617 height 784
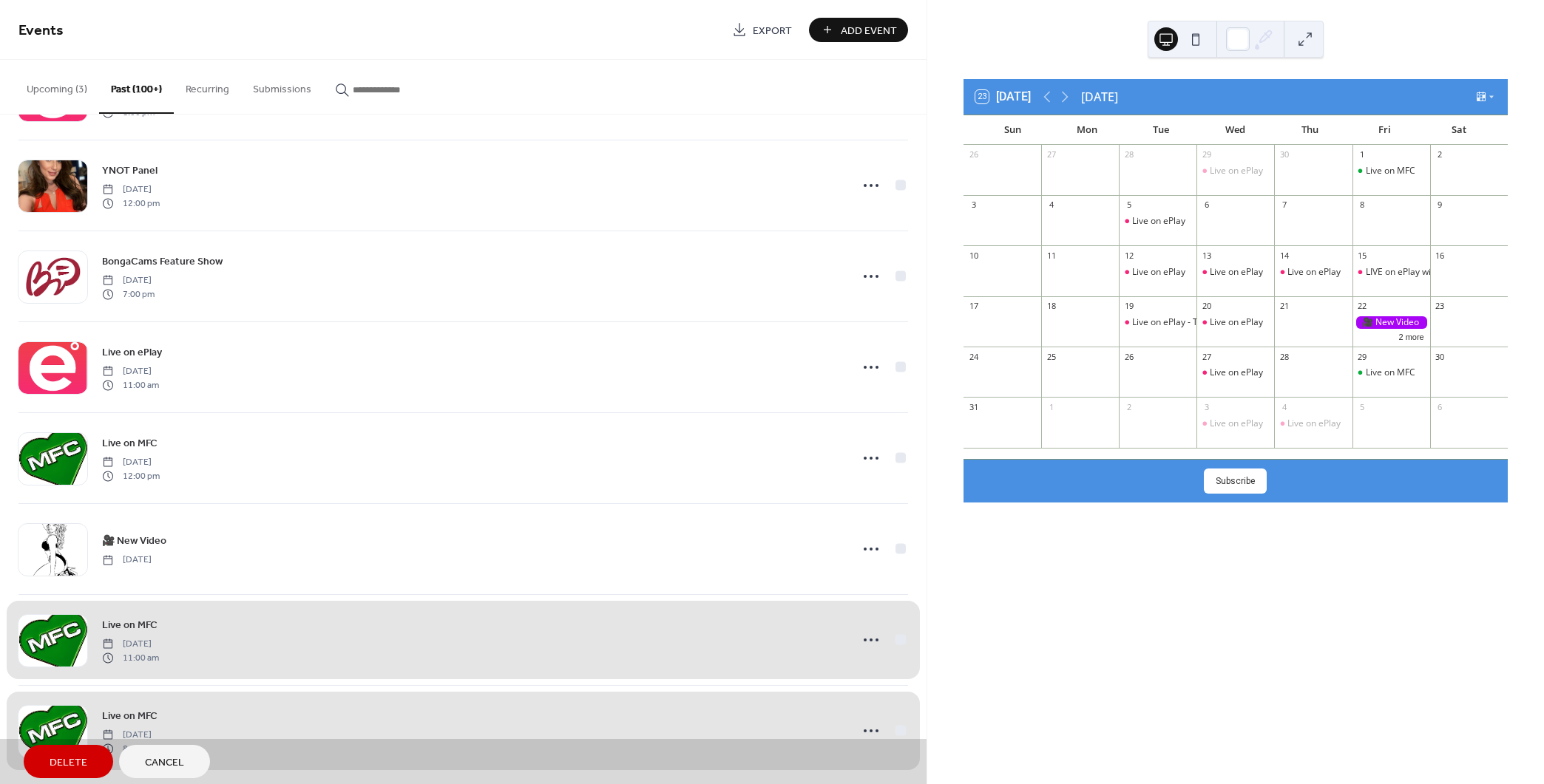
click at [1368, 324] on div at bounding box center [1391, 322] width 78 height 13
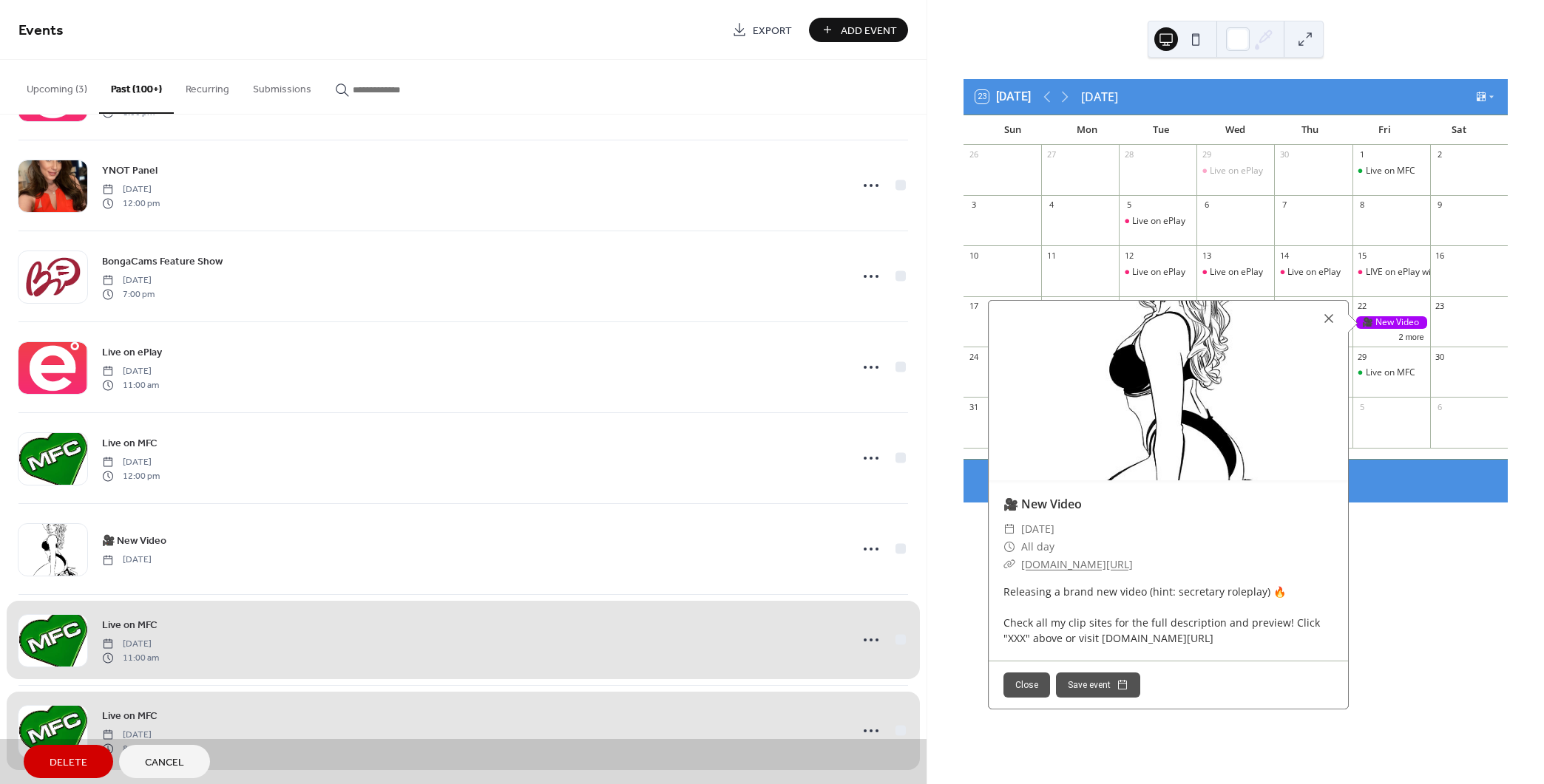
click at [1424, 556] on div "23 [DATE] [DATE] Sun Mon Tue Wed Thu Fri Sat 26 27 28 29 Live on ePlay 30 1 Liv…" at bounding box center [1236, 392] width 617 height 784
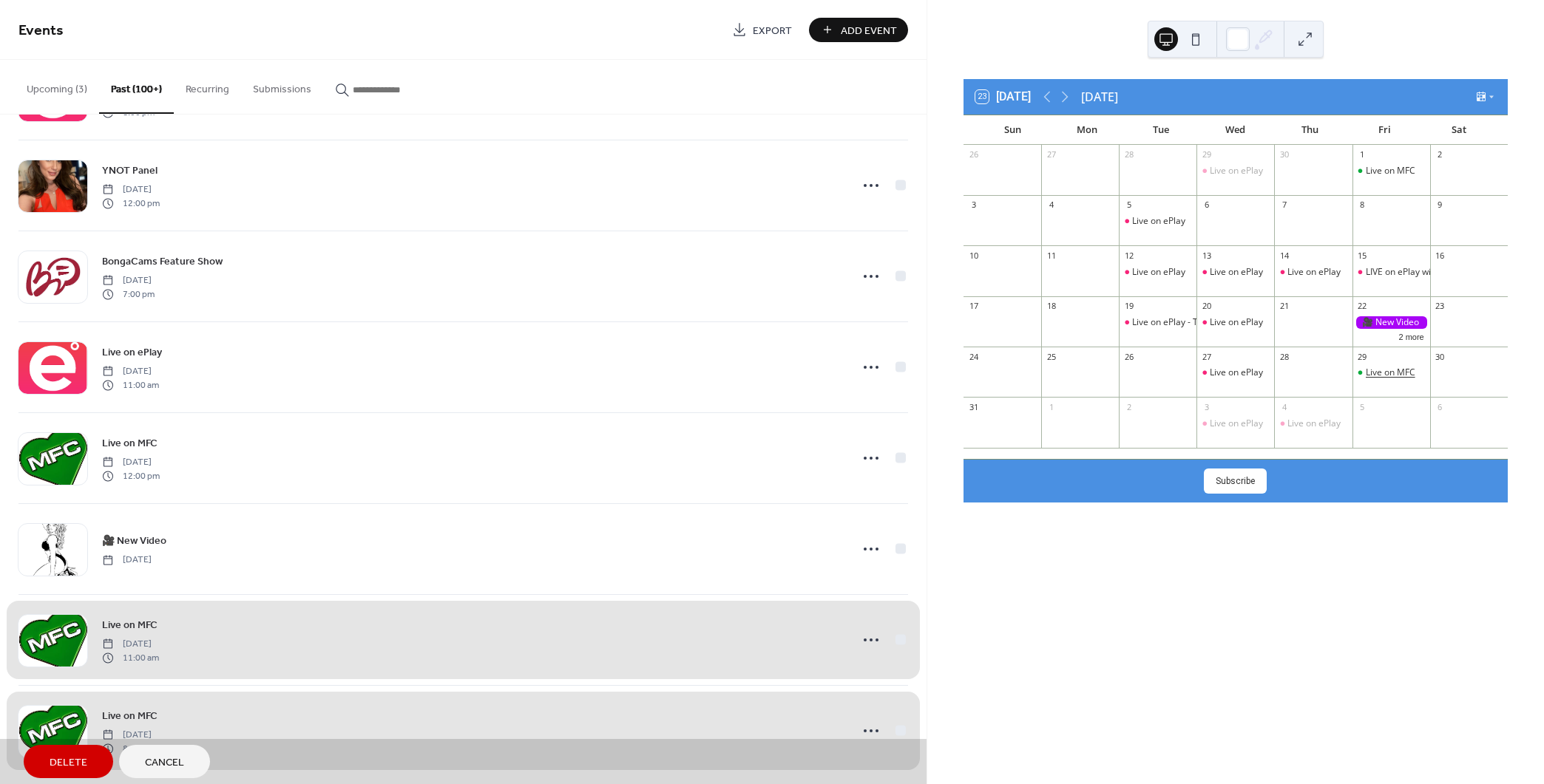
click at [1392, 374] on div "Live on MFC" at bounding box center [1391, 373] width 50 height 13
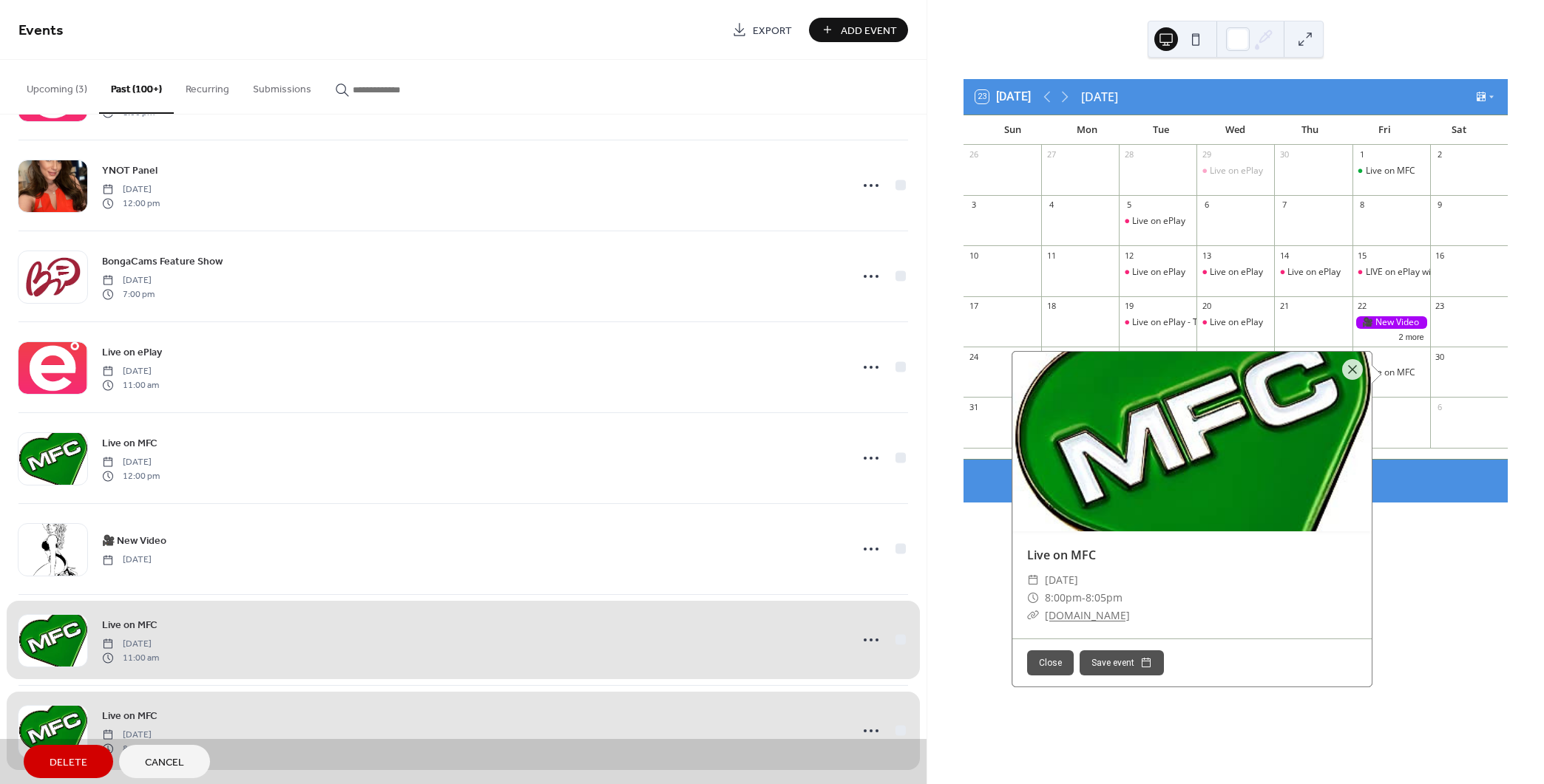
click at [1390, 484] on div "Subscribe" at bounding box center [1236, 480] width 544 height 44
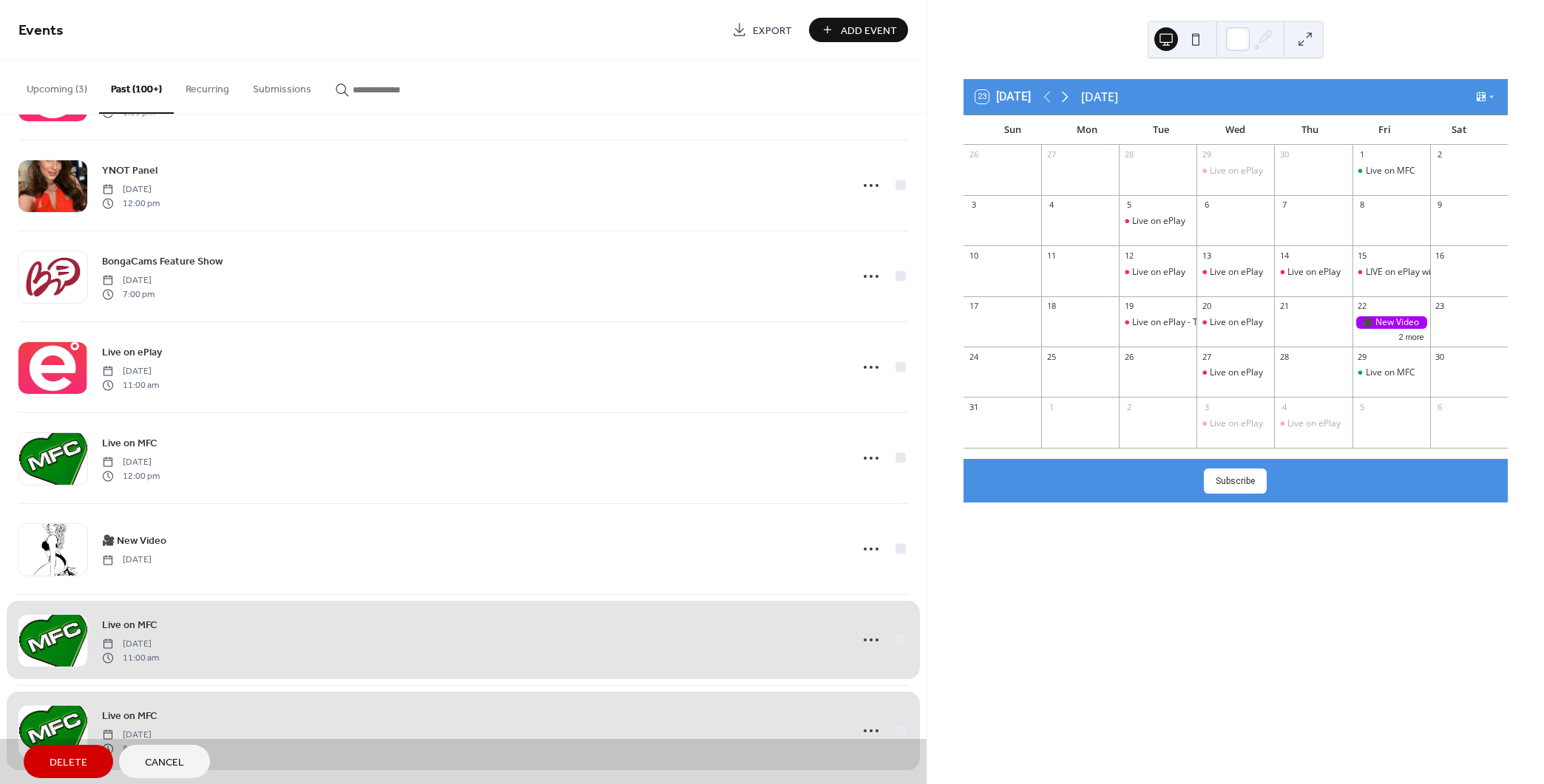
click at [1063, 91] on icon at bounding box center [1064, 96] width 18 height 18
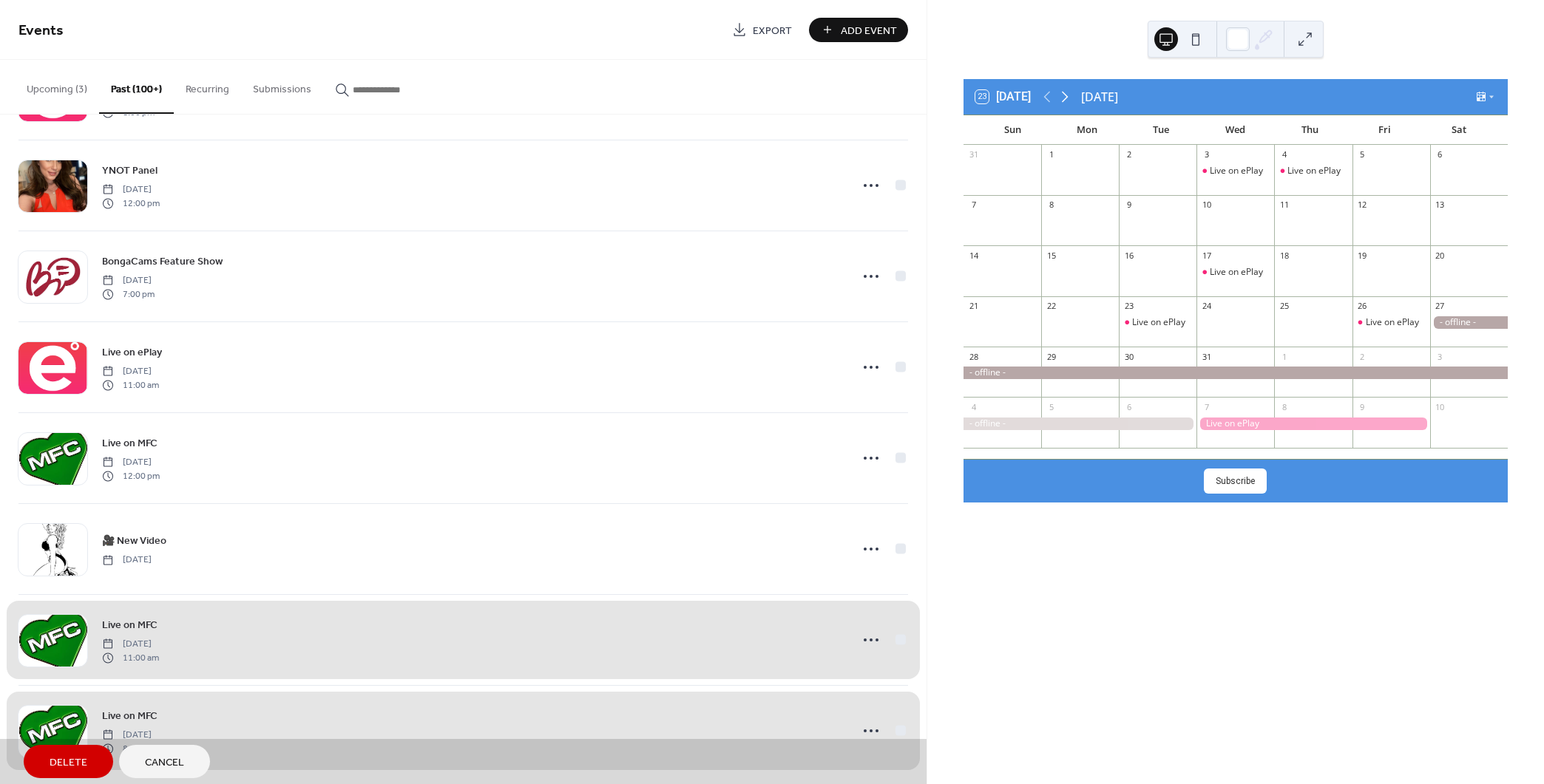
click at [1063, 91] on icon at bounding box center [1064, 96] width 18 height 18
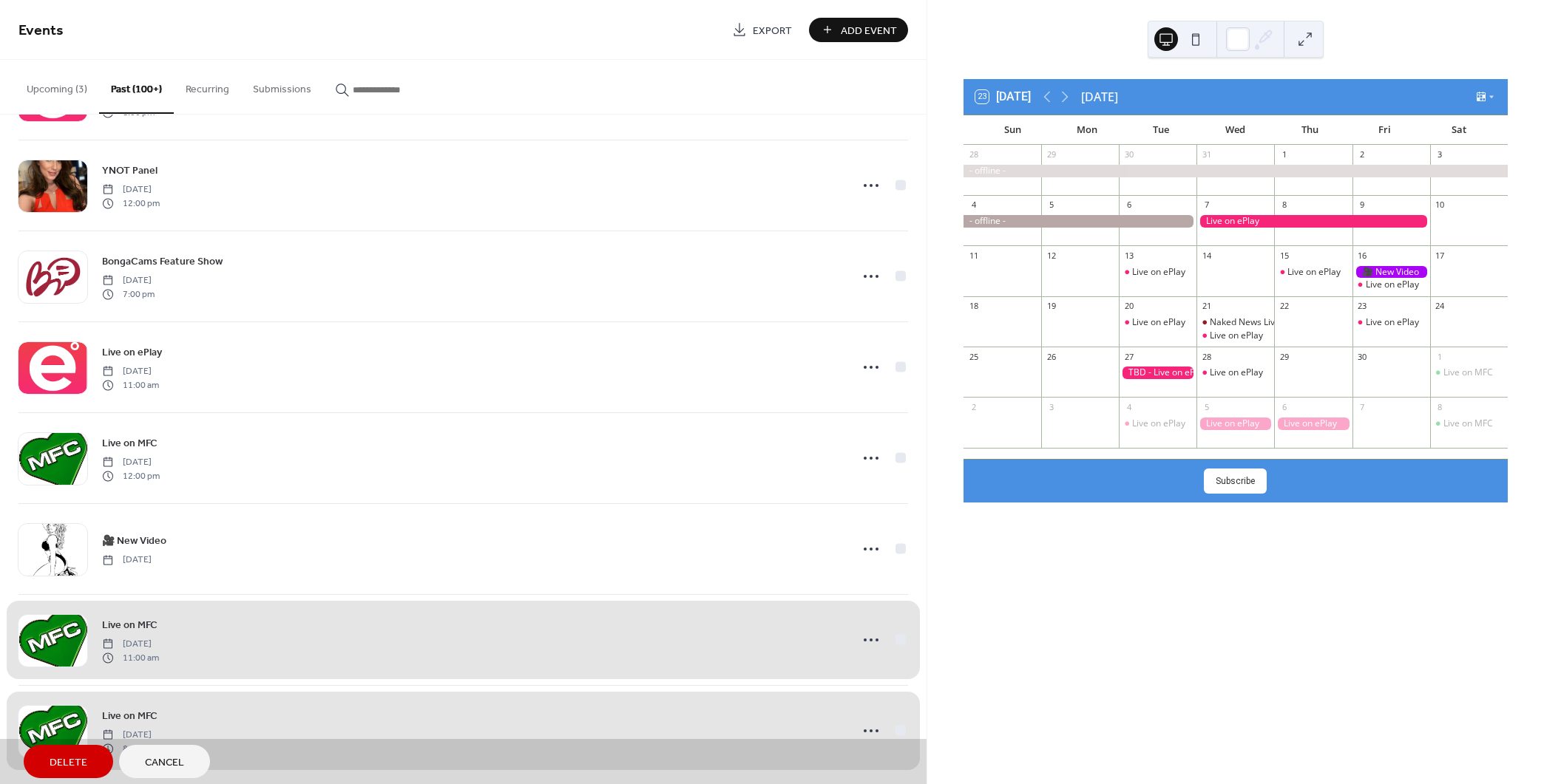
click at [1030, 224] on div at bounding box center [1080, 221] width 233 height 13
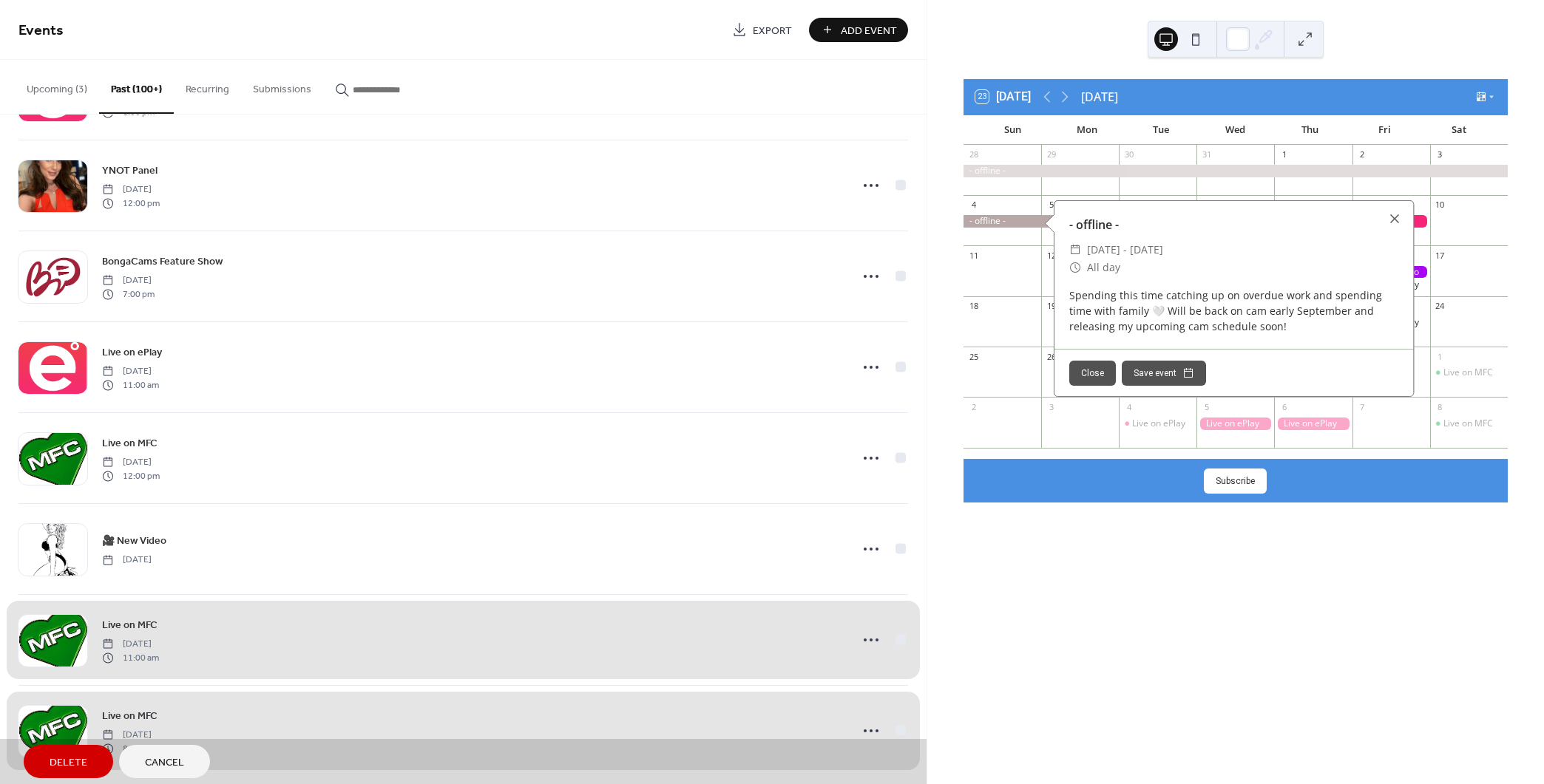
click at [1143, 504] on div "23 [DATE] [DATE] Sun Mon Tue Wed Thu Fri Sat 28 29 30 31 1 2 3 4 5 6 7 8 9 10 1…" at bounding box center [1236, 392] width 617 height 784
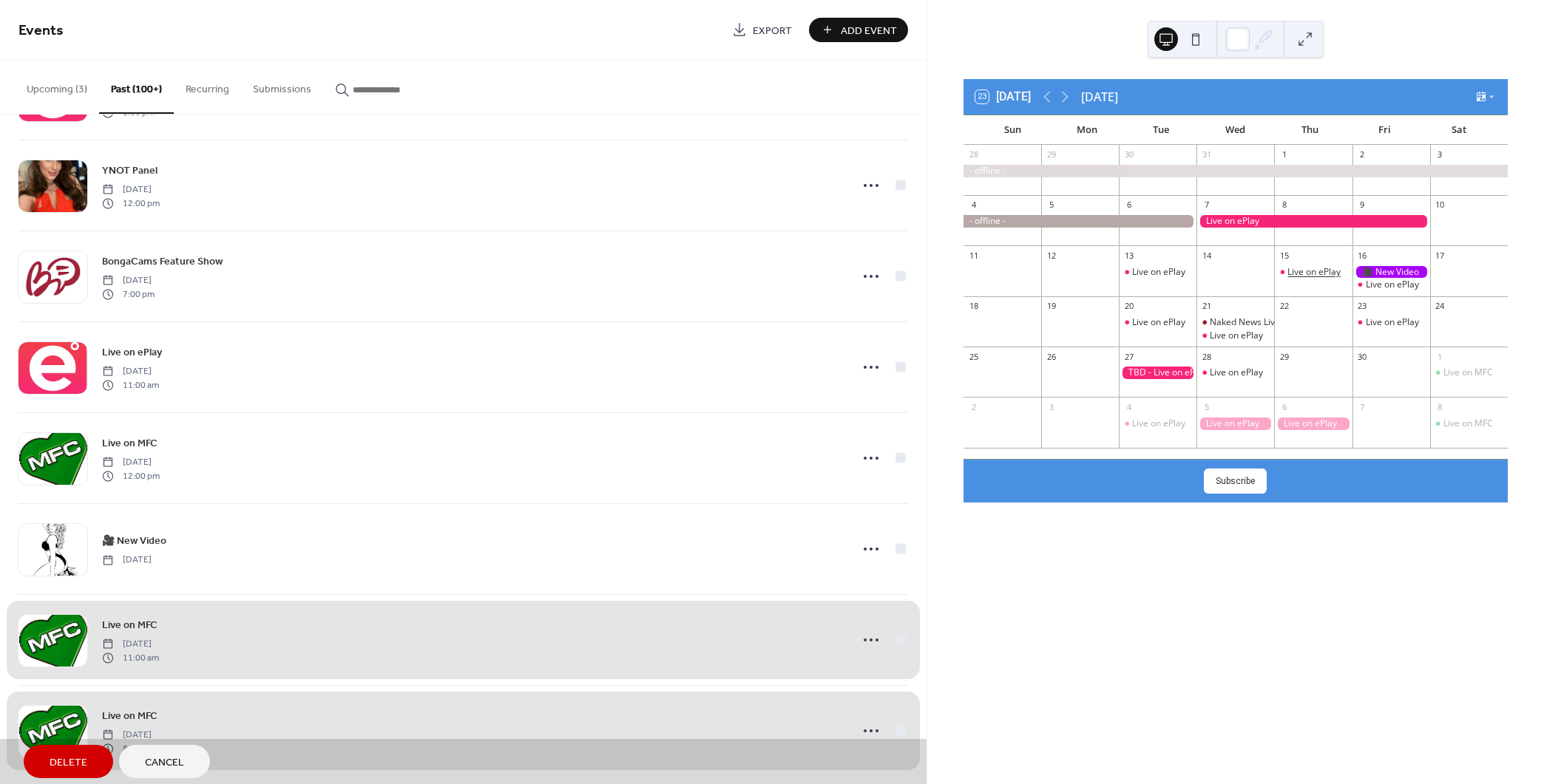
click at [1298, 269] on div "Live on ePlay" at bounding box center [1314, 272] width 53 height 13
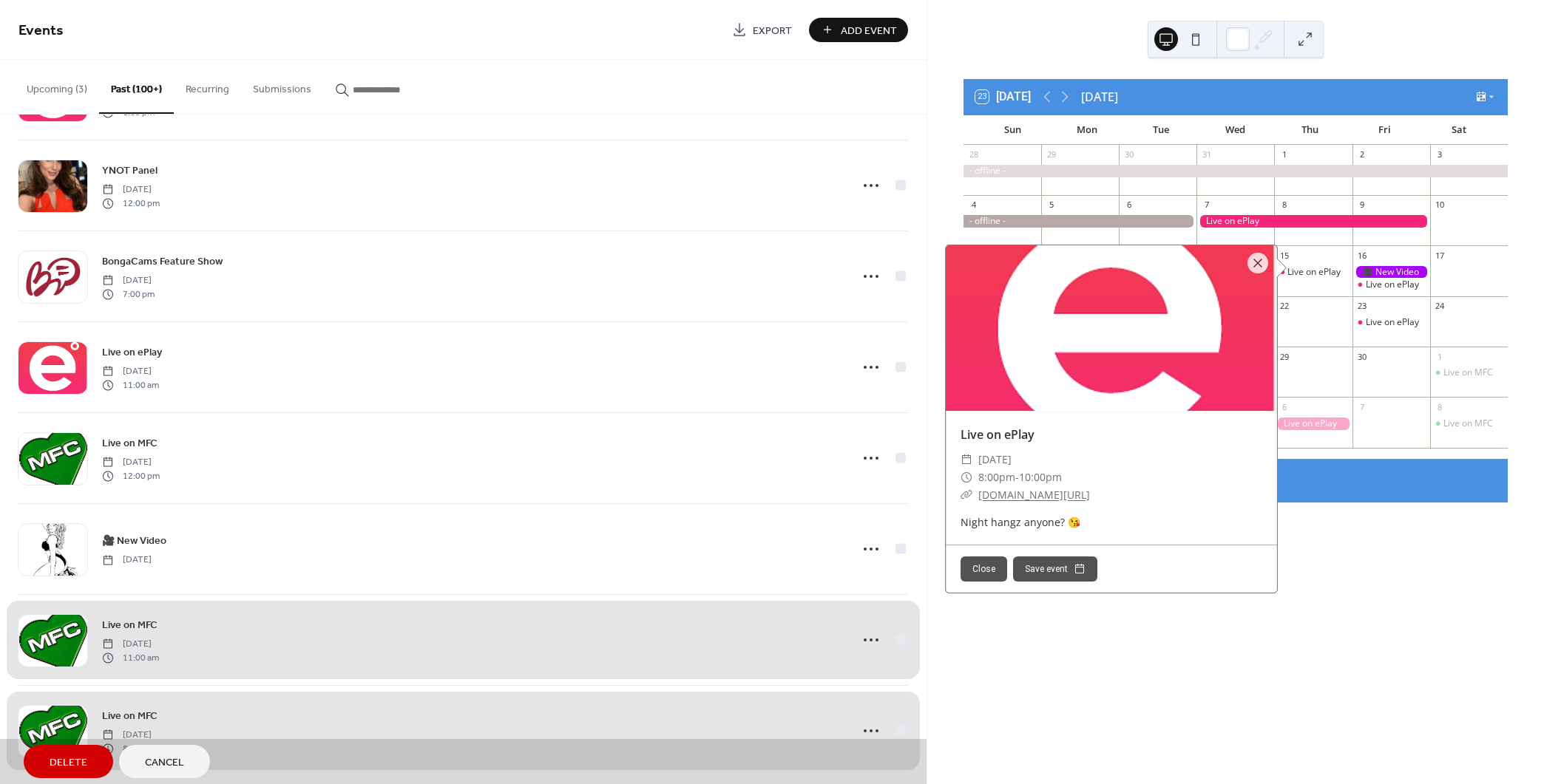
click at [1308, 340] on div at bounding box center [1312, 328] width 78 height 25
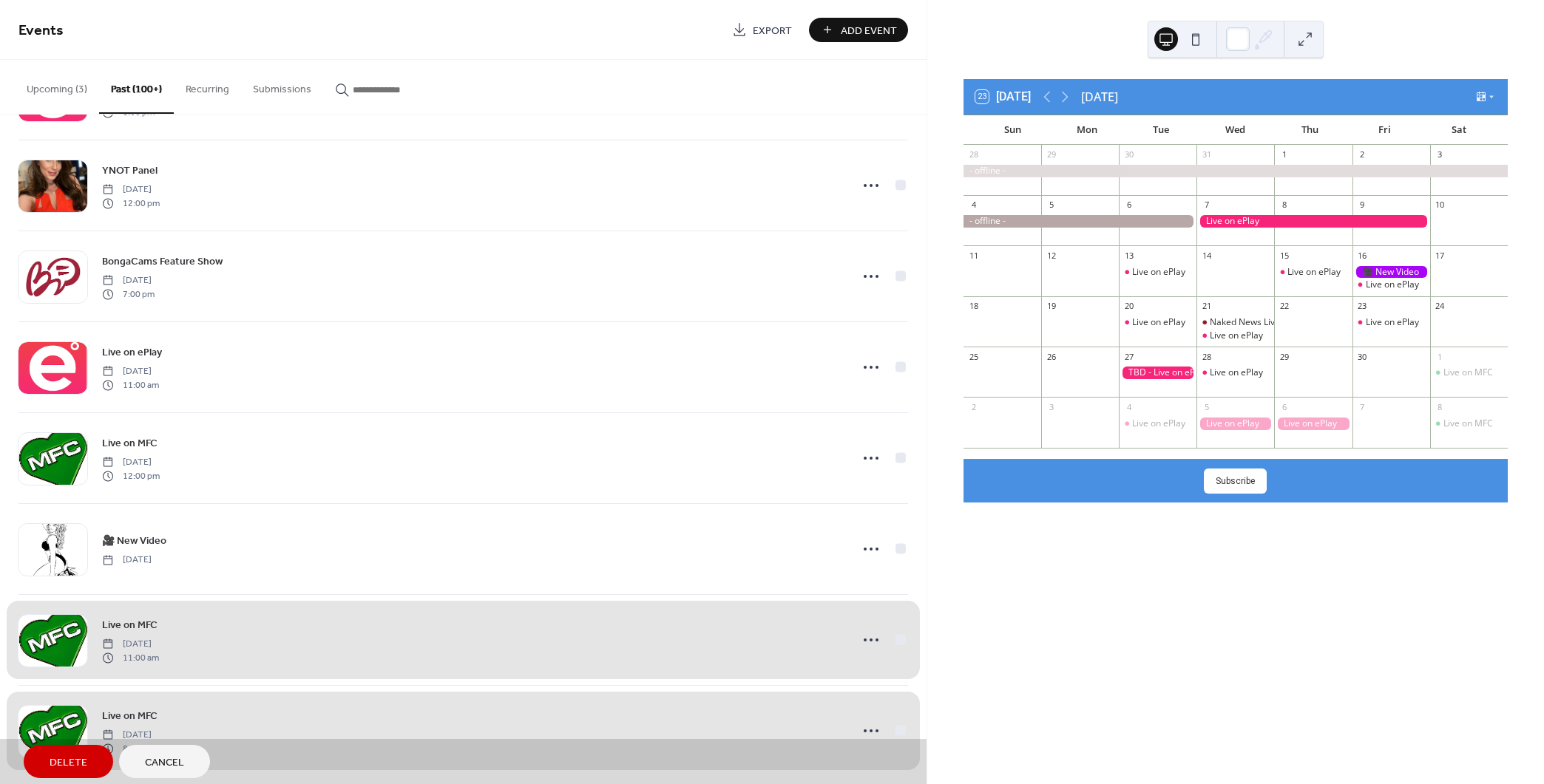
click at [1361, 292] on div "16 Live on ePlay" at bounding box center [1391, 270] width 78 height 50
click at [1366, 287] on div "Live on ePlay" at bounding box center [1392, 285] width 53 height 13
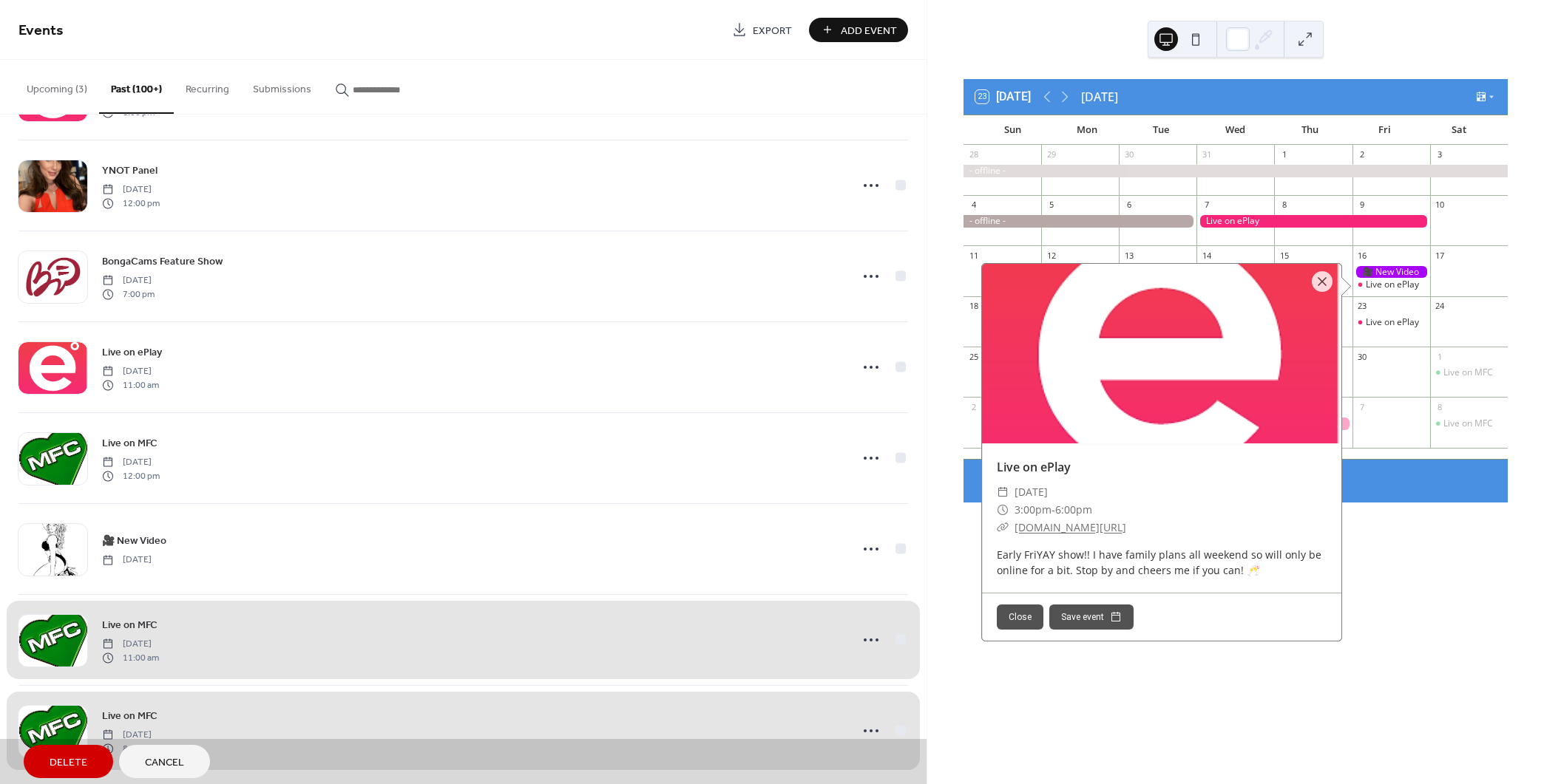
click at [1360, 552] on div "23 [DATE] [DATE] Sun Mon Tue Wed Thu Fri Sat 28 29 30 31 1 2 3 4 5 6 7 8 9 10 1…" at bounding box center [1236, 392] width 617 height 784
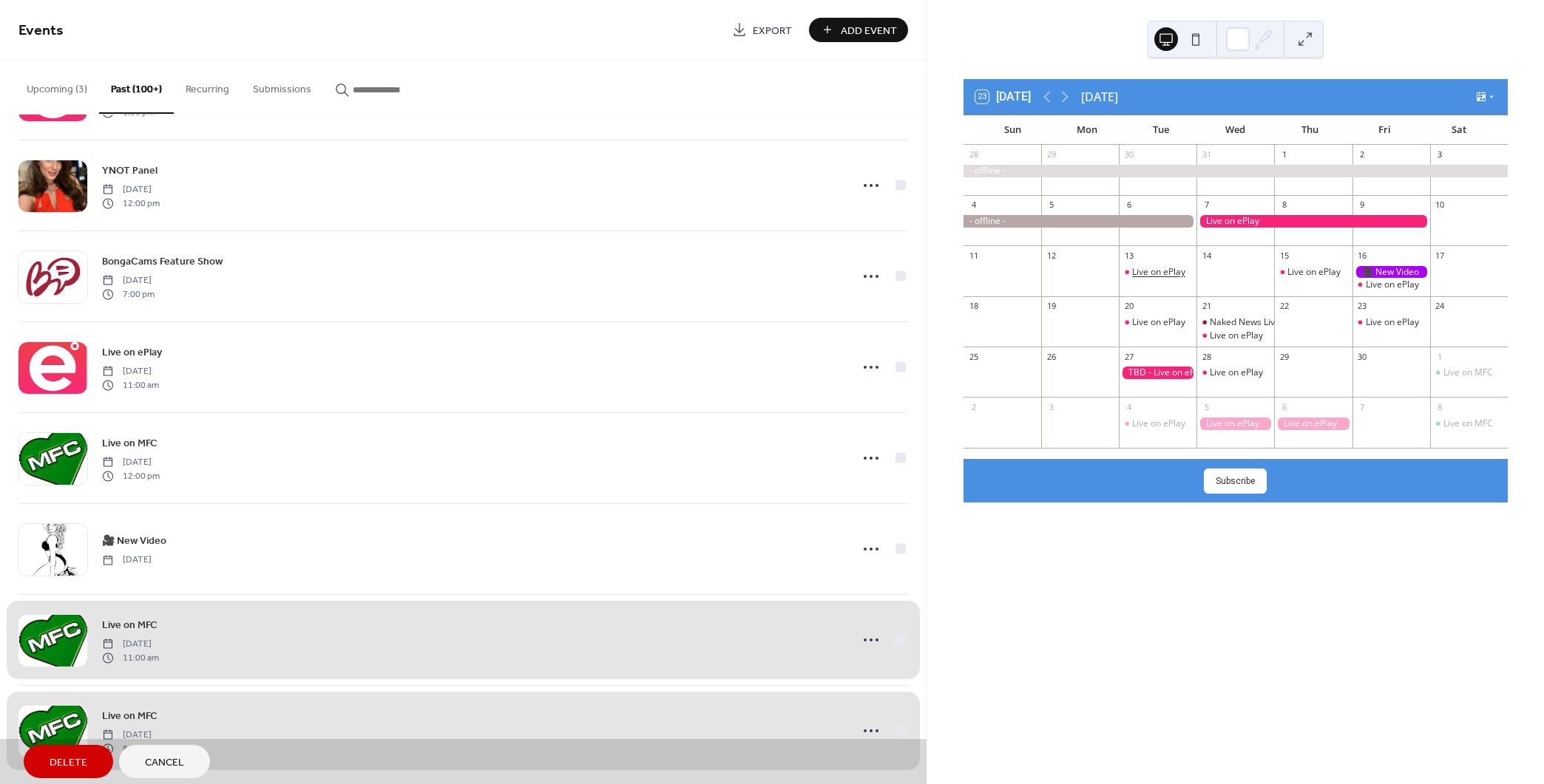
click at [1143, 272] on div "Live on ePlay" at bounding box center [1159, 272] width 53 height 13
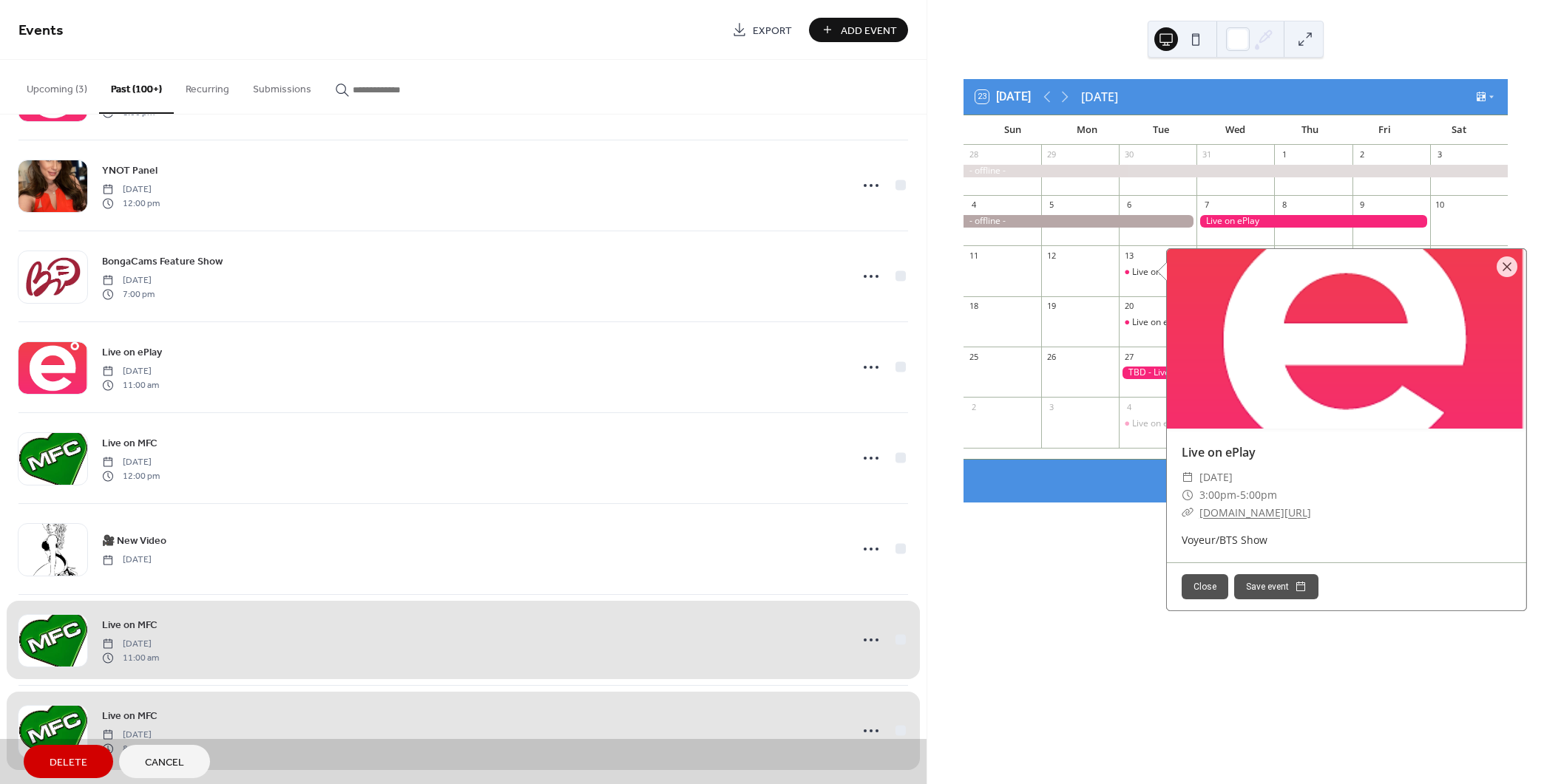
click at [994, 651] on div "23 [DATE] [DATE] Sun Mon Tue Wed Thu Fri Sat 28 29 30 31 1 2 3 4 5 6 7 8 9 10 1…" at bounding box center [1236, 392] width 617 height 784
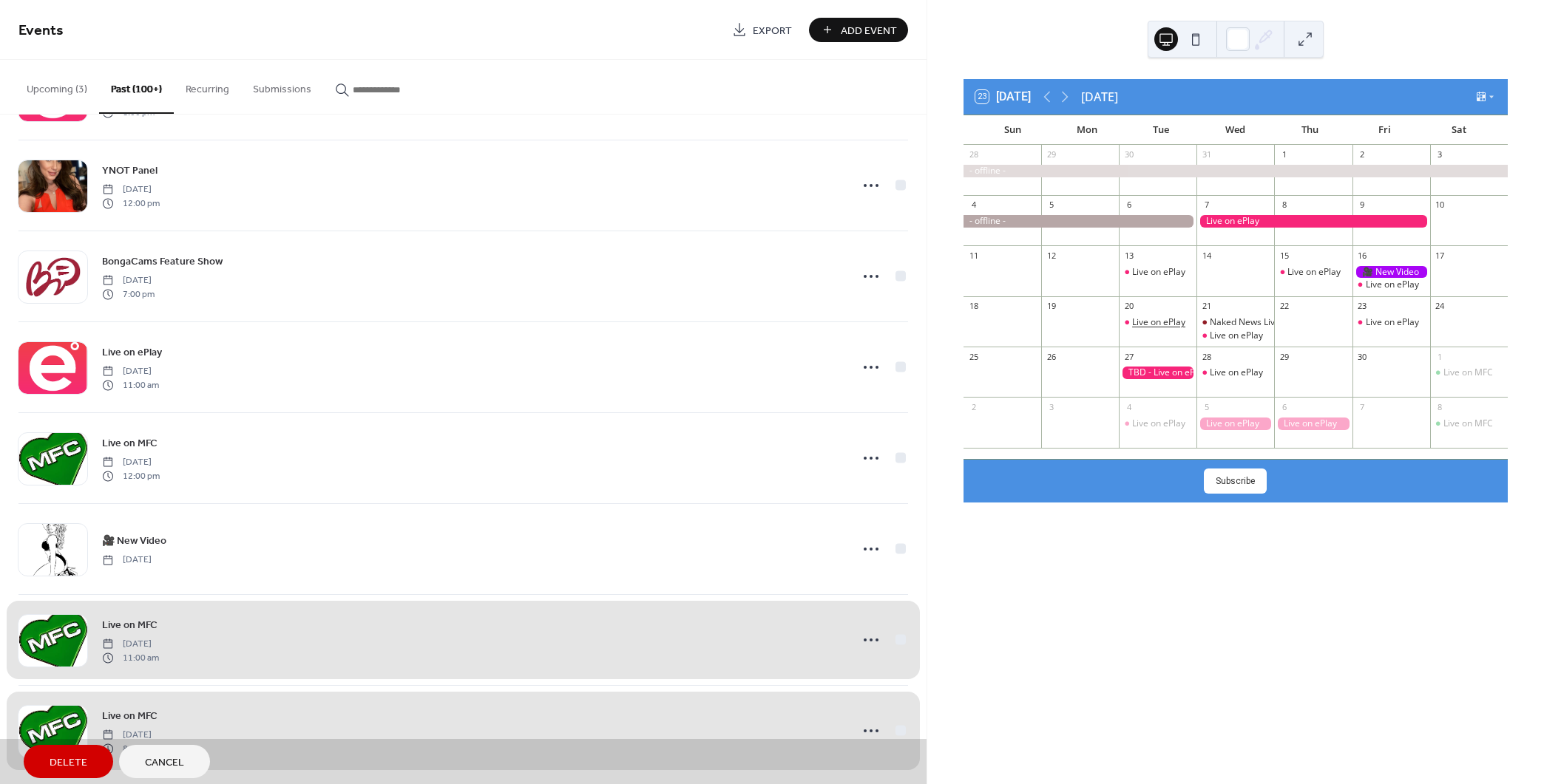
click at [1138, 319] on div "Live on ePlay" at bounding box center [1159, 322] width 53 height 13
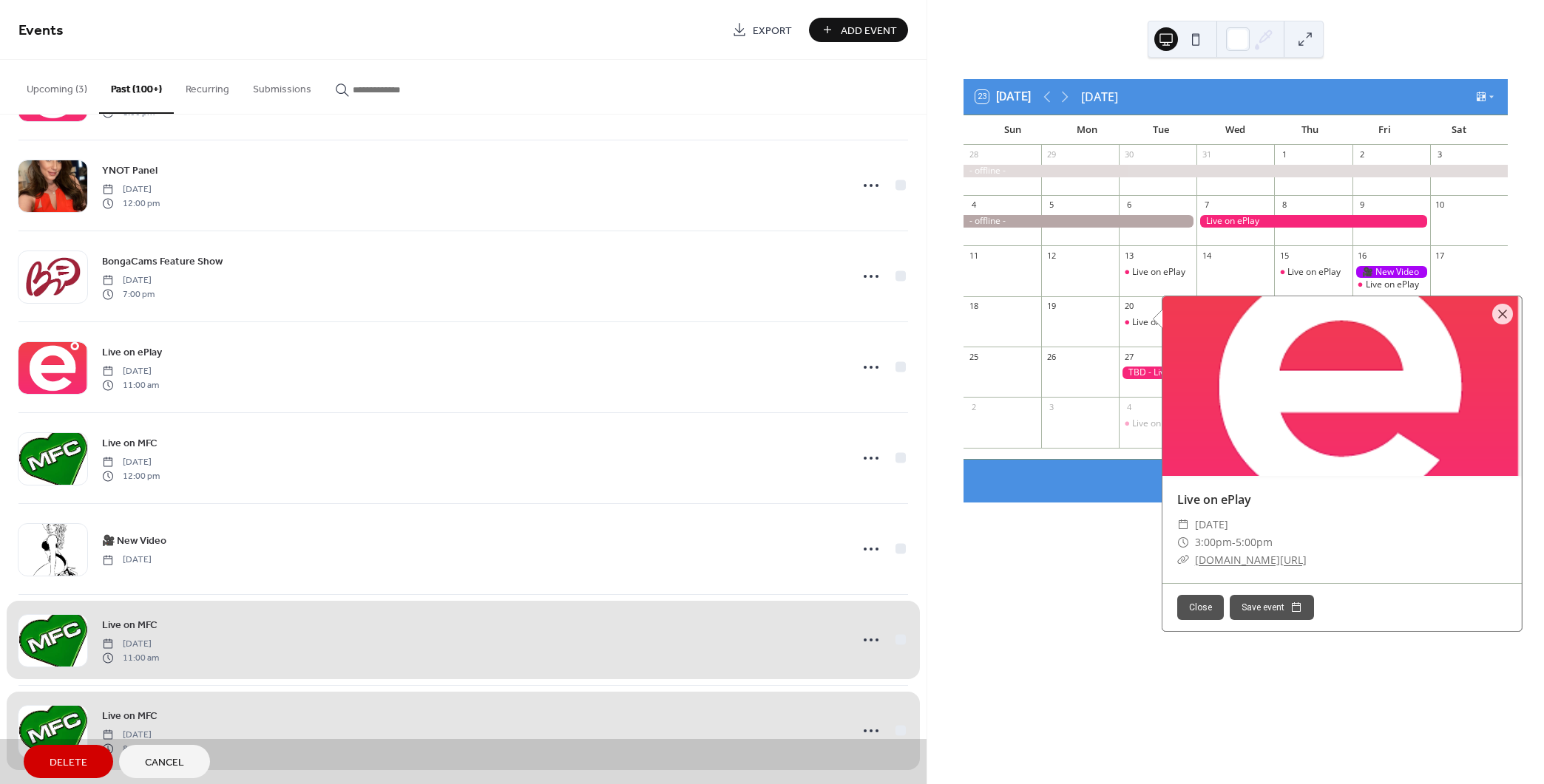
drag, startPoint x: 1028, startPoint y: 605, endPoint x: 1095, endPoint y: 528, distance: 102.1
click at [1028, 604] on div "23 [DATE] [DATE] Sun Mon Tue Wed Thu Fri Sat 28 29 30 31 1 2 3 4 5 6 7 8 9 10 1…" at bounding box center [1236, 392] width 617 height 784
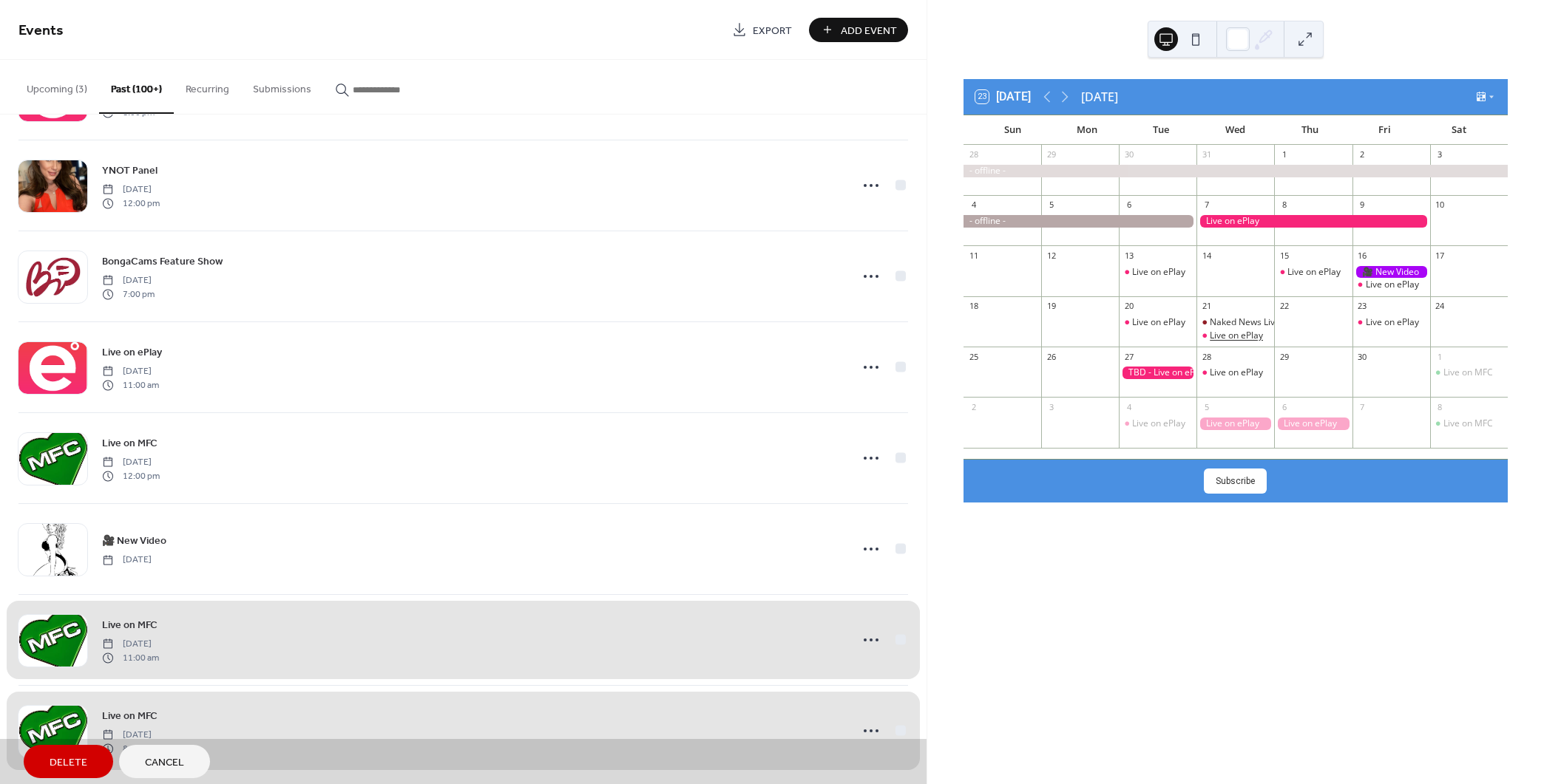
click at [1226, 336] on div "Live on ePlay" at bounding box center [1237, 336] width 53 height 13
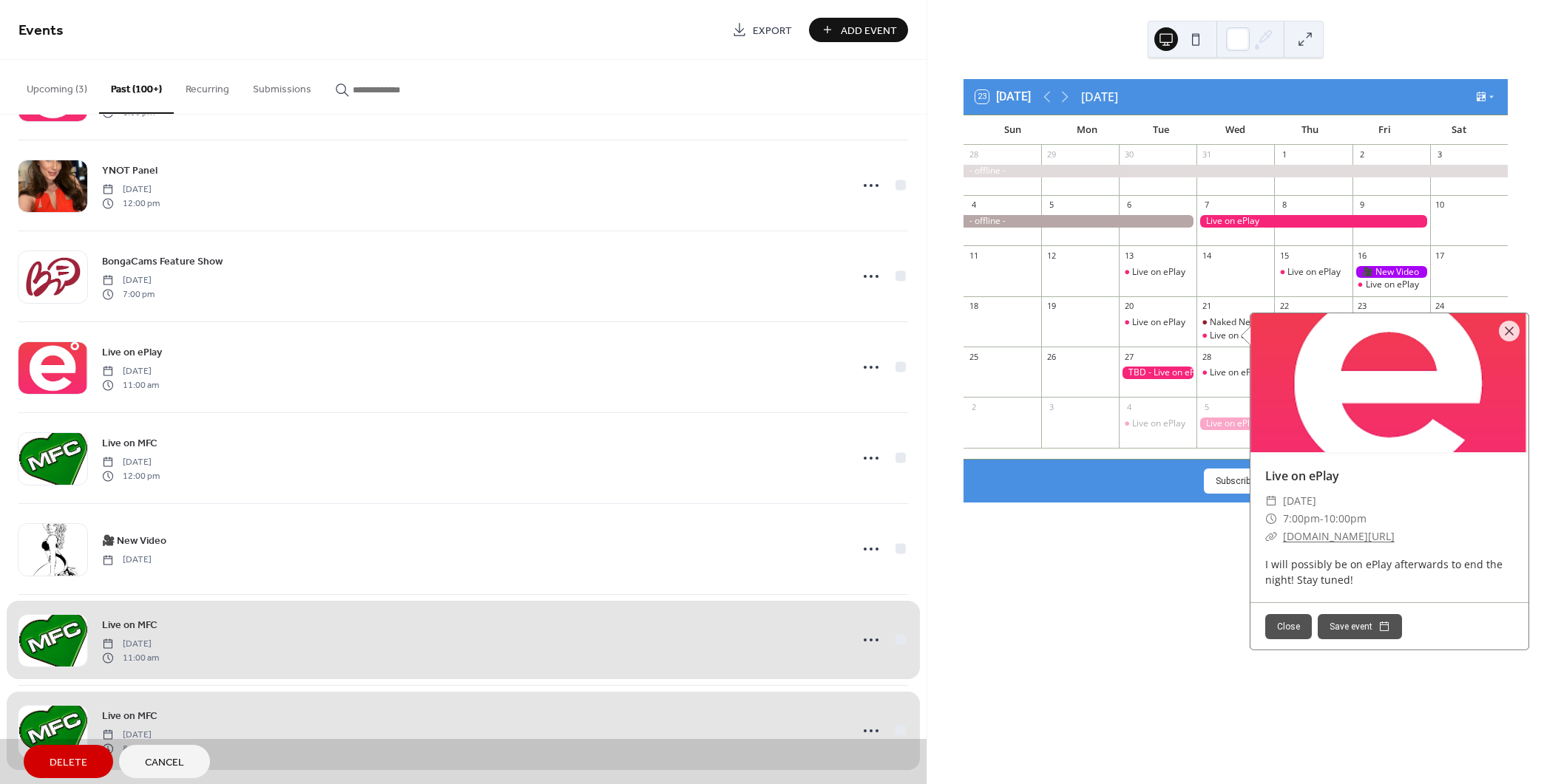
click at [1144, 574] on div "23 [DATE] [DATE] Sun Mon Tue Wed Thu Fri Sat 28 29 30 31 1 2 3 4 5 6 7 8 9 10 1…" at bounding box center [1236, 392] width 617 height 784
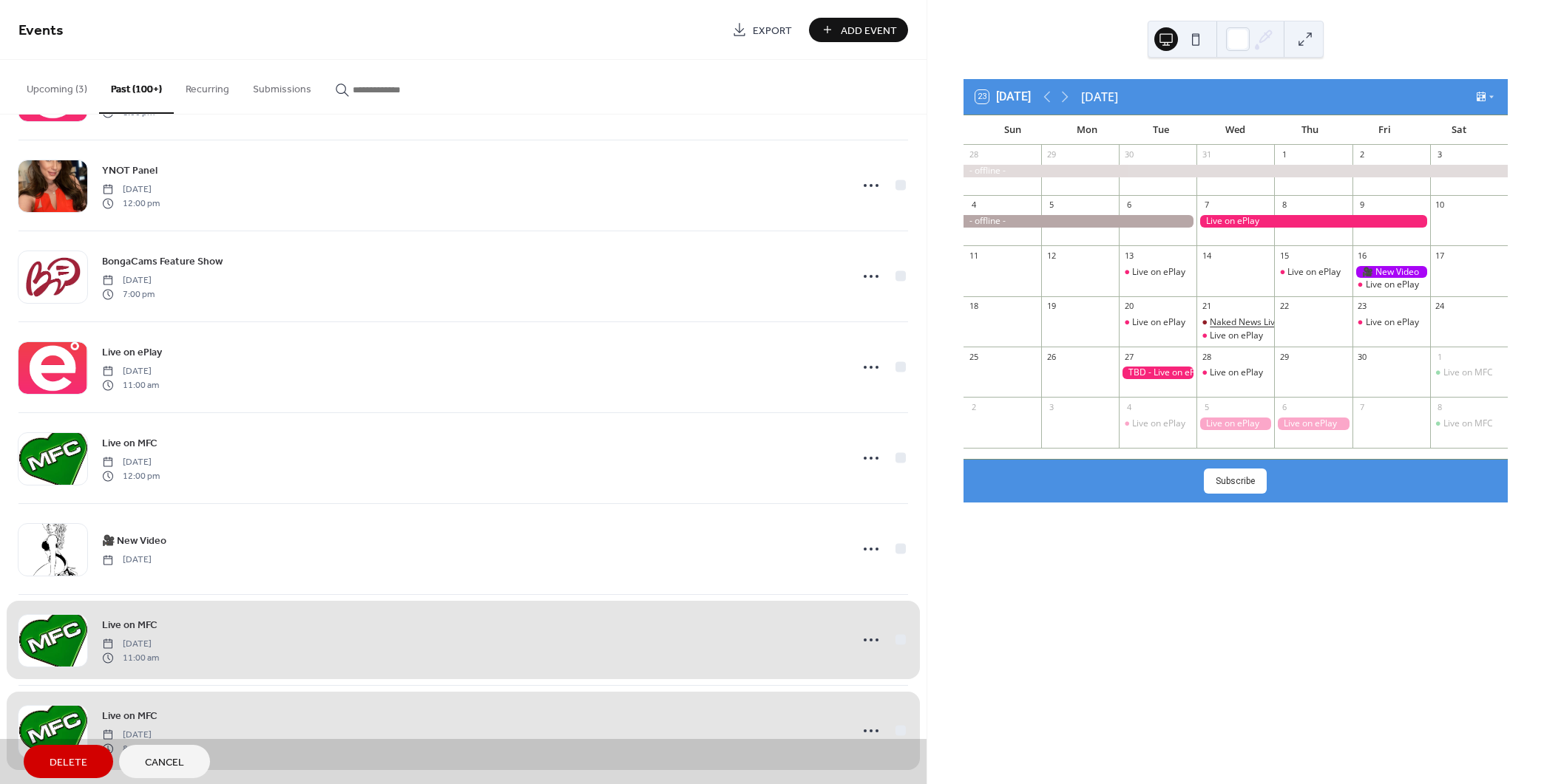
click at [1249, 321] on div "Naked News Live Feature Show" at bounding box center [1274, 322] width 128 height 13
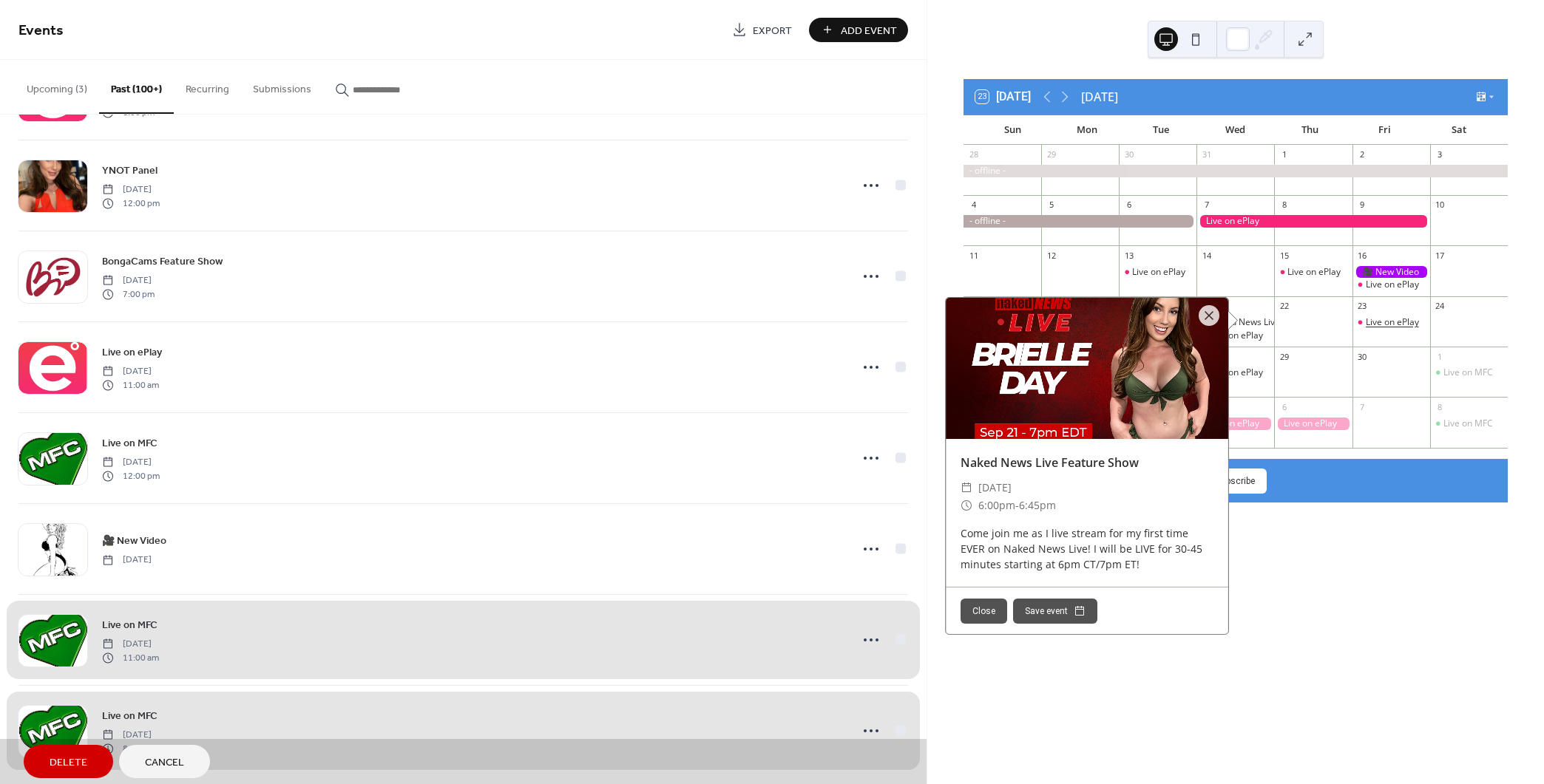
click at [1388, 320] on div "Live on ePlay" at bounding box center [1392, 322] width 53 height 13
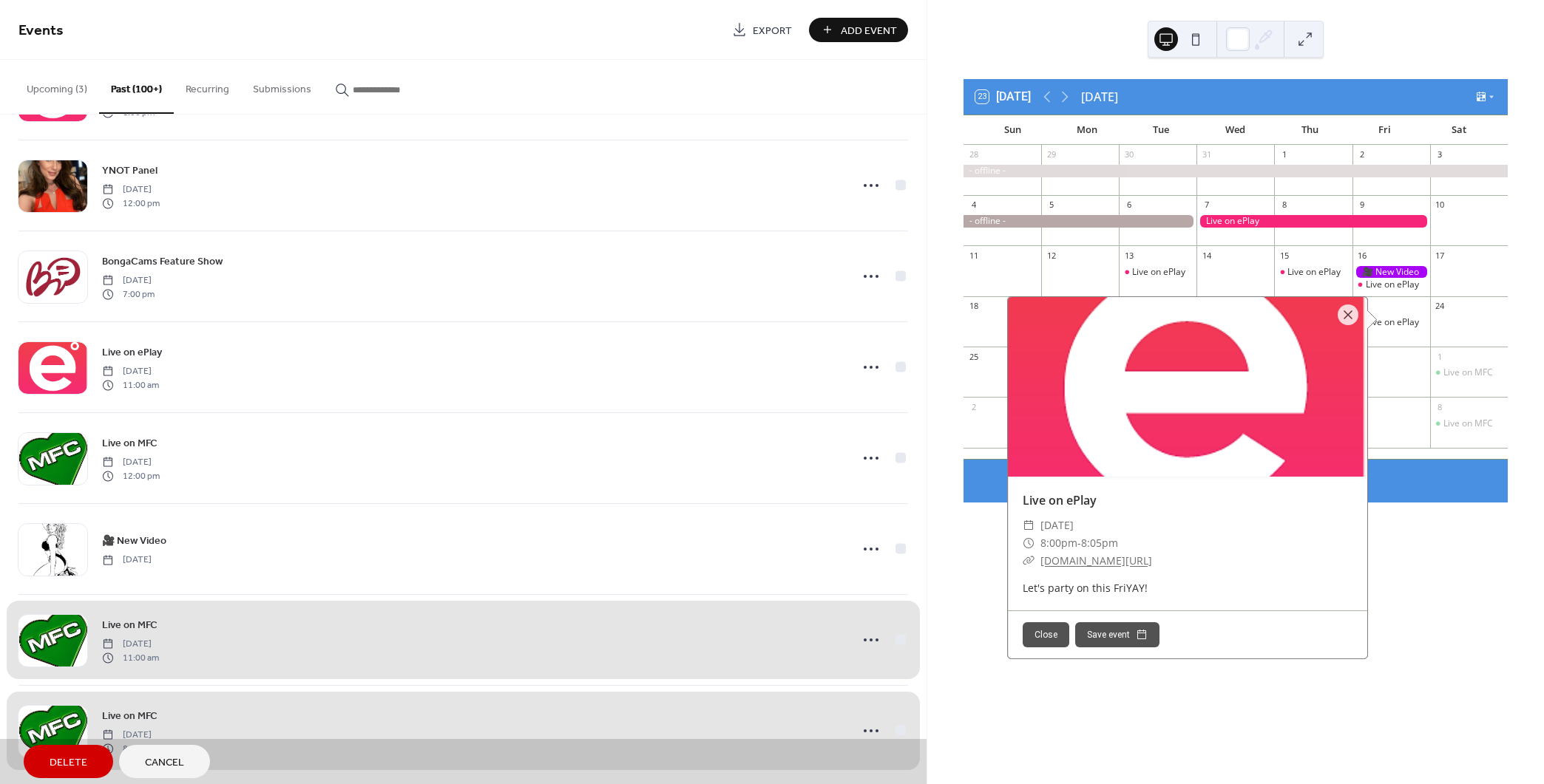
click at [1441, 622] on div "23 [DATE] [DATE] Sun Mon Tue Wed Thu Fri Sat 28 29 30 31 1 2 3 4 5 6 7 8 9 10 1…" at bounding box center [1236, 392] width 617 height 784
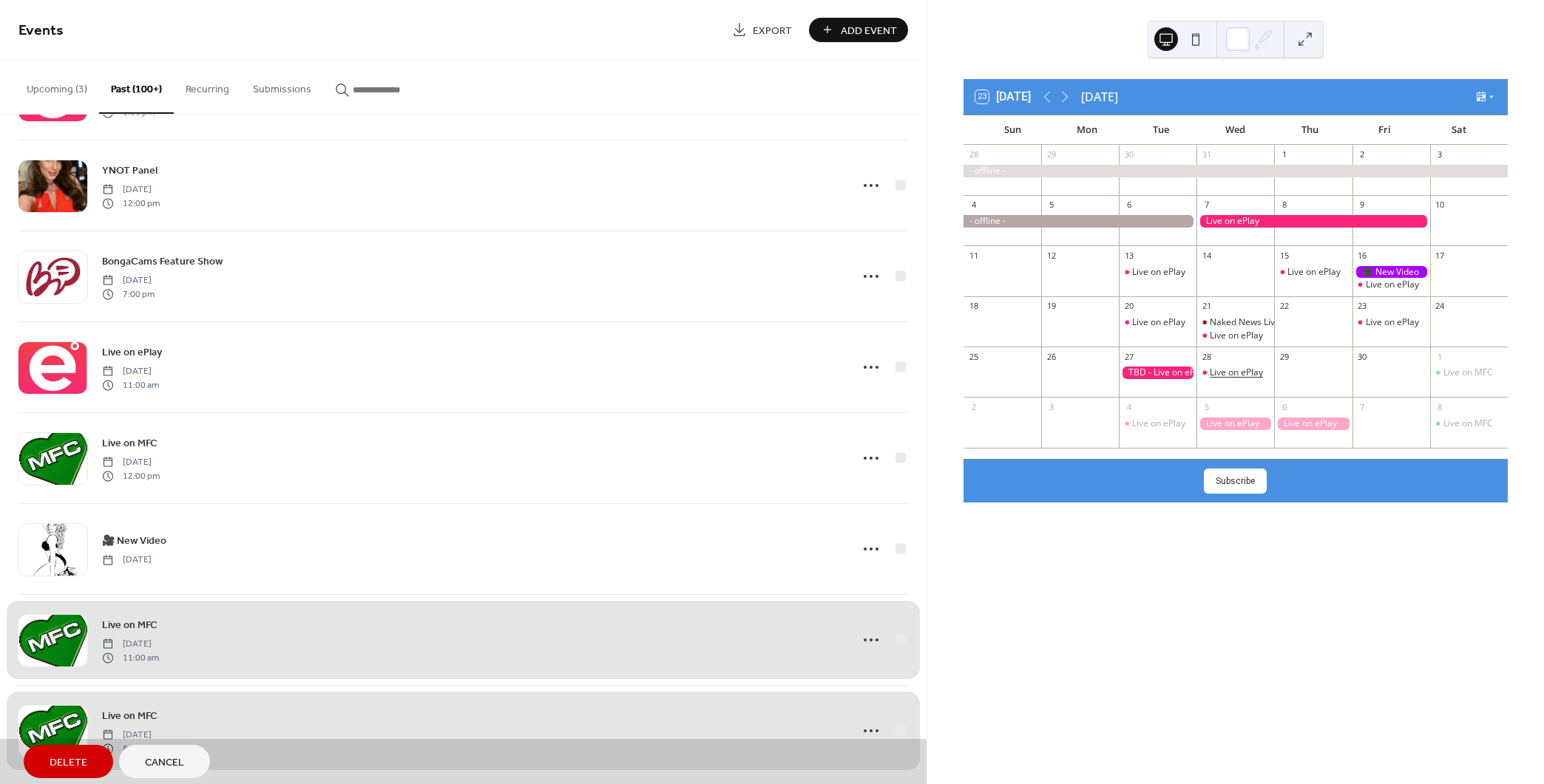
click at [1230, 368] on div "Live on ePlay" at bounding box center [1237, 373] width 53 height 13
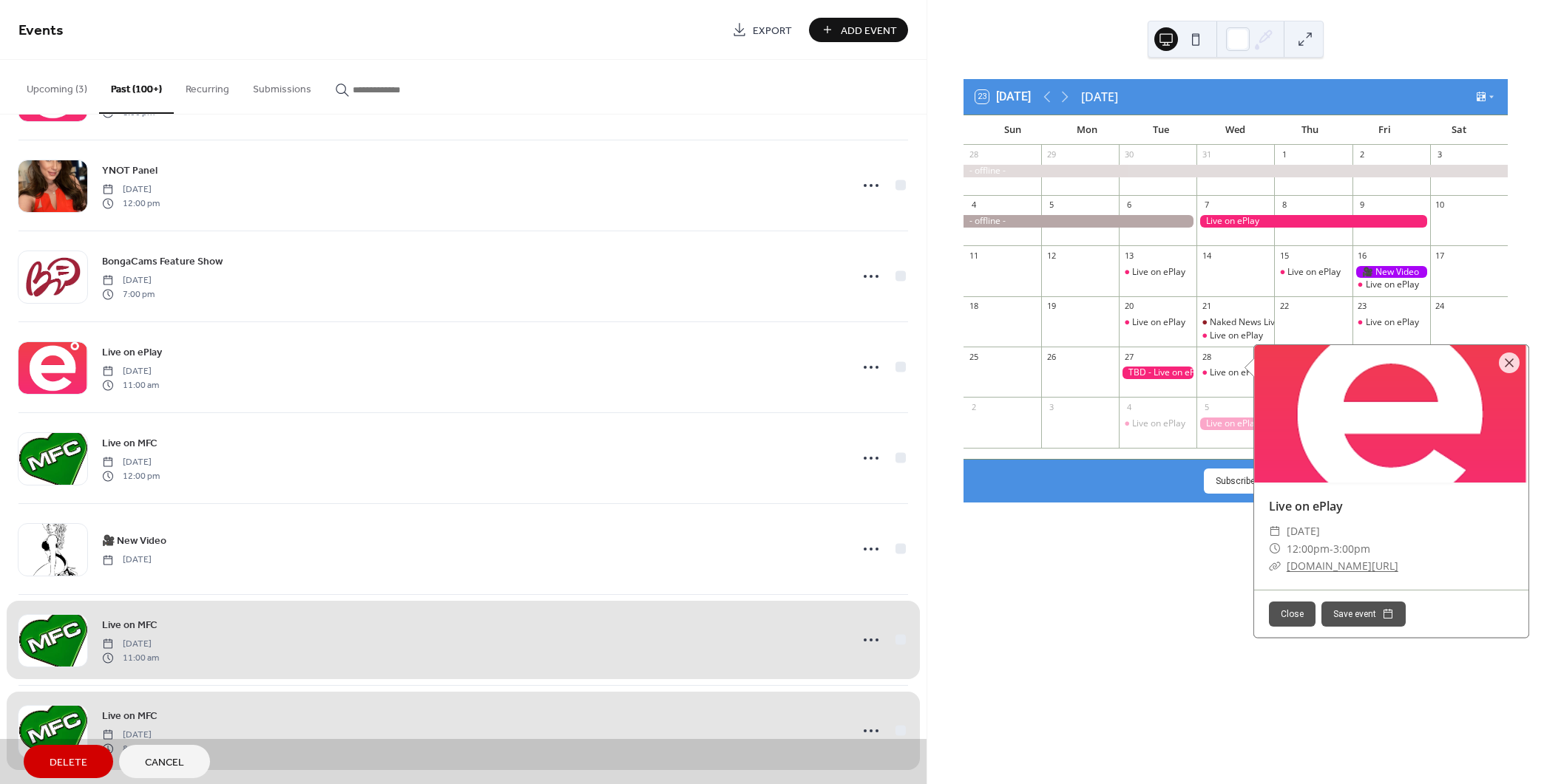
click at [1123, 566] on div "23 [DATE] [DATE] Sun Mon Tue Wed Thu Fri Sat 28 29 30 31 1 2 3 4 5 6 7 8 9 10 1…" at bounding box center [1236, 392] width 617 height 784
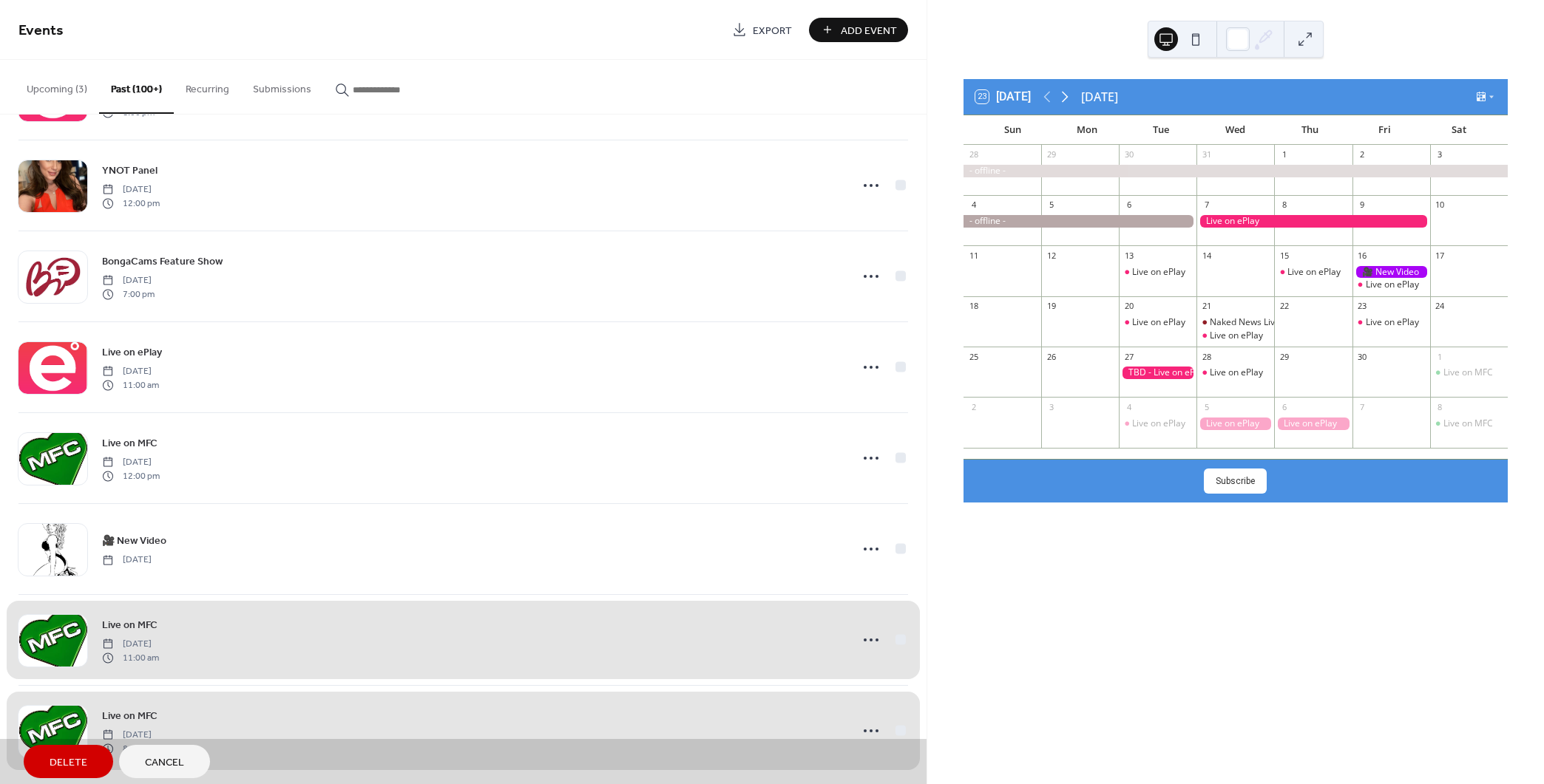
click at [1064, 96] on icon at bounding box center [1064, 96] width 18 height 18
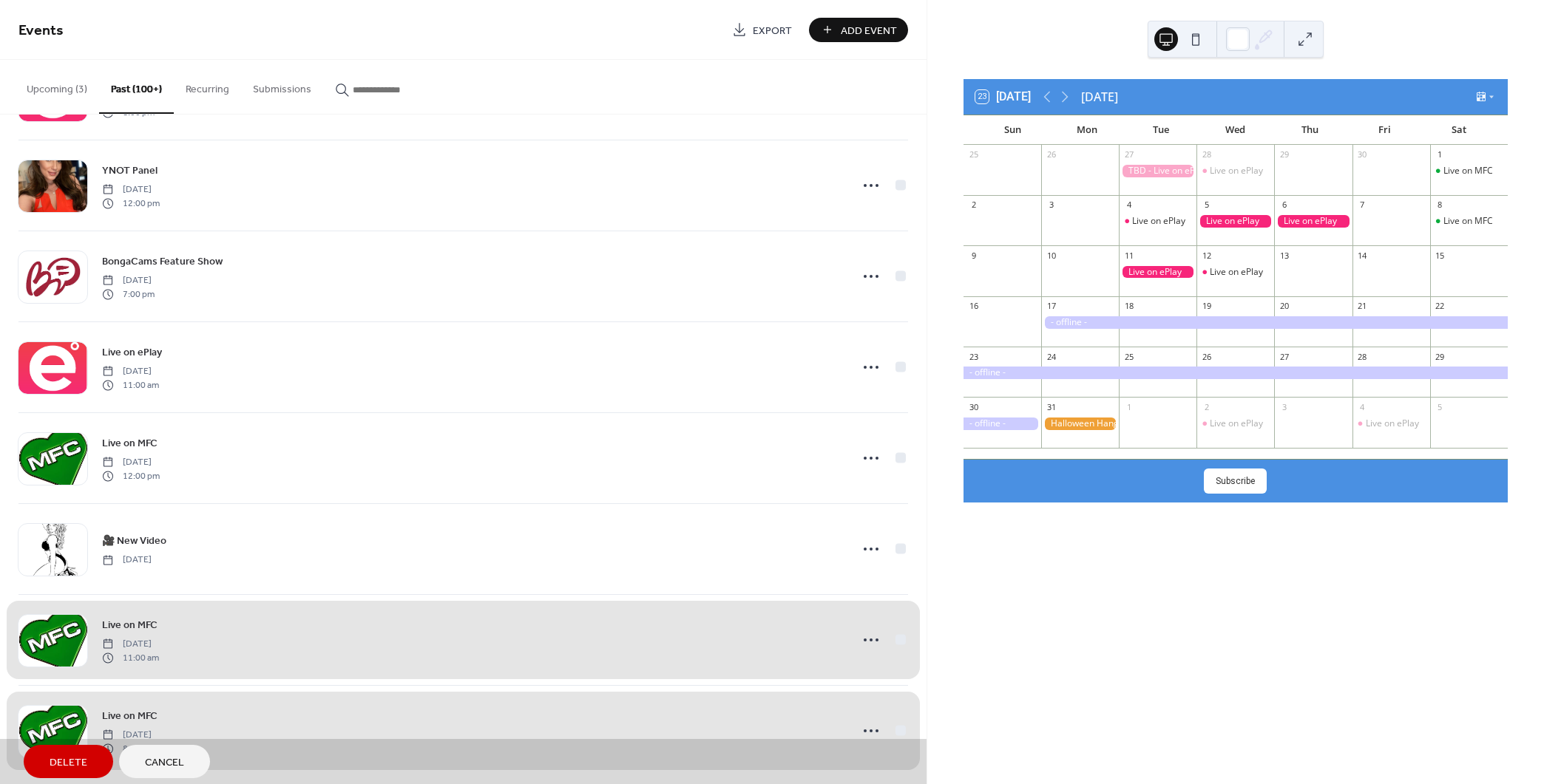
click at [1231, 219] on div at bounding box center [1235, 221] width 78 height 13
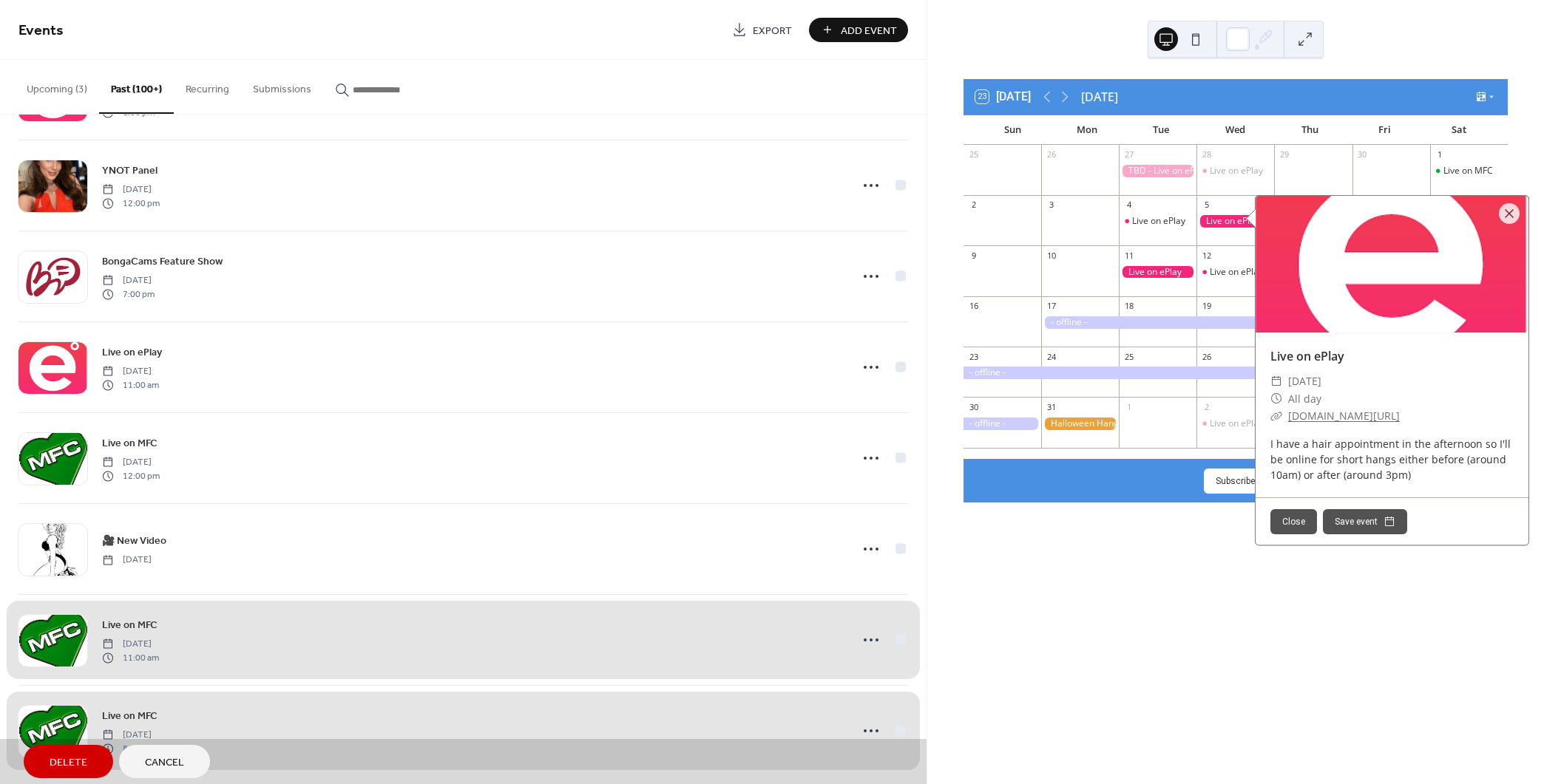
click at [1169, 264] on div "11" at bounding box center [1157, 255] width 78 height 20
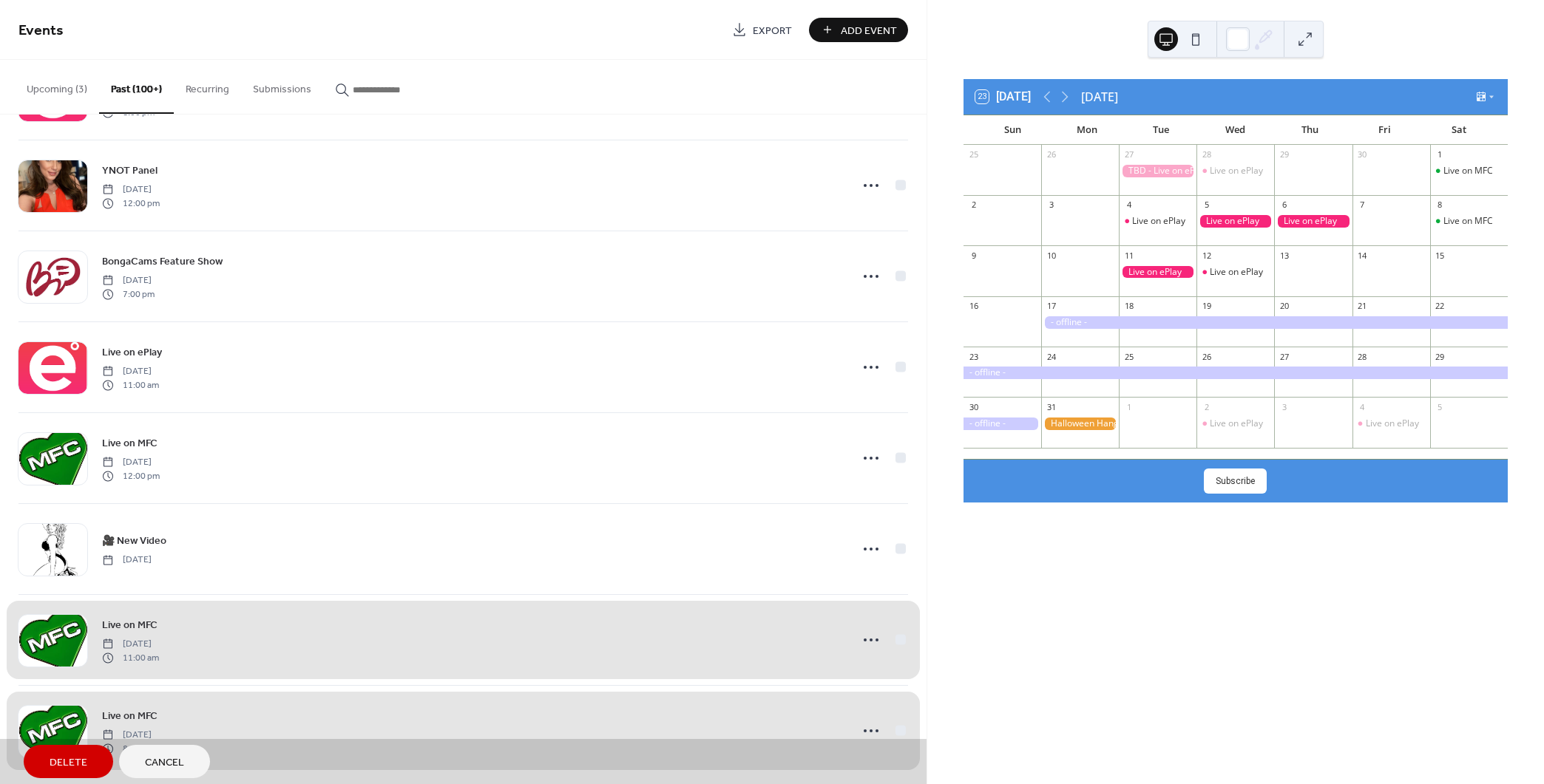
click at [1170, 275] on div at bounding box center [1157, 272] width 78 height 13
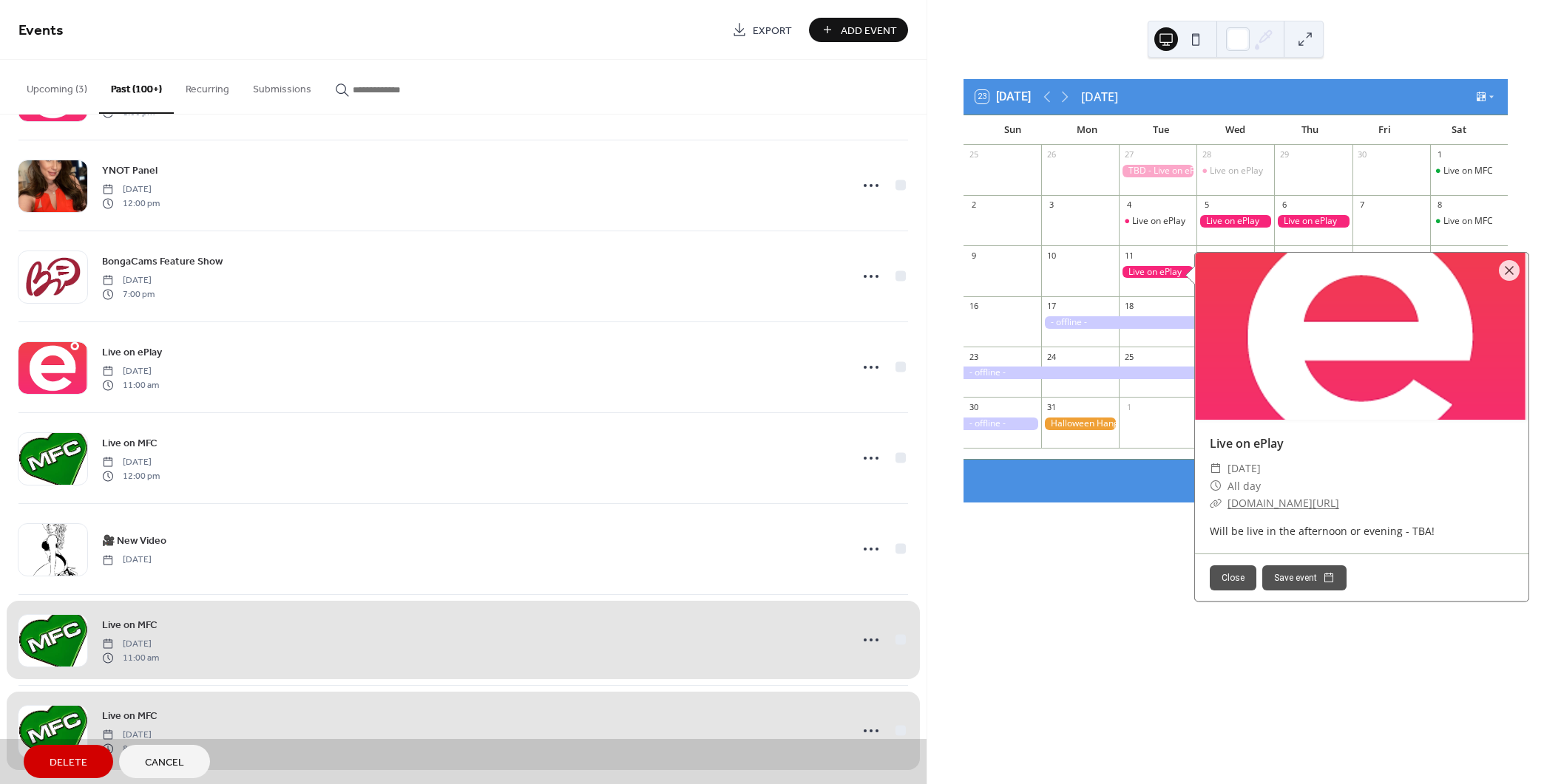
click at [1320, 219] on div at bounding box center [1312, 221] width 78 height 13
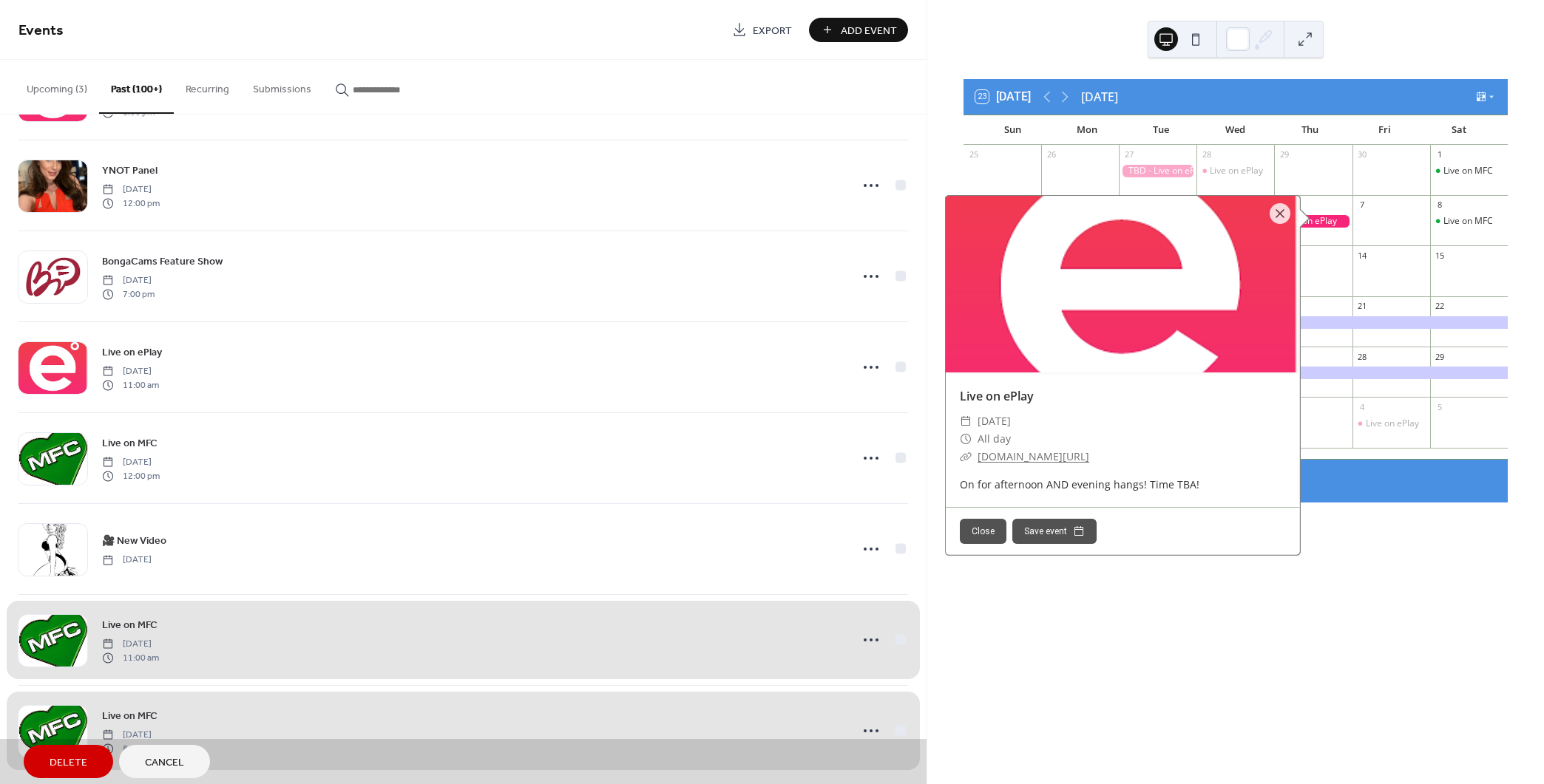
click at [1312, 278] on div at bounding box center [1312, 278] width 78 height 25
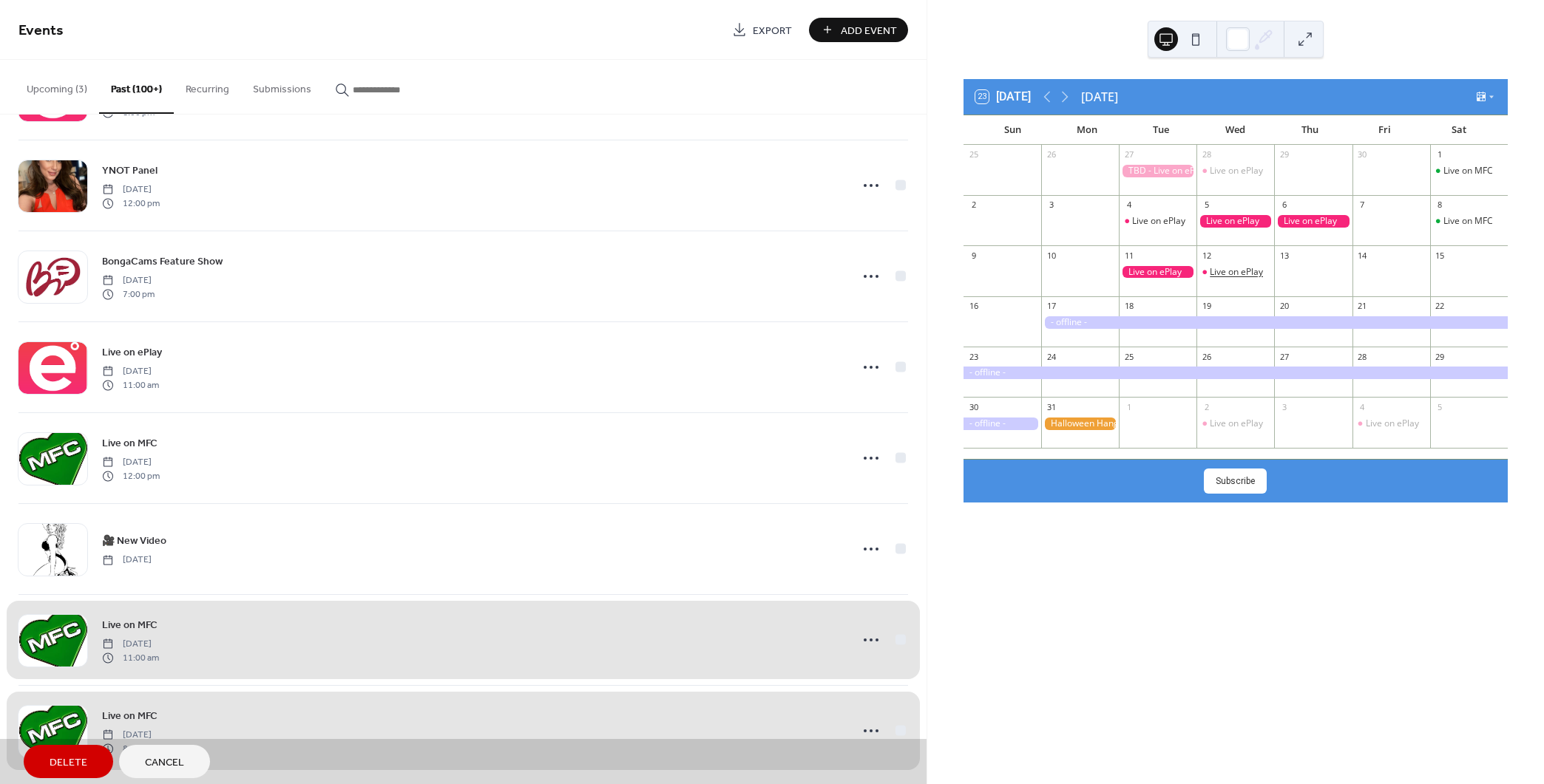
click at [1249, 275] on div "Live on ePlay" at bounding box center [1237, 272] width 53 height 13
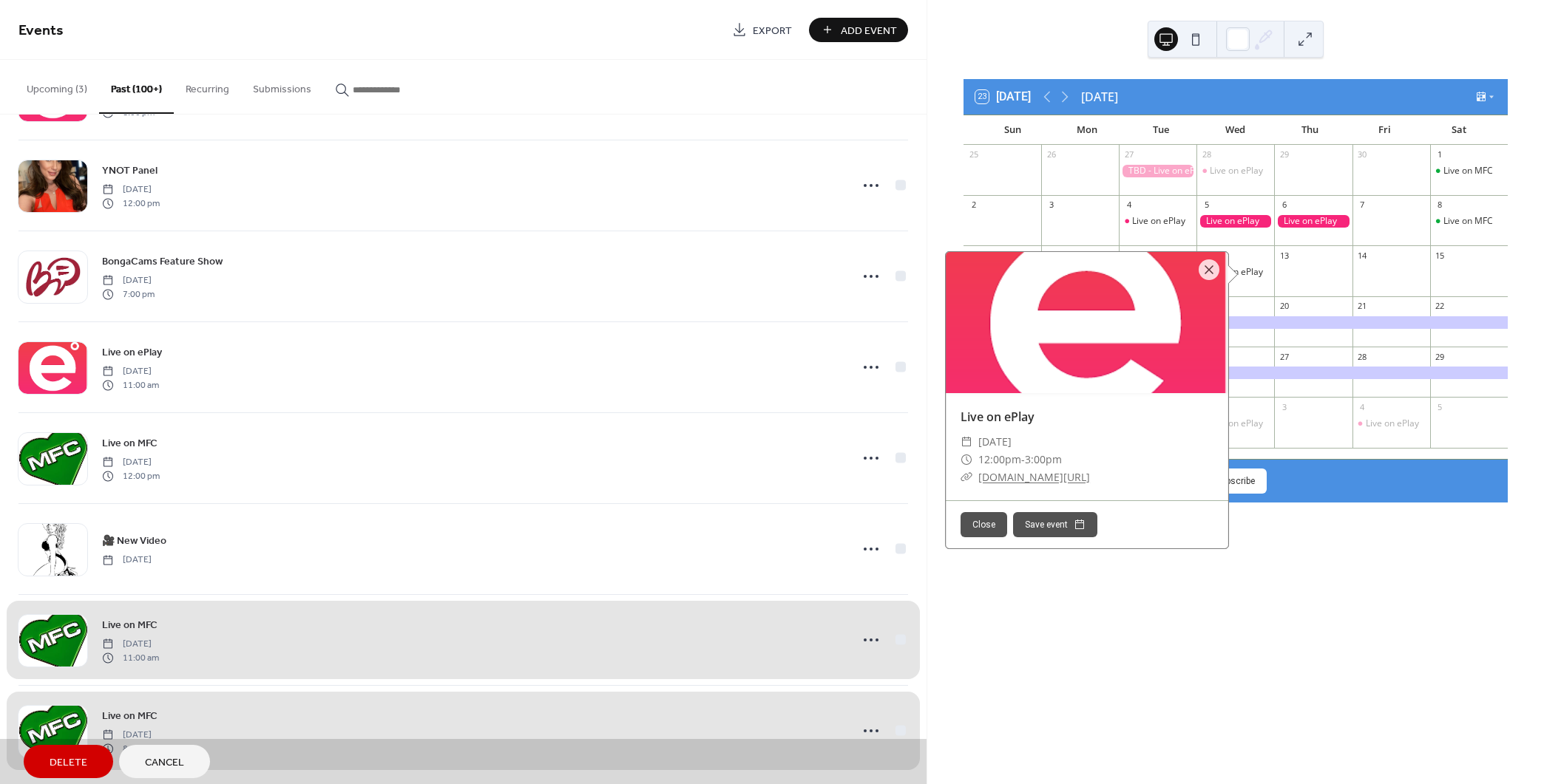
click at [1320, 275] on div at bounding box center [1312, 278] width 78 height 25
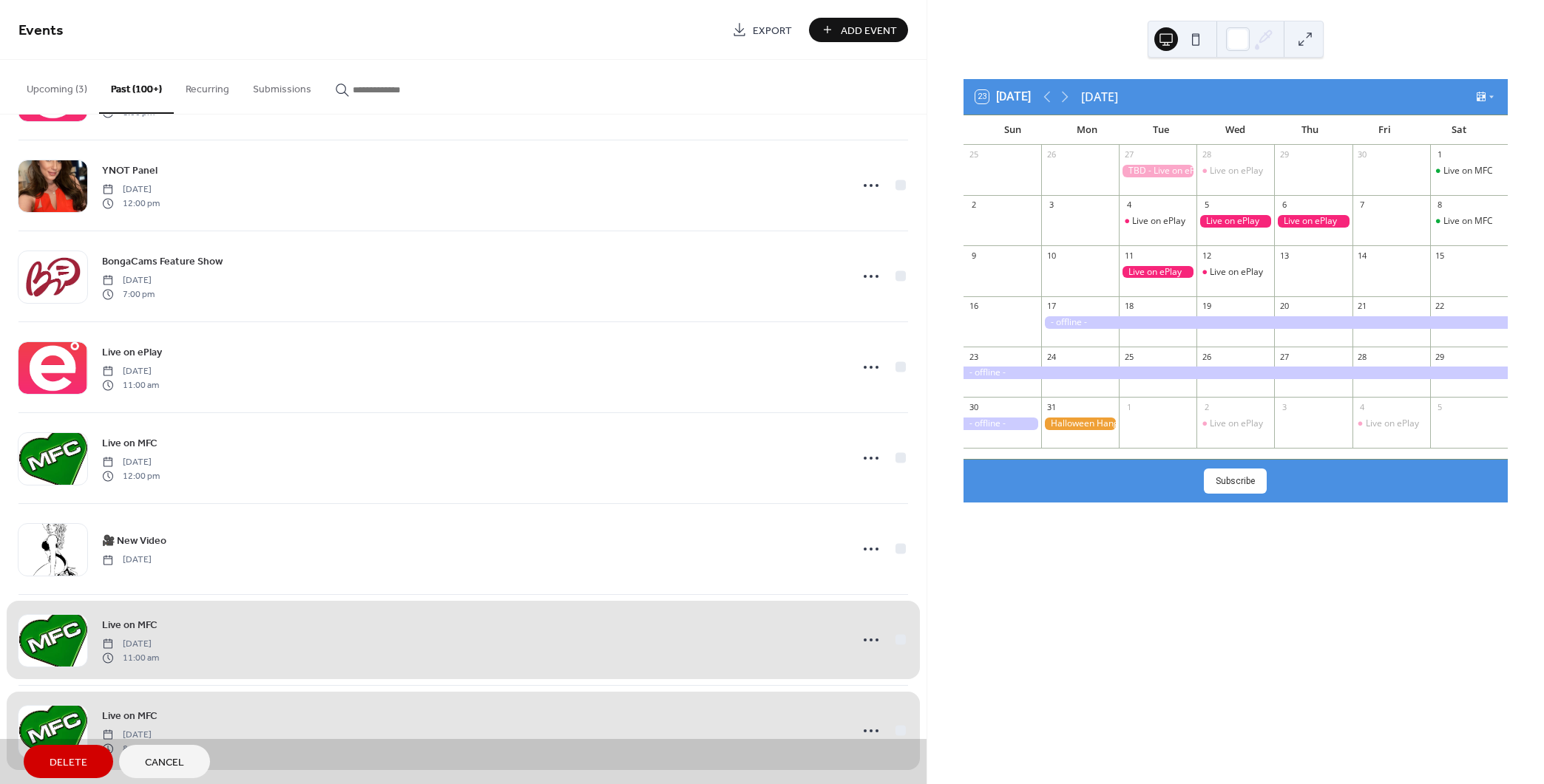
click at [1106, 326] on div at bounding box center [1274, 322] width 467 height 13
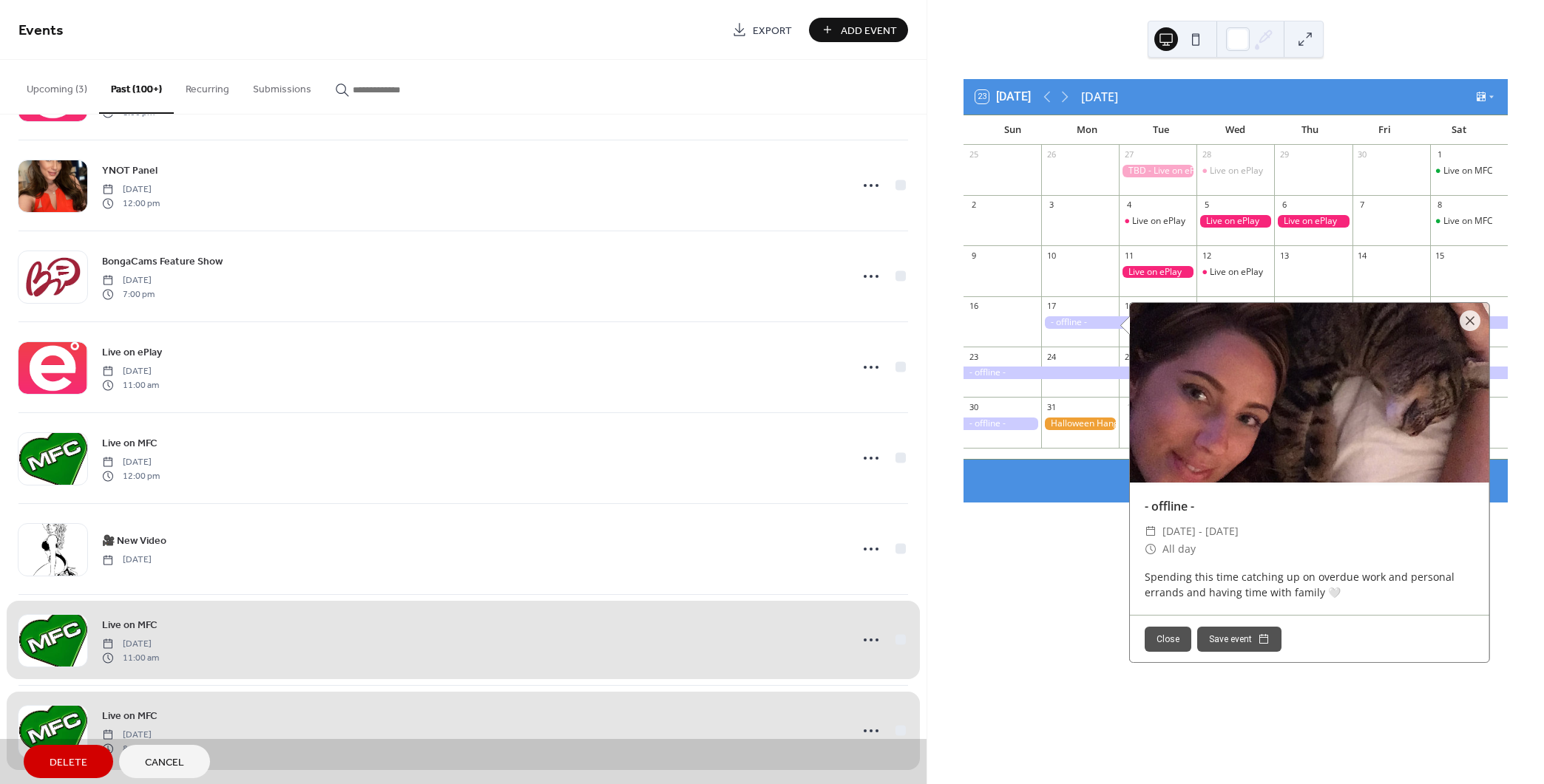
click at [1094, 423] on div at bounding box center [1080, 423] width 78 height 13
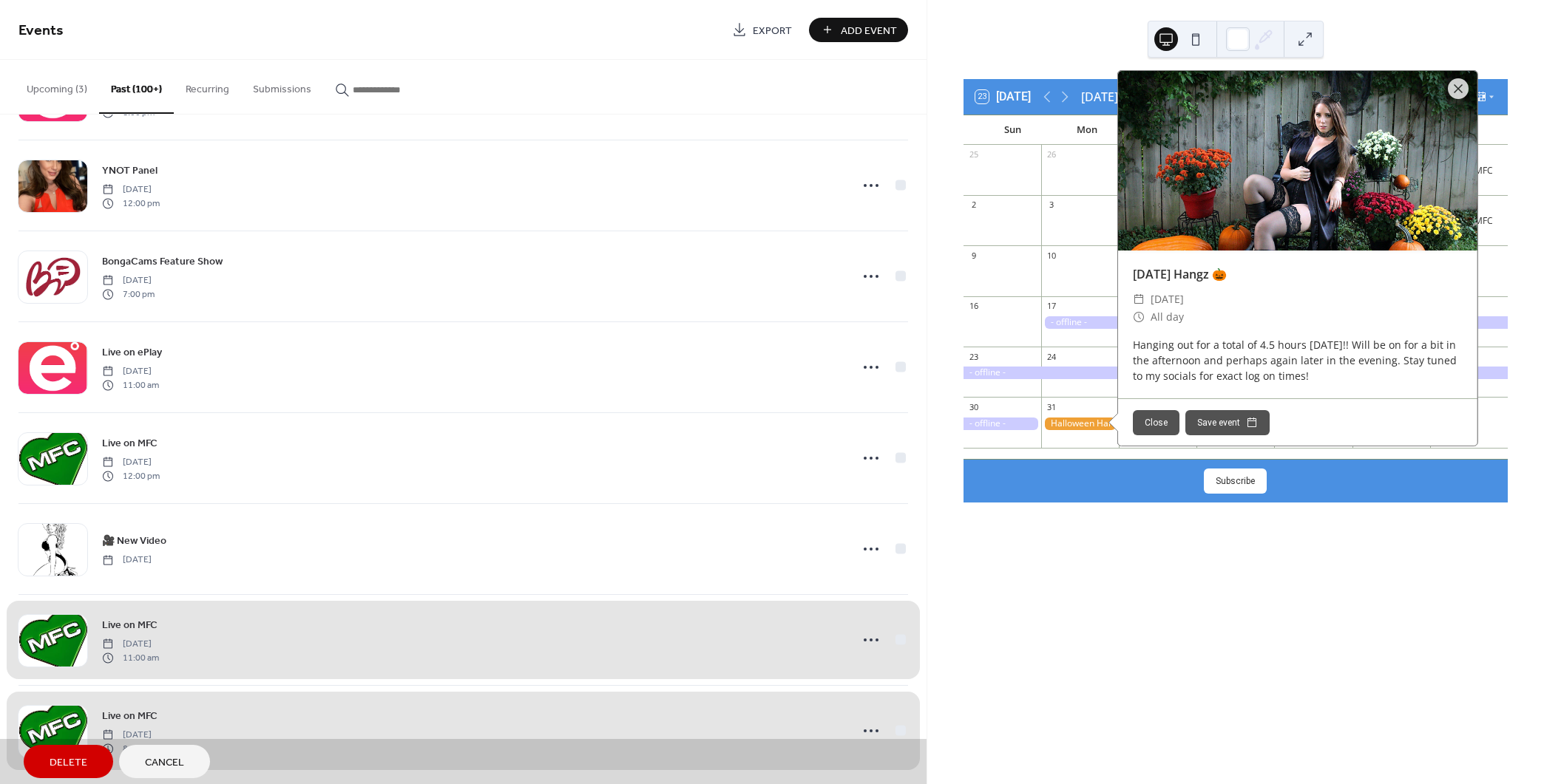
click at [1119, 521] on div "23 [DATE] [DATE] Sun Mon Tue Wed Thu Fri Sat 25 26 27 28 Live on ePlay 29 30 1 …" at bounding box center [1236, 392] width 617 height 784
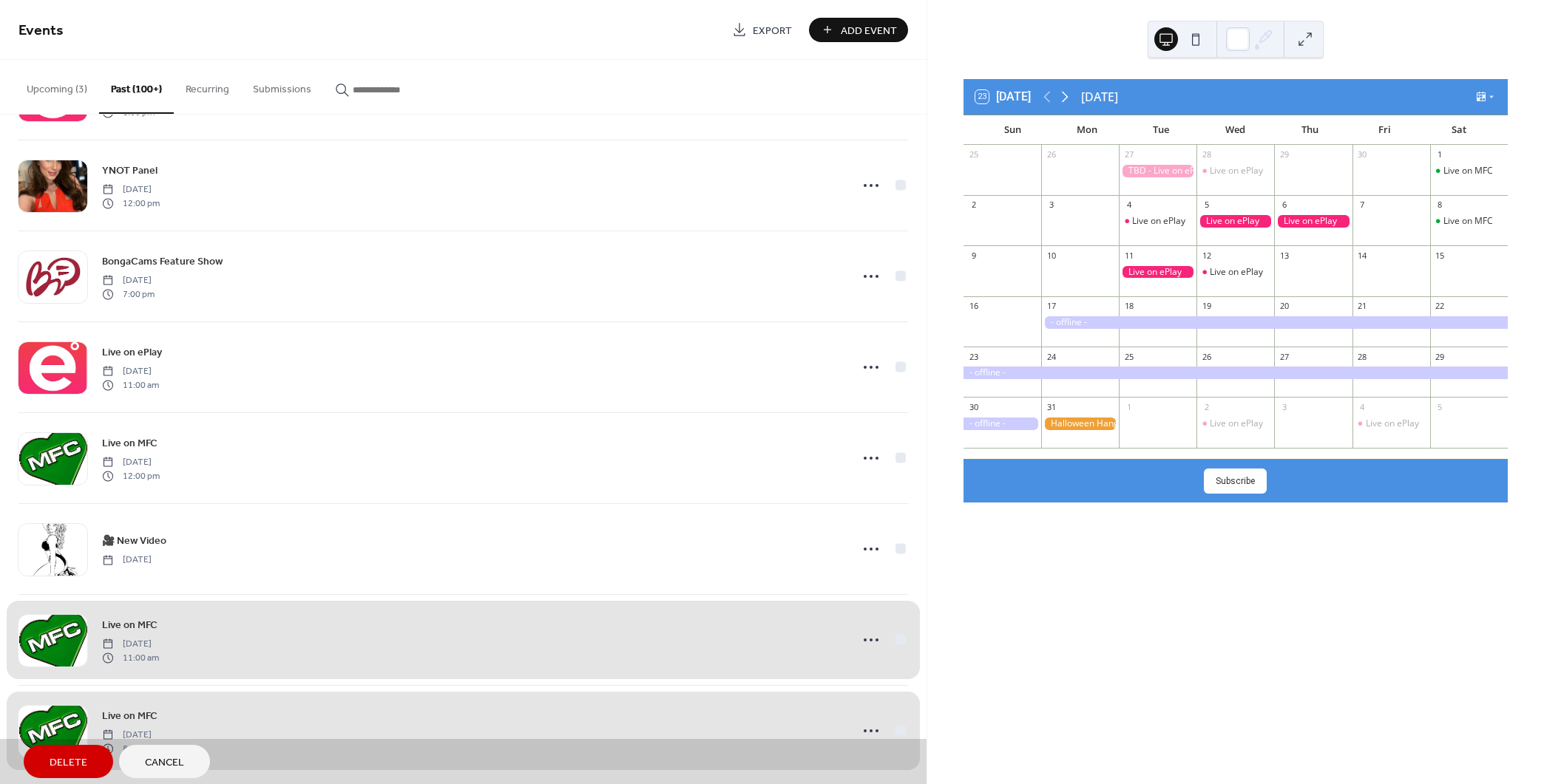
click at [1073, 96] on icon at bounding box center [1064, 96] width 18 height 18
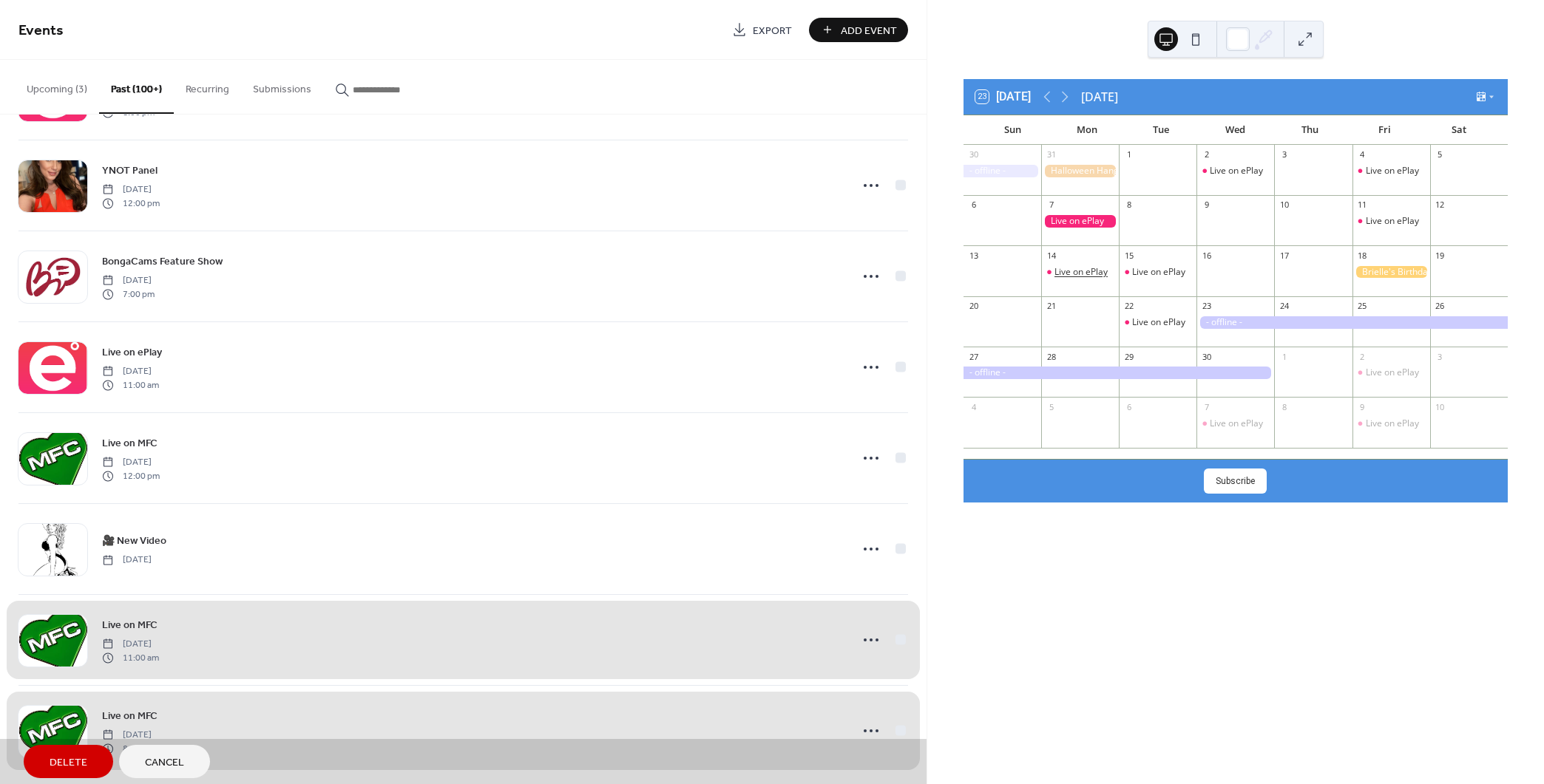
click at [1093, 270] on div "Live on ePlay" at bounding box center [1081, 272] width 53 height 13
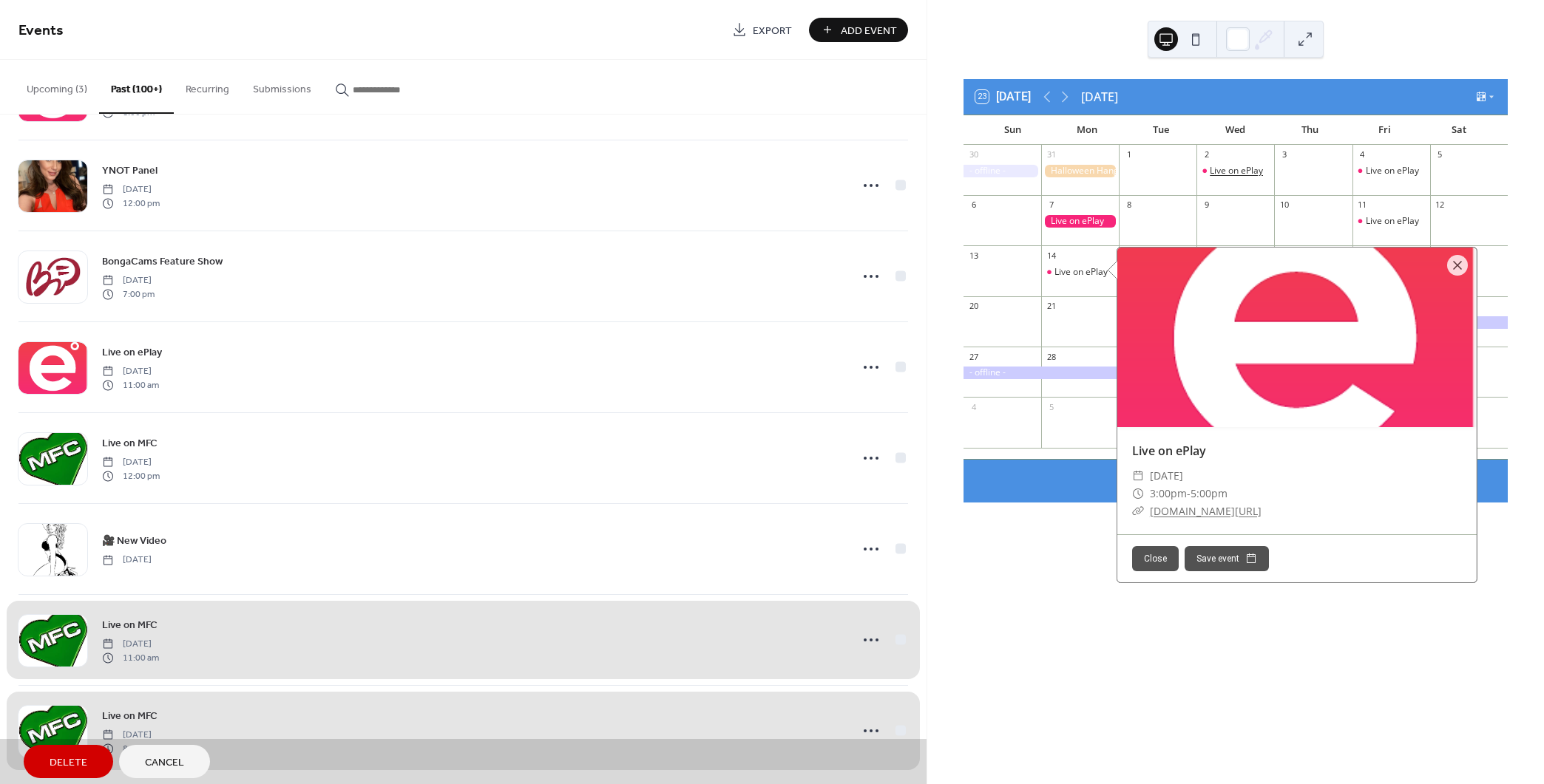
click at [1226, 169] on div "Live on ePlay" at bounding box center [1237, 170] width 53 height 13
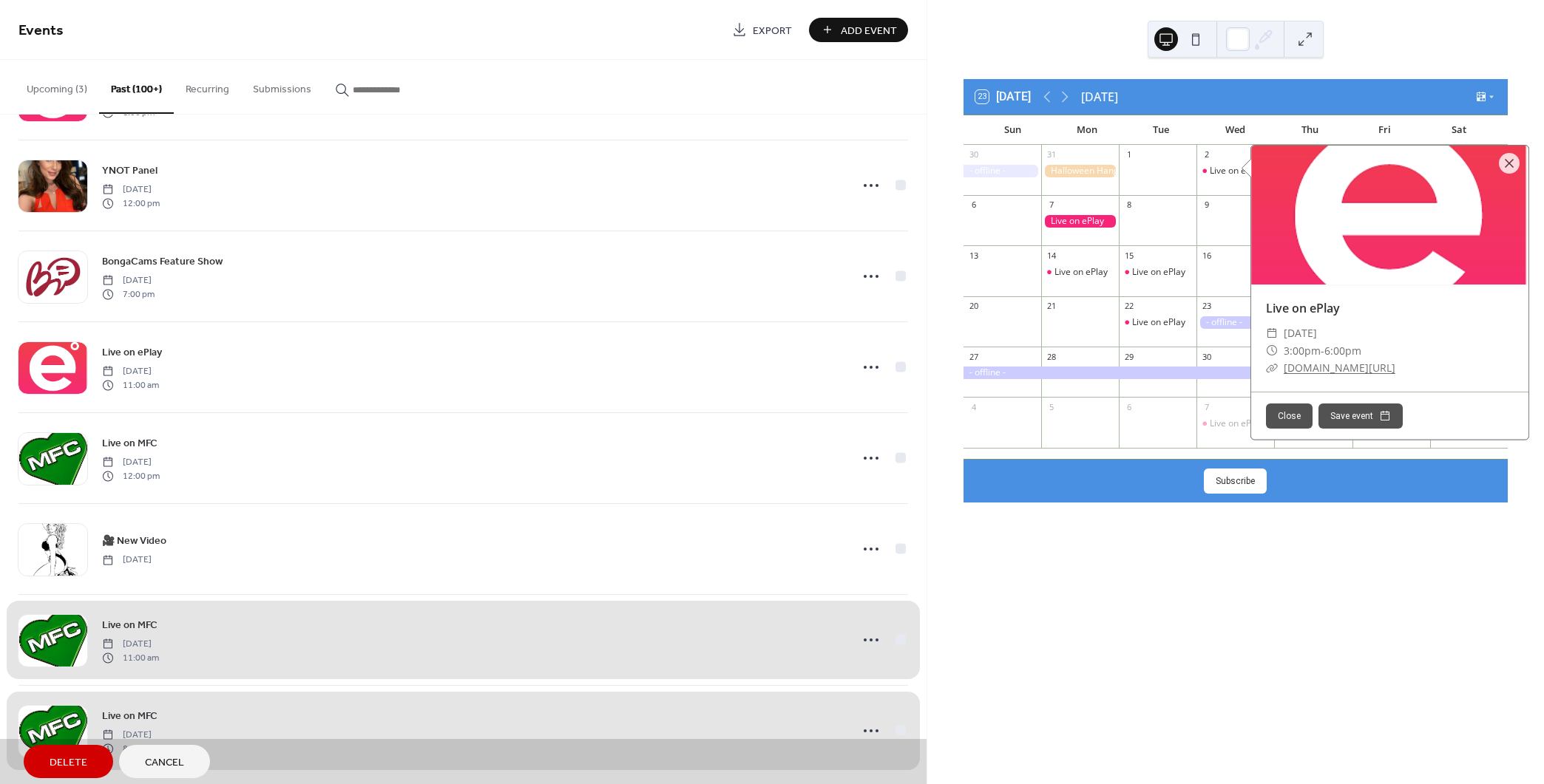
click at [1201, 238] on div at bounding box center [1235, 227] width 78 height 25
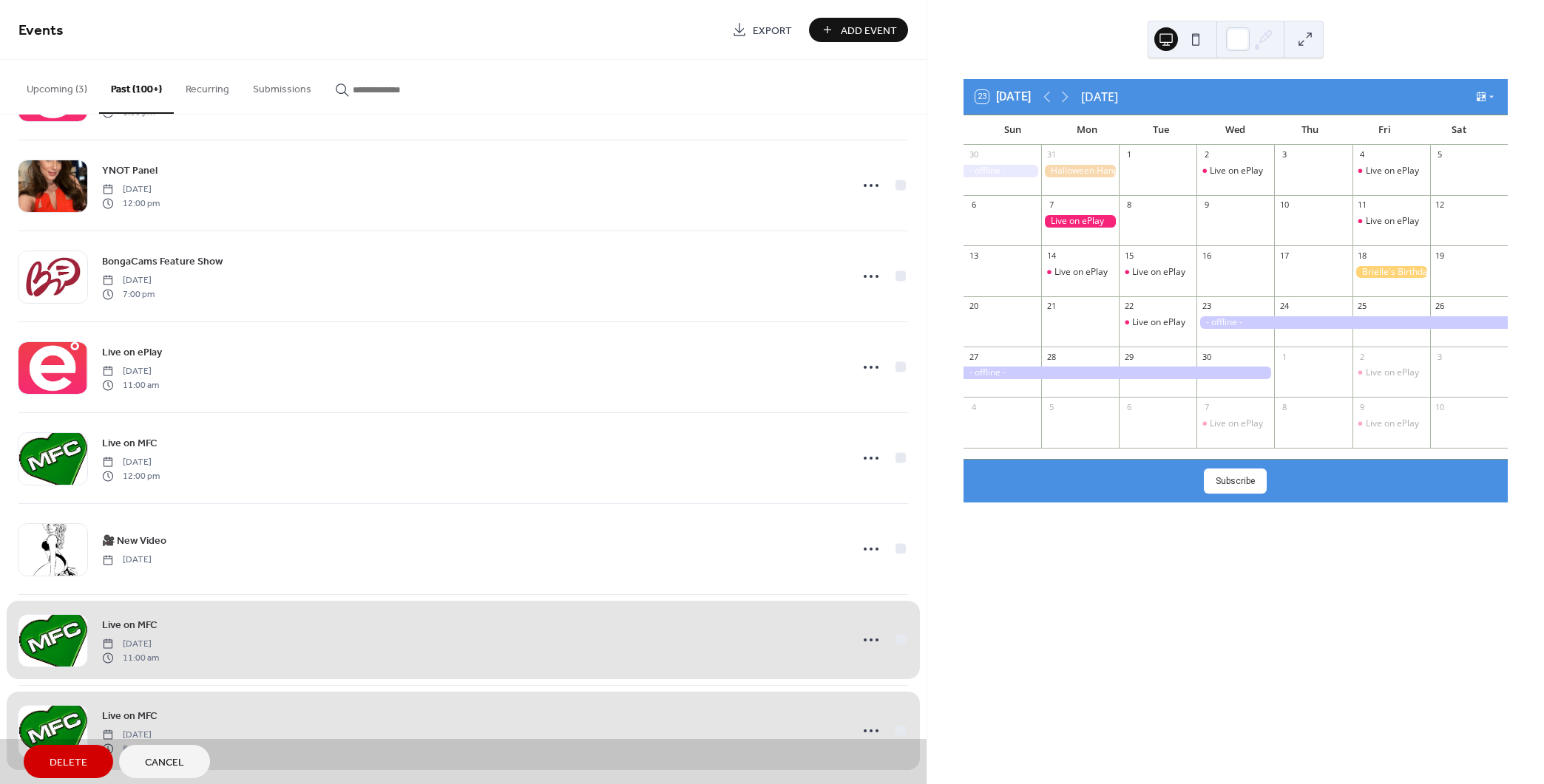
click at [1264, 320] on div at bounding box center [1351, 322] width 311 height 13
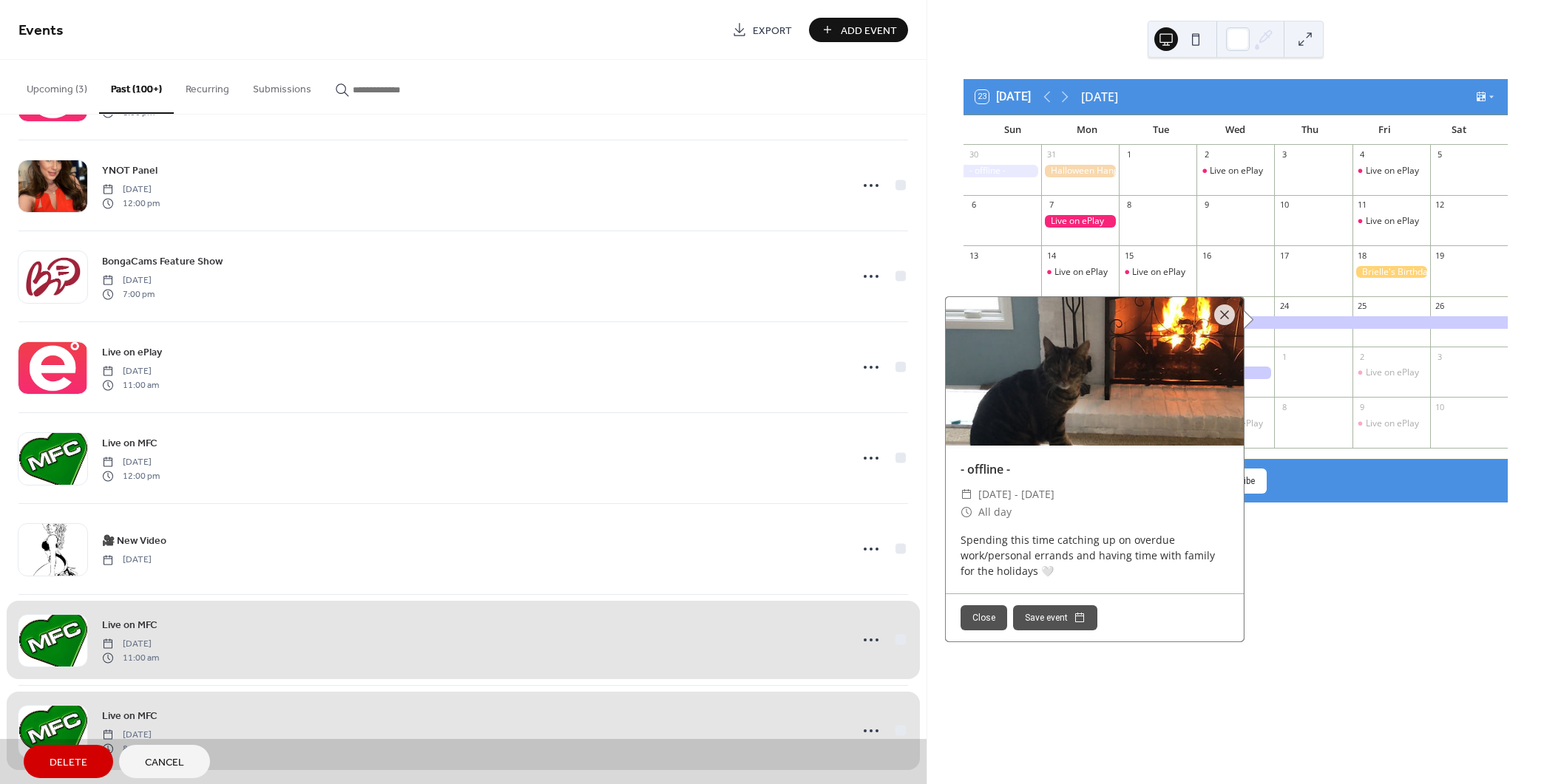
click at [1391, 276] on div at bounding box center [1391, 272] width 78 height 13
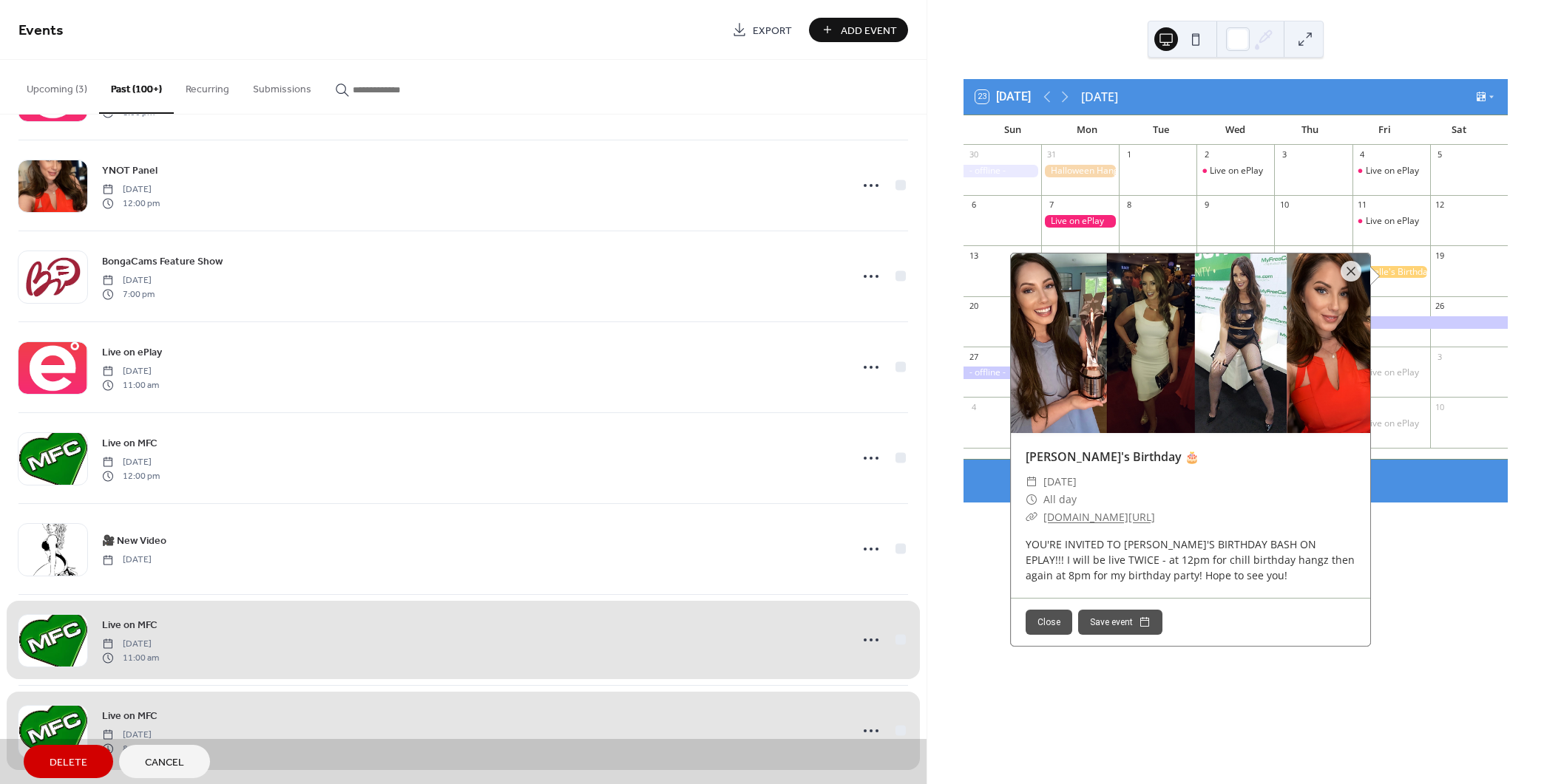
click at [1411, 609] on div "23 [DATE] [DATE] Sun Mon Tue Wed Thu Fri Sat 30 31 1 2 Live on ePlay 3 4 Live o…" at bounding box center [1236, 392] width 617 height 784
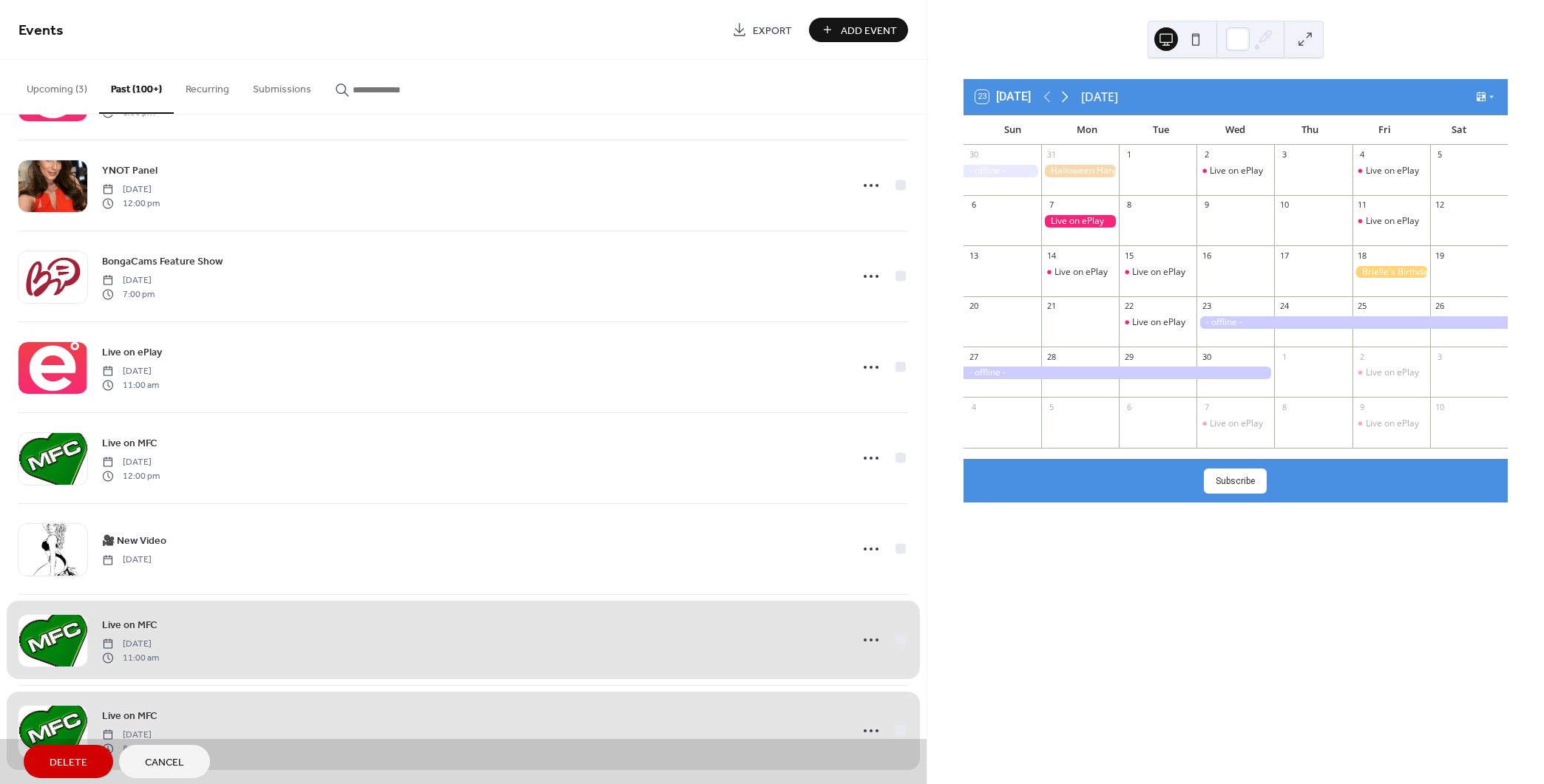
click at [1063, 96] on icon at bounding box center [1064, 96] width 18 height 18
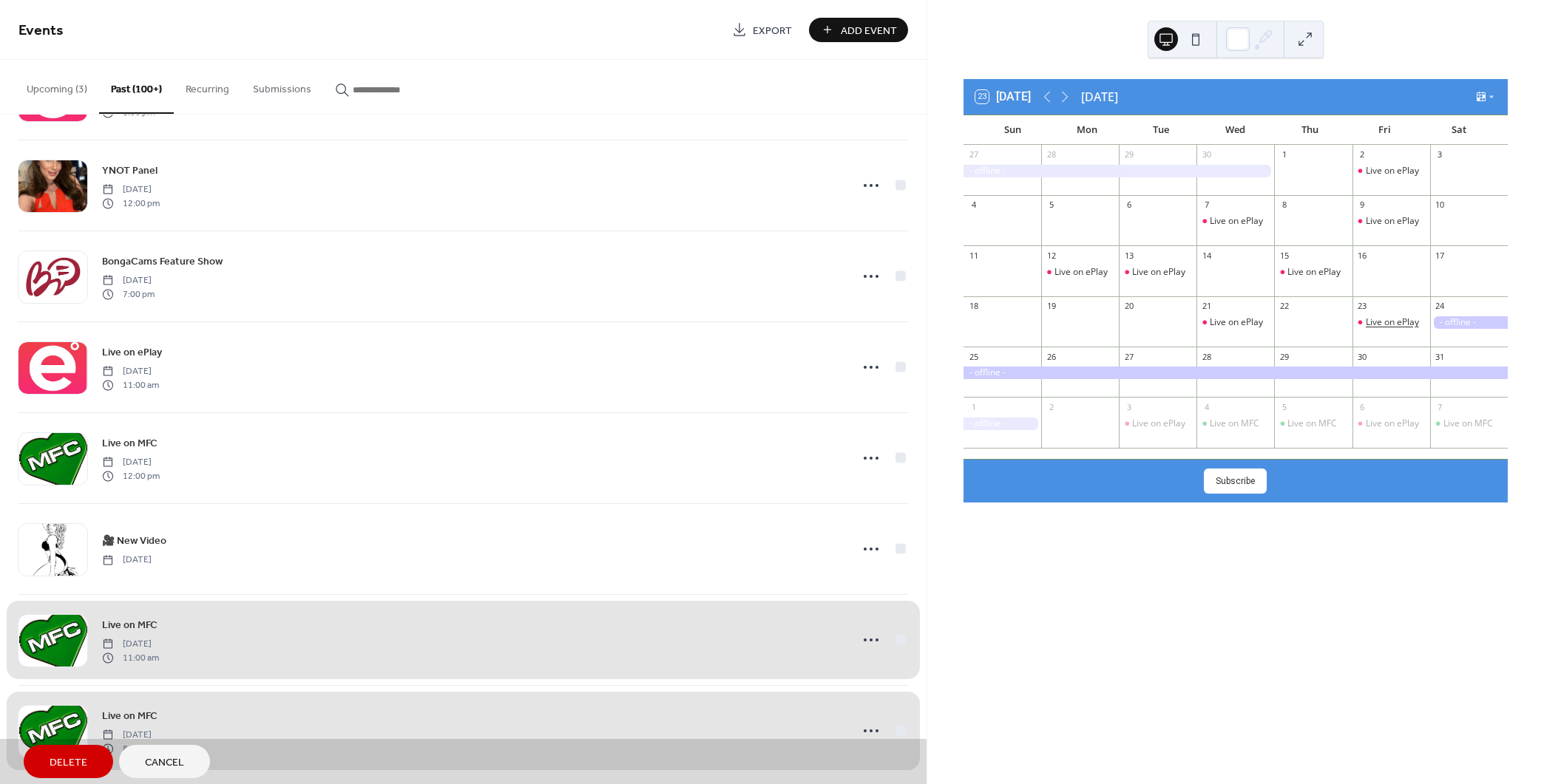
click at [1369, 324] on div "Live on ePlay" at bounding box center [1392, 322] width 53 height 13
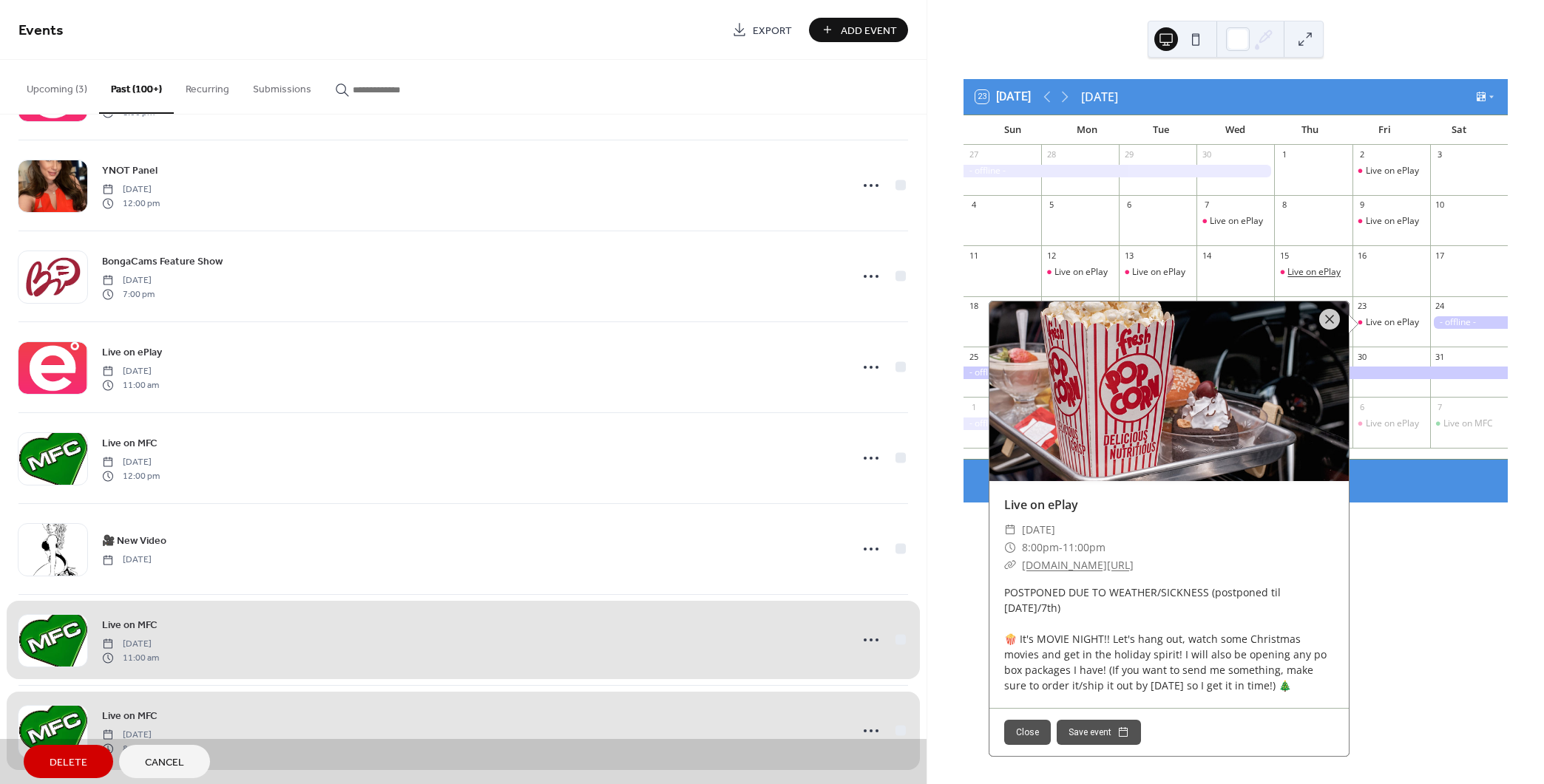
click at [1294, 275] on div "Live on ePlay" at bounding box center [1314, 272] width 53 height 13
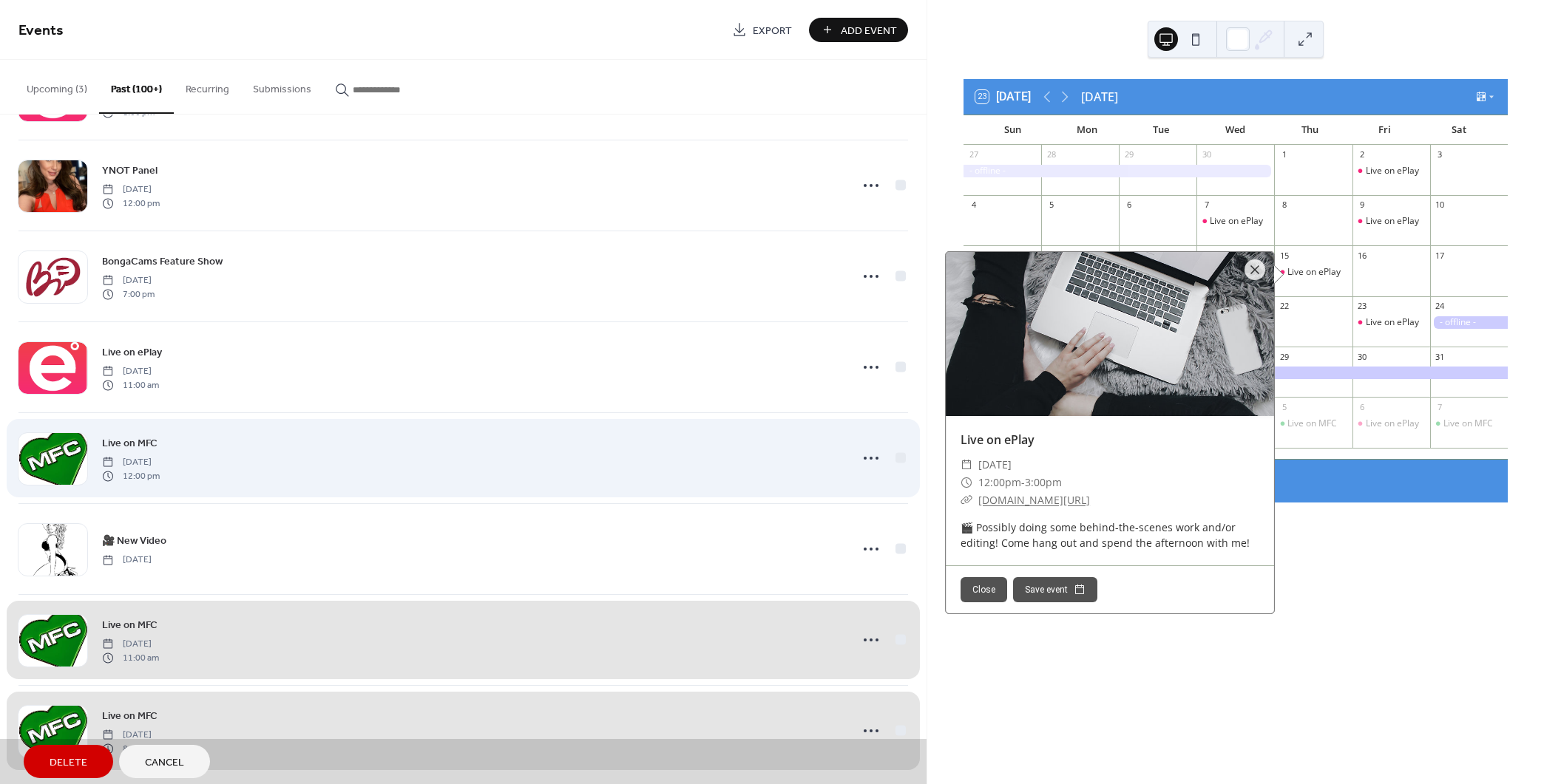
click at [900, 442] on div "Live on MFC [DATE] 12:00 pm" at bounding box center [462, 458] width 890 height 91
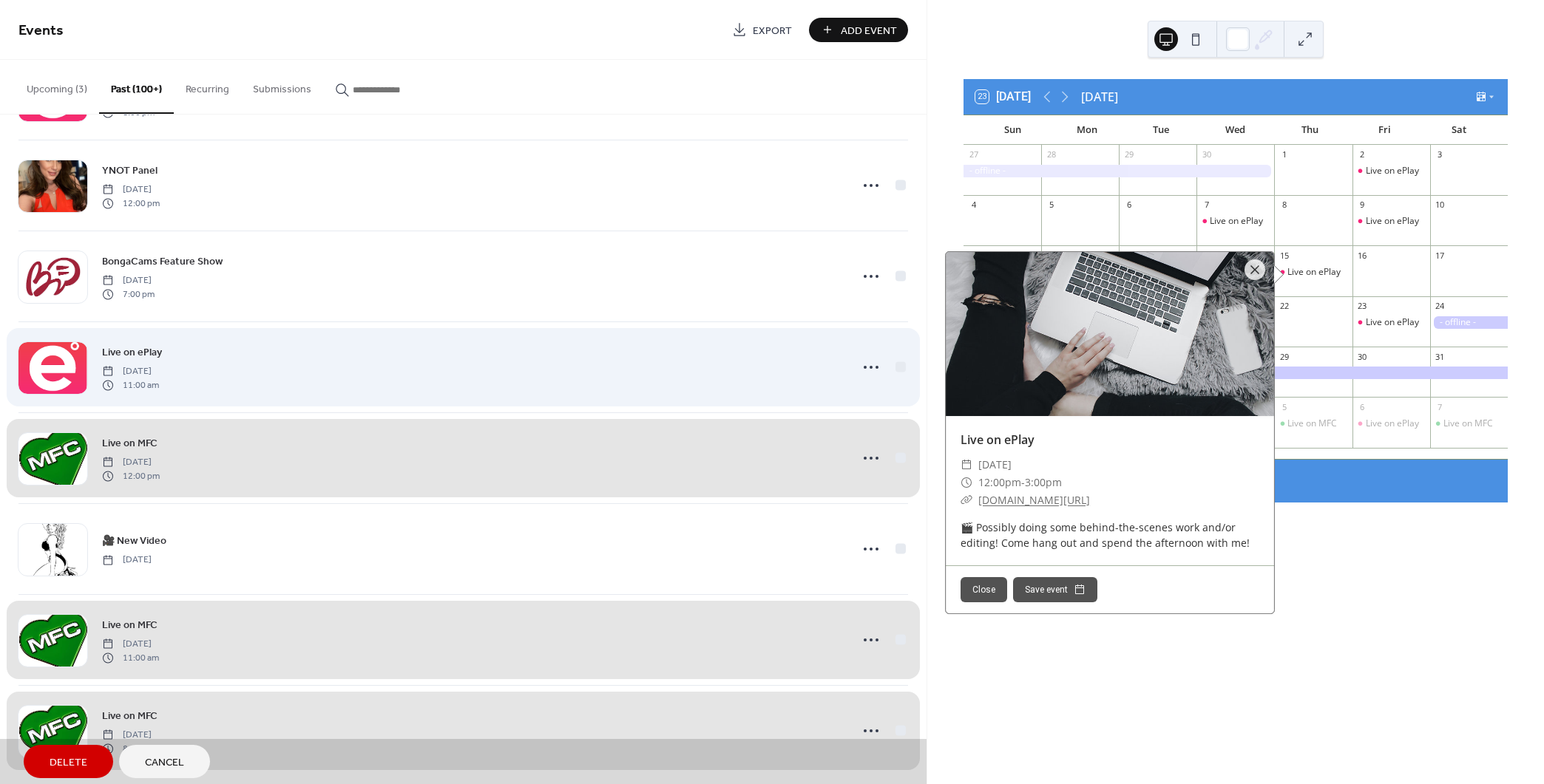
click at [893, 355] on div "Live on ePlay [DATE] 11:00 am" at bounding box center [462, 367] width 890 height 91
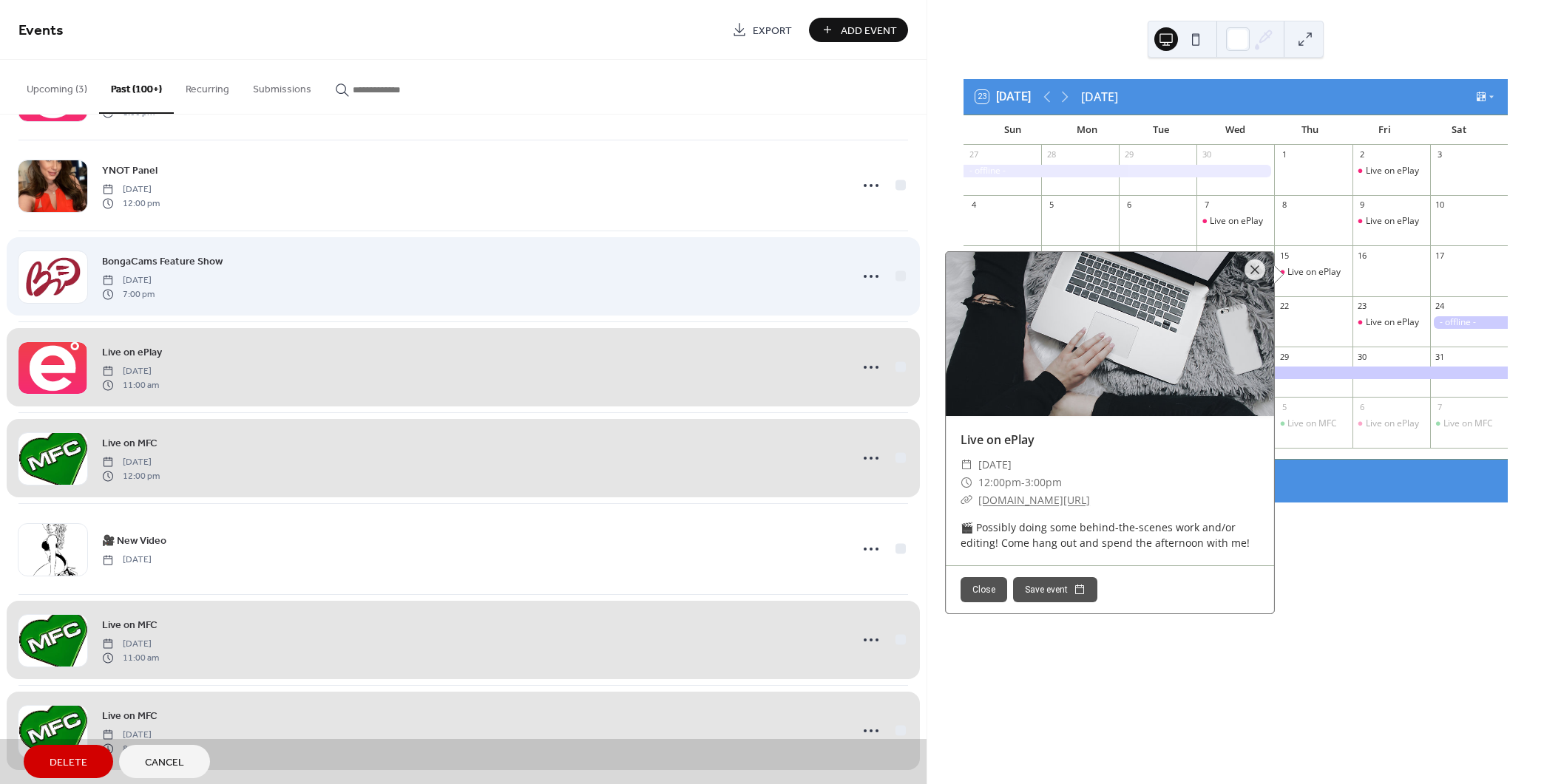
click at [896, 267] on div "BongaCams Feature Show [DATE] 7:00 pm" at bounding box center [462, 276] width 890 height 91
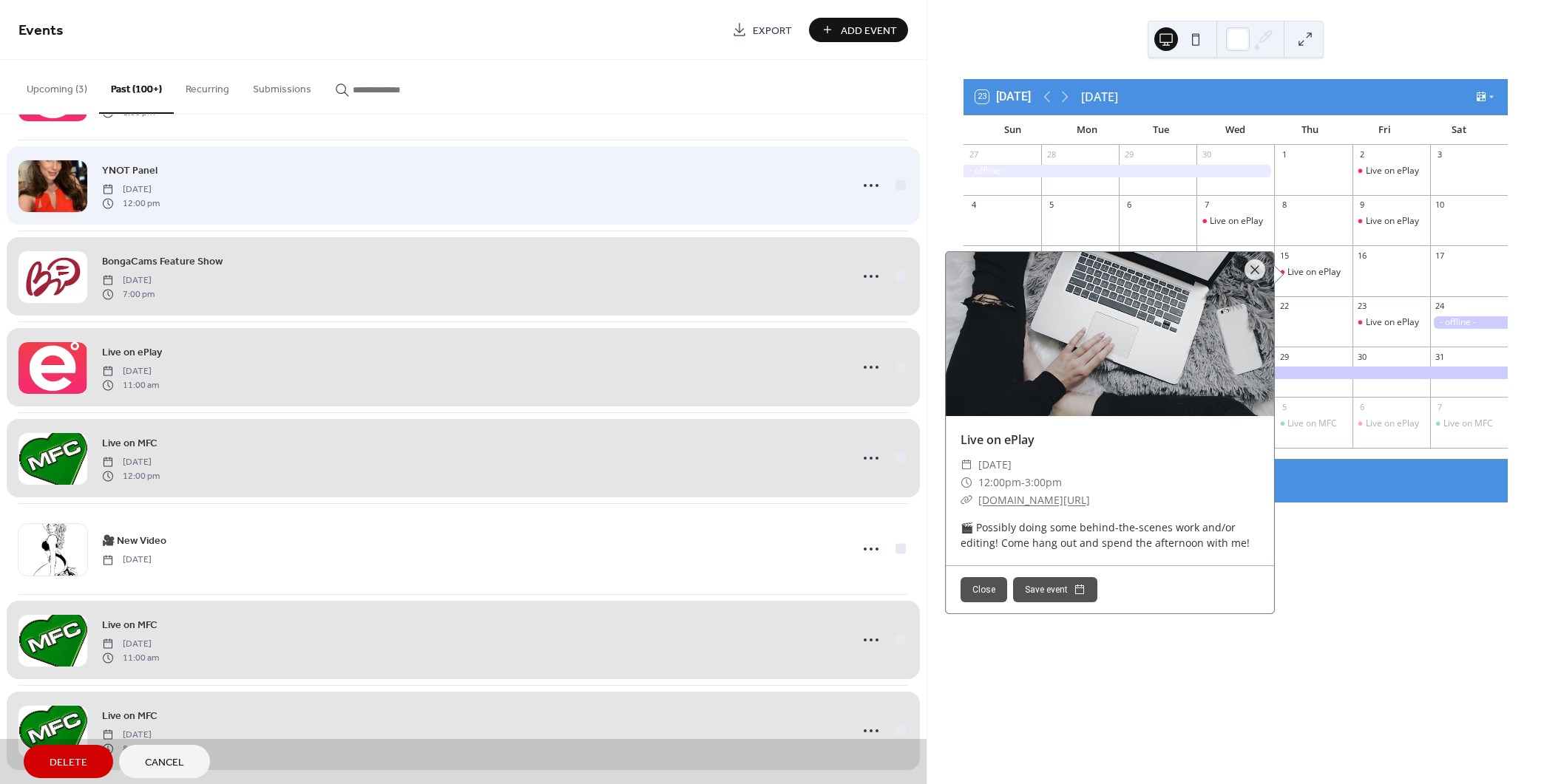
click at [897, 177] on div "YNOT Panel [DATE] 12:00 pm" at bounding box center [462, 185] width 890 height 91
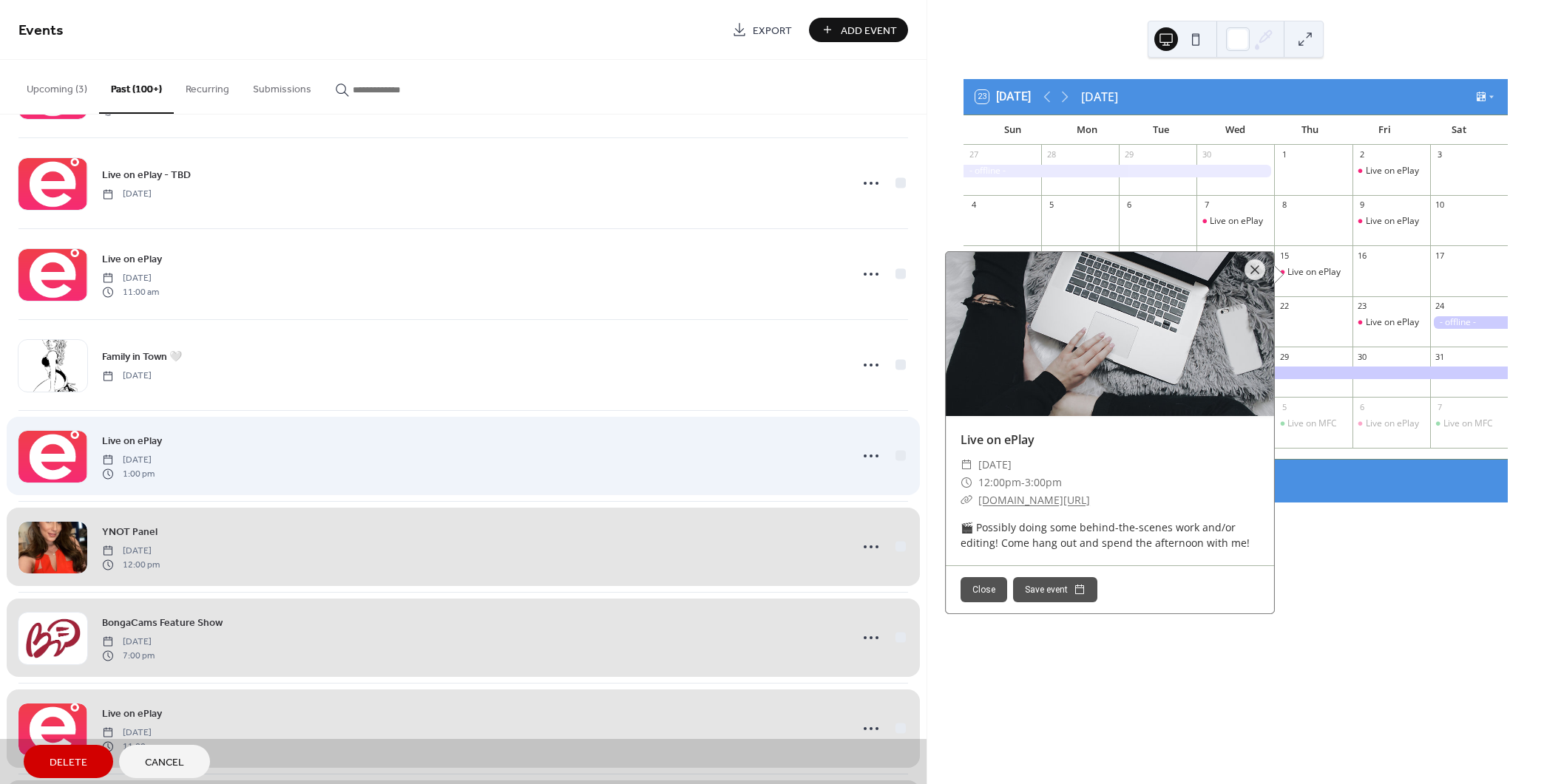
scroll to position [11732, 0]
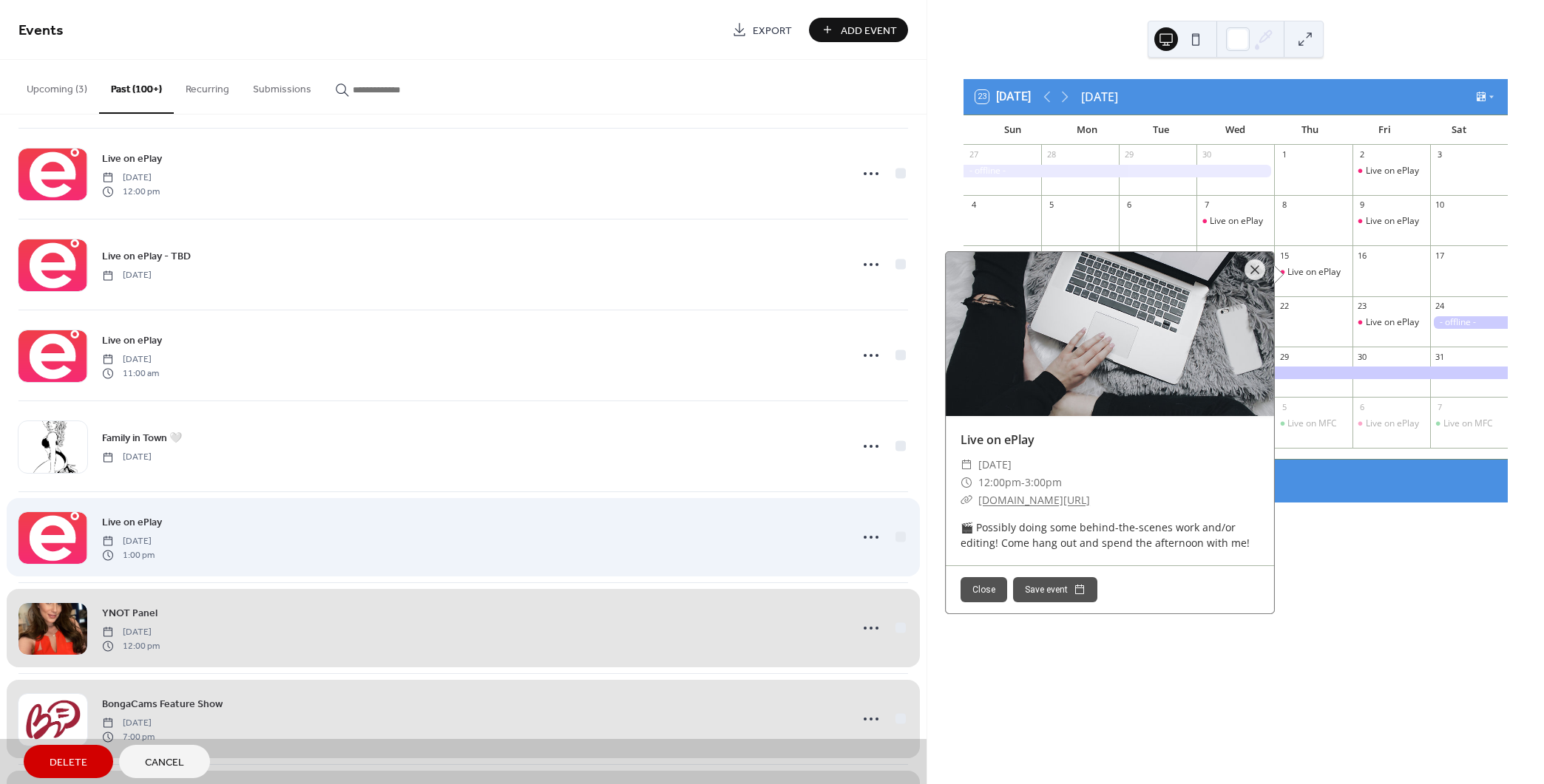
click at [894, 520] on div "Live on ePlay [DATE] 1:00 pm" at bounding box center [462, 537] width 890 height 91
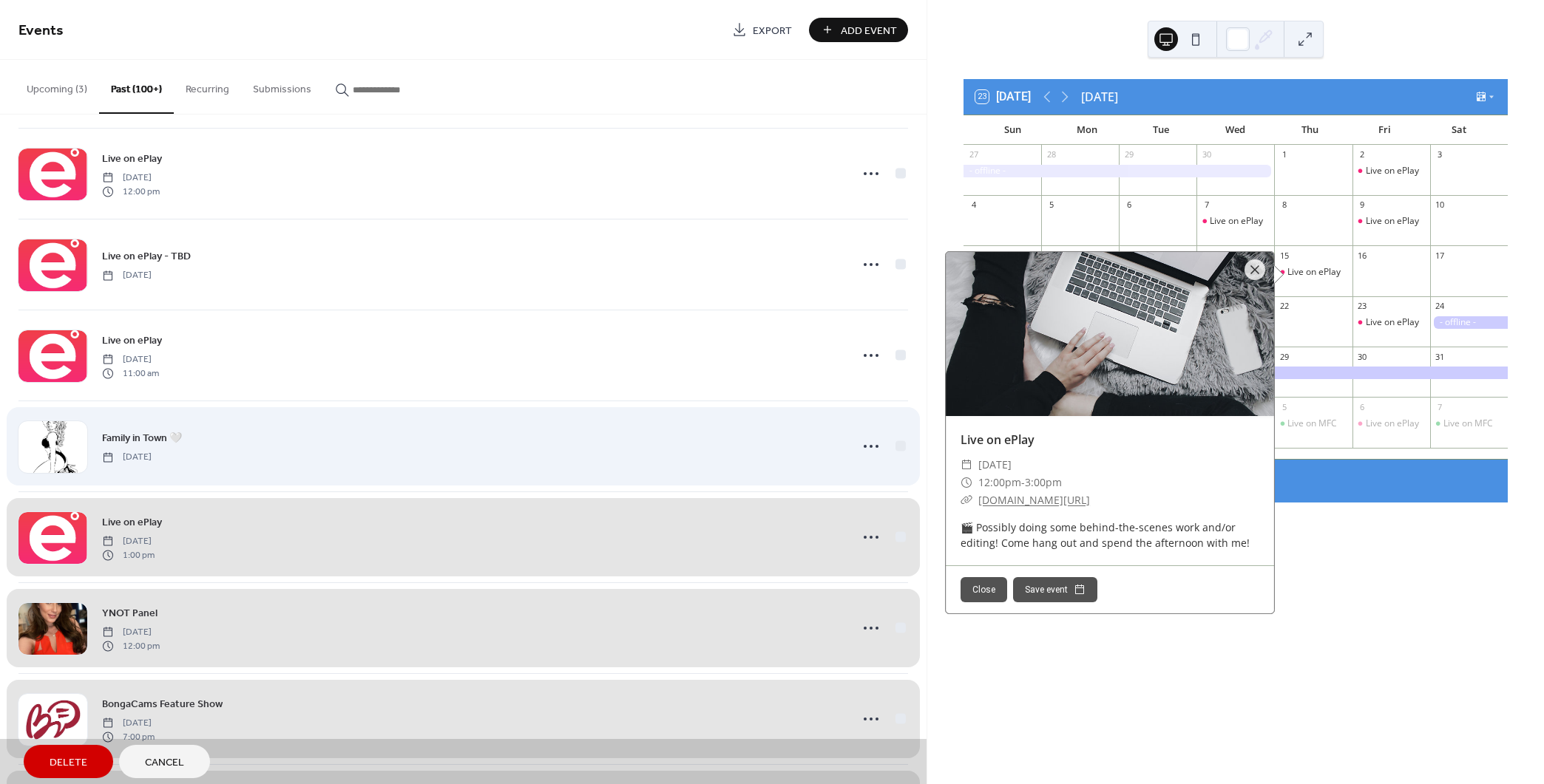
click at [897, 428] on div "Family in Town 🤍 [DATE]" at bounding box center [462, 446] width 890 height 91
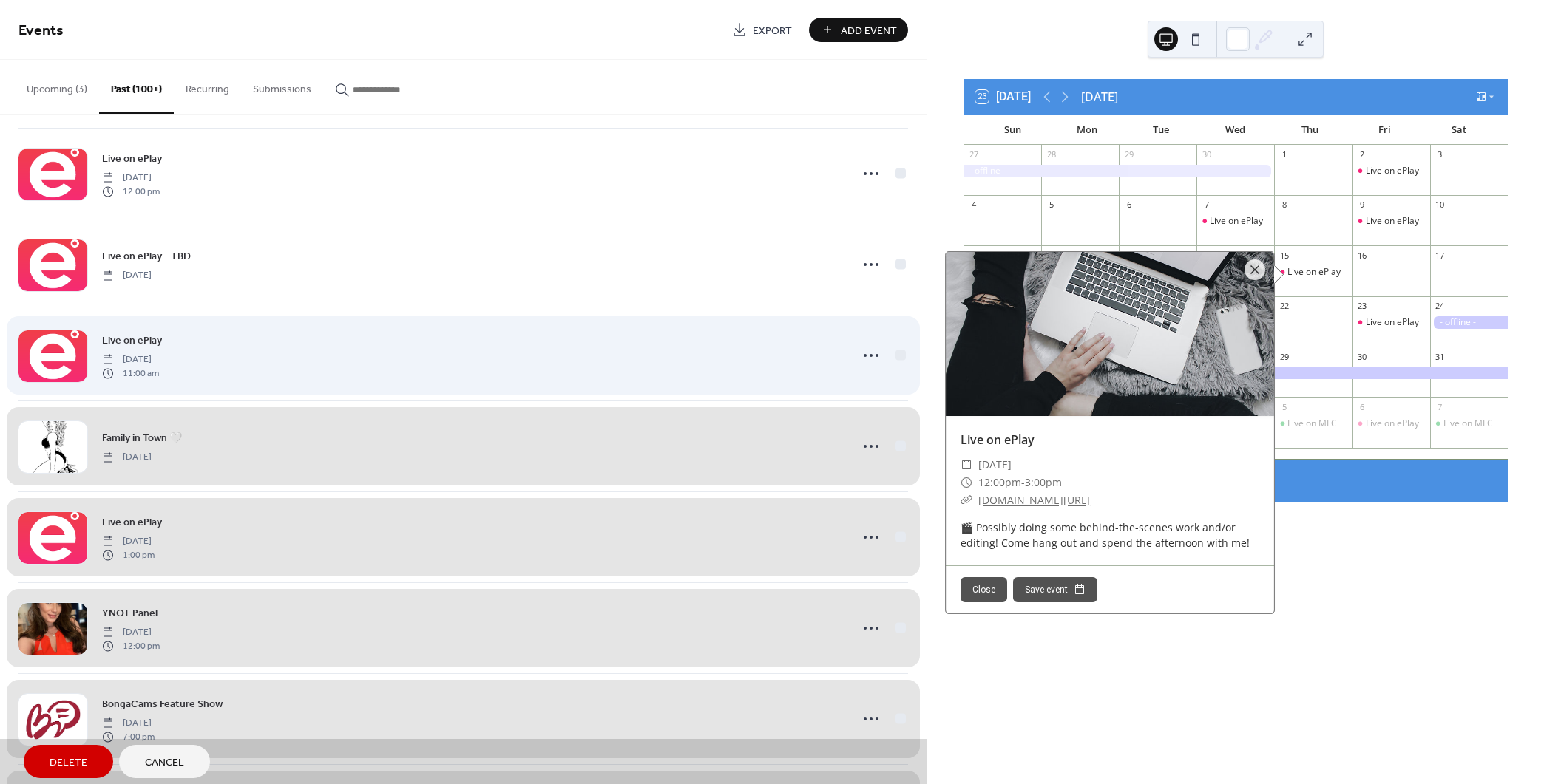
click at [894, 344] on div "Live on ePlay [DATE] 11:00 am" at bounding box center [462, 355] width 890 height 91
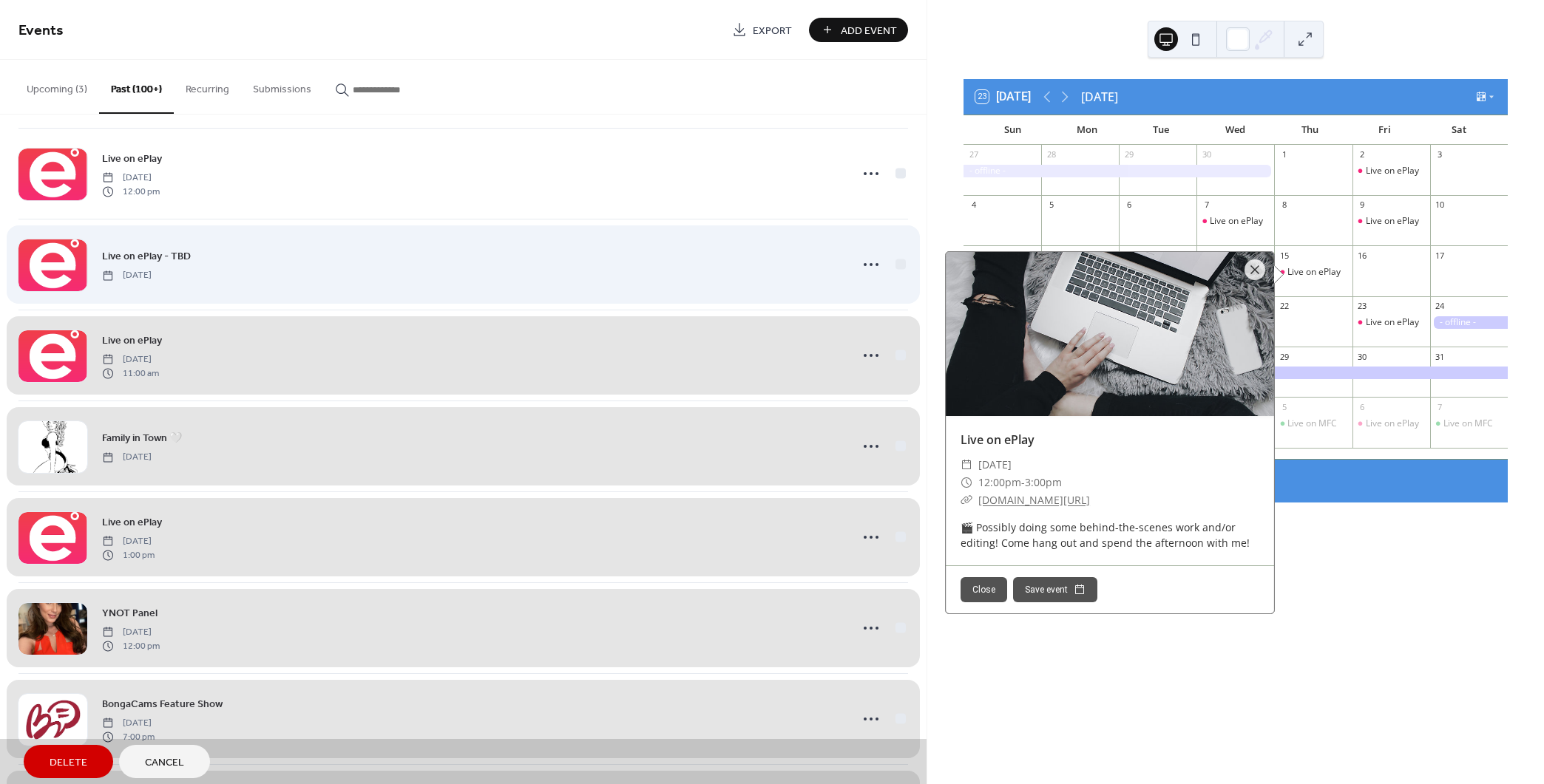
click at [896, 250] on div "Live on ePlay - TBD [DATE]" at bounding box center [462, 264] width 890 height 91
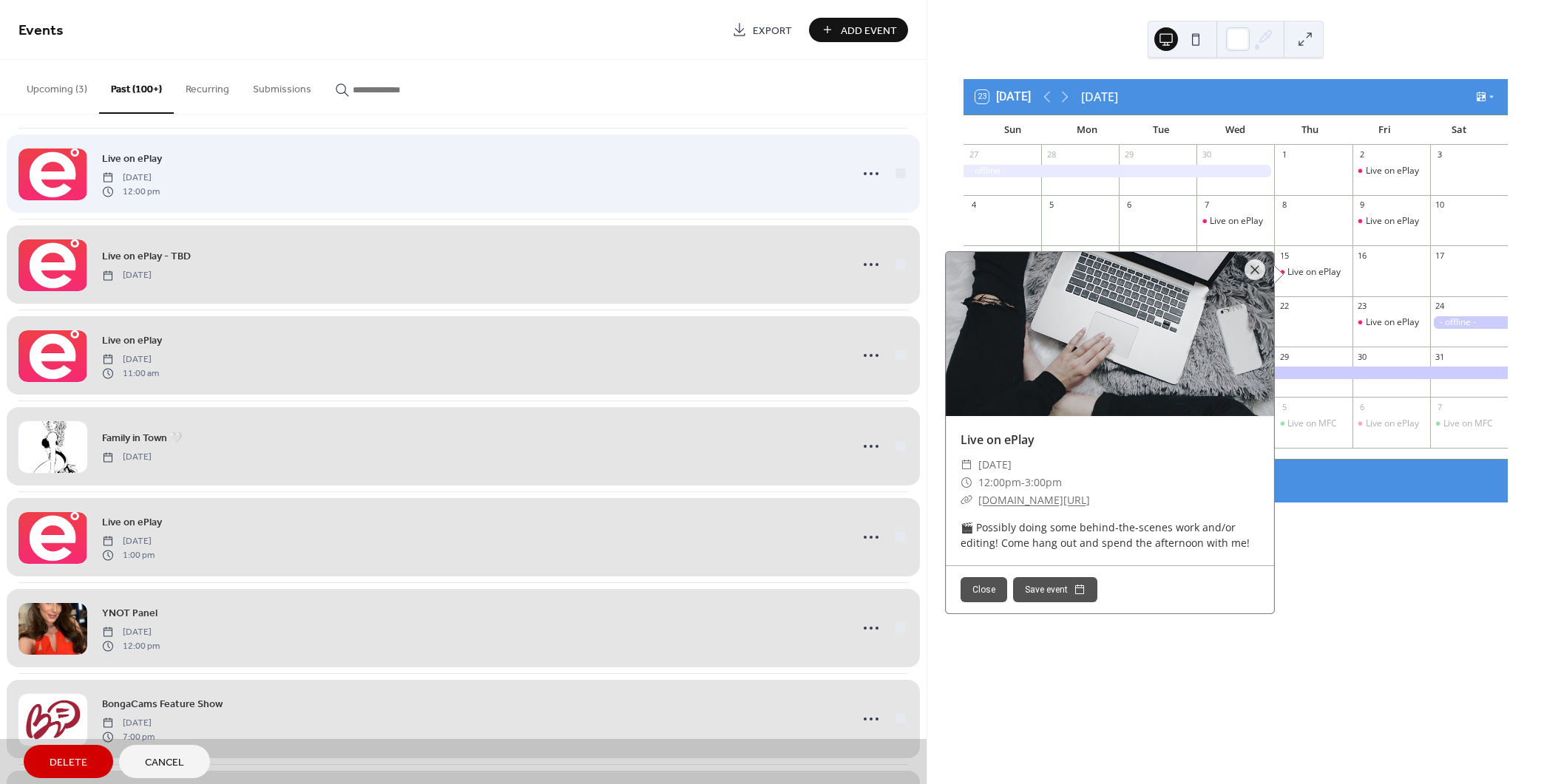
click at [894, 162] on div "Live on ePlay [DATE] 12:00 pm" at bounding box center [462, 174] width 890 height 91
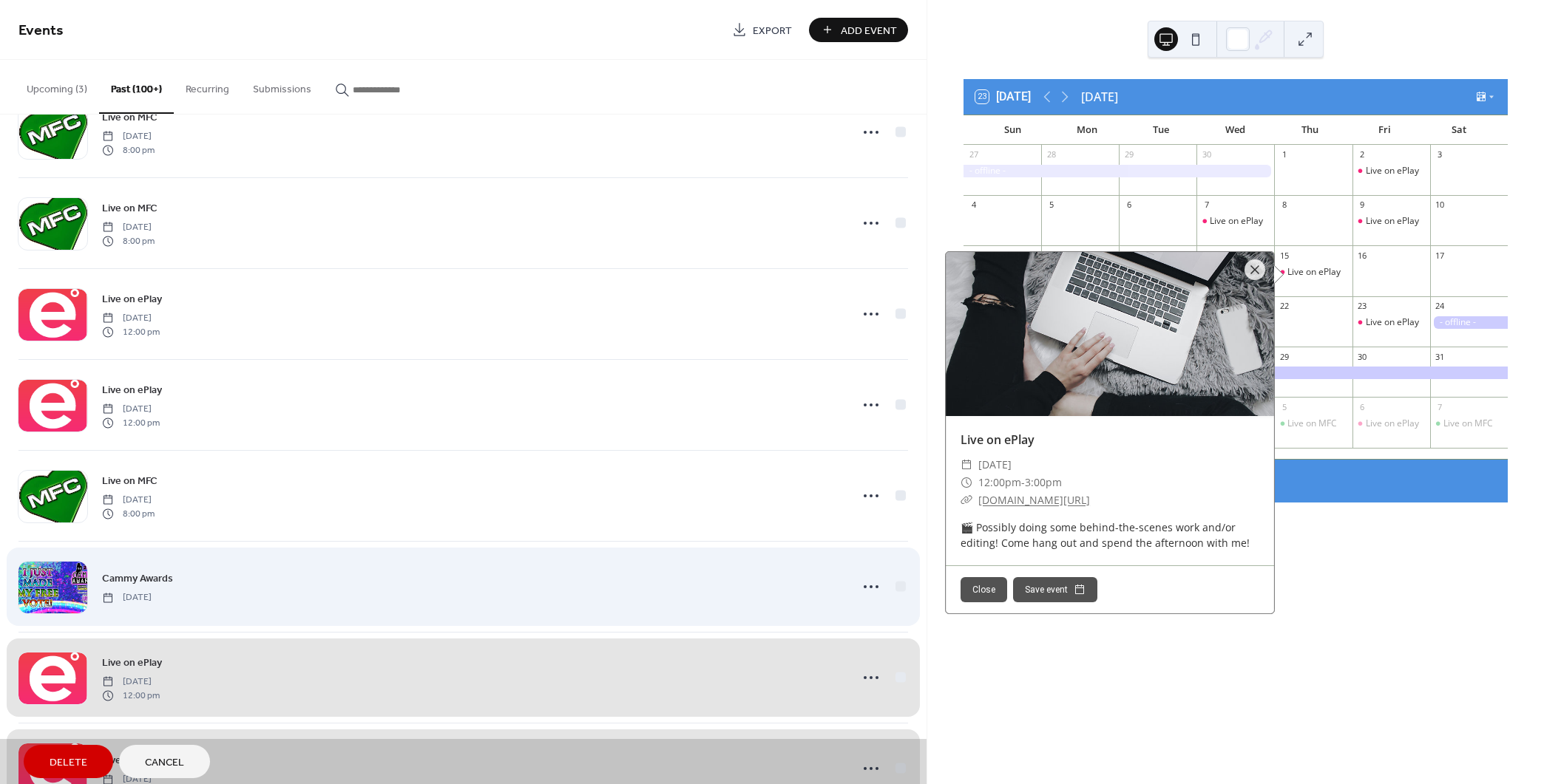
scroll to position [11214, 0]
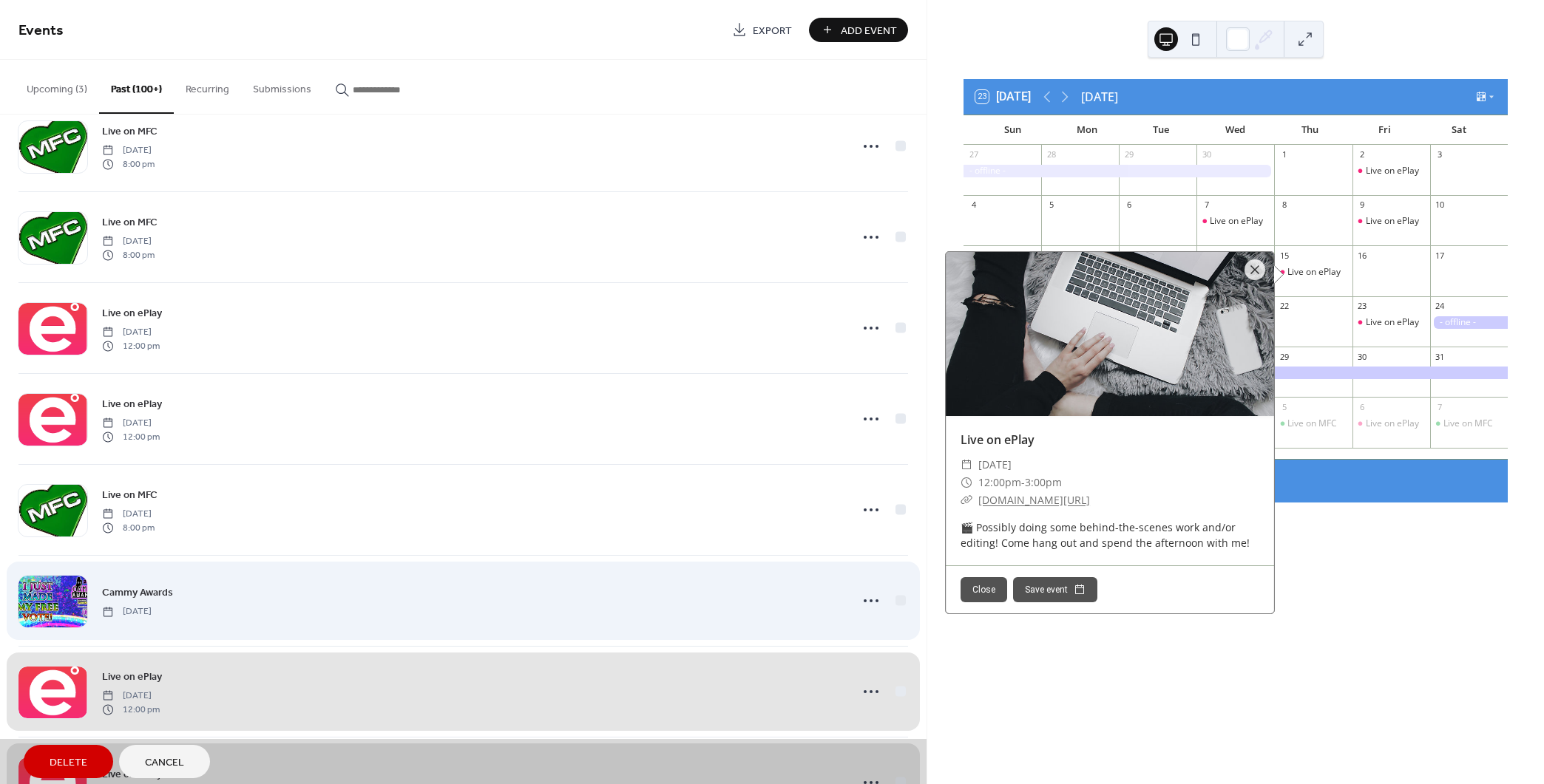
click at [894, 582] on div "Cammy Awards [DATE]" at bounding box center [462, 601] width 890 height 91
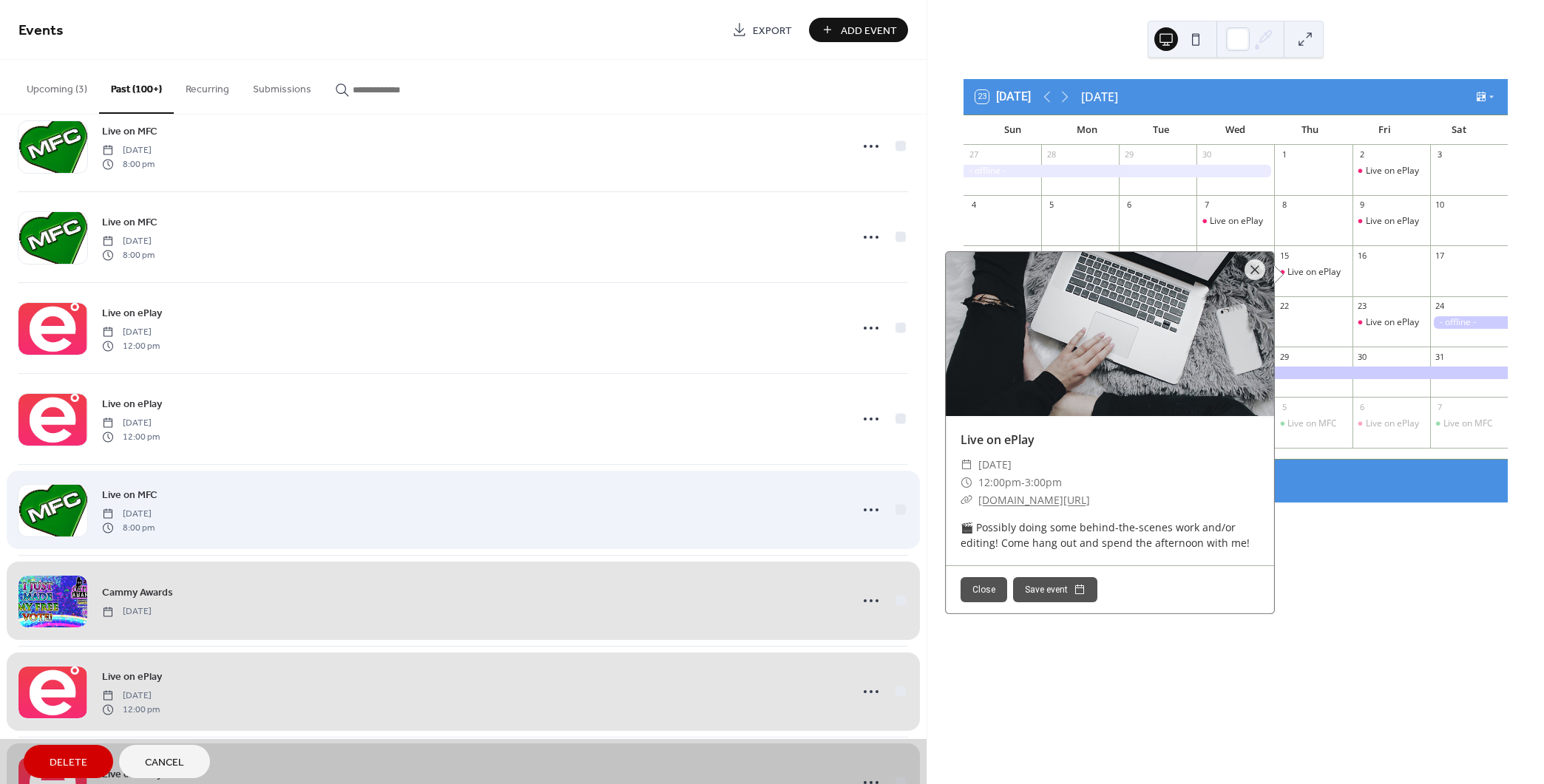
click at [893, 502] on div "Live on MFC [DATE] 8:00 pm" at bounding box center [462, 509] width 890 height 91
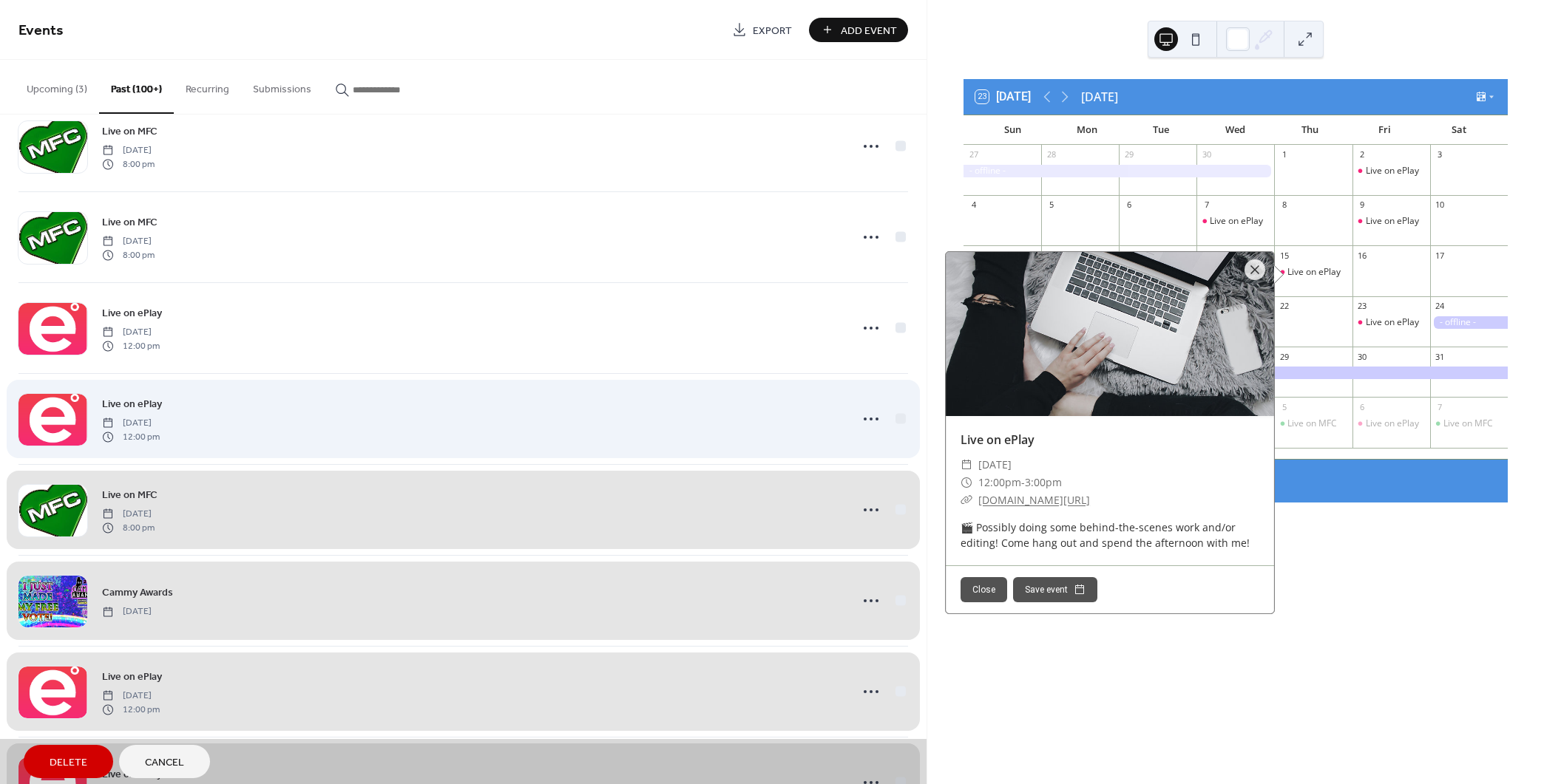
drag, startPoint x: 892, startPoint y: 406, endPoint x: 907, endPoint y: 315, distance: 92.2
click at [893, 405] on div "Live on ePlay [DATE] 12:00 pm" at bounding box center [462, 419] width 890 height 91
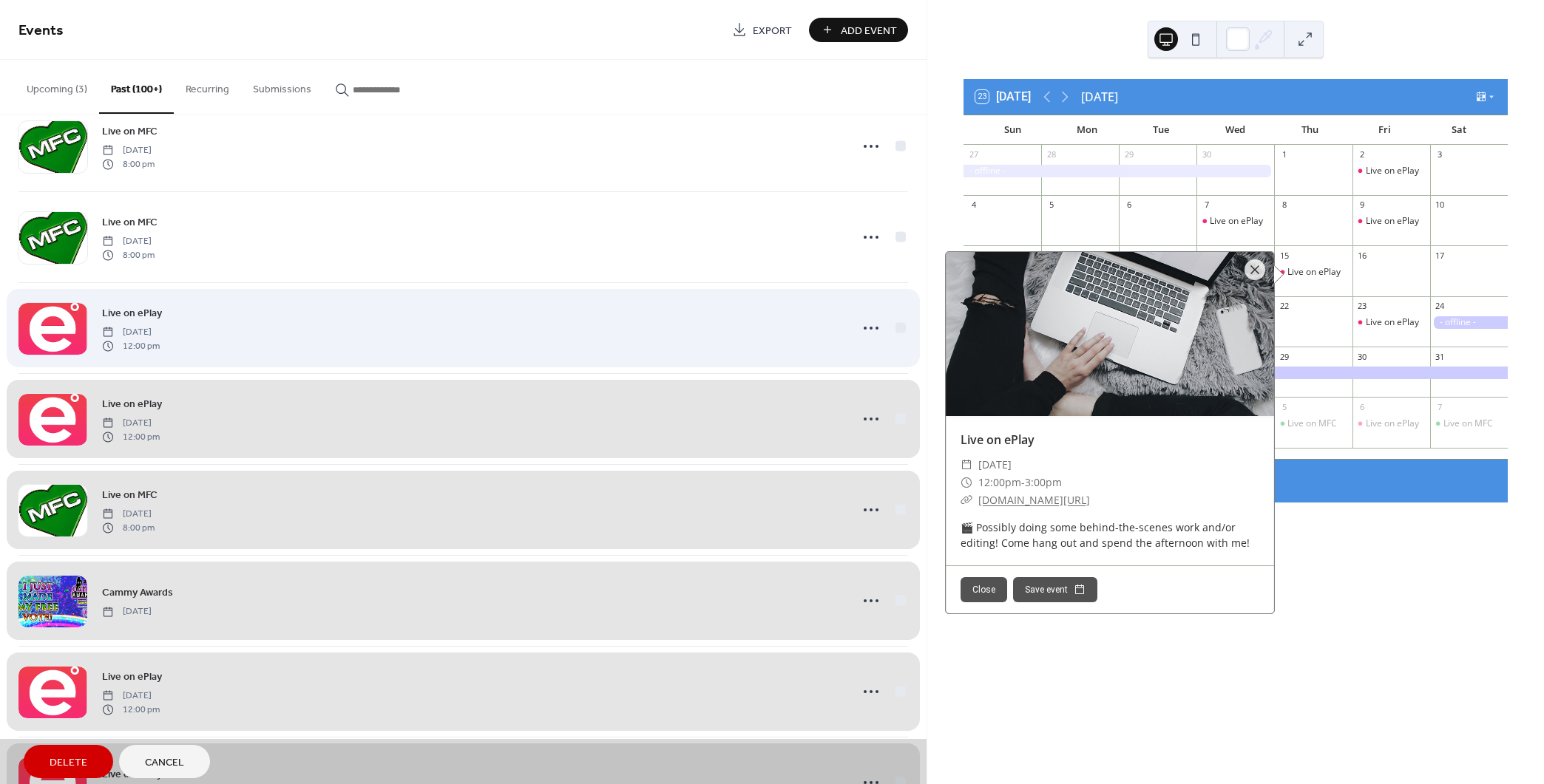
click at [896, 311] on div "Live on ePlay [DATE] 12:00 pm" at bounding box center [462, 328] width 890 height 91
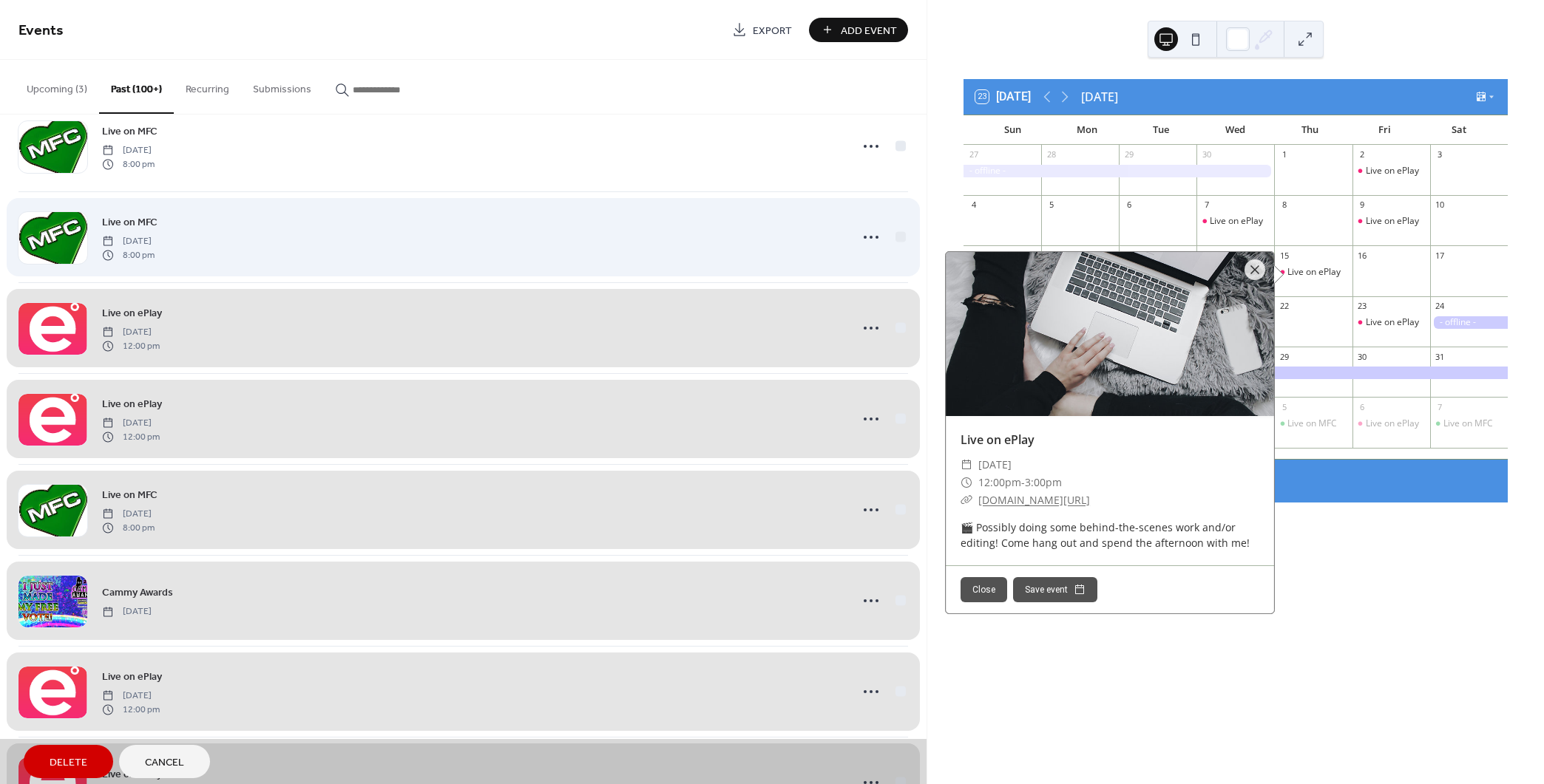
click at [896, 228] on div "Live on MFC [DATE] 8:00 pm" at bounding box center [462, 237] width 890 height 91
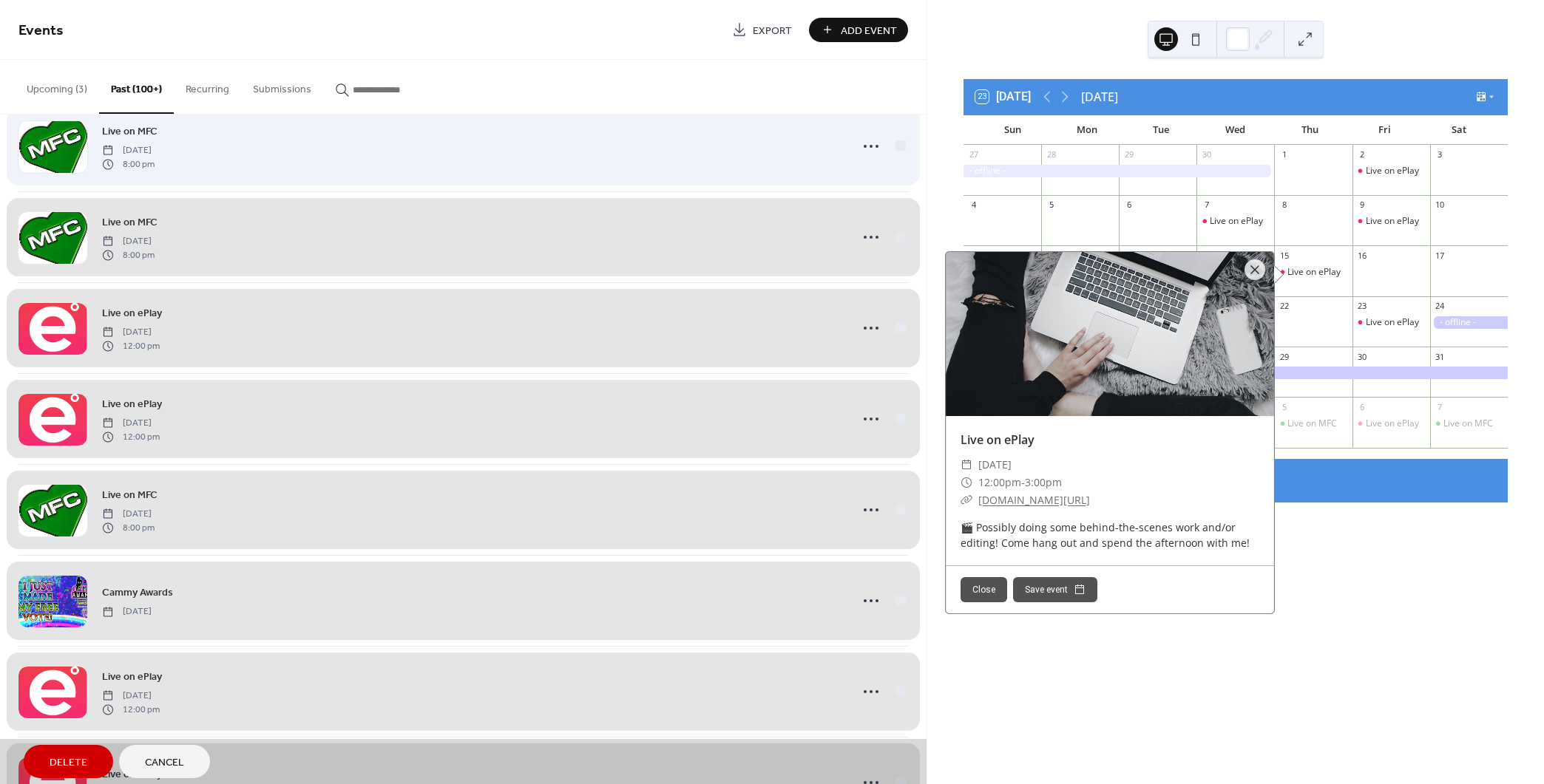
click at [892, 133] on div "Live on MFC [DATE] 8:00 pm" at bounding box center [462, 146] width 890 height 91
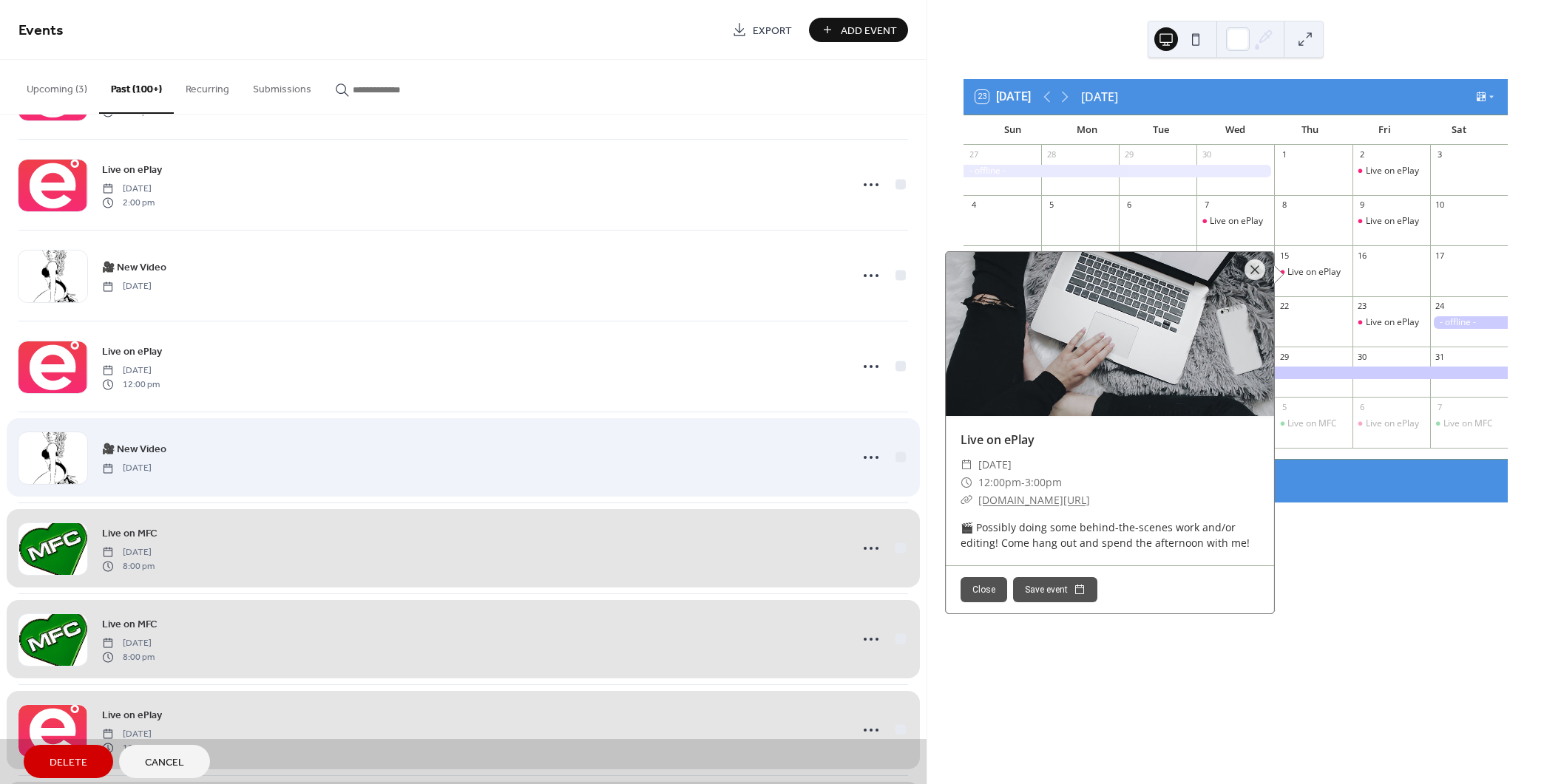
scroll to position [10771, 0]
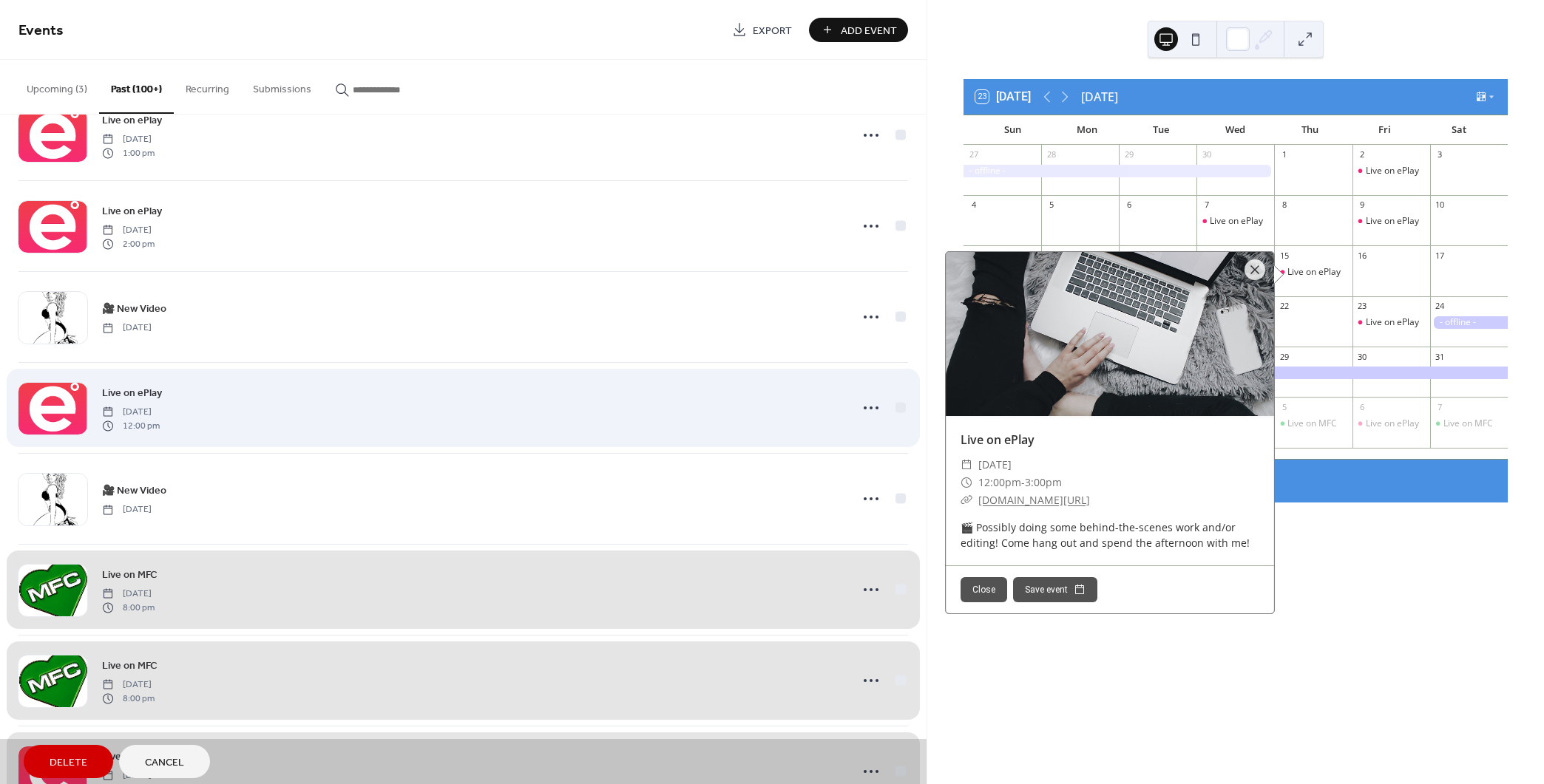
drag, startPoint x: 892, startPoint y: 489, endPoint x: 893, endPoint y: 398, distance: 91.0
click at [894, 484] on div "🎥 New Video [DATE]" at bounding box center [462, 498] width 890 height 91
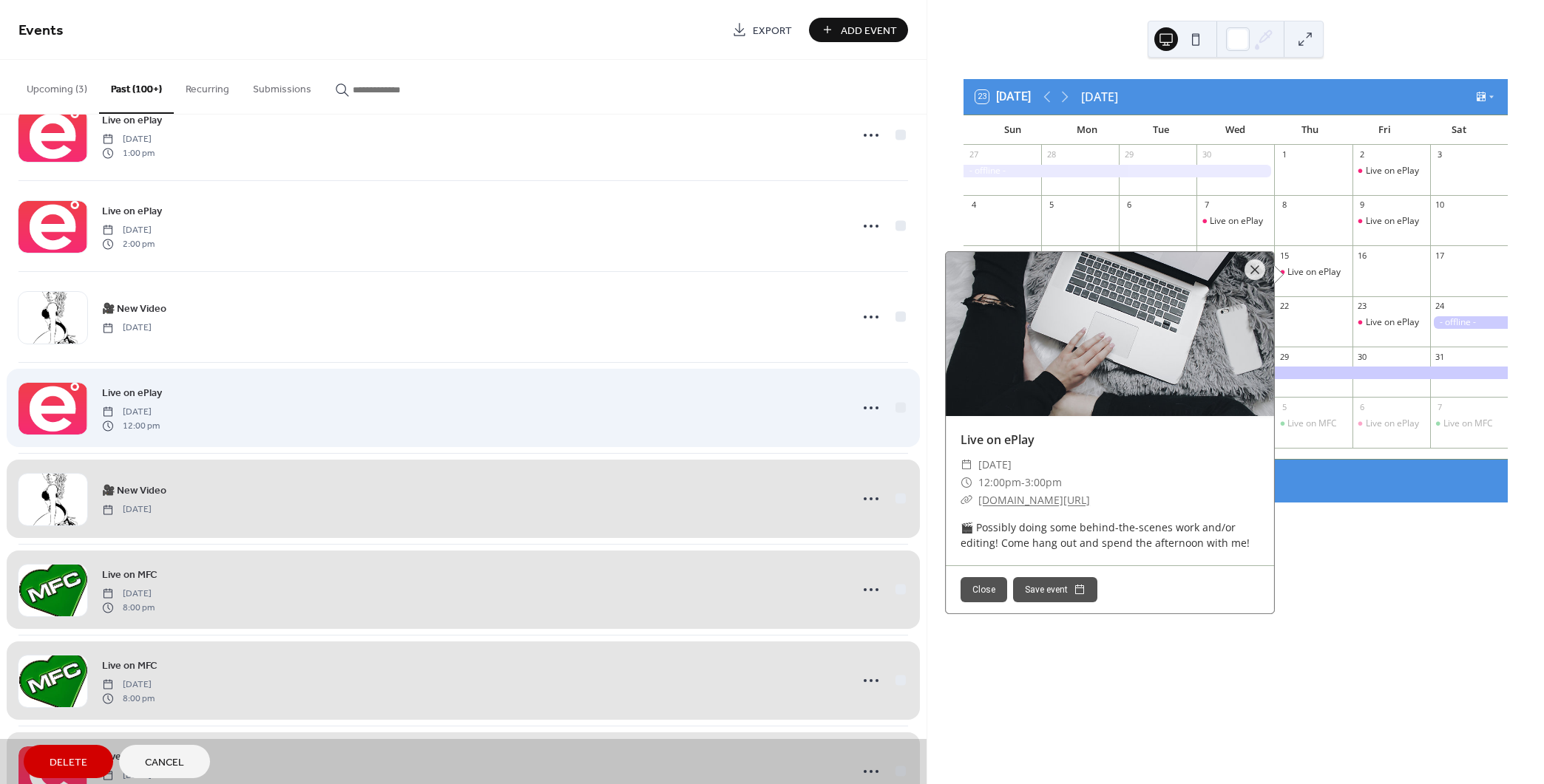
click at [892, 400] on div "Live on ePlay [DATE] 12:00 pm" at bounding box center [462, 408] width 890 height 91
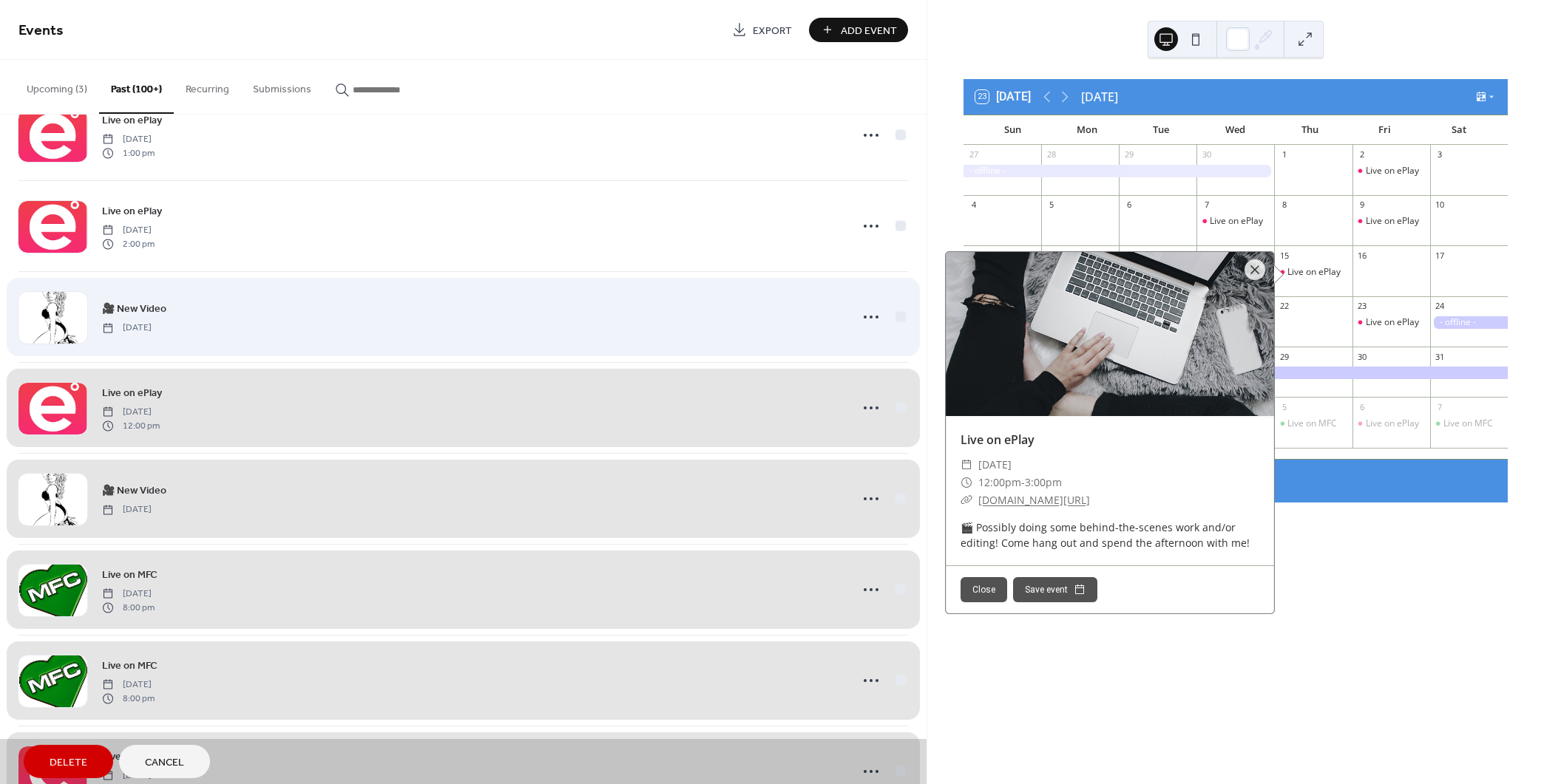
drag, startPoint x: 892, startPoint y: 305, endPoint x: 898, endPoint y: 217, distance: 88.2
click at [892, 305] on div "🎥 New Video [DATE]" at bounding box center [462, 317] width 890 height 91
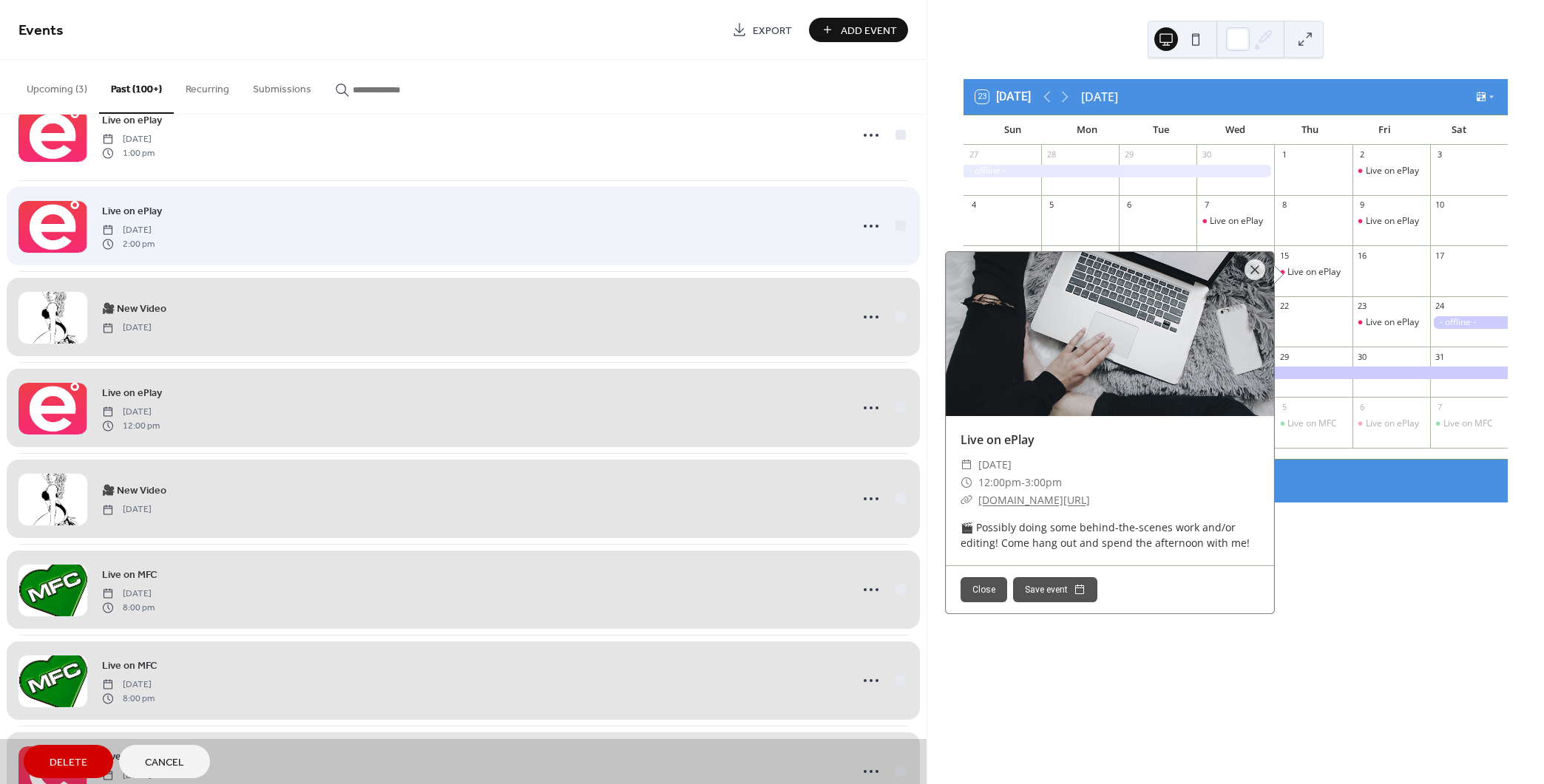
drag, startPoint x: 893, startPoint y: 207, endPoint x: 894, endPoint y: 175, distance: 32.0
click at [893, 208] on div "Live on ePlay [DATE] 2:00 pm" at bounding box center [462, 226] width 890 height 91
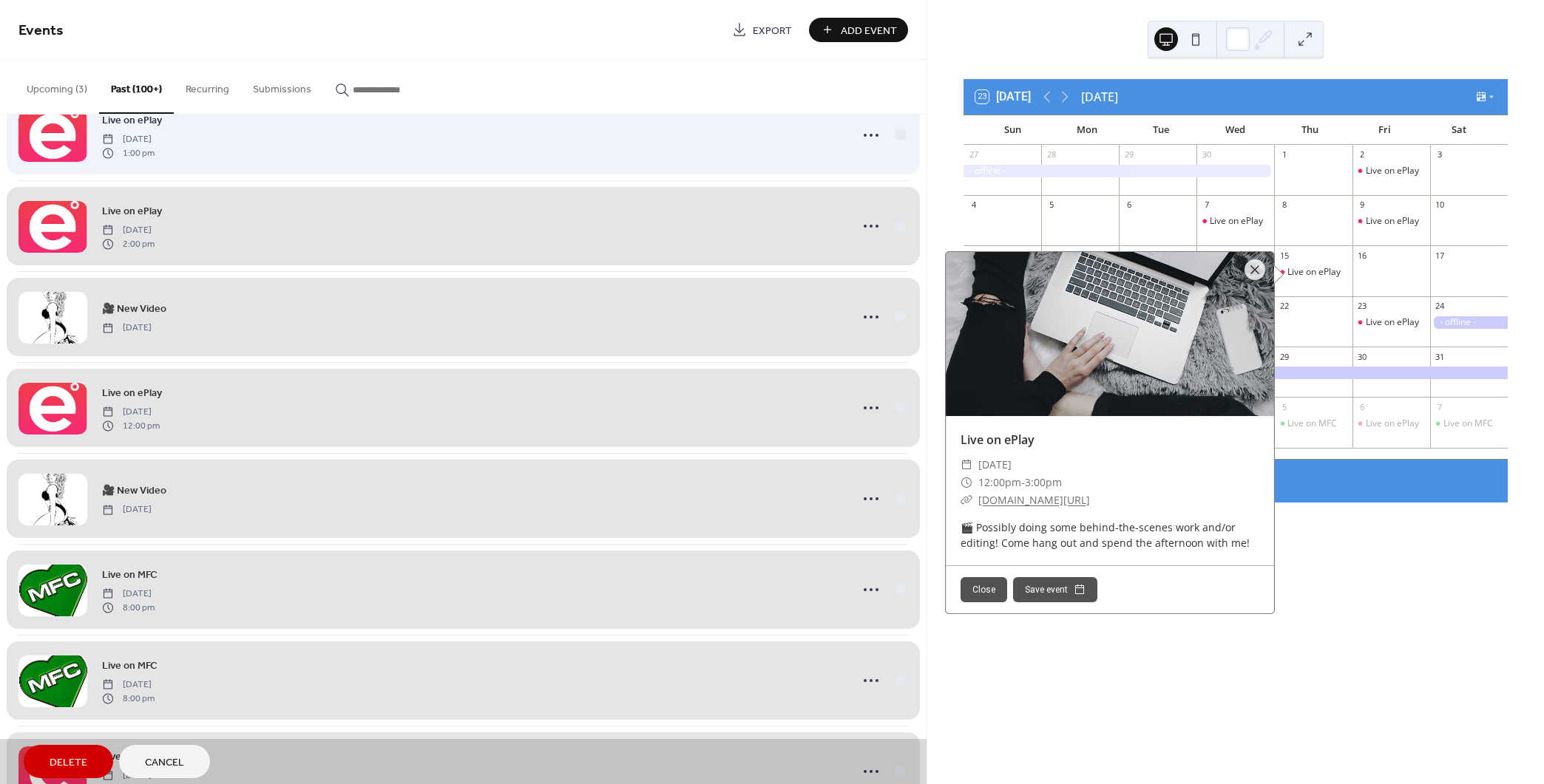
click at [894, 127] on div "Live on ePlay [DATE] 1:00 pm" at bounding box center [462, 135] width 890 height 91
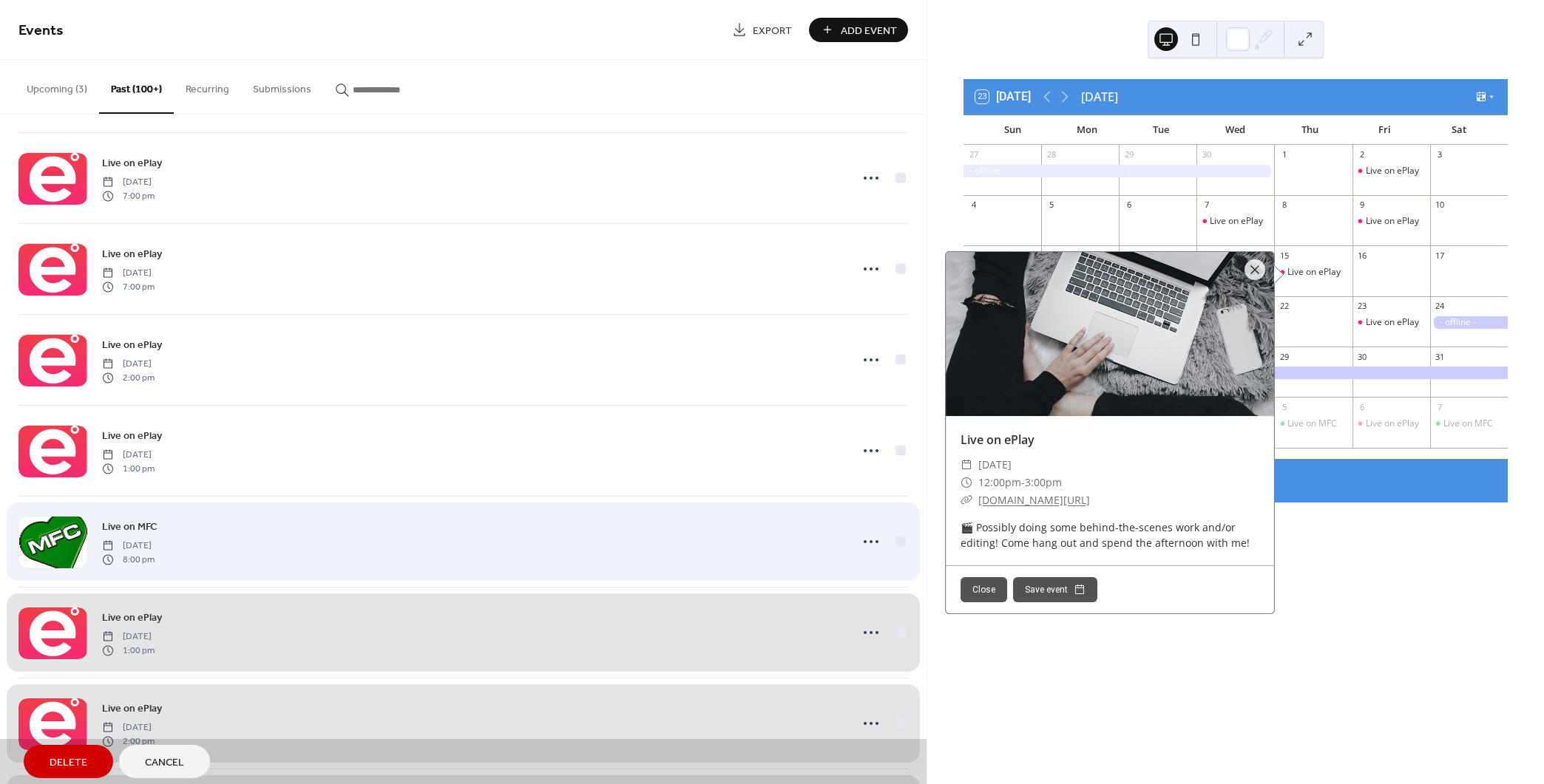
scroll to position [10254, 0]
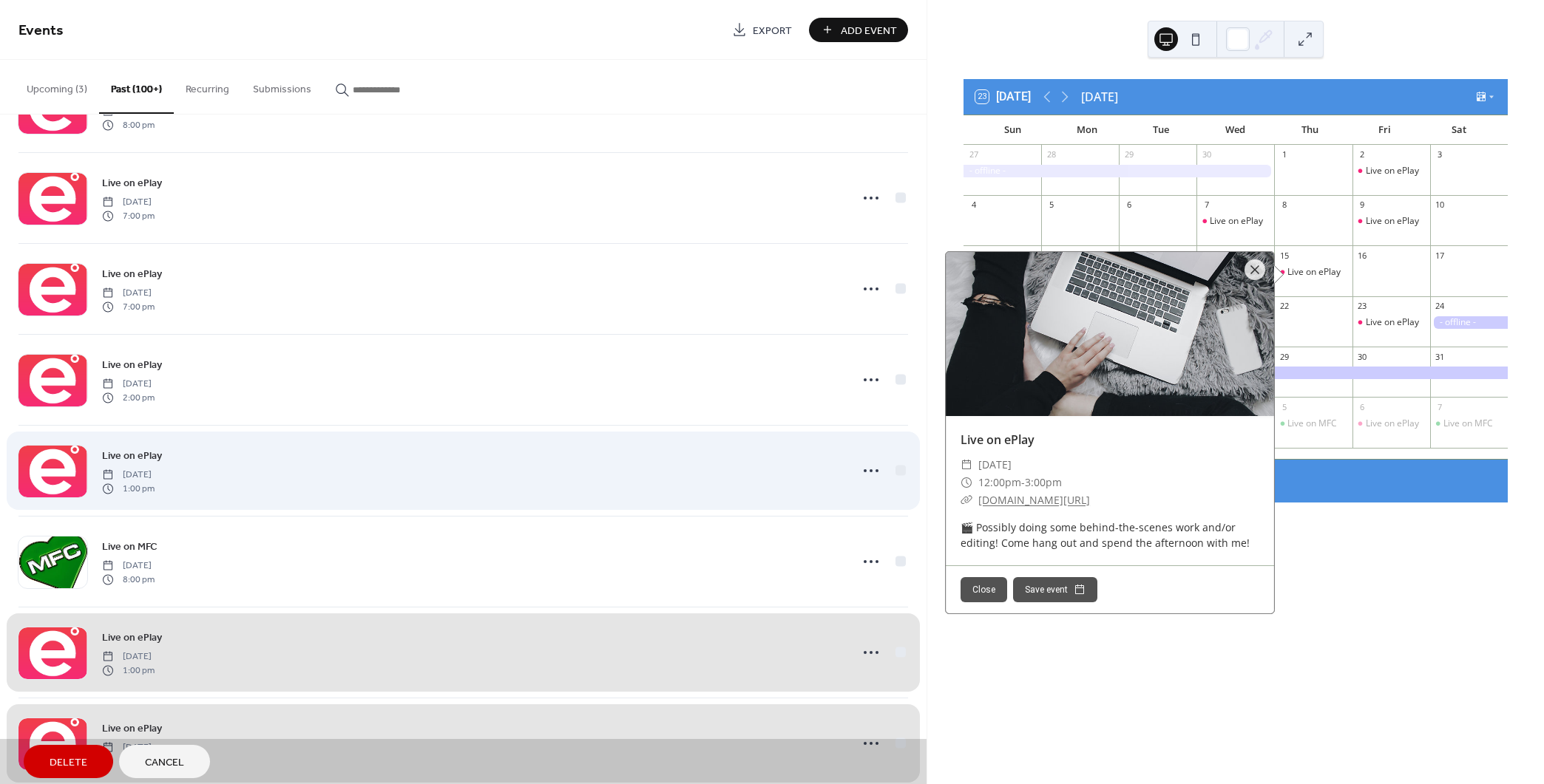
drag, startPoint x: 899, startPoint y: 548, endPoint x: 899, endPoint y: 444, distance: 104.0
click at [899, 546] on div "Live on MFC [DATE] 8:00 pm" at bounding box center [462, 561] width 890 height 91
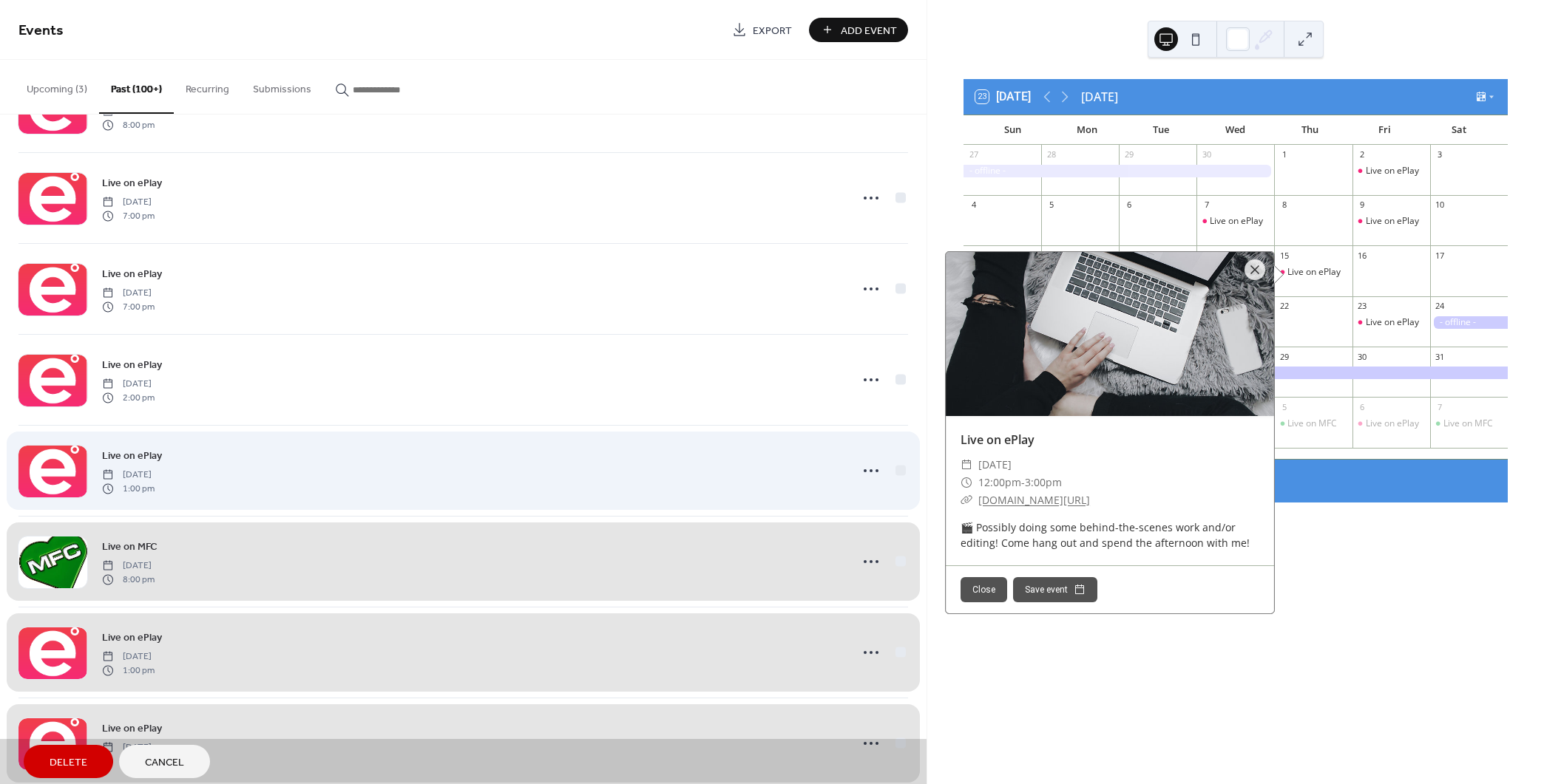
drag, startPoint x: 890, startPoint y: 466, endPoint x: 892, endPoint y: 454, distance: 12.2
click at [890, 466] on div "Live on ePlay [DATE] 1:00 pm" at bounding box center [462, 471] width 890 height 91
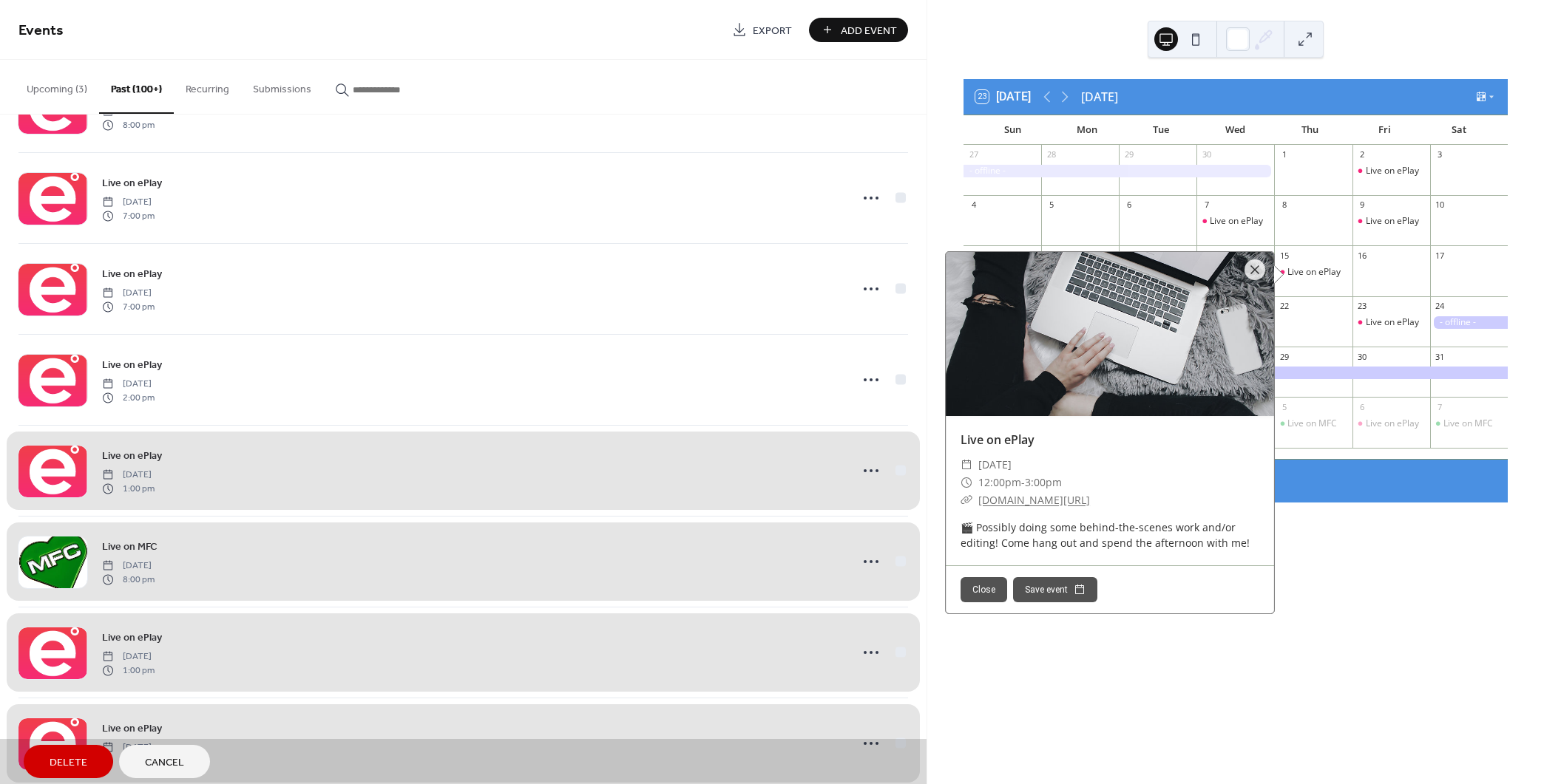
click at [893, 454] on div "Live on ePlay [DATE] 1:00 pm" at bounding box center [462, 471] width 890 height 91
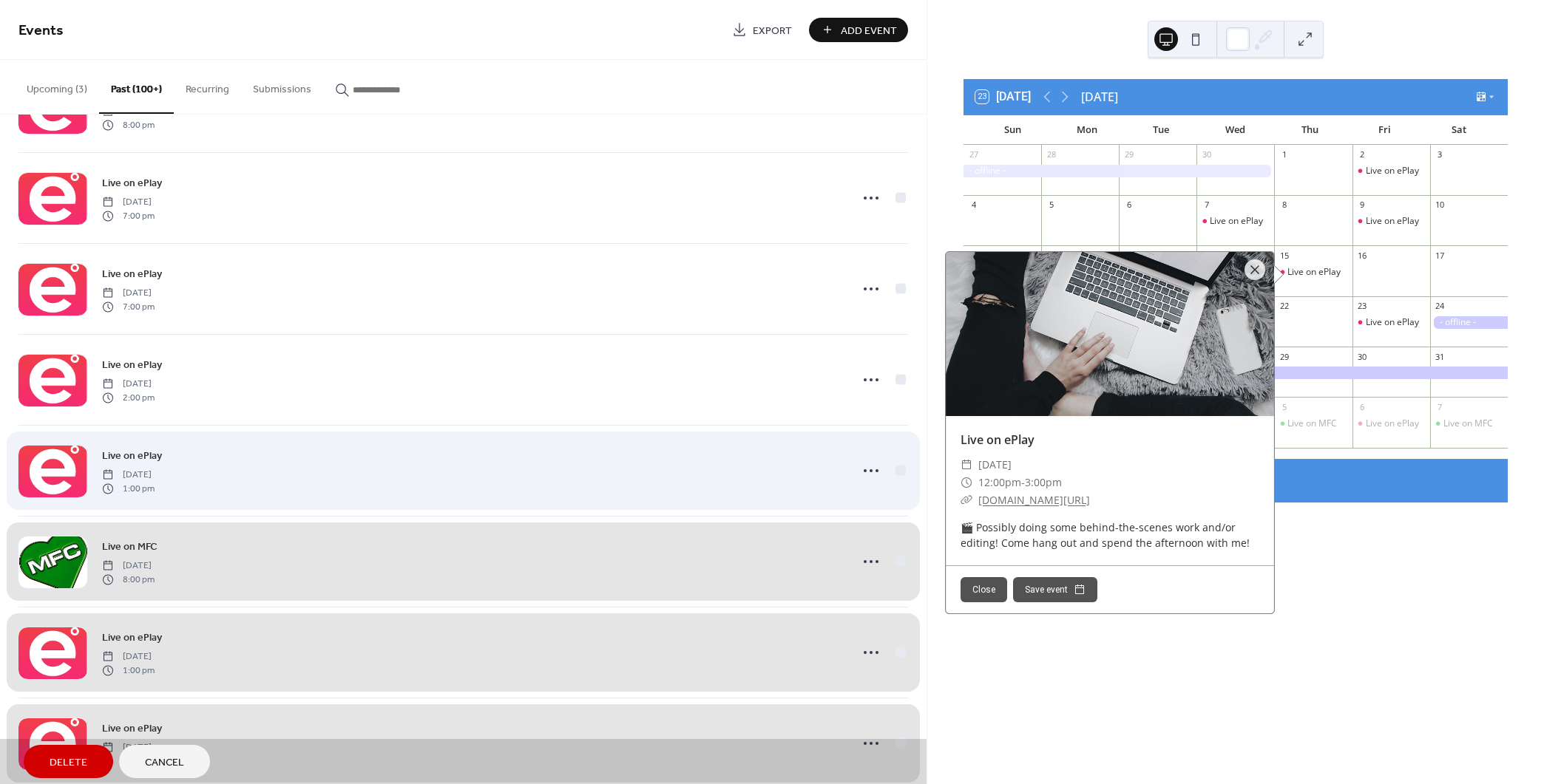
click at [894, 460] on div "Live on ePlay [DATE] 1:00 pm" at bounding box center [462, 471] width 890 height 91
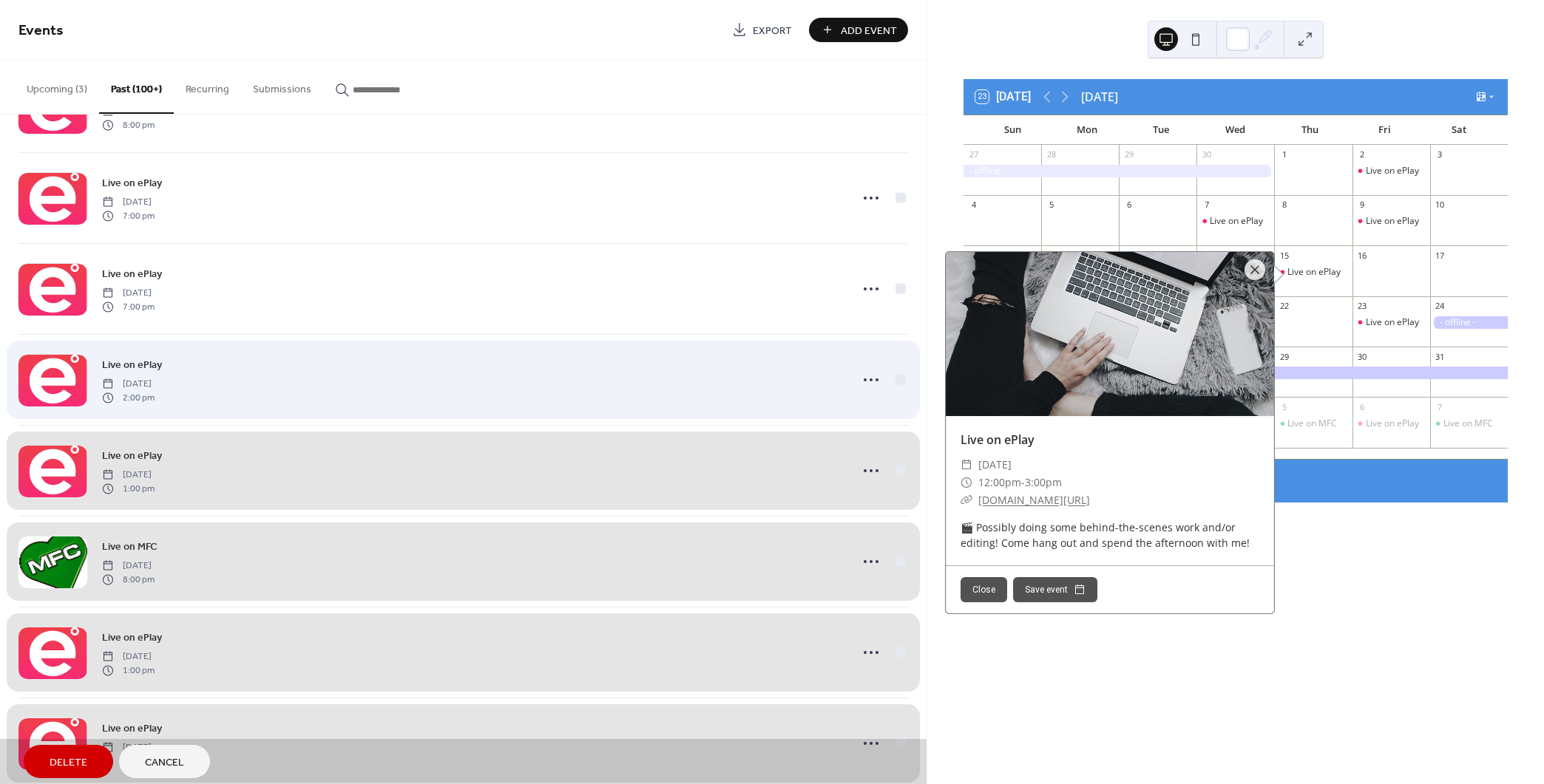
click at [898, 368] on div "Live on ePlay [DATE] 2:00 pm" at bounding box center [462, 380] width 890 height 91
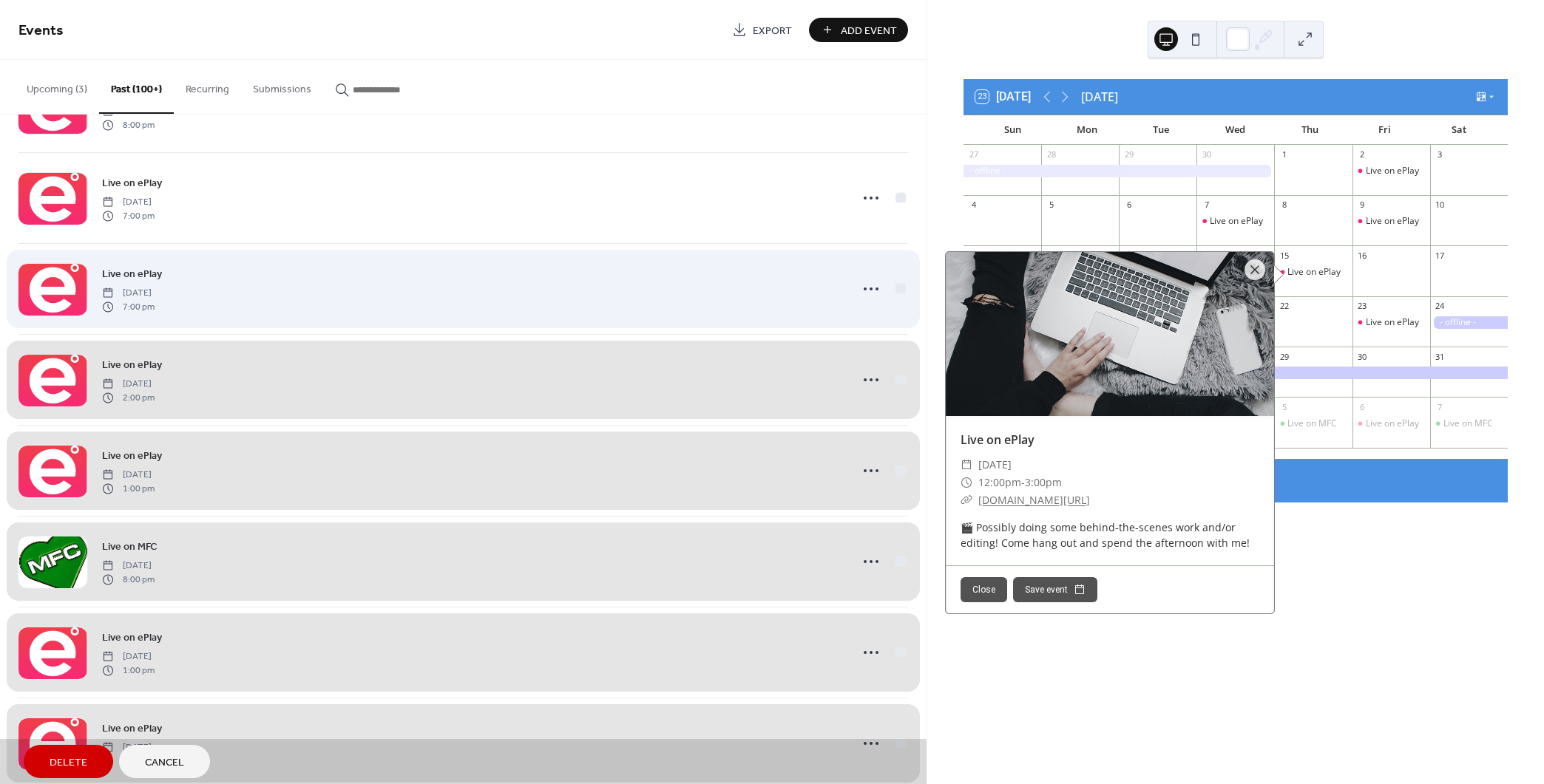
click at [896, 280] on div "Live on ePlay [DATE] 7:00 pm" at bounding box center [462, 288] width 890 height 91
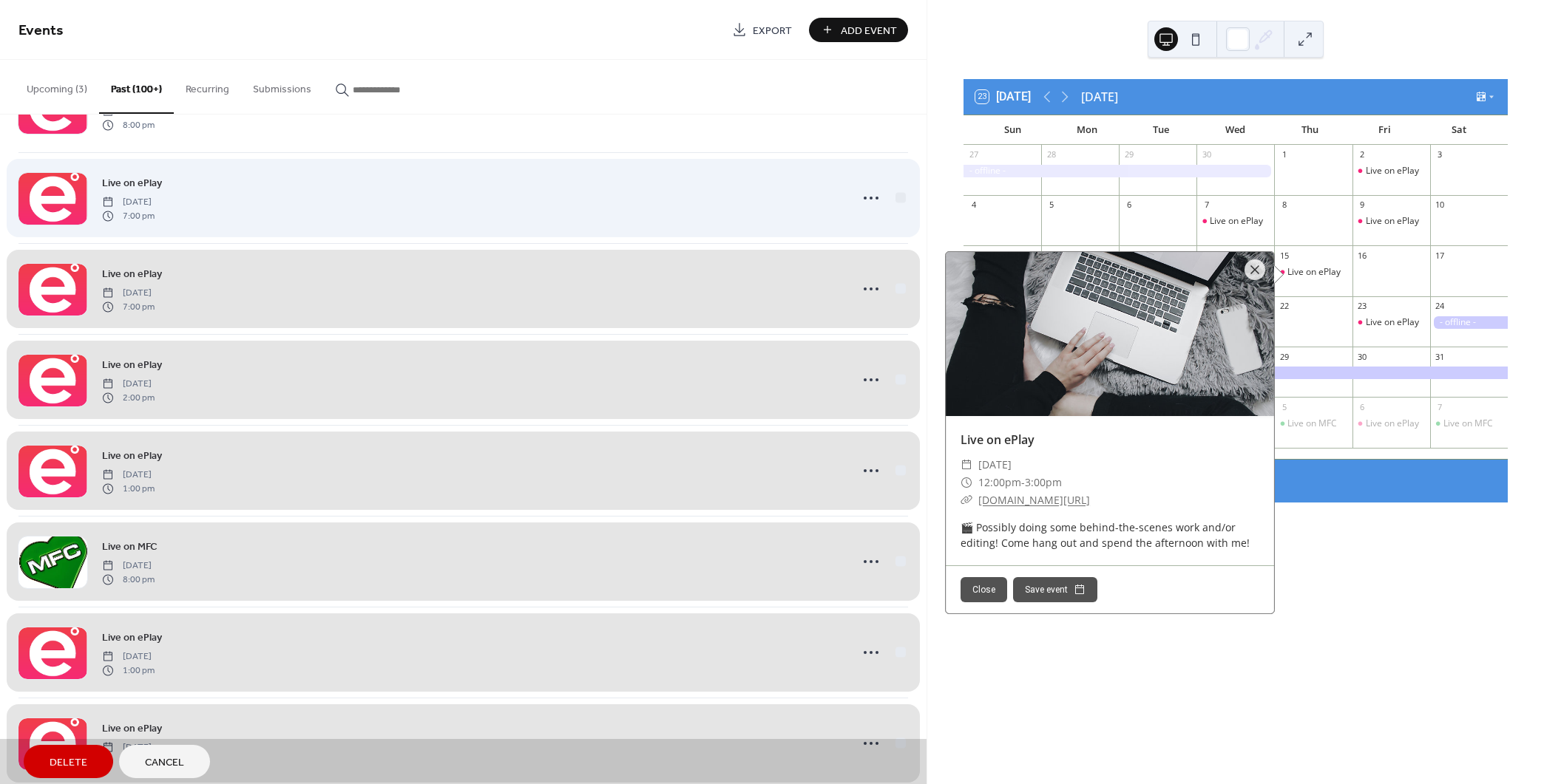
click at [892, 191] on div "Live on ePlay [DATE] 7:00 pm" at bounding box center [462, 198] width 890 height 91
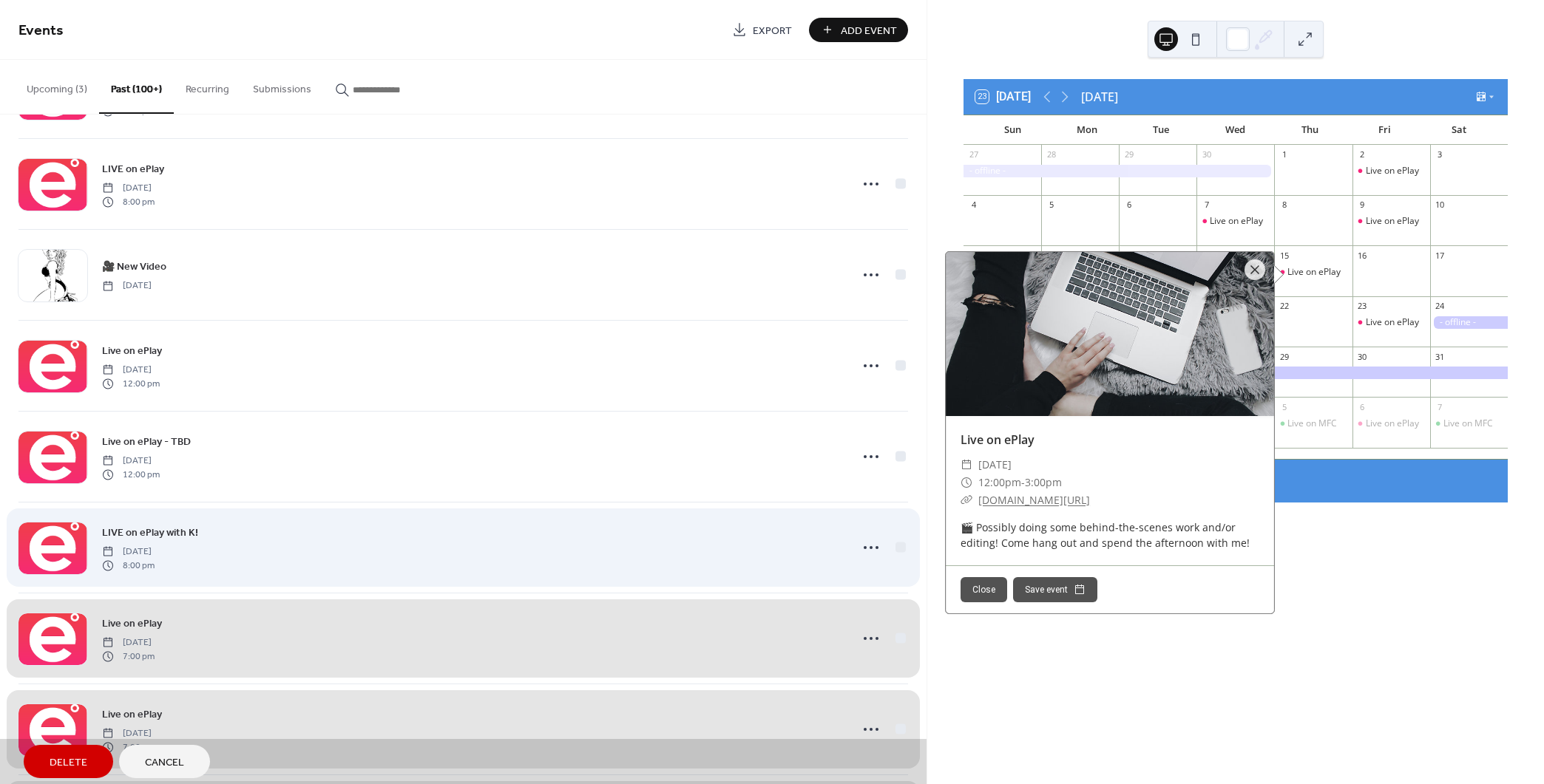
scroll to position [9811, 0]
click at [899, 540] on div "LIVE on ePlay with K! [DATE] 8:00 pm" at bounding box center [462, 550] width 890 height 91
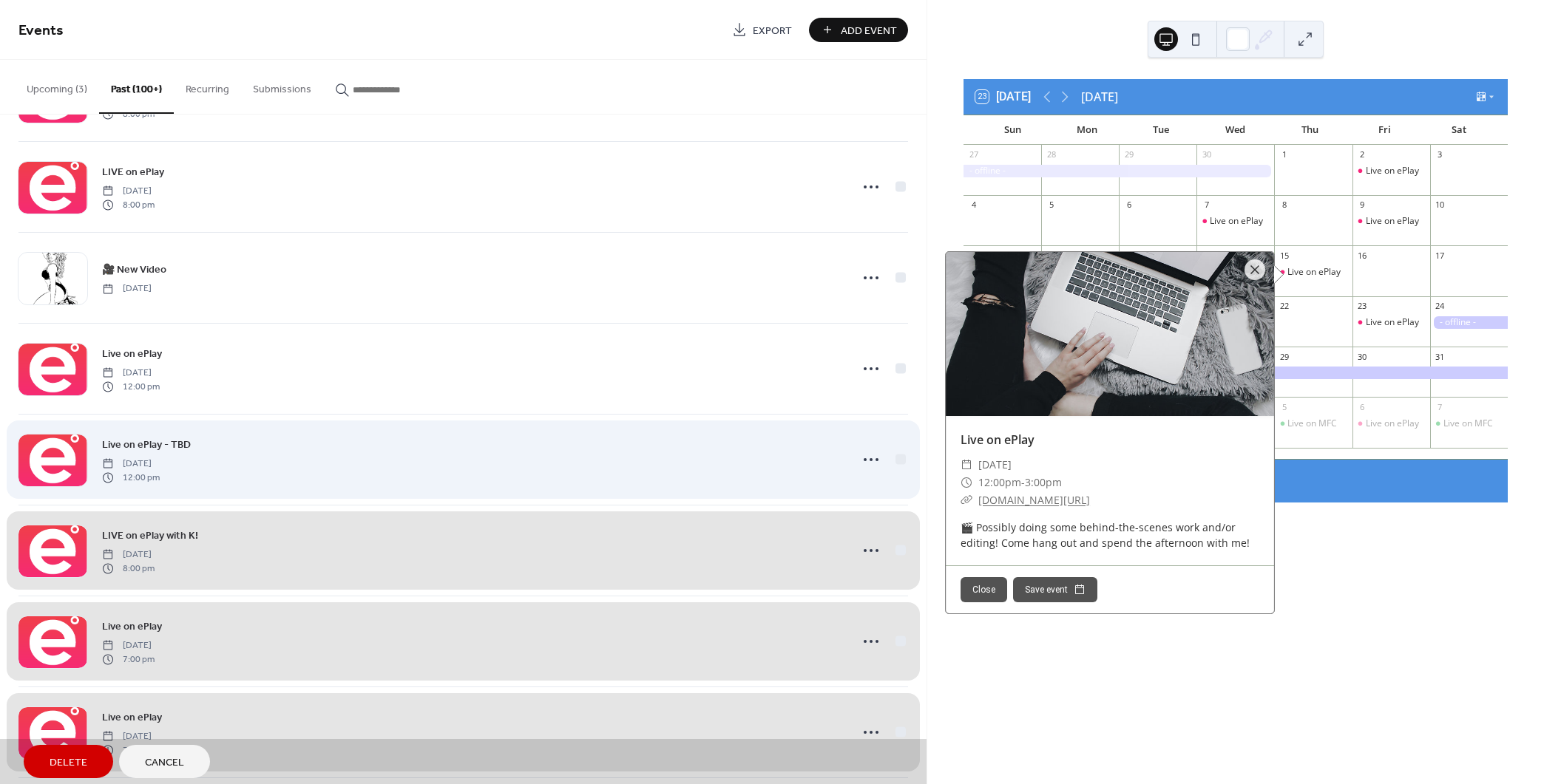
click at [899, 446] on div "Live on ePlay - TBD [DATE] 12:00 pm" at bounding box center [462, 460] width 890 height 91
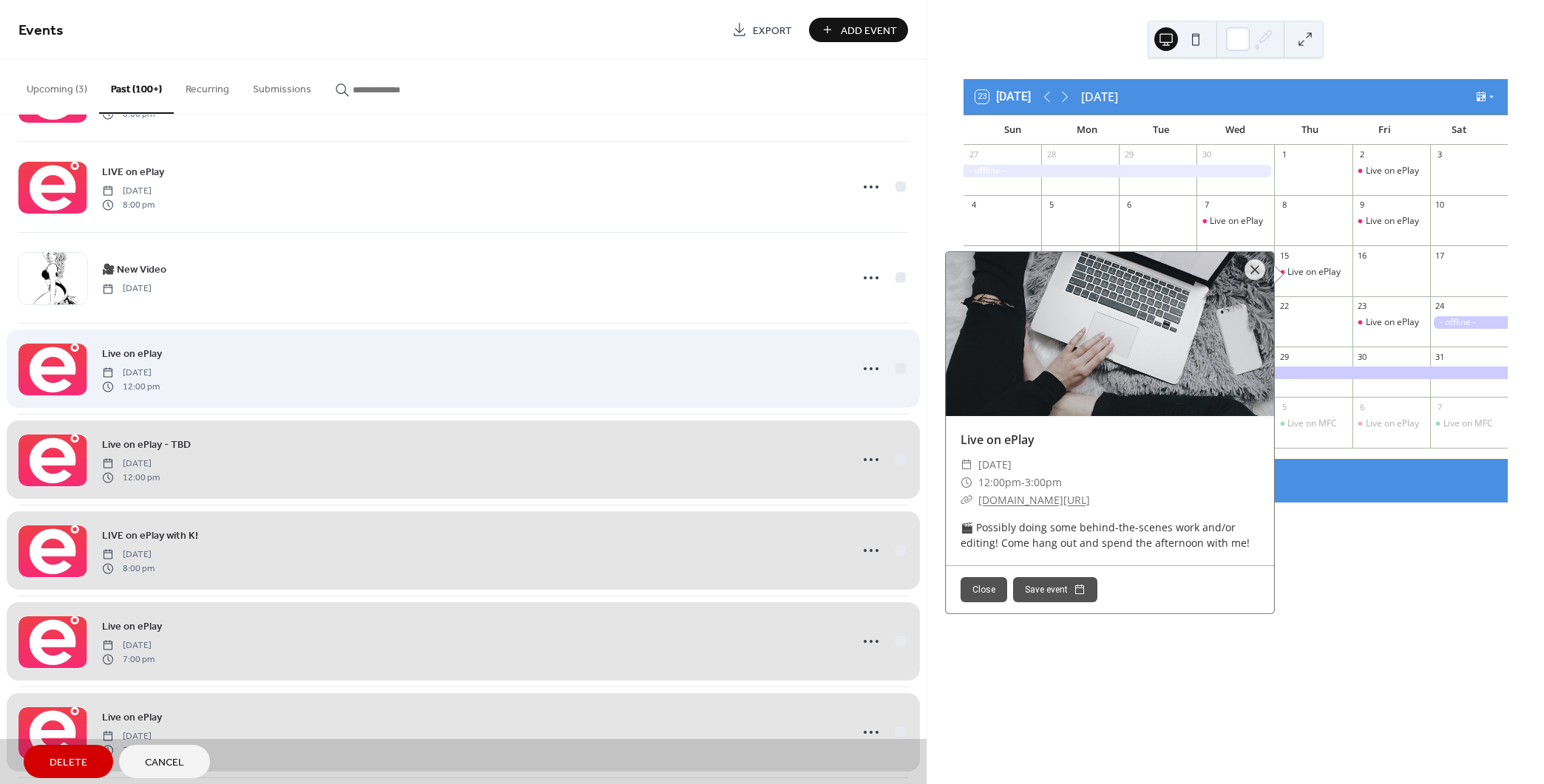
click at [903, 352] on div "Live on MFC [DATE] 8:00 pm Live on MFC [DATE] 7:00 pm 🎂 14th Cammiversary [DATE…" at bounding box center [463, 449] width 927 height 670
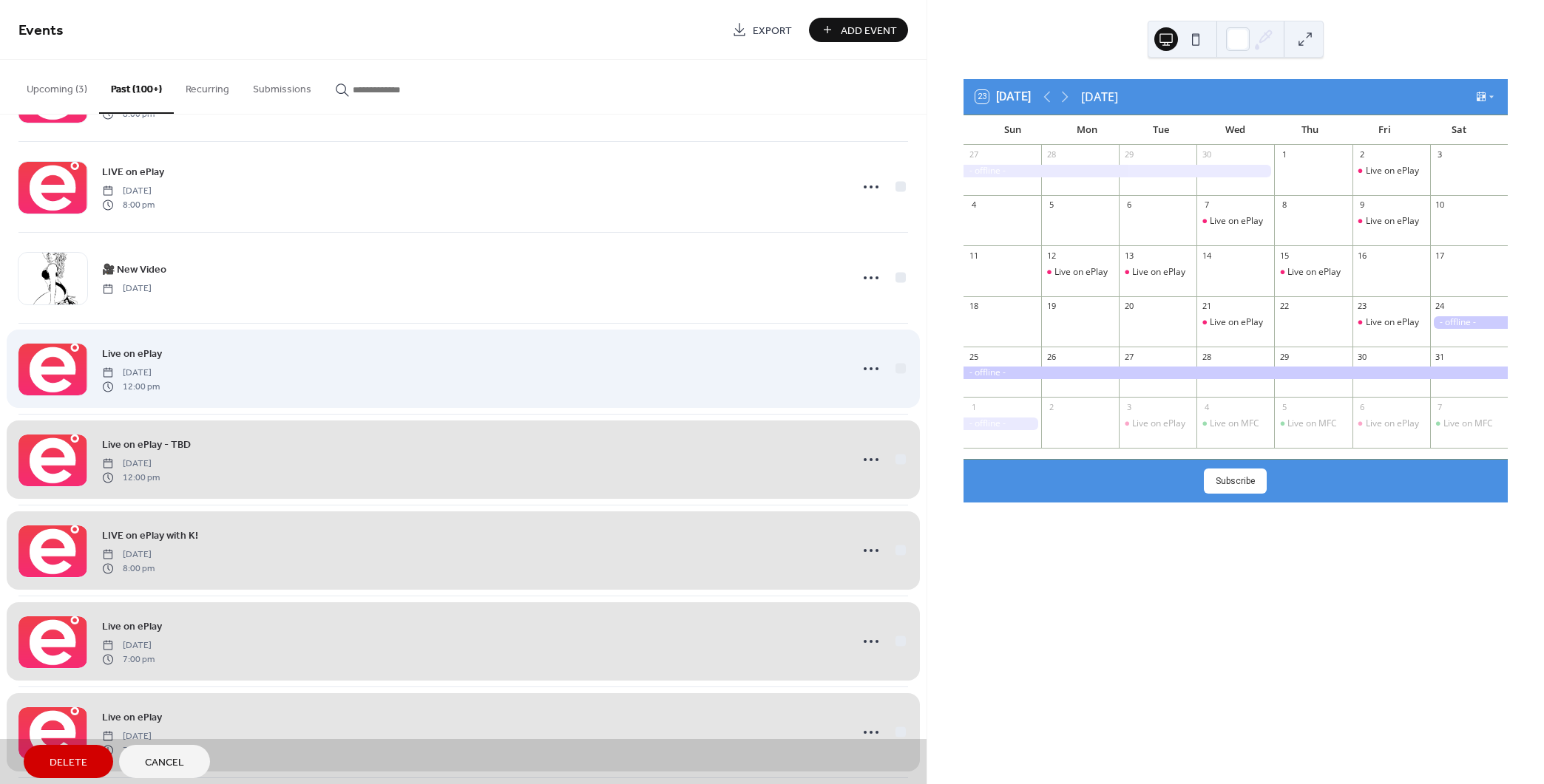
click at [896, 354] on div "Live on ePlay [DATE] 12:00 pm" at bounding box center [462, 368] width 890 height 91
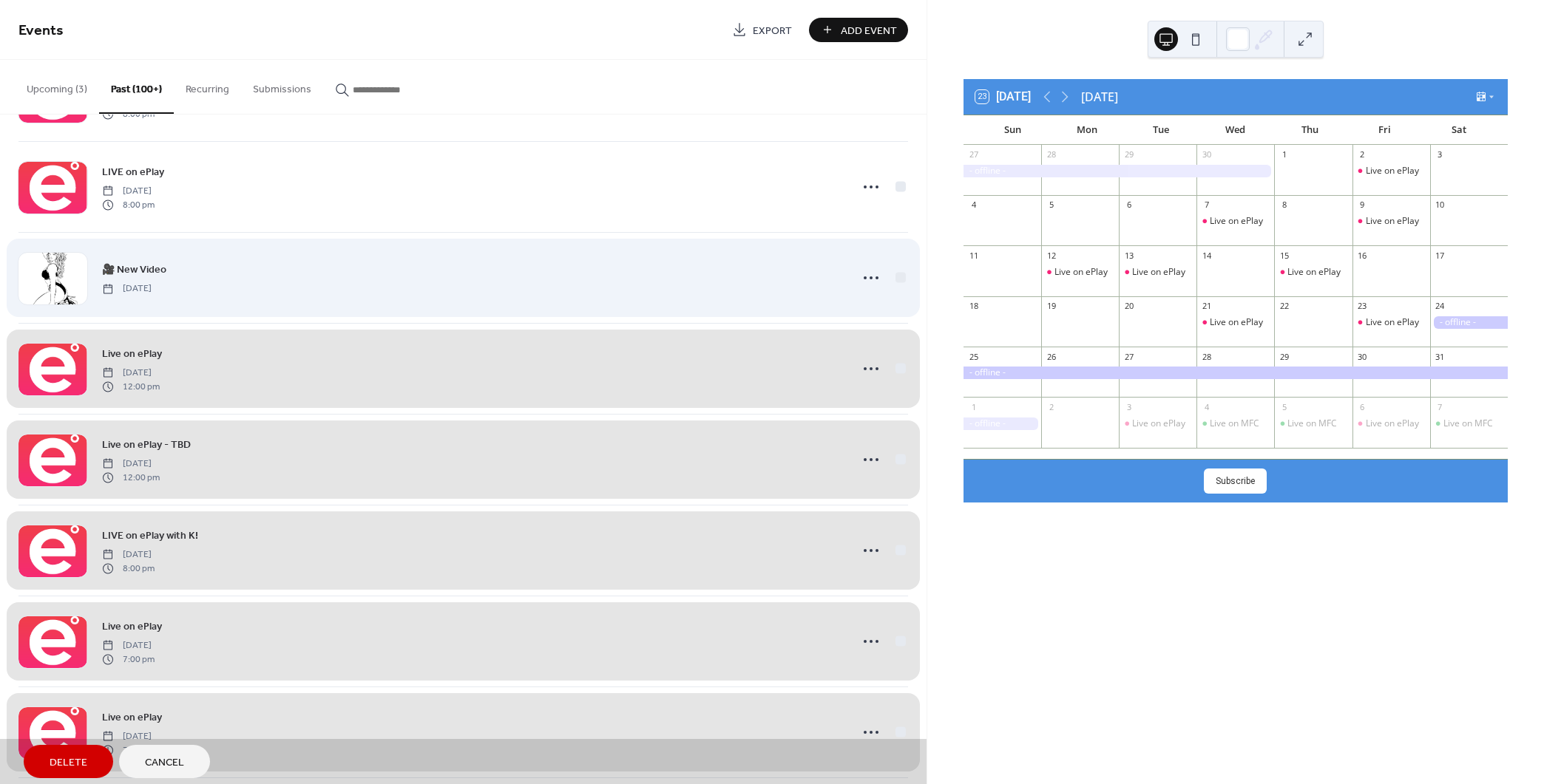
click at [898, 270] on div "🎥 New Video [DATE]" at bounding box center [462, 278] width 890 height 91
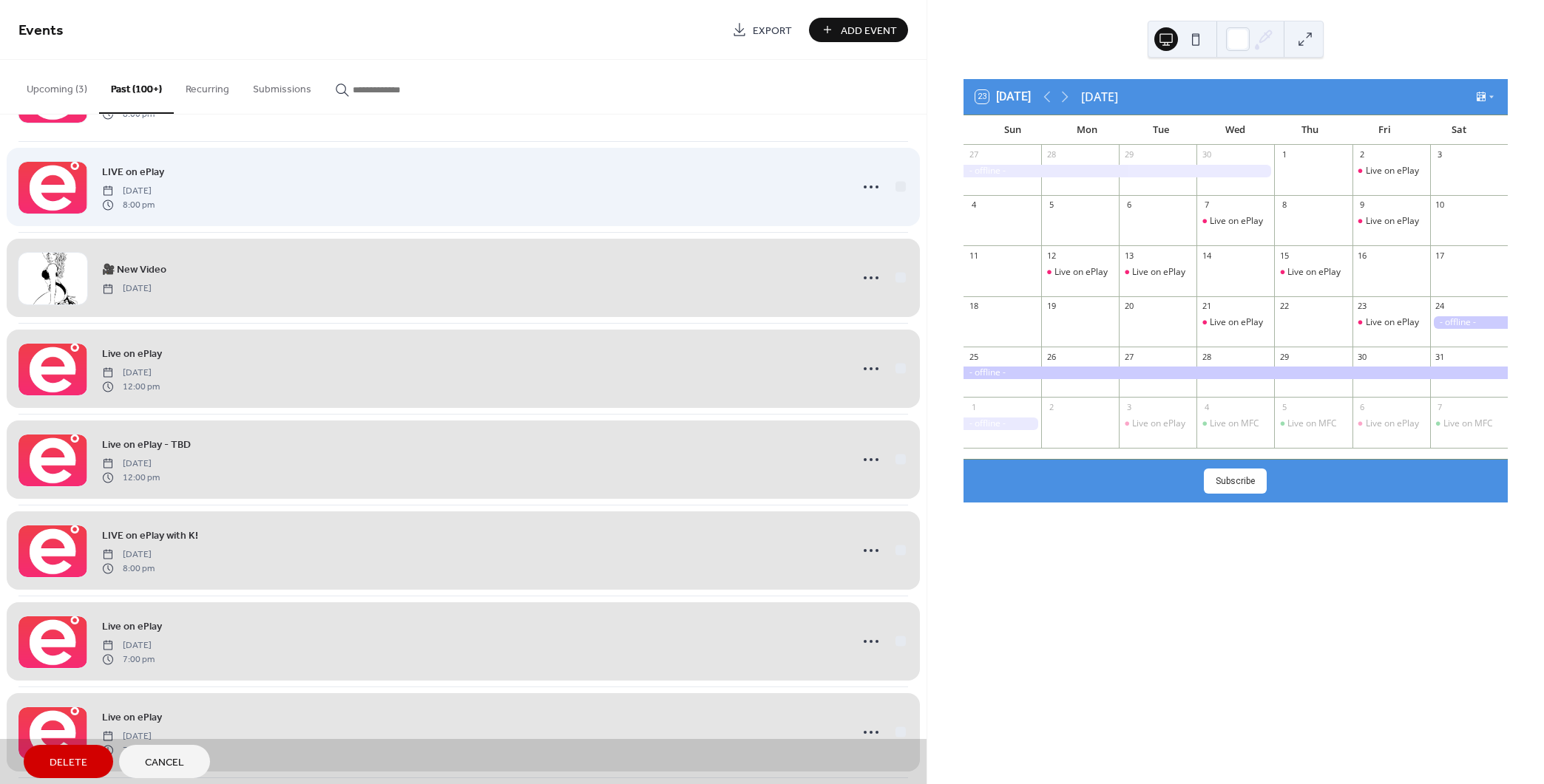
click at [900, 170] on div "LIVE on ePlay [DATE] 8:00 pm" at bounding box center [462, 187] width 890 height 91
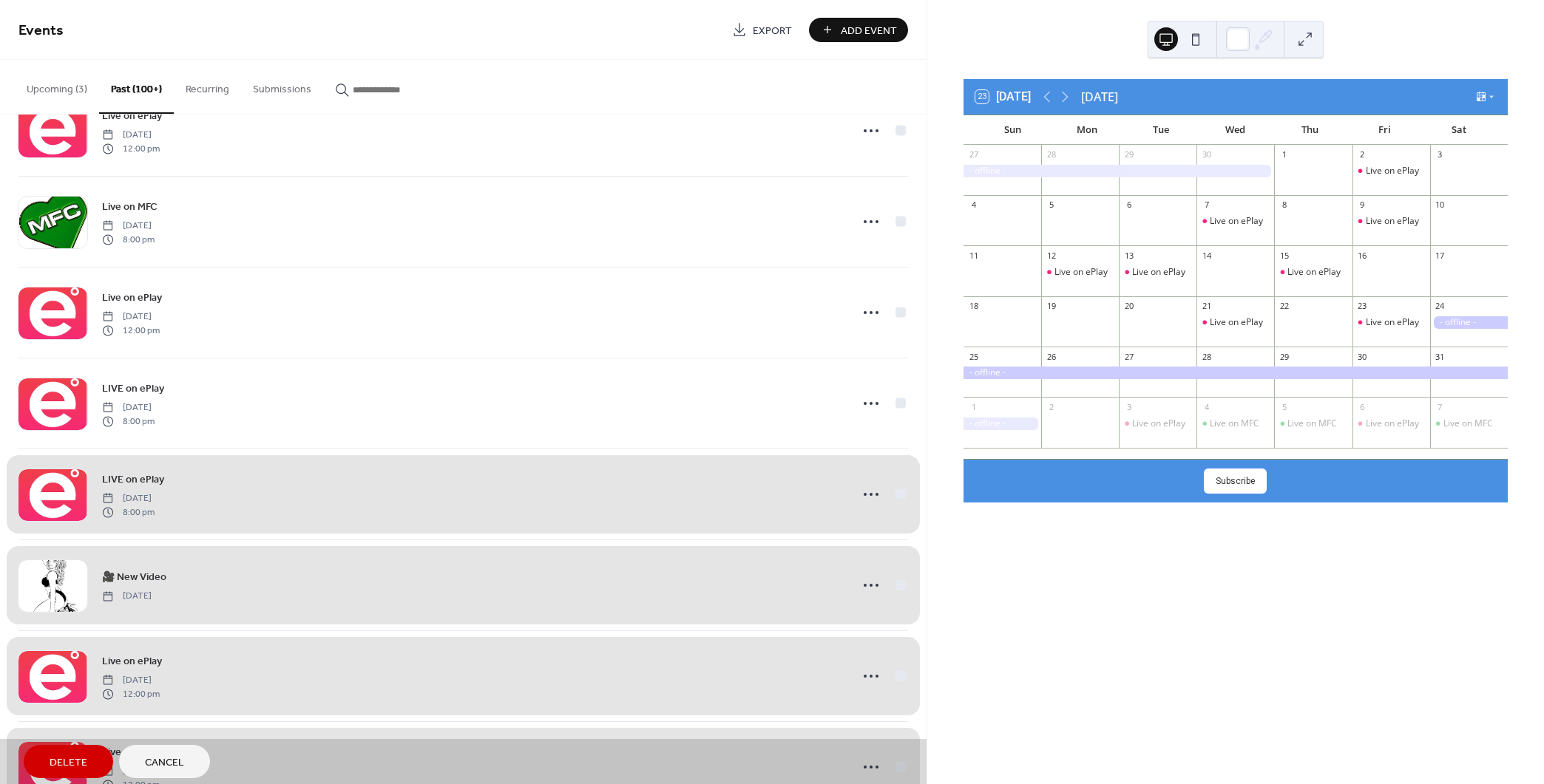
scroll to position [9368, 0]
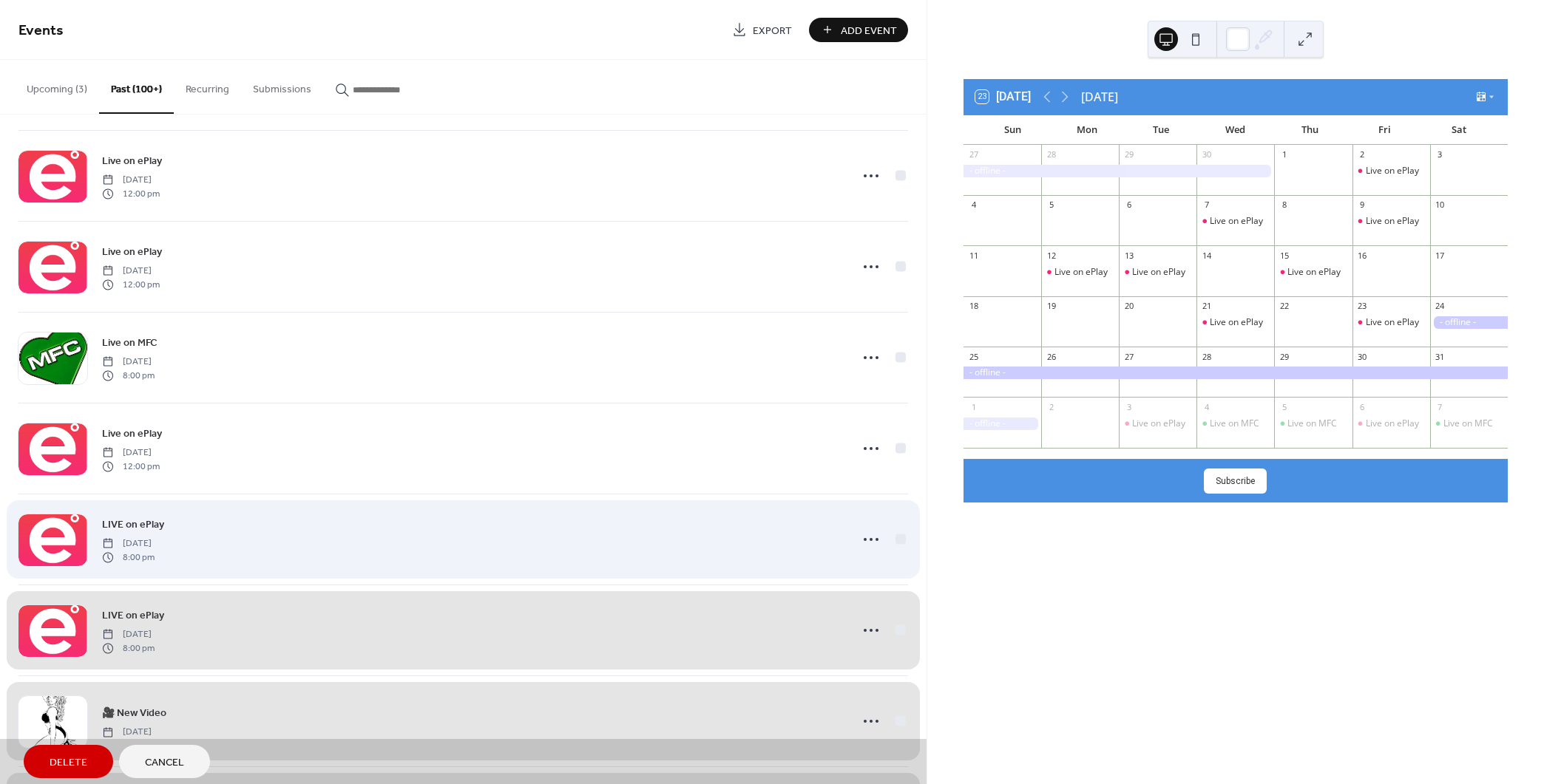
click at [893, 525] on div "LIVE on ePlay [DATE] 8:00 pm" at bounding box center [462, 540] width 890 height 91
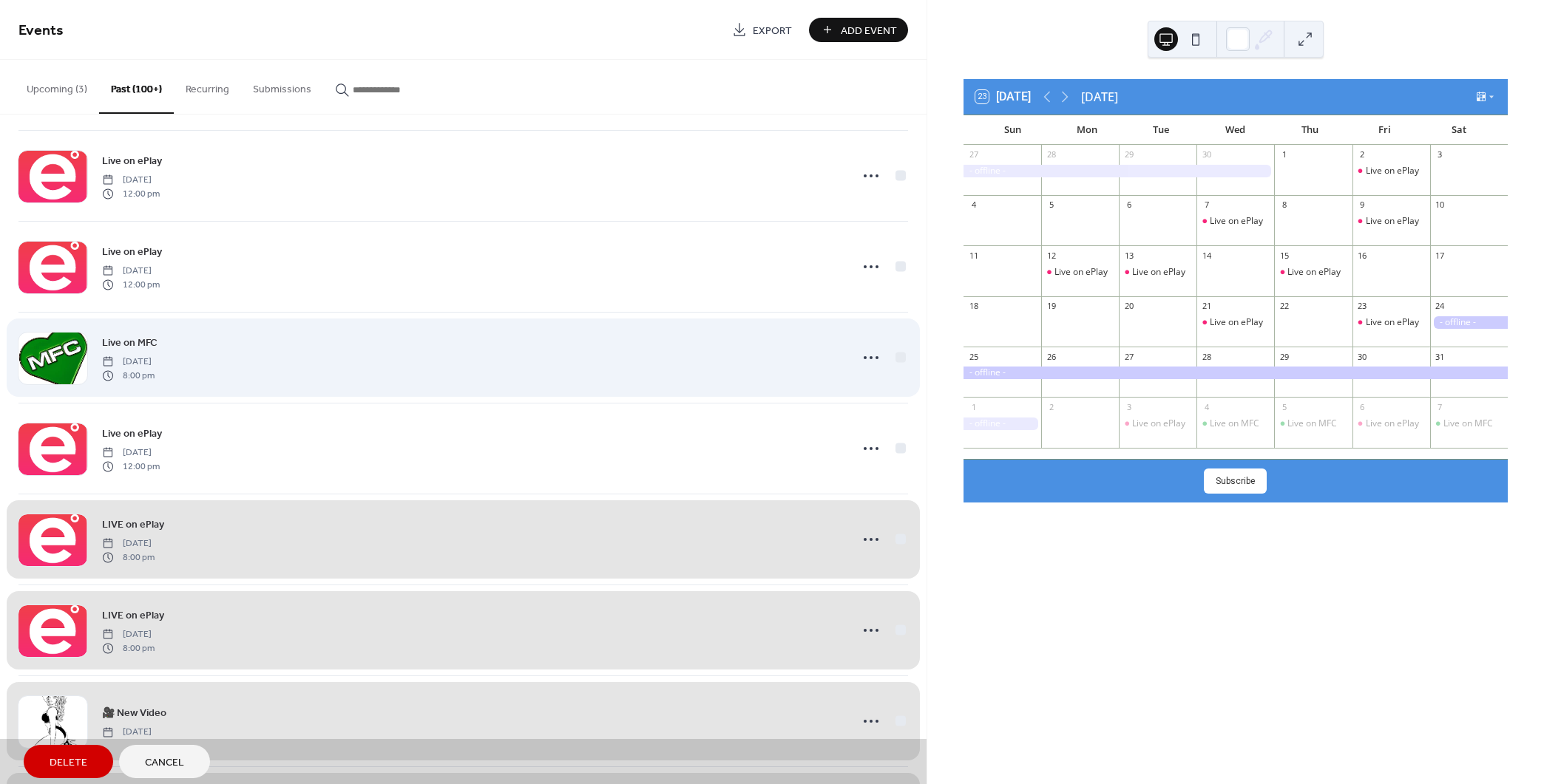
click at [892, 438] on div "Live on ePlay [DATE] 12:00 pm" at bounding box center [462, 448] width 890 height 91
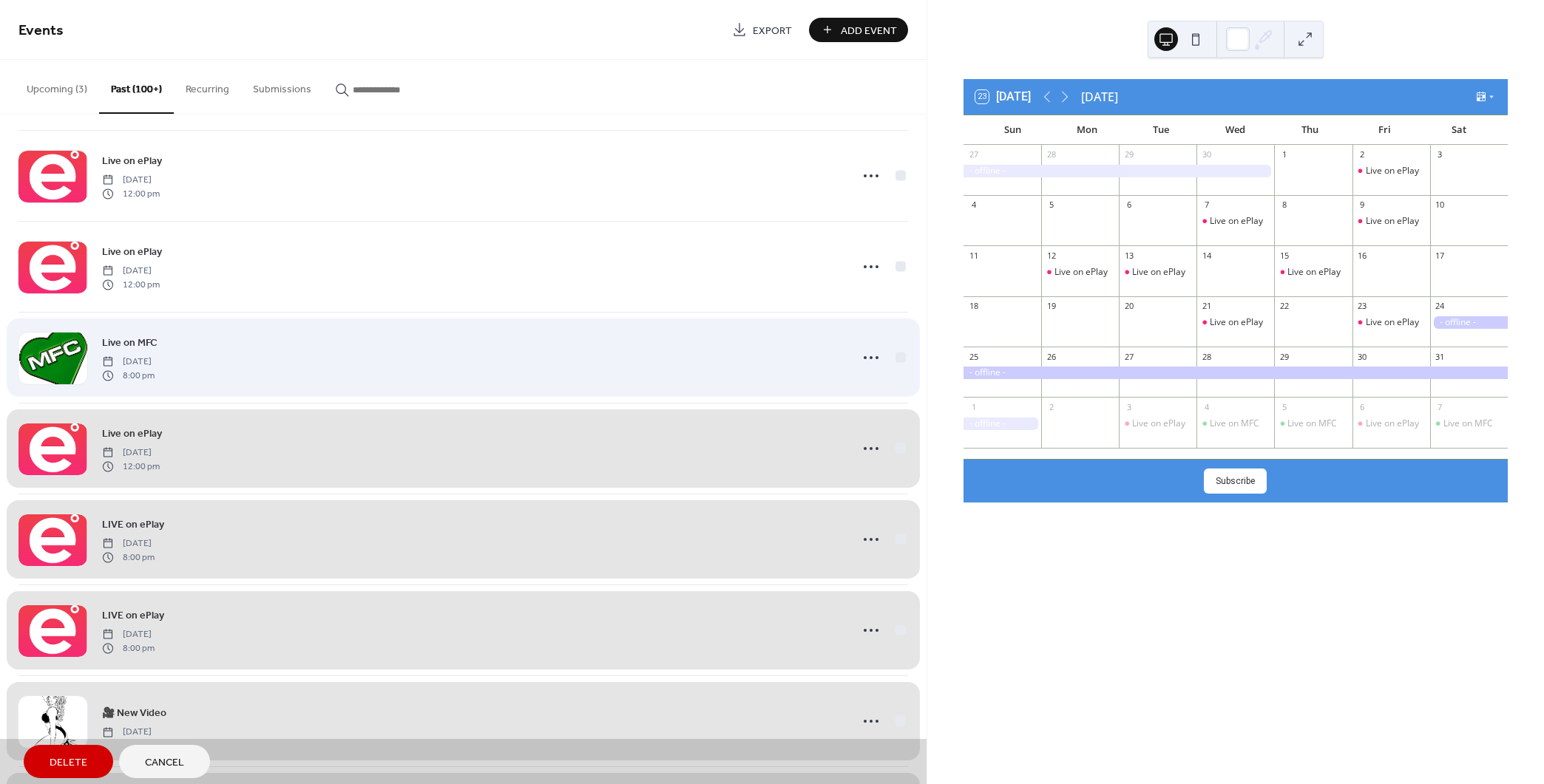
drag, startPoint x: 896, startPoint y: 345, endPoint x: 899, endPoint y: 281, distance: 64.1
click at [896, 344] on div "Live on MFC [DATE] 8:00 pm" at bounding box center [462, 357] width 890 height 91
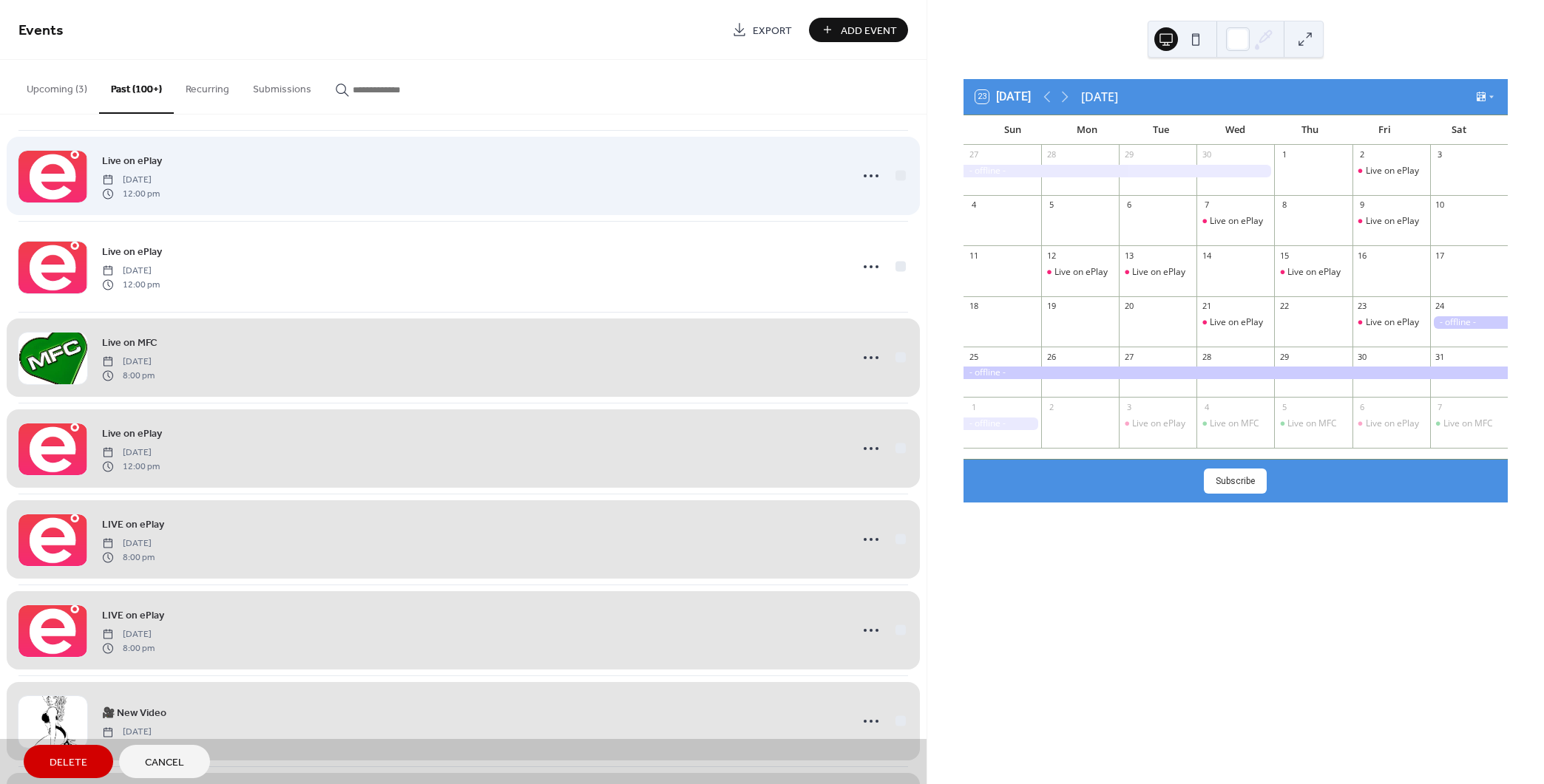
drag, startPoint x: 899, startPoint y: 256, endPoint x: 899, endPoint y: 182, distance: 74.0
click at [899, 255] on div "Live on ePlay [DATE] 12:00 pm" at bounding box center [462, 267] width 890 height 91
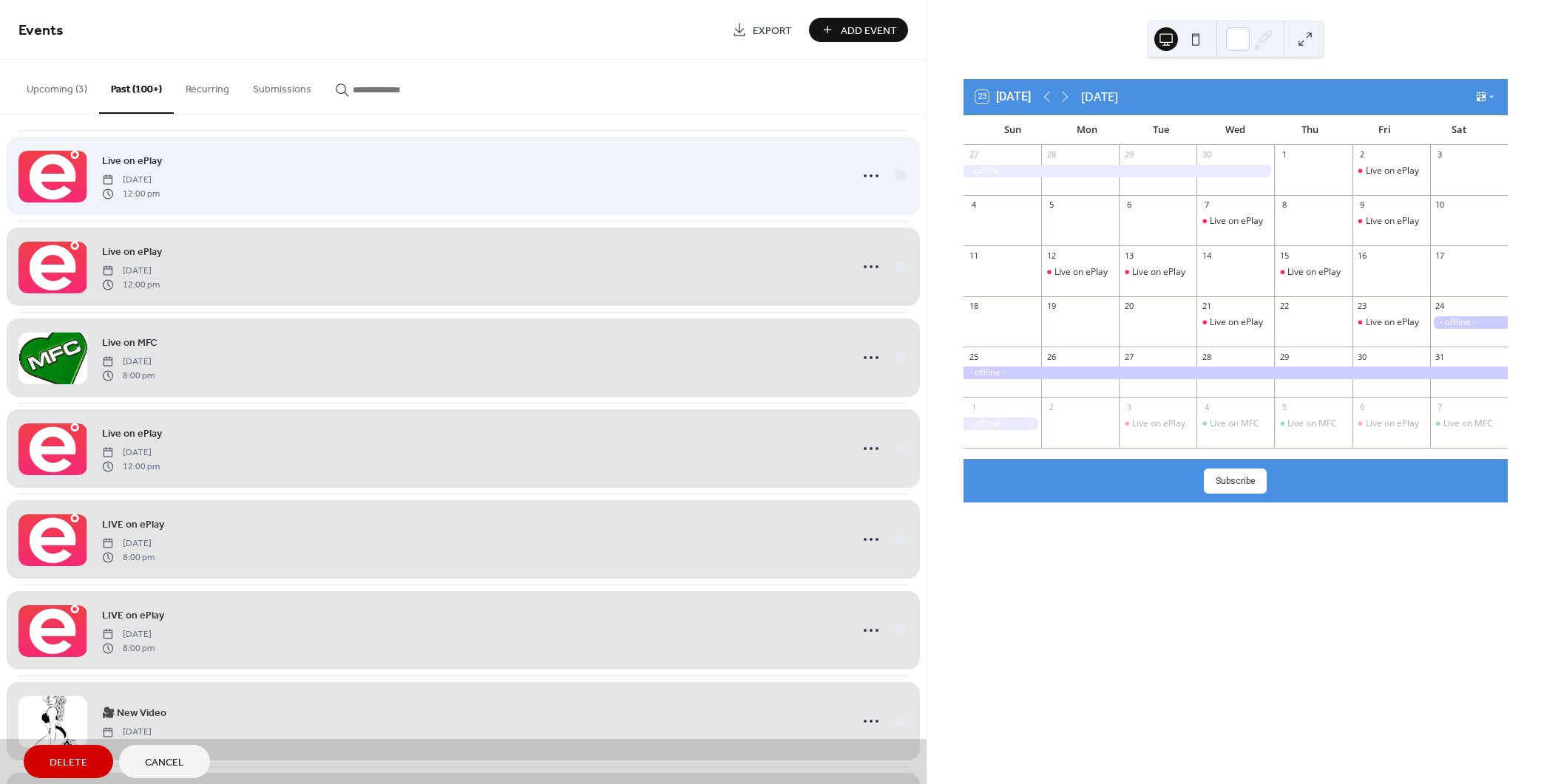
click at [896, 163] on div "Live on ePlay [DATE] 12:00 pm" at bounding box center [462, 176] width 890 height 91
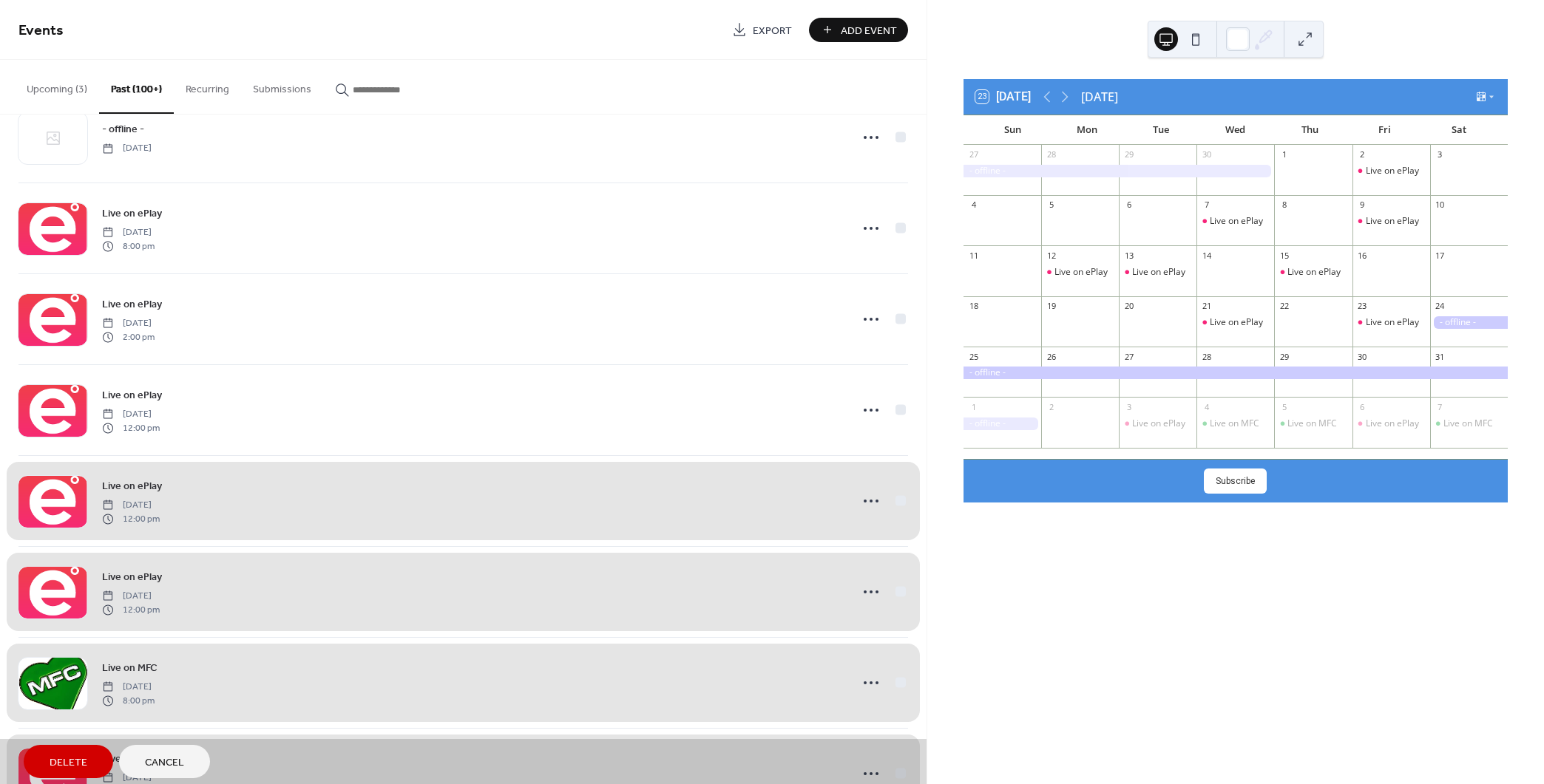
scroll to position [8997, 0]
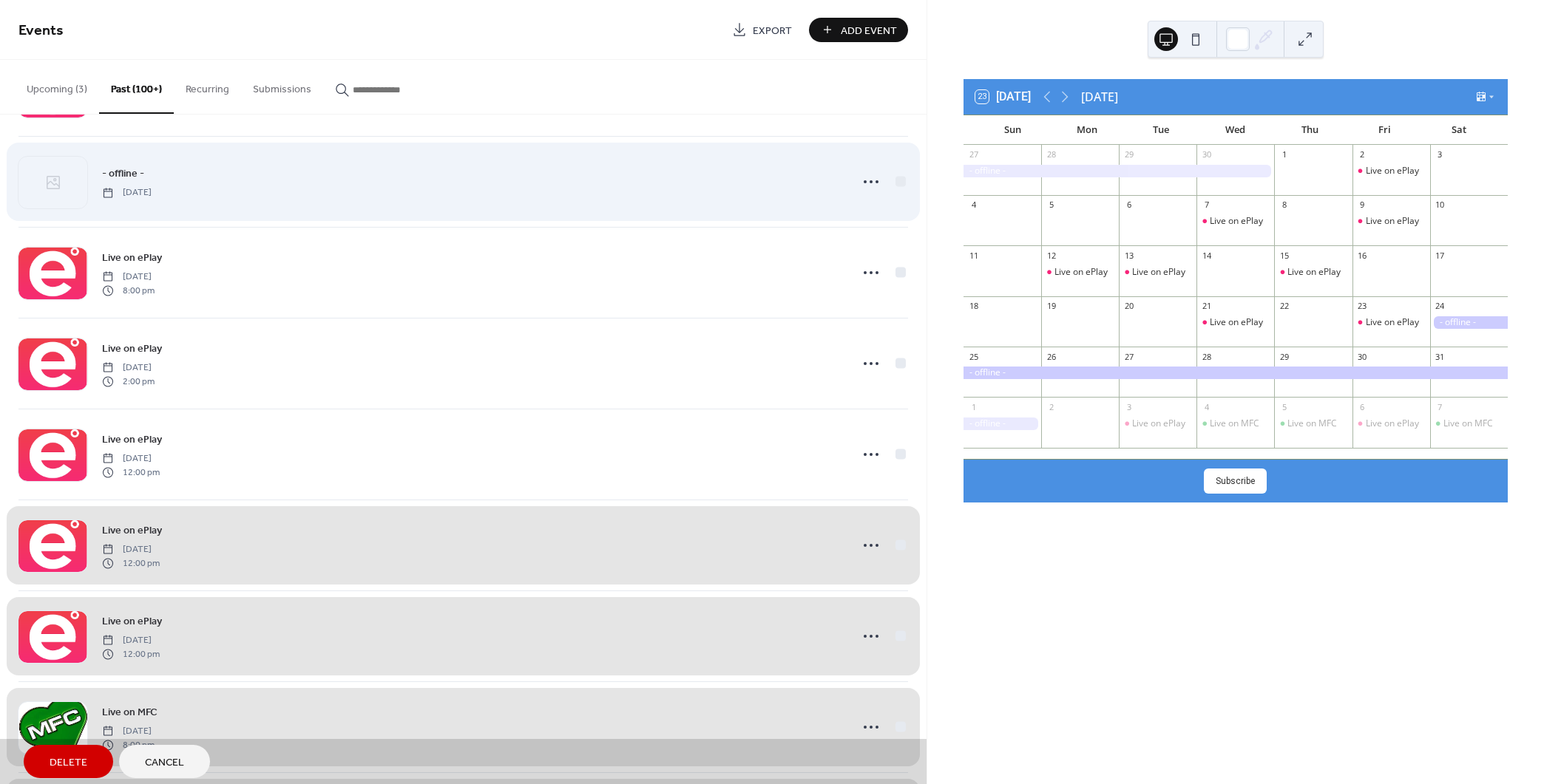
click at [895, 171] on div "- offline - [DATE]" at bounding box center [462, 182] width 890 height 91
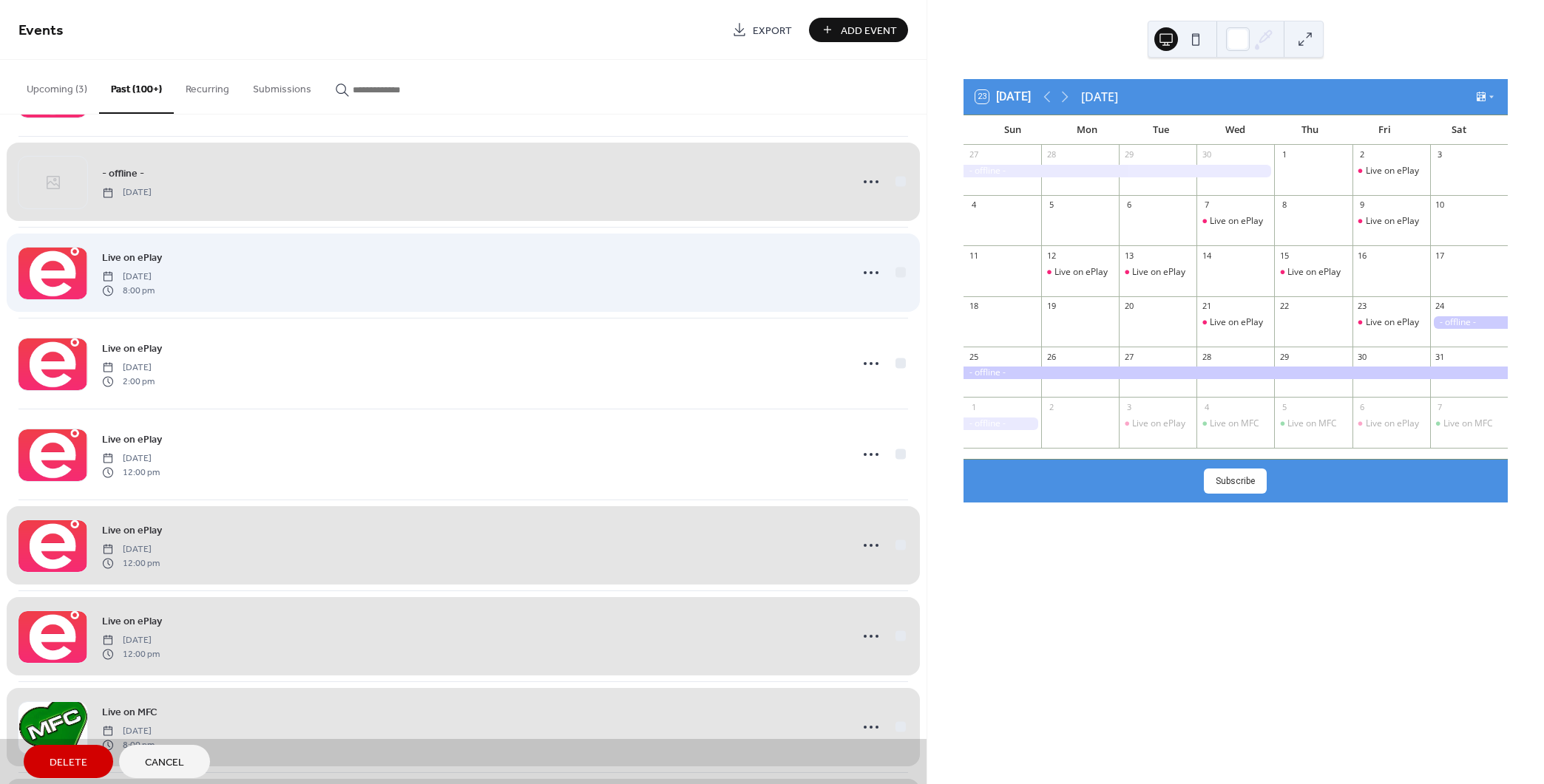
click at [890, 264] on div "Live on ePlay [DATE] 8:00 pm" at bounding box center [462, 273] width 890 height 91
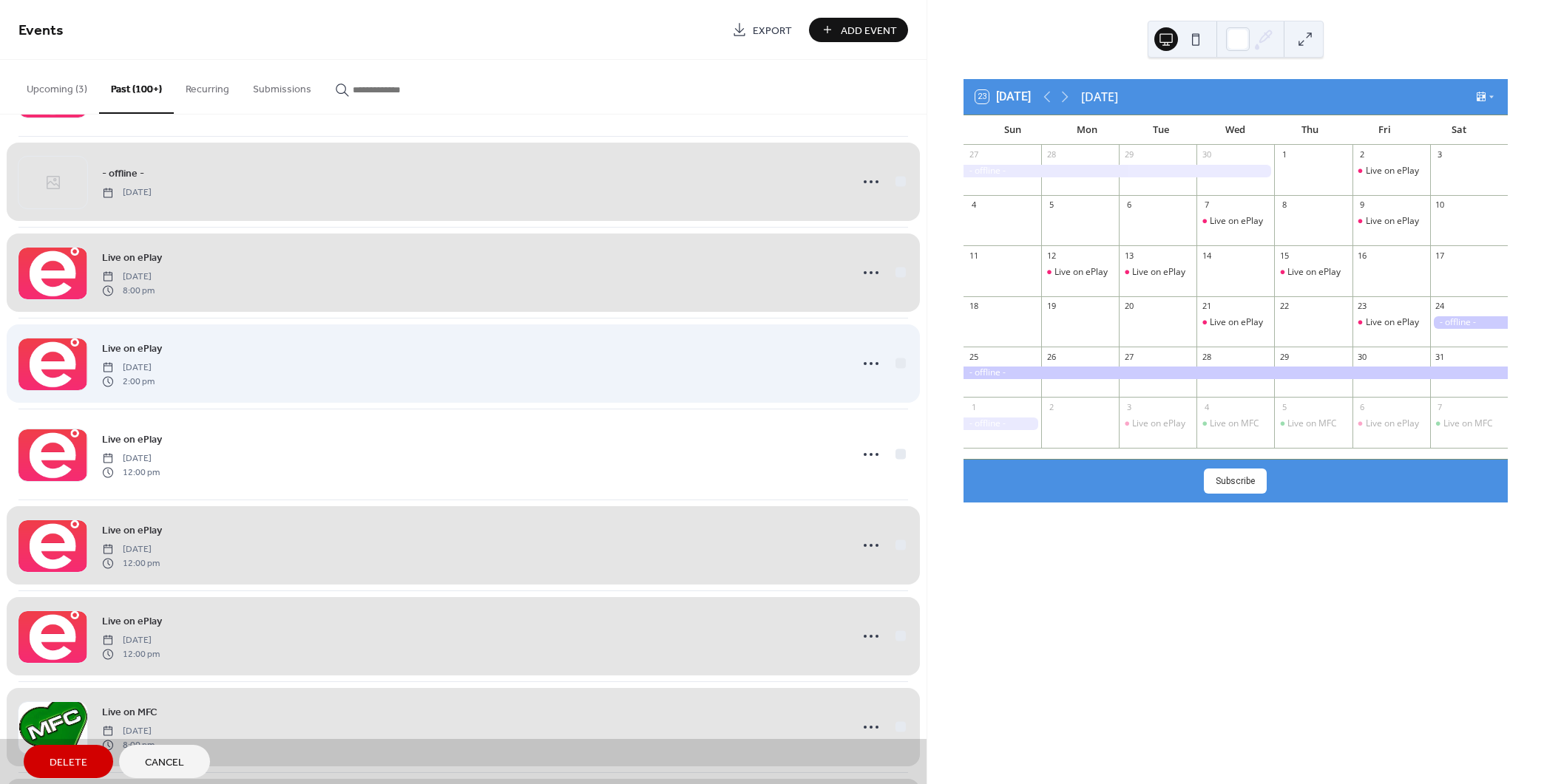
click at [897, 352] on div "Live on ePlay [DATE] 2:00 pm" at bounding box center [462, 363] width 890 height 91
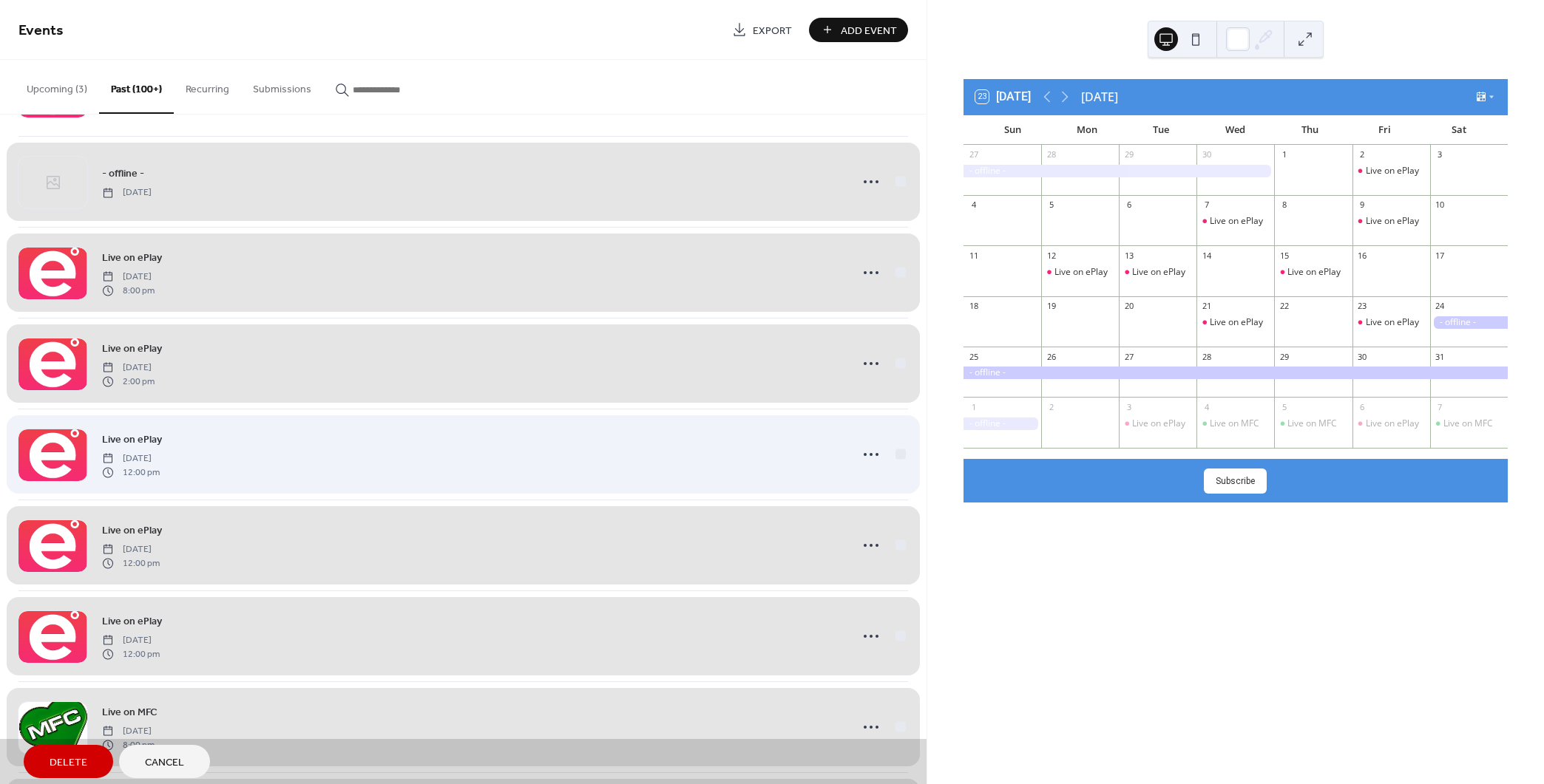
drag, startPoint x: 897, startPoint y: 451, endPoint x: 882, endPoint y: 453, distance: 15.1
click at [897, 450] on div "Live on ePlay [DATE] 12:00 pm" at bounding box center [462, 454] width 890 height 91
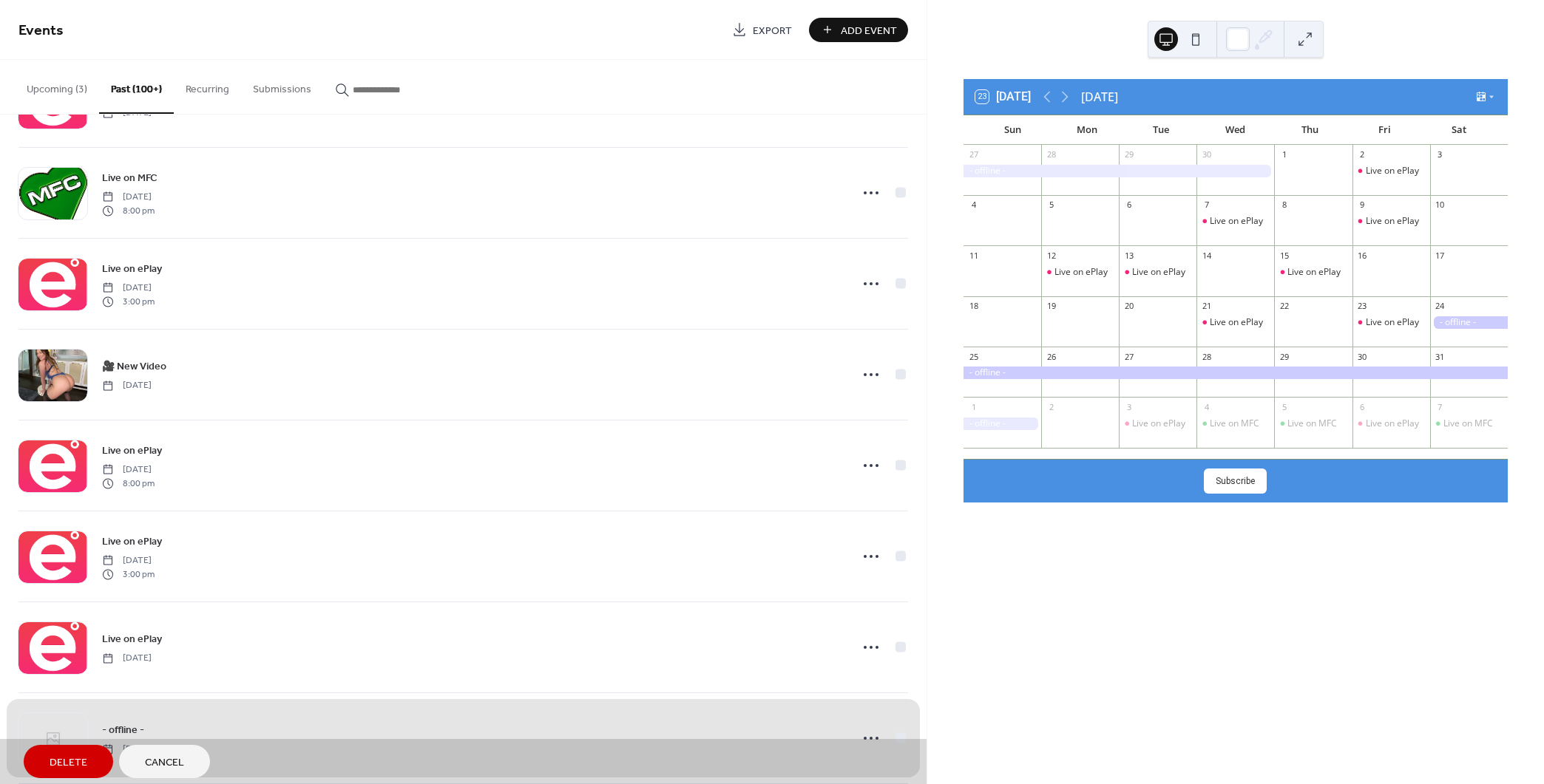
scroll to position [8407, 0]
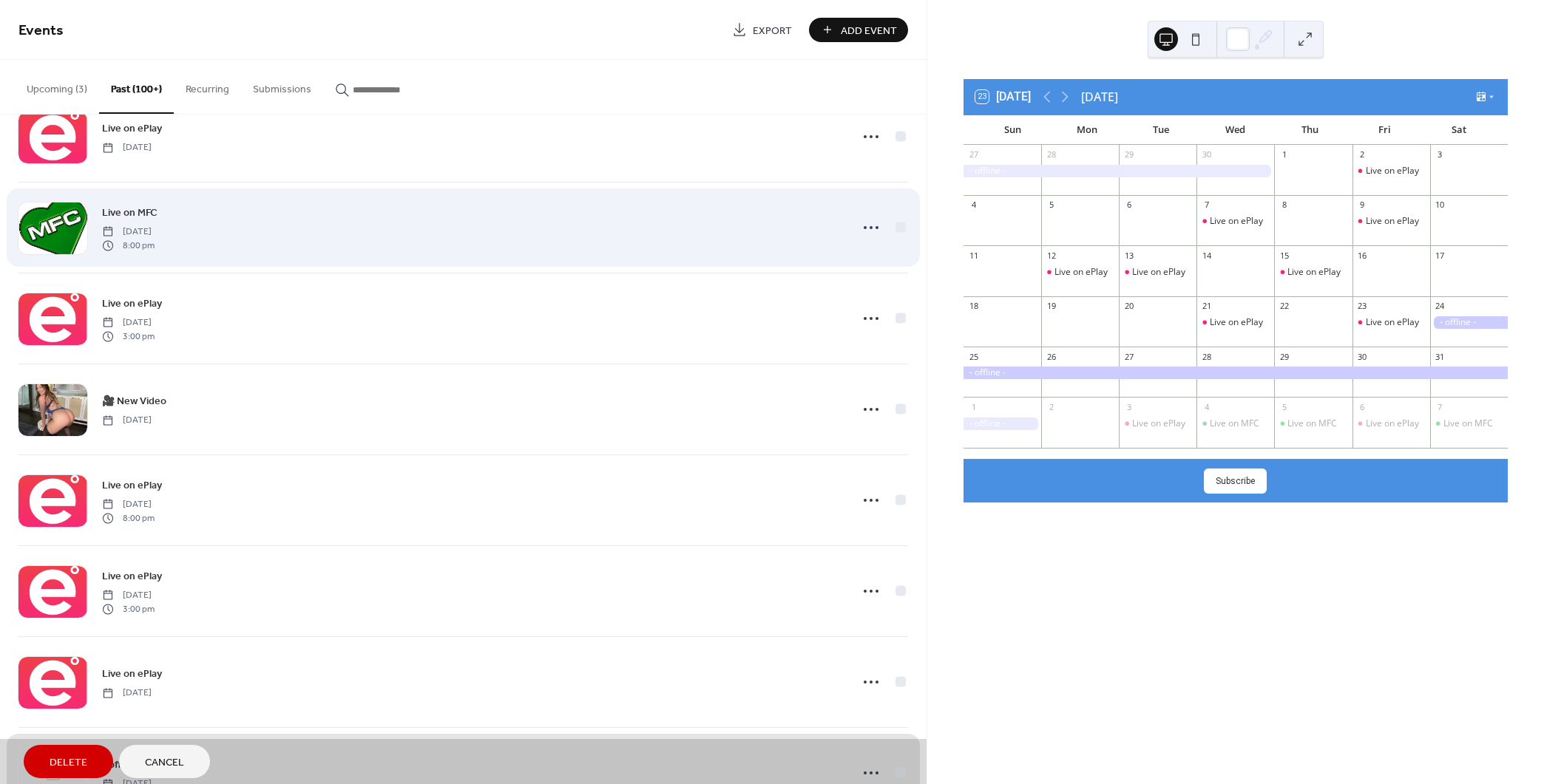
click at [896, 213] on div "Live on MFC [DATE] 8:00 pm" at bounding box center [462, 227] width 890 height 91
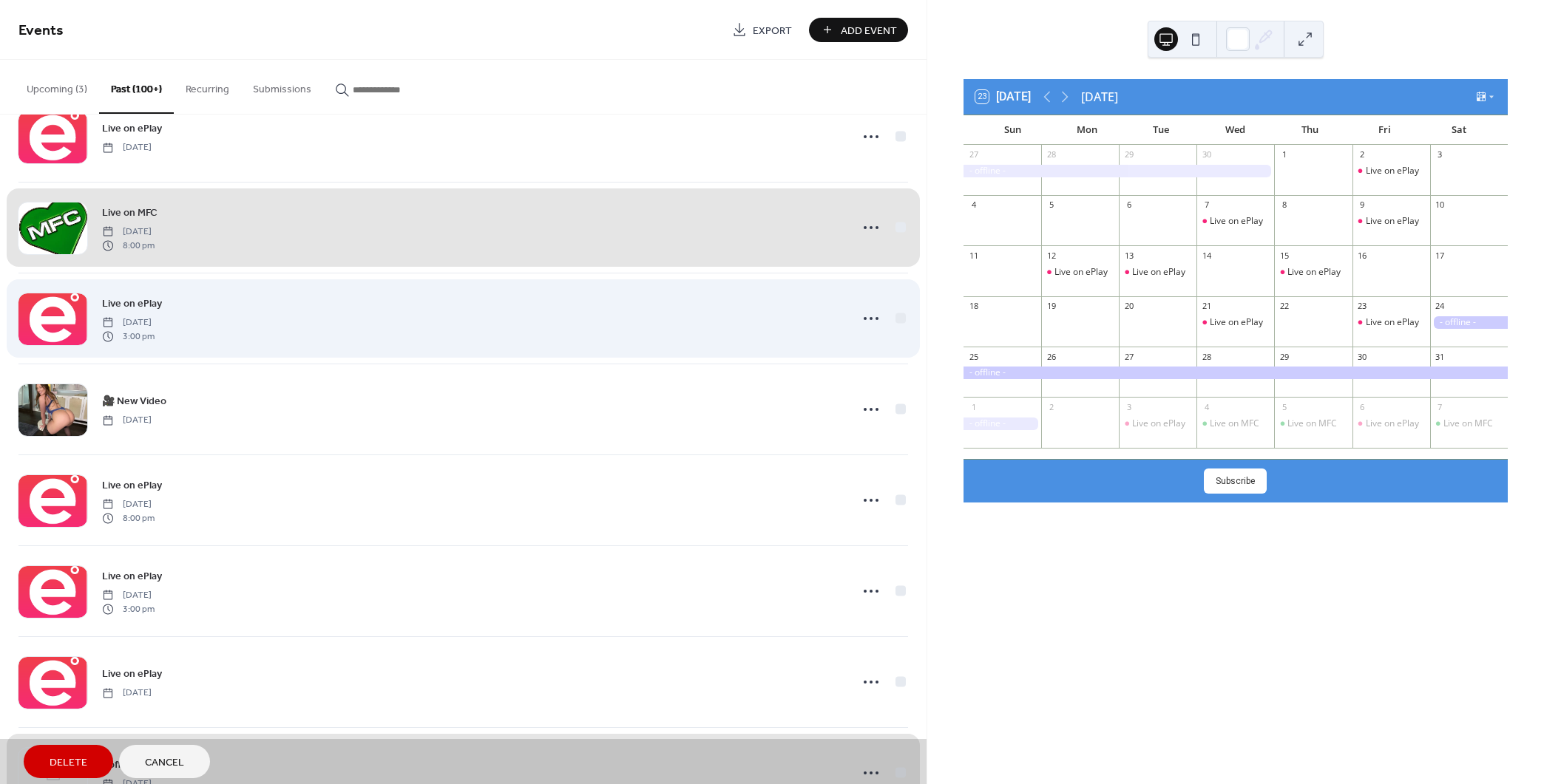
click at [897, 310] on div "Live on ePlay [DATE] 3:00 pm" at bounding box center [462, 318] width 890 height 91
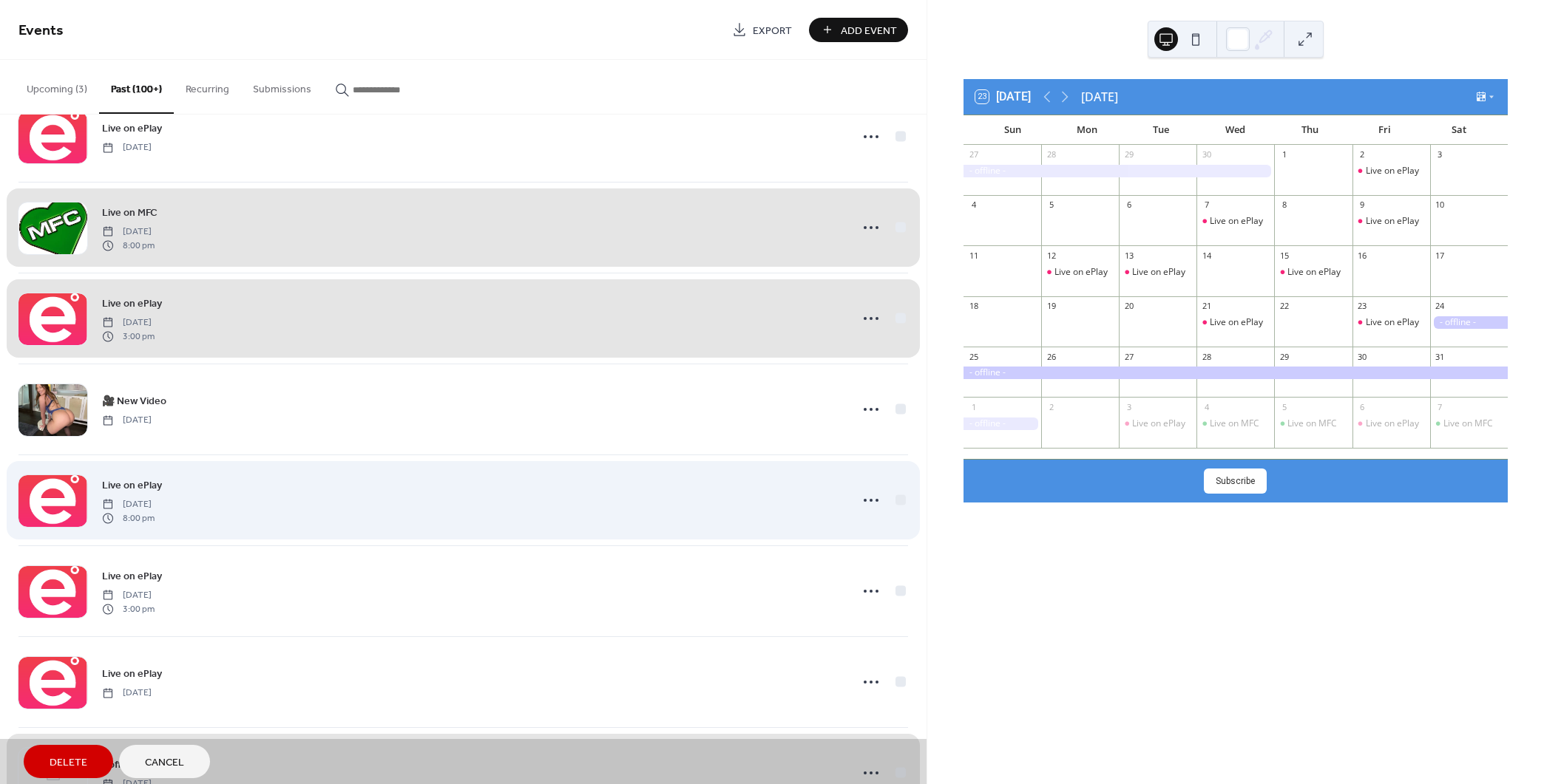
click at [896, 491] on div "Live on ePlay [DATE] 8:00 pm" at bounding box center [462, 500] width 890 height 91
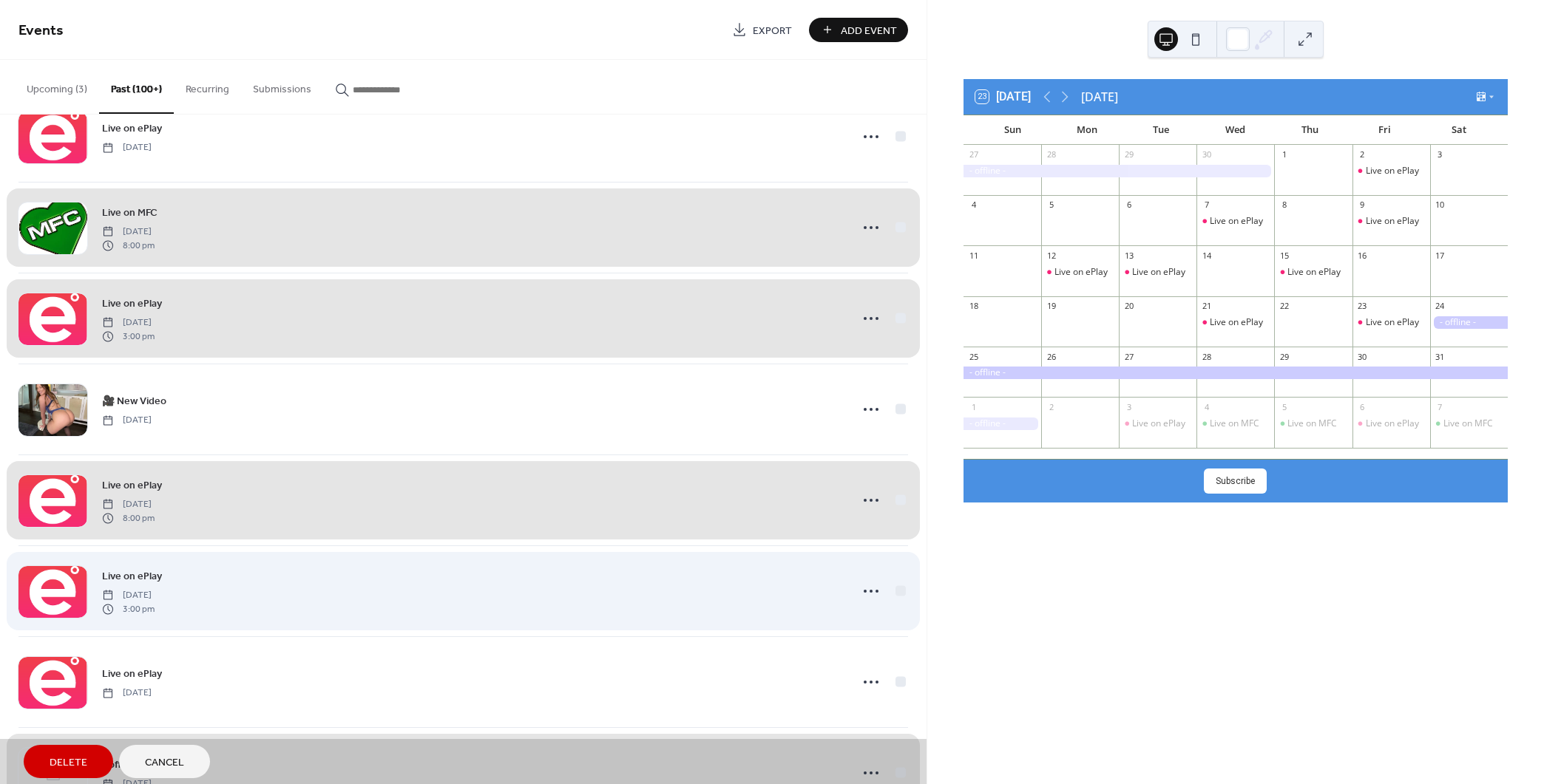
click at [897, 583] on div "Live on ePlay [DATE] 3:00 pm" at bounding box center [462, 591] width 890 height 91
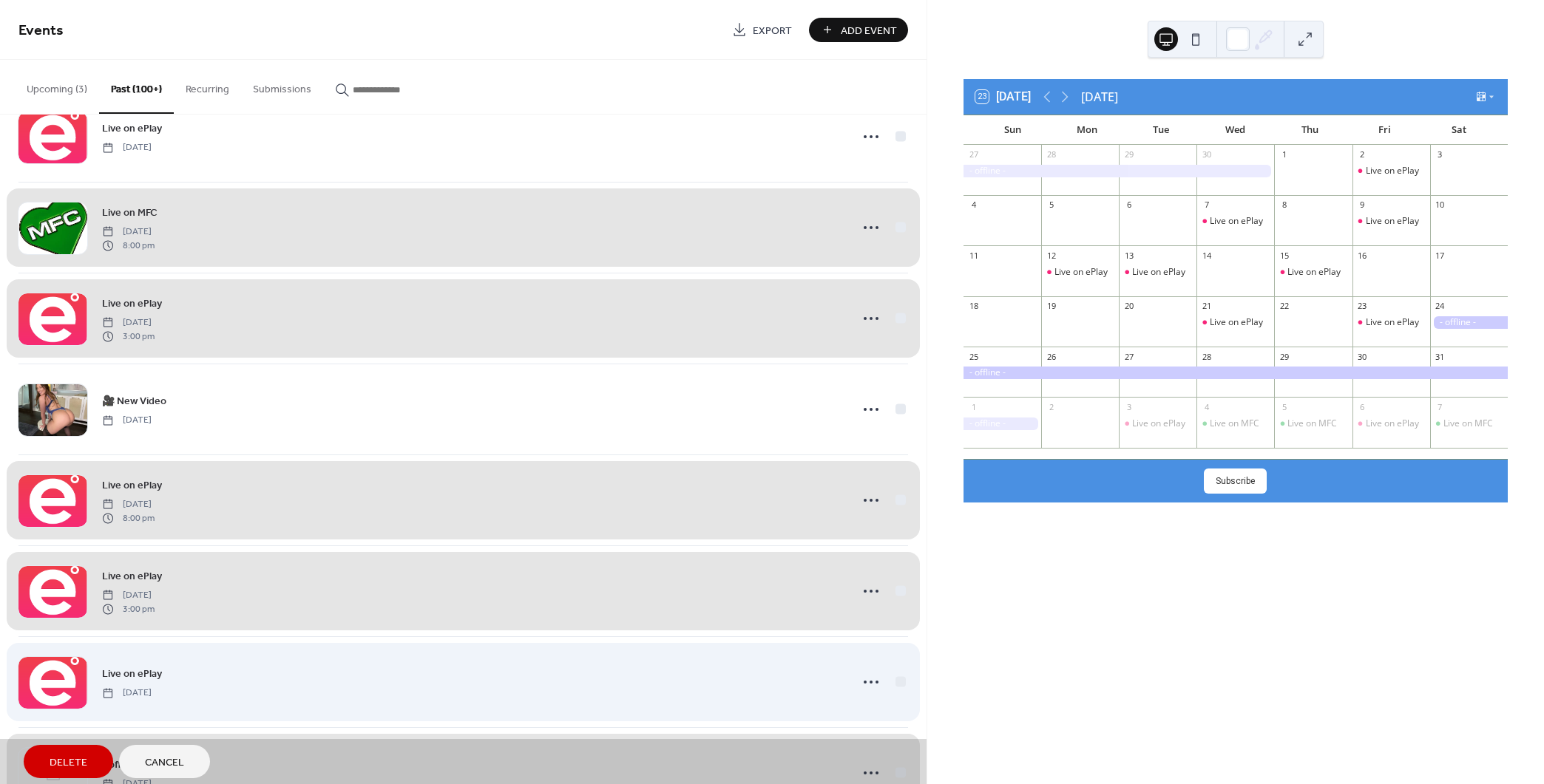
click at [896, 670] on div "Live on ePlay [DATE]" at bounding box center [462, 682] width 890 height 91
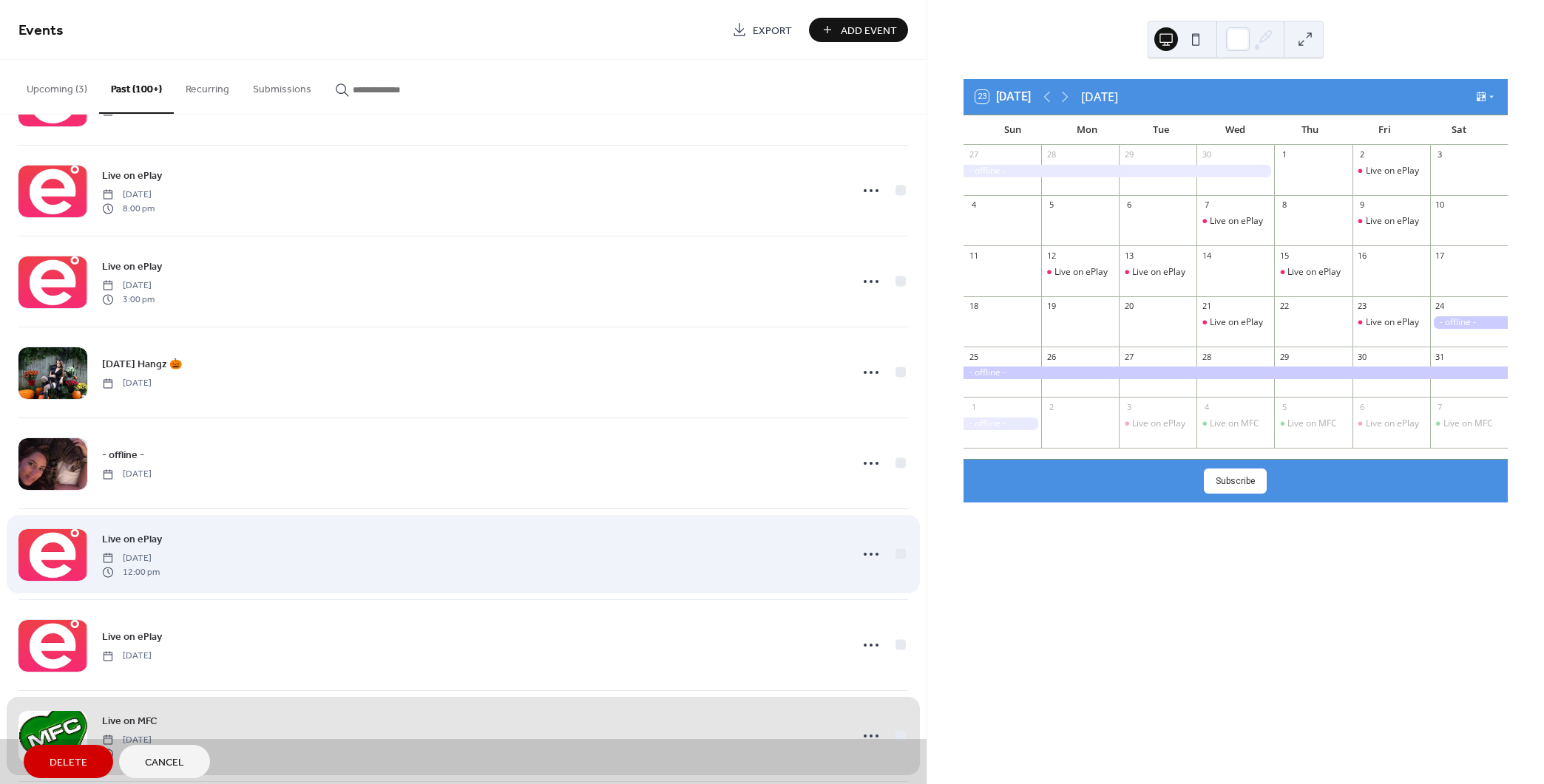
scroll to position [7890, 0]
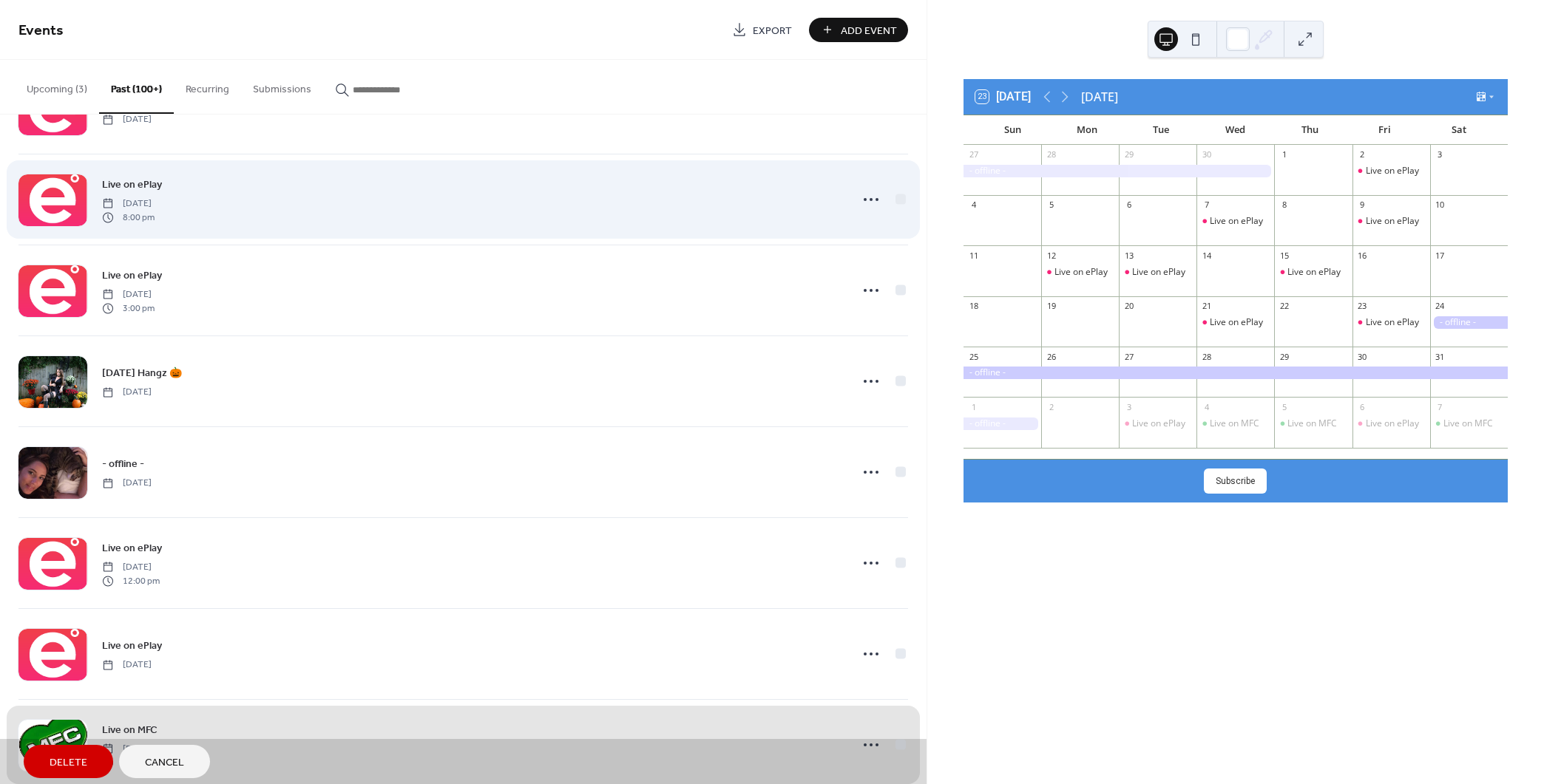
click at [897, 188] on div "Live on ePlay [DATE] 8:00 pm" at bounding box center [462, 200] width 890 height 91
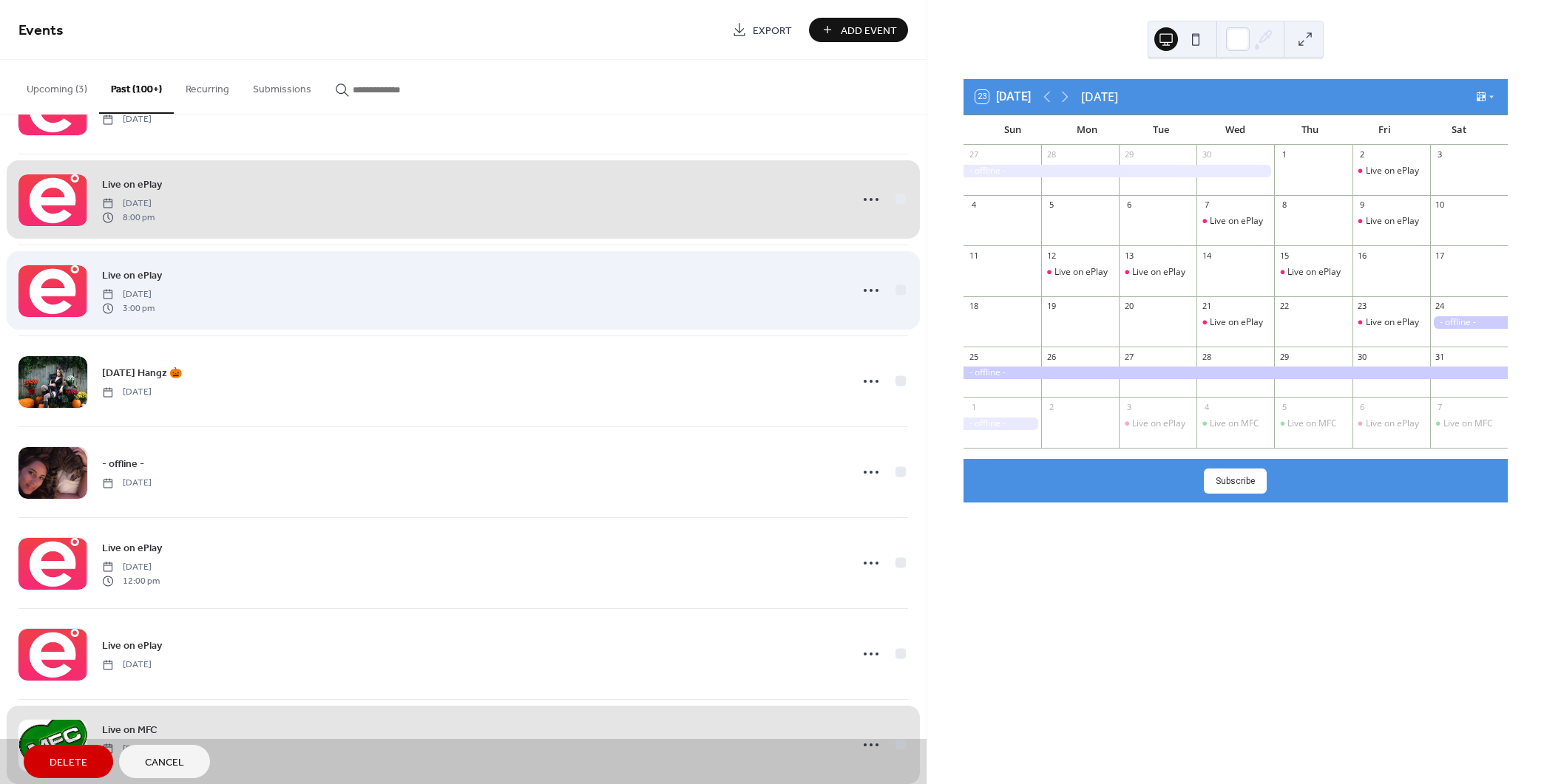
click at [897, 280] on div "Live on ePlay [DATE] 3:00 pm" at bounding box center [462, 290] width 890 height 91
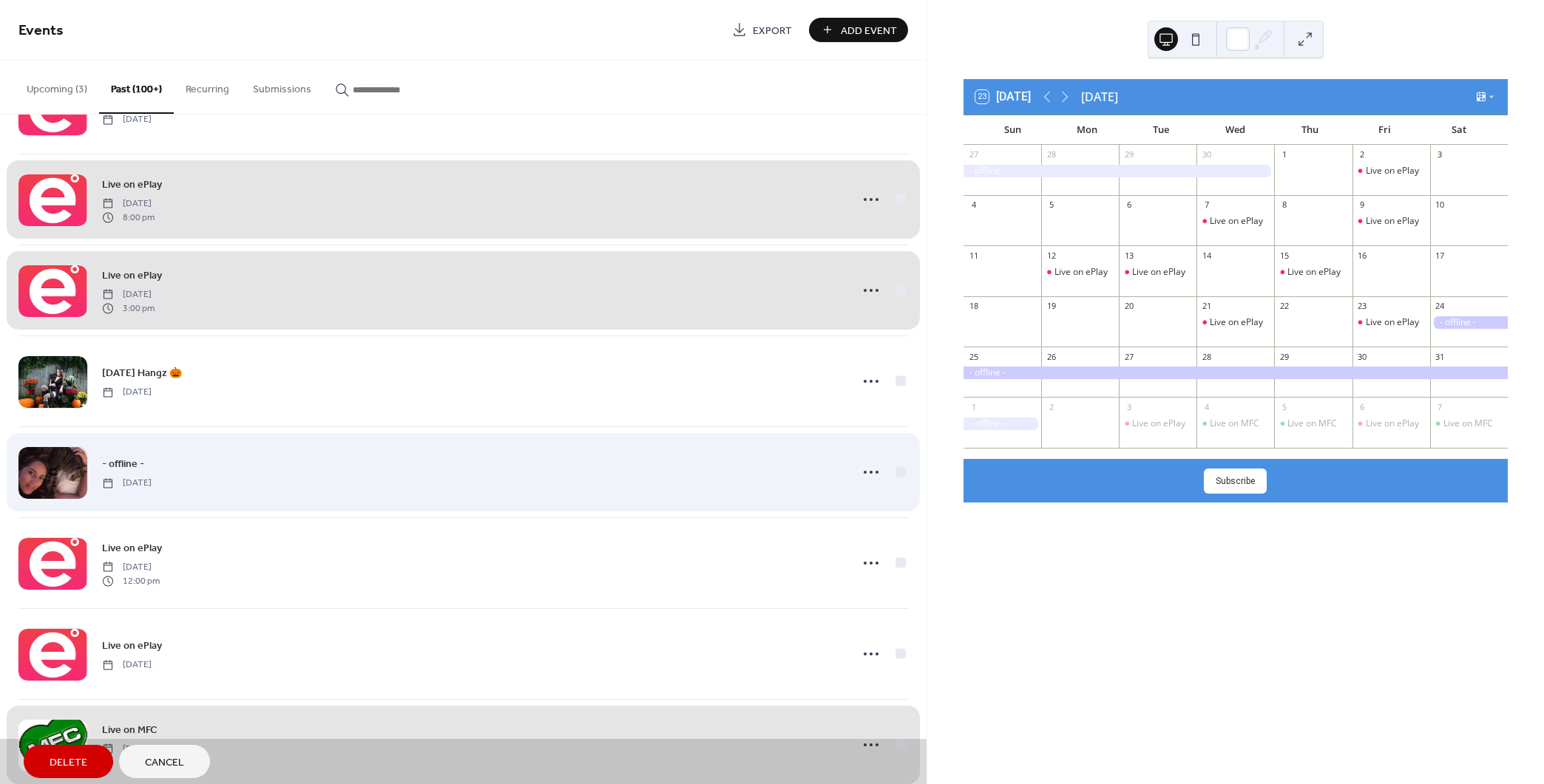
click at [895, 460] on div "- offline - [DATE]" at bounding box center [462, 472] width 890 height 91
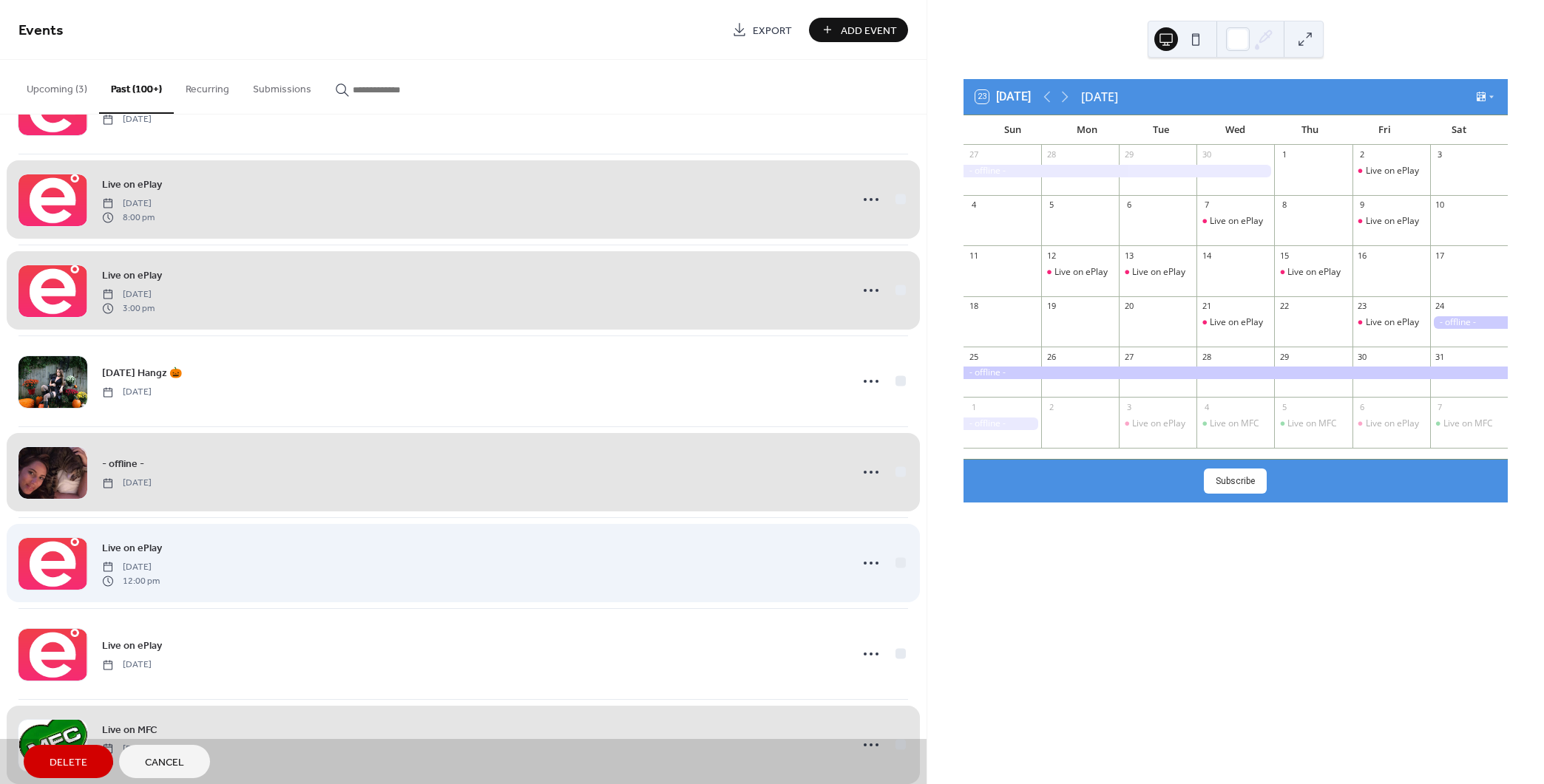
click at [895, 553] on div "Live on ePlay [DATE] 12:00 pm" at bounding box center [462, 563] width 890 height 91
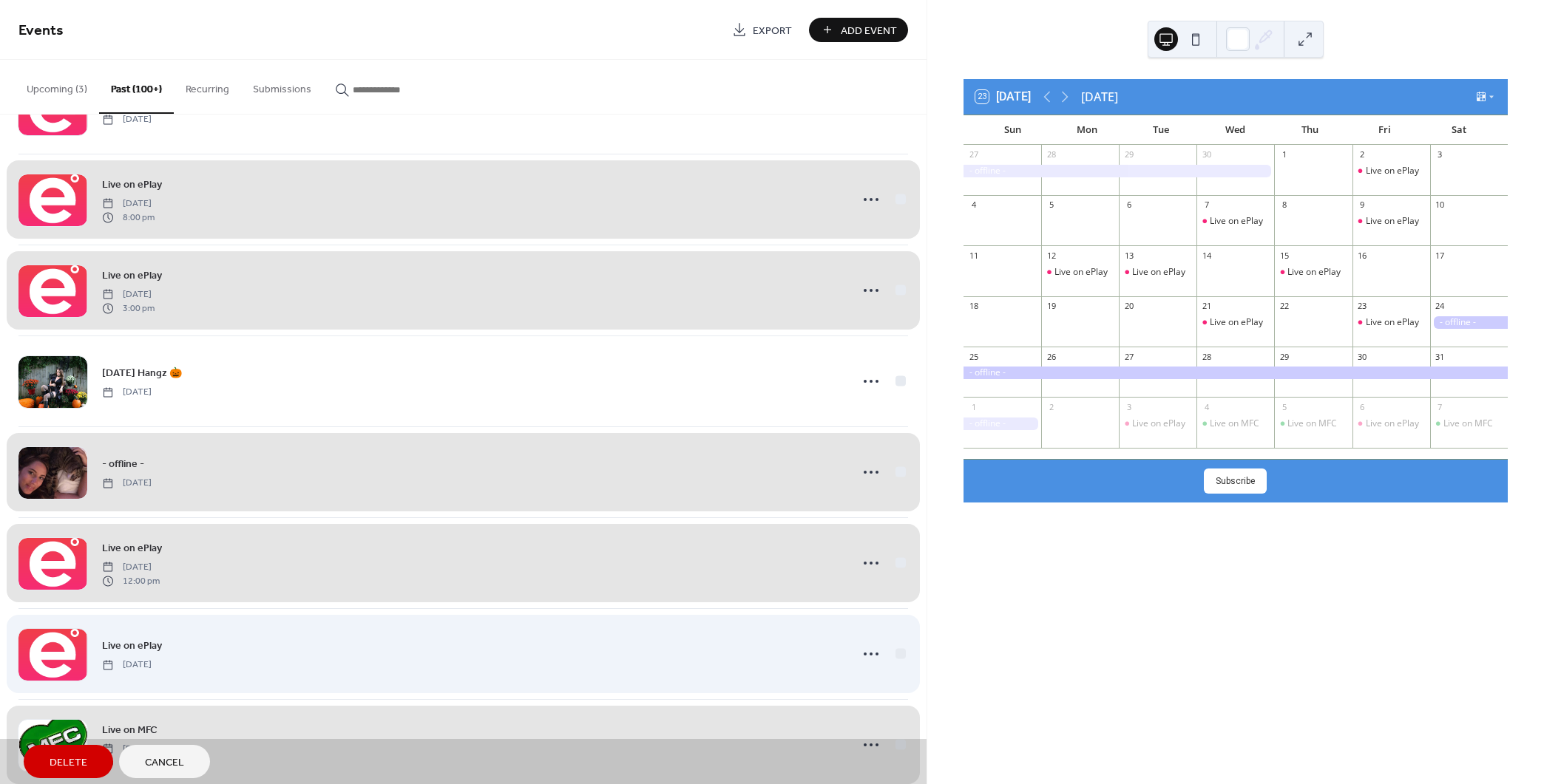
click at [898, 649] on div "Live on ePlay [DATE]" at bounding box center [462, 654] width 890 height 91
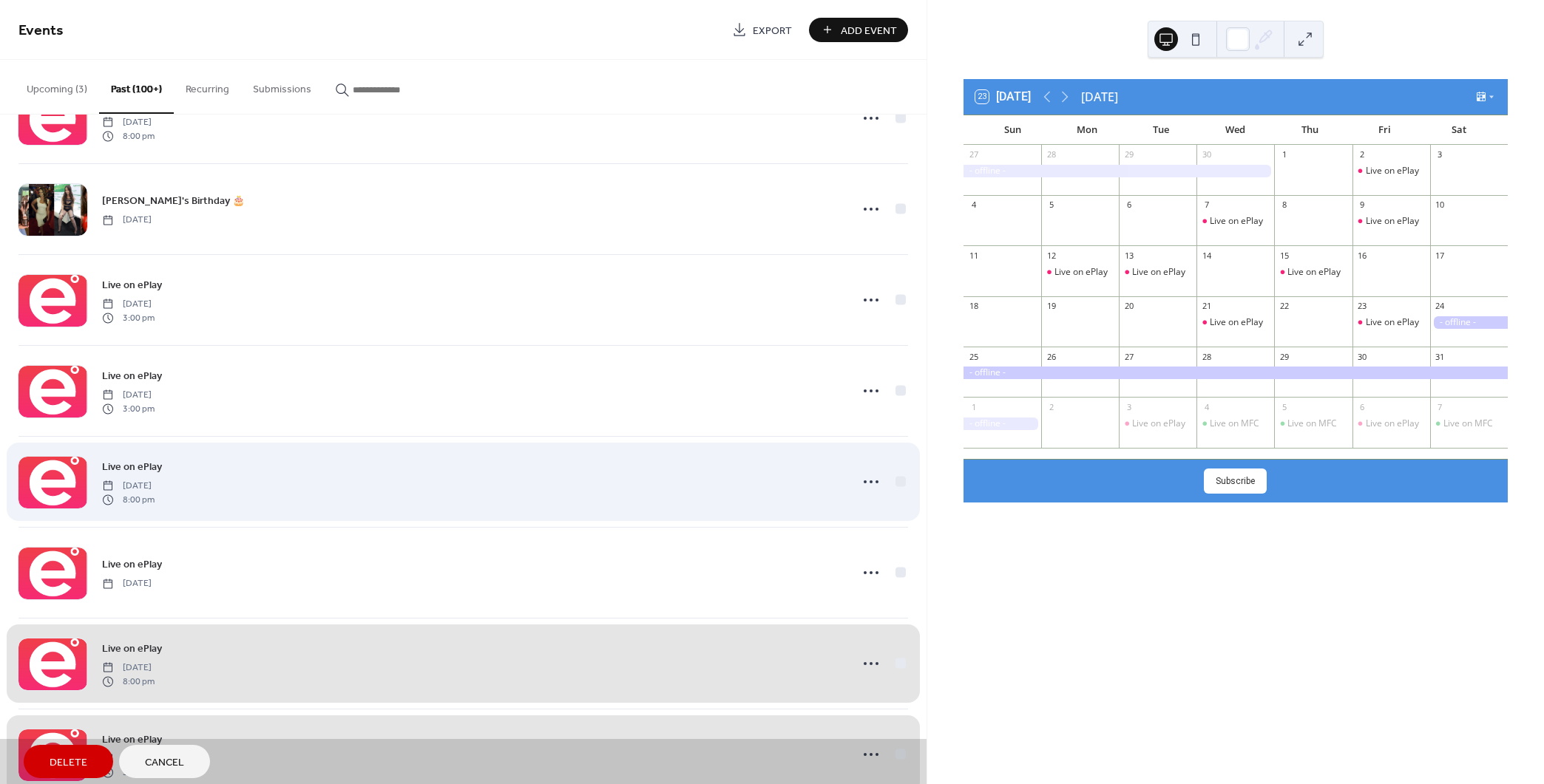
scroll to position [7372, 0]
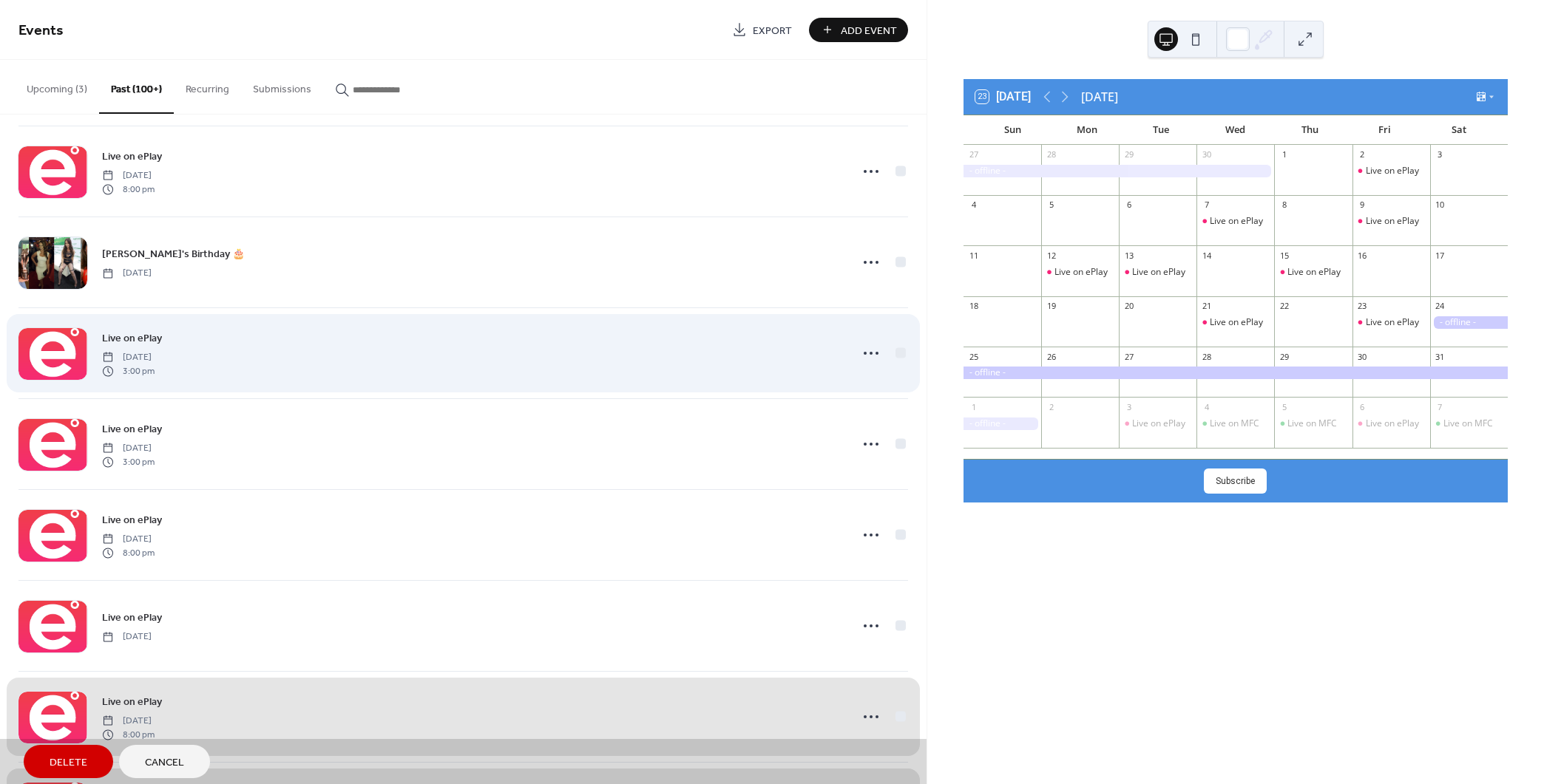
click at [897, 344] on div "Live on ePlay [DATE] 3:00 pm" at bounding box center [462, 353] width 890 height 91
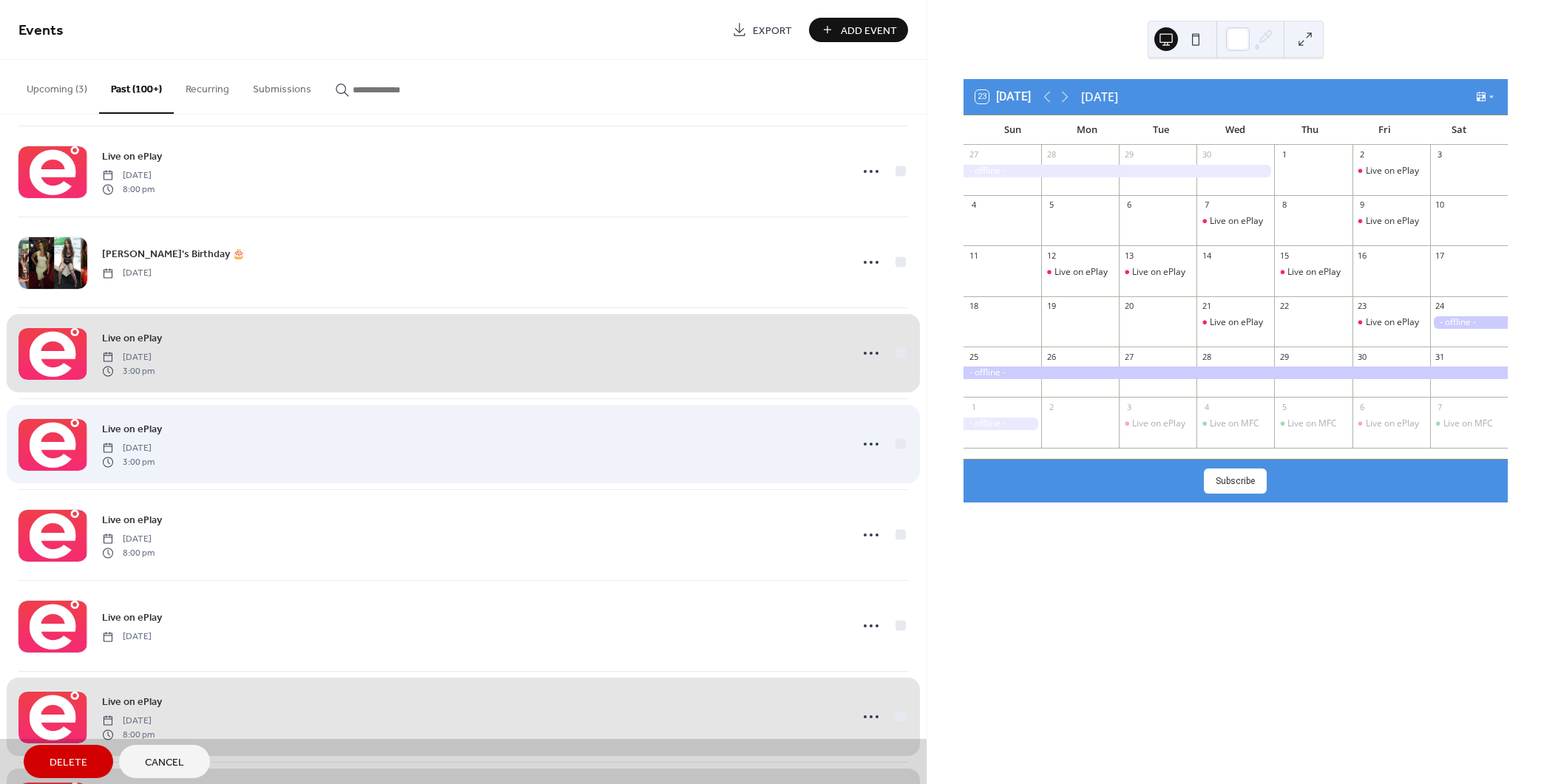
click at [897, 435] on div "Live on ePlay [DATE] 3:00 pm" at bounding box center [462, 444] width 890 height 91
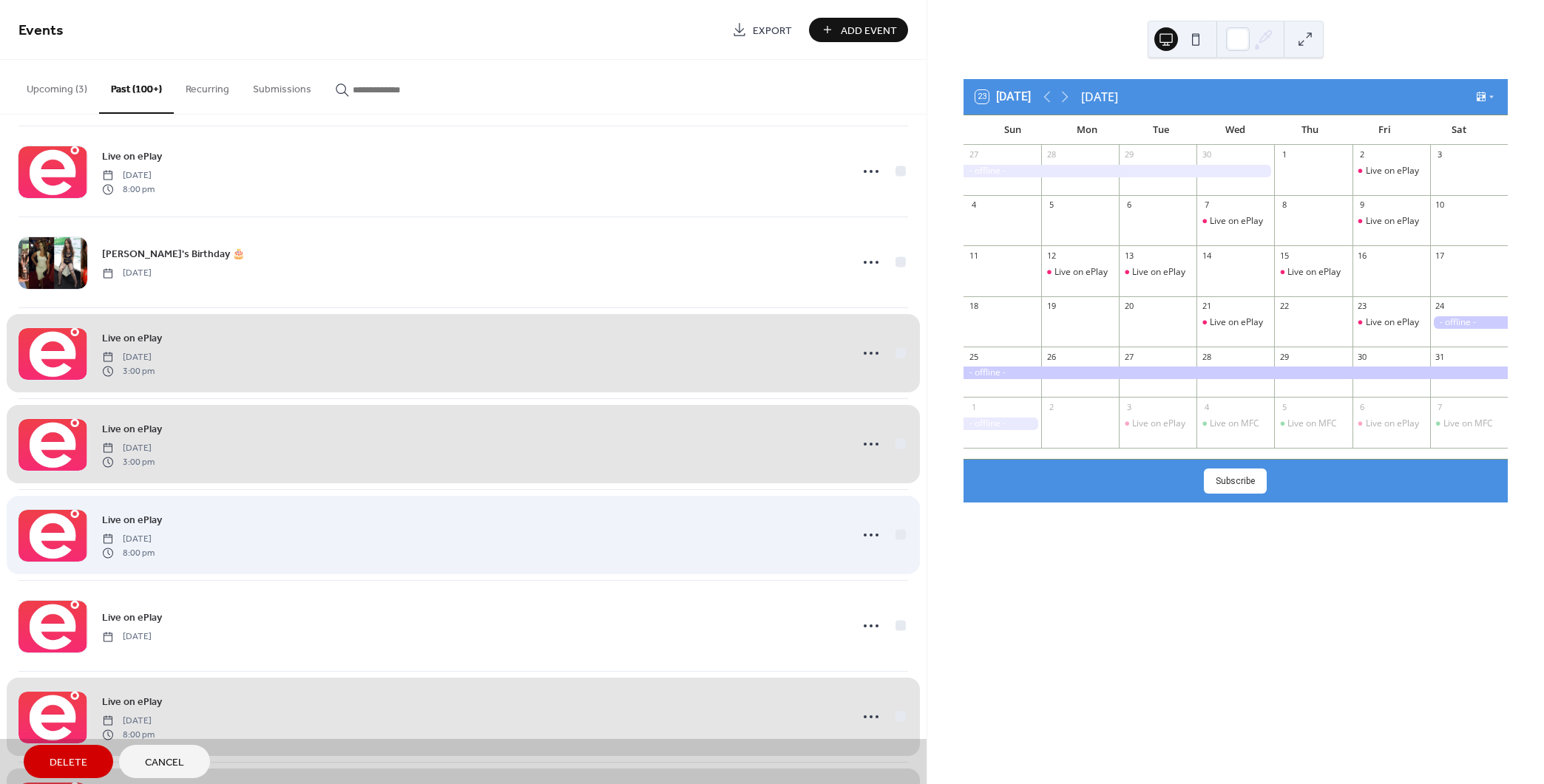
click at [899, 530] on div "Live on ePlay [DATE] 8:00 pm" at bounding box center [462, 534] width 890 height 91
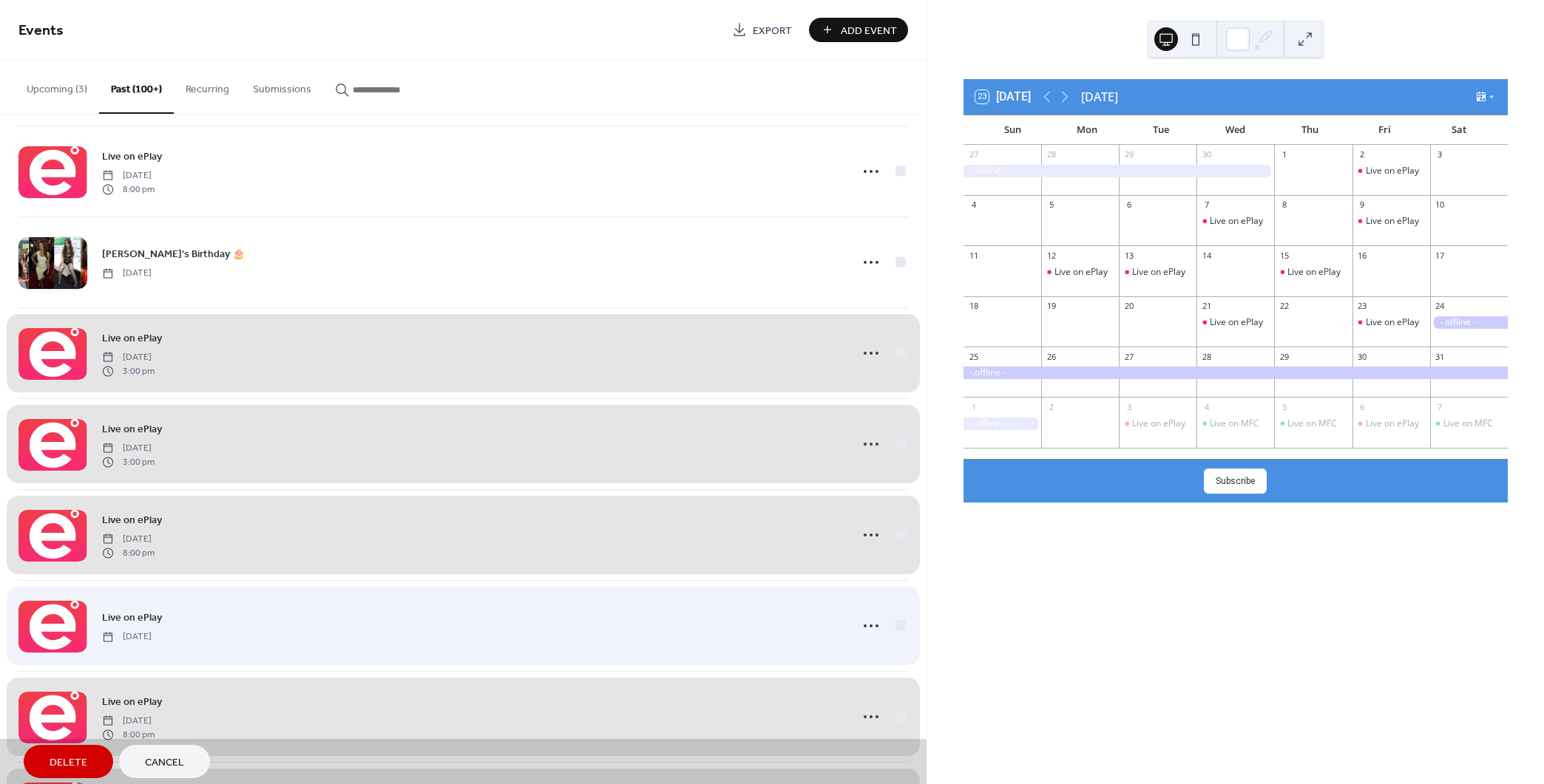
click at [898, 616] on div "Live on ePlay [DATE]" at bounding box center [462, 626] width 890 height 91
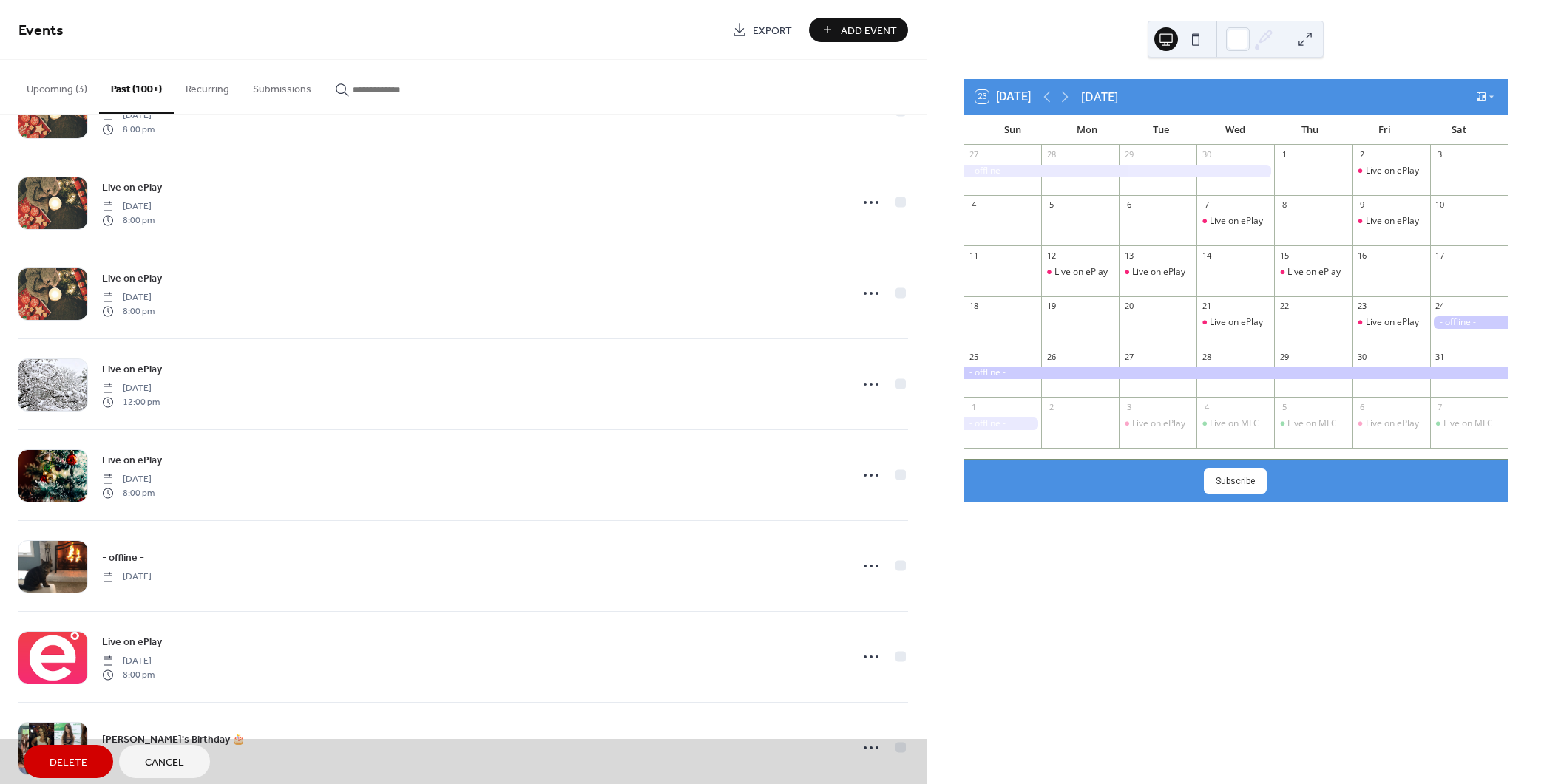
scroll to position [6855, 0]
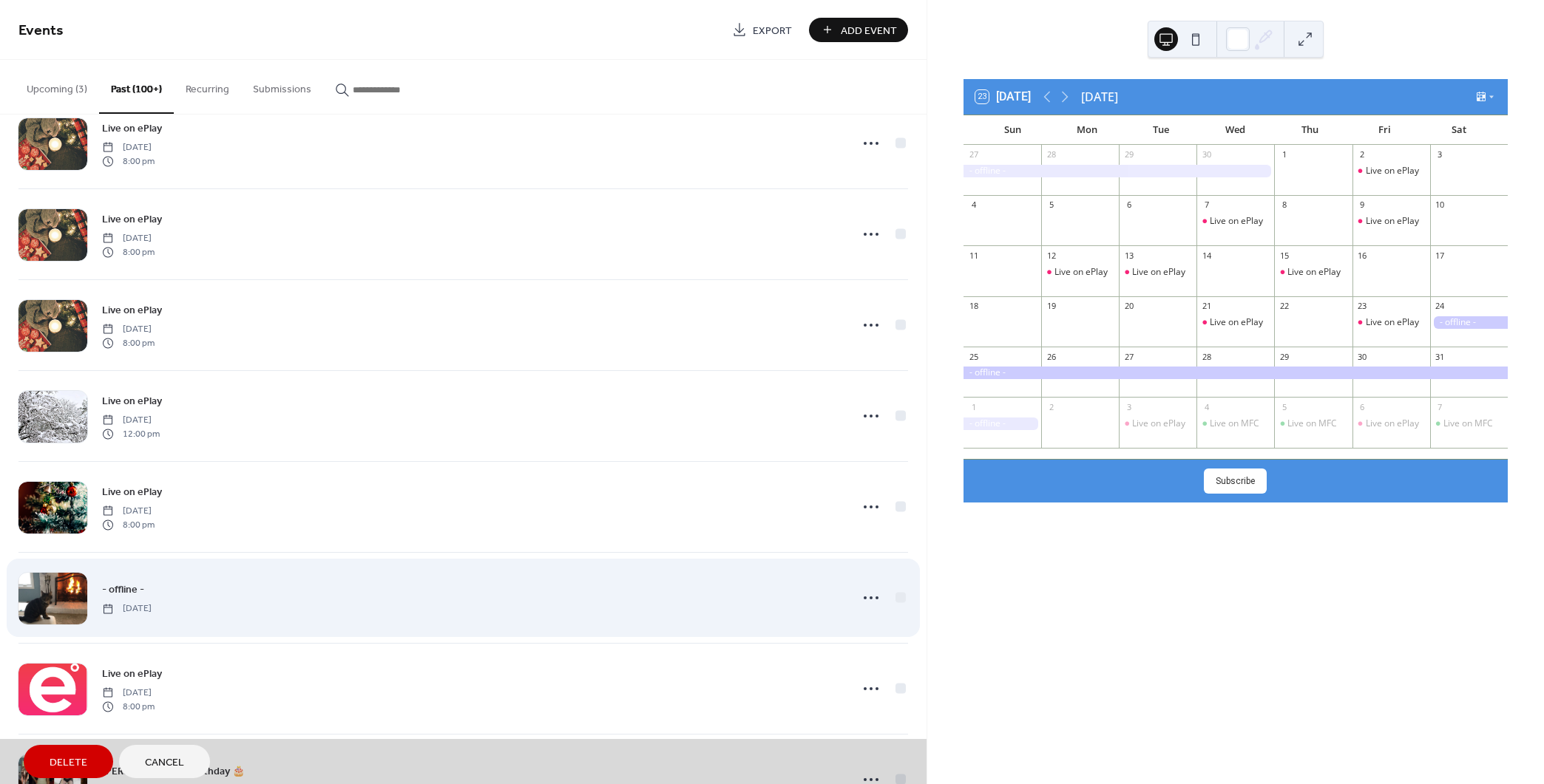
click at [898, 591] on div "- offline - [DATE]" at bounding box center [462, 597] width 890 height 91
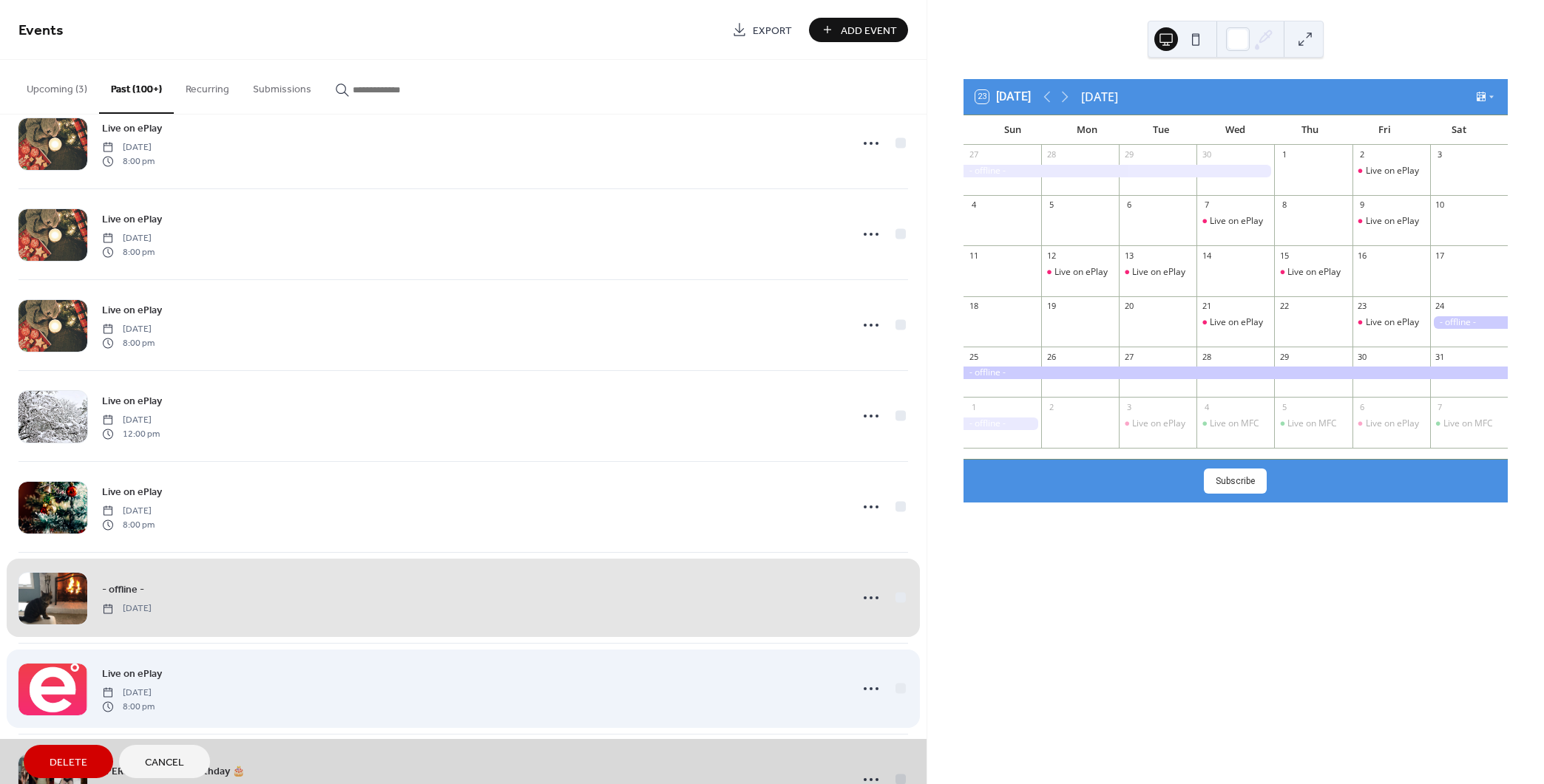
click at [895, 677] on div "Live on ePlay [DATE] 8:00 pm" at bounding box center [462, 688] width 890 height 91
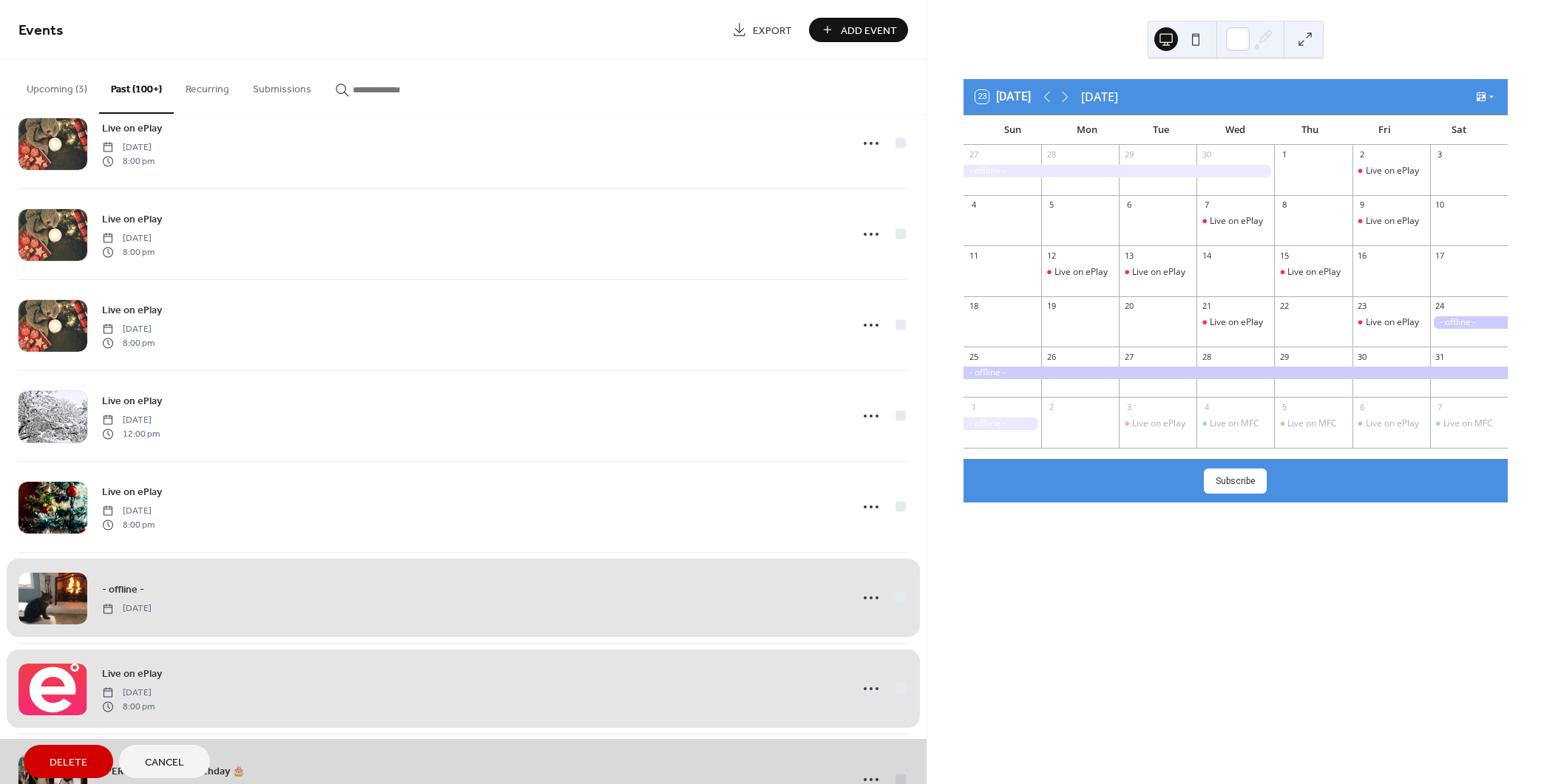
click at [46, 762] on button "Delete" at bounding box center [68, 761] width 90 height 34
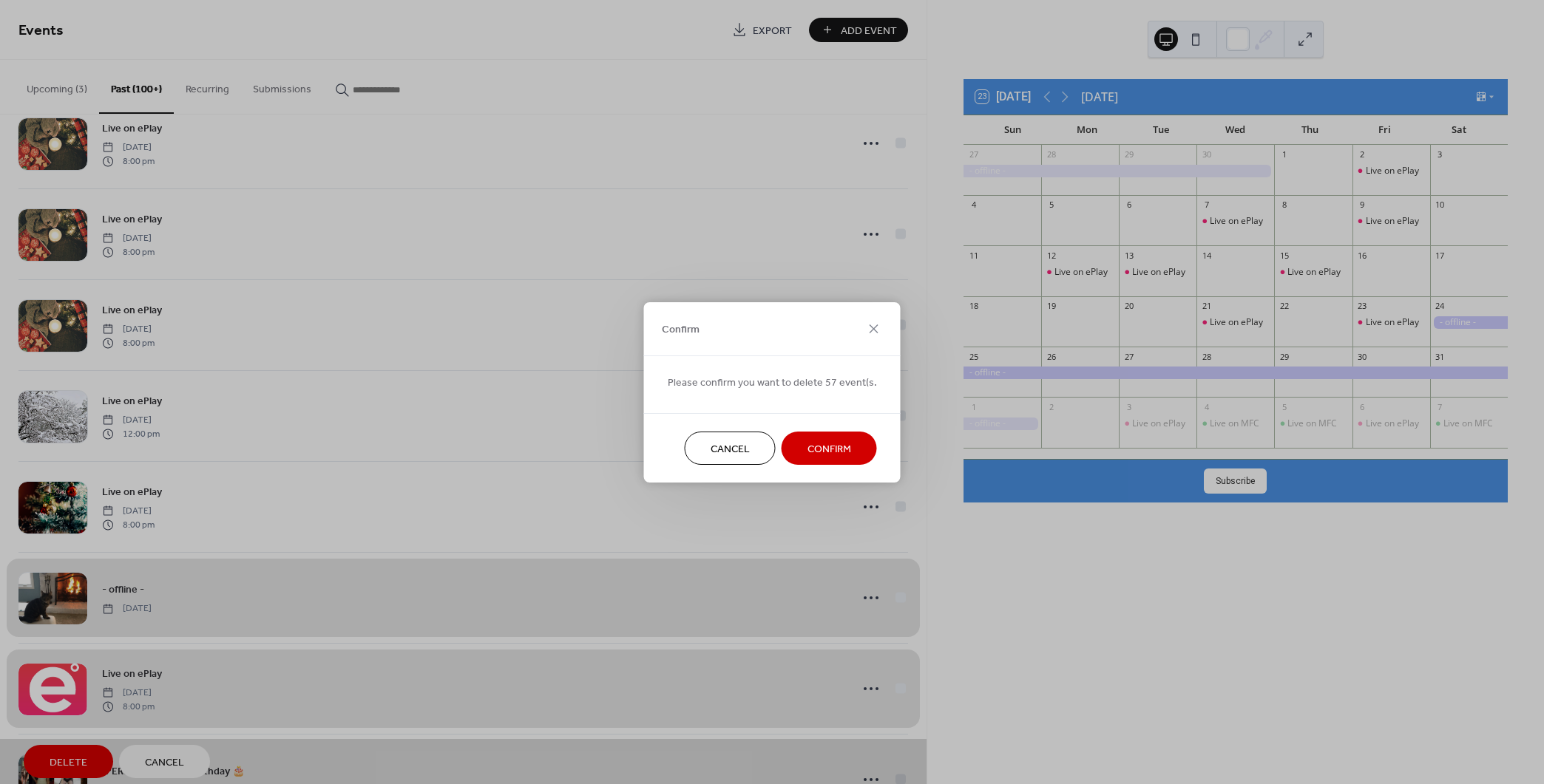
click at [819, 450] on span "Confirm" at bounding box center [829, 449] width 44 height 15
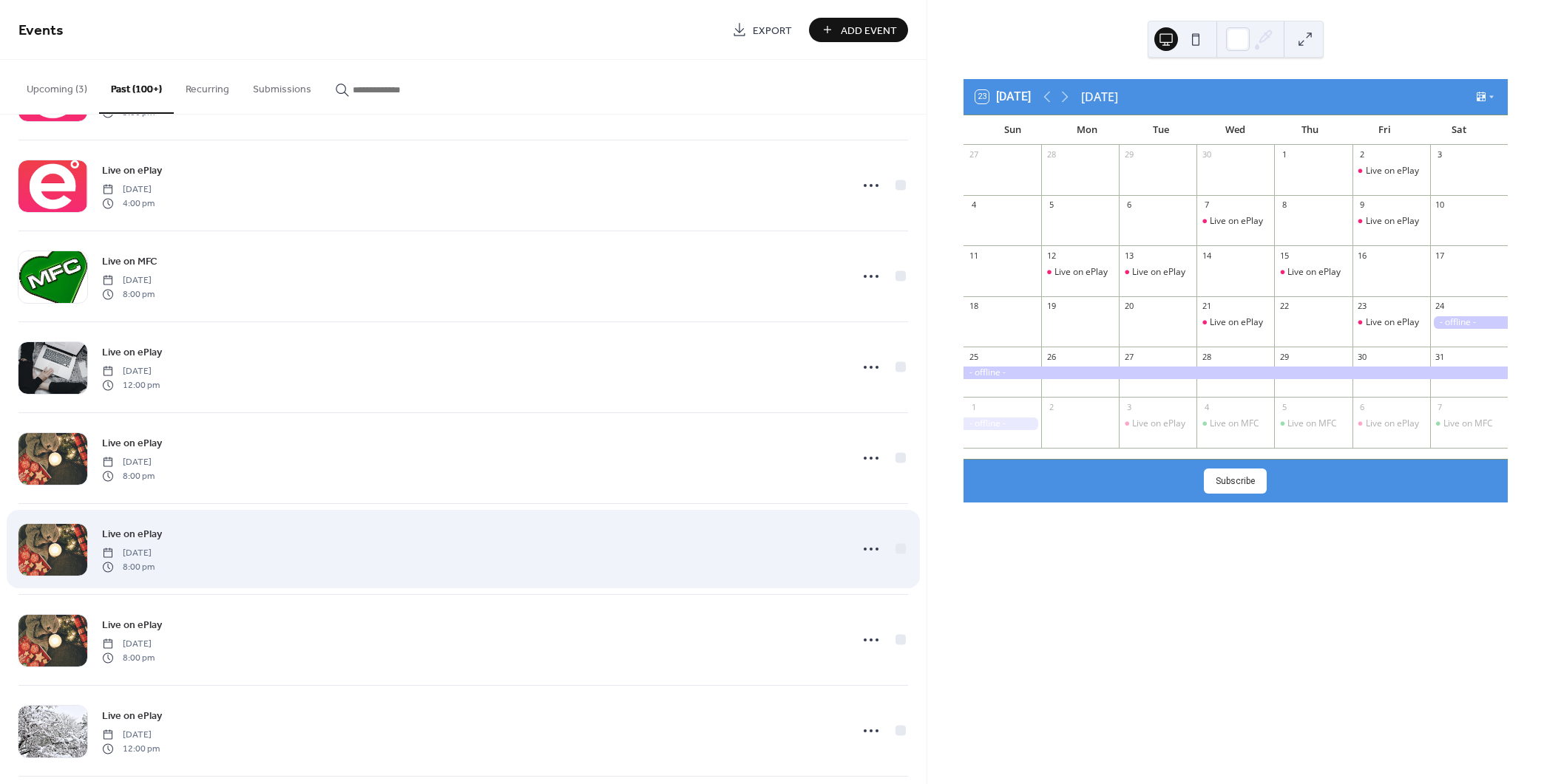
scroll to position [6485, 0]
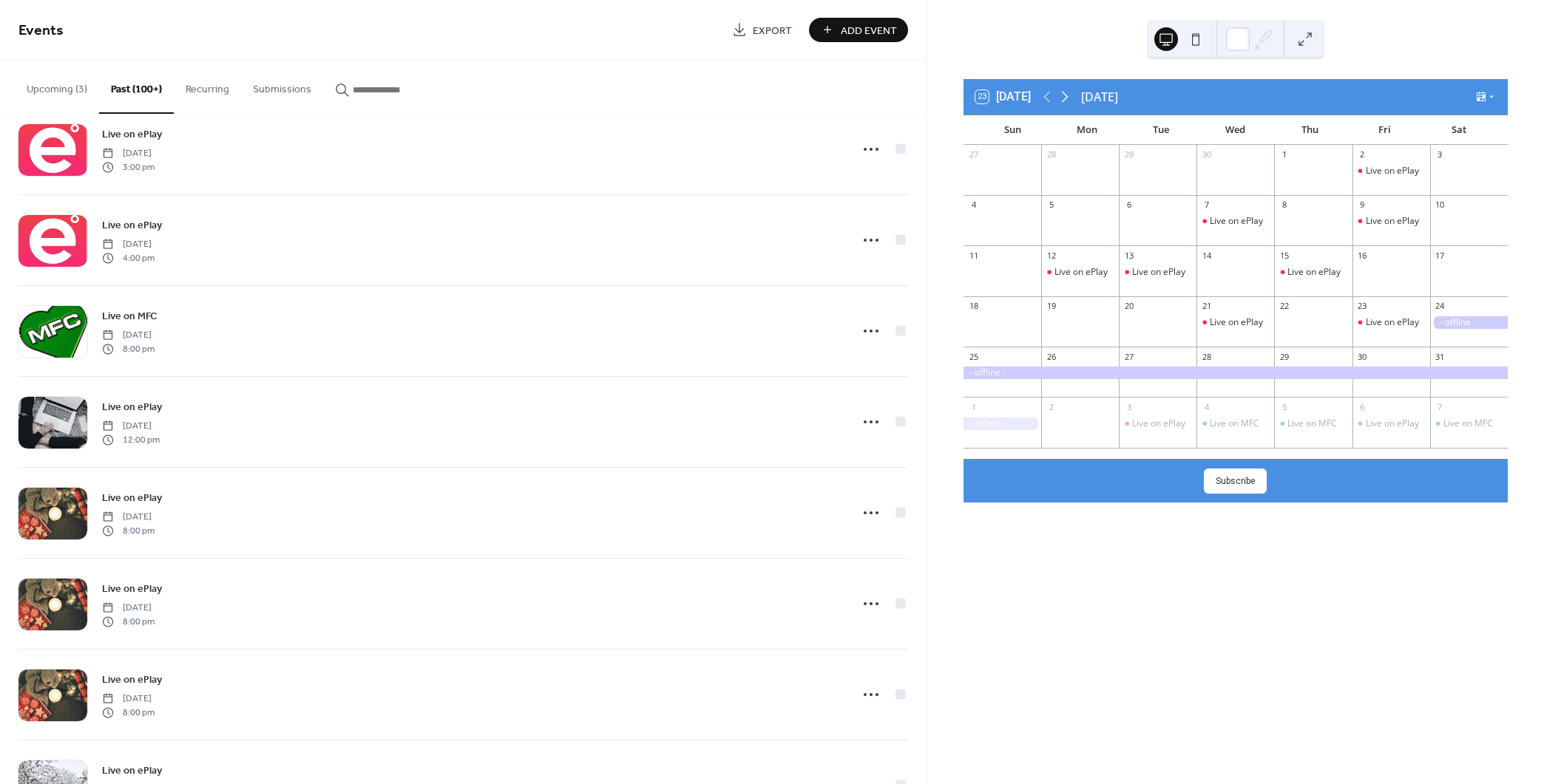
click at [1069, 96] on icon at bounding box center [1065, 96] width 7 height 11
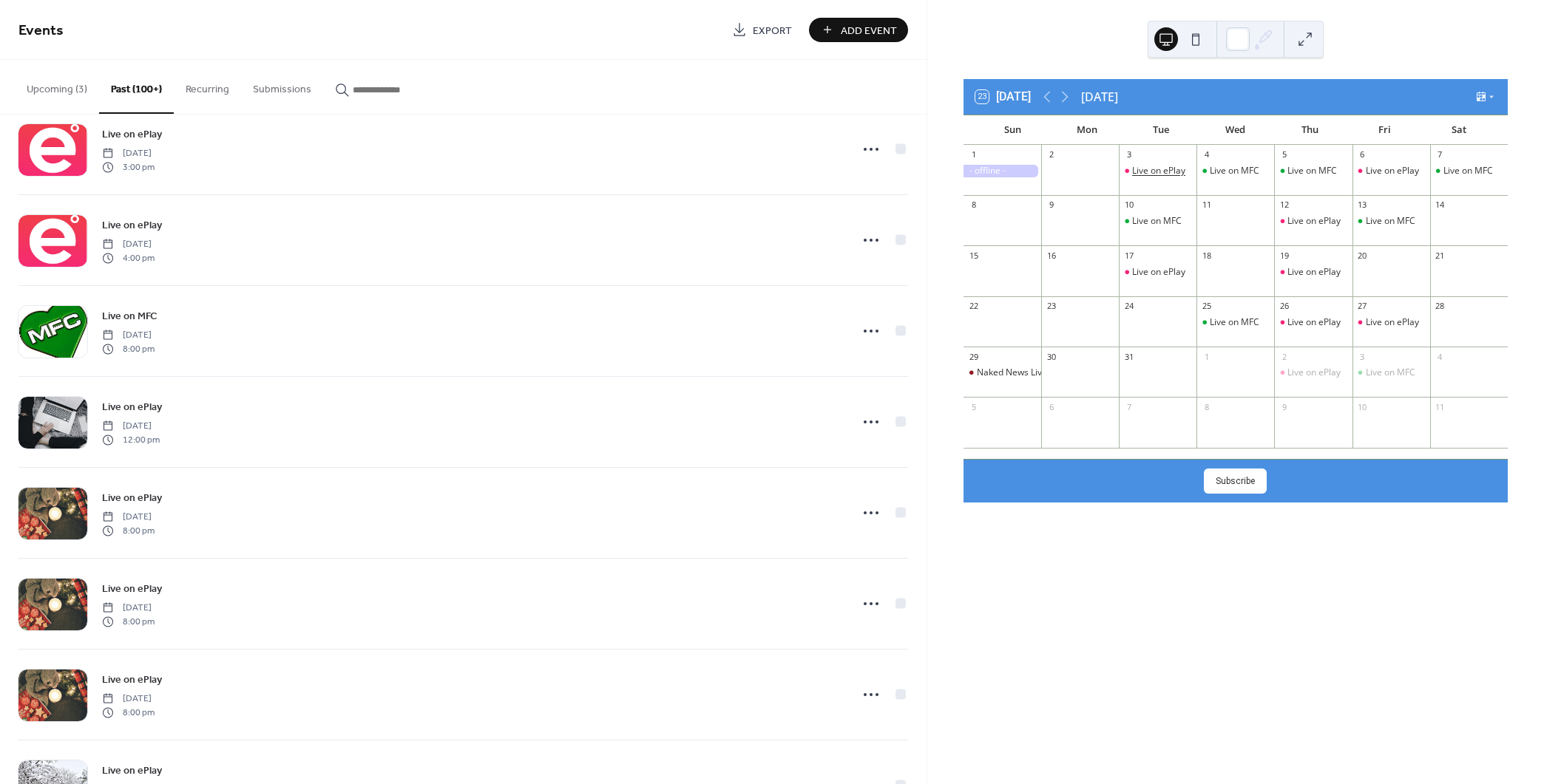
click at [1162, 170] on div "Live on ePlay" at bounding box center [1159, 170] width 53 height 13
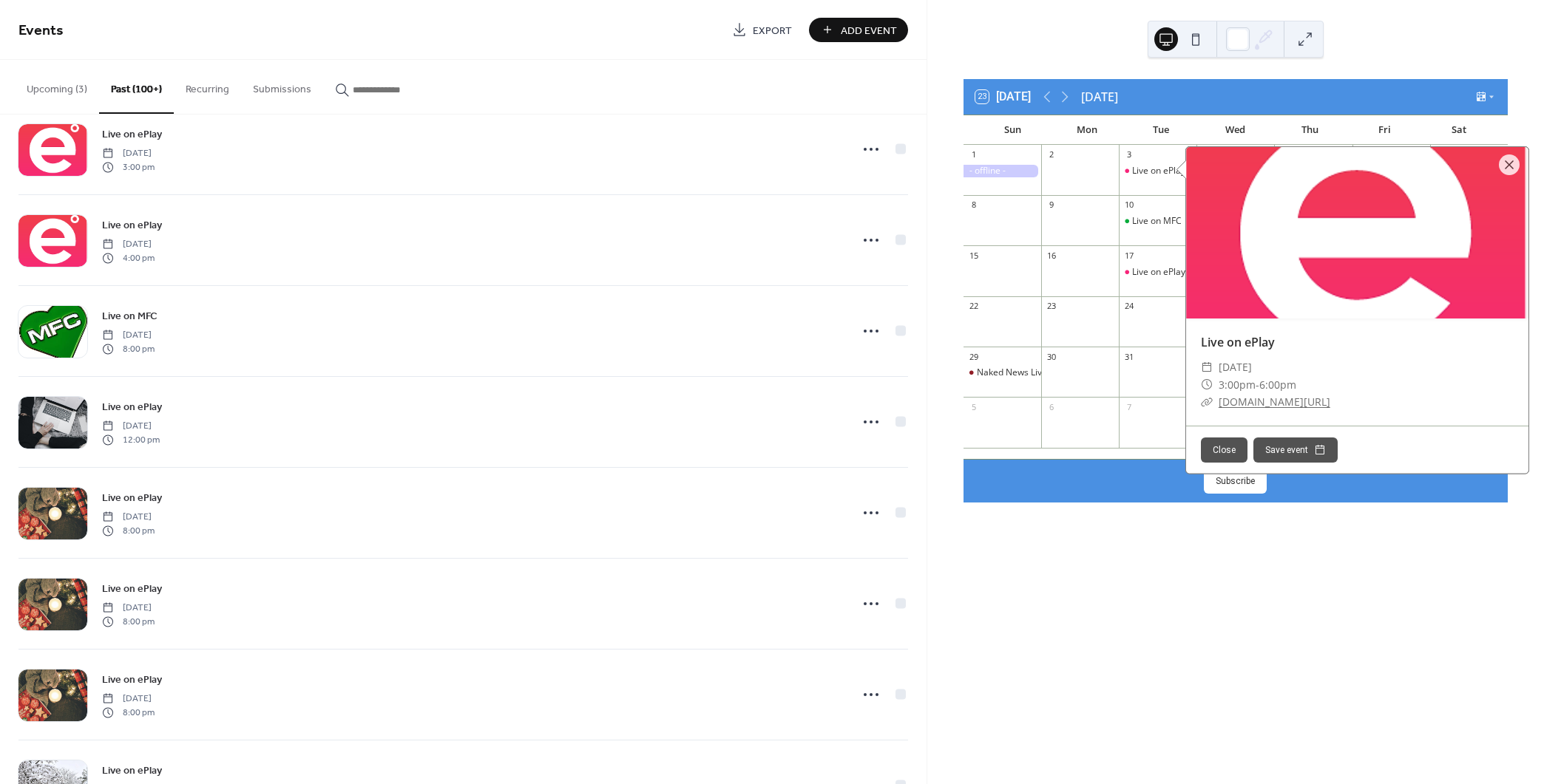
click at [1156, 212] on div "10" at bounding box center [1157, 205] width 78 height 20
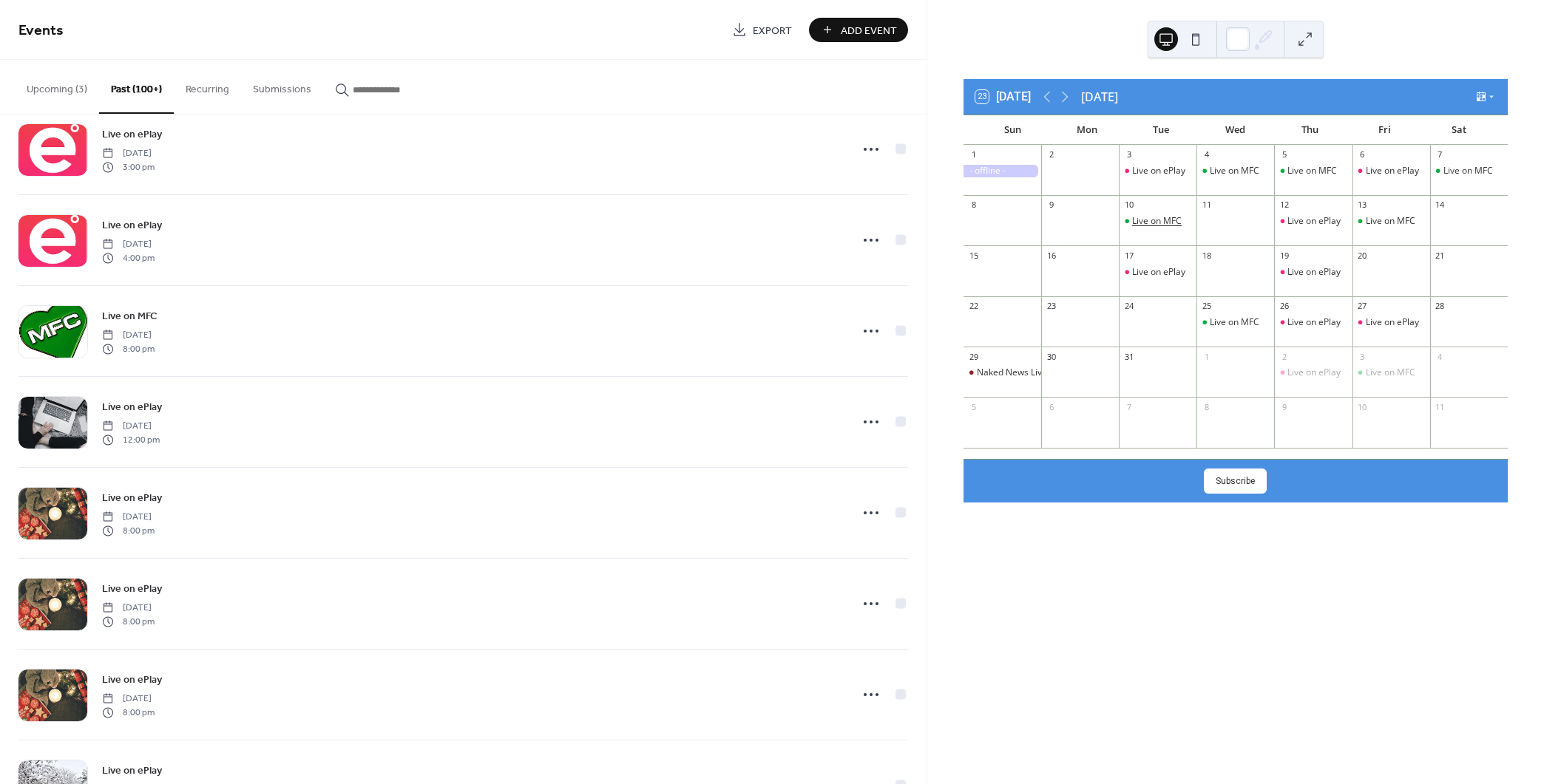
click at [1156, 220] on div "Live on MFC" at bounding box center [1157, 221] width 50 height 13
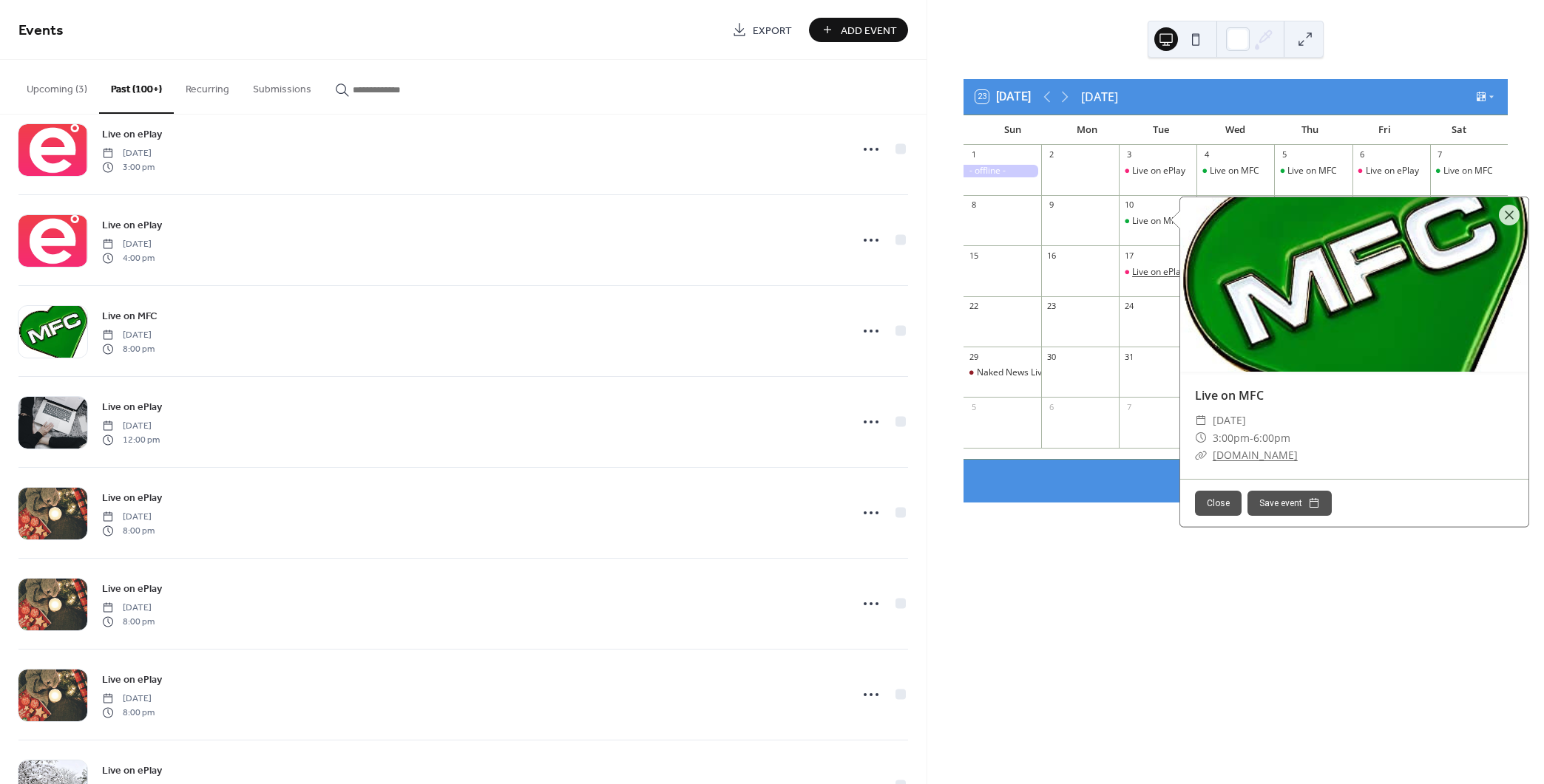
click at [1149, 269] on div "Live on ePlay" at bounding box center [1159, 272] width 53 height 13
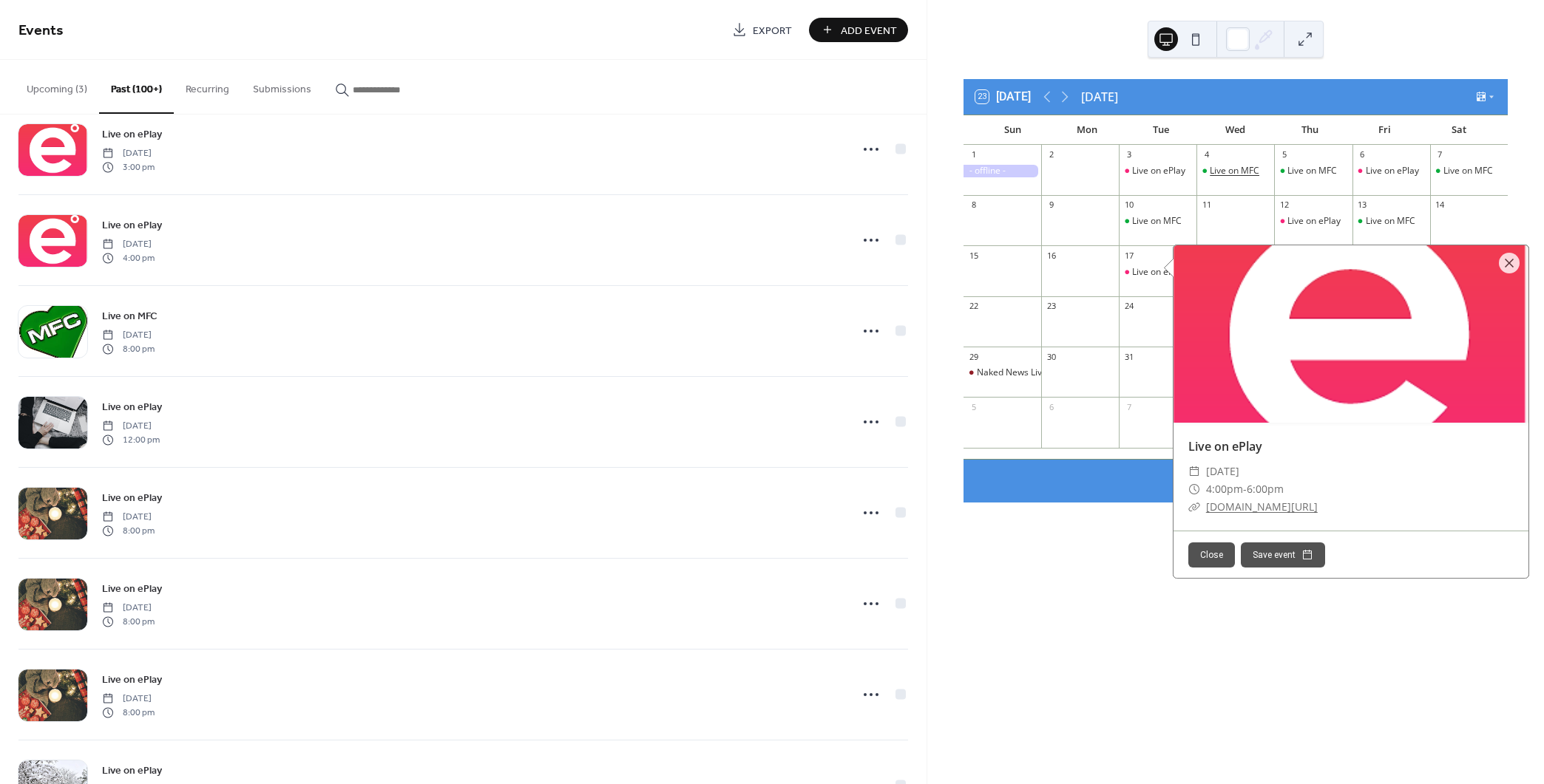
click at [1237, 176] on div "Live on MFC" at bounding box center [1235, 170] width 50 height 13
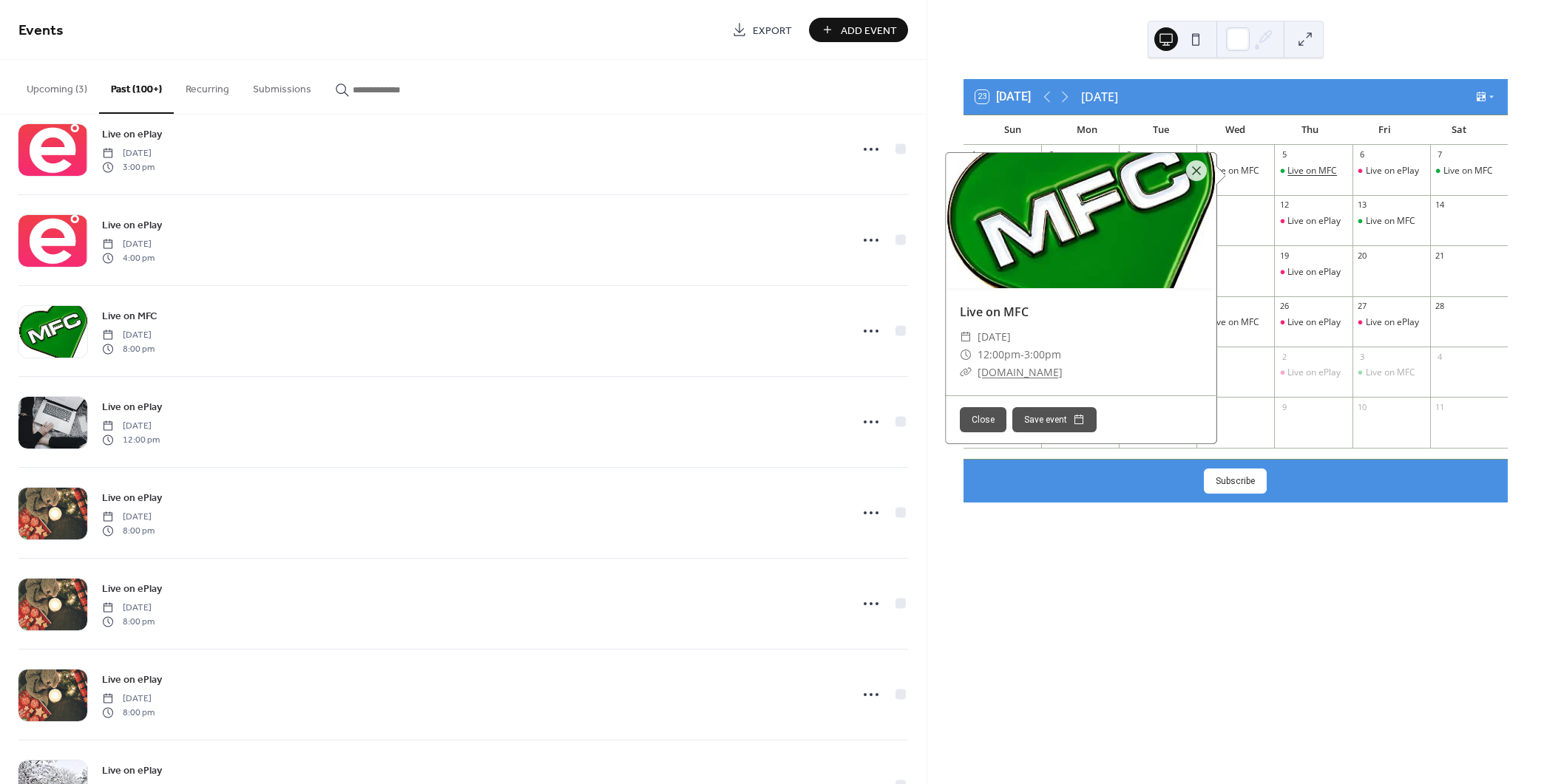
click at [1304, 175] on div "Live on MFC" at bounding box center [1312, 170] width 50 height 13
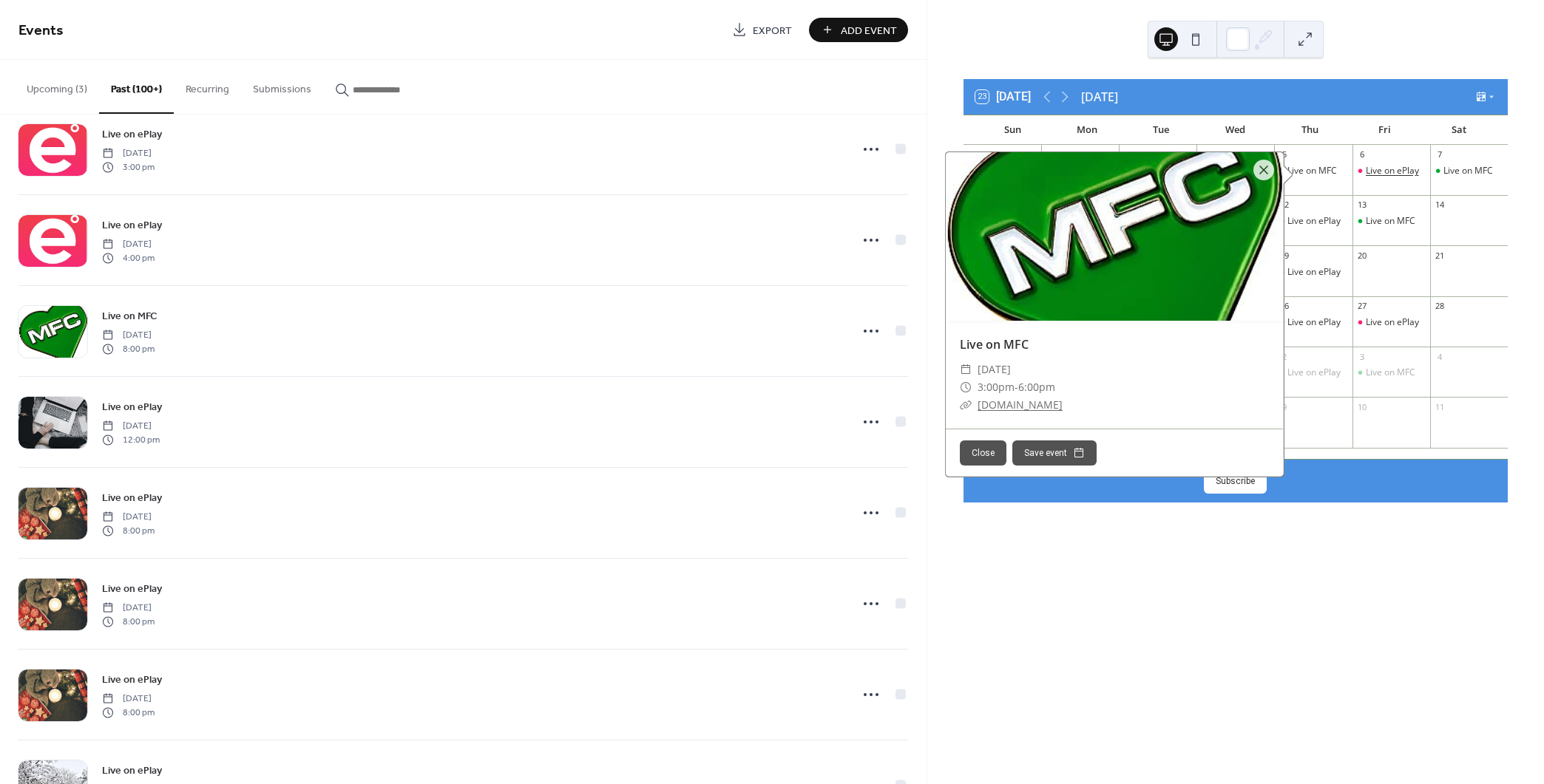
click at [1398, 170] on div "Live on ePlay" at bounding box center [1392, 170] width 53 height 13
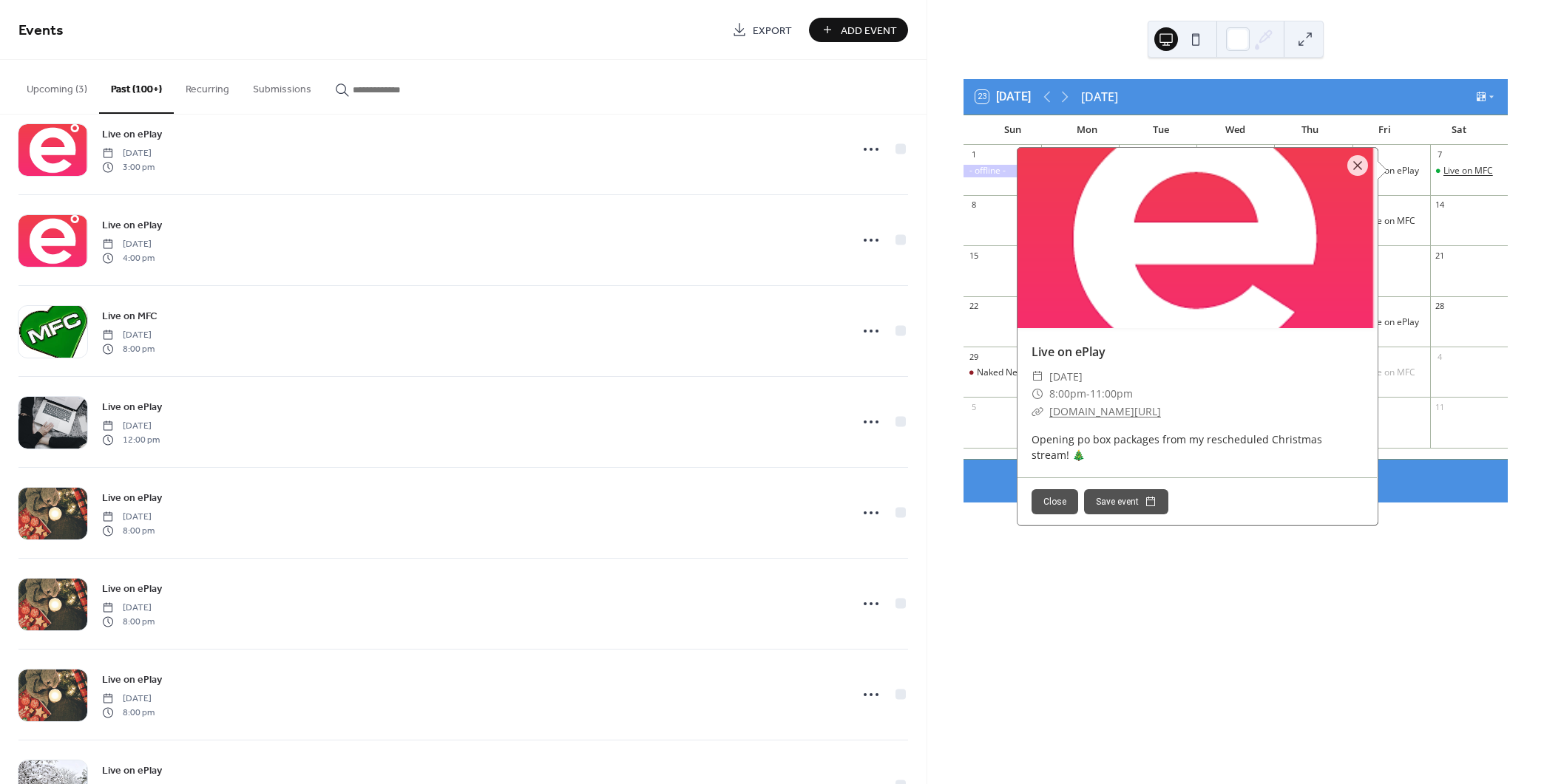
click at [1443, 170] on div "Live on MFC" at bounding box center [1468, 170] width 50 height 13
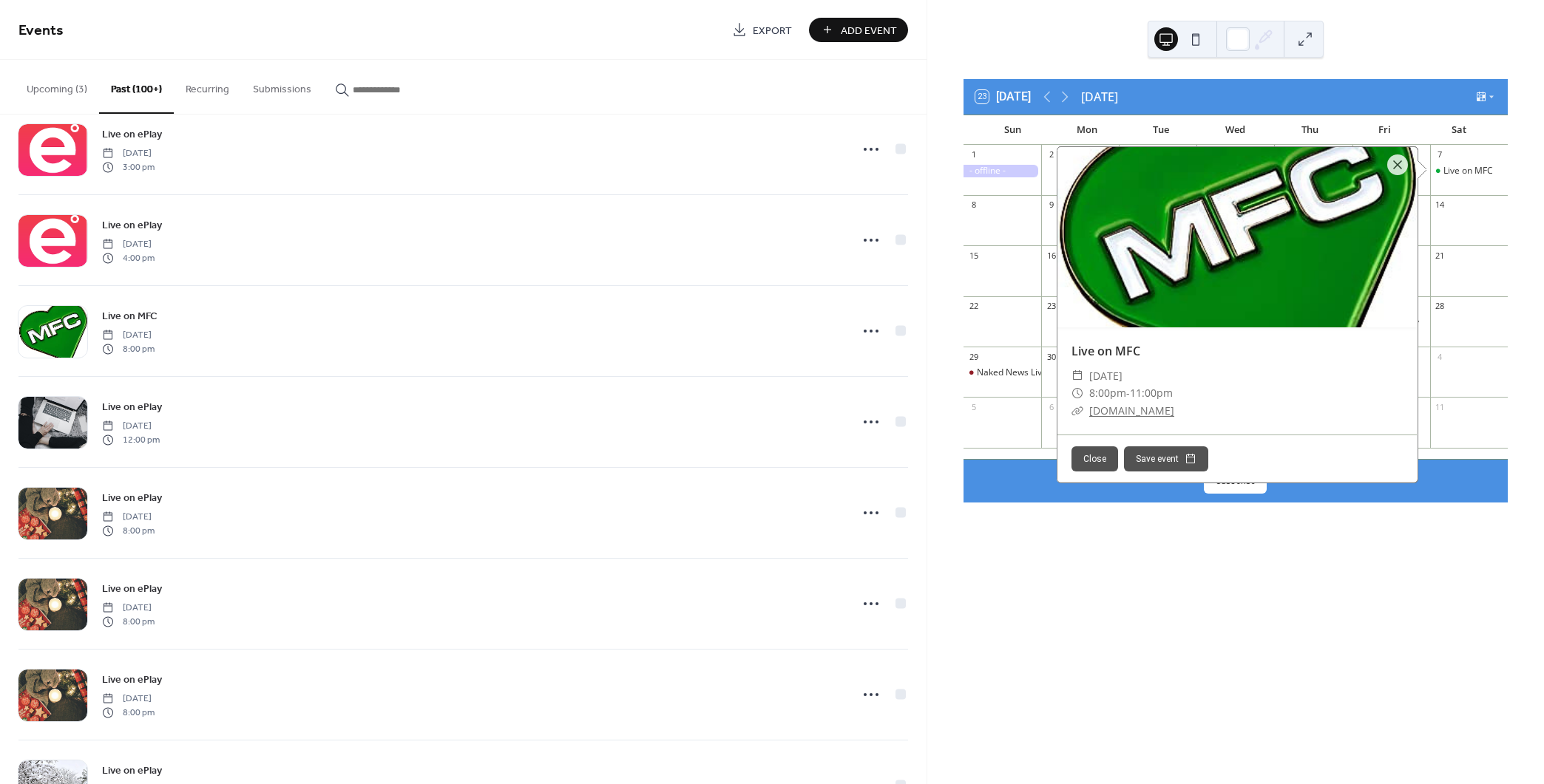
click at [1445, 254] on div "21" at bounding box center [1469, 255] width 78 height 20
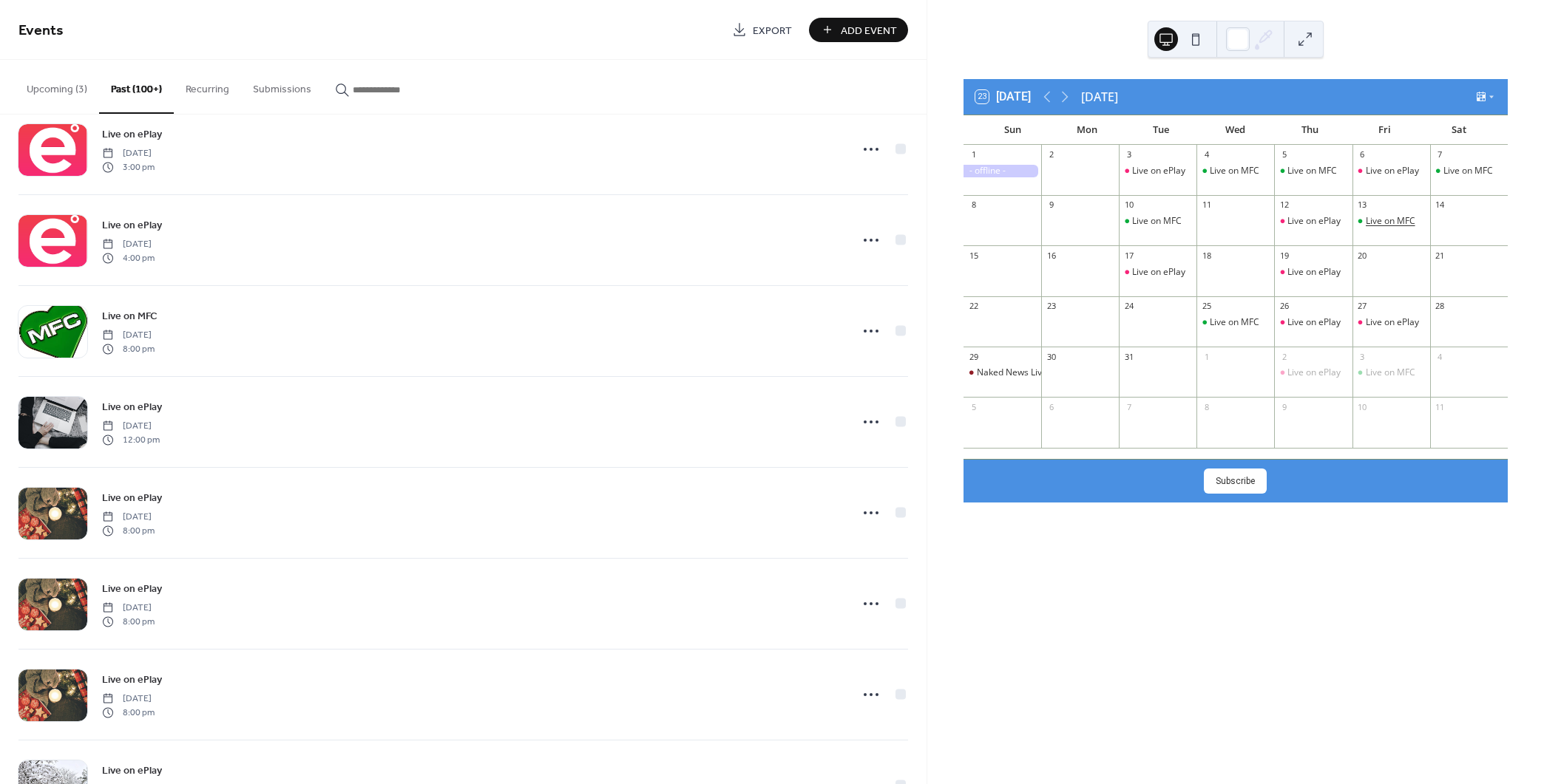
click at [1370, 216] on div "Live on MFC" at bounding box center [1391, 221] width 50 height 13
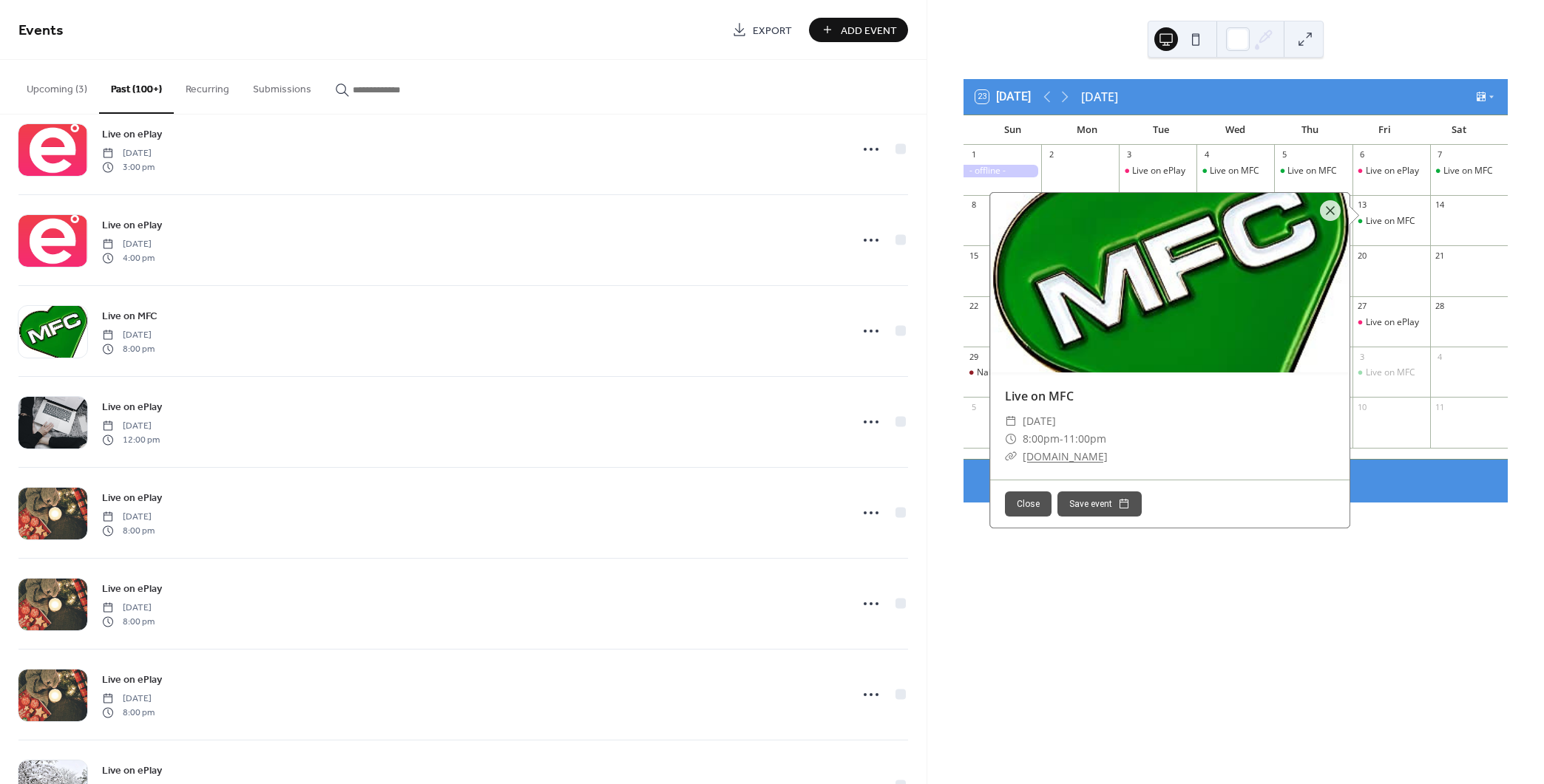
drag, startPoint x: 1411, startPoint y: 299, endPoint x: 1389, endPoint y: 281, distance: 28.4
click at [1405, 293] on div "1 2 3 Live on ePlay 4 Live on MFC 5 Live on MFC 6 Live on ePlay 7 Live on MFC 8…" at bounding box center [1236, 301] width 544 height 314
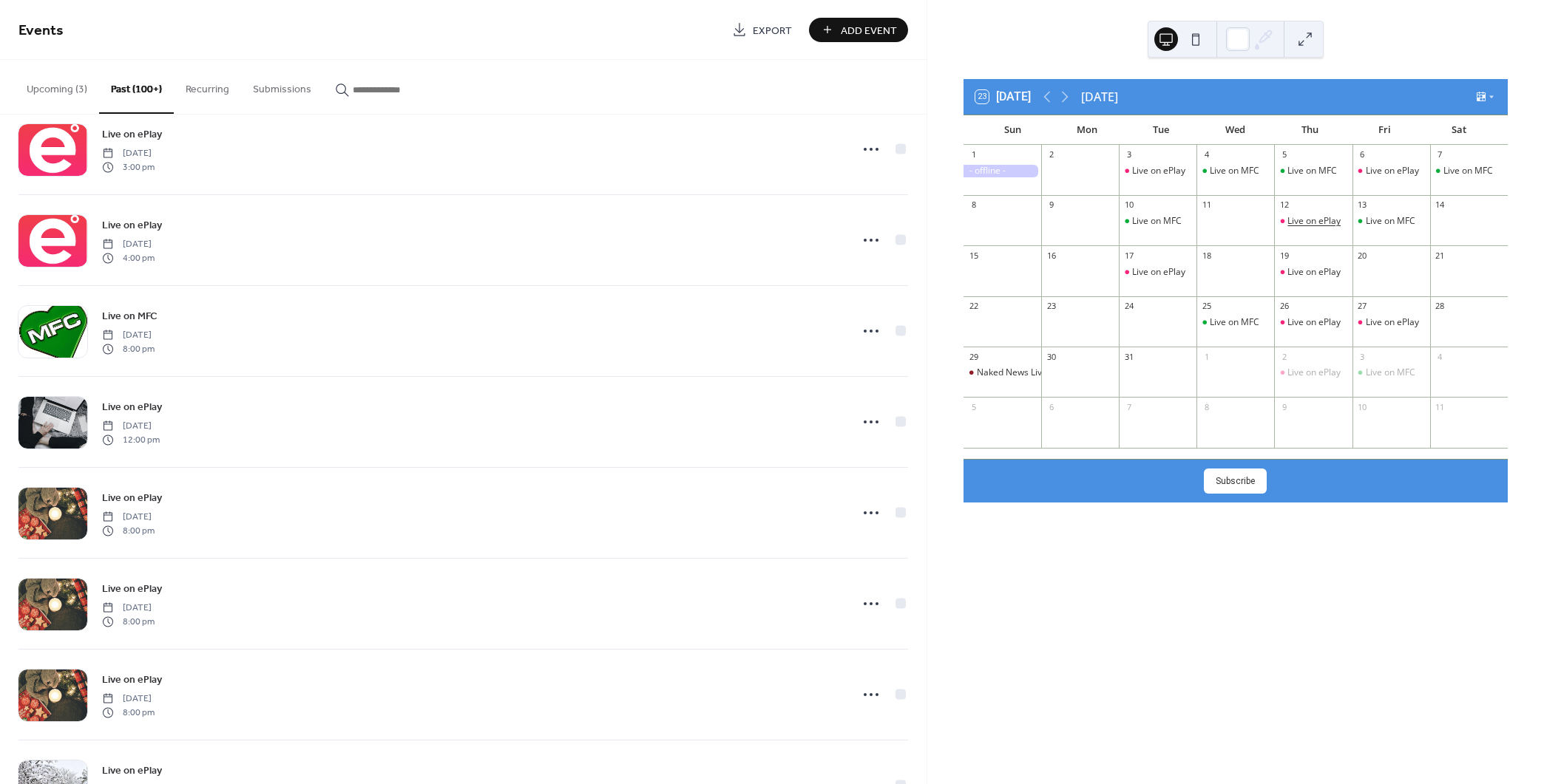
click at [1306, 222] on div "Live on ePlay" at bounding box center [1314, 221] width 53 height 13
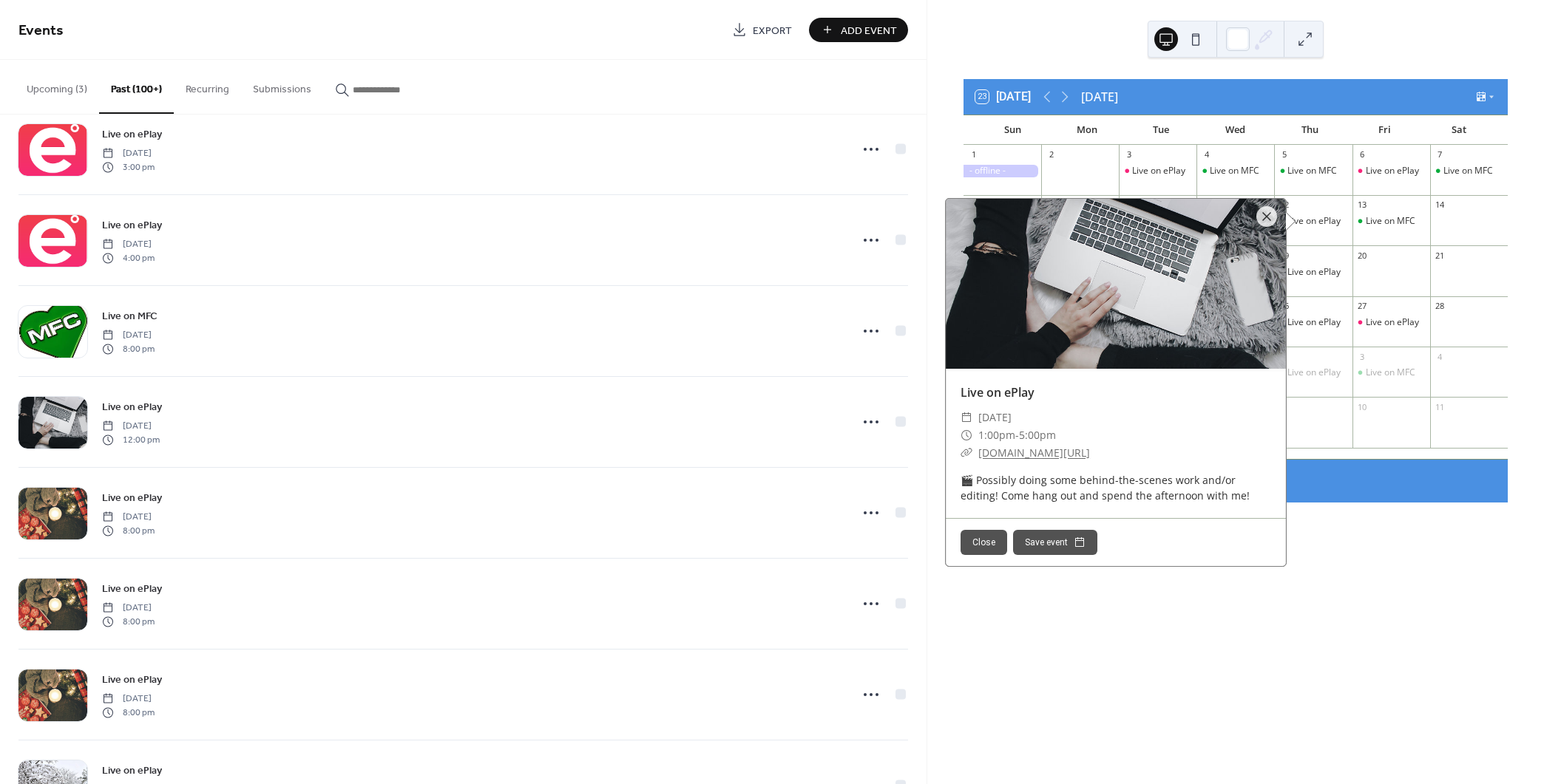
click at [1338, 457] on div "1 2 3 Live on ePlay 4 Live on MFC 5 Live on MFC 6 Live on ePlay 7 Live on MFC 8…" at bounding box center [1236, 301] width 544 height 314
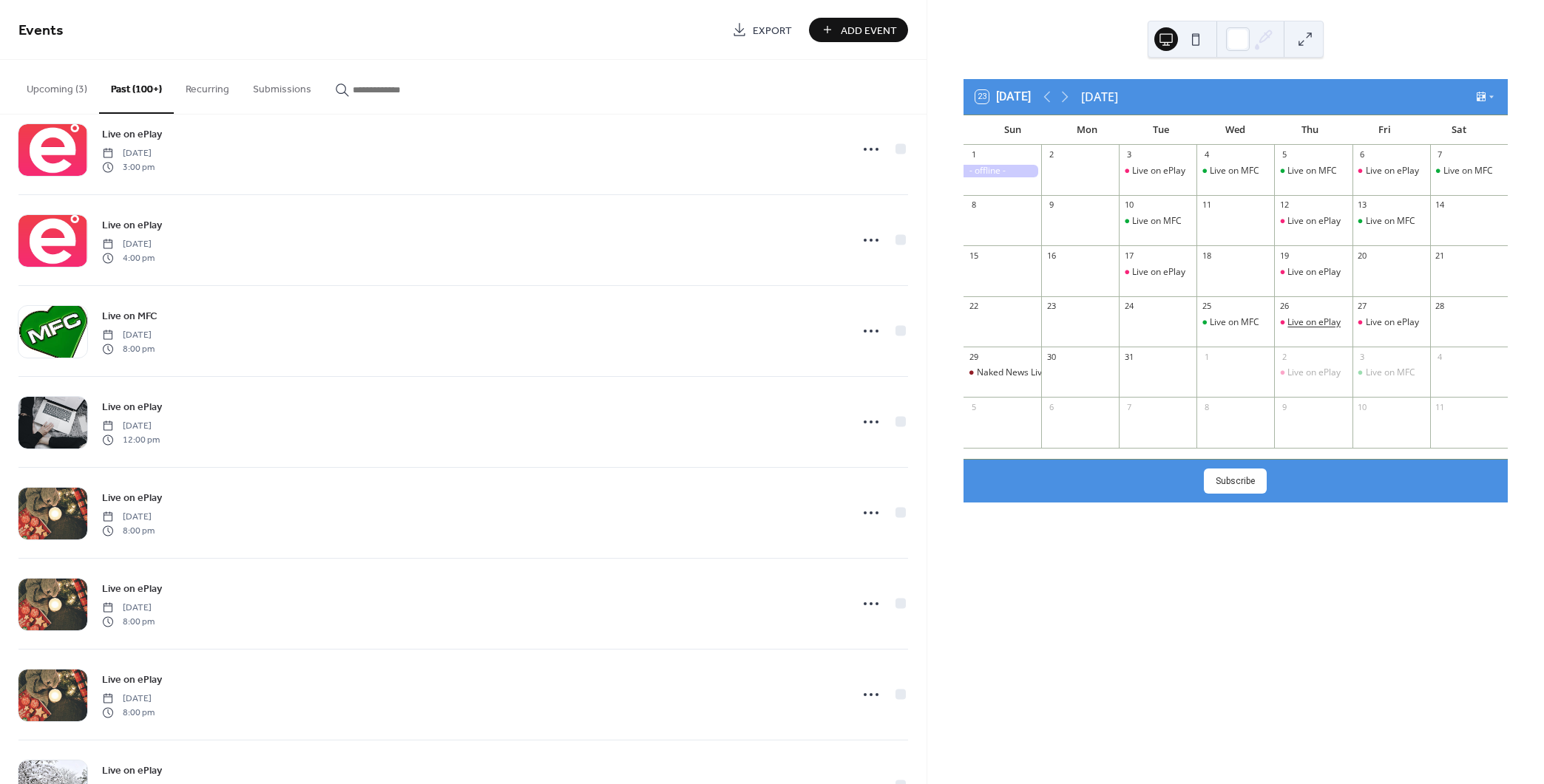
click at [1305, 324] on div "Live on ePlay" at bounding box center [1314, 322] width 53 height 13
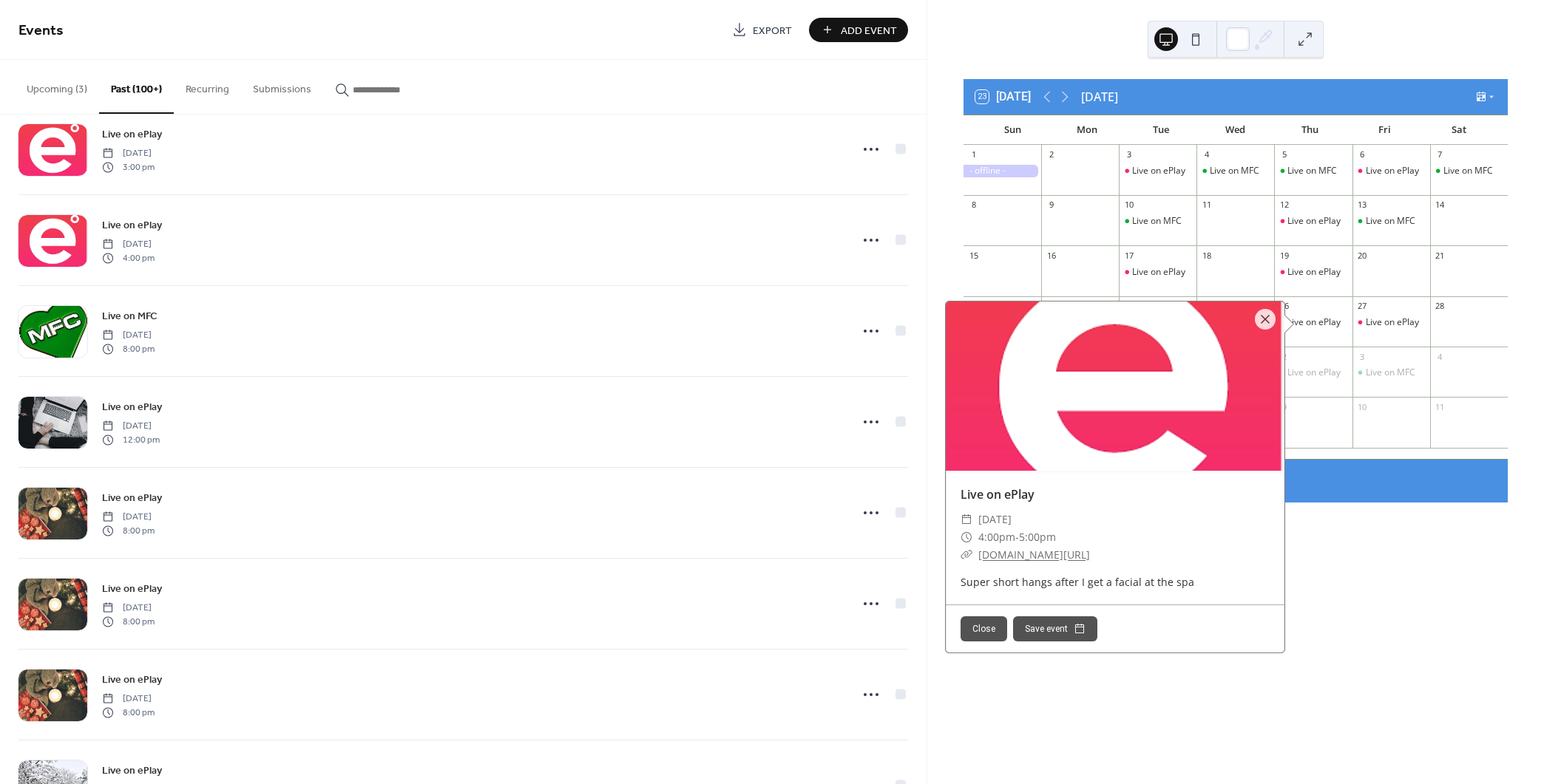
click at [1408, 451] on div "1 2 3 Live on ePlay 4 Live on MFC 5 Live on MFC 6 Live on ePlay 7 Live on MFC 8…" at bounding box center [1236, 301] width 544 height 314
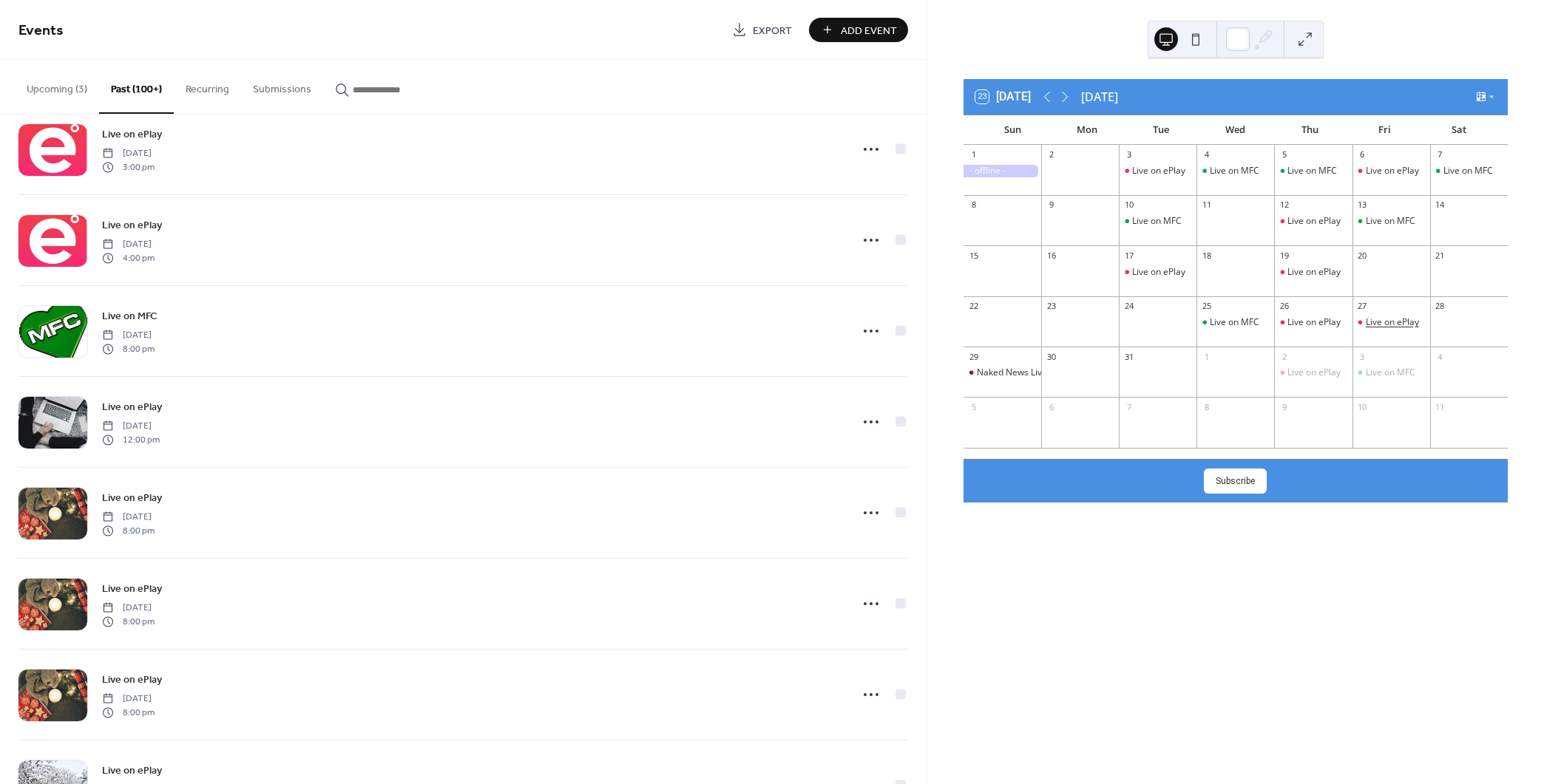
click at [1382, 317] on div "Live on ePlay" at bounding box center [1392, 322] width 53 height 13
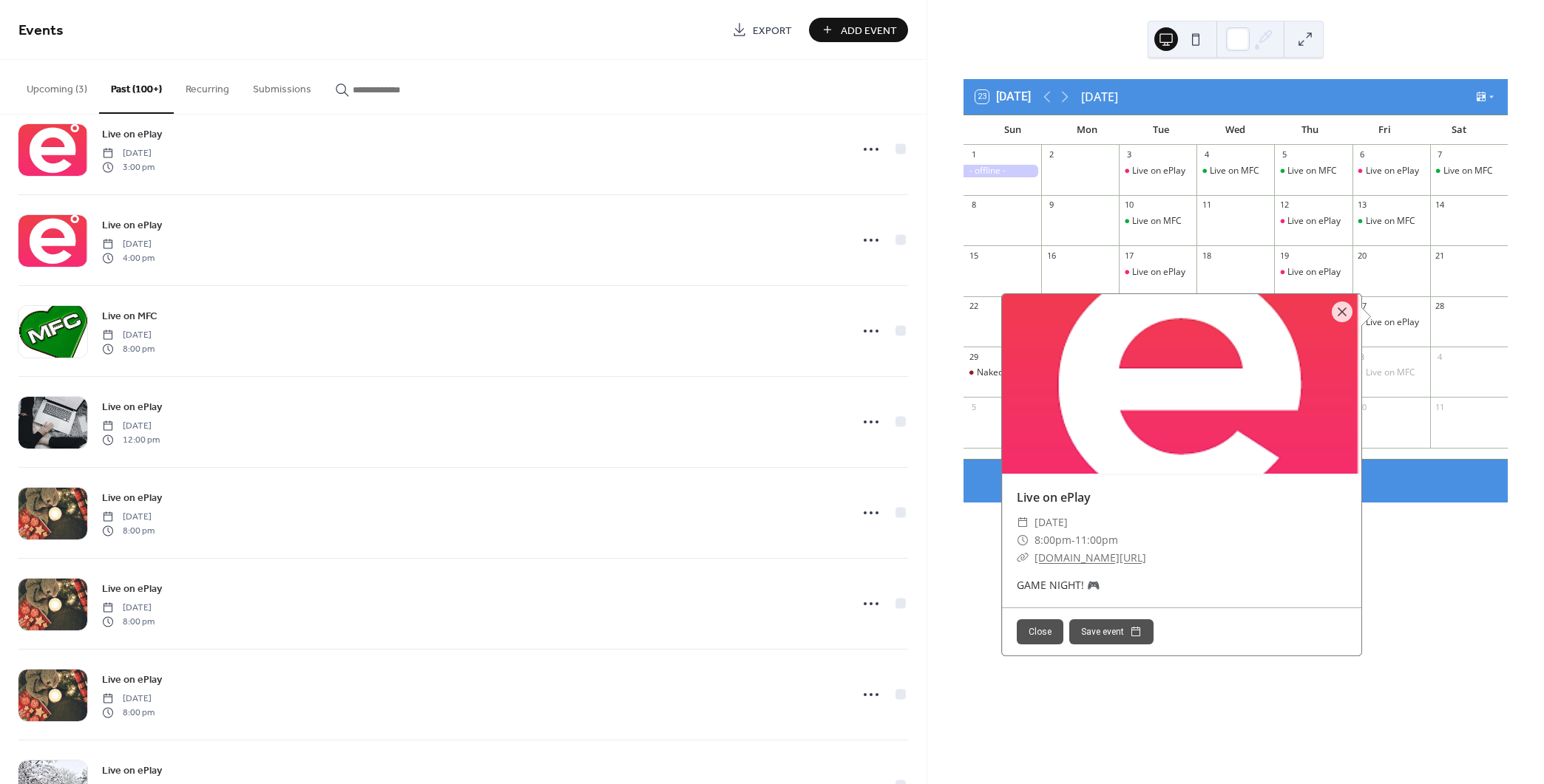
click at [1417, 445] on div "10" at bounding box center [1391, 422] width 78 height 50
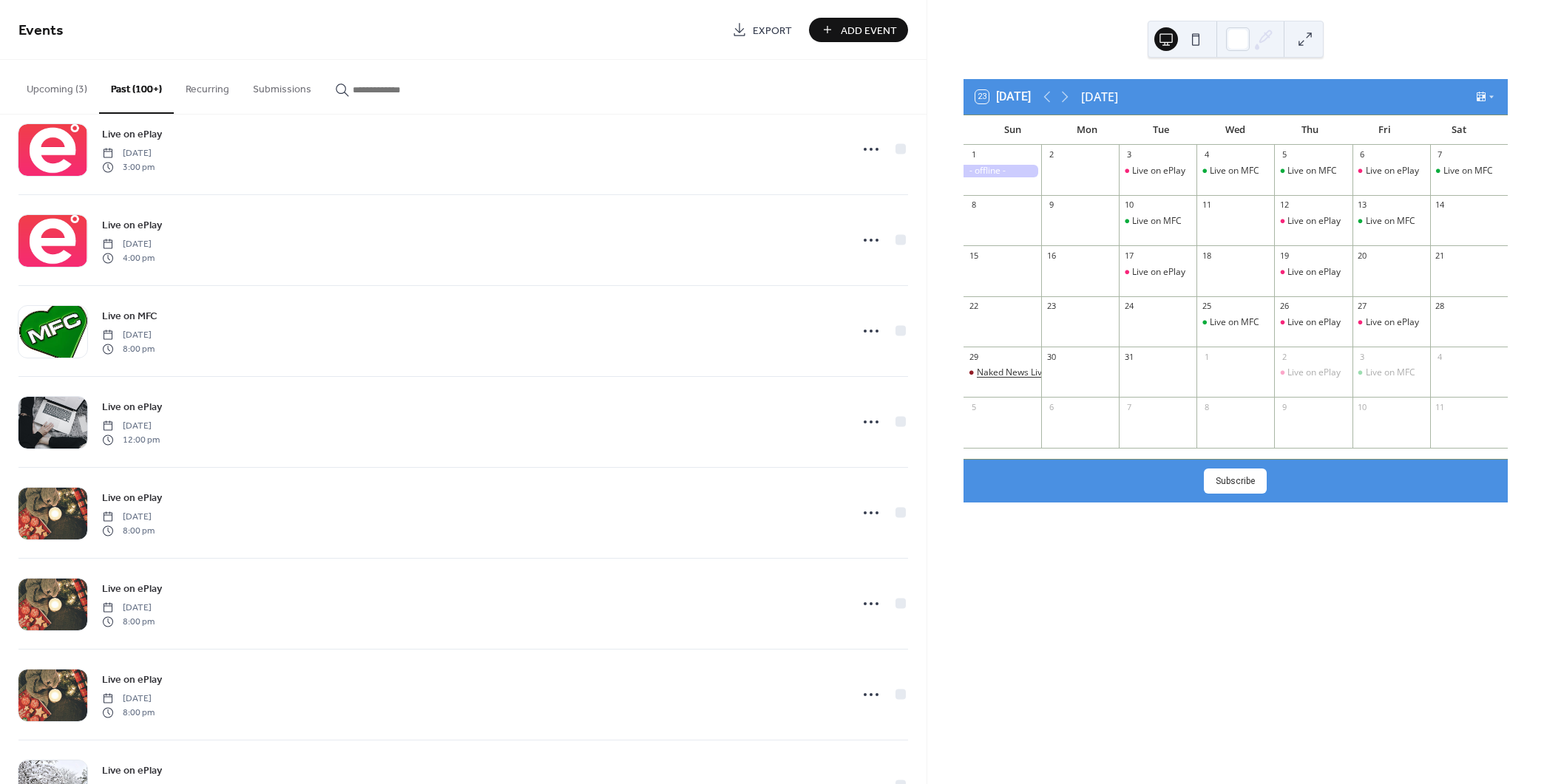
click at [1003, 375] on div "Naked News Live Feature Show" at bounding box center [1040, 373] width 128 height 13
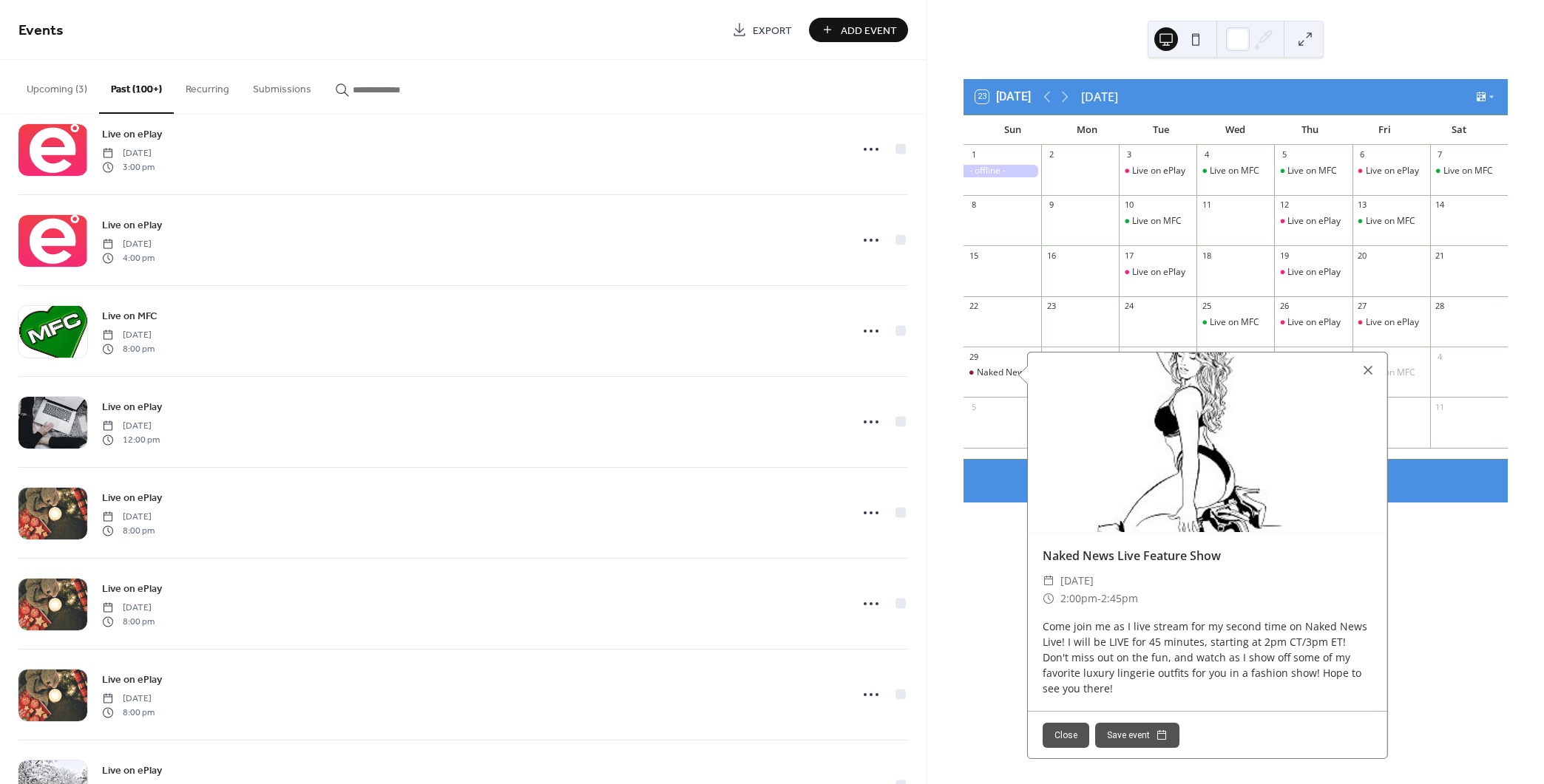
click at [1410, 574] on div "23 [DATE] [DATE] Sun Mon Tue Wed Thu Fri Sat 1 2 3 Live on ePlay 4 Live on MFC …" at bounding box center [1236, 392] width 617 height 784
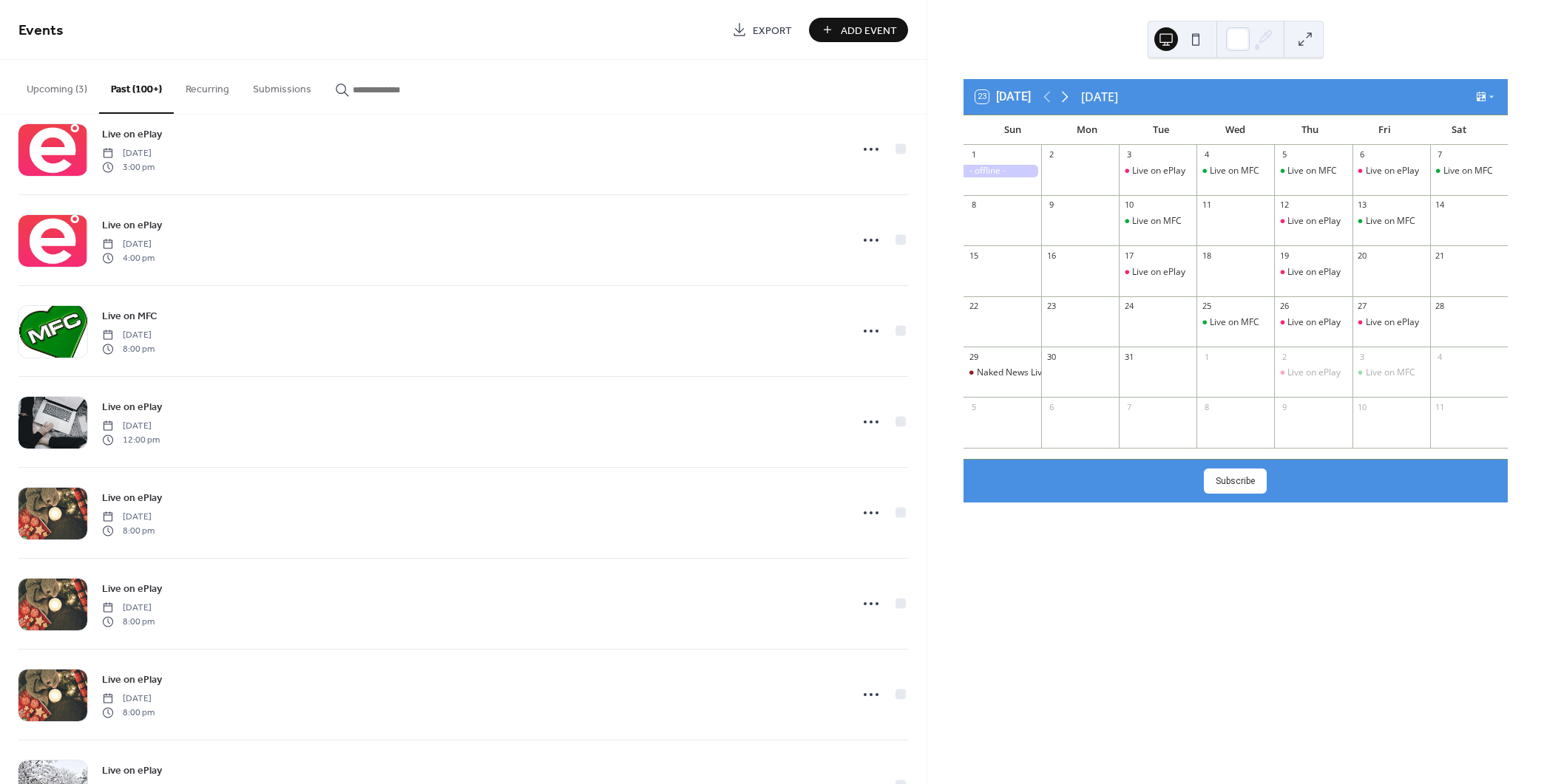
click at [1070, 91] on icon at bounding box center [1064, 96] width 18 height 18
click at [1305, 164] on div "2" at bounding box center [1312, 154] width 78 height 20
click at [1305, 165] on div "Live on ePlay" at bounding box center [1314, 170] width 53 height 13
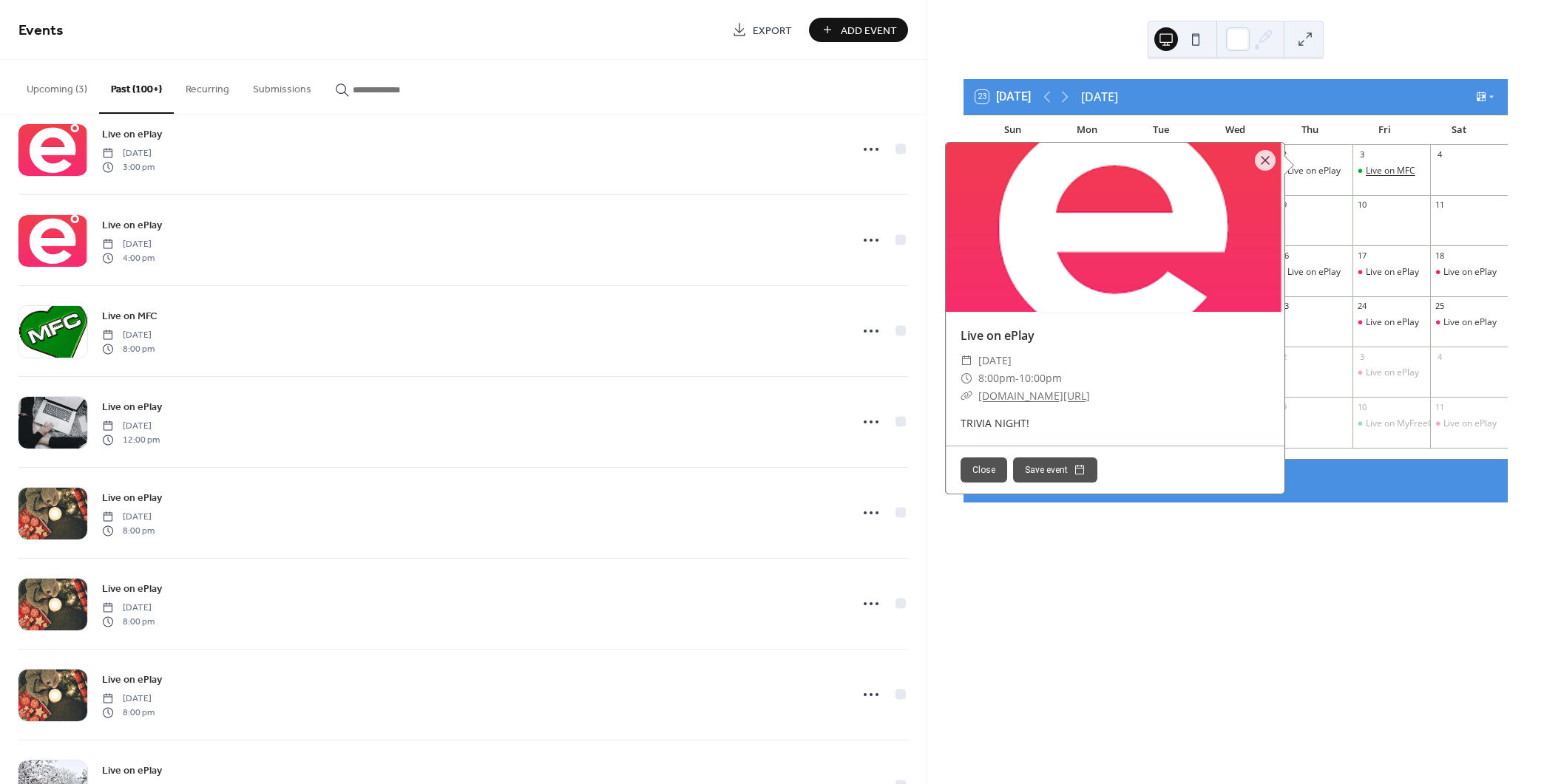
click at [1373, 170] on div "Live on MFC" at bounding box center [1391, 170] width 50 height 13
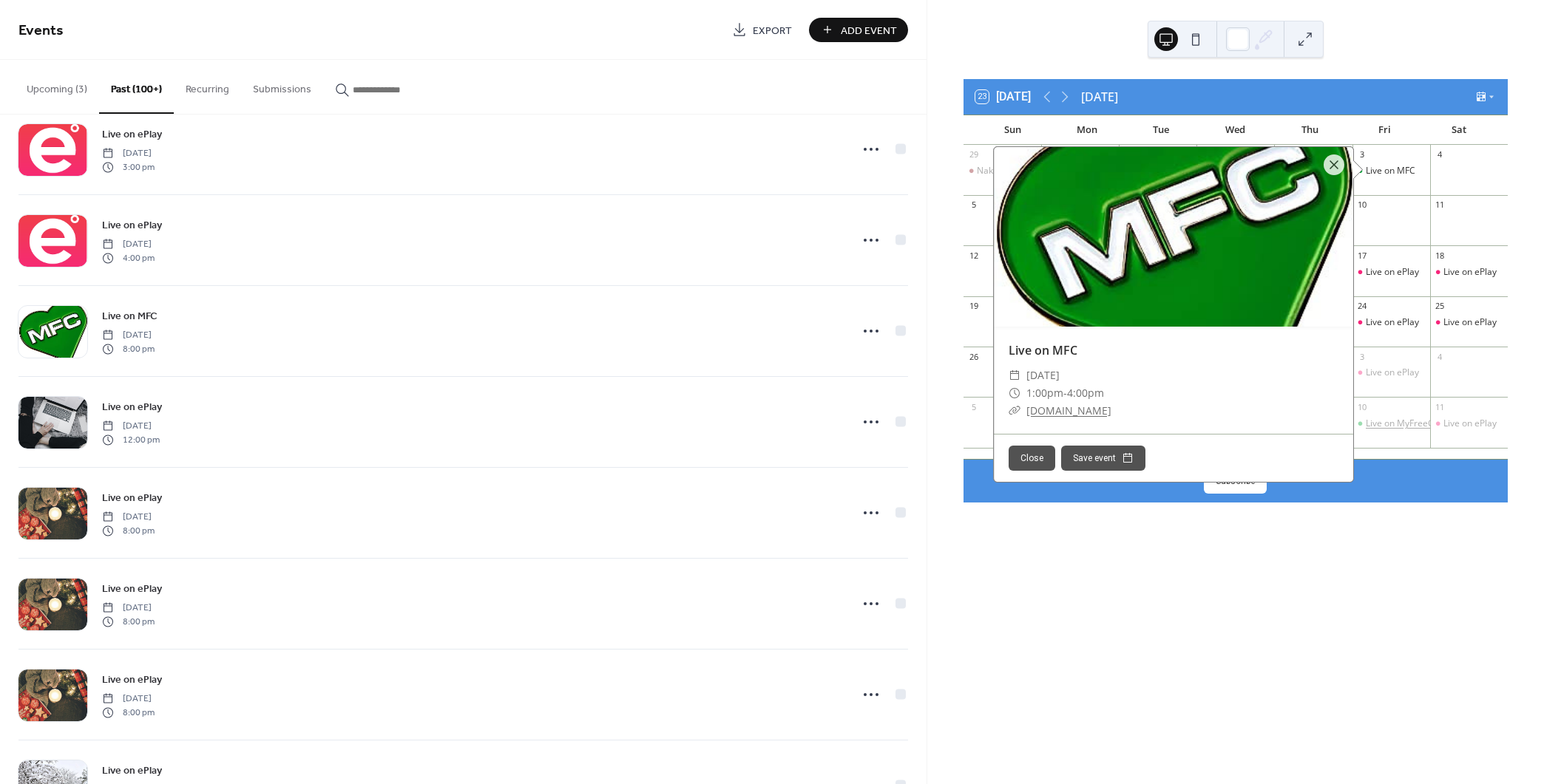
click at [1411, 425] on div "Live on MyFreeCams" at bounding box center [1409, 423] width 86 height 13
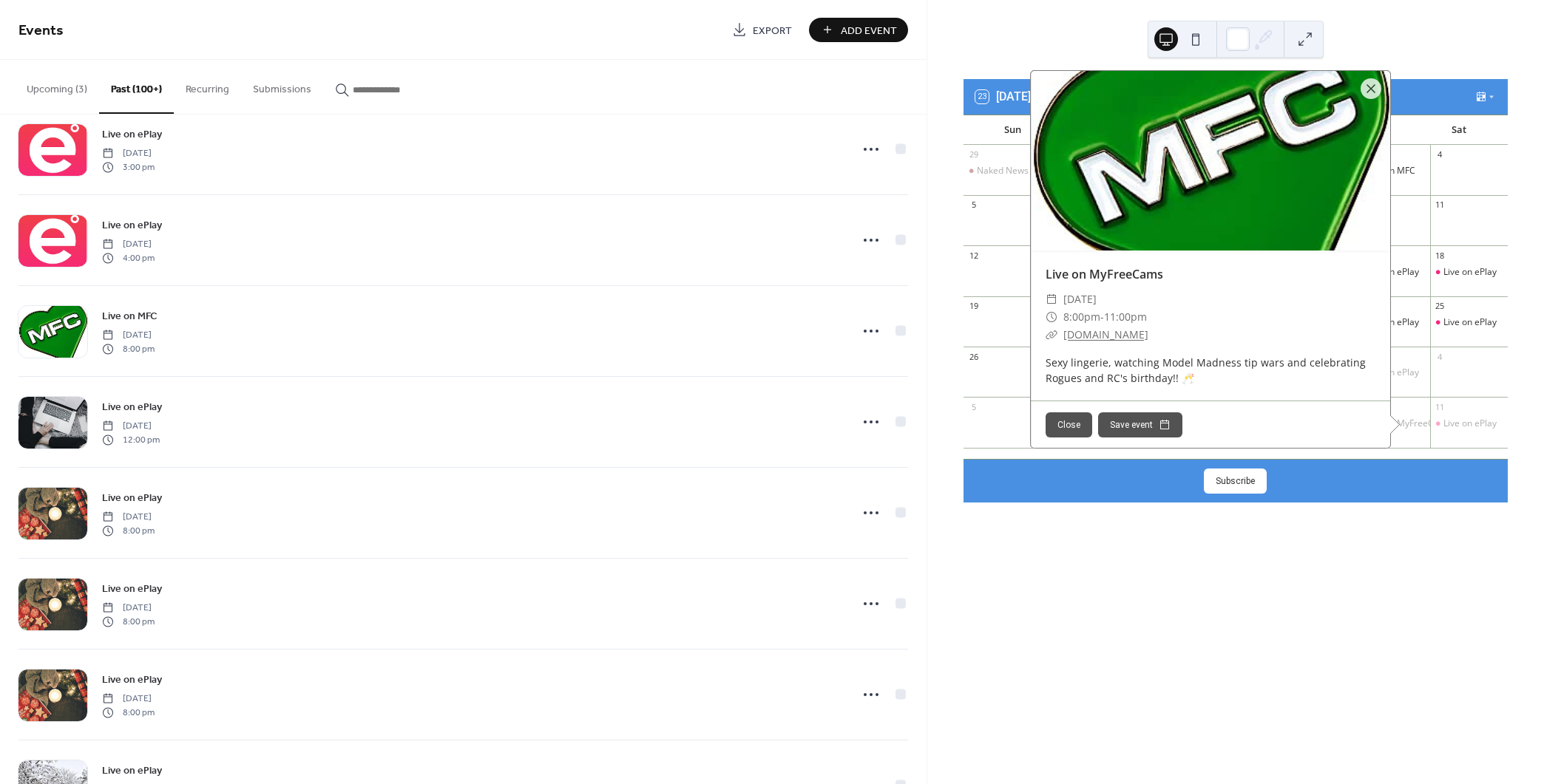
drag, startPoint x: 1382, startPoint y: 270, endPoint x: 1398, endPoint y: 272, distance: 16.1
click at [1383, 270] on div "Live on MyFreeCams" at bounding box center [1210, 274] width 359 height 18
click at [1401, 272] on div "Live on ePlay" at bounding box center [1392, 272] width 53 height 13
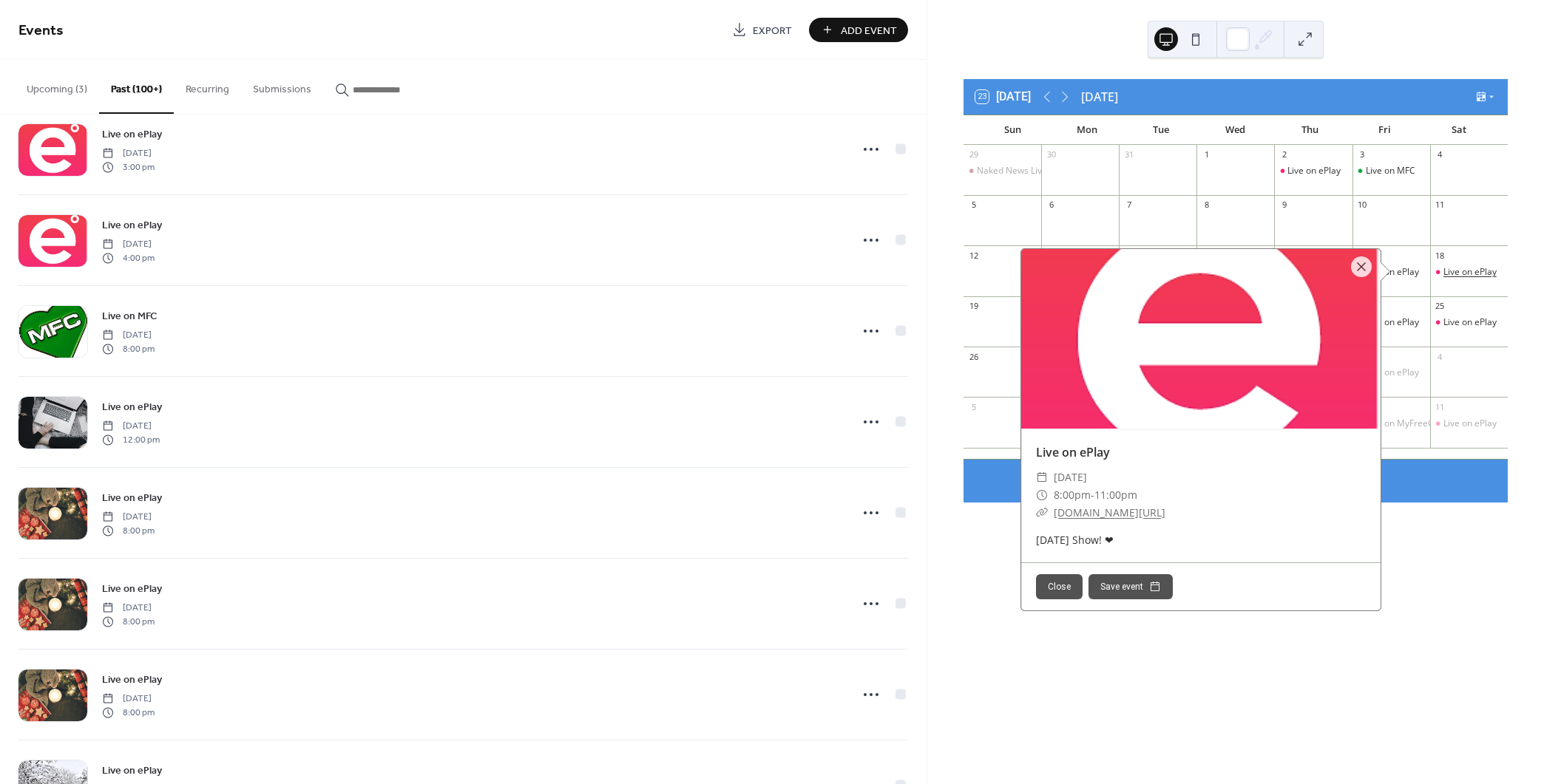
click at [1443, 275] on div "Live on ePlay" at bounding box center [1470, 272] width 53 height 13
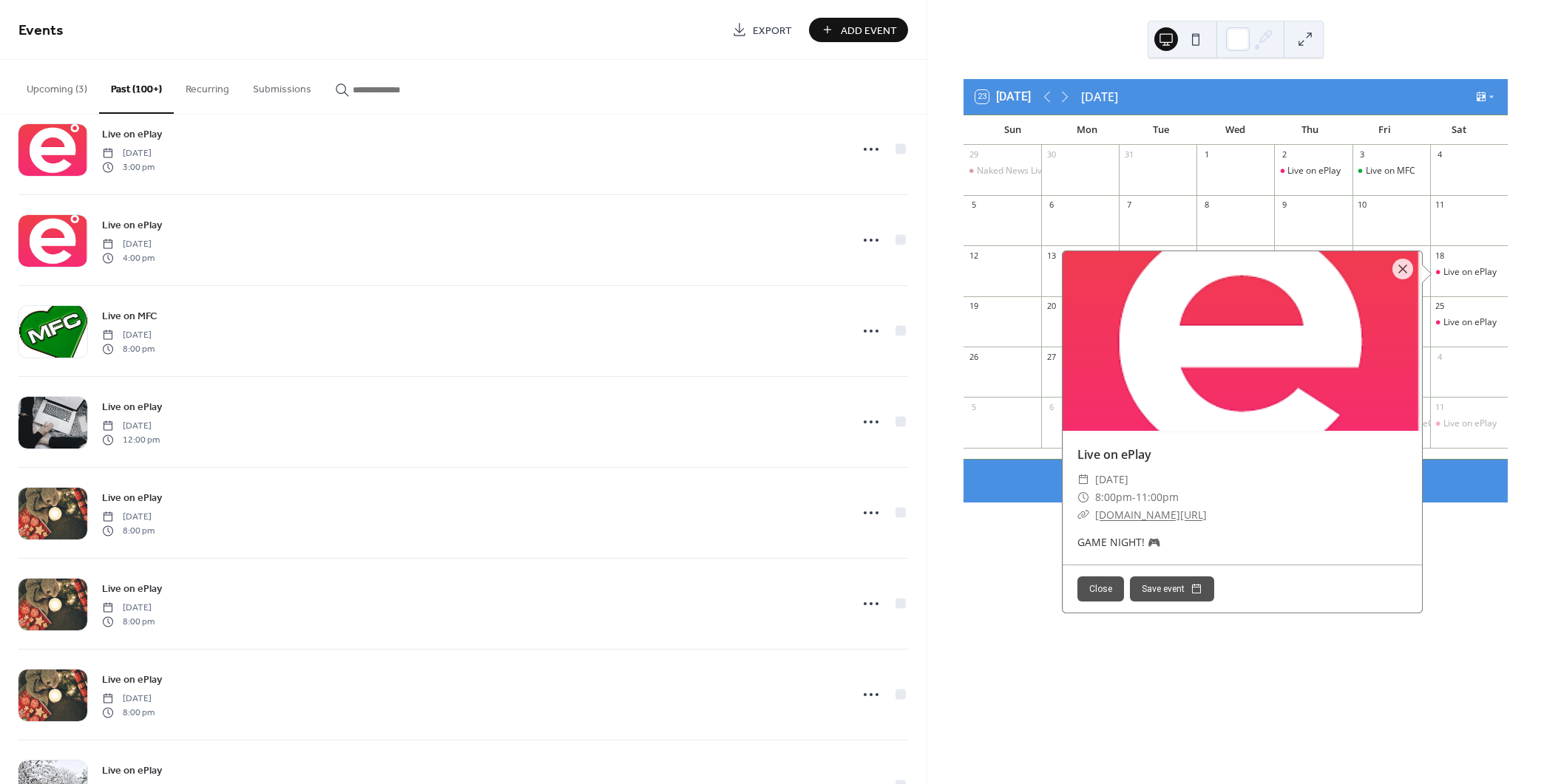
click at [1414, 639] on div "23 [DATE] [DATE] Sun Mon Tue Wed Thu Fri Sat 29 Naked News Live Feature Show 30…" at bounding box center [1236, 392] width 617 height 784
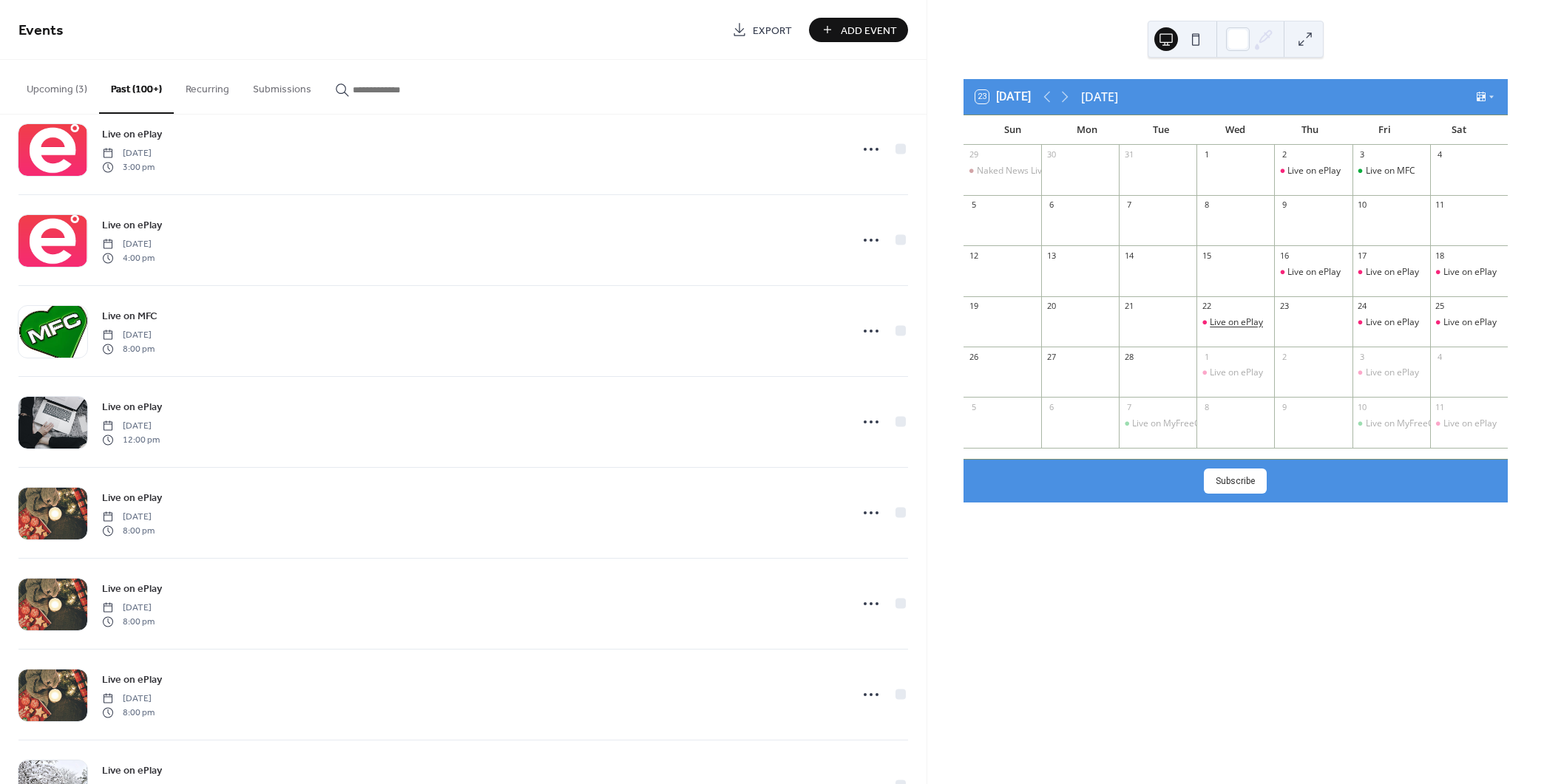
click at [1218, 324] on div "Live on ePlay" at bounding box center [1237, 322] width 53 height 13
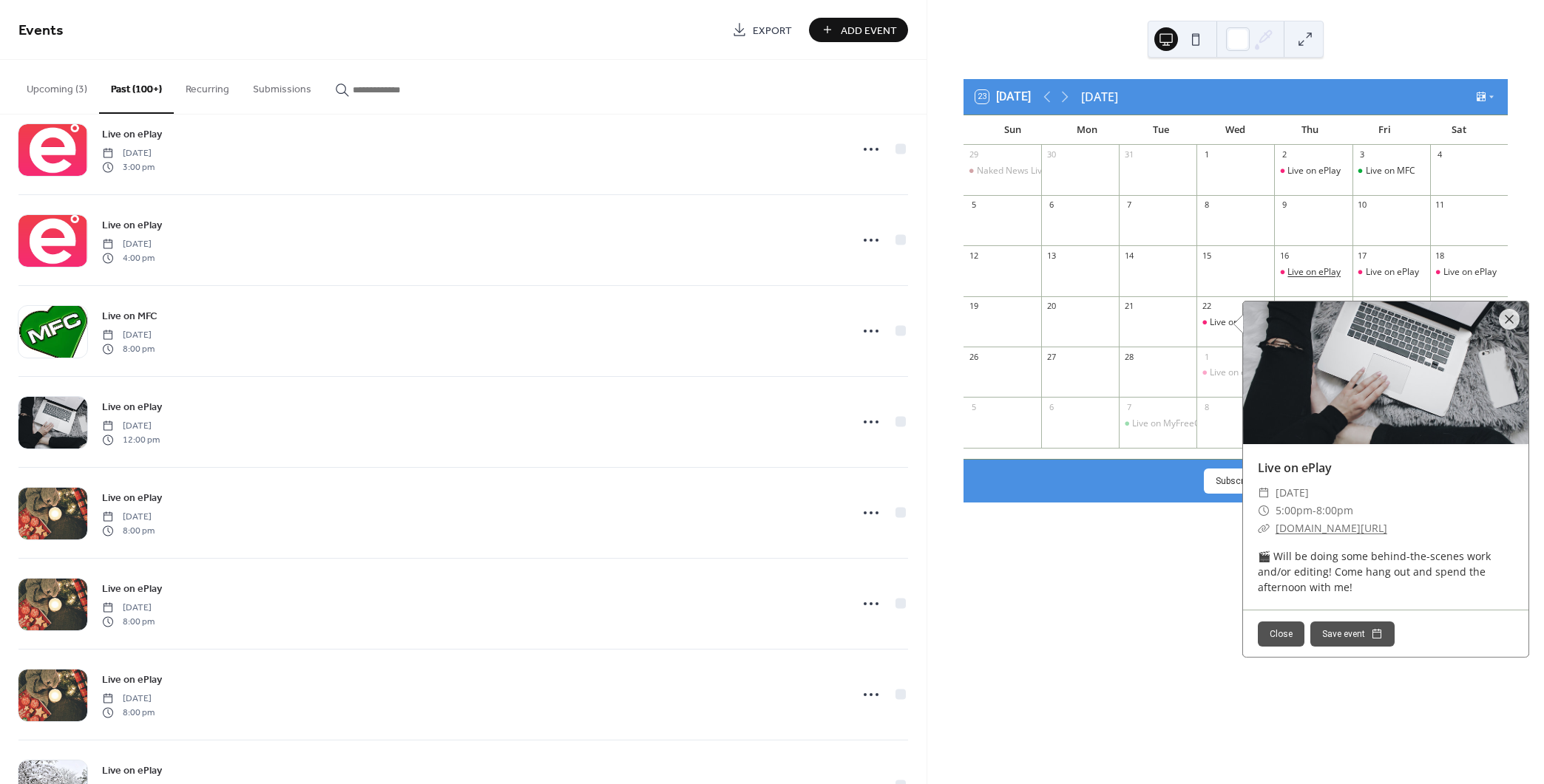
click at [1292, 267] on div "Live on ePlay" at bounding box center [1314, 272] width 53 height 13
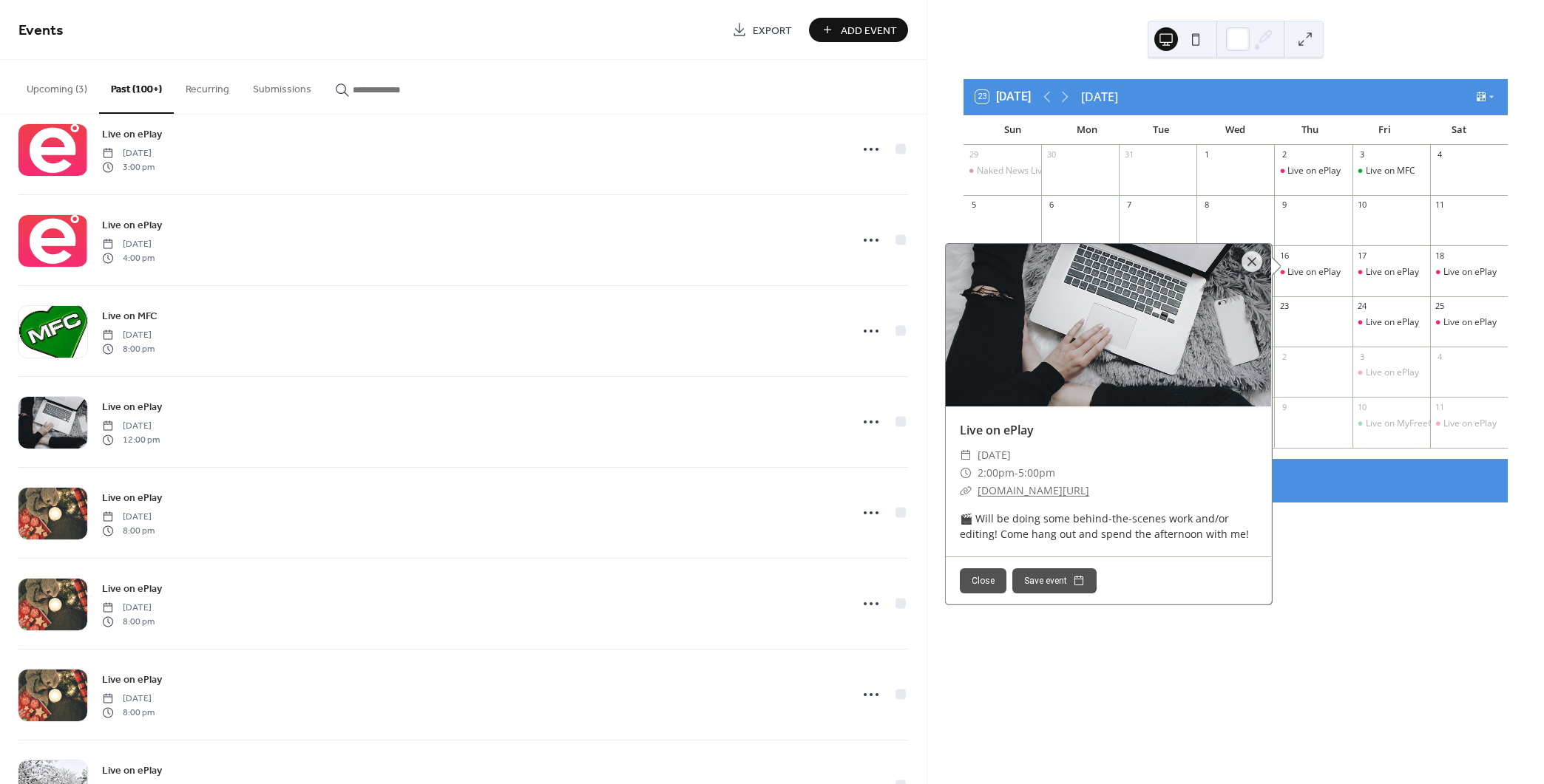
click at [1377, 518] on div "23 [DATE] [DATE] Sun Mon Tue Wed Thu Fri Sat 29 Naked News Live Feature Show 30…" at bounding box center [1236, 392] width 617 height 784
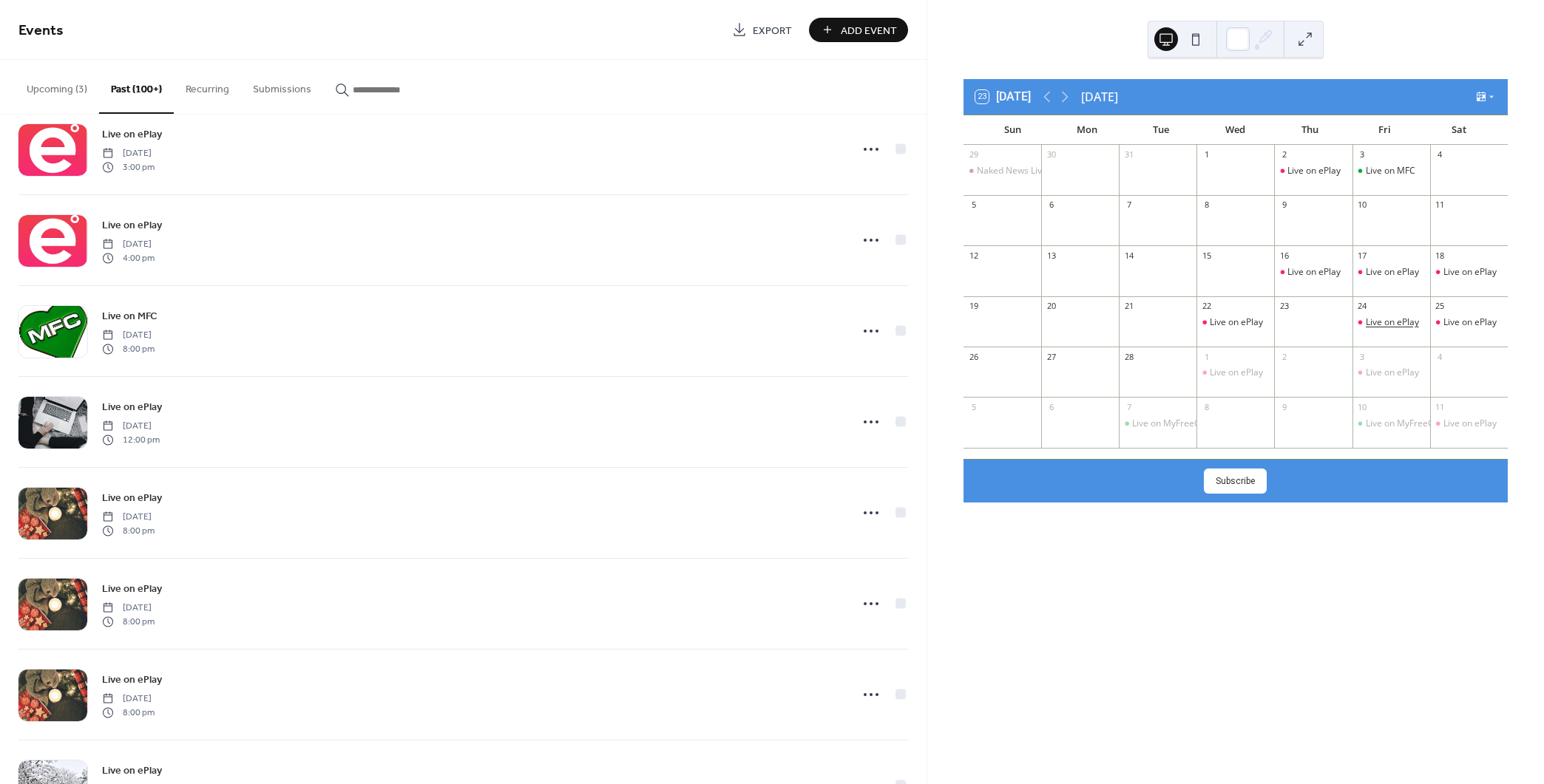
click at [1393, 324] on div "Live on ePlay" at bounding box center [1392, 322] width 53 height 13
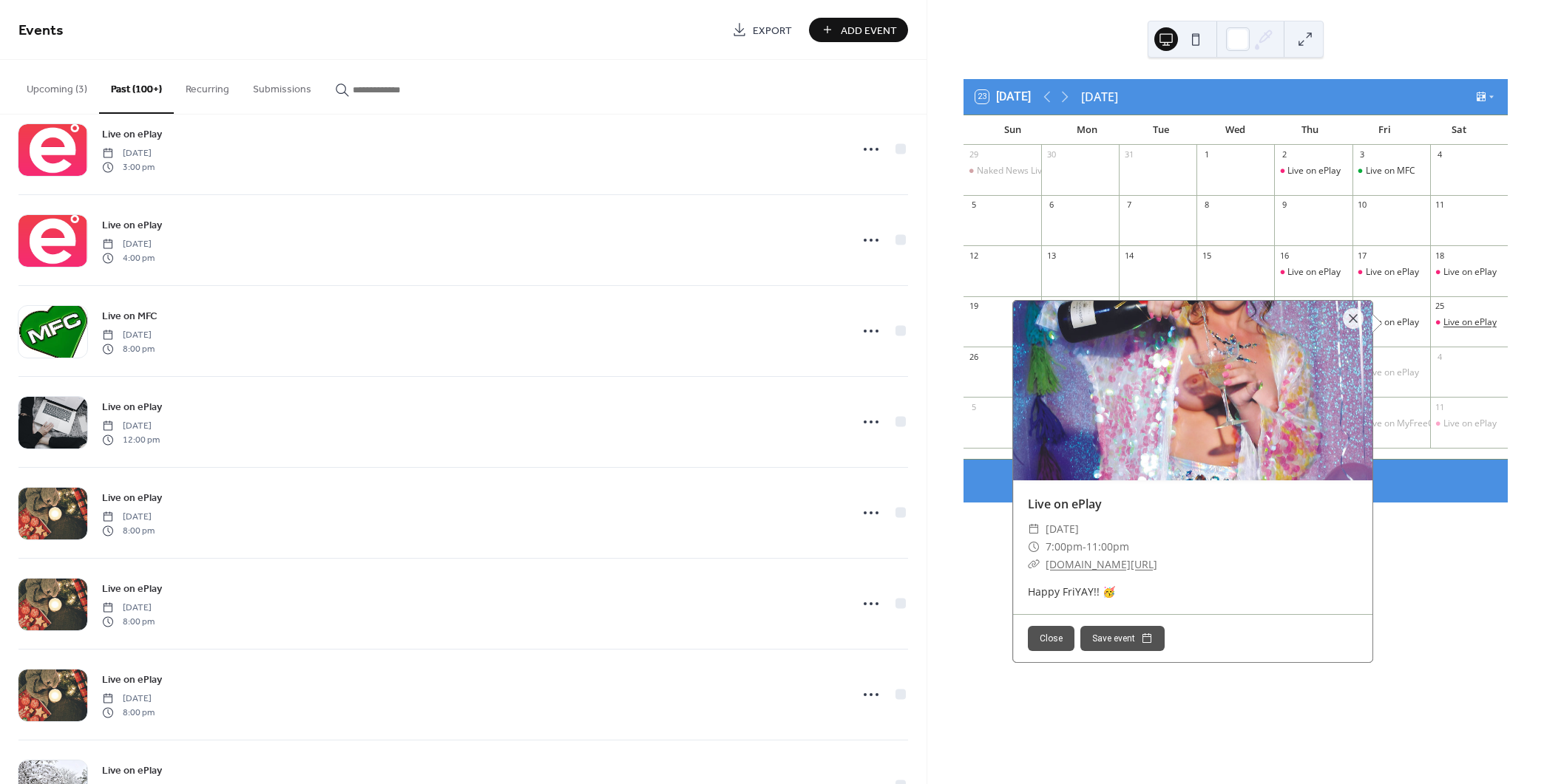
click at [1451, 322] on div "Live on ePlay" at bounding box center [1470, 322] width 53 height 13
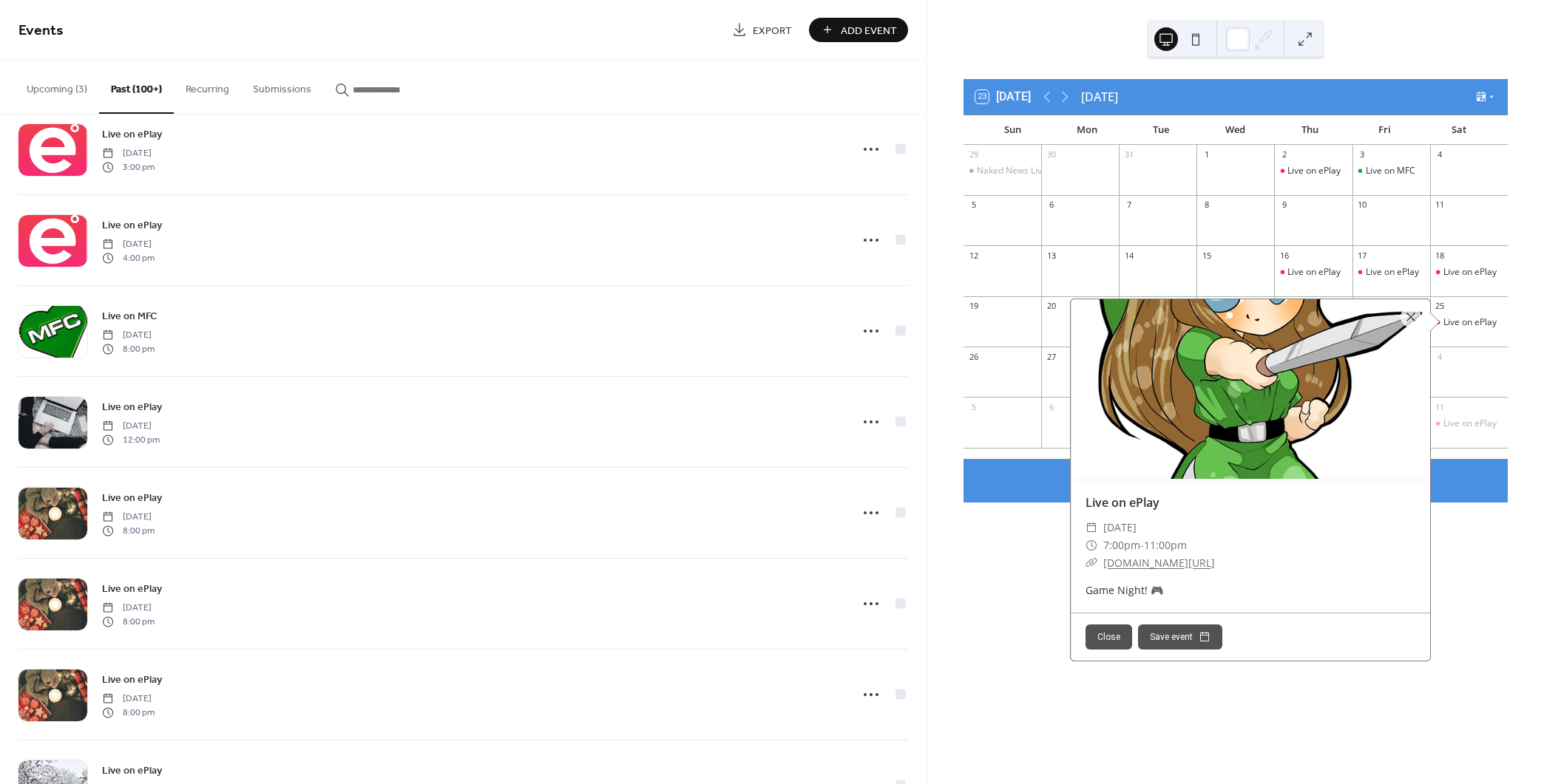
click at [1032, 664] on div "23 [DATE] [DATE] Sun Mon Tue Wed Thu Fri Sat 29 Naked News Live Feature Show 30…" at bounding box center [1236, 392] width 617 height 784
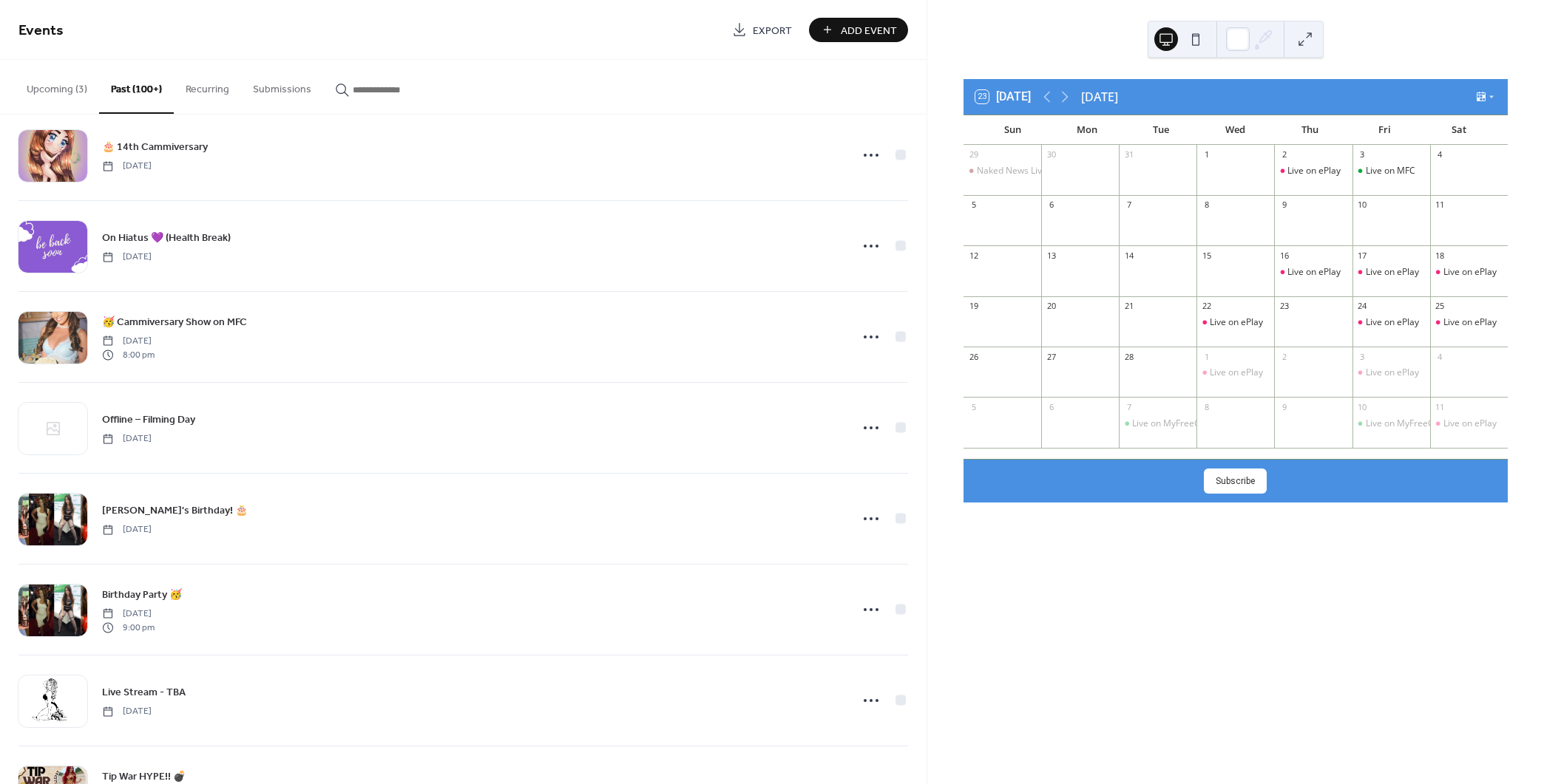
scroll to position [0, 0]
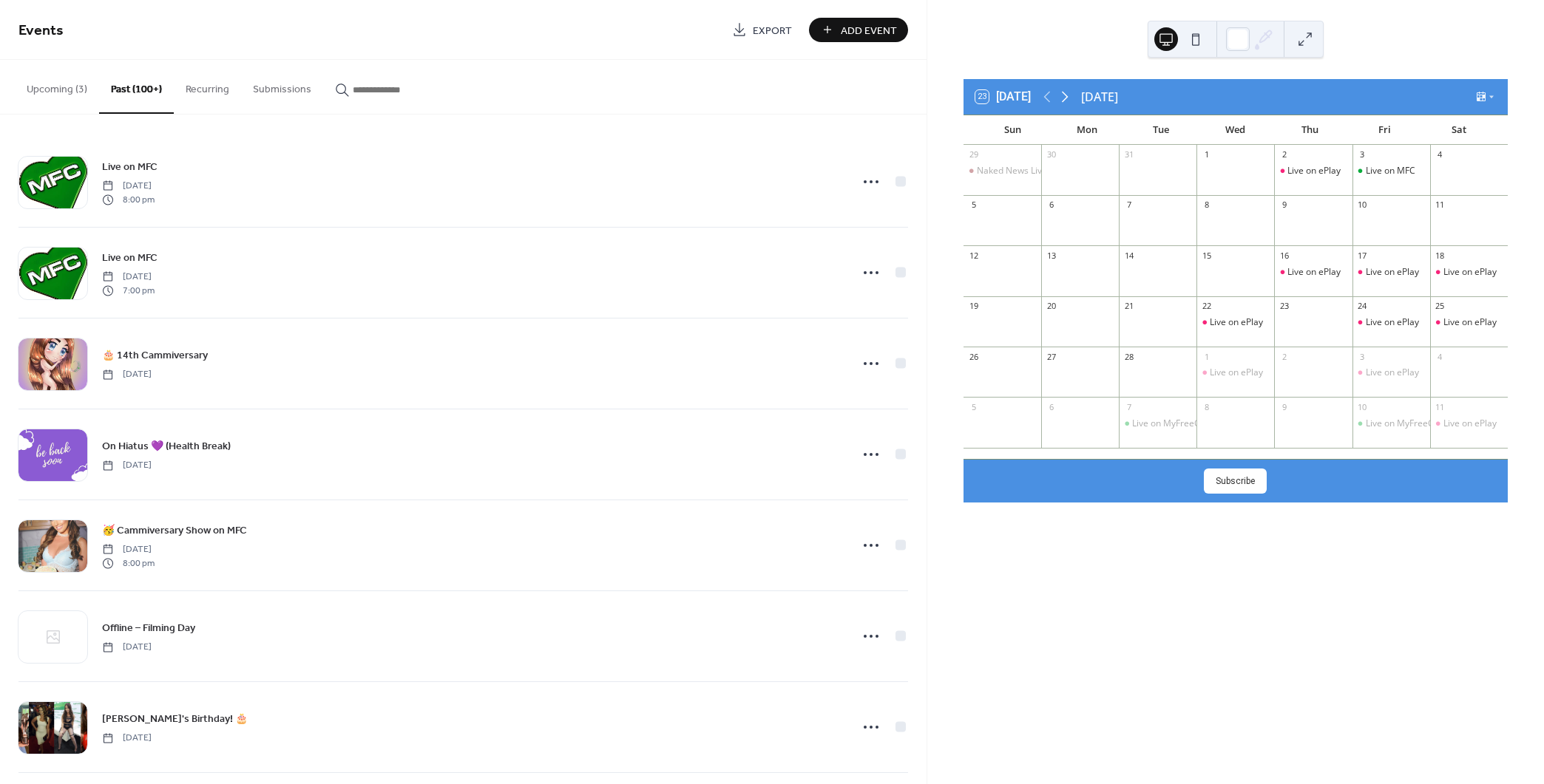
click at [1068, 93] on icon at bounding box center [1064, 96] width 18 height 18
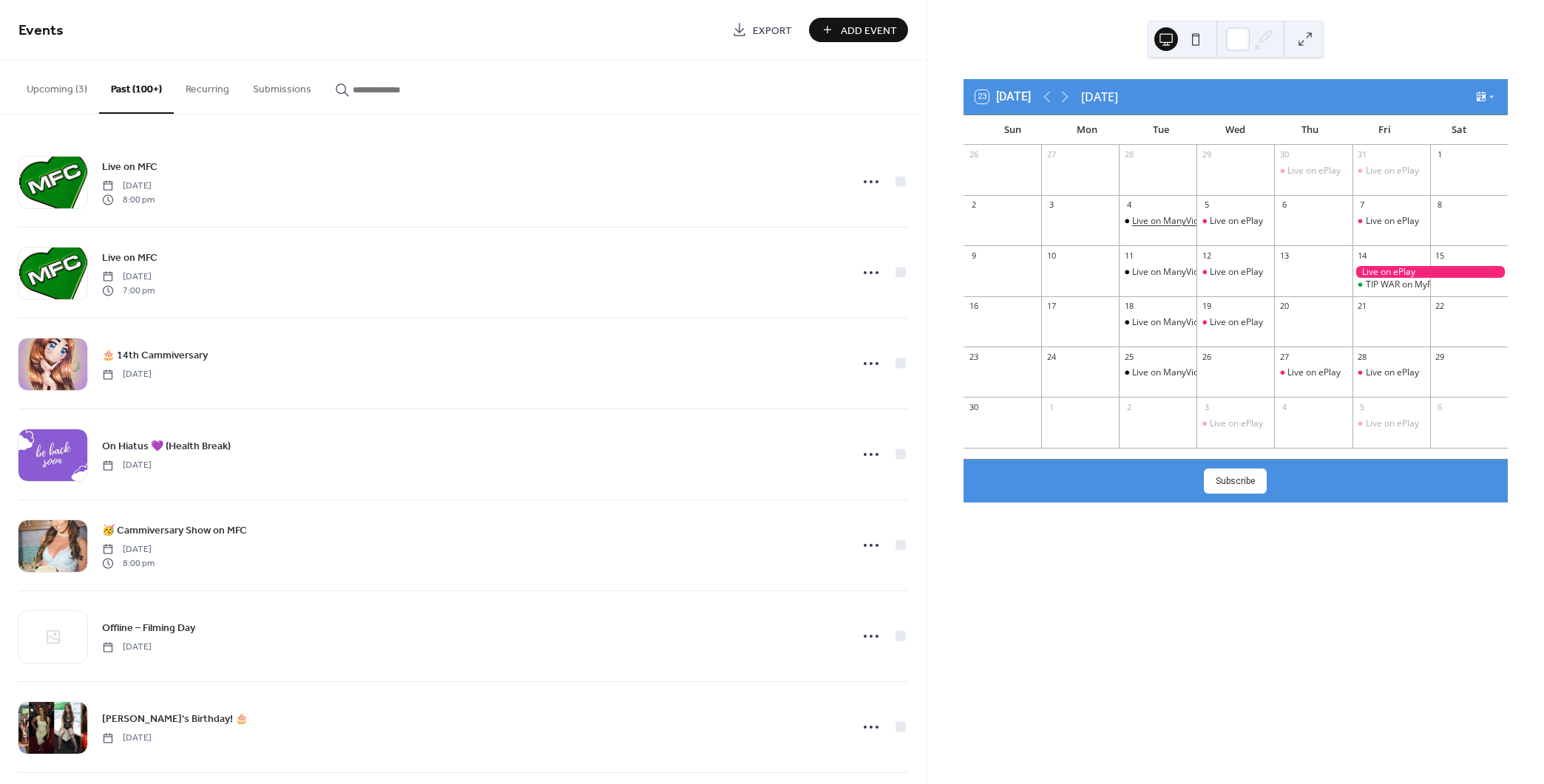
click at [1191, 218] on div "Live on ManyVids" at bounding box center [1168, 221] width 71 height 13
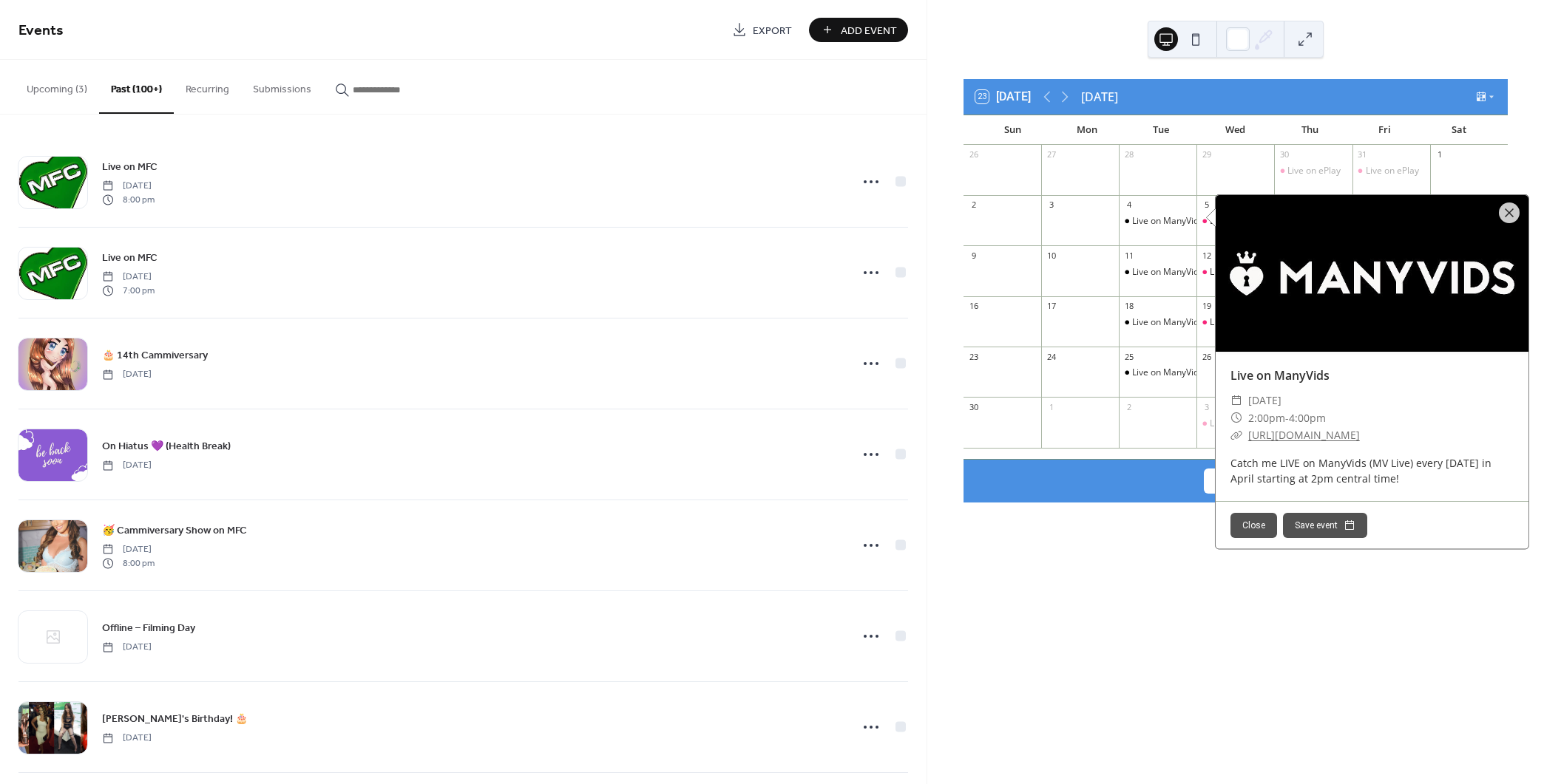
click at [1148, 520] on div "23 [DATE] [DATE] Sun Mon Tue Wed Thu Fri Sat 26 27 28 29 30 Live on ePlay 31 Li…" at bounding box center [1236, 392] width 617 height 784
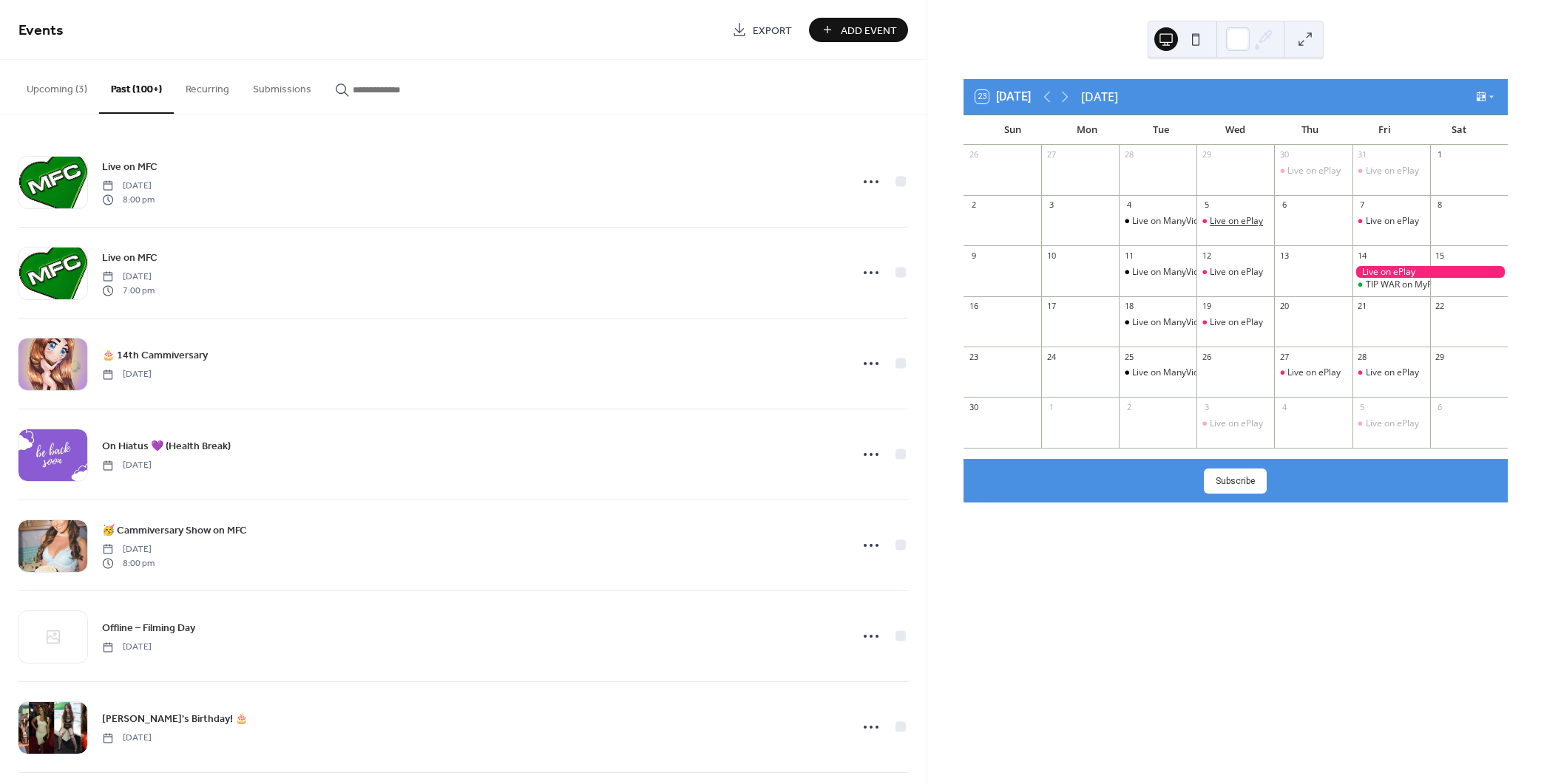
click at [1238, 217] on div "Live on ePlay" at bounding box center [1237, 221] width 53 height 13
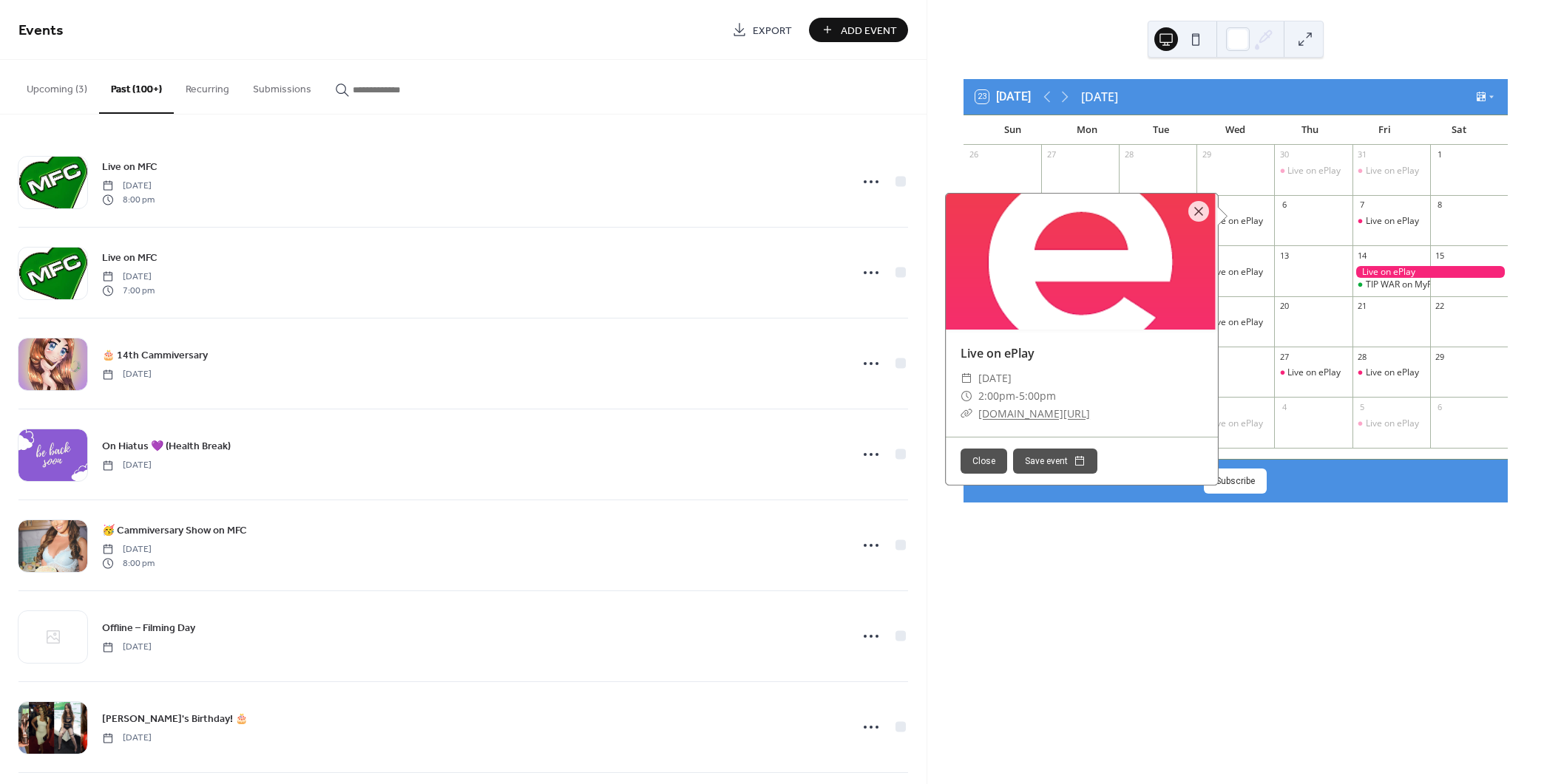
drag, startPoint x: 1264, startPoint y: 530, endPoint x: 1334, endPoint y: 462, distance: 97.6
click at [1265, 530] on div "23 [DATE] [DATE] Sun Mon Tue Wed Thu Fri Sat 26 27 28 29 30 Live on ePlay 31 Li…" at bounding box center [1236, 392] width 617 height 784
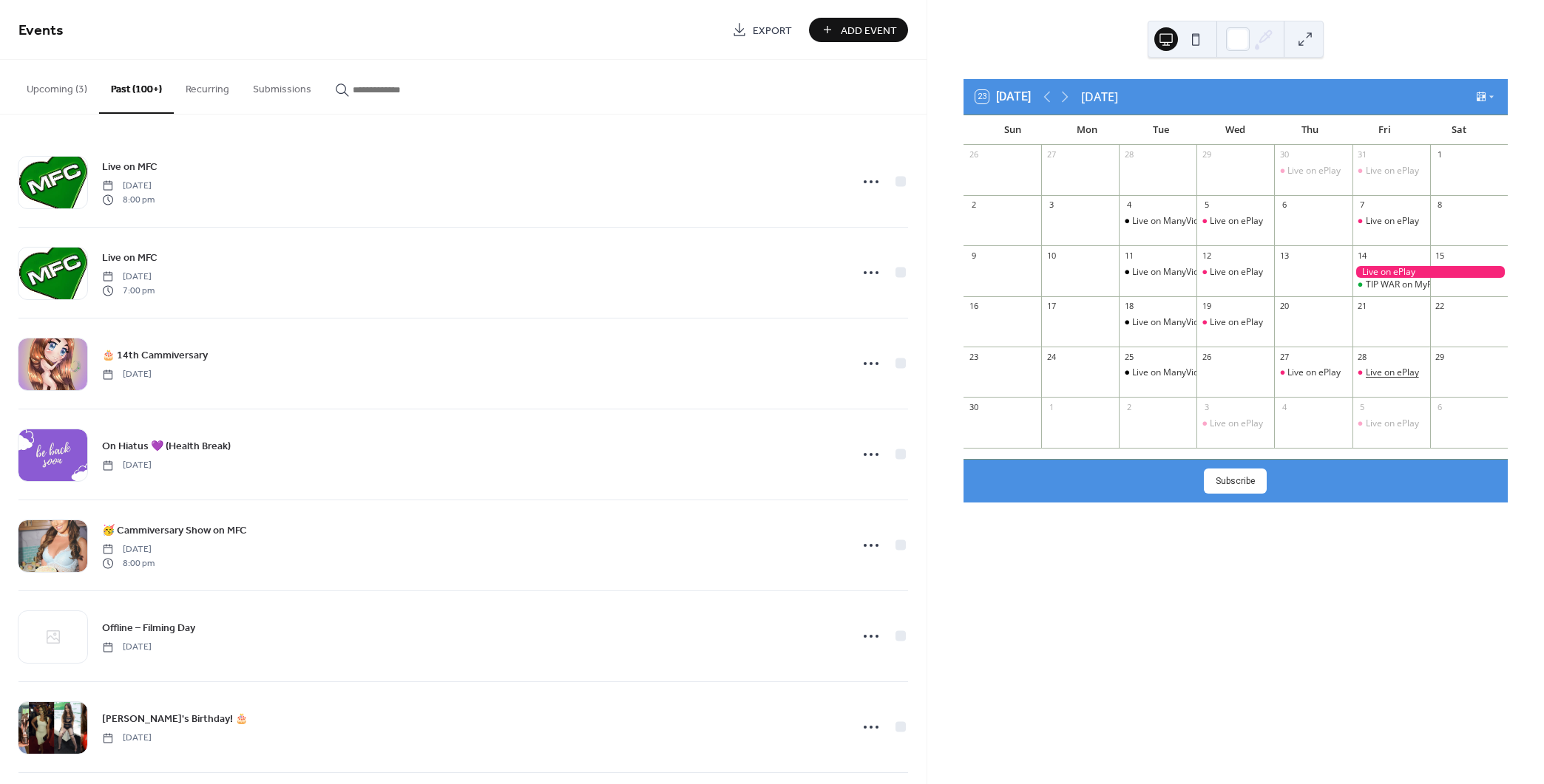
click at [1366, 367] on div "Live on ePlay" at bounding box center [1392, 373] width 53 height 13
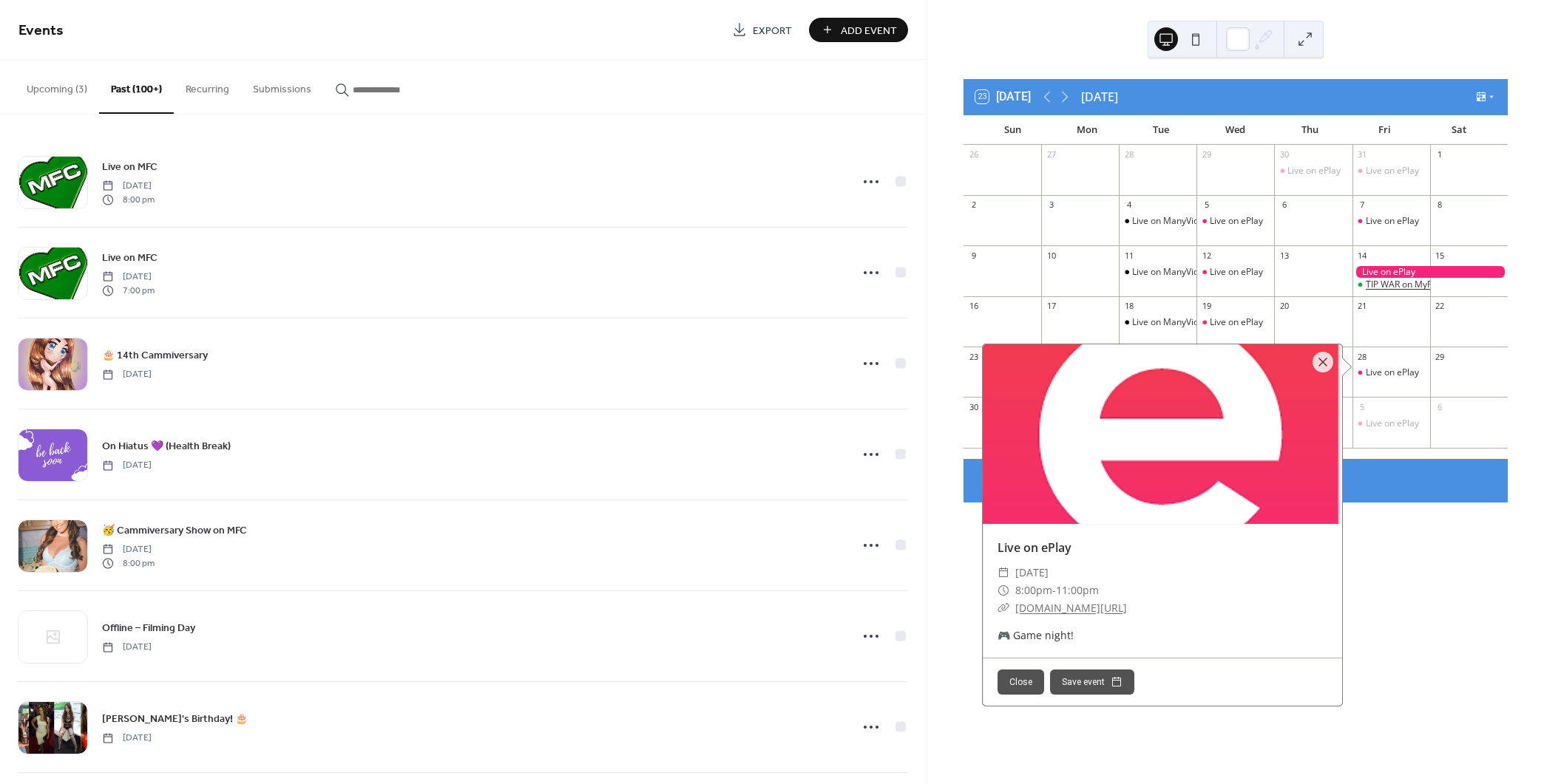
click at [1400, 287] on div "TIP WAR on MyFreeCams" at bounding box center [1417, 285] width 103 height 13
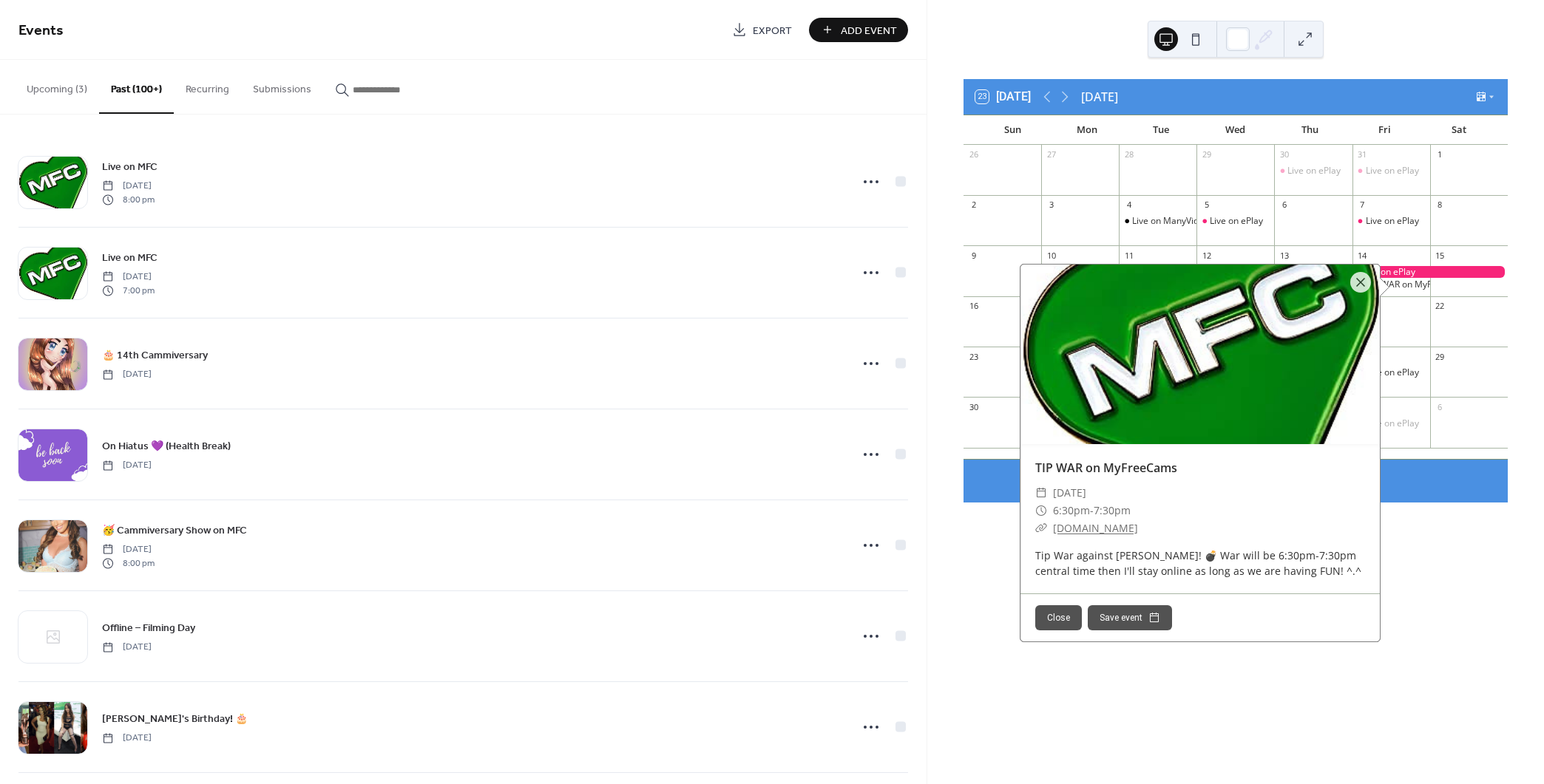
click at [1390, 270] on div at bounding box center [1429, 272] width 155 height 13
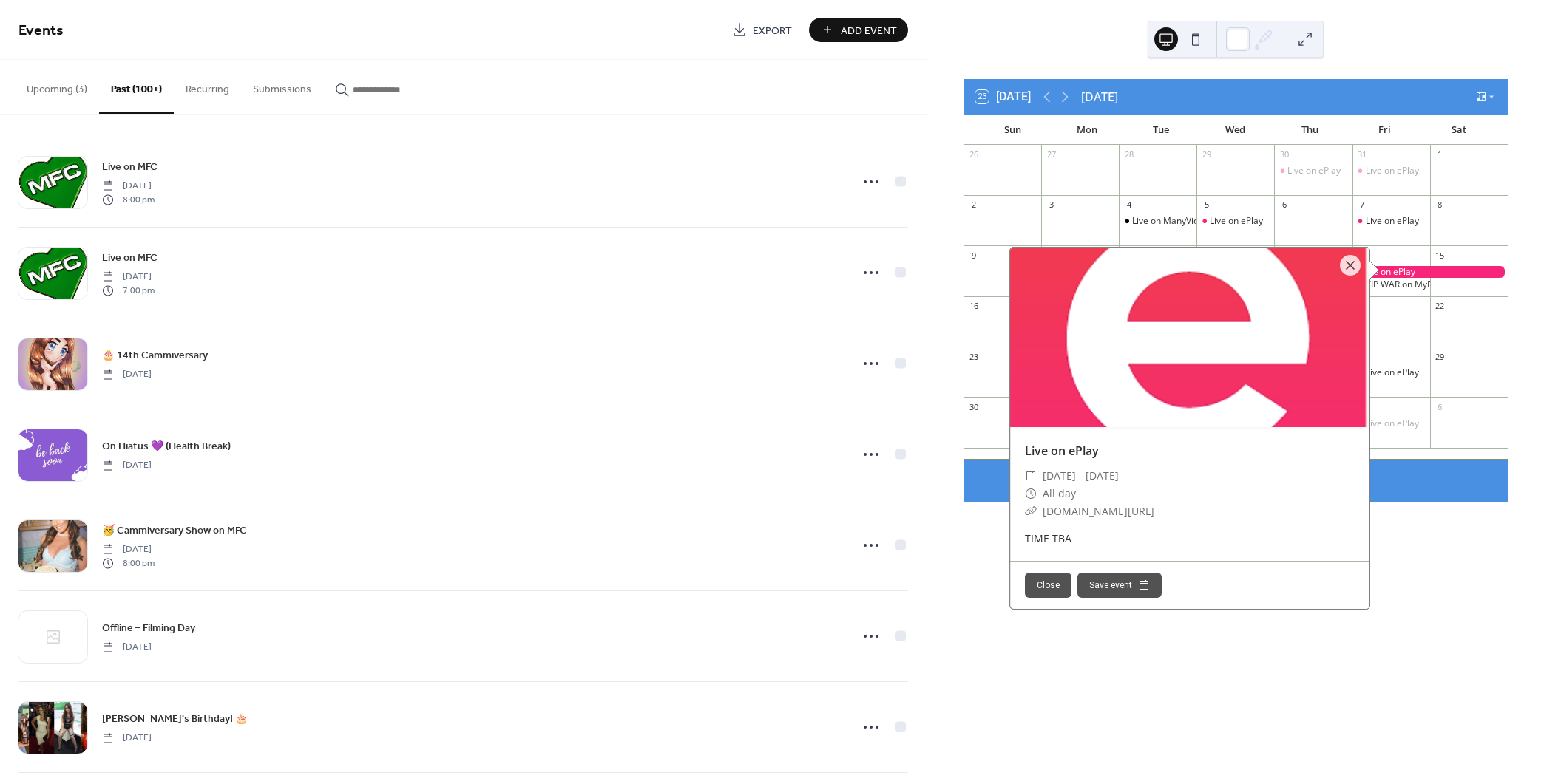
click at [1407, 688] on div "23 [DATE] [DATE] Sun Mon Tue Wed Thu Fri Sat 26 27 28 29 30 Live on ePlay 31 Li…" at bounding box center [1236, 392] width 617 height 784
